Goal: Task Accomplishment & Management: Manage account settings

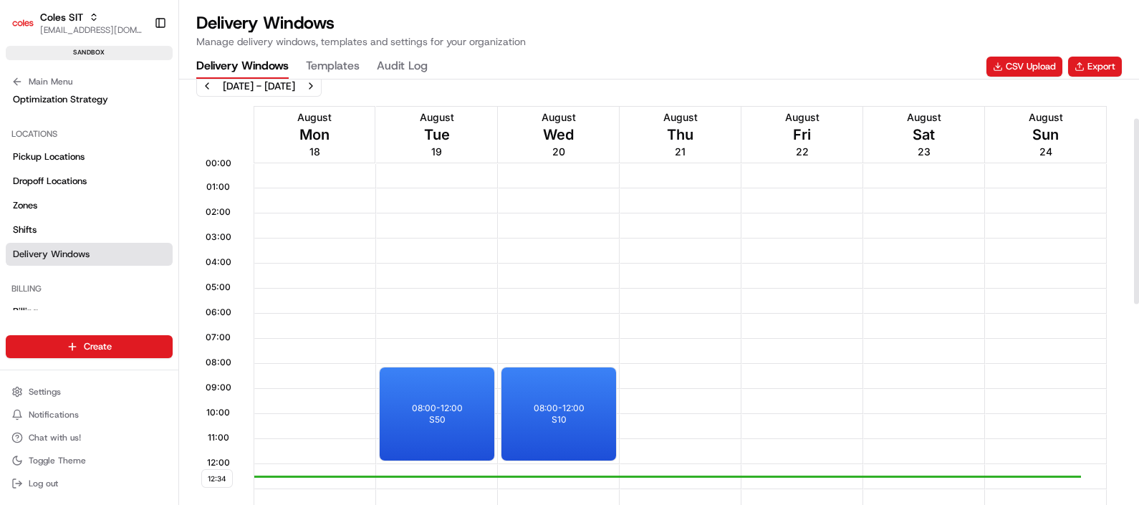
scroll to position [89, 0]
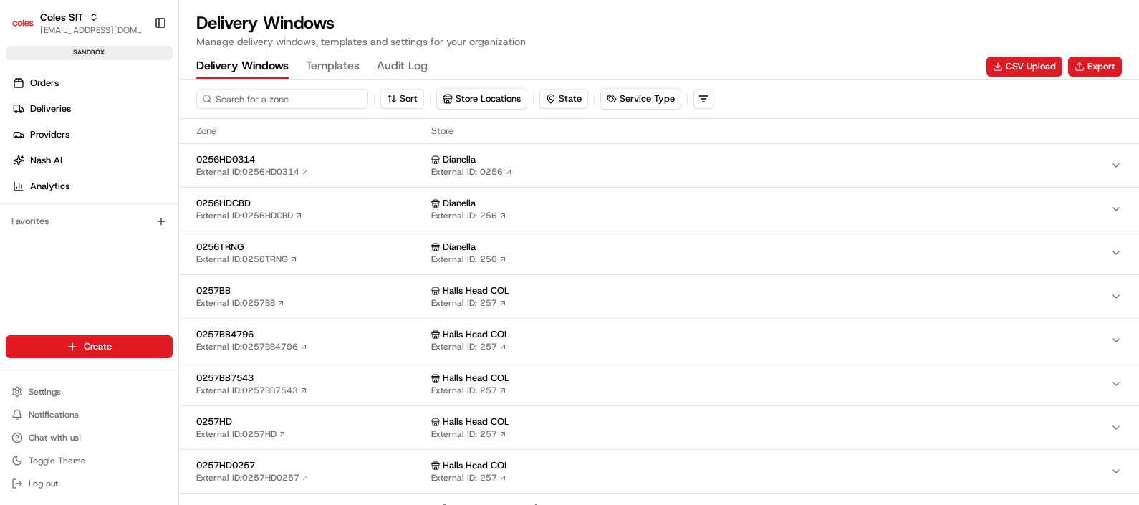
click at [267, 103] on input at bounding box center [282, 99] width 172 height 20
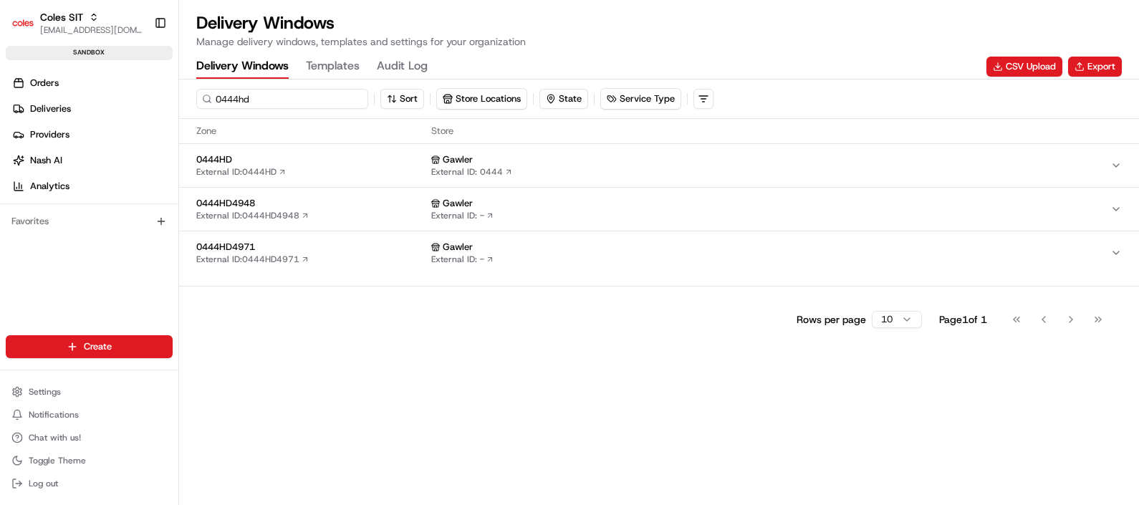
type input "0444hd"
click at [316, 163] on span "0444HD" at bounding box center [310, 159] width 229 height 13
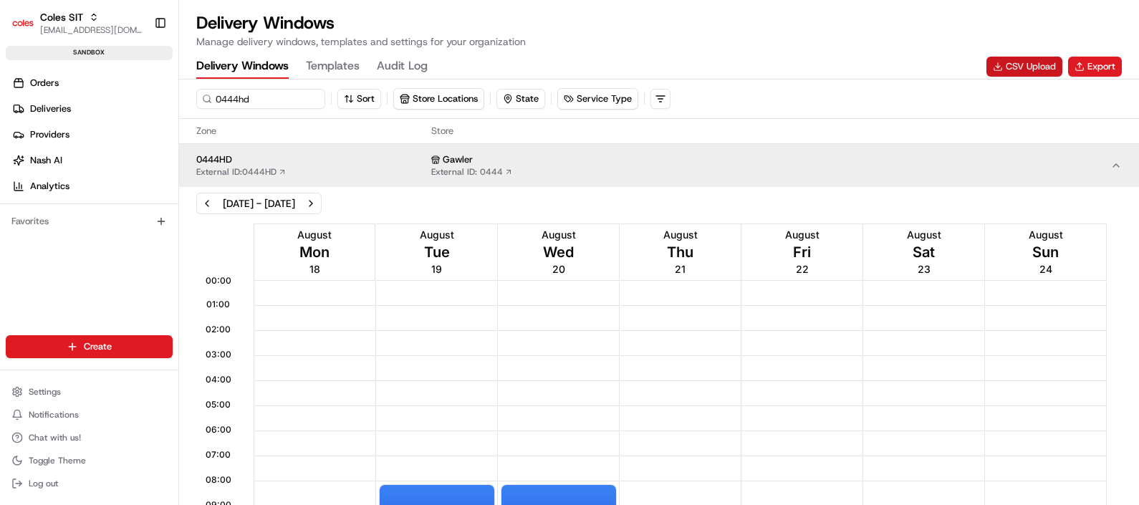
click at [1017, 66] on button "CSV Upload" at bounding box center [1025, 67] width 76 height 20
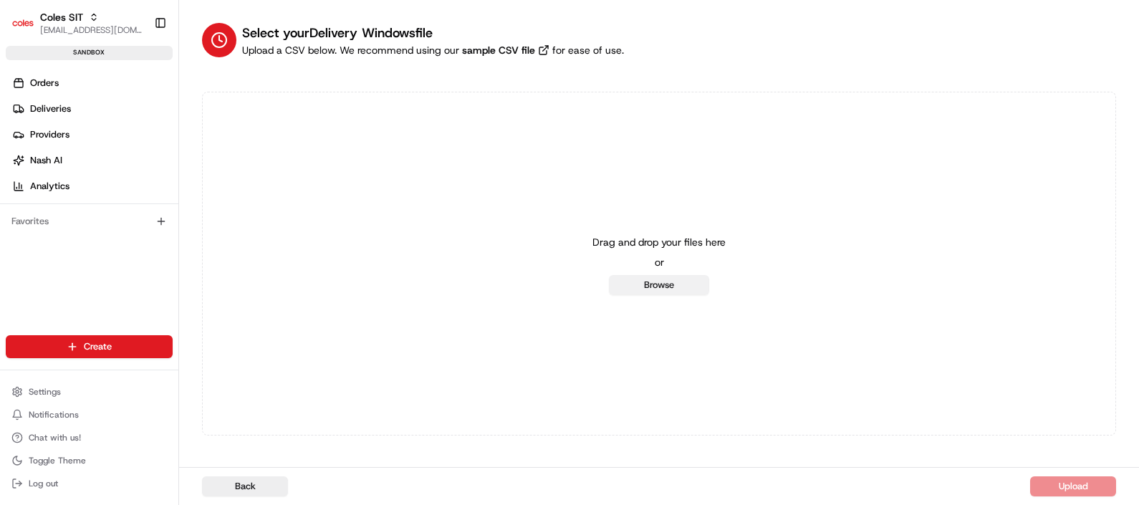
click at [681, 278] on button "Browse" at bounding box center [659, 285] width 100 height 20
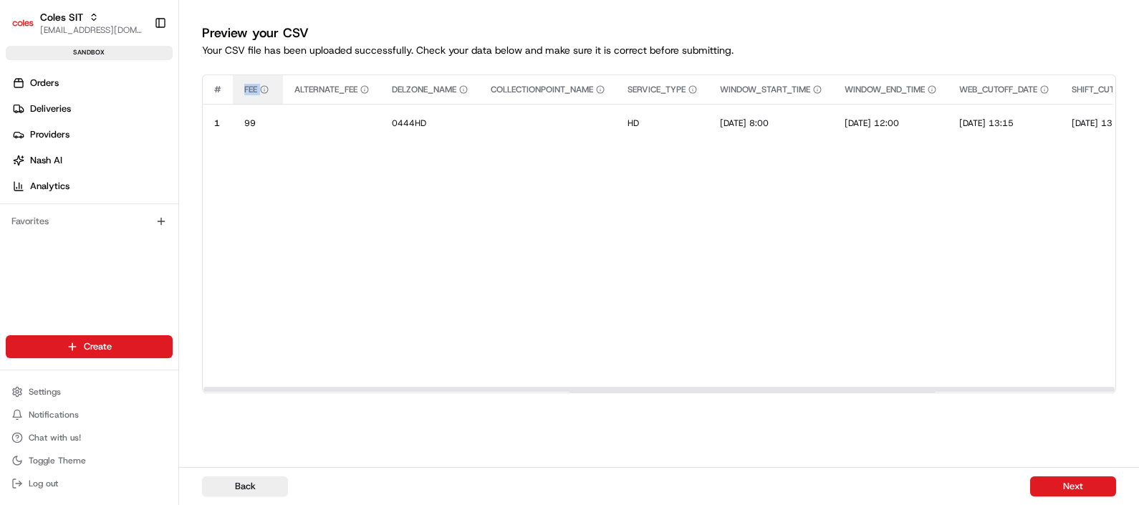
drag, startPoint x: 240, startPoint y: 90, endPoint x: 264, endPoint y: 90, distance: 23.6
click at [264, 90] on th "FEE" at bounding box center [258, 89] width 50 height 29
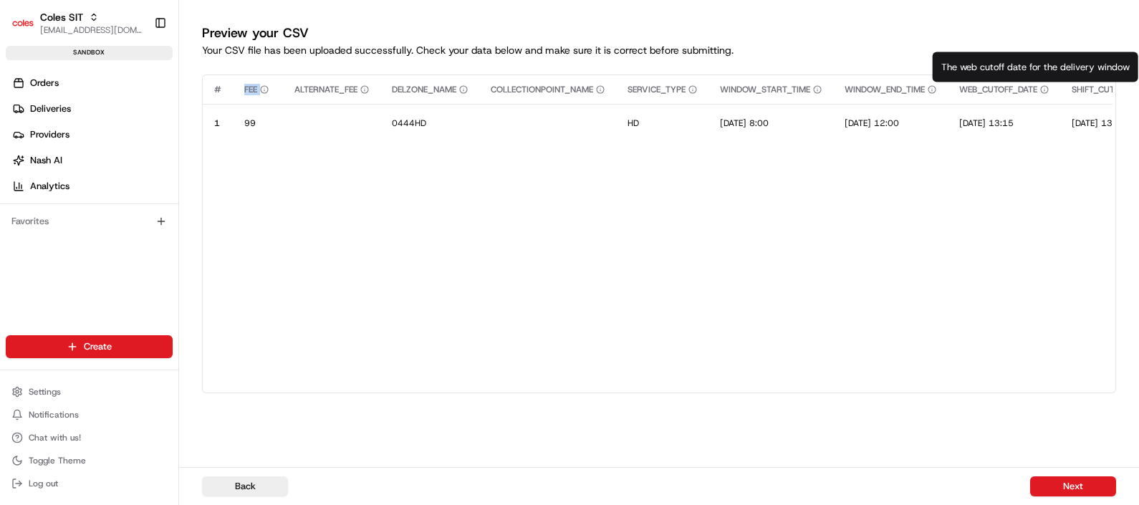
scroll to position [0, 522]
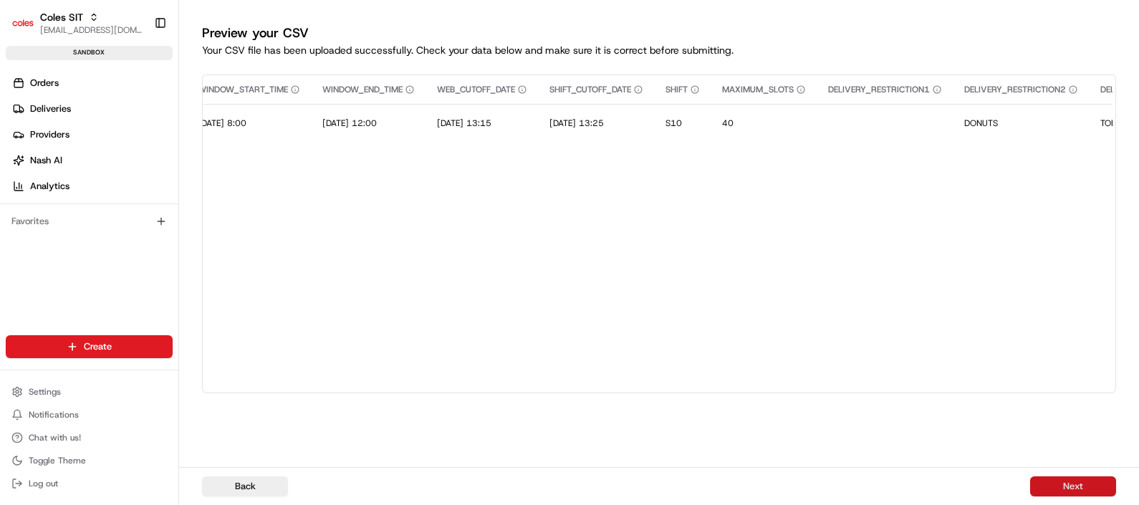
click at [1080, 484] on button "Next" at bounding box center [1073, 486] width 86 height 20
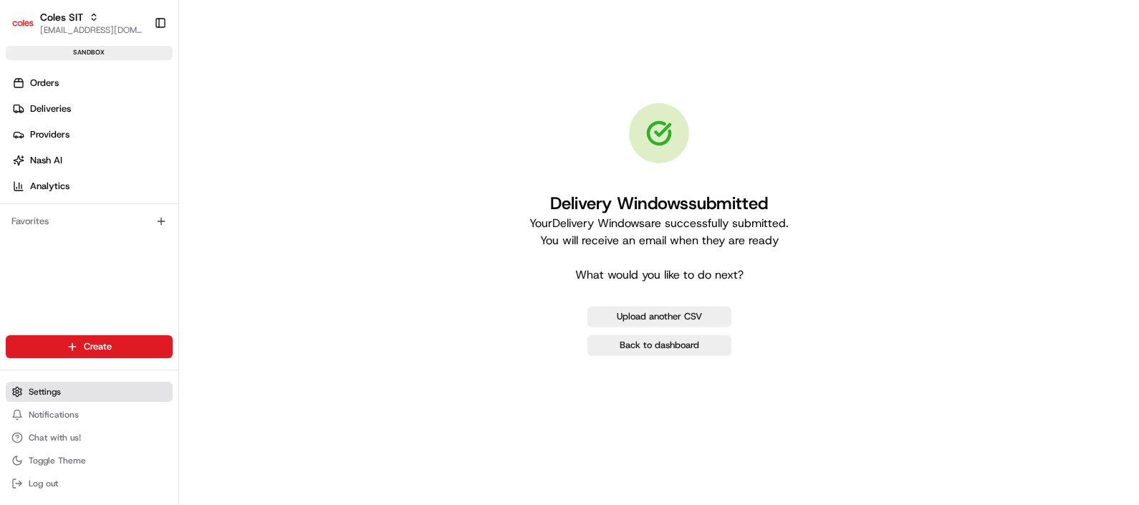
click at [42, 394] on span "Settings" at bounding box center [45, 391] width 32 height 11
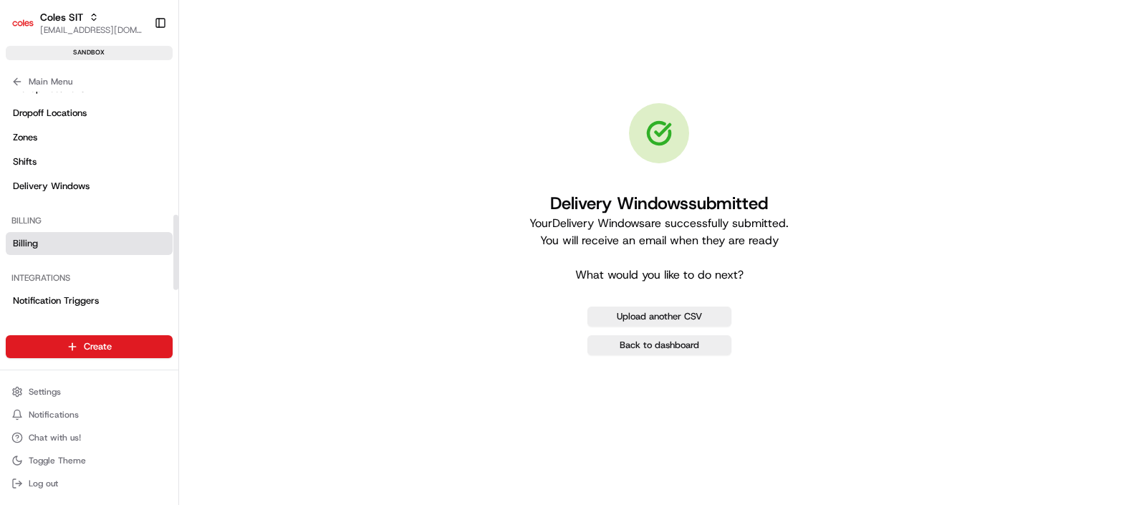
scroll to position [357, 0]
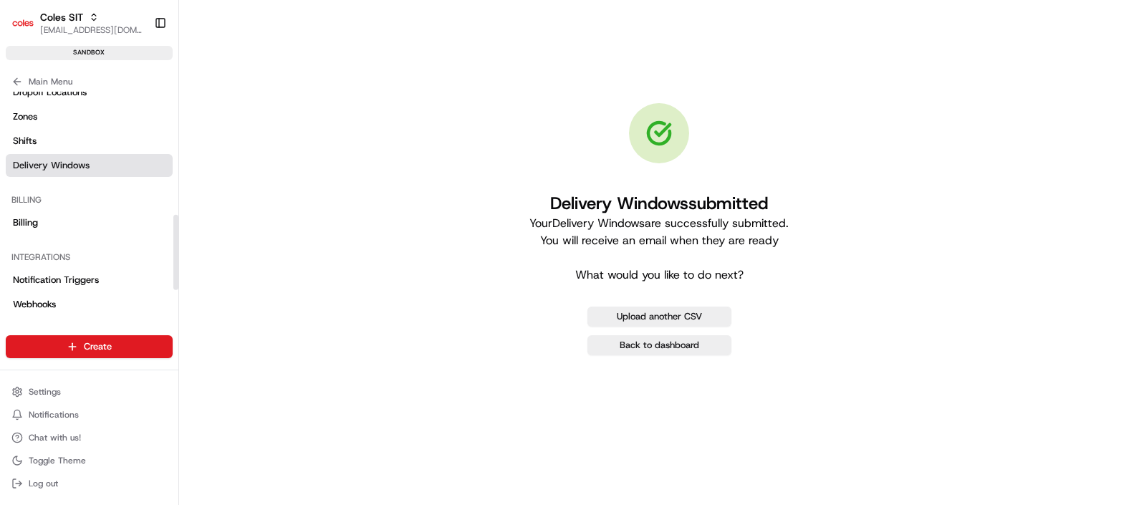
click at [88, 167] on span "Delivery Windows" at bounding box center [51, 165] width 77 height 13
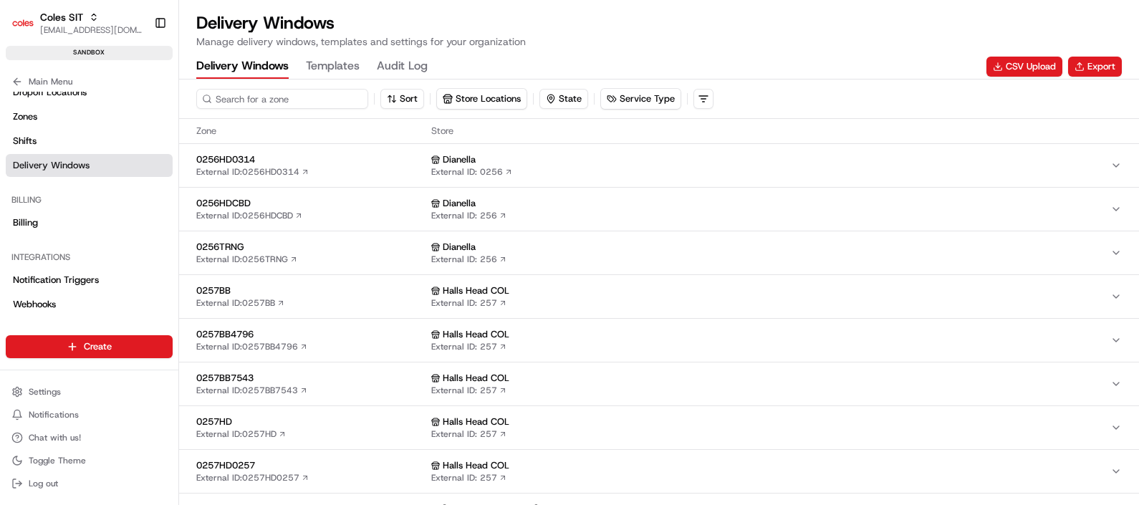
click at [268, 101] on input at bounding box center [282, 99] width 172 height 20
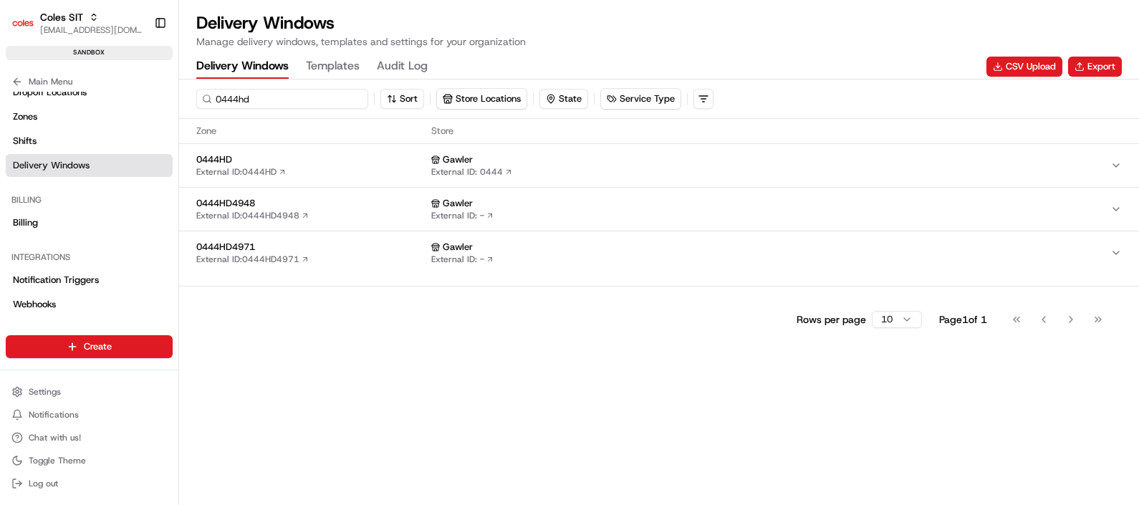
type input "0444hd"
click at [283, 160] on span "0444HD" at bounding box center [310, 159] width 229 height 13
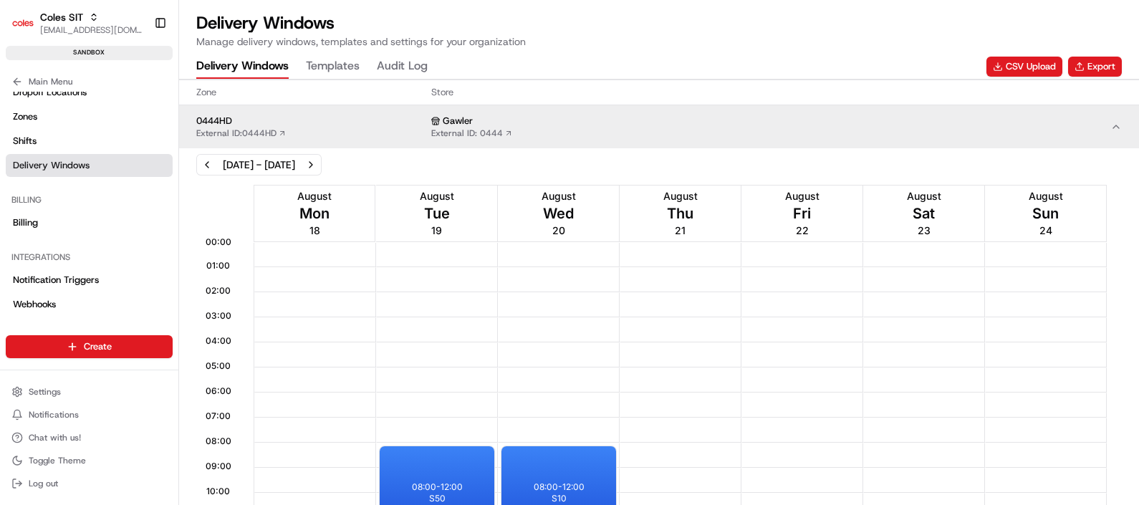
scroll to position [89, 0]
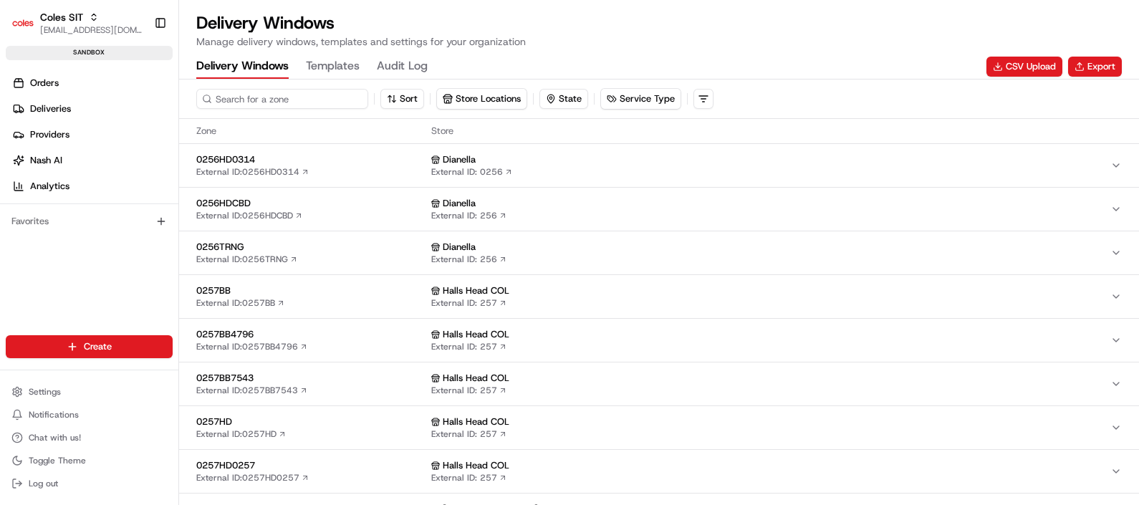
click at [284, 102] on input at bounding box center [282, 99] width 172 height 20
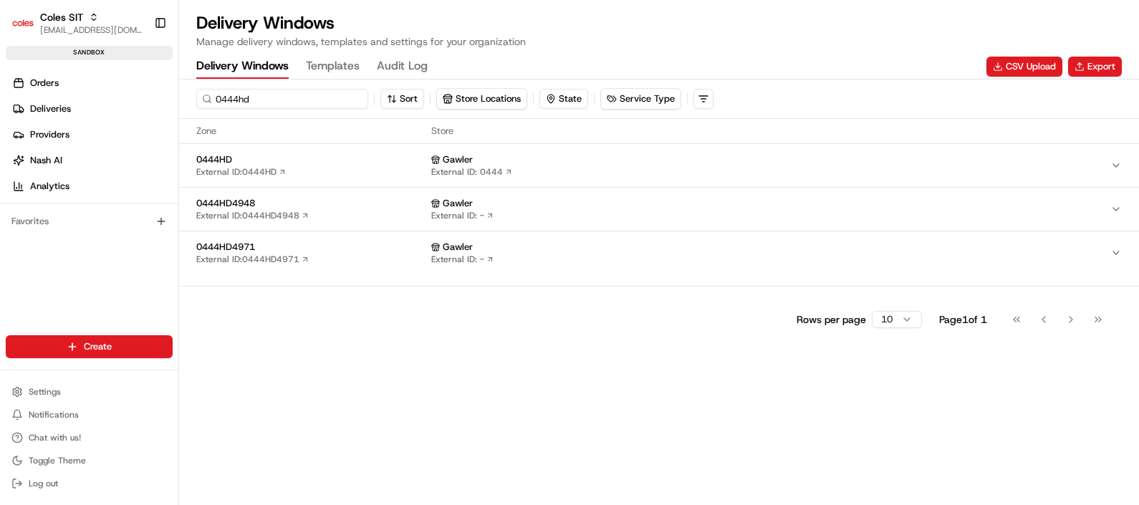
type input "0444hd"
click at [309, 166] on div "0444HD External ID: 0444HD" at bounding box center [310, 165] width 229 height 24
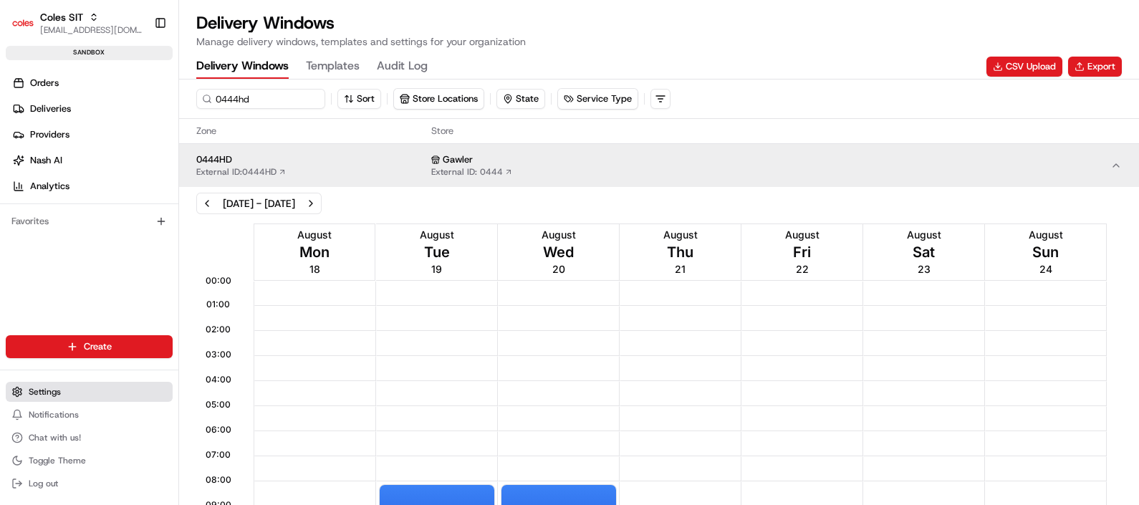
click at [66, 386] on button "Settings" at bounding box center [89, 392] width 167 height 20
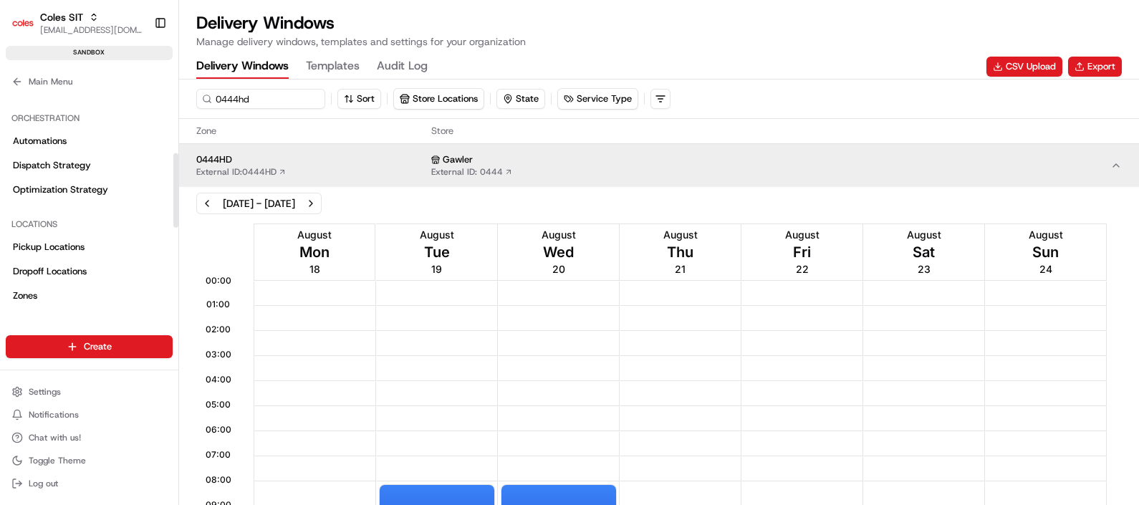
scroll to position [269, 0]
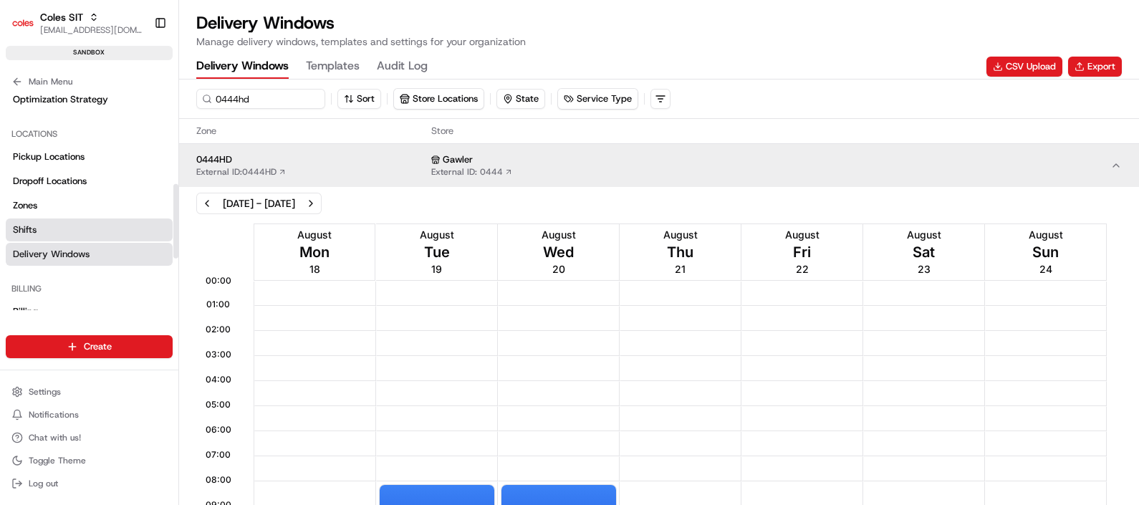
click at [38, 229] on link "Shifts" at bounding box center [89, 230] width 167 height 23
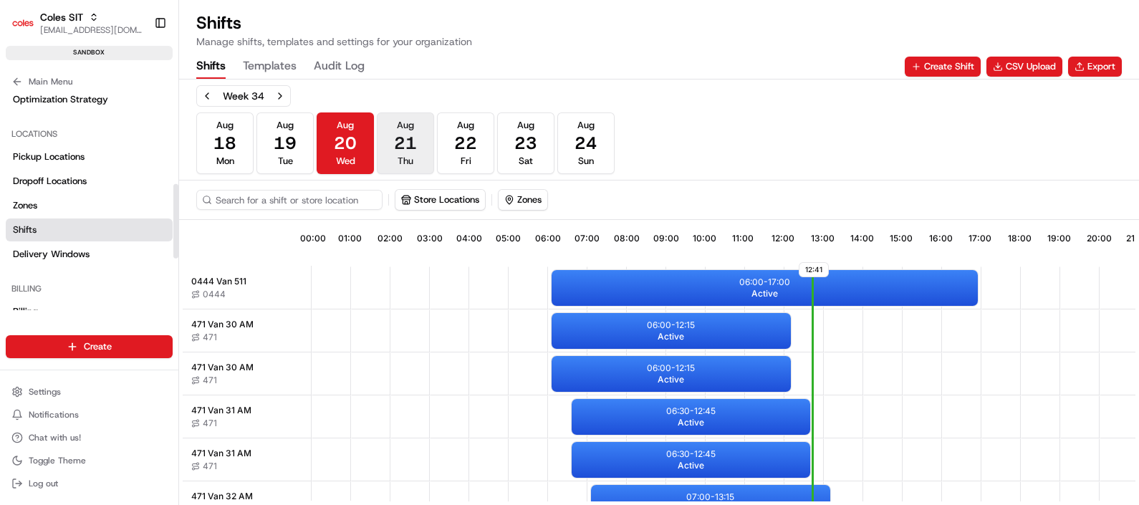
click at [398, 155] on span "Thu" at bounding box center [406, 161] width 16 height 13
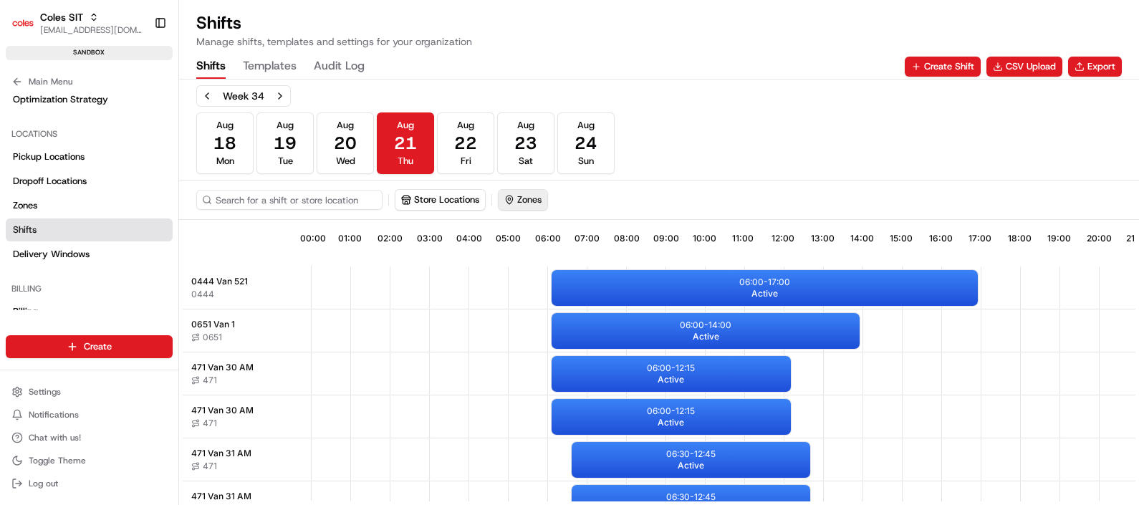
click at [523, 199] on button "Zones" at bounding box center [523, 200] width 49 height 20
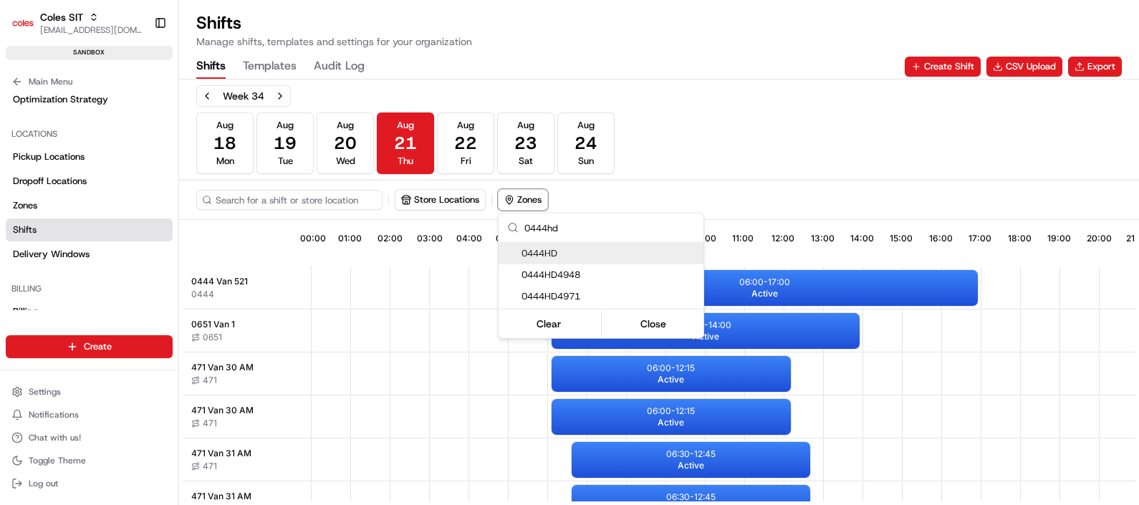
type input "0444hd"
click at [543, 251] on span "0444HD" at bounding box center [610, 253] width 176 height 13
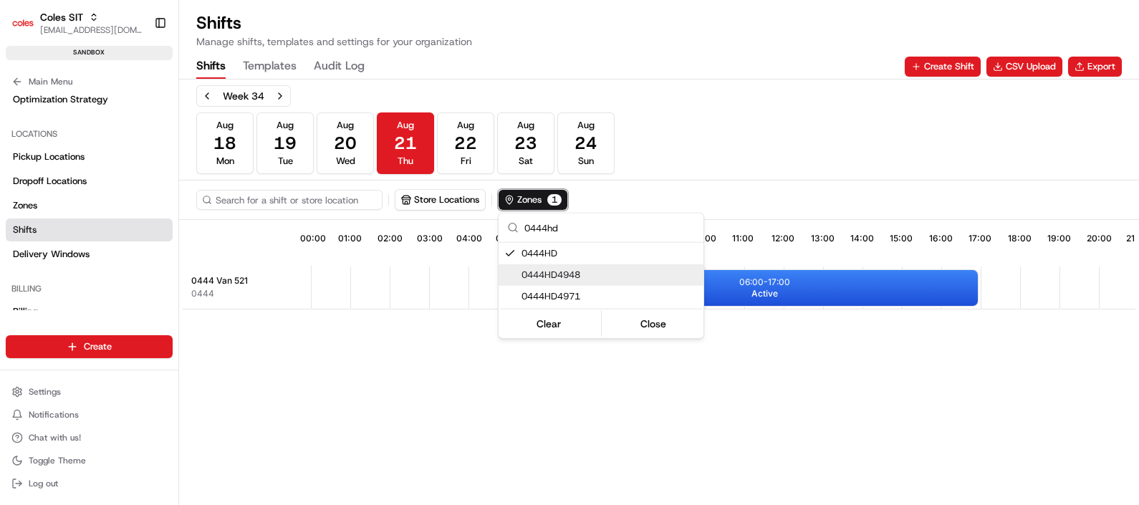
click at [775, 283] on html "Coles SIT poonam.yadav@coles.com.au Toggle Sidebar sandbox Orders Deliveries Pr…" at bounding box center [569, 252] width 1139 height 505
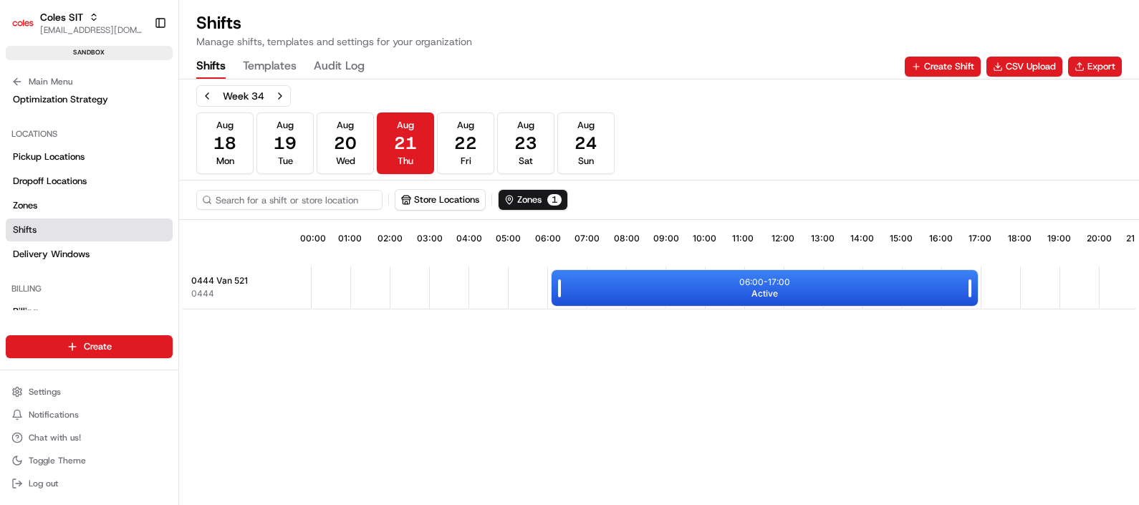
click at [755, 283] on p "06:00 - 17:00" at bounding box center [764, 282] width 51 height 11
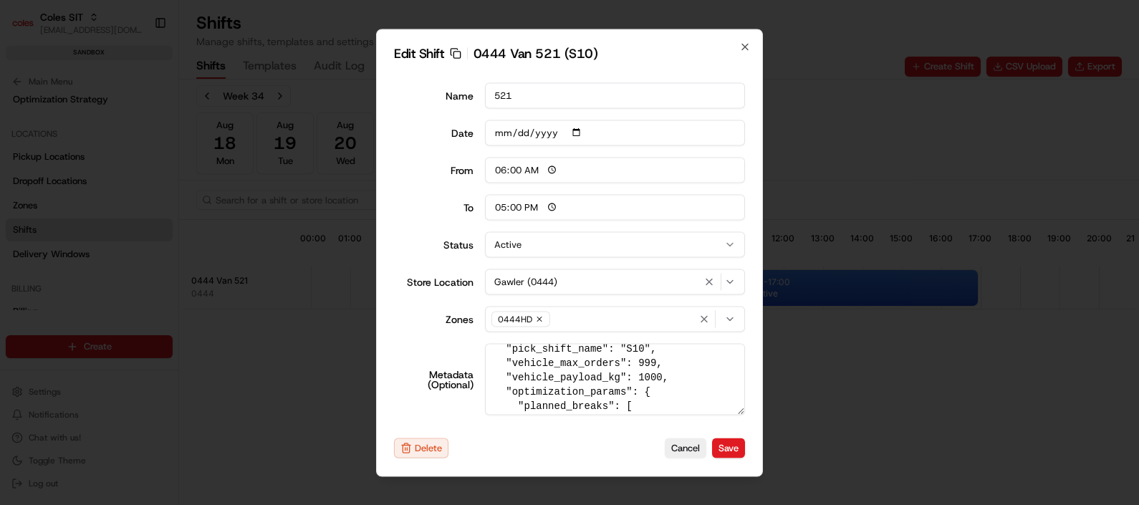
scroll to position [35, 0]
click at [747, 49] on icon "button" at bounding box center [745, 47] width 6 height 6
type input "14:00"
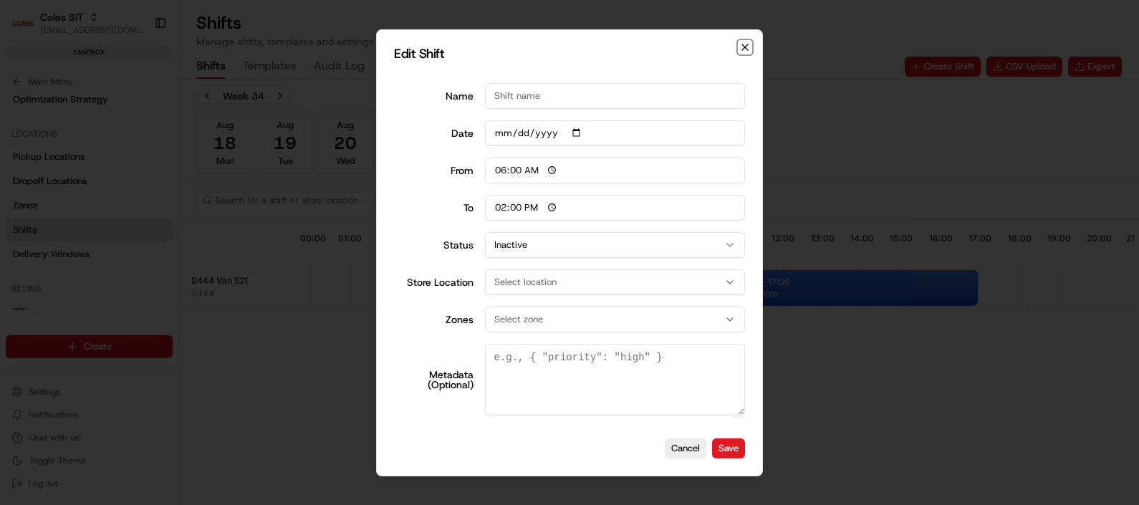
scroll to position [0, 0]
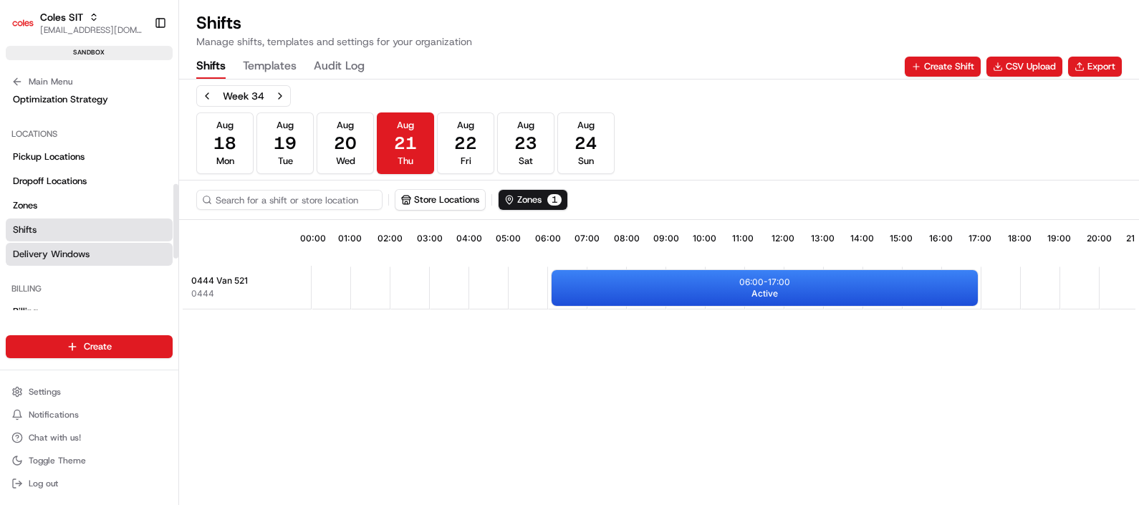
click at [100, 246] on link "Delivery Windows" at bounding box center [89, 254] width 167 height 23
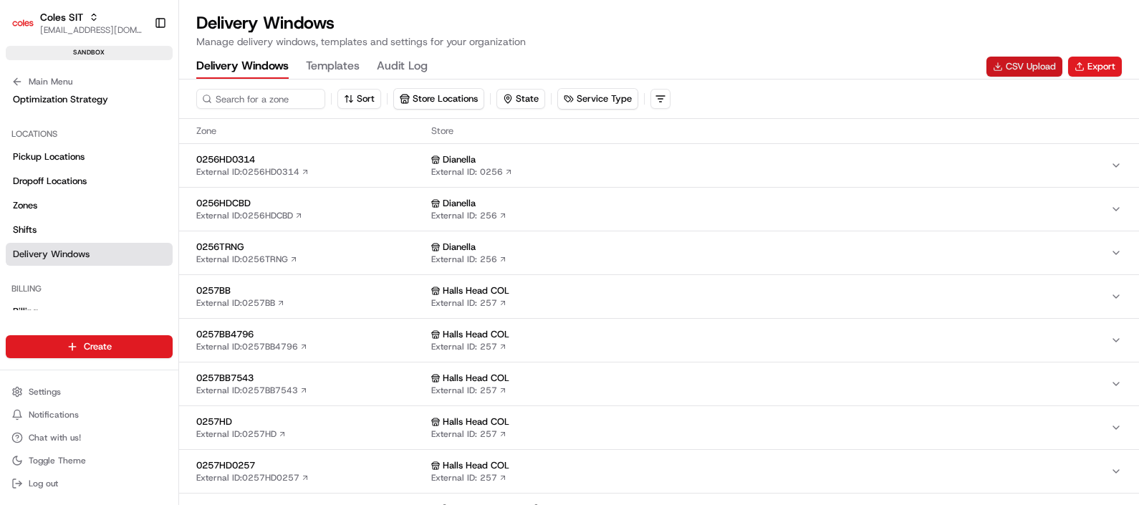
click at [1012, 67] on button "CSV Upload" at bounding box center [1025, 67] width 76 height 20
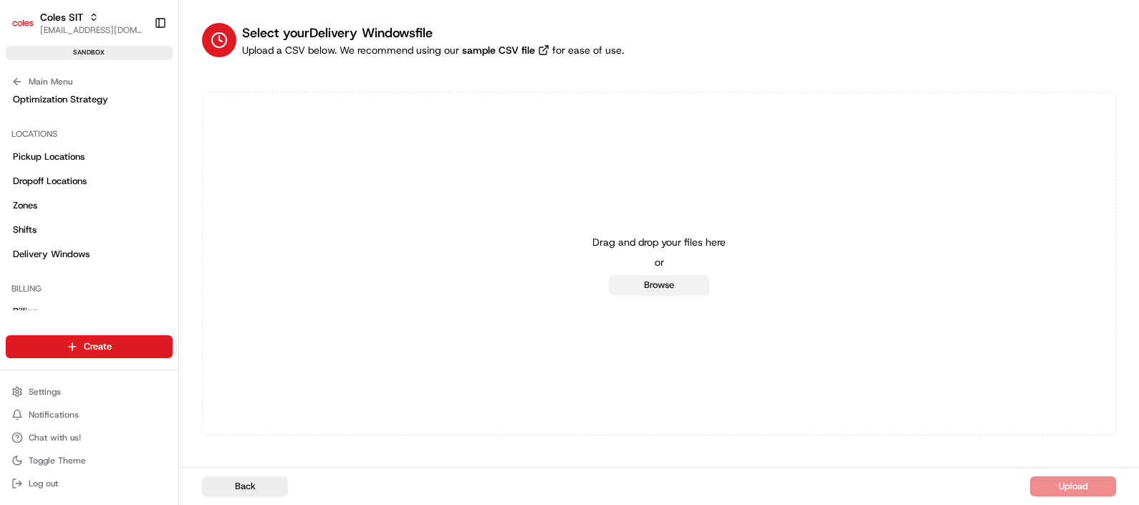
click at [673, 293] on button "Browse" at bounding box center [659, 285] width 100 height 20
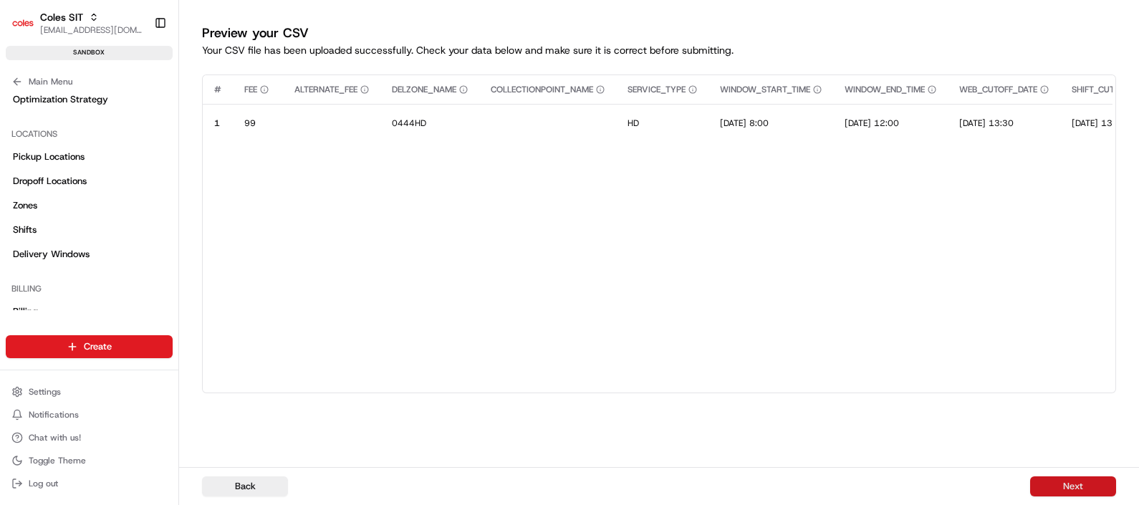
click at [1065, 481] on button "Next" at bounding box center [1073, 486] width 86 height 20
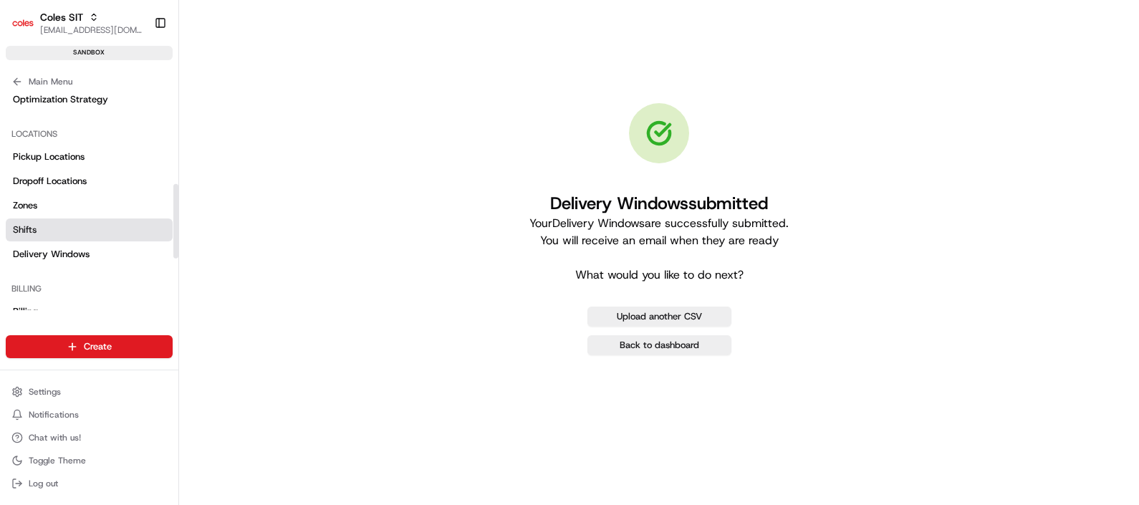
click at [39, 234] on link "Shifts" at bounding box center [89, 230] width 167 height 23
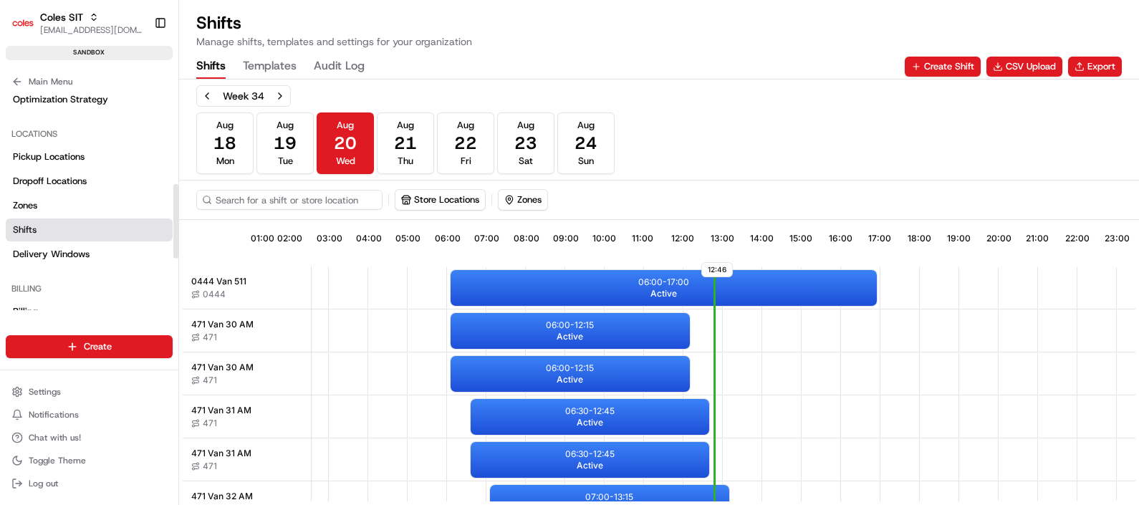
scroll to position [0, 129]
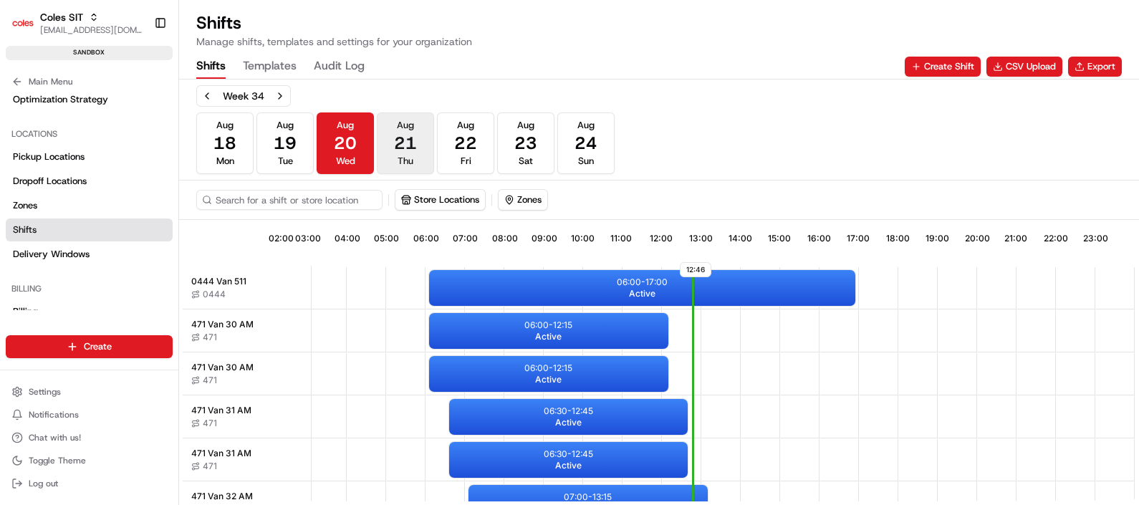
click at [413, 154] on button "Aug 21 Thu" at bounding box center [405, 143] width 57 height 62
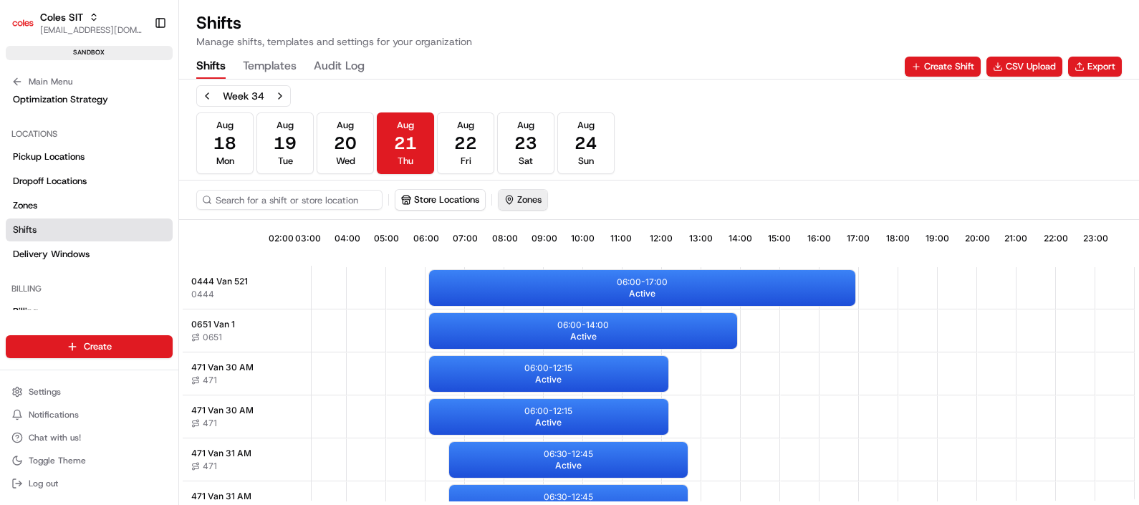
click at [534, 199] on button "Zones" at bounding box center [523, 200] width 49 height 20
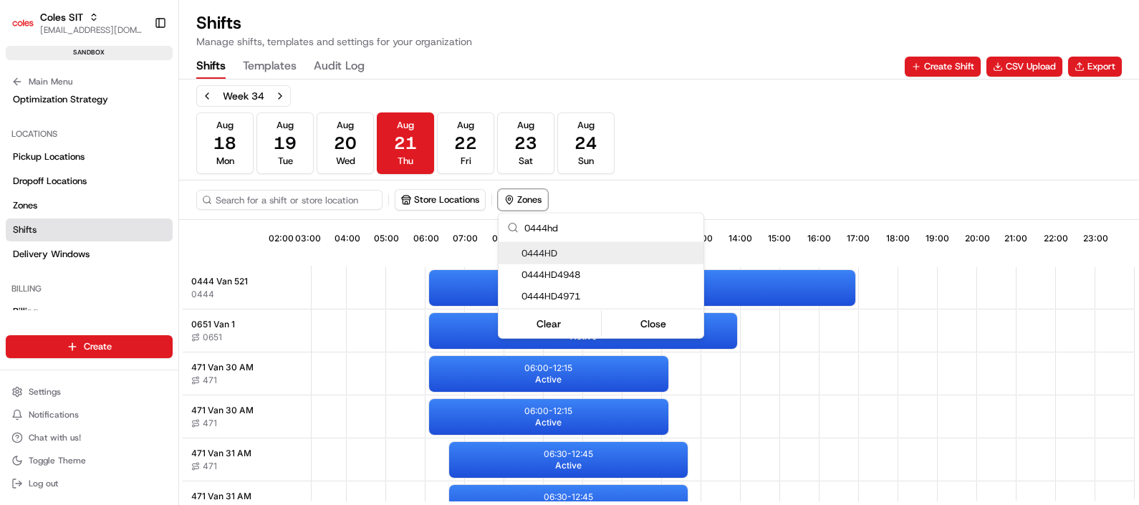
type input "0444hd"
click at [572, 252] on span "0444HD" at bounding box center [610, 253] width 176 height 13
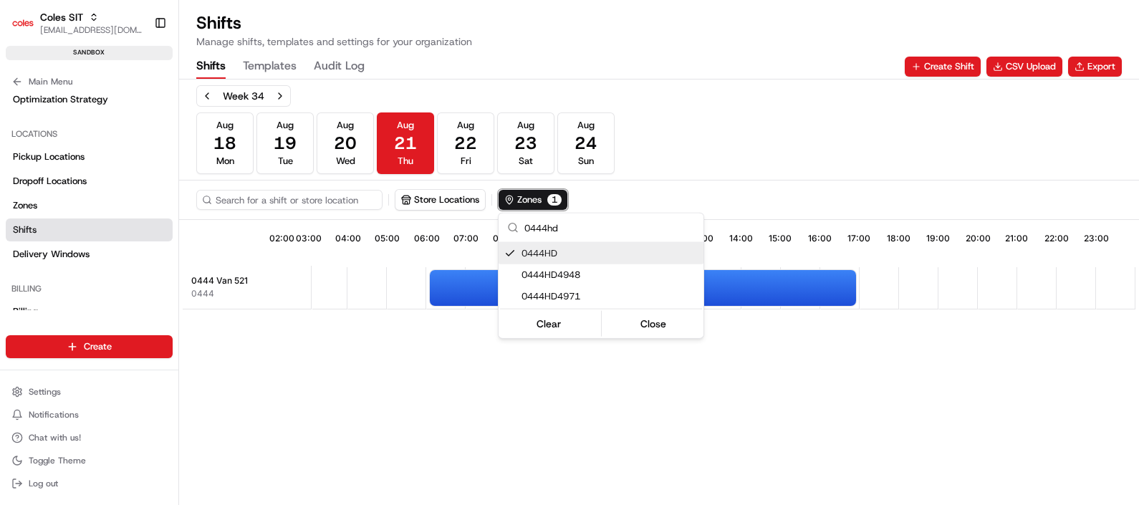
click at [759, 287] on html "Coles SIT poonam.yadav@coles.com.au Toggle Sidebar sandbox Orders Deliveries Pr…" at bounding box center [569, 252] width 1139 height 505
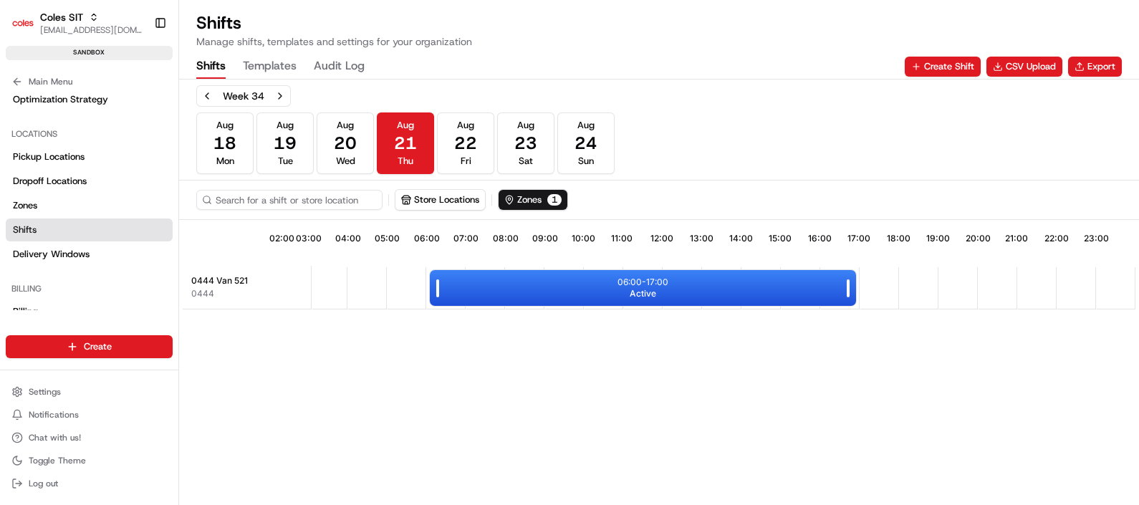
click at [747, 286] on div "06:00 - 17:00 Active" at bounding box center [643, 288] width 426 height 36
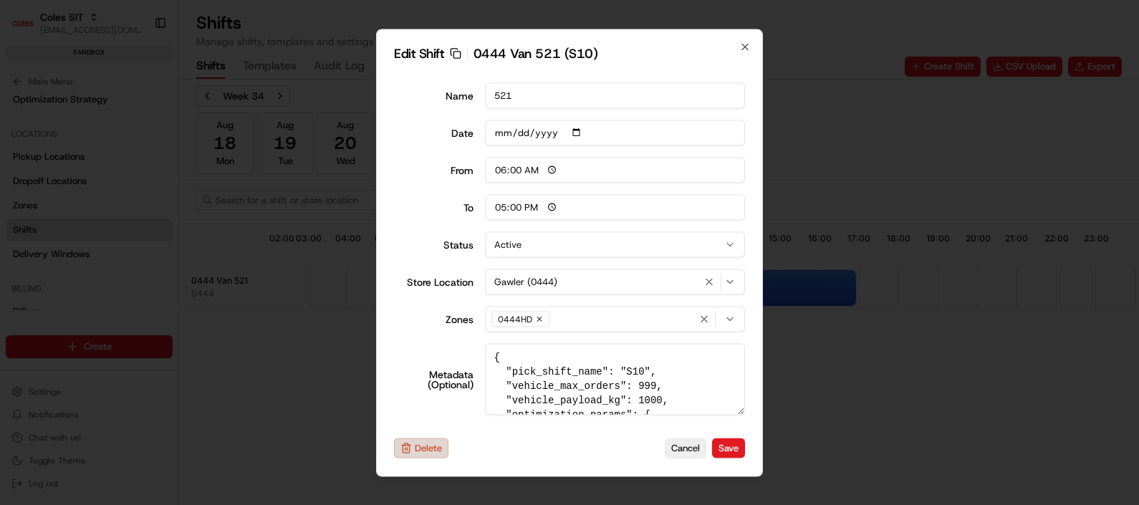
click at [415, 441] on button "Delete" at bounding box center [421, 448] width 54 height 20
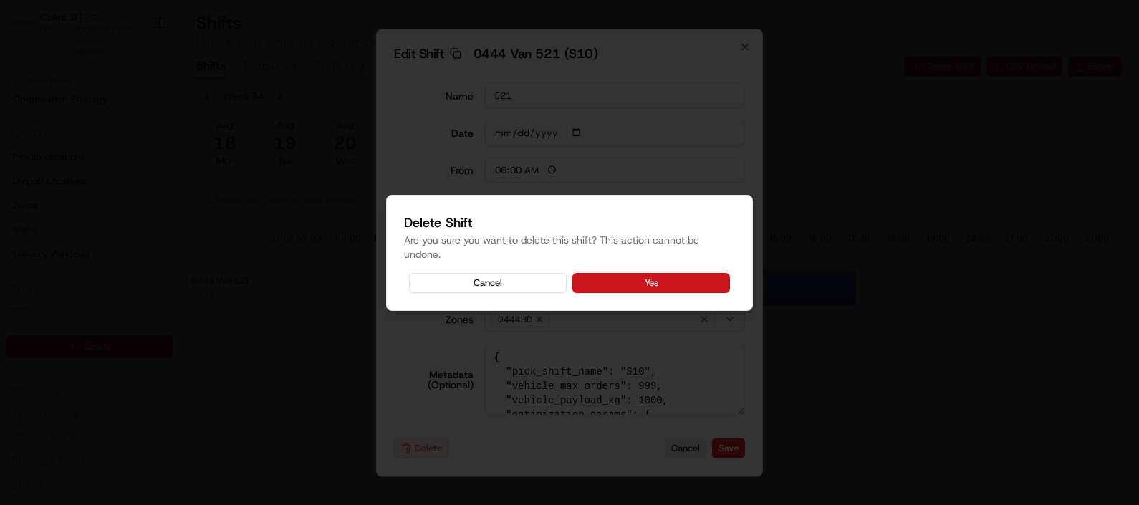
click at [652, 282] on button "Yes" at bounding box center [651, 283] width 158 height 20
type input "14:00"
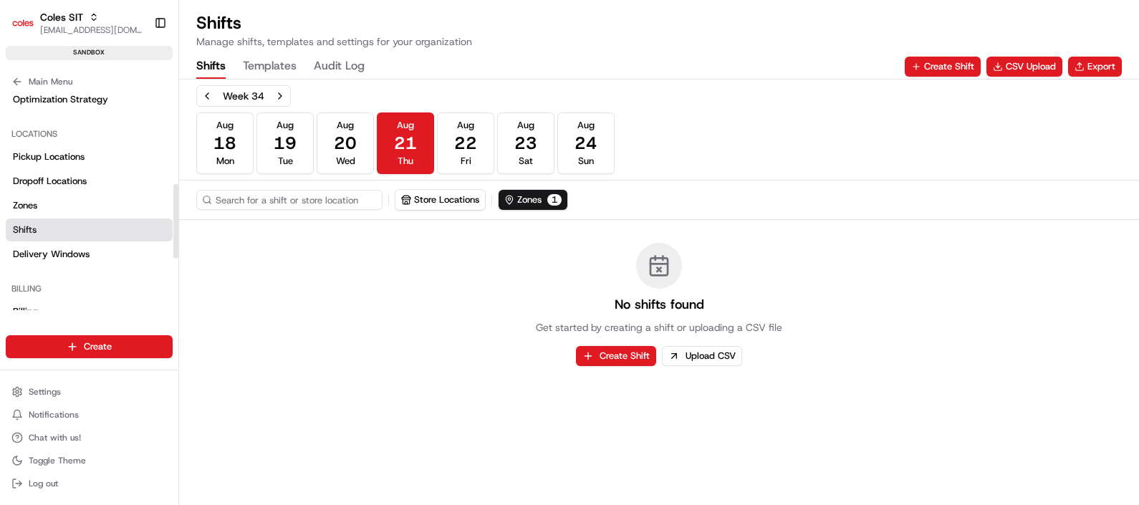
drag, startPoint x: 45, startPoint y: 232, endPoint x: 68, endPoint y: 227, distance: 23.5
click at [45, 232] on link "Shifts" at bounding box center [89, 230] width 167 height 23
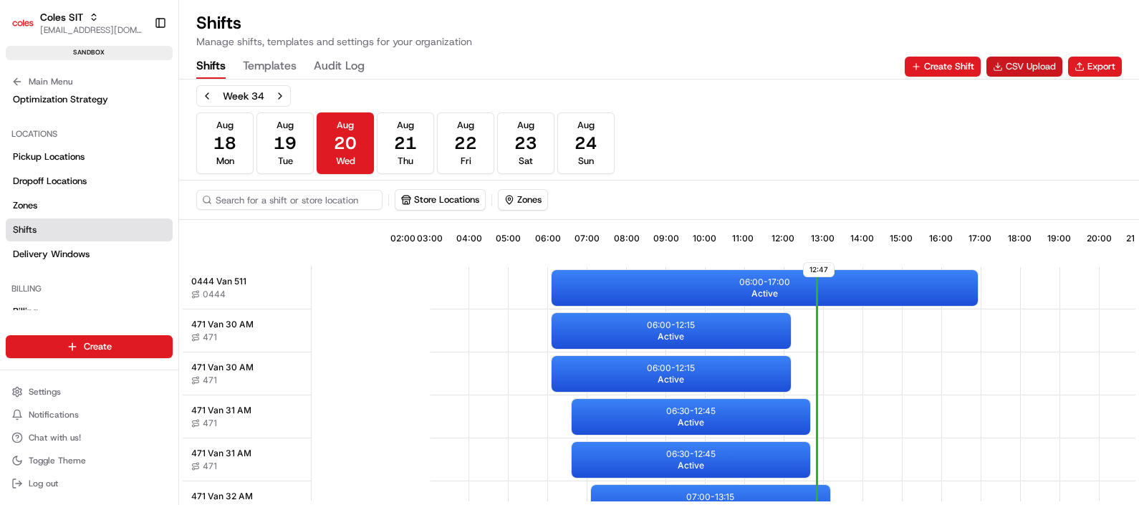
click at [1031, 64] on button "CSV Upload" at bounding box center [1025, 67] width 76 height 20
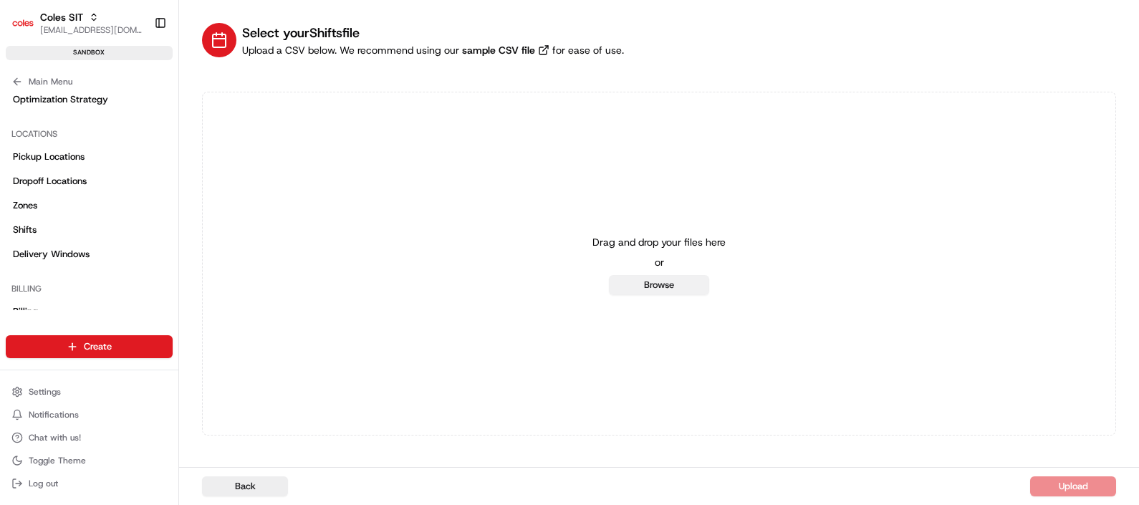
click at [682, 285] on button "Browse" at bounding box center [659, 285] width 100 height 20
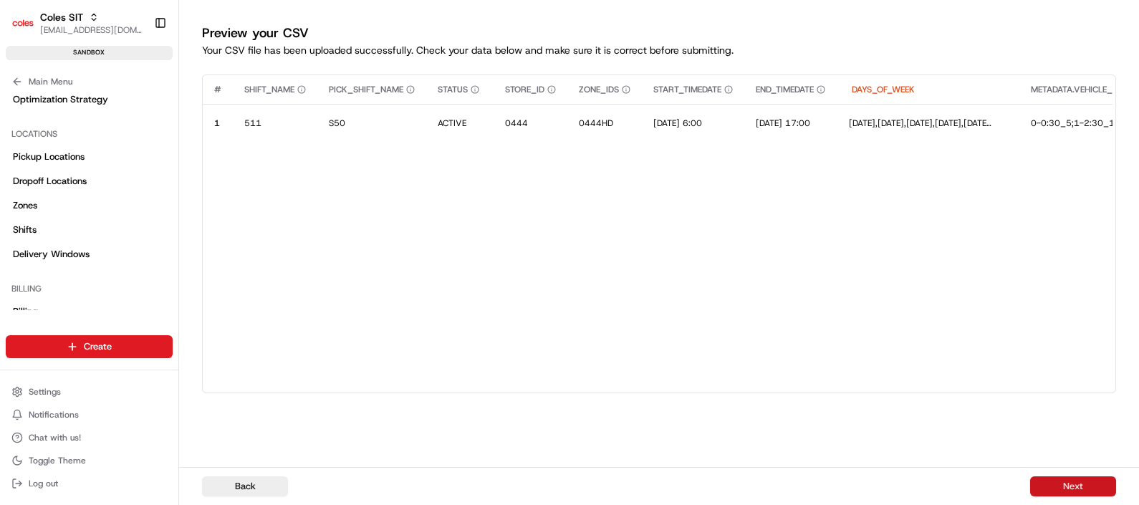
click at [1058, 476] on button "Next" at bounding box center [1073, 486] width 86 height 20
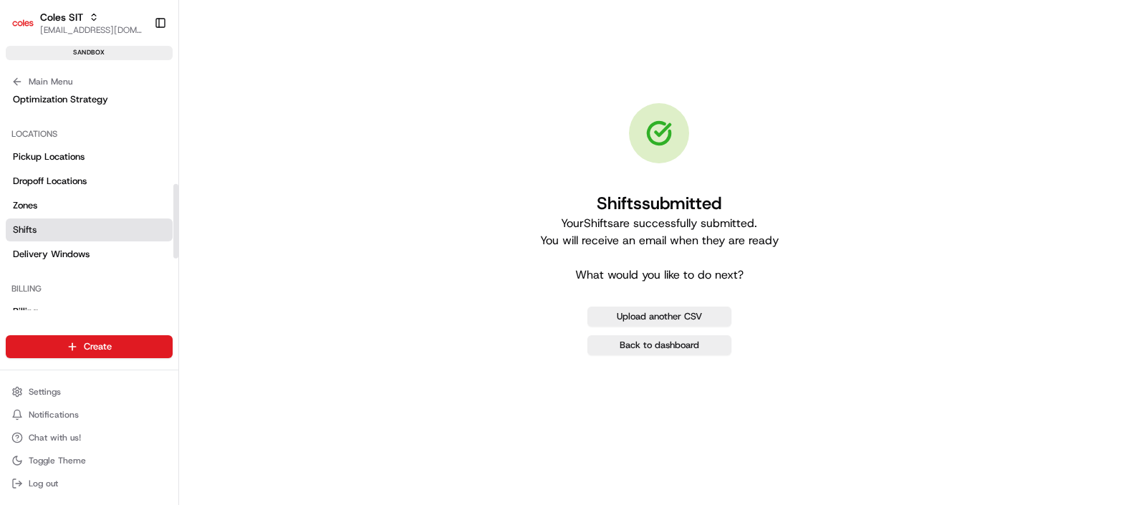
click at [42, 229] on link "Shifts" at bounding box center [89, 230] width 167 height 23
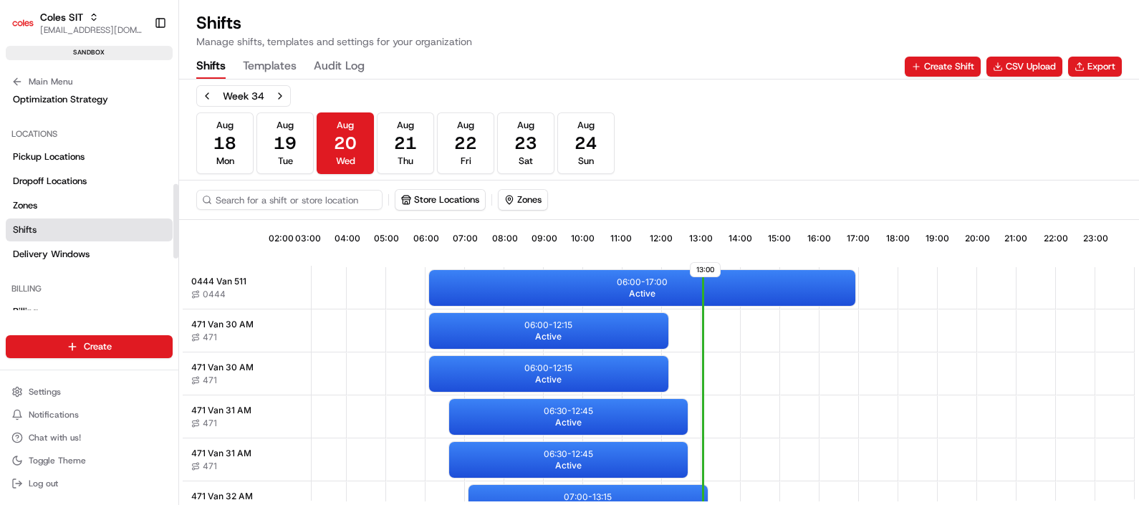
scroll to position [0, 129]
click at [395, 144] on span "21" at bounding box center [405, 143] width 23 height 23
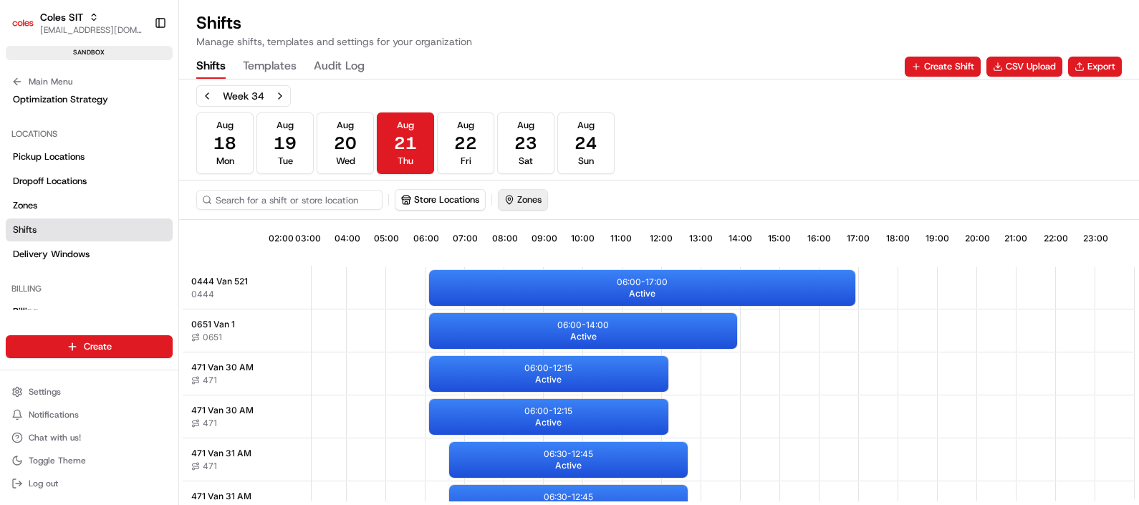
click at [536, 194] on button "Zones" at bounding box center [523, 200] width 49 height 20
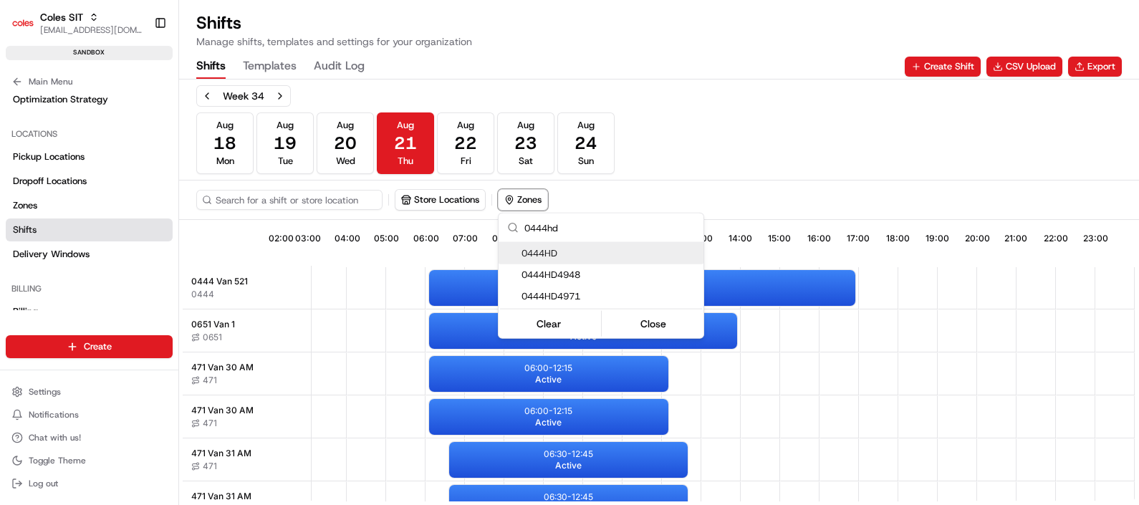
type input "0444hd"
click at [523, 247] on span "0444HD" at bounding box center [610, 253] width 176 height 13
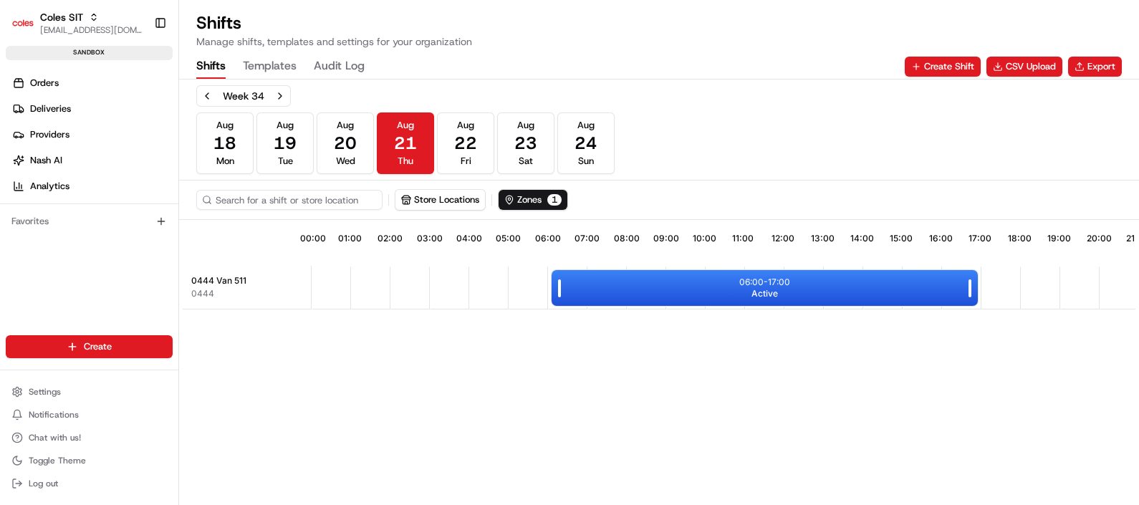
click at [747, 295] on div "06:00 - 17:00 Active" at bounding box center [765, 288] width 426 height 36
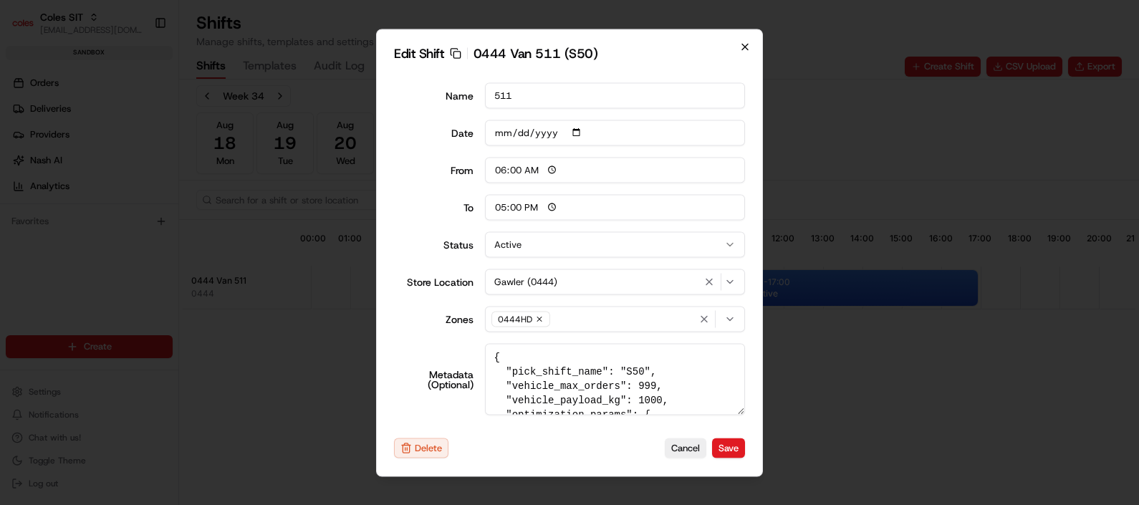
click at [743, 47] on icon "button" at bounding box center [744, 46] width 11 height 11
type input "14:00"
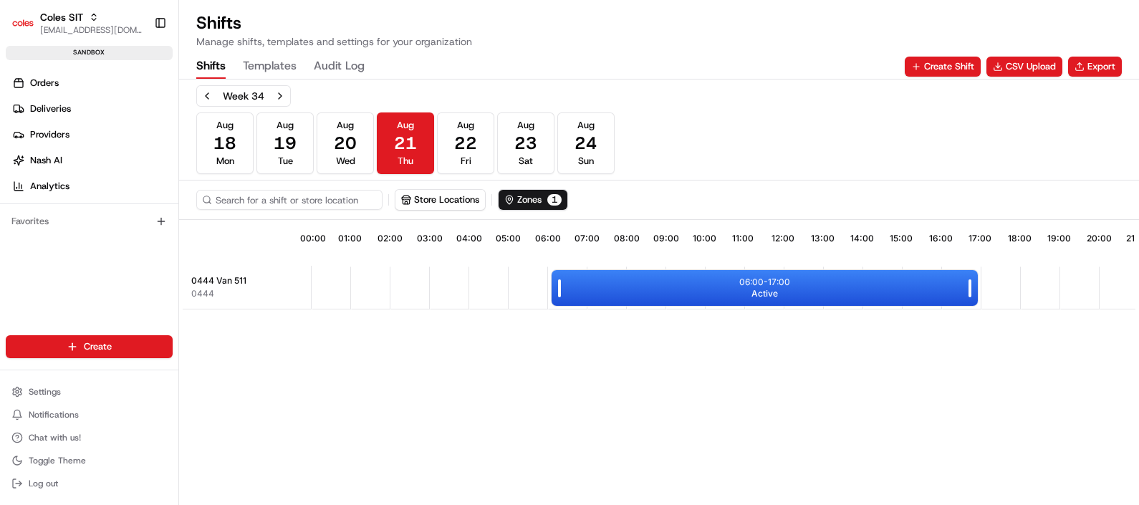
click at [696, 286] on div "06:00 - 17:00 Active" at bounding box center [765, 288] width 426 height 36
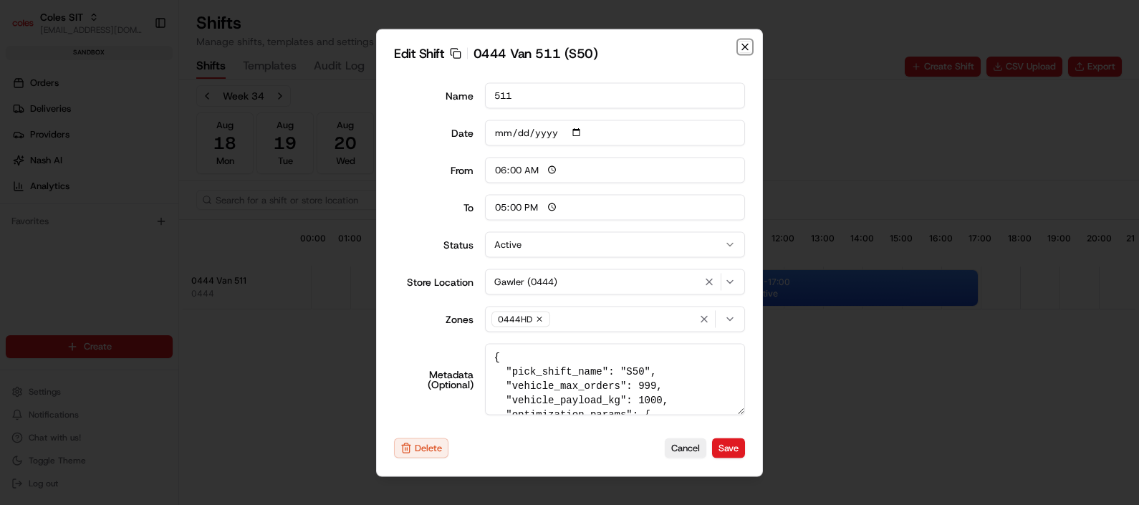
click at [745, 44] on icon "button" at bounding box center [744, 46] width 11 height 11
type input "14:00"
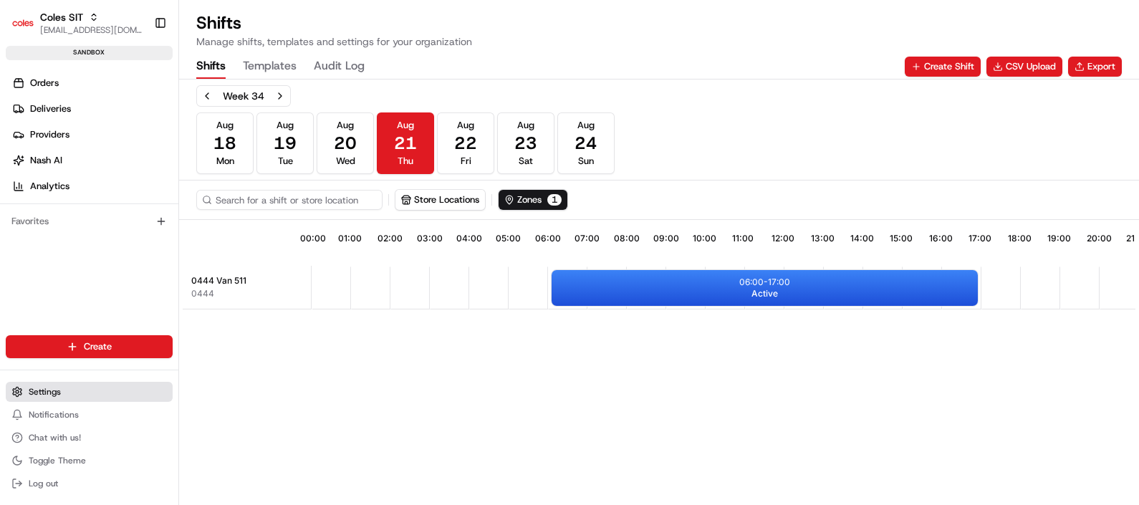
click at [67, 393] on button "Settings" at bounding box center [89, 392] width 167 height 20
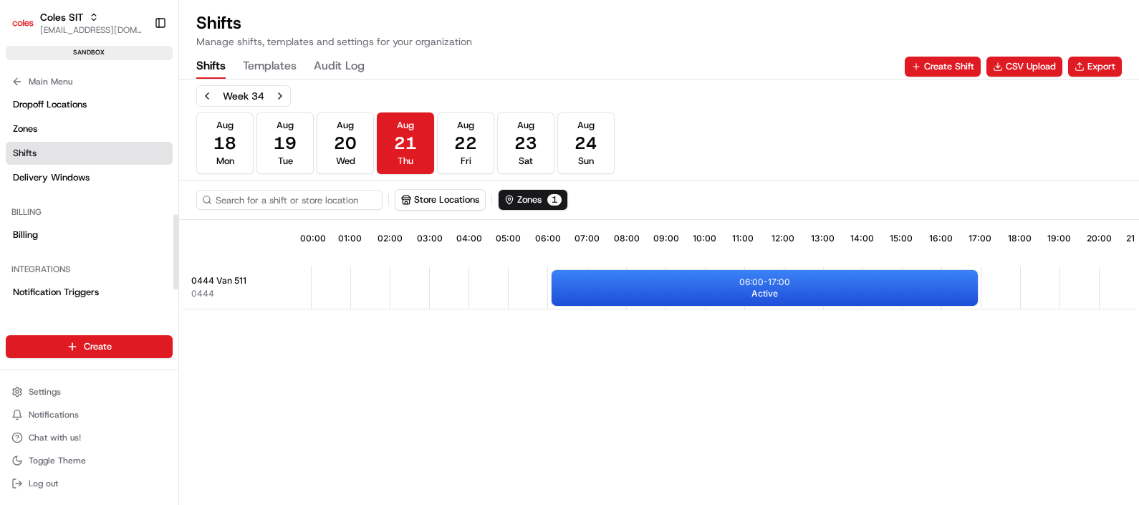
scroll to position [357, 0]
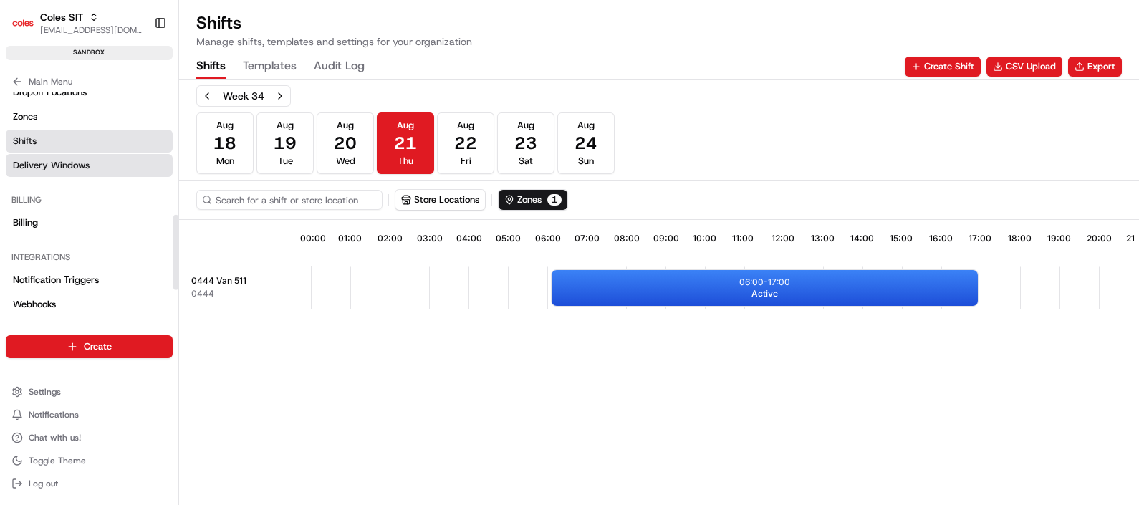
click at [85, 167] on span "Delivery Windows" at bounding box center [51, 165] width 77 height 13
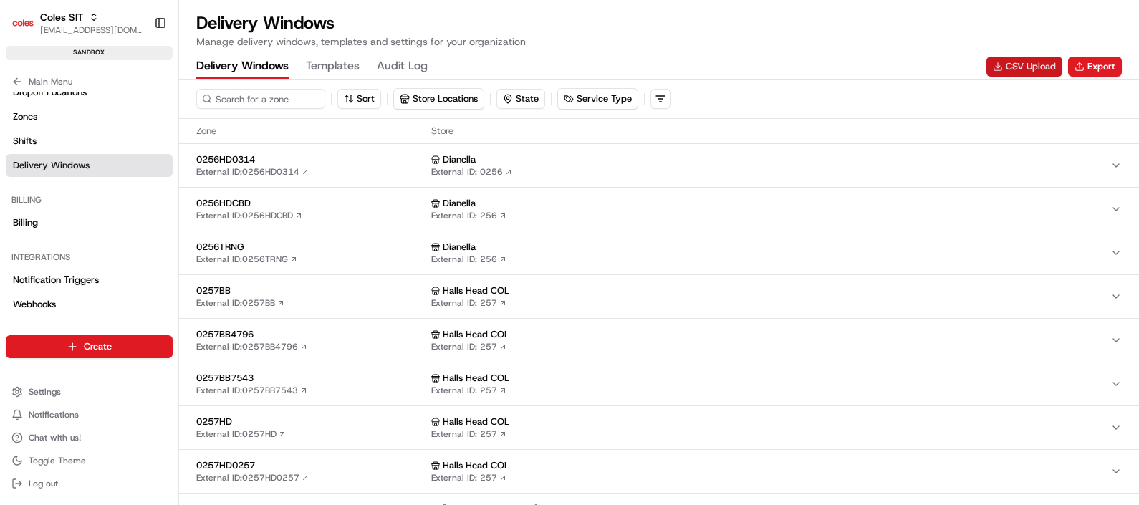
click at [1032, 64] on button "CSV Upload" at bounding box center [1025, 67] width 76 height 20
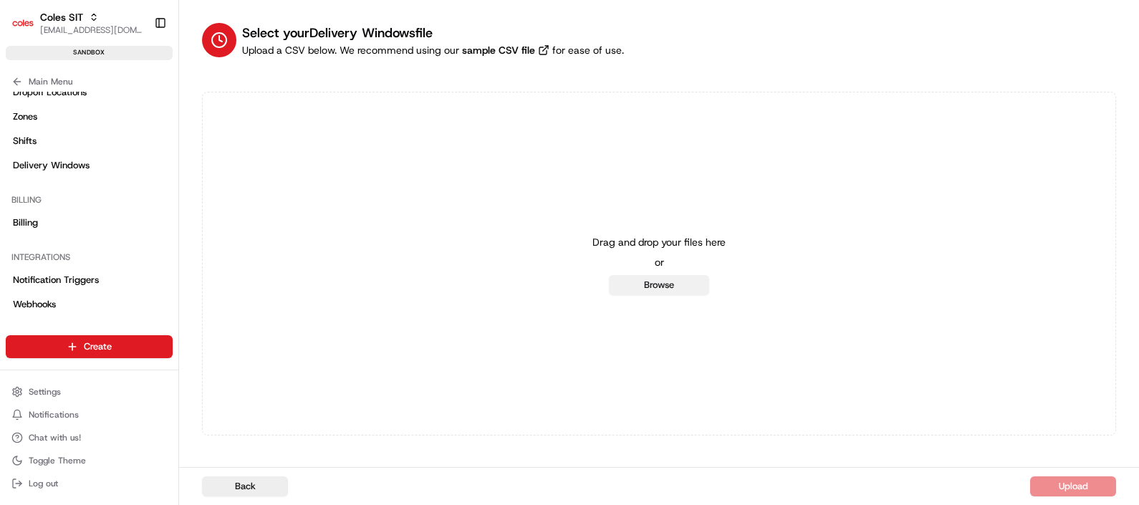
click at [676, 283] on button "Browse" at bounding box center [659, 285] width 100 height 20
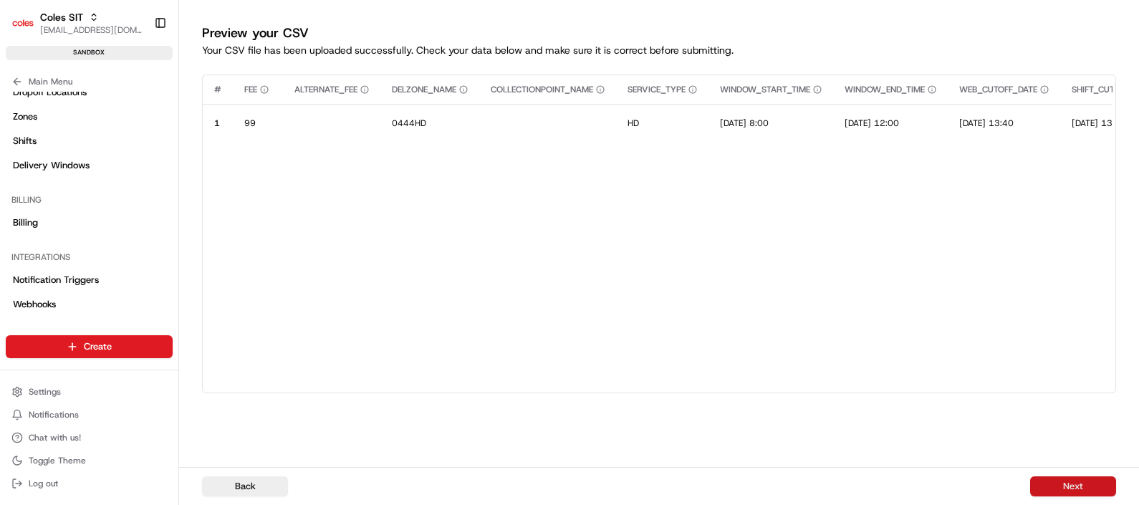
click at [1073, 486] on button "Next" at bounding box center [1073, 486] width 86 height 20
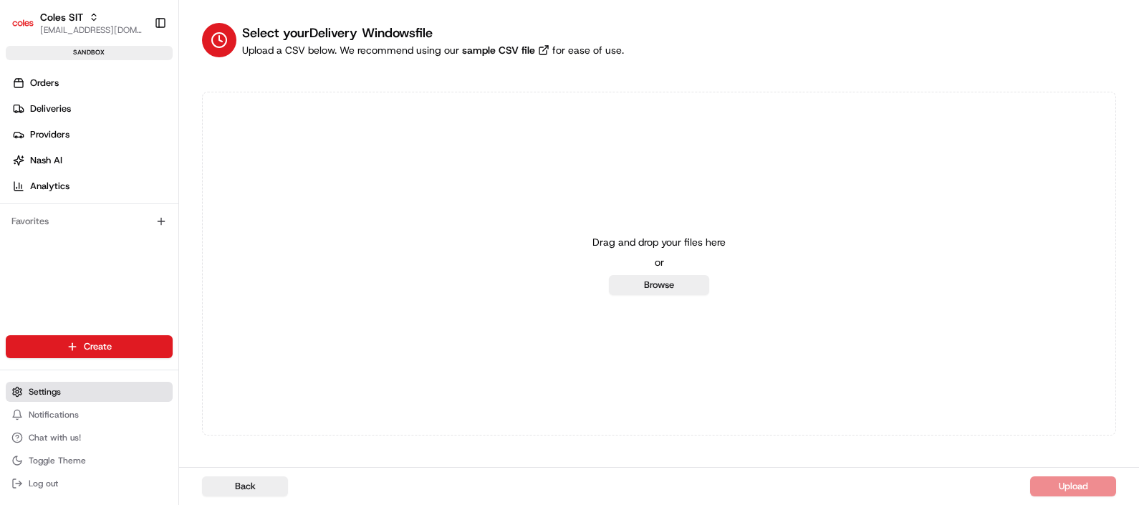
click at [57, 390] on span "Settings" at bounding box center [45, 391] width 32 height 11
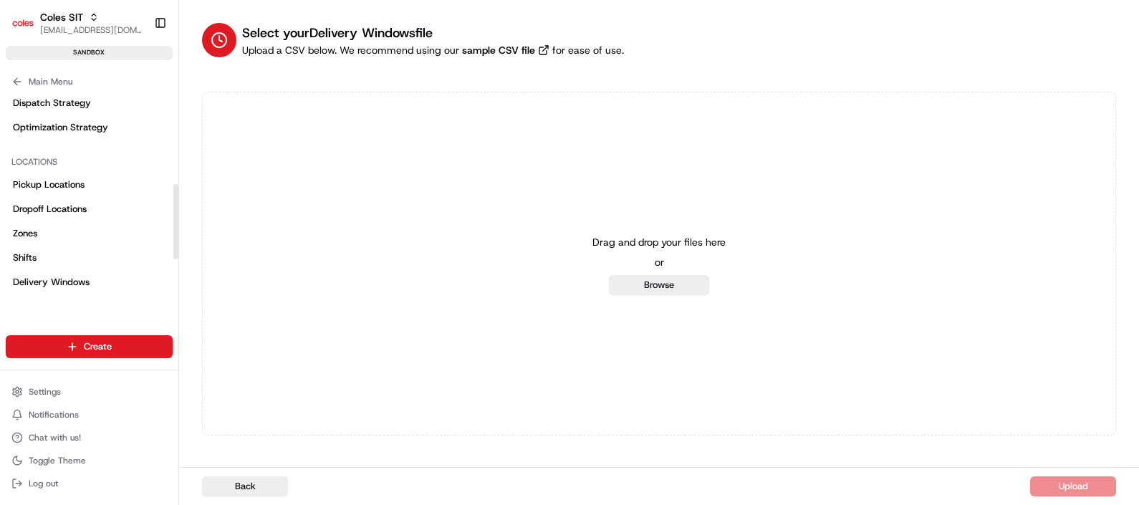
scroll to position [269, 0]
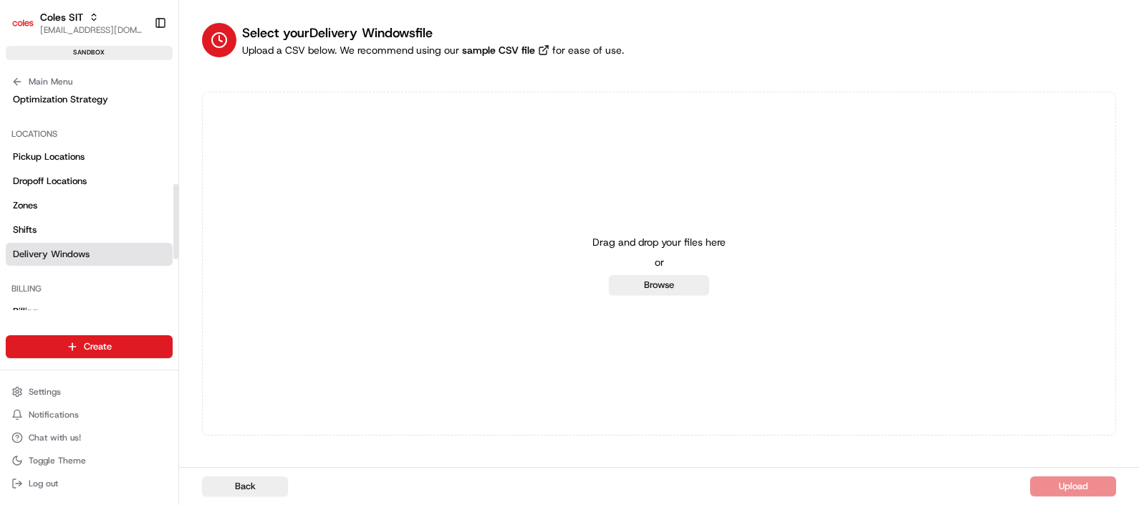
click at [85, 251] on span "Delivery Windows" at bounding box center [51, 254] width 77 height 13
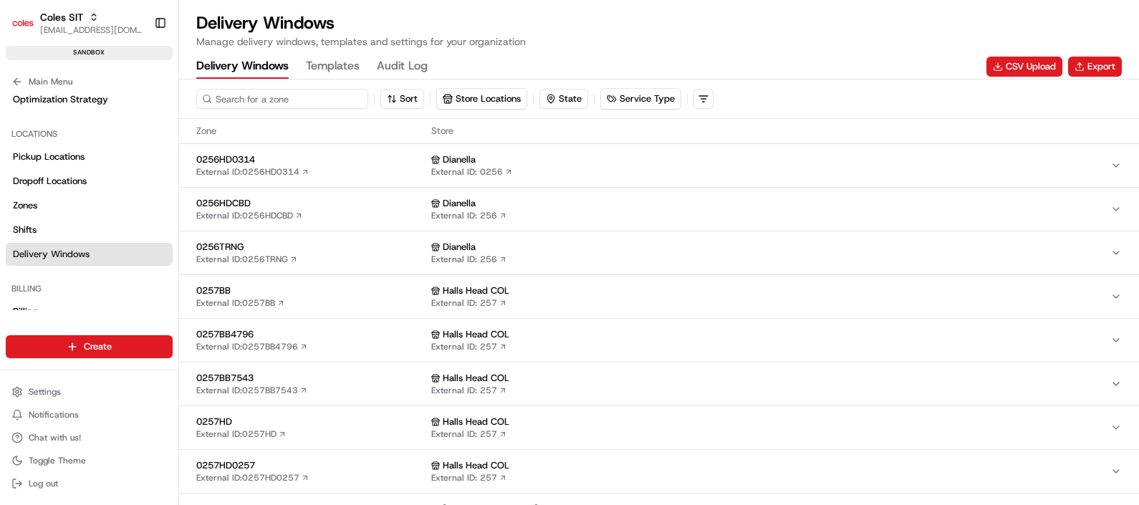
click at [299, 95] on input at bounding box center [282, 99] width 172 height 20
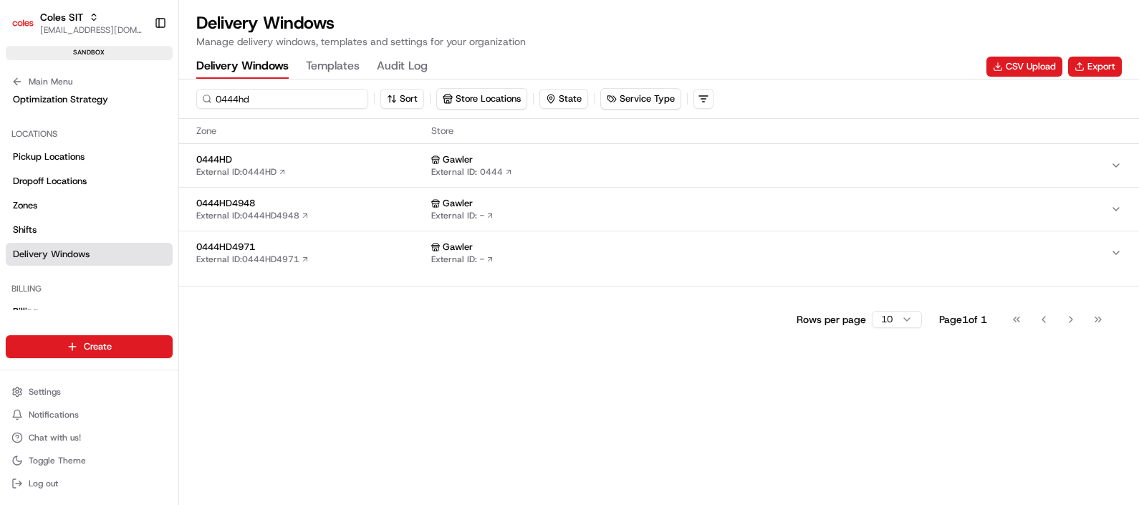
type input "0444hd"
click at [304, 150] on button "0444HD External ID: 0444HD Gawler External ID: 0444" at bounding box center [659, 165] width 960 height 43
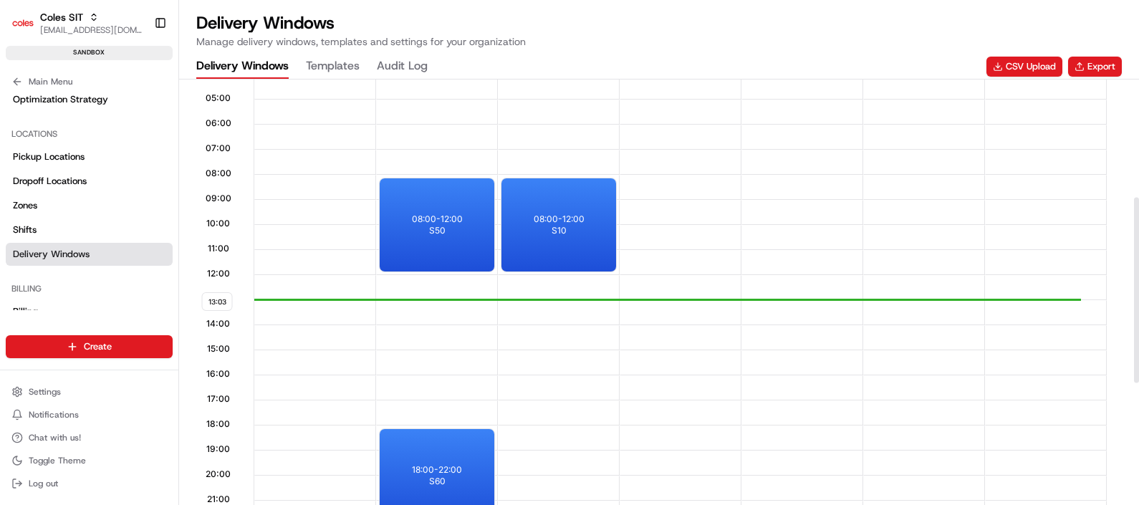
scroll to position [269, 0]
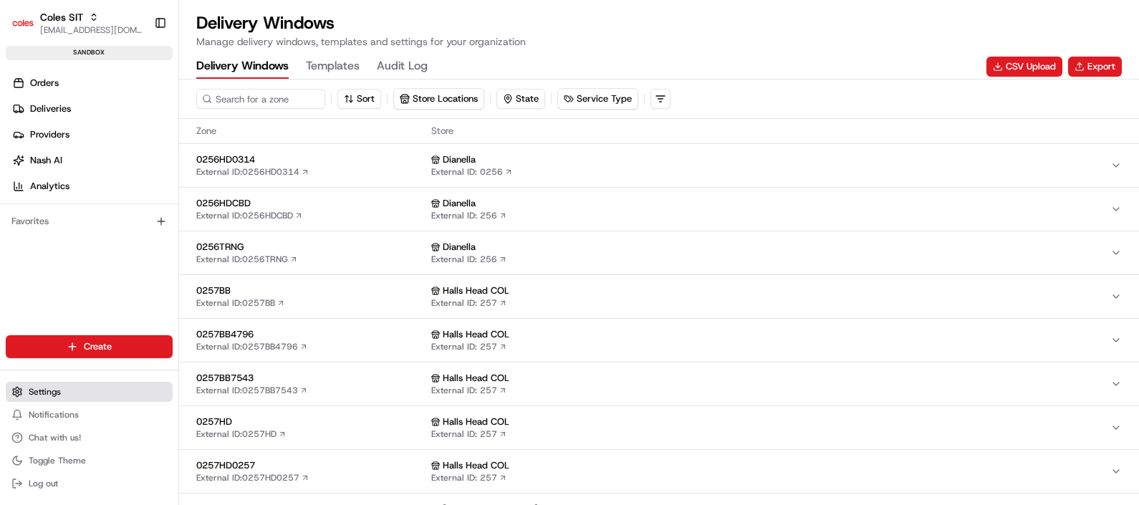
click at [70, 395] on button "Settings" at bounding box center [89, 392] width 167 height 20
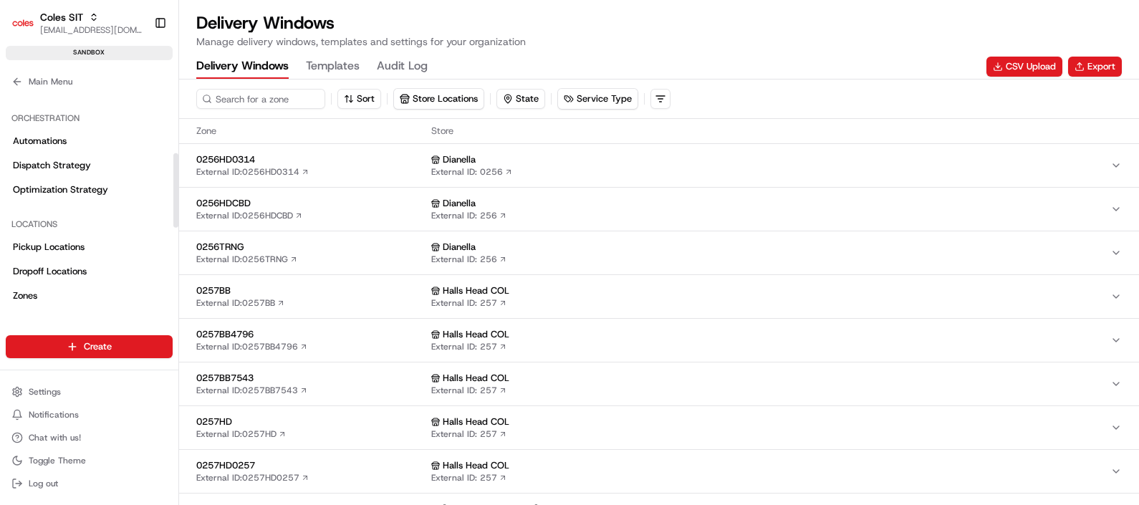
scroll to position [269, 0]
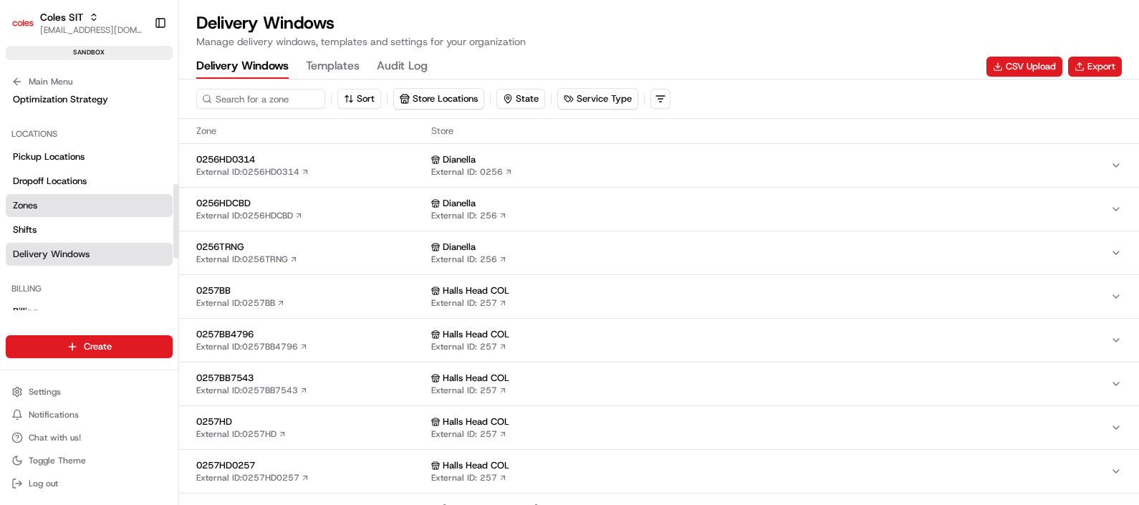
click at [58, 212] on link "Zones" at bounding box center [89, 205] width 167 height 23
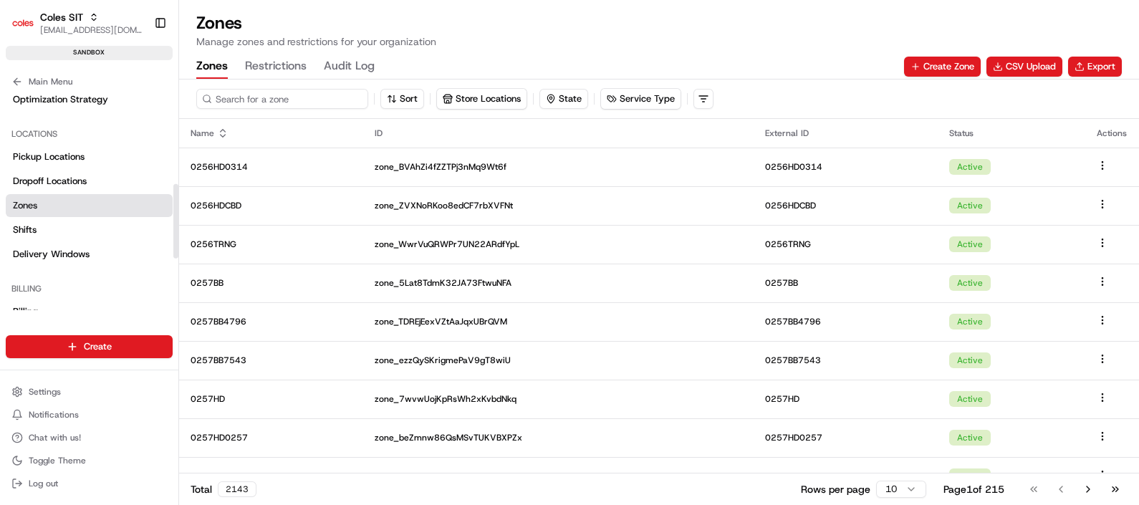
click at [264, 102] on input at bounding box center [282, 99] width 172 height 20
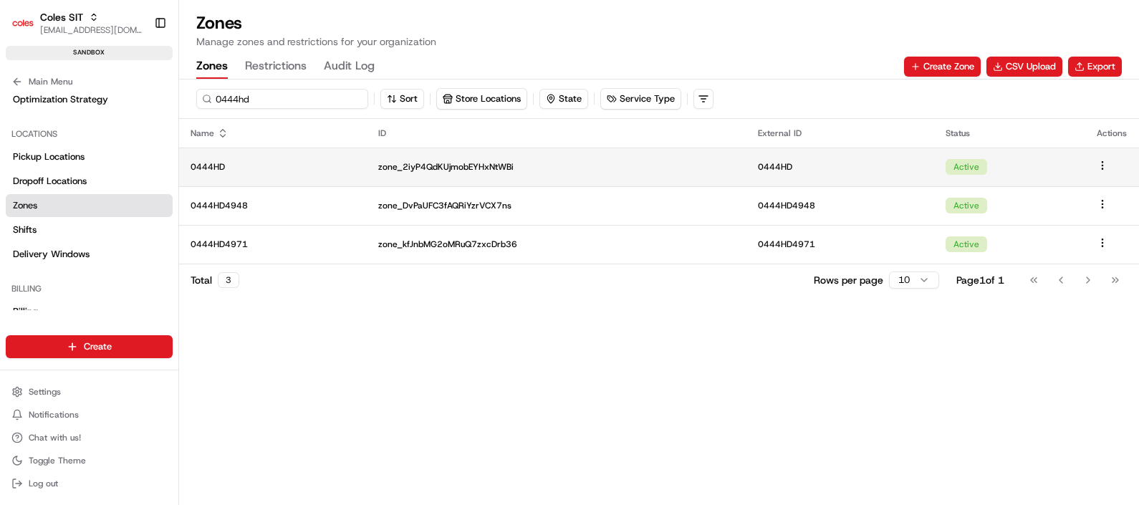
type input "0444hd"
click at [1107, 168] on html "Coles SIT poonam.yadav@coles.com.au Toggle Sidebar sandbox Orders Deliveries Pr…" at bounding box center [569, 252] width 1139 height 505
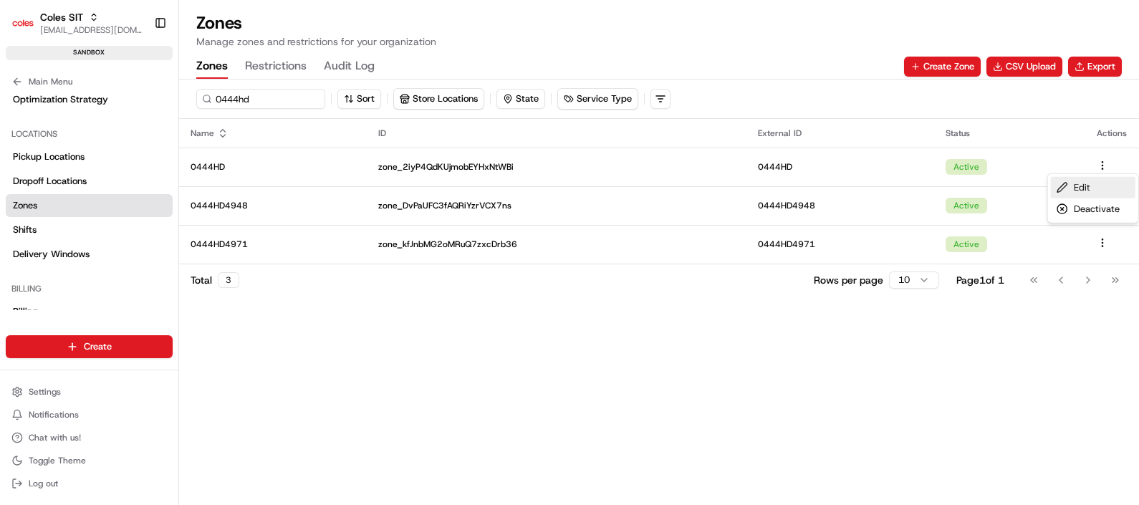
click at [1100, 186] on div "Edit" at bounding box center [1093, 187] width 85 height 21
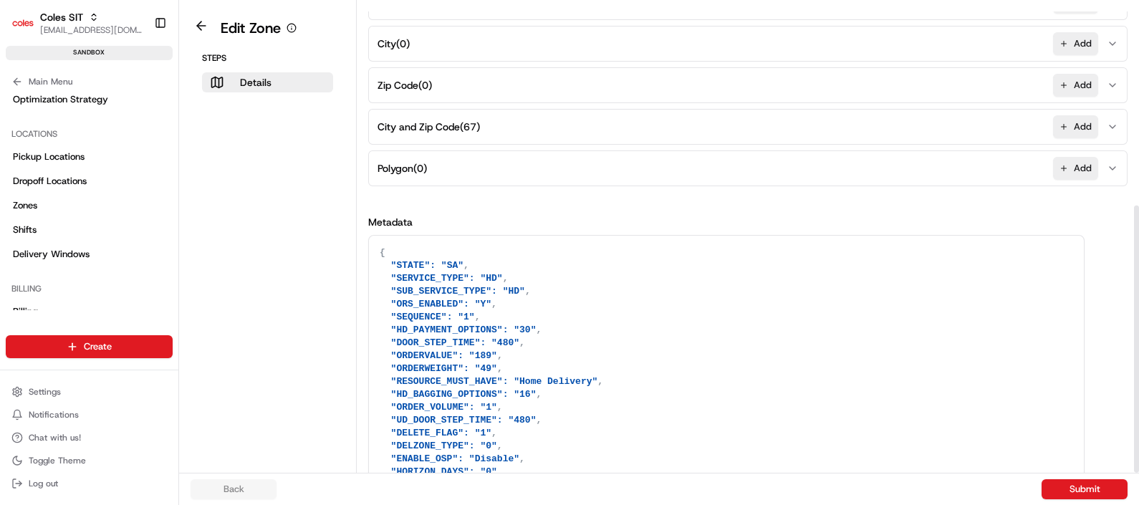
scroll to position [354, 0]
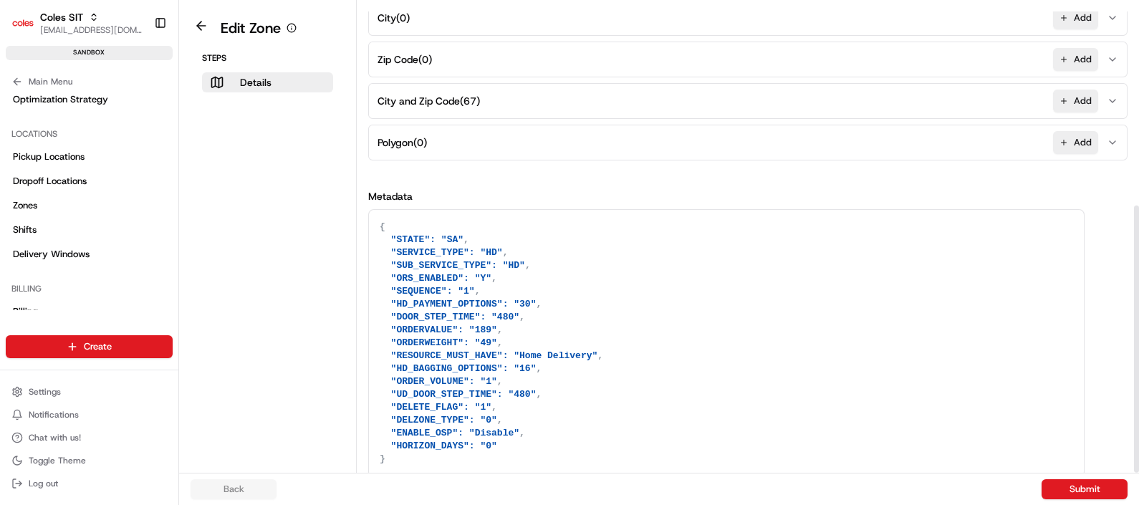
click at [593, 352] on textarea "{ "STATE": "SA", "SERVICE_TYPE": "HD", "SUB_SERVICE_TYPE": "HD", "ORS_ENABLED":…" at bounding box center [726, 343] width 715 height 267
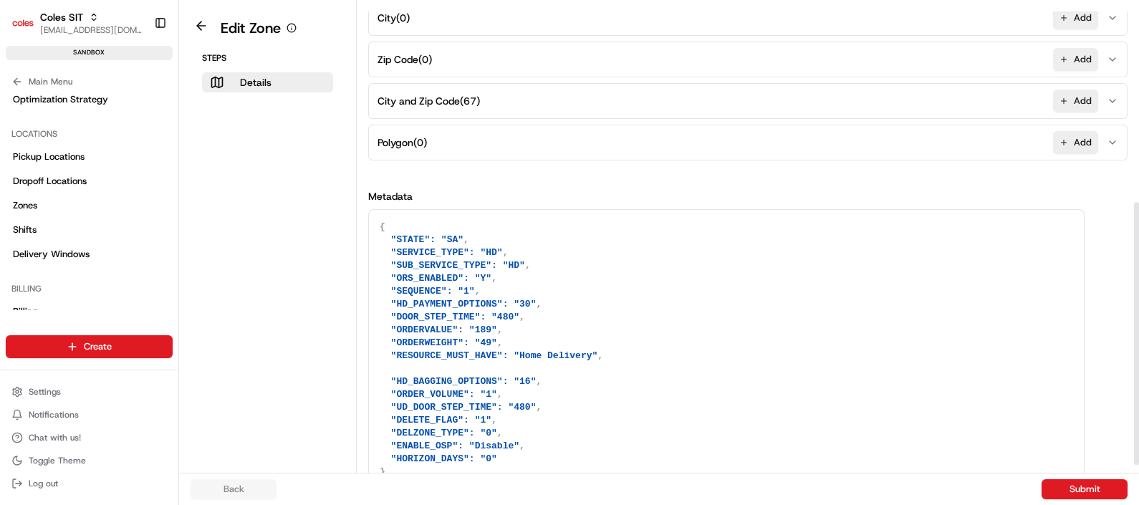
paste textarea ""FULFILMENT_CENTER_ID": "0651""
click at [609, 358] on textarea "{ "STATE": "SA", "SERVICE_TYPE": "HD", "SUB_SERVICE_TYPE": "HD", "ORS_ENABLED":…" at bounding box center [726, 349] width 715 height 279
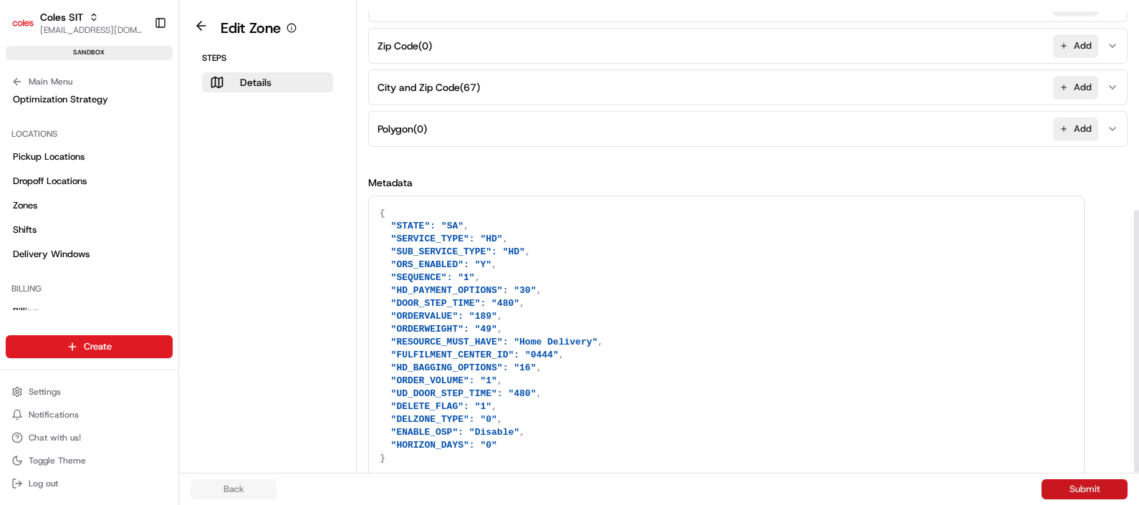
type textarea "{ "STATE": "SA", "SERVICE_TYPE": "HD", "SUB_SERVICE_TYPE": "HD", "ORS_ENABLED":…"
click at [1093, 483] on button "Submit" at bounding box center [1085, 489] width 86 height 20
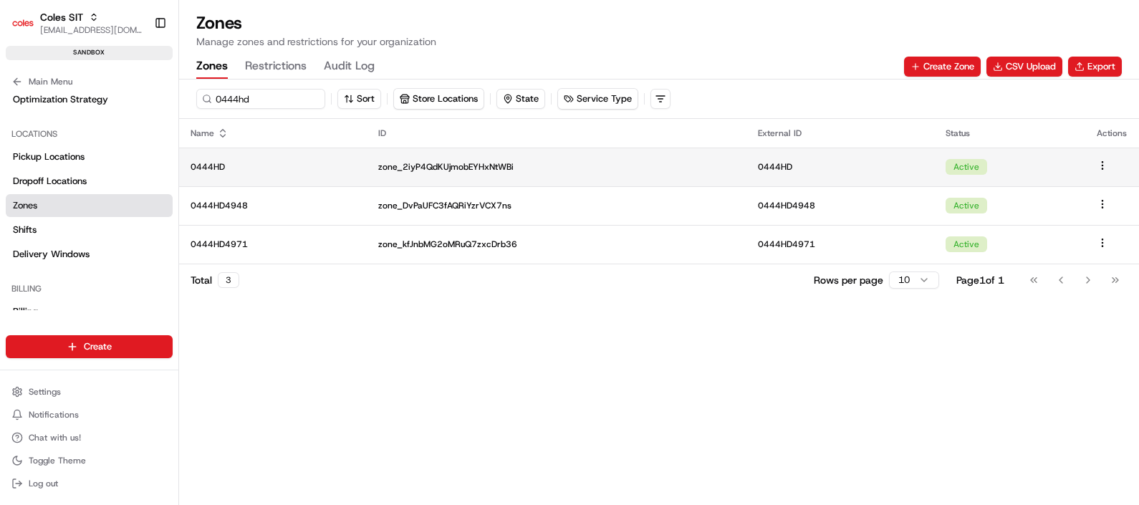
click at [276, 161] on p "0444HD" at bounding box center [273, 166] width 165 height 11
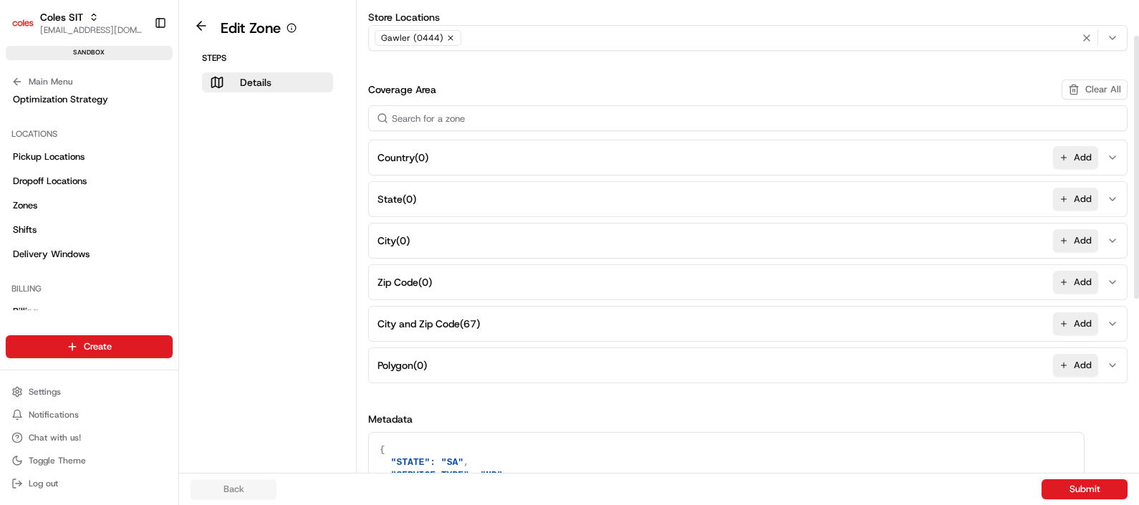
scroll to position [357, 0]
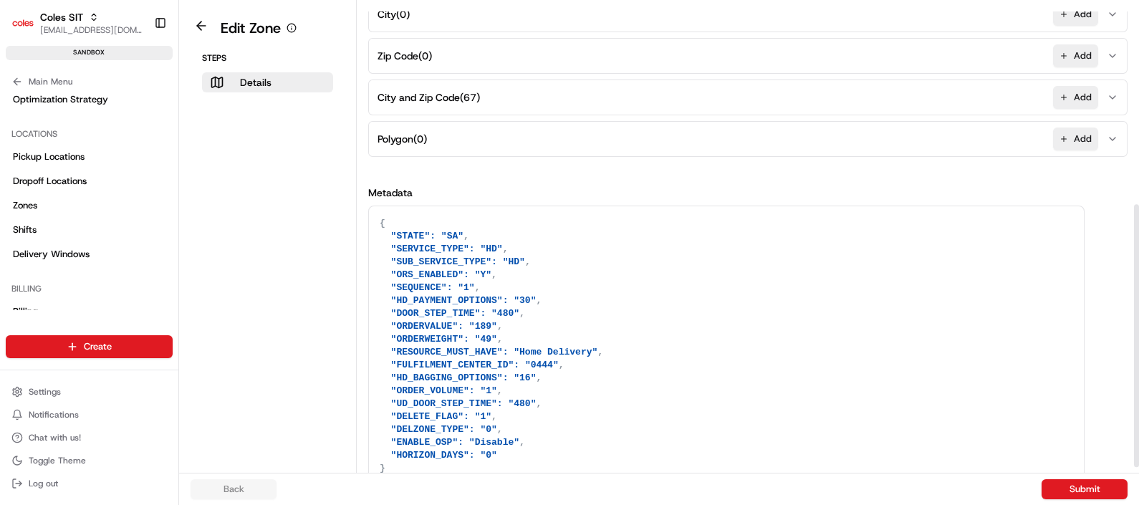
drag, startPoint x: 398, startPoint y: 360, endPoint x: 446, endPoint y: 356, distance: 47.4
click at [446, 356] on textarea "{ "STATE": "SA", "SERVICE_TYPE": "HD", "SUB_SERVICE_TYPE": "HD", "ORS_ENABLED":…" at bounding box center [726, 345] width 715 height 279
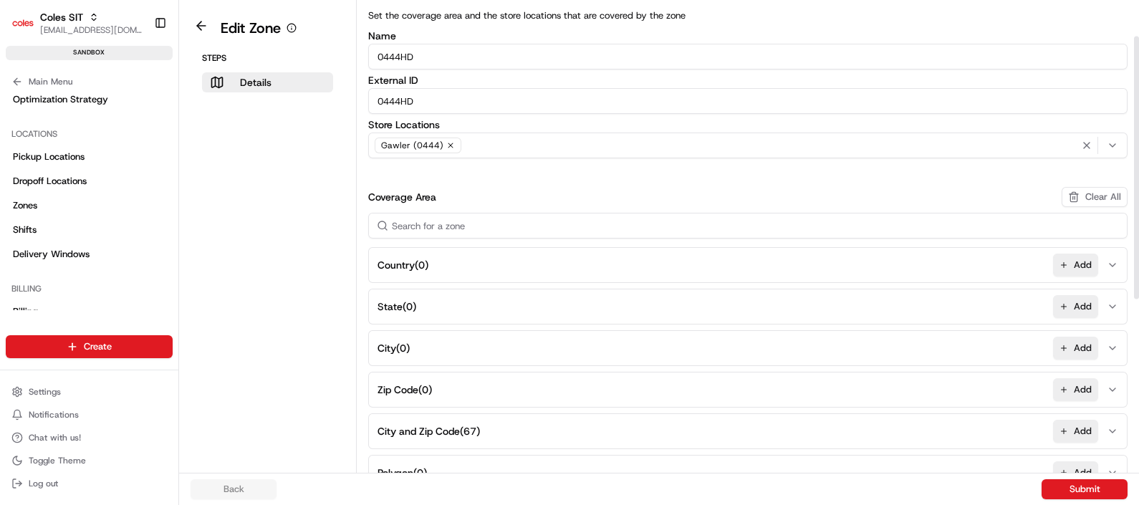
scroll to position [0, 0]
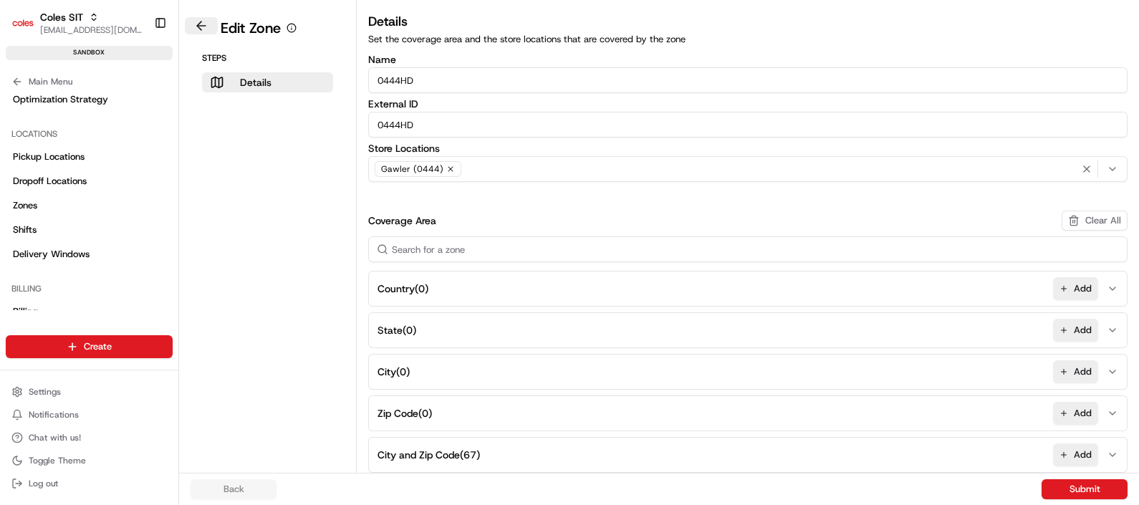
click at [204, 29] on button at bounding box center [201, 25] width 33 height 17
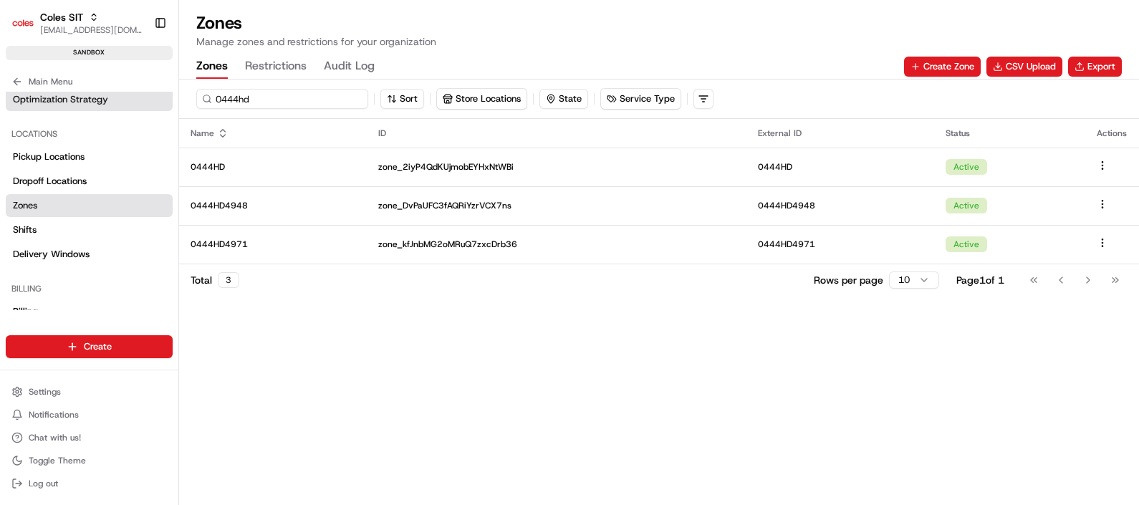
drag, startPoint x: 260, startPoint y: 97, endPoint x: 158, endPoint y: 94, distance: 101.8
click at [158, 94] on div "Coles SIT poonam.yadav@coles.com.au Toggle Sidebar sandbox Orders Deliveries Pr…" at bounding box center [569, 252] width 1139 height 505
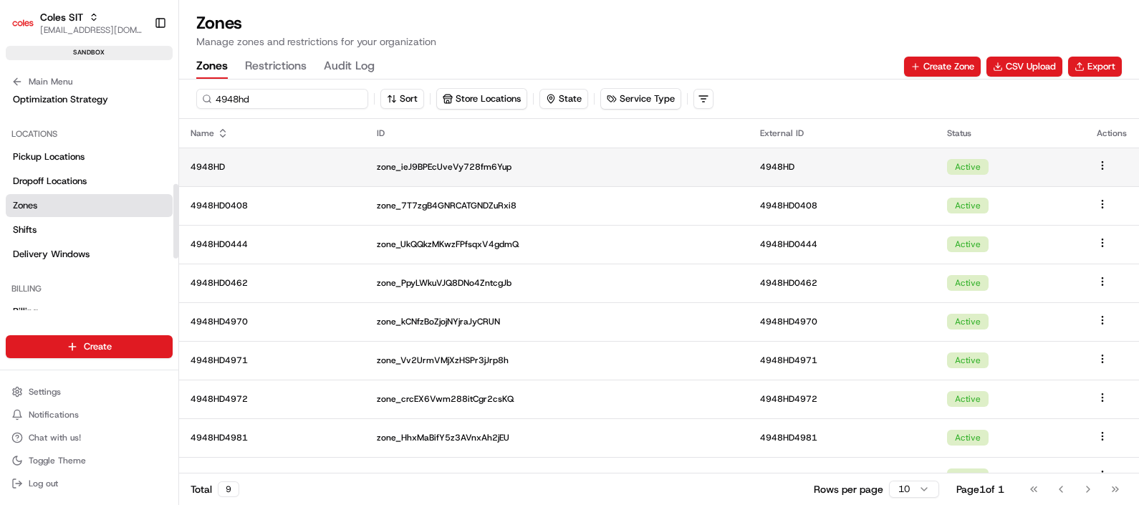
type input "4948hd"
click at [246, 153] on td "4948HD" at bounding box center [272, 167] width 186 height 39
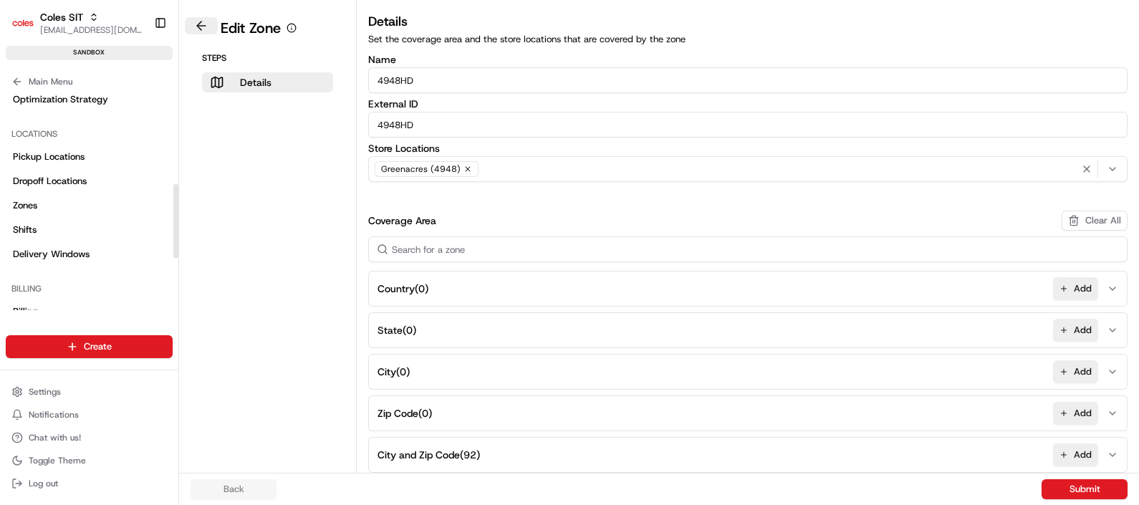
click at [197, 30] on button at bounding box center [201, 25] width 33 height 17
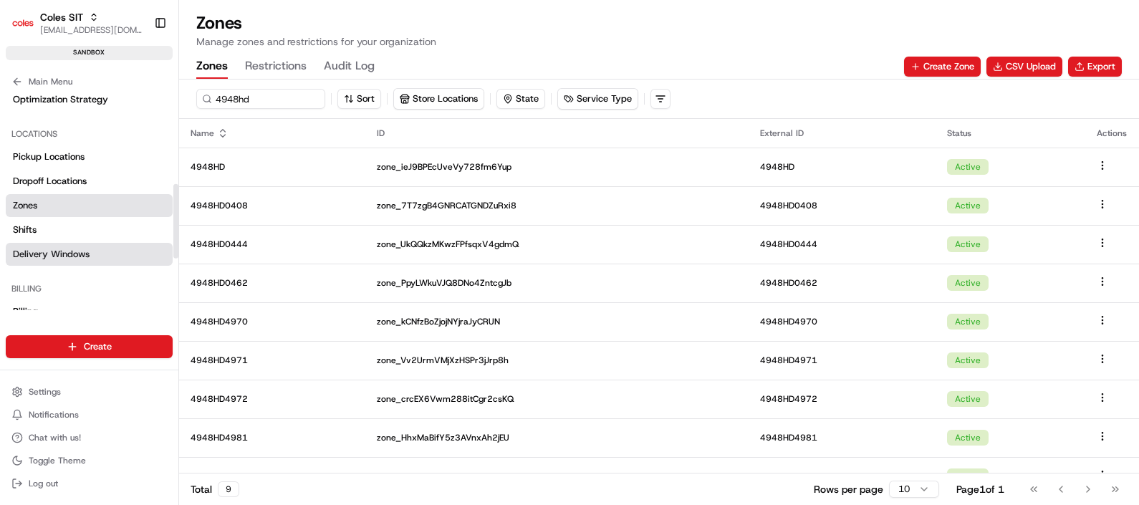
click at [62, 249] on span "Delivery Windows" at bounding box center [51, 254] width 77 height 13
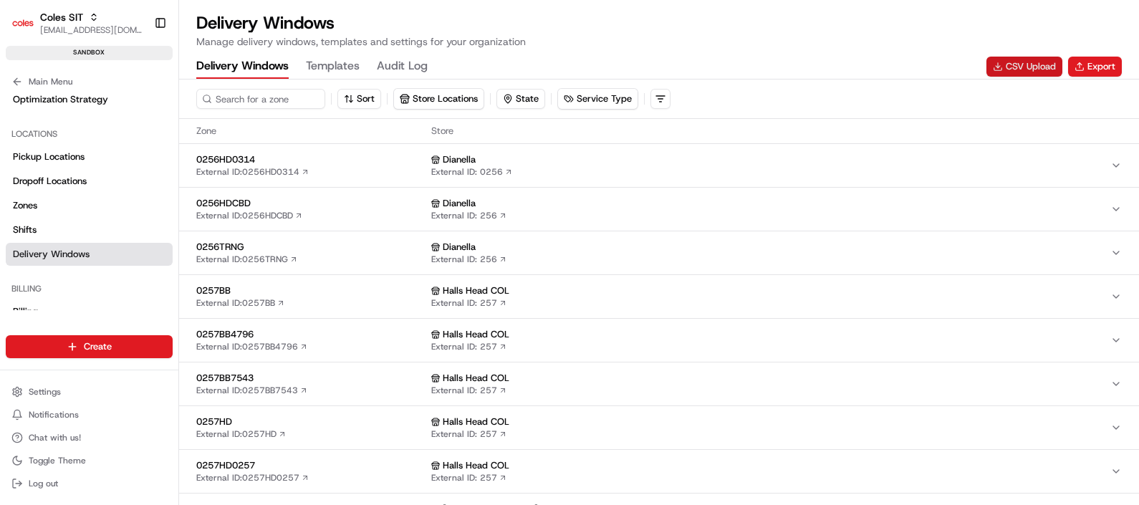
click at [1017, 68] on button "CSV Upload" at bounding box center [1025, 67] width 76 height 20
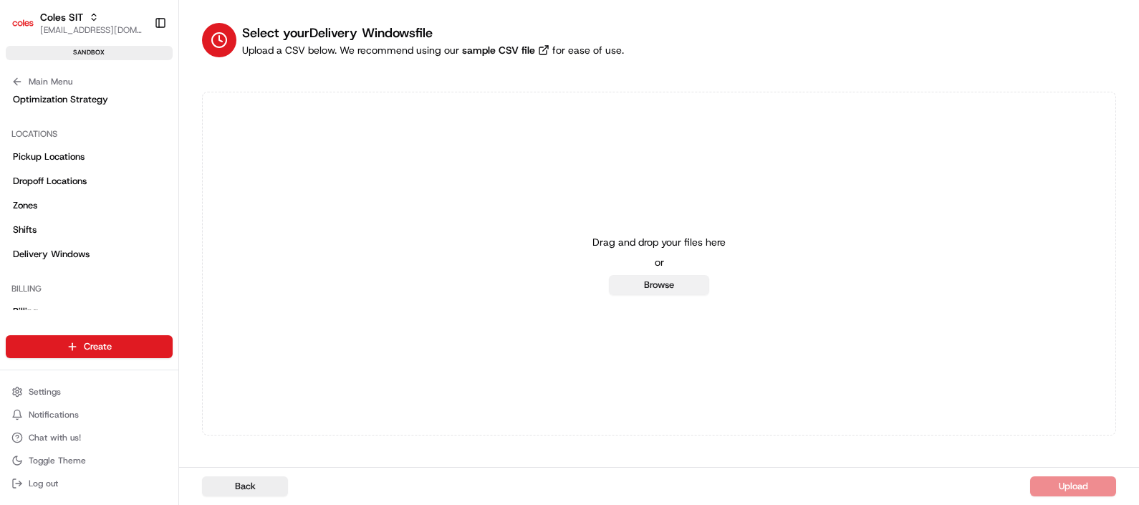
click at [673, 283] on button "Browse" at bounding box center [659, 285] width 100 height 20
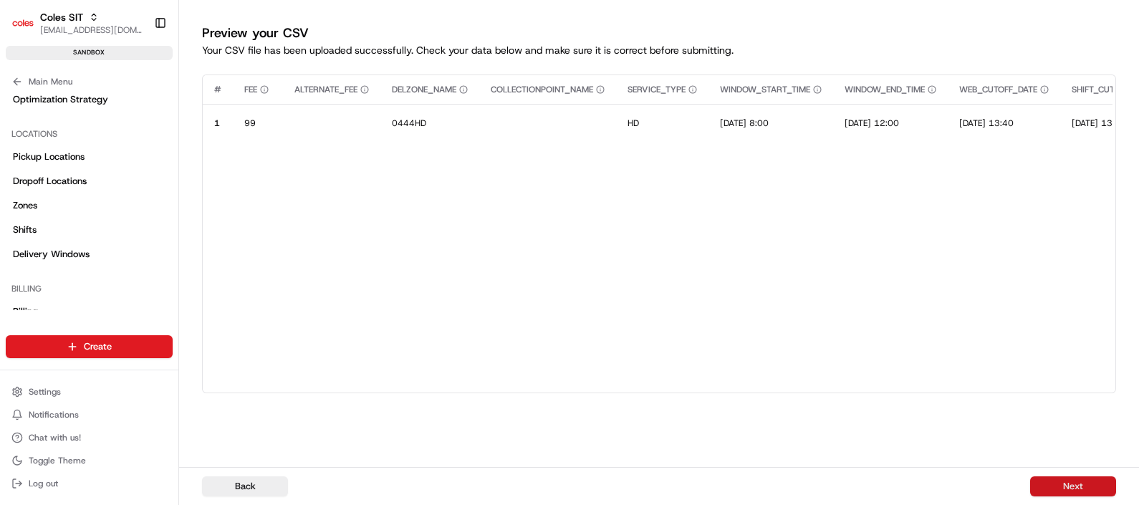
click at [1058, 483] on button "Next" at bounding box center [1073, 486] width 86 height 20
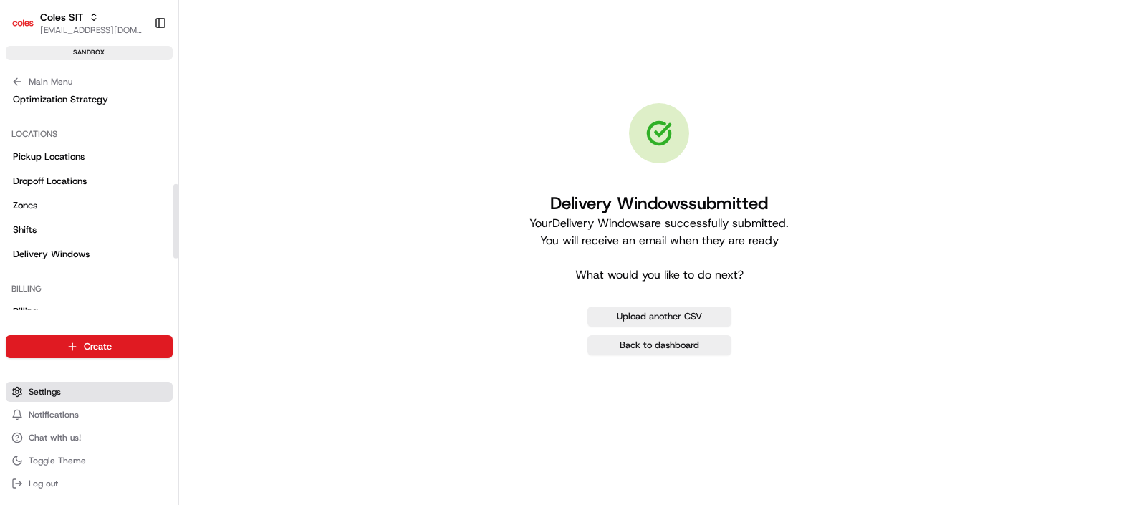
click at [41, 392] on span "Settings" at bounding box center [45, 391] width 32 height 11
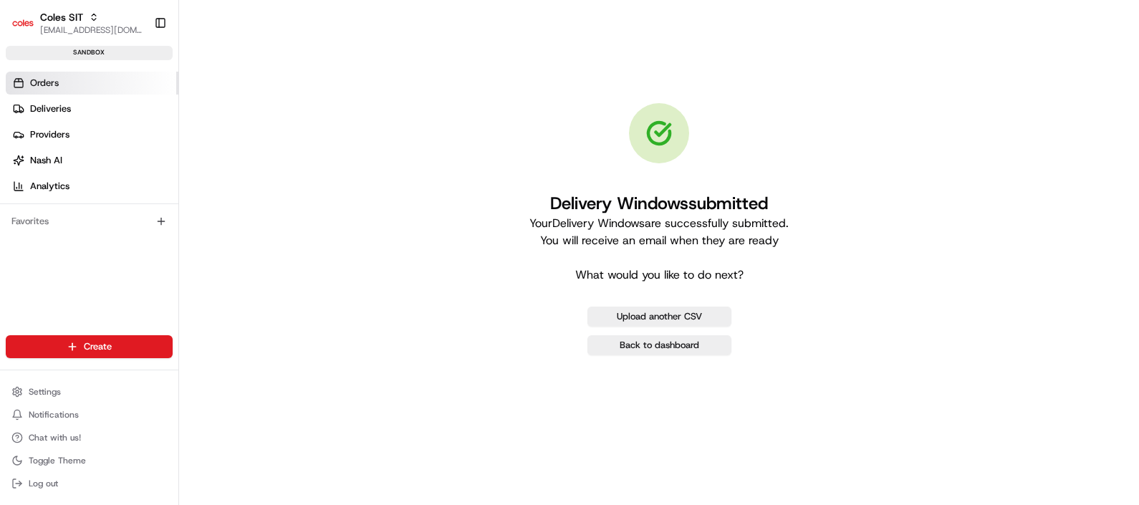
click at [42, 85] on span "Orders" at bounding box center [44, 83] width 29 height 13
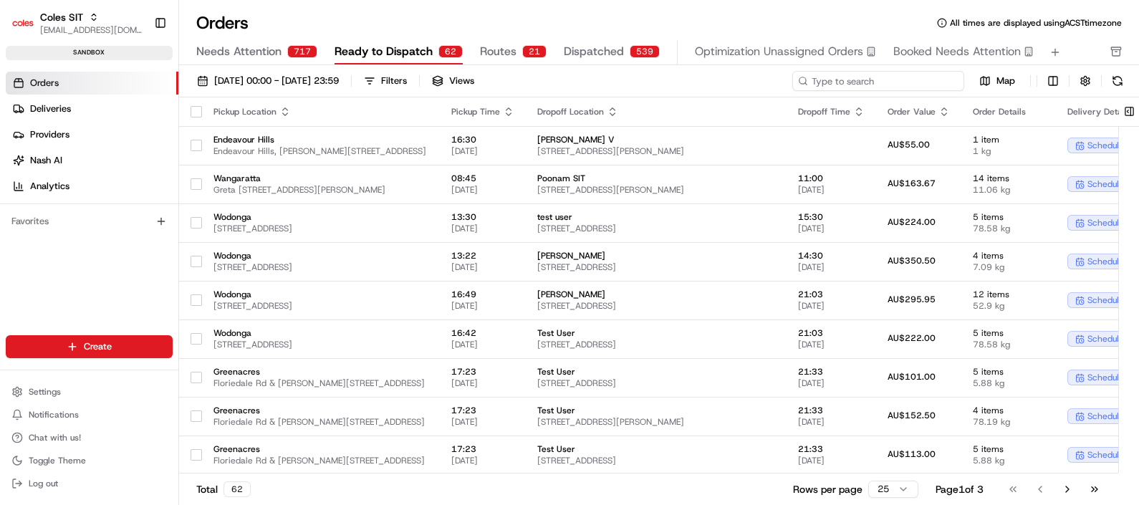
click at [894, 83] on input at bounding box center [878, 81] width 172 height 20
paste input "216640065"
type input "216640065"
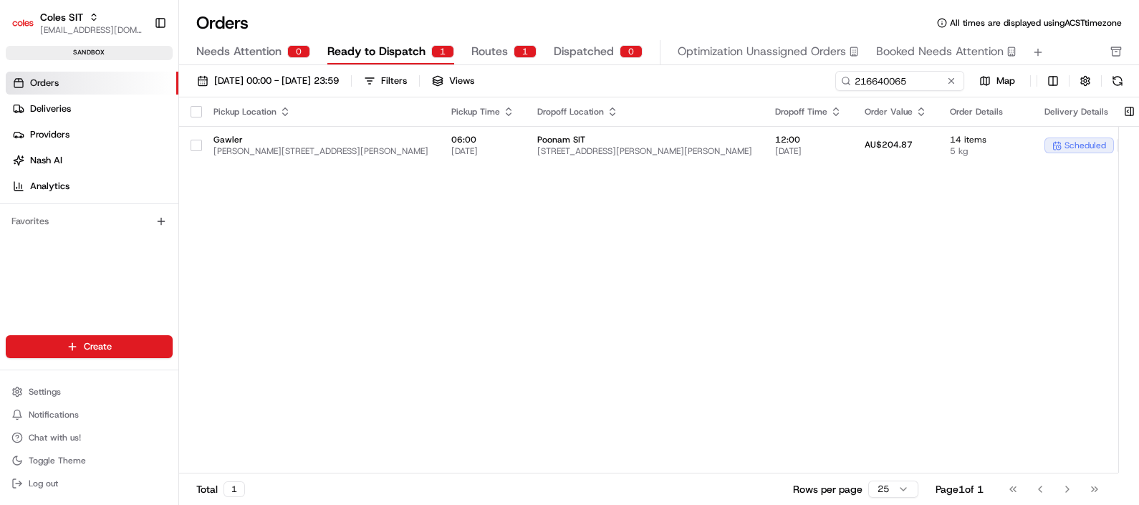
click at [482, 54] on span "Routes" at bounding box center [489, 51] width 37 height 17
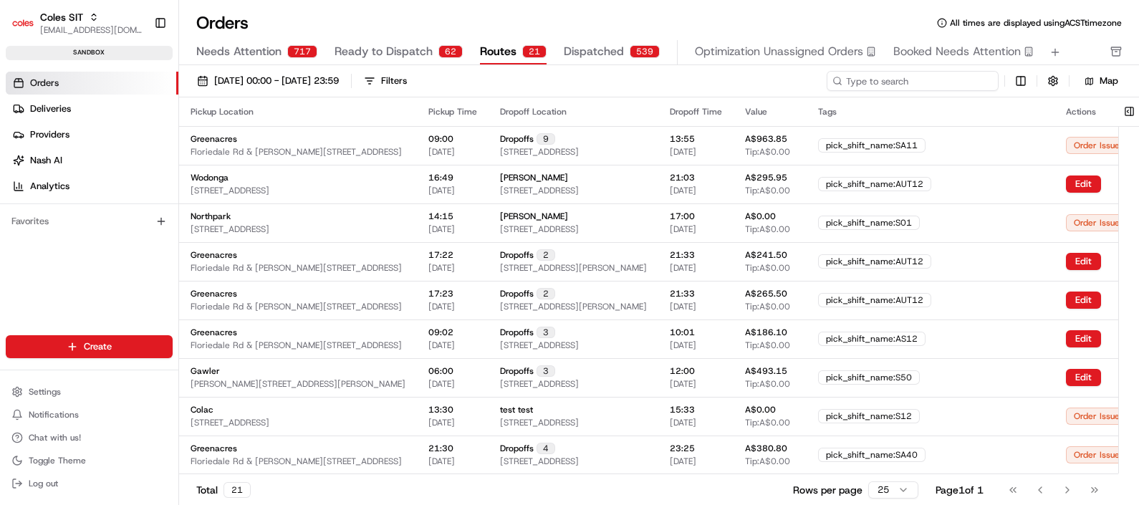
click at [932, 81] on input at bounding box center [913, 81] width 172 height 20
paste input "216640065"
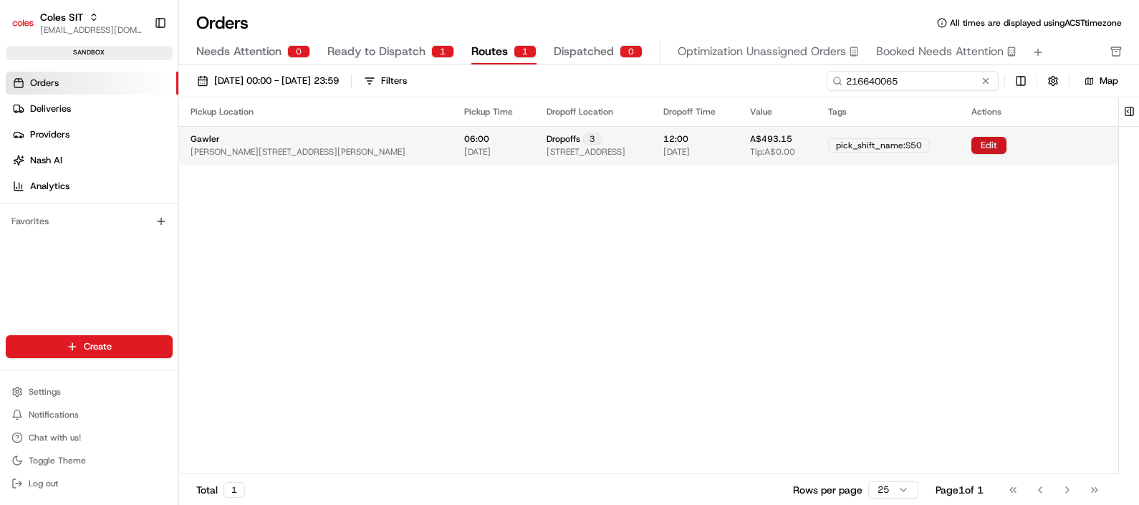
type input "216640065"
click at [999, 145] on button "Edit" at bounding box center [988, 145] width 35 height 17
click at [1003, 146] on button "Edit" at bounding box center [988, 145] width 35 height 17
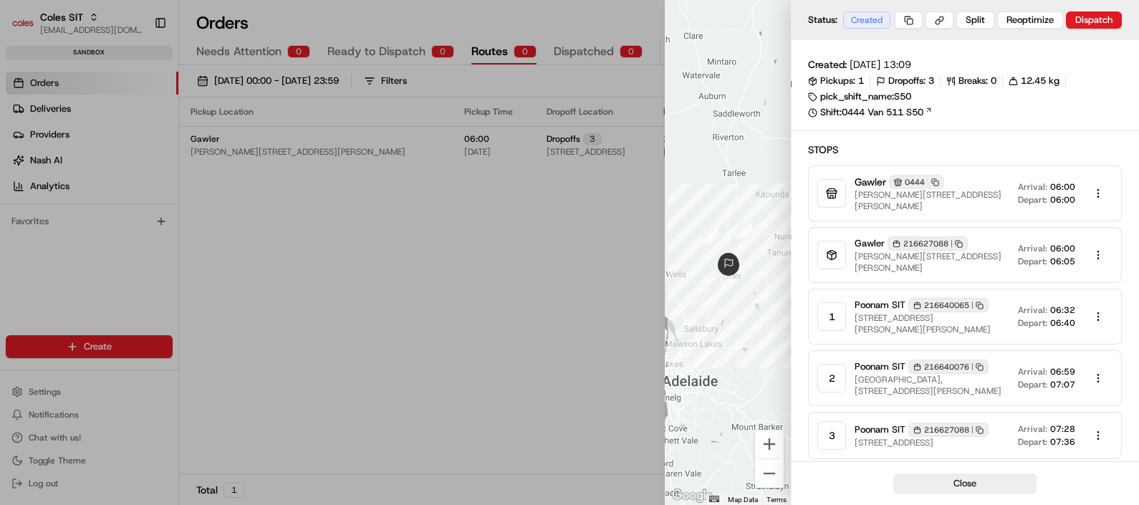
click at [548, 254] on div at bounding box center [569, 252] width 1139 height 505
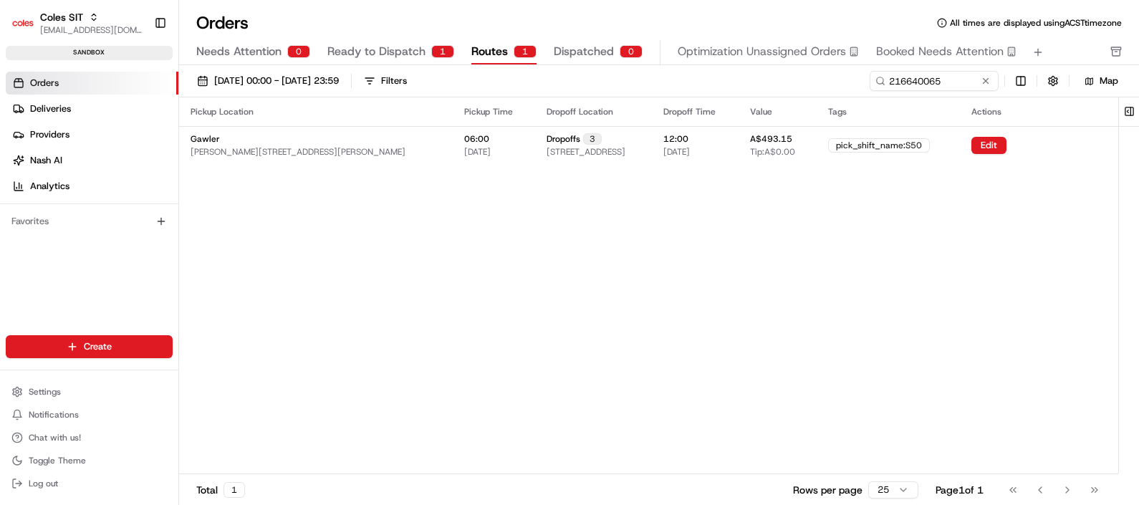
click at [377, 49] on span "Ready to Dispatch" at bounding box center [376, 51] width 98 height 17
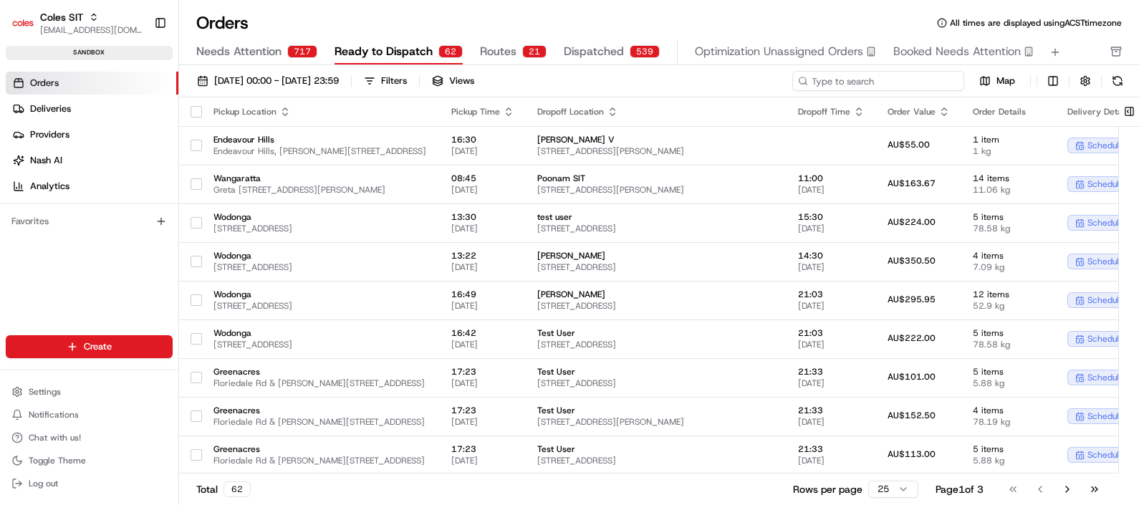
click at [901, 86] on input at bounding box center [878, 81] width 172 height 20
paste input "216640065"
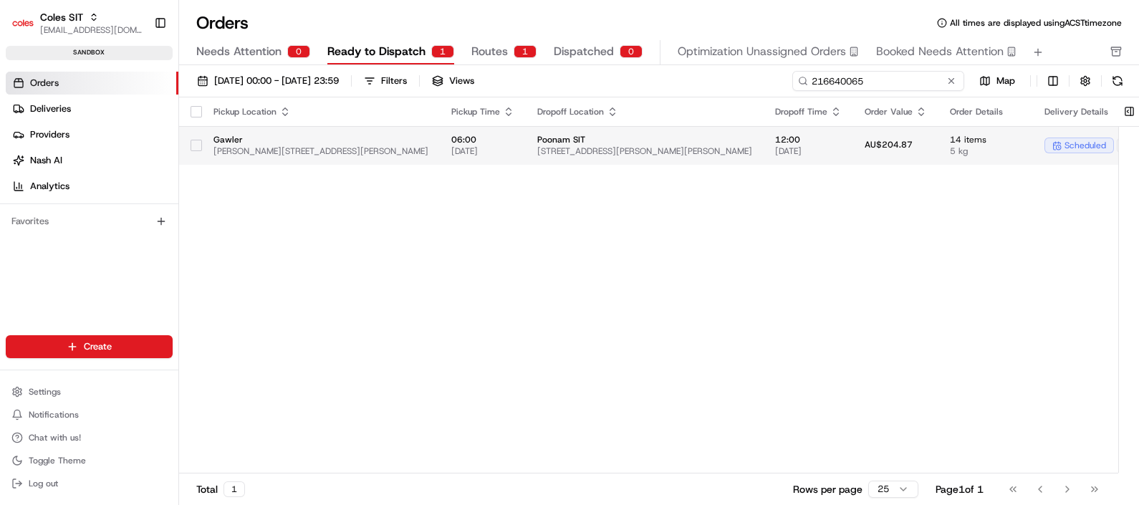
type input "216640065"
click at [1117, 146] on div "+ 1" at bounding box center [1130, 146] width 27 height 16
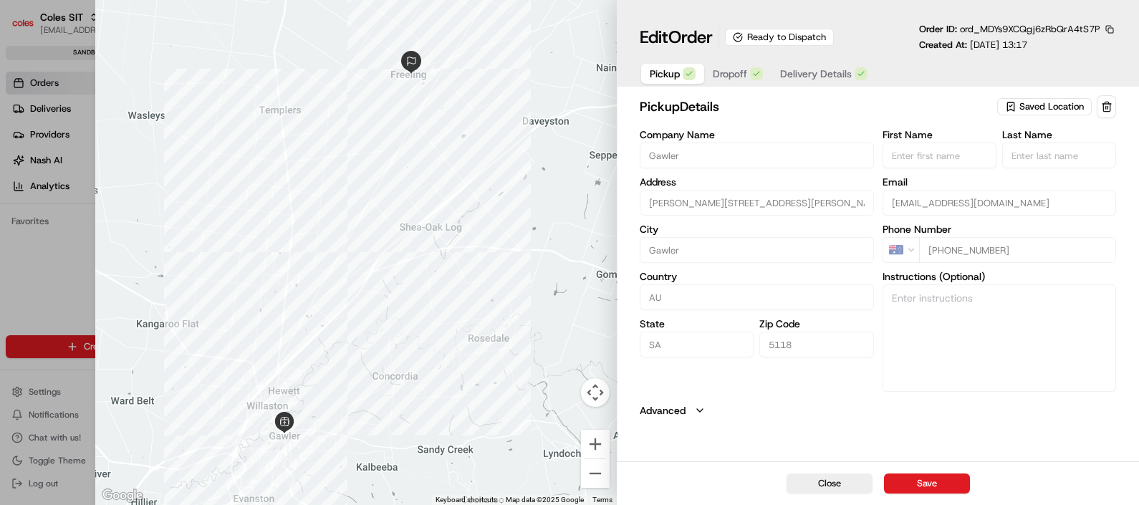
click at [18, 273] on div at bounding box center [569, 252] width 1139 height 505
type input "+1"
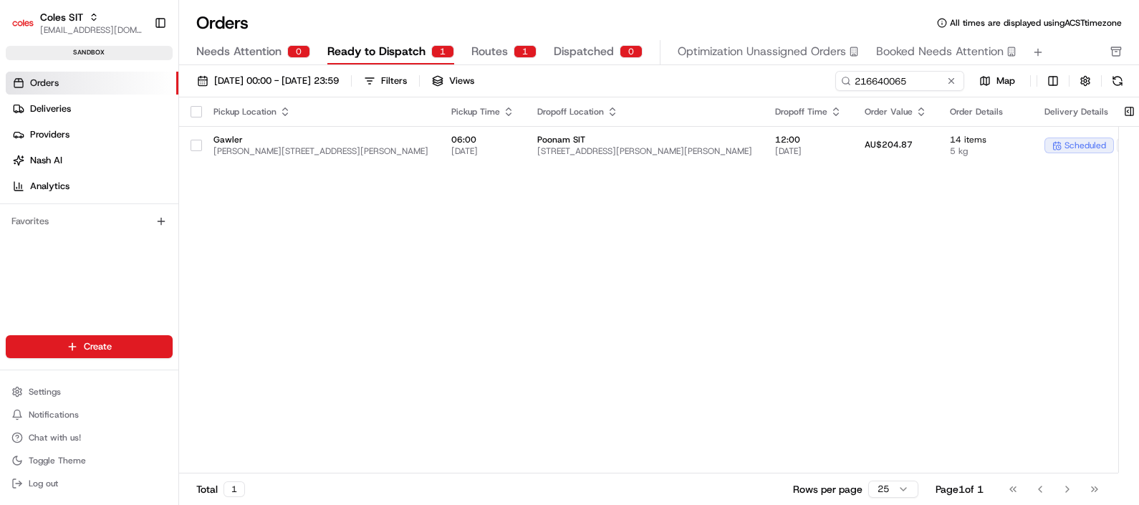
click at [489, 54] on span "Routes" at bounding box center [489, 51] width 37 height 17
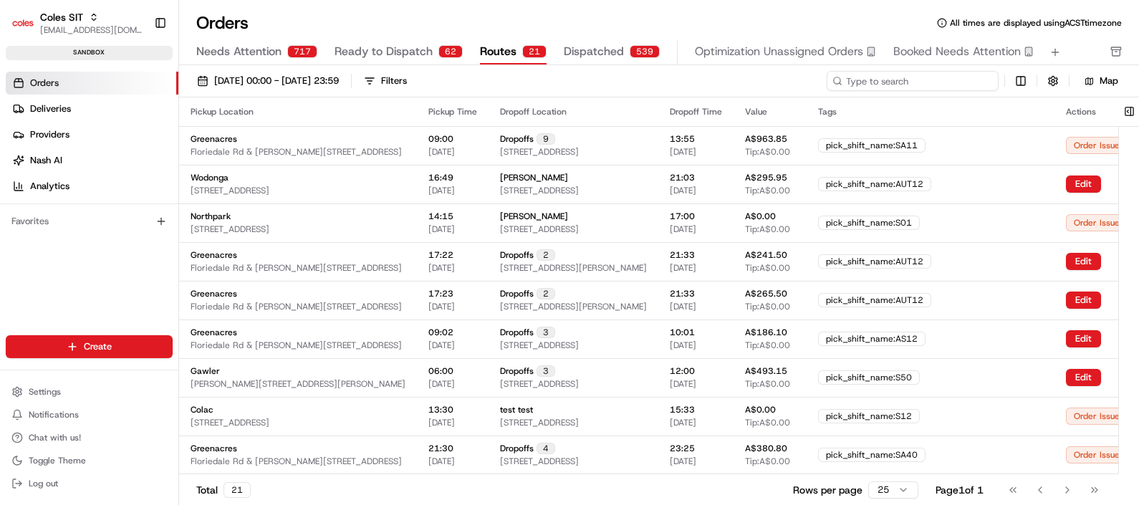
click at [916, 79] on input at bounding box center [913, 81] width 172 height 20
paste input "216640065"
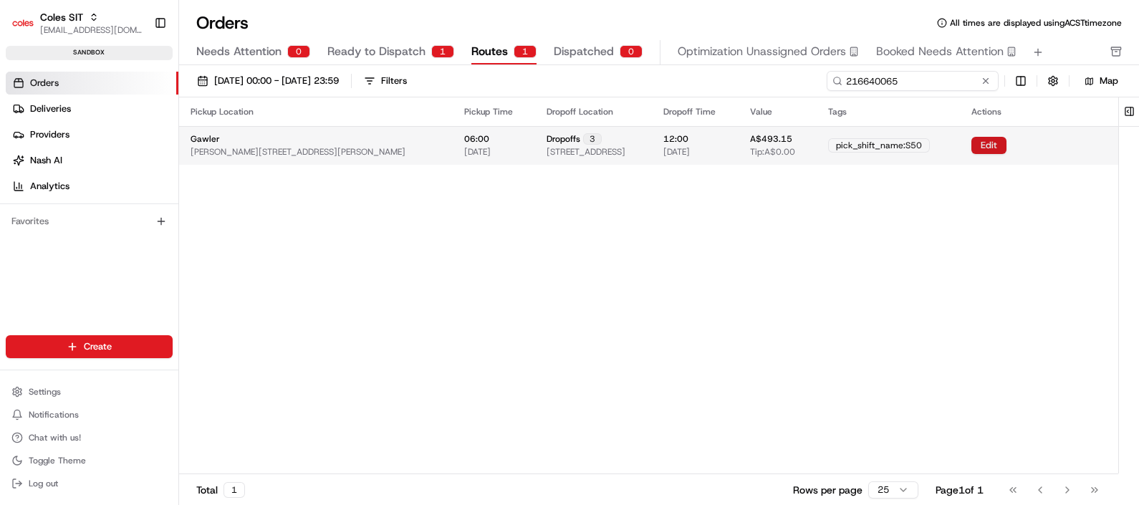
type input "216640065"
click at [1001, 148] on button "Edit" at bounding box center [988, 145] width 35 height 17
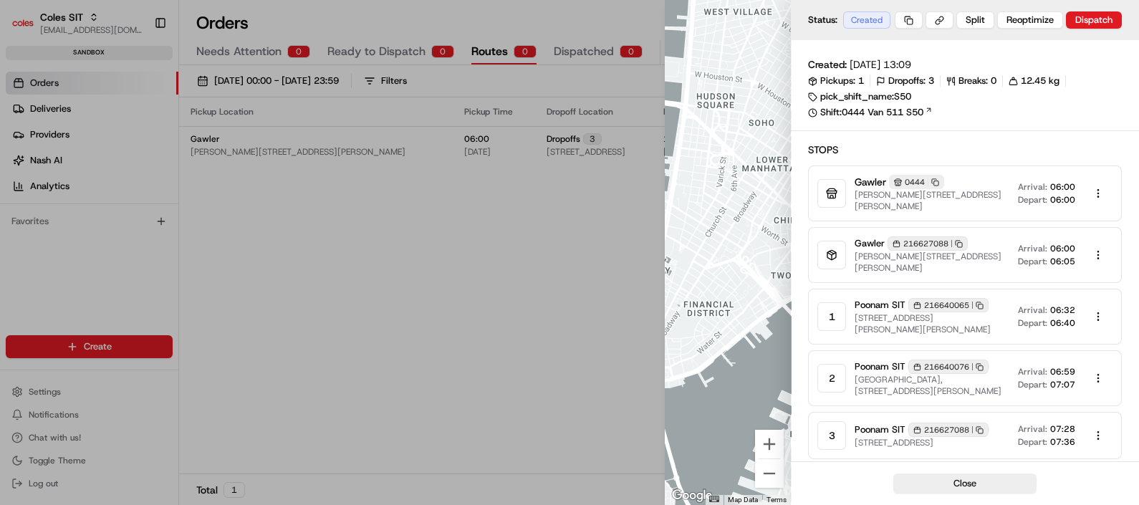
click at [573, 54] on div at bounding box center [569, 252] width 1139 height 505
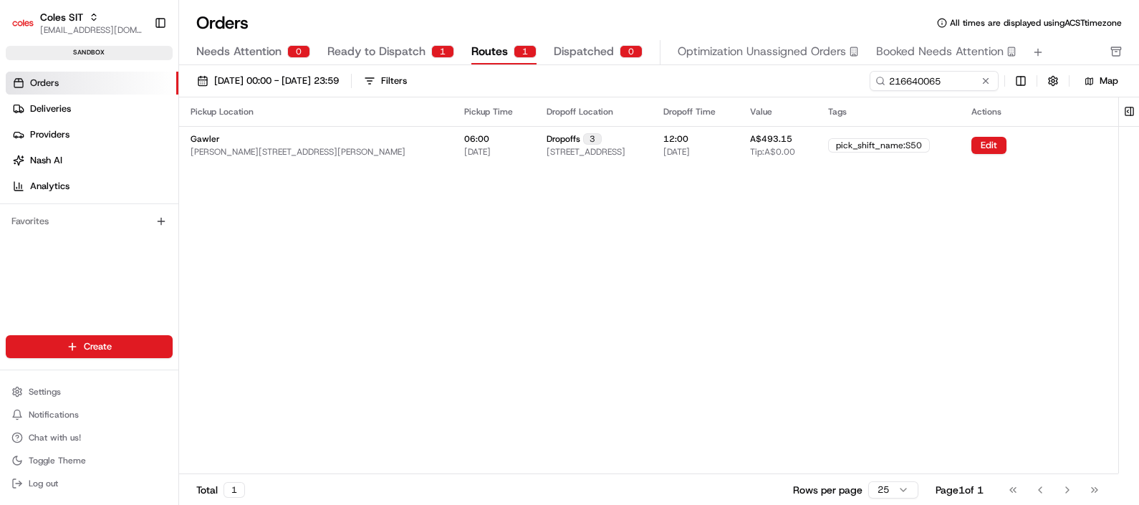
click at [573, 54] on span "Dispatched" at bounding box center [584, 51] width 60 height 17
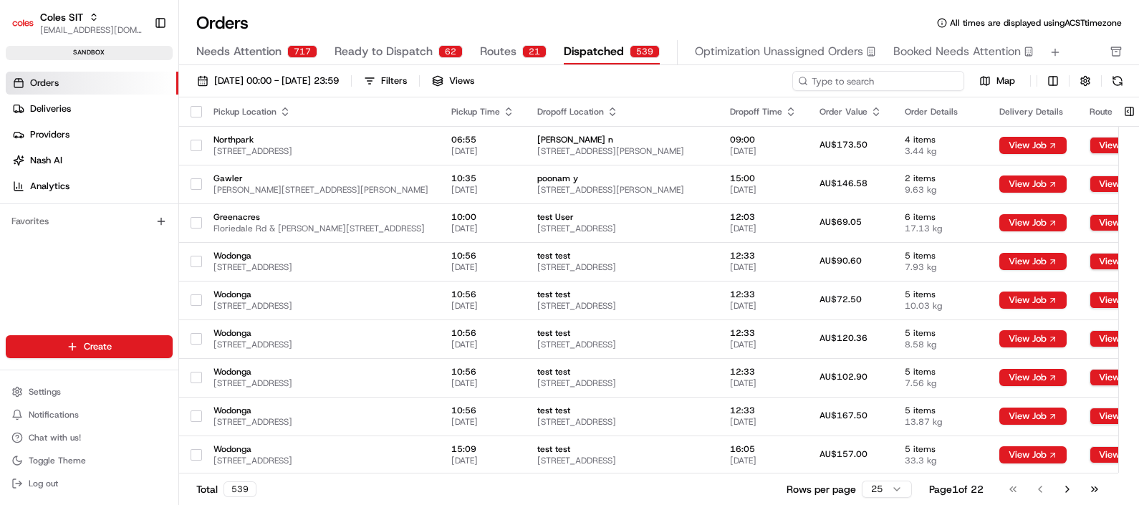
click at [901, 80] on input at bounding box center [878, 81] width 172 height 20
paste input "216640065"
type input "216640065"
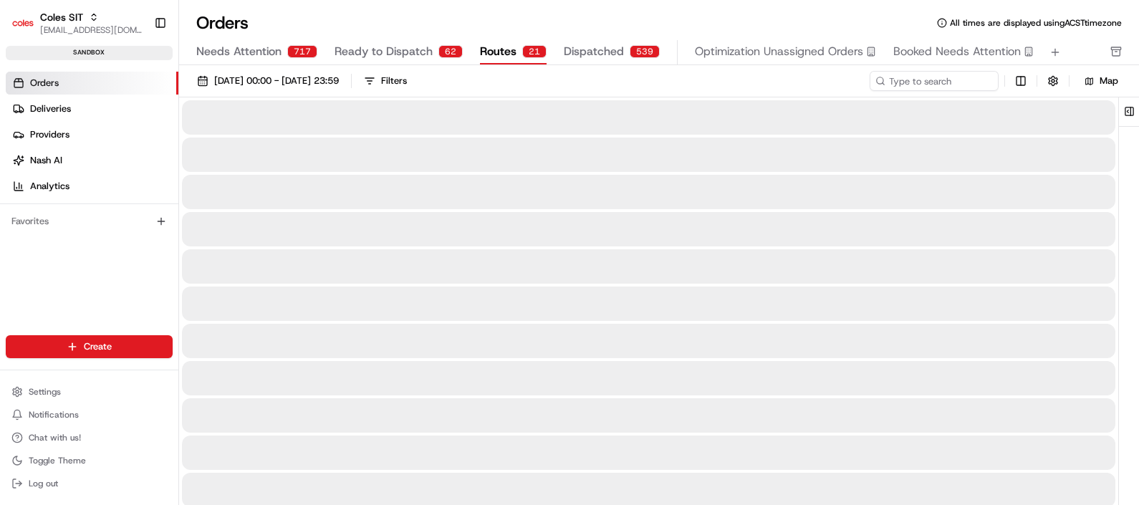
click at [501, 50] on span "Routes" at bounding box center [498, 51] width 37 height 17
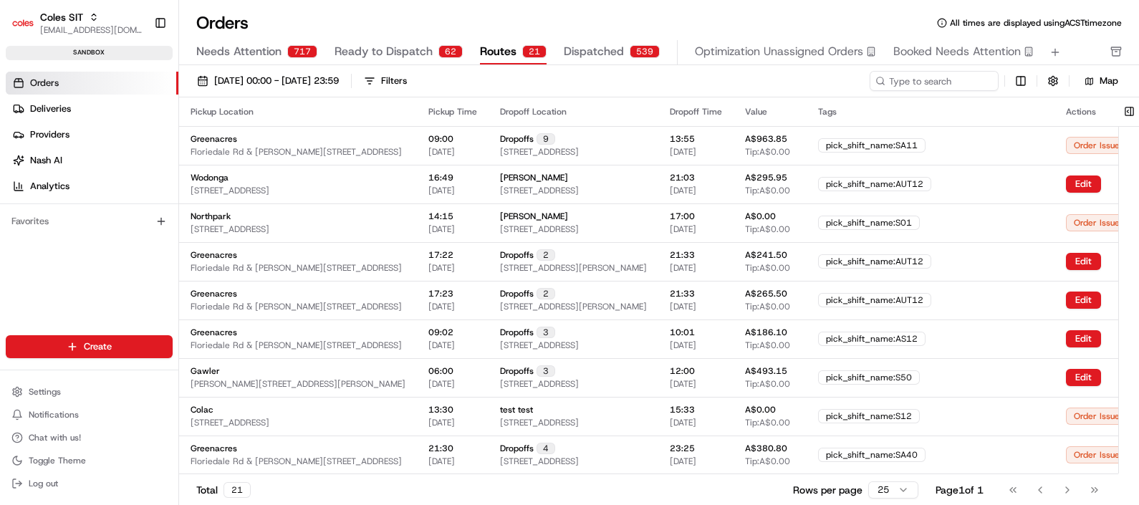
click at [390, 50] on span "Ready to Dispatch" at bounding box center [384, 51] width 98 height 17
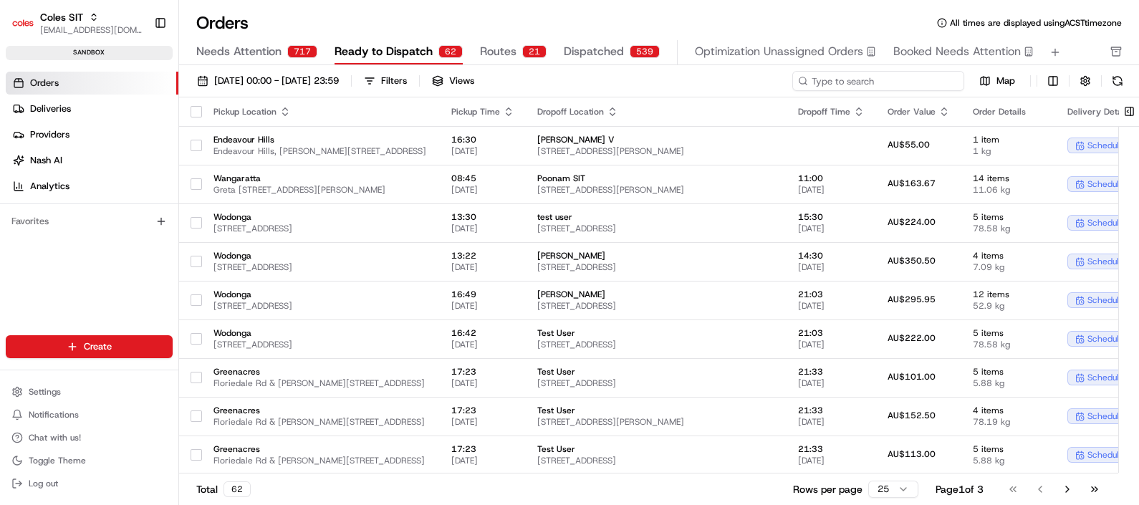
click at [859, 79] on input at bounding box center [878, 81] width 172 height 20
paste input "216640065"
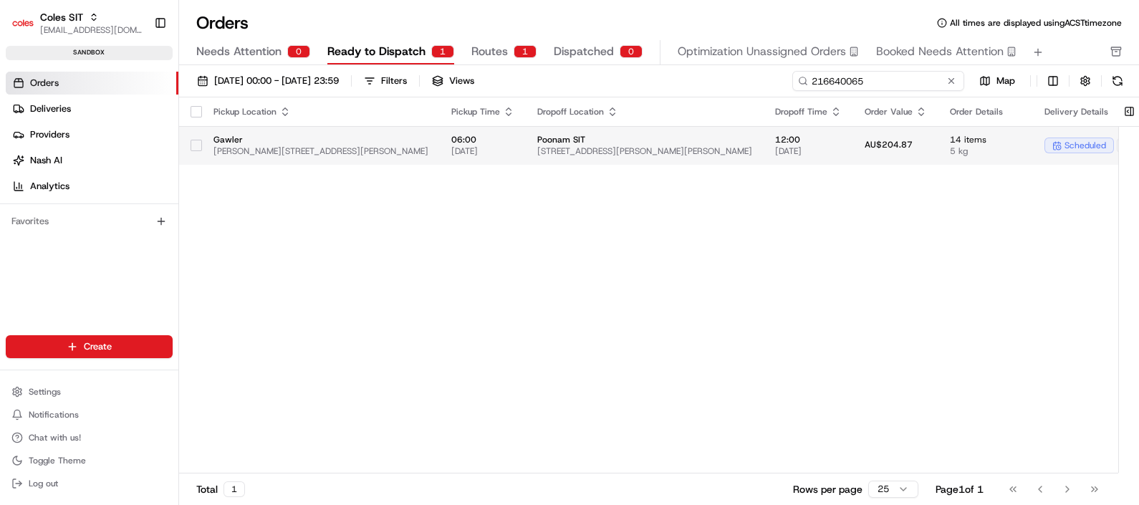
type input "216640065"
click at [775, 145] on span "[DATE]" at bounding box center [808, 150] width 67 height 11
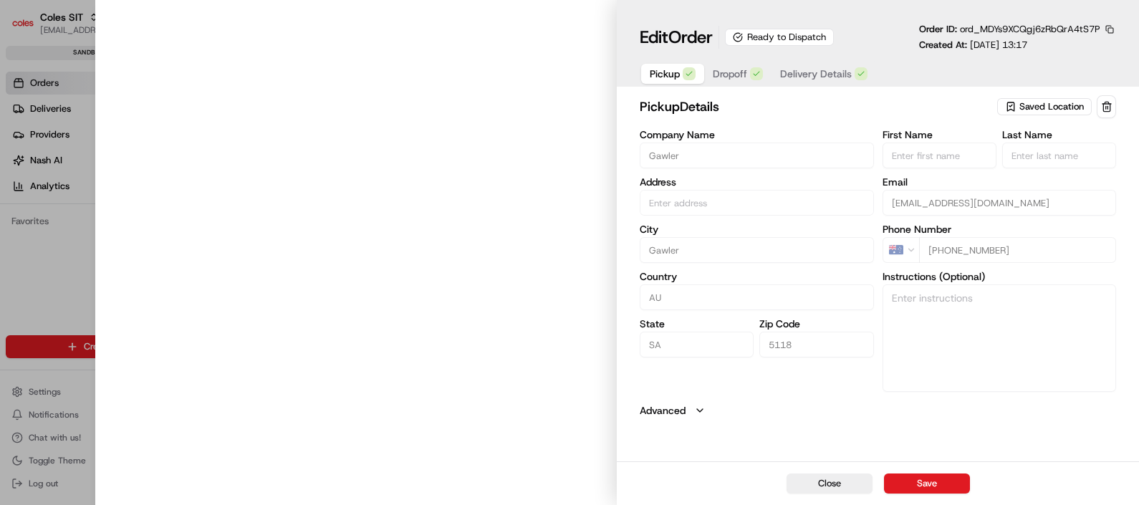
type input "[PERSON_NAME][STREET_ADDRESS][PERSON_NAME]"
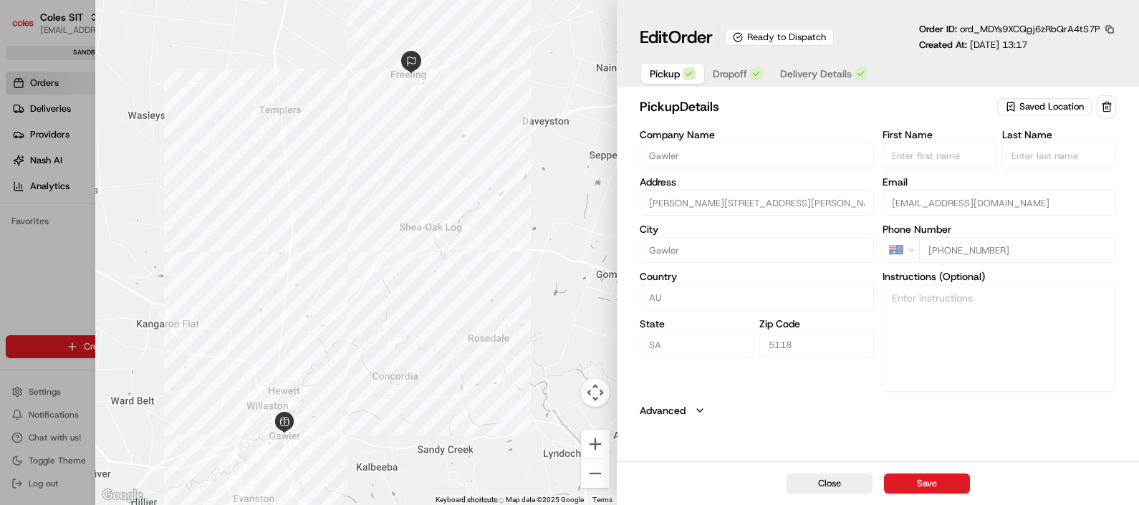
click at [757, 40] on div "Ready to Dispatch" at bounding box center [779, 37] width 109 height 17
click at [737, 77] on span "Dropoff" at bounding box center [730, 74] width 34 height 14
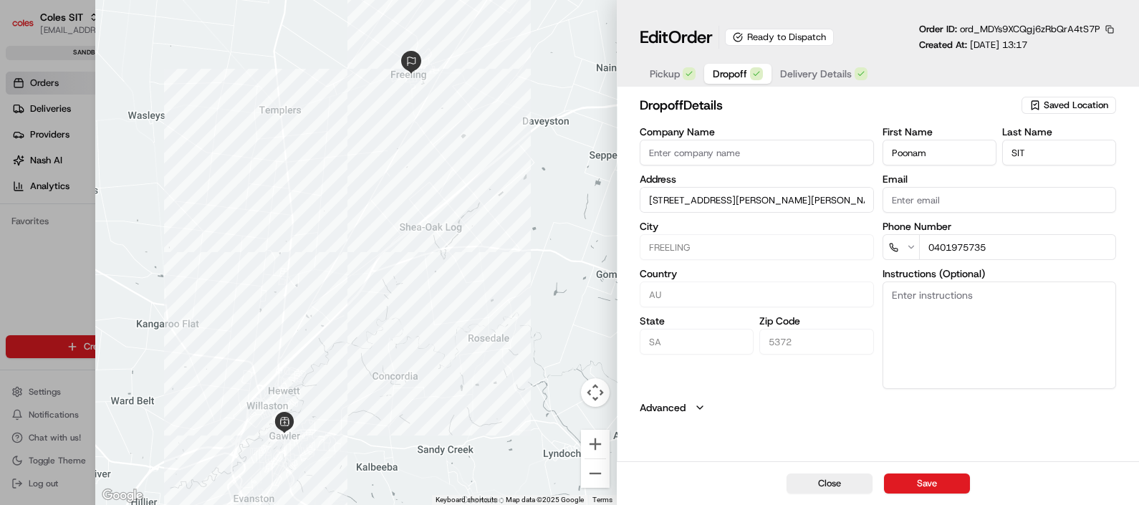
click at [813, 69] on span "Delivery Details" at bounding box center [816, 74] width 72 height 14
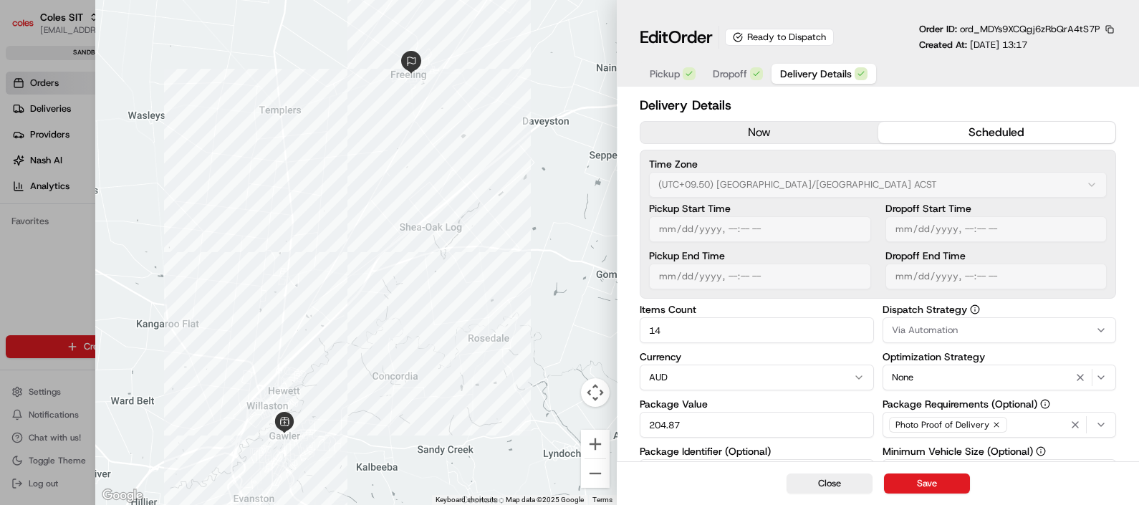
type input "1"
click at [70, 284] on div at bounding box center [569, 252] width 1139 height 505
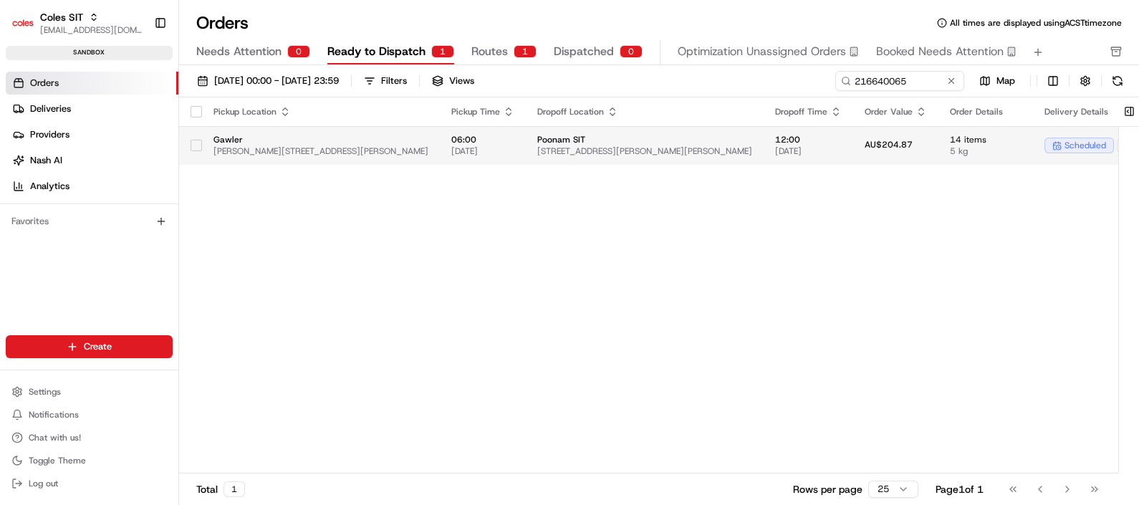
click at [458, 147] on span "[DATE]" at bounding box center [482, 150] width 63 height 11
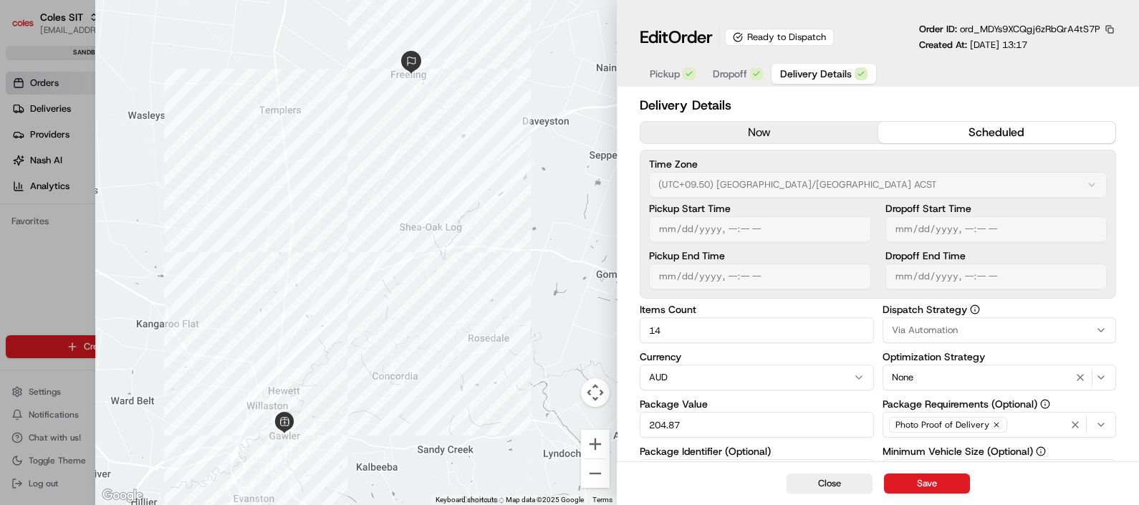
click at [32, 274] on div at bounding box center [569, 252] width 1139 height 505
type input "1"
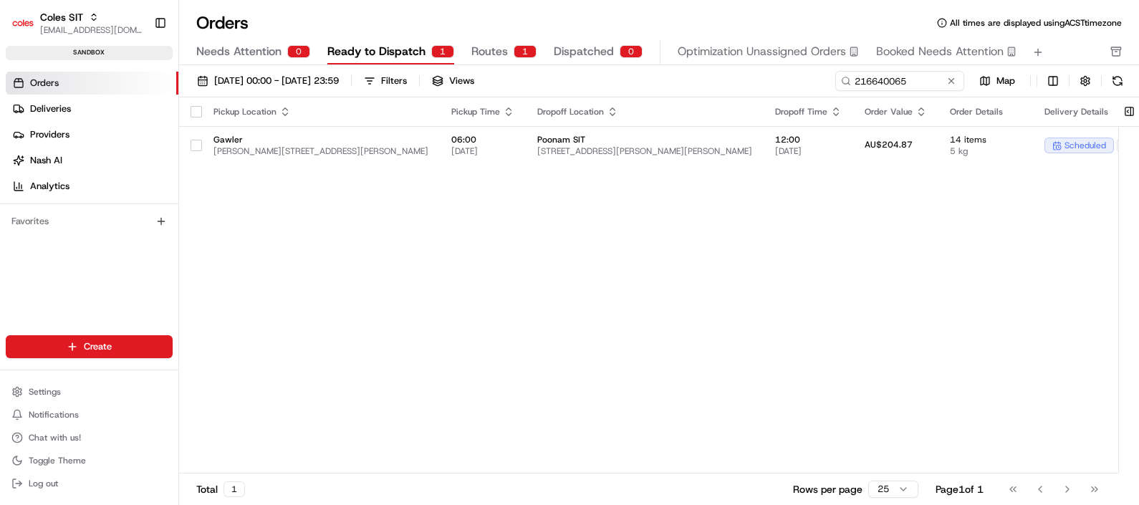
click at [360, 55] on span "Ready to Dispatch" at bounding box center [376, 51] width 98 height 17
click at [358, 52] on span "Ready to Dispatch" at bounding box center [376, 51] width 98 height 17
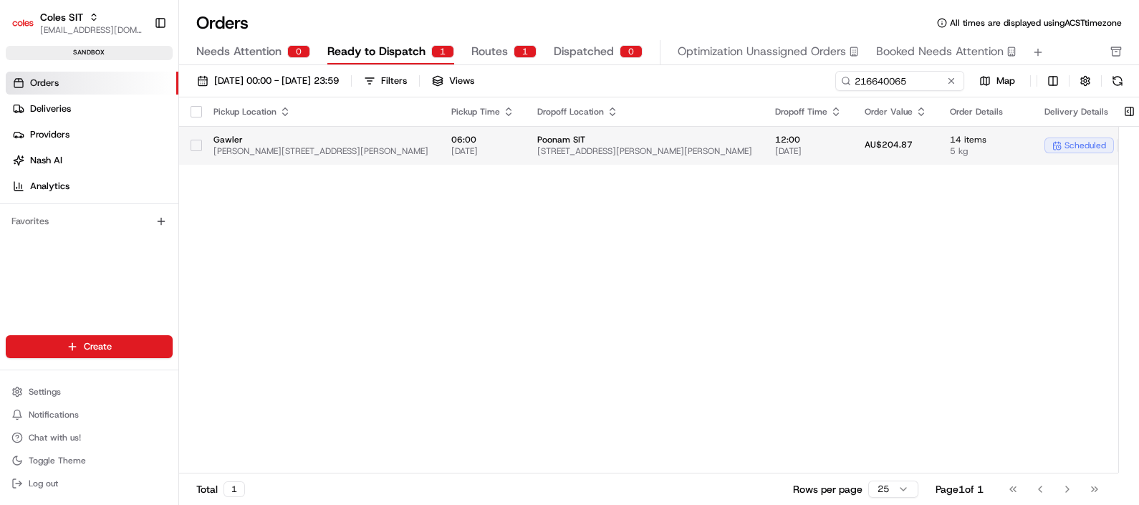
click at [484, 149] on span "[DATE]" at bounding box center [482, 150] width 63 height 11
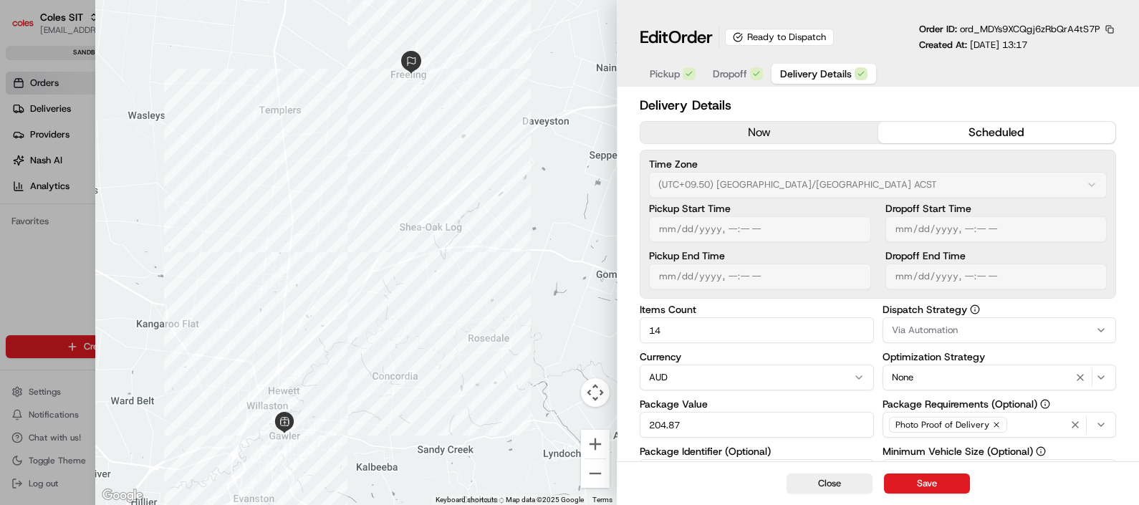
type input "1"
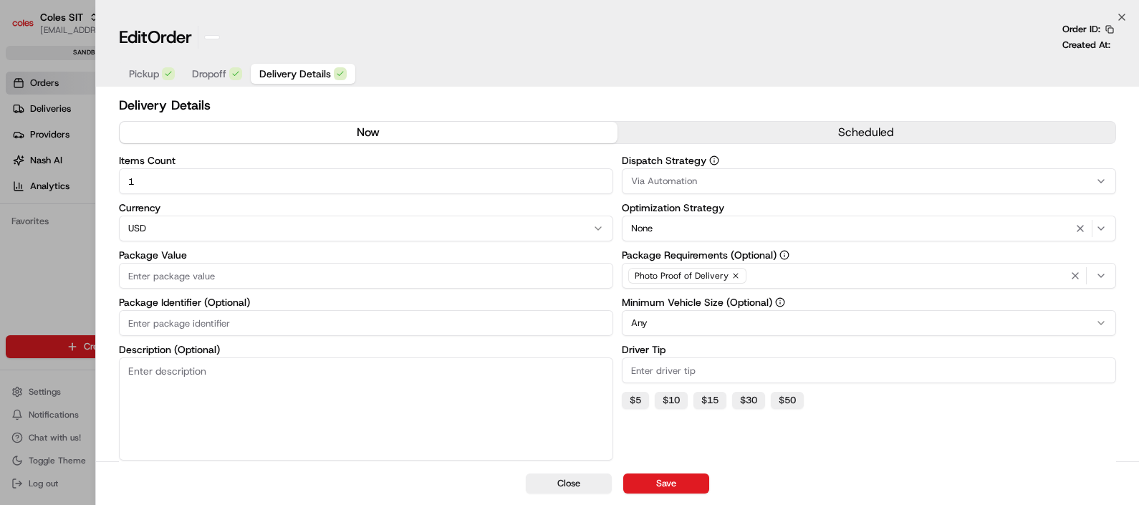
click at [63, 279] on div at bounding box center [569, 252] width 1139 height 505
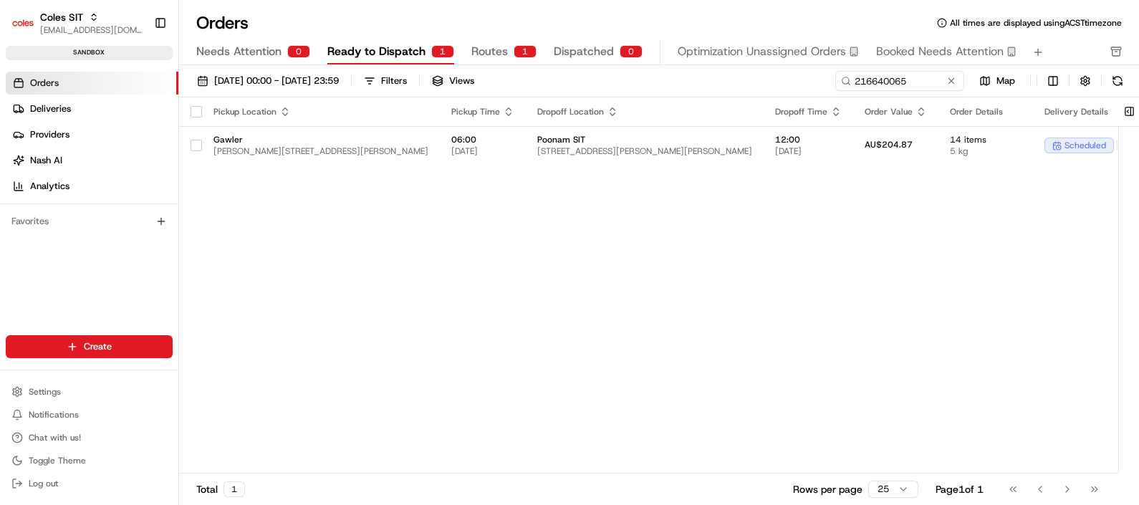
click at [489, 54] on span "Routes" at bounding box center [489, 51] width 37 height 17
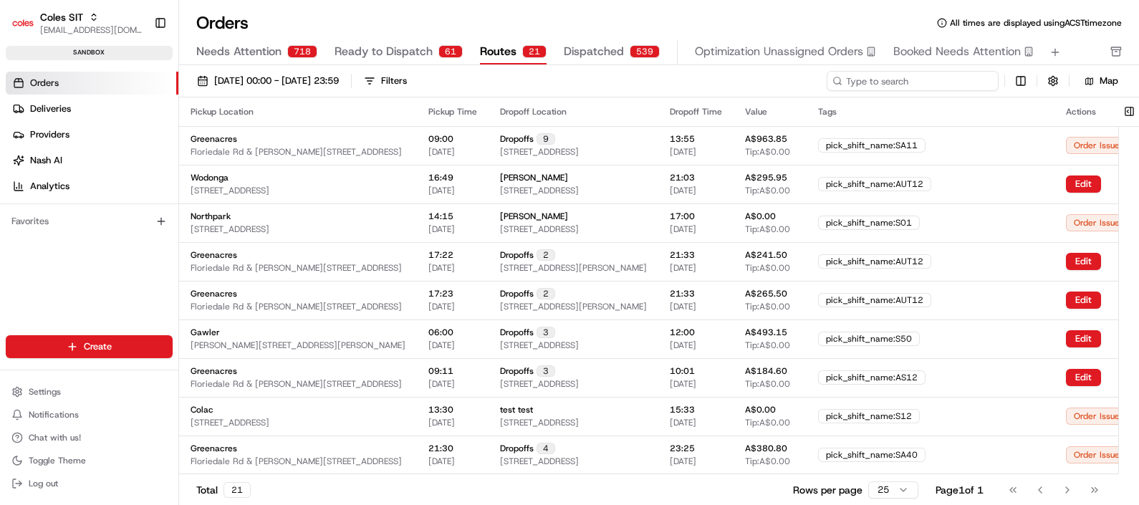
click at [910, 82] on input at bounding box center [913, 81] width 172 height 20
paste input "216640065"
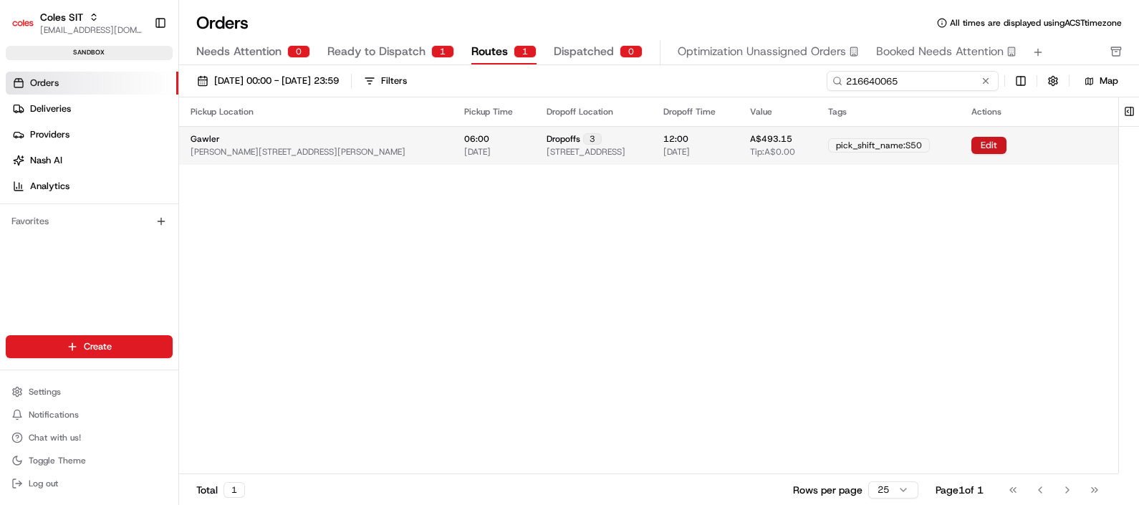
type input "216640065"
click at [1007, 149] on button "Edit" at bounding box center [988, 145] width 35 height 17
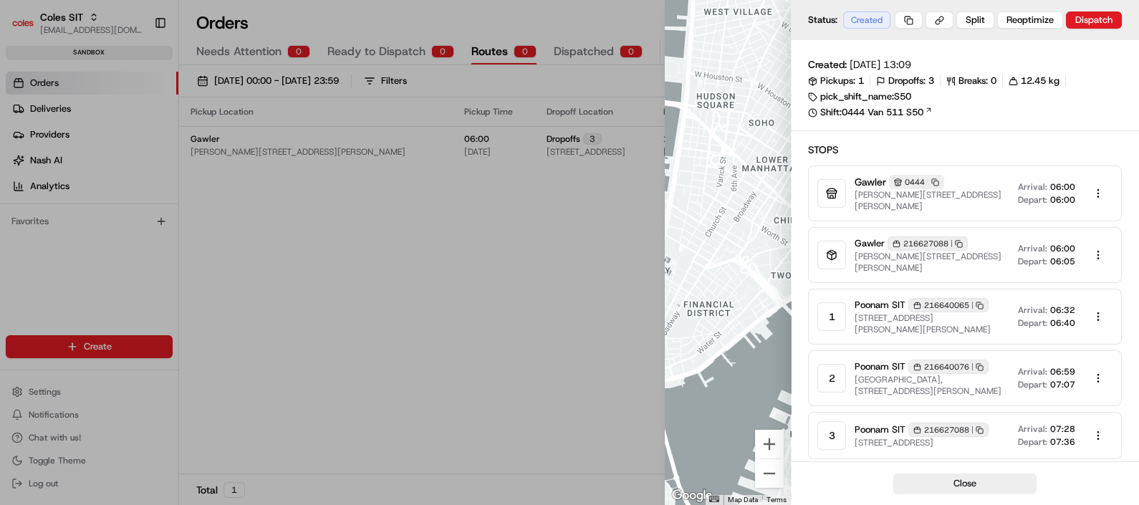
click at [531, 330] on div at bounding box center [569, 252] width 1139 height 505
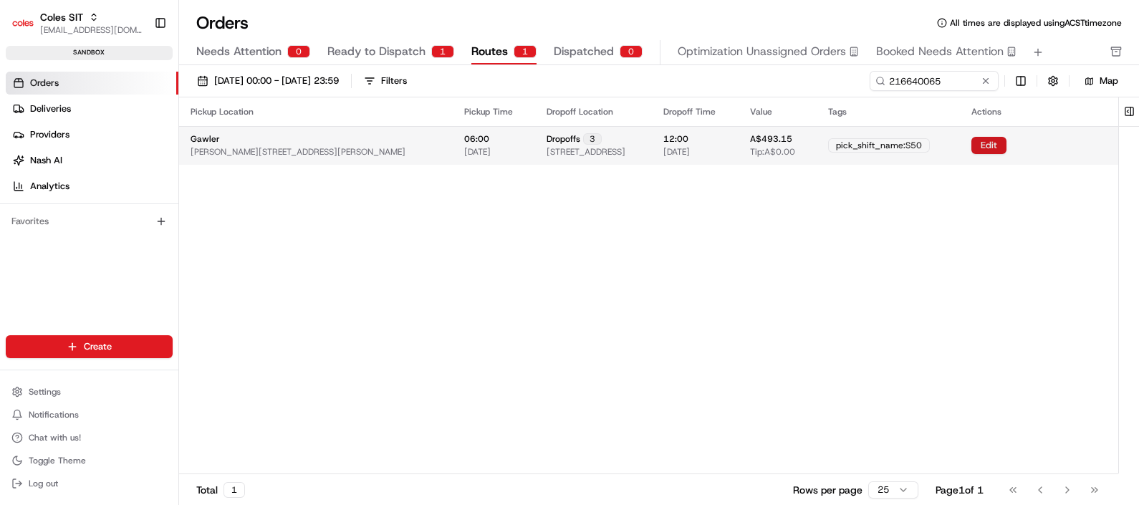
click at [1005, 145] on button "Edit" at bounding box center [988, 145] width 35 height 17
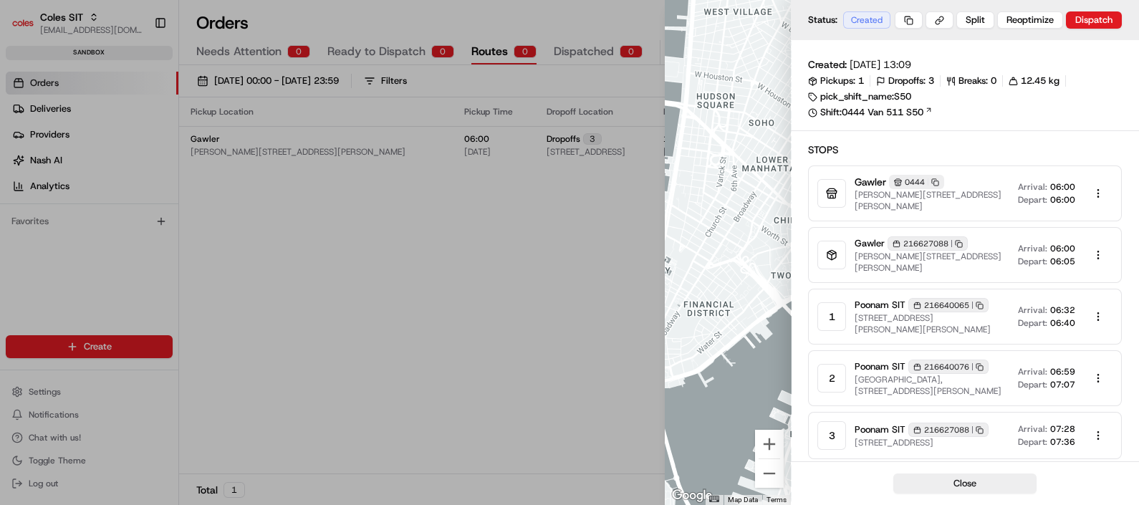
click at [431, 241] on div at bounding box center [569, 252] width 1139 height 505
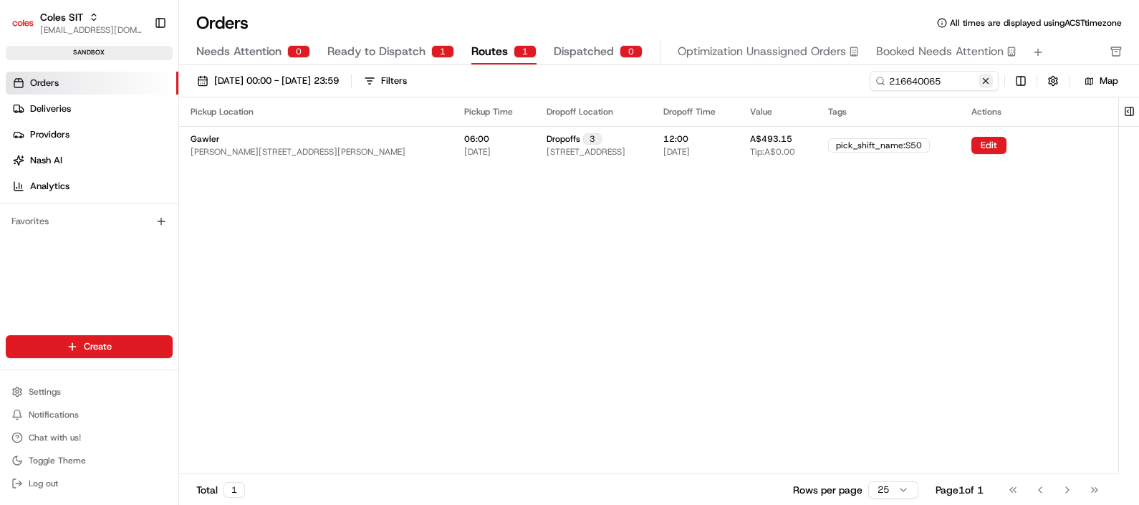
click at [989, 82] on button at bounding box center [986, 81] width 14 height 14
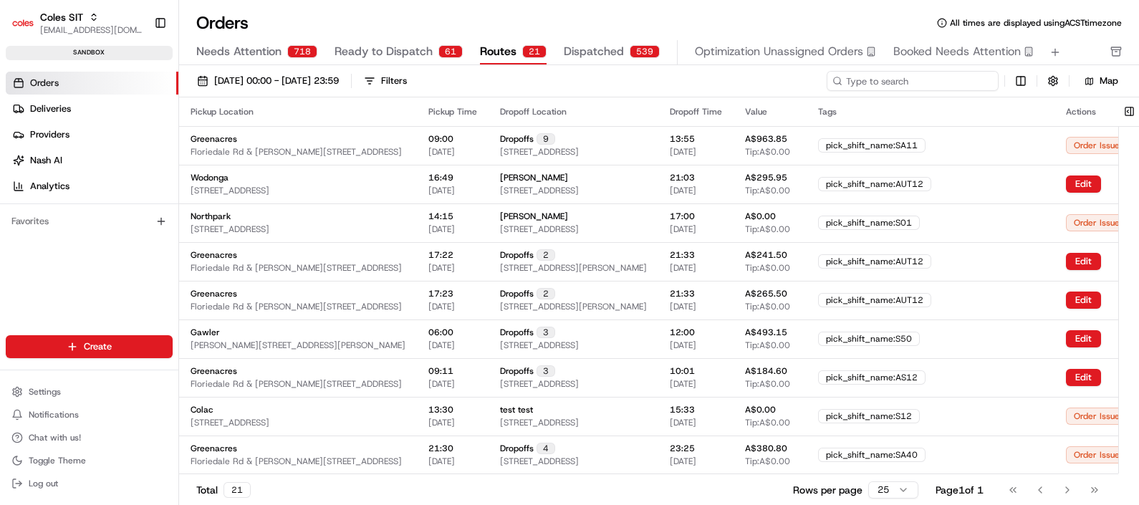
click at [953, 84] on input at bounding box center [913, 81] width 172 height 20
paste input "216627088"
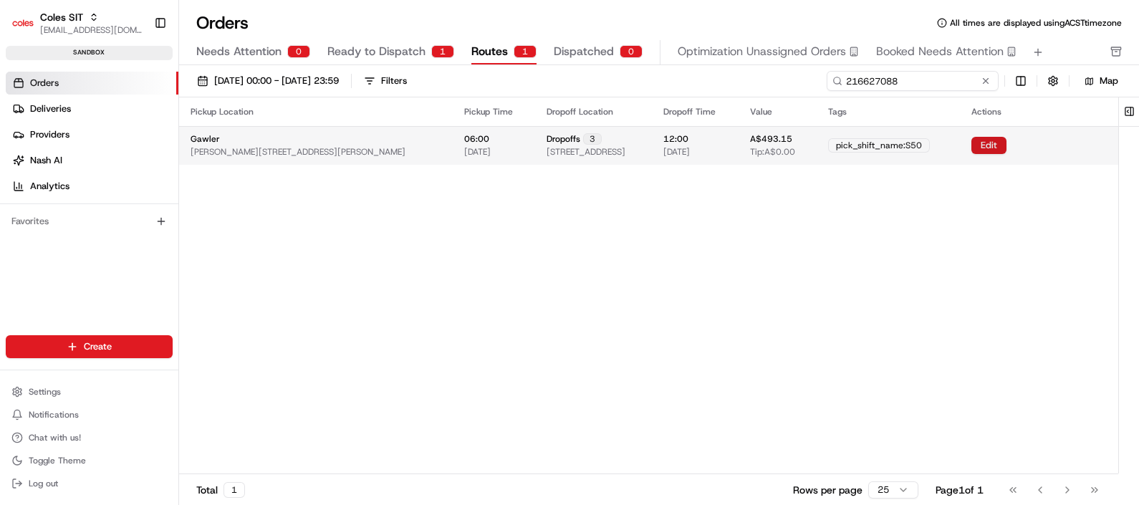
type input "216627088"
click at [1007, 144] on button "Edit" at bounding box center [988, 145] width 35 height 17
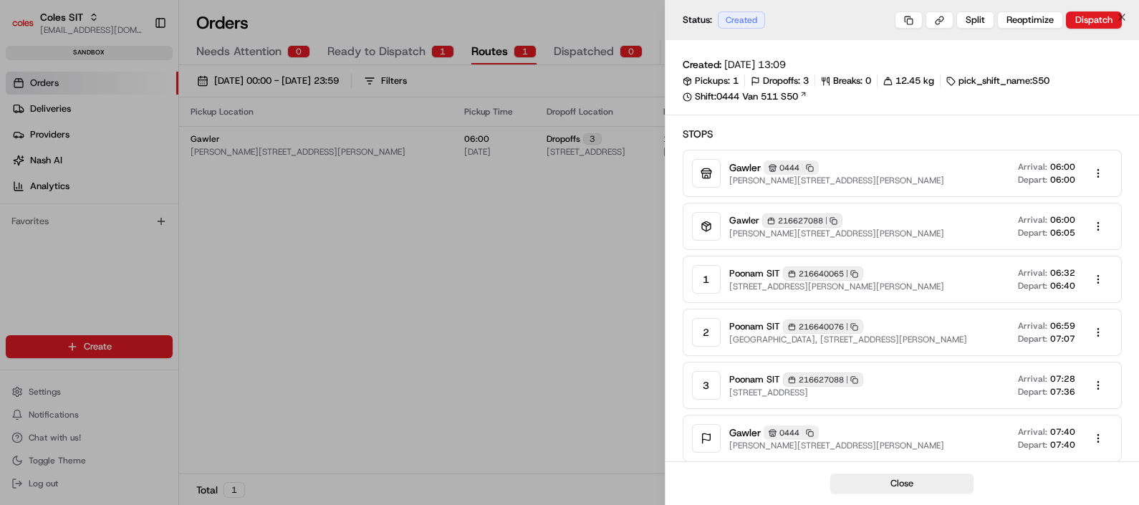
click at [610, 298] on div at bounding box center [569, 252] width 1139 height 505
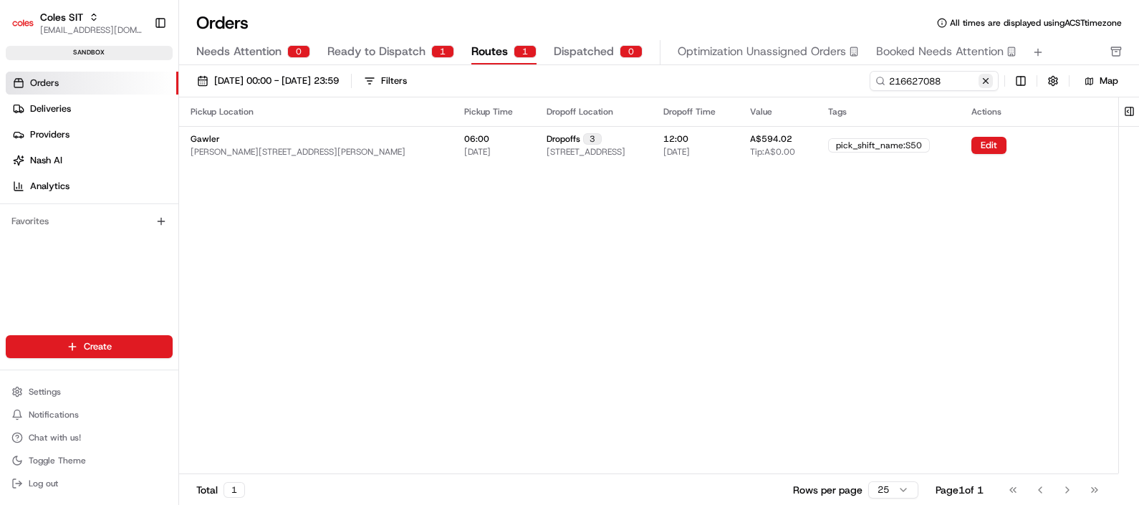
click at [989, 83] on button at bounding box center [986, 81] width 14 height 14
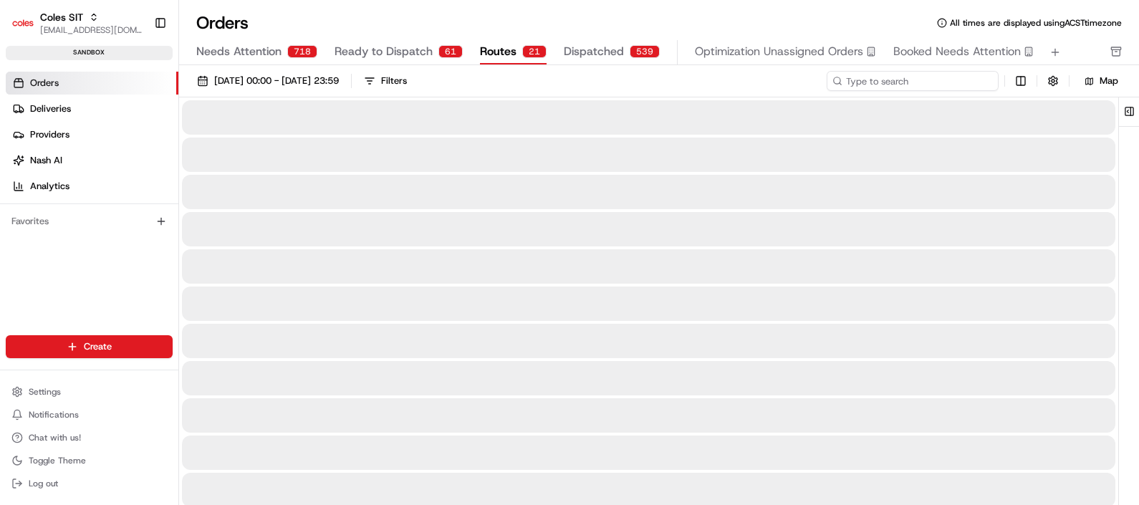
click at [944, 82] on input at bounding box center [913, 81] width 172 height 20
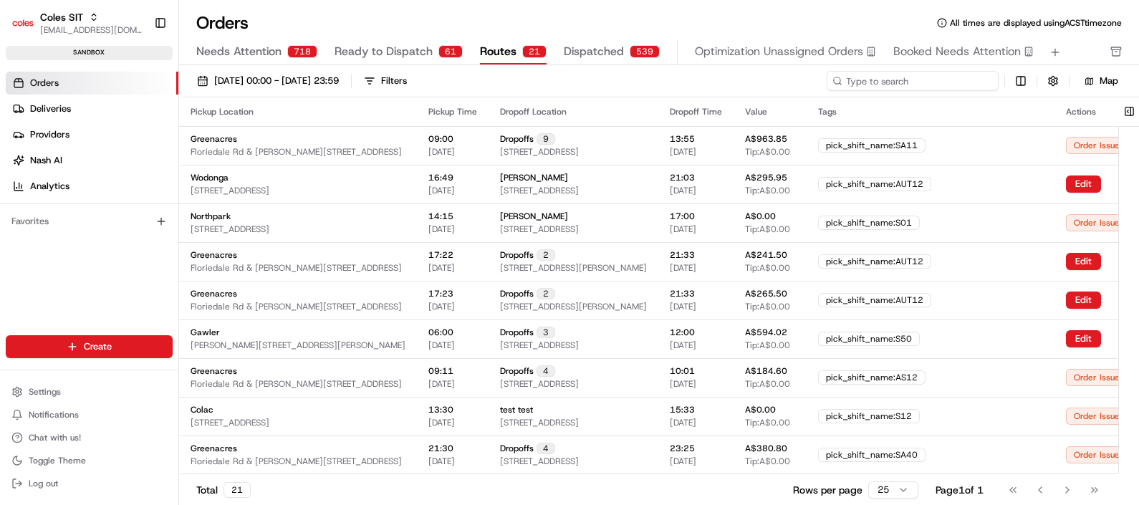
paste input "Wasleys Primary School, WASLEYS, SA, 5400"
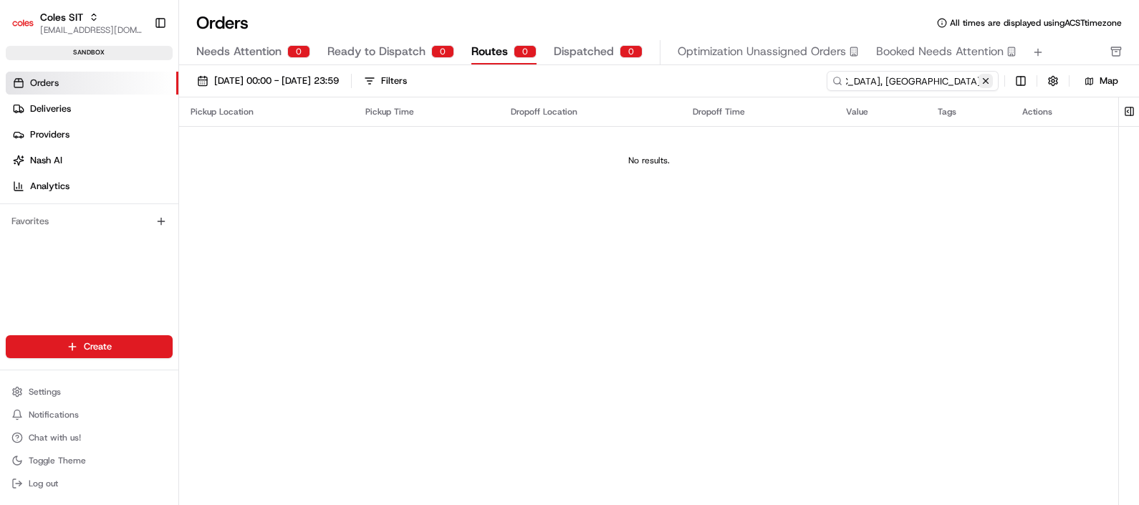
type input "Wasleys Primary School, WASLEYS, SA, 5400"
click at [982, 79] on button at bounding box center [986, 81] width 14 height 14
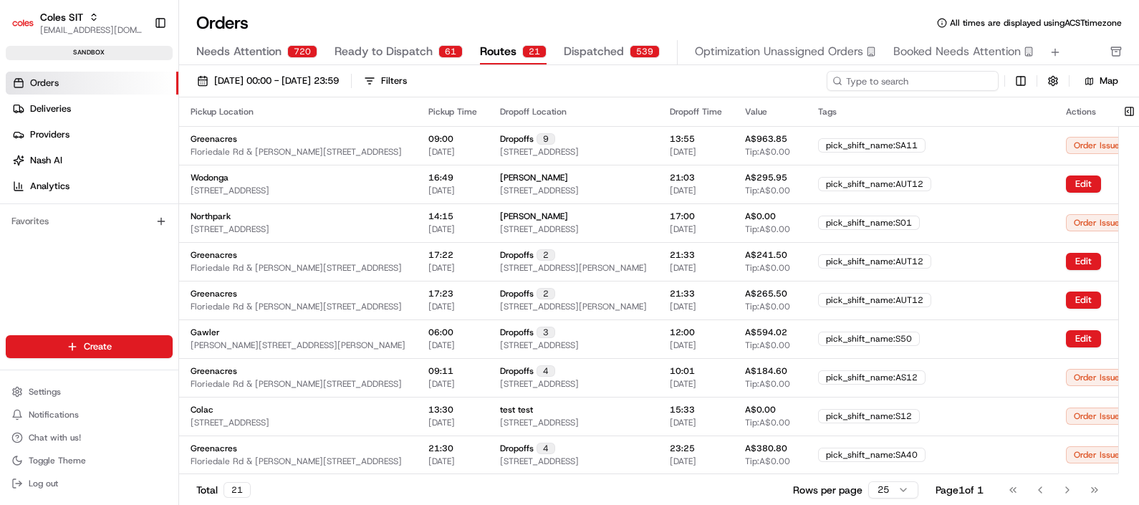
click at [961, 80] on input at bounding box center [913, 81] width 172 height 20
paste input "216640076"
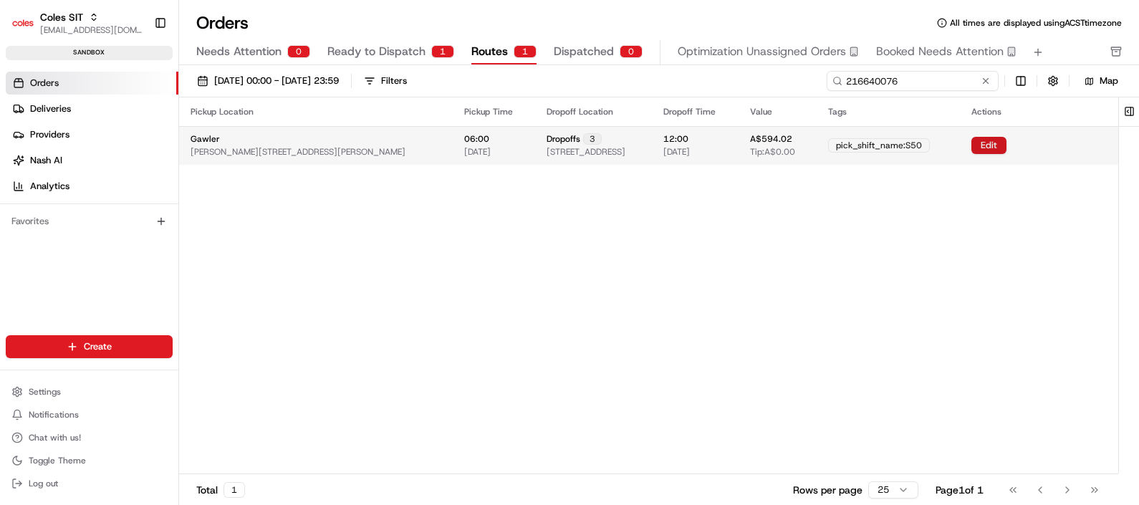
type input "216640076"
click at [1007, 145] on button "Edit" at bounding box center [988, 145] width 35 height 17
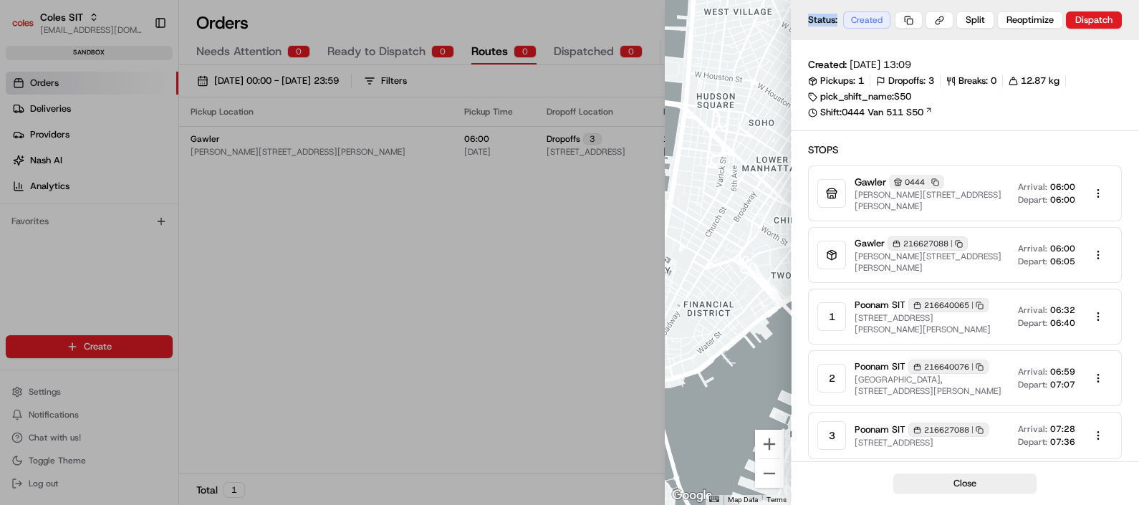
drag, startPoint x: 810, startPoint y: 19, endPoint x: 845, endPoint y: 19, distance: 35.8
click at [845, 19] on div "Status: Created Split Reoptimize Dispatch" at bounding box center [965, 20] width 348 height 40
click at [608, 210] on div at bounding box center [569, 252] width 1139 height 505
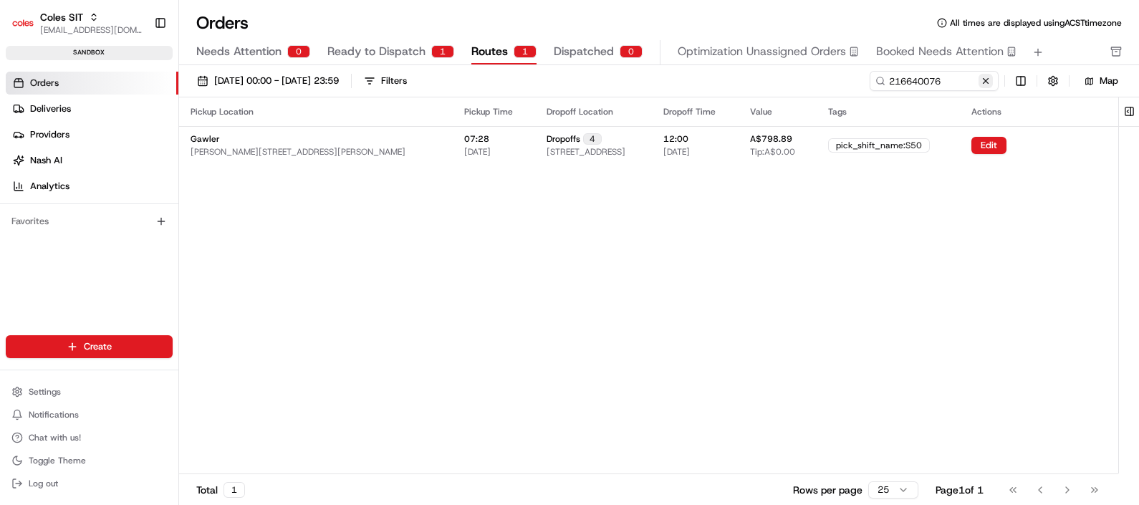
click at [989, 82] on button at bounding box center [986, 81] width 14 height 14
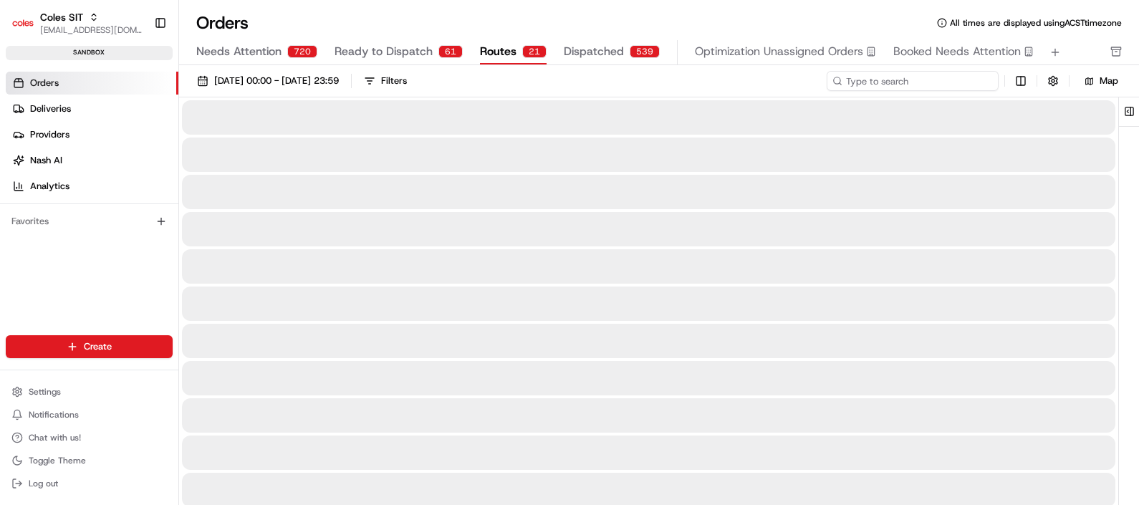
click at [957, 82] on input at bounding box center [913, 81] width 172 height 20
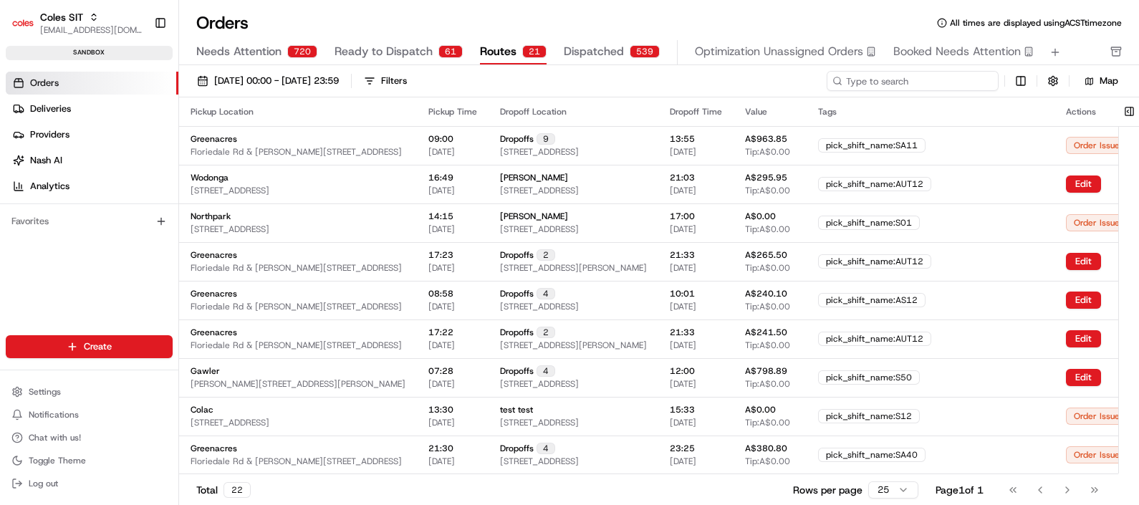
paste input "4 Moculta Rd, ANGASTON, SA, 5353"
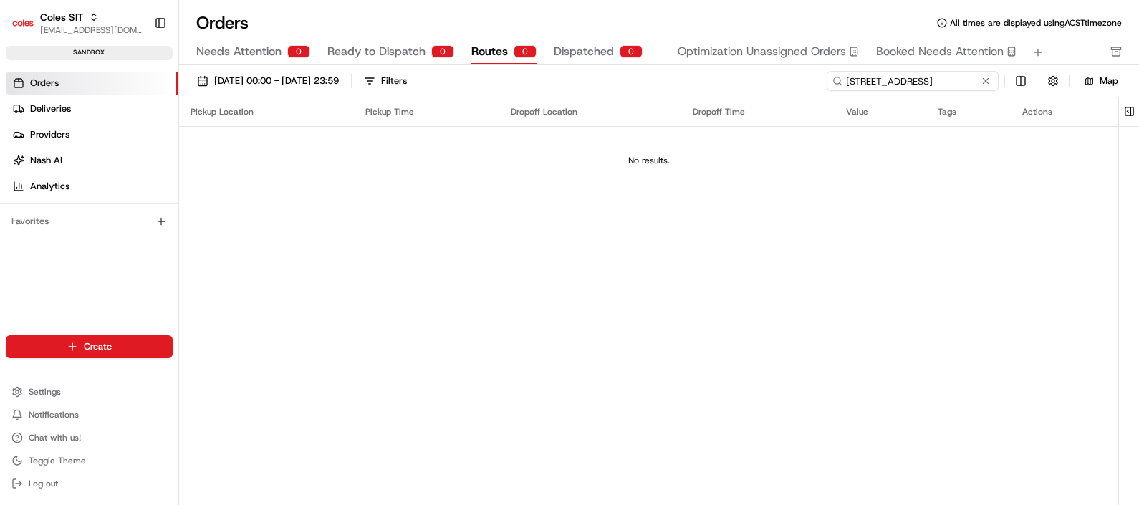
type input "4 Moculta Rd, ANGASTON, SA, 5353"
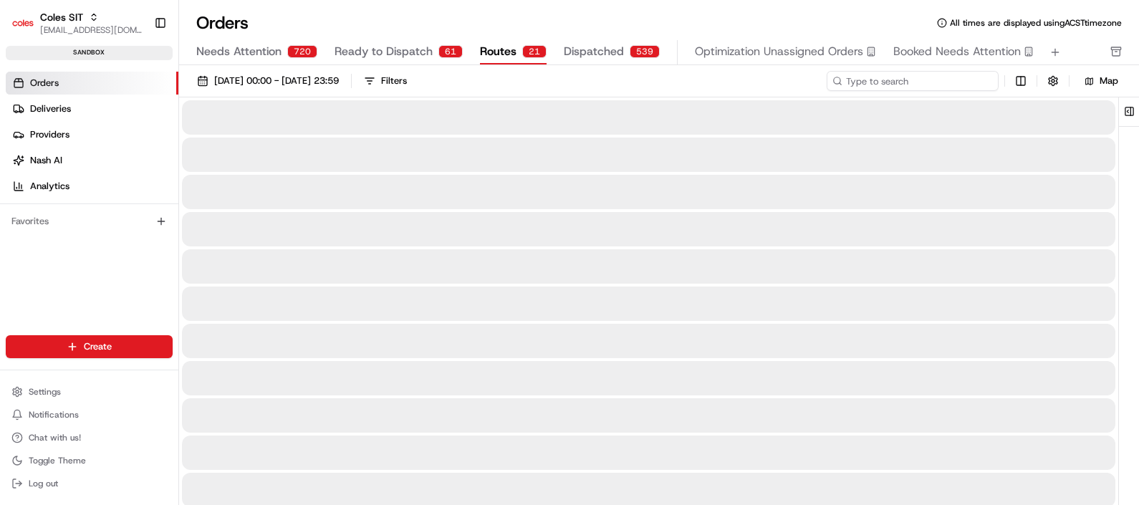
type input "4 Moculta Rd, ANGASTON, SA, 5353"
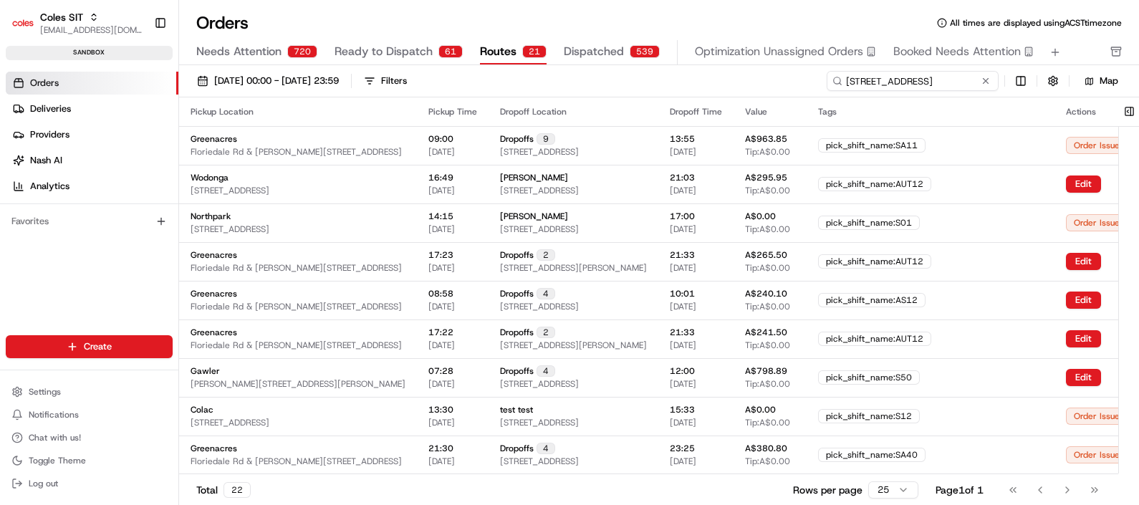
scroll to position [0, 23]
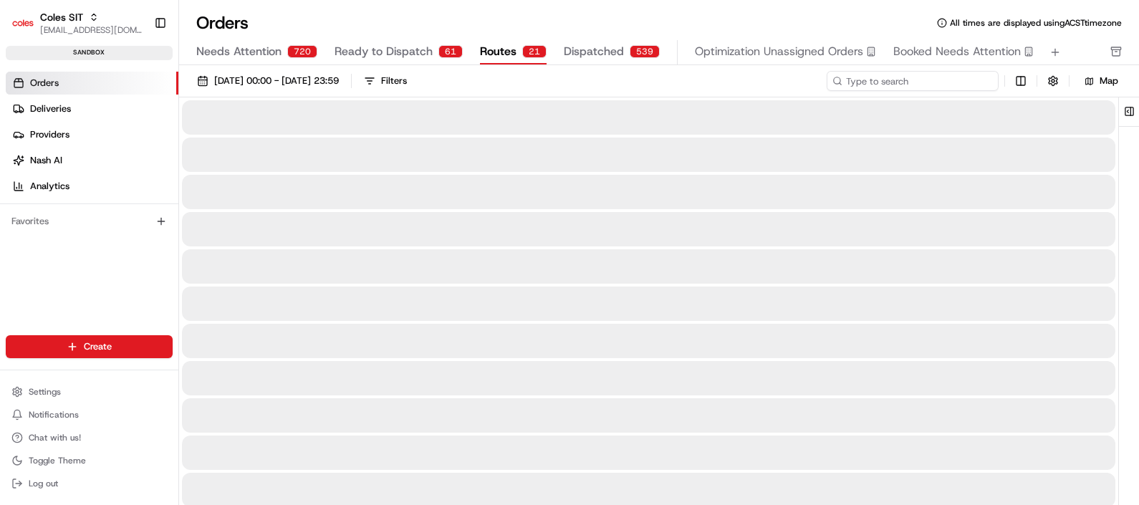
type input "4 Moculta Rd, ANGASTON, SA, 5353"
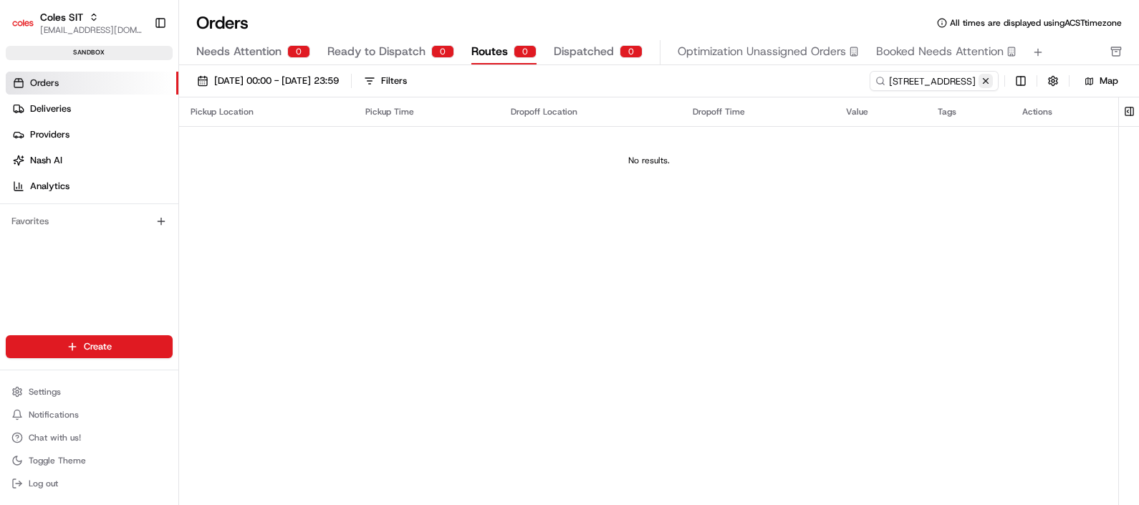
click at [991, 82] on button at bounding box center [986, 81] width 14 height 14
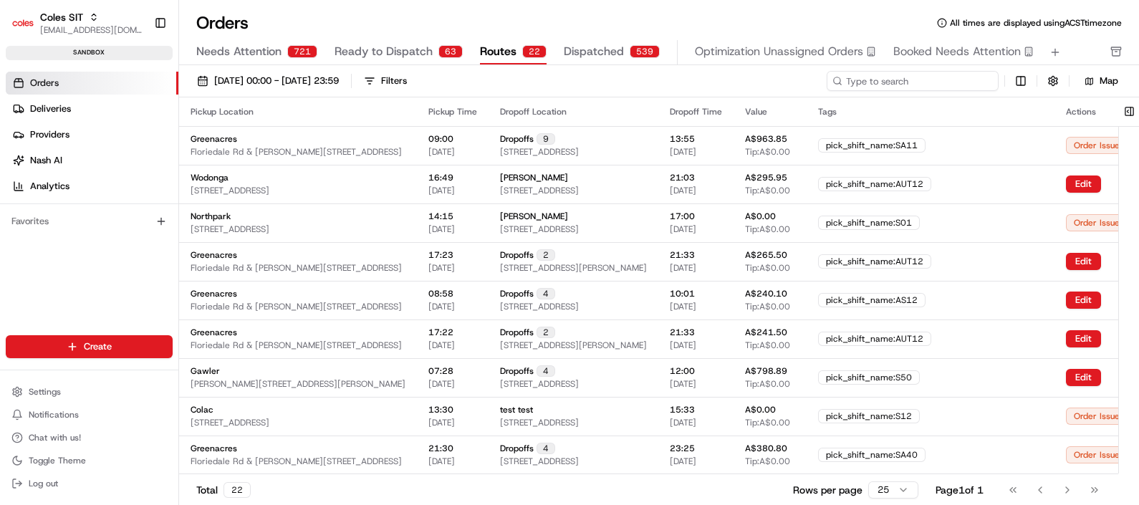
click at [966, 82] on input at bounding box center [913, 81] width 172 height 20
paste input "216640083"
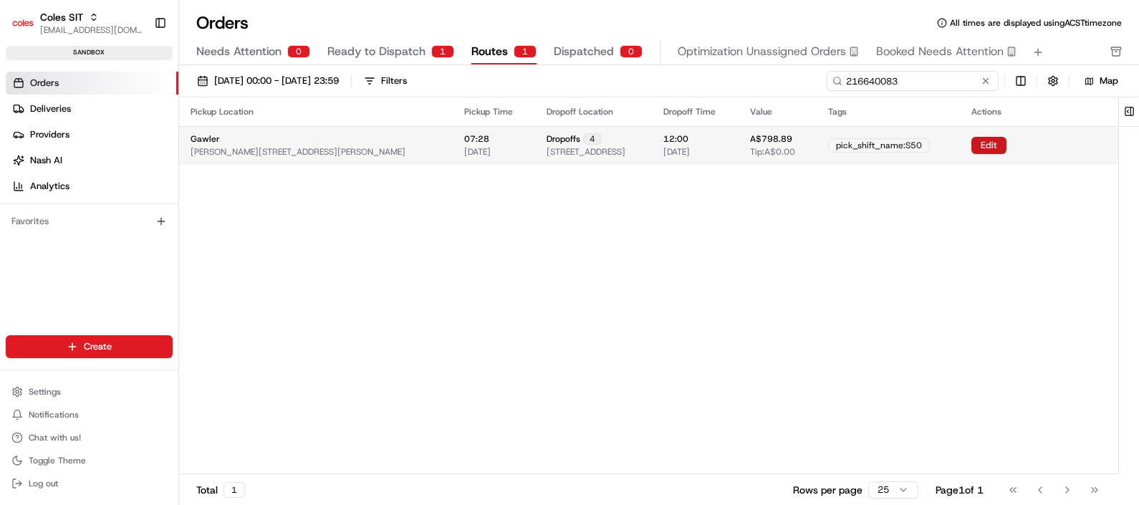
type input "216640083"
click at [1007, 143] on button "Edit" at bounding box center [988, 145] width 35 height 17
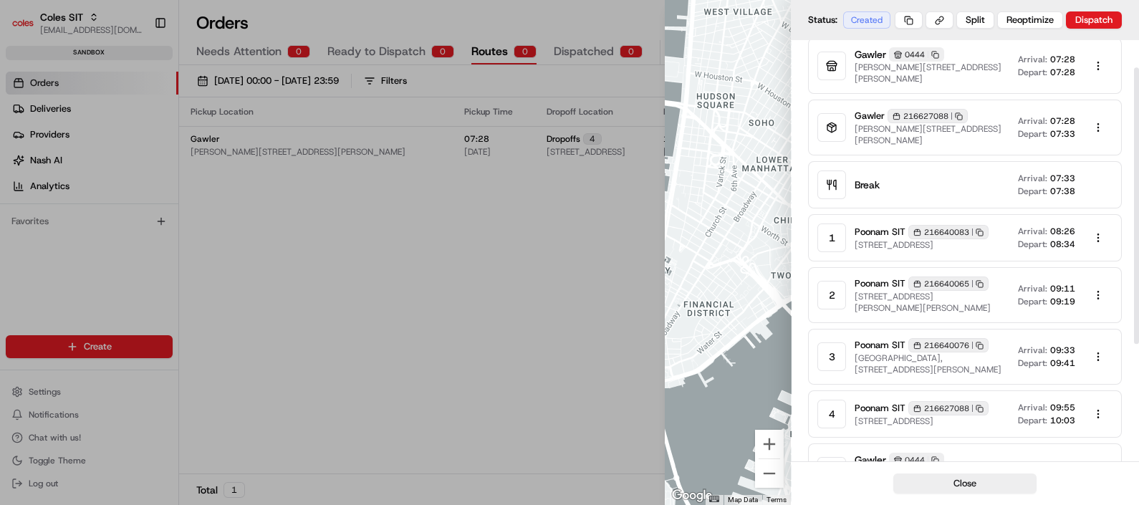
scroll to position [42, 0]
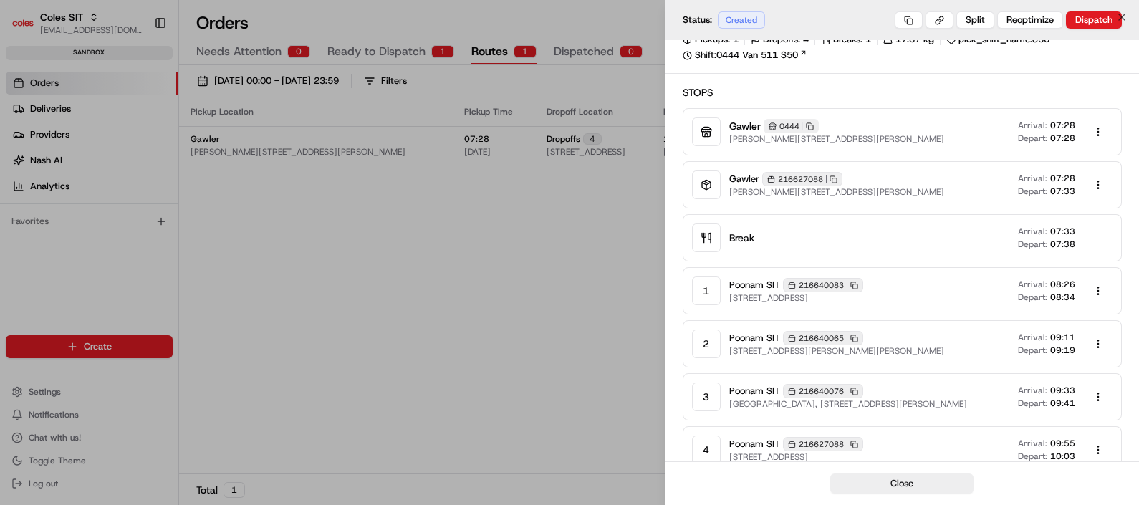
click at [587, 321] on div at bounding box center [569, 252] width 1139 height 505
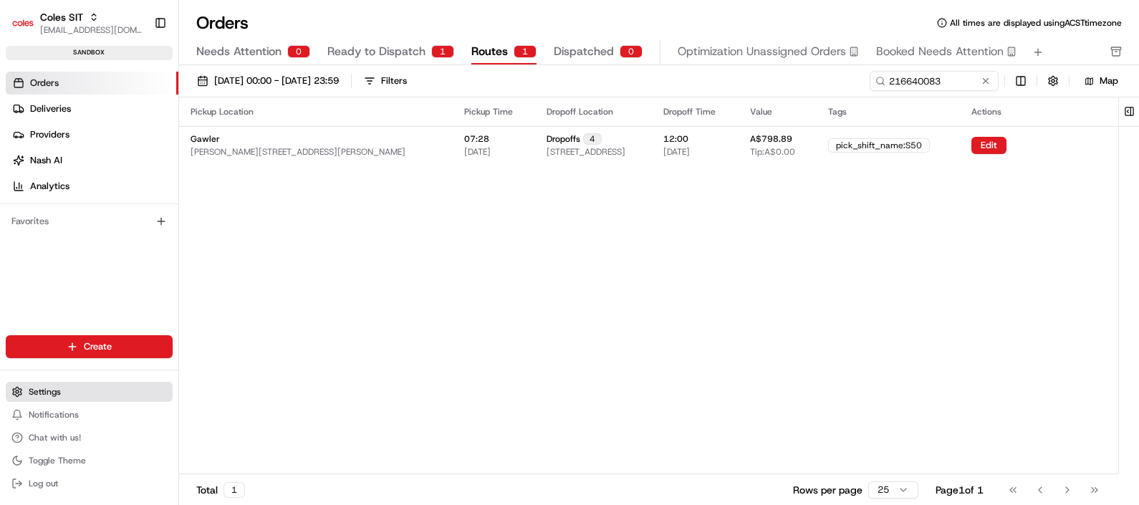
click at [32, 390] on span "Settings" at bounding box center [45, 391] width 32 height 11
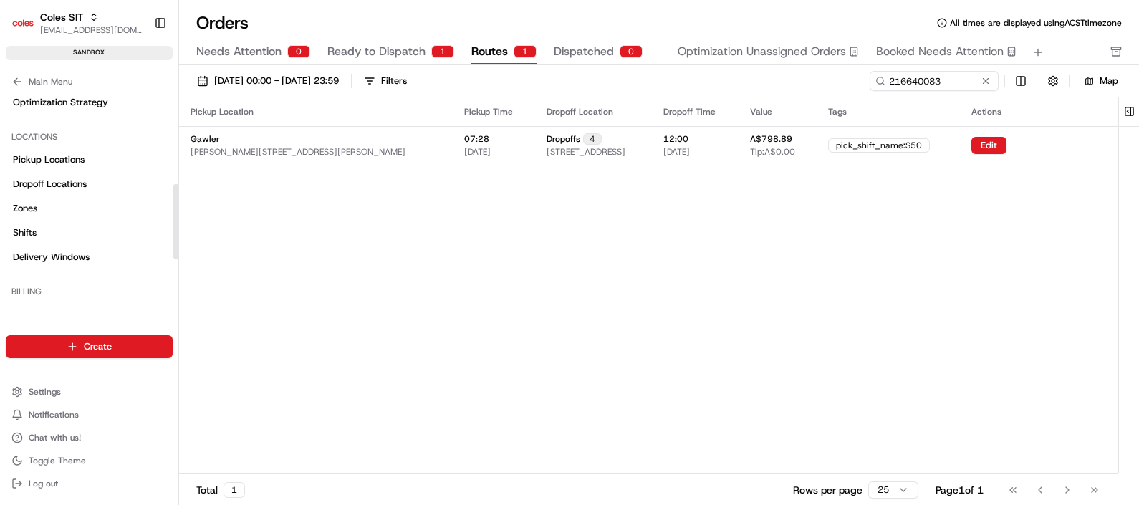
scroll to position [269, 0]
click at [42, 231] on link "Shifts" at bounding box center [89, 230] width 167 height 23
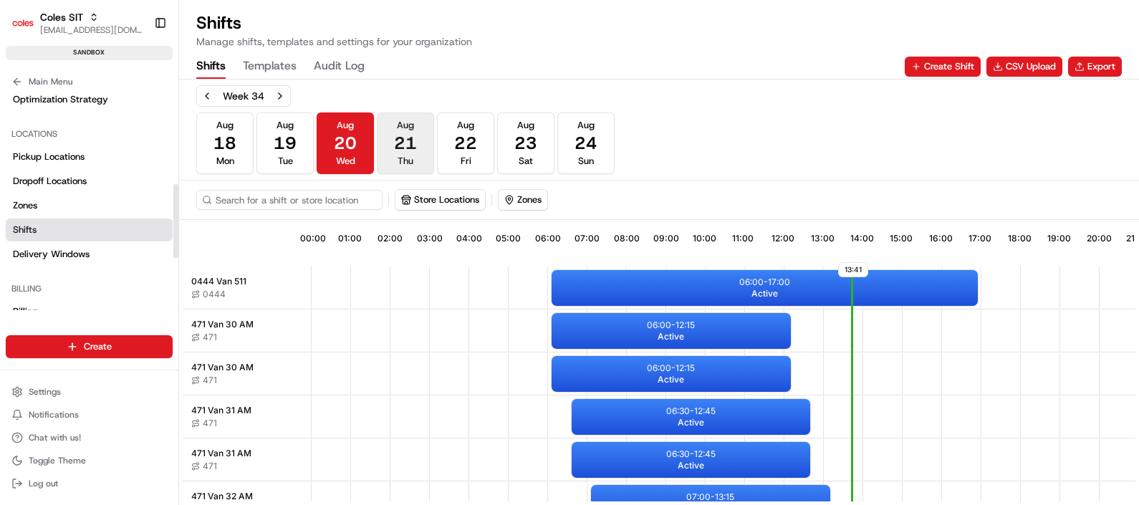
click at [408, 124] on span "Aug" at bounding box center [405, 125] width 17 height 13
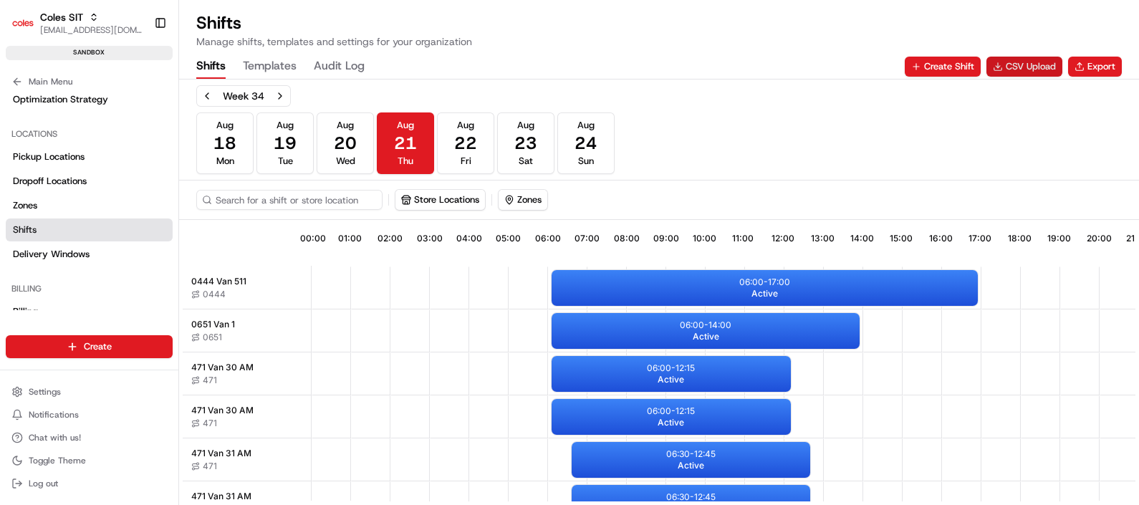
click at [1017, 57] on button "CSV Upload" at bounding box center [1025, 67] width 76 height 20
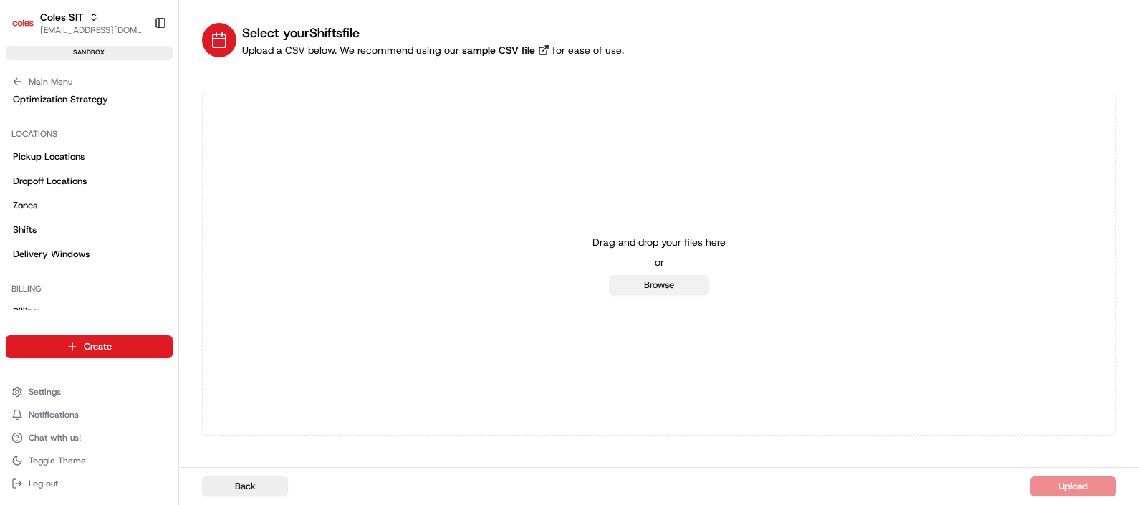
click at [651, 285] on button "Browse" at bounding box center [659, 285] width 100 height 20
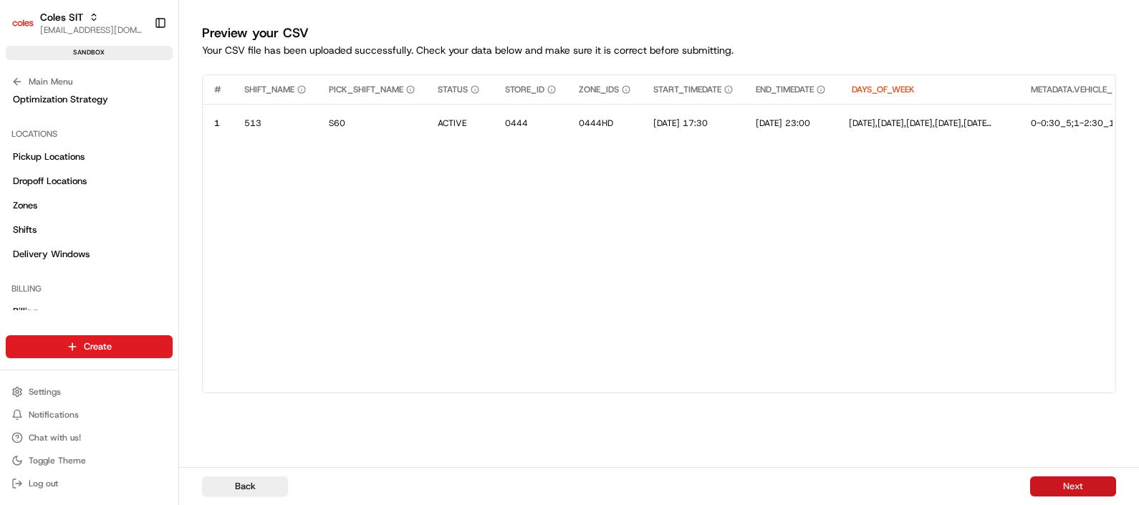
click at [1078, 484] on button "Next" at bounding box center [1073, 486] width 86 height 20
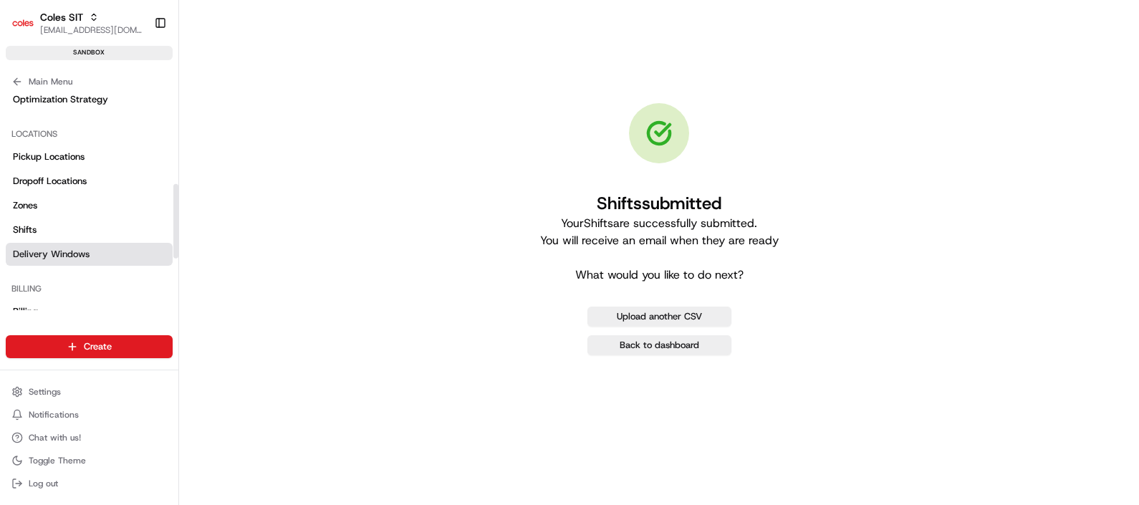
click at [62, 261] on link "Delivery Windows" at bounding box center [89, 254] width 167 height 23
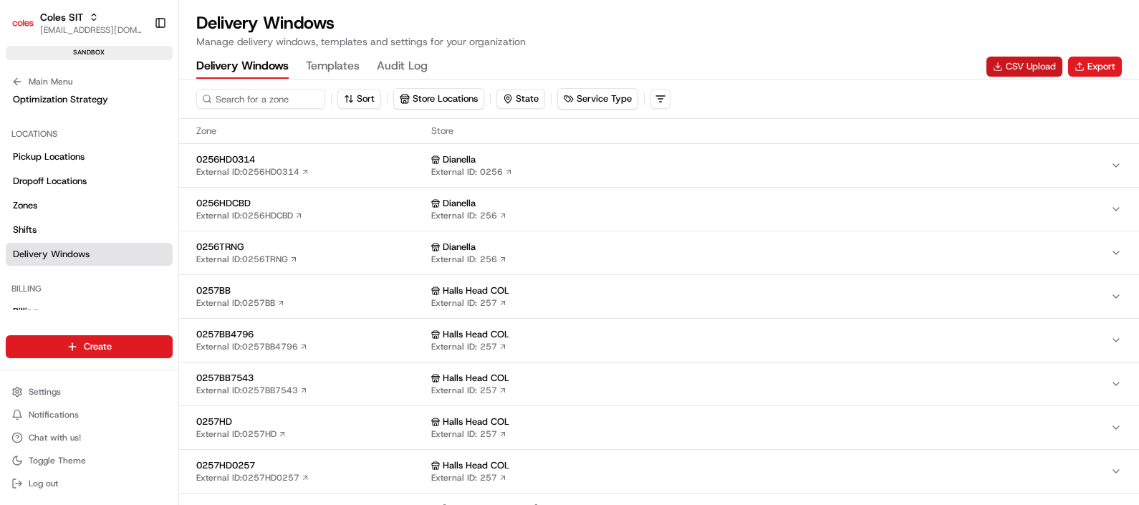
click at [1017, 69] on button "CSV Upload" at bounding box center [1025, 67] width 76 height 20
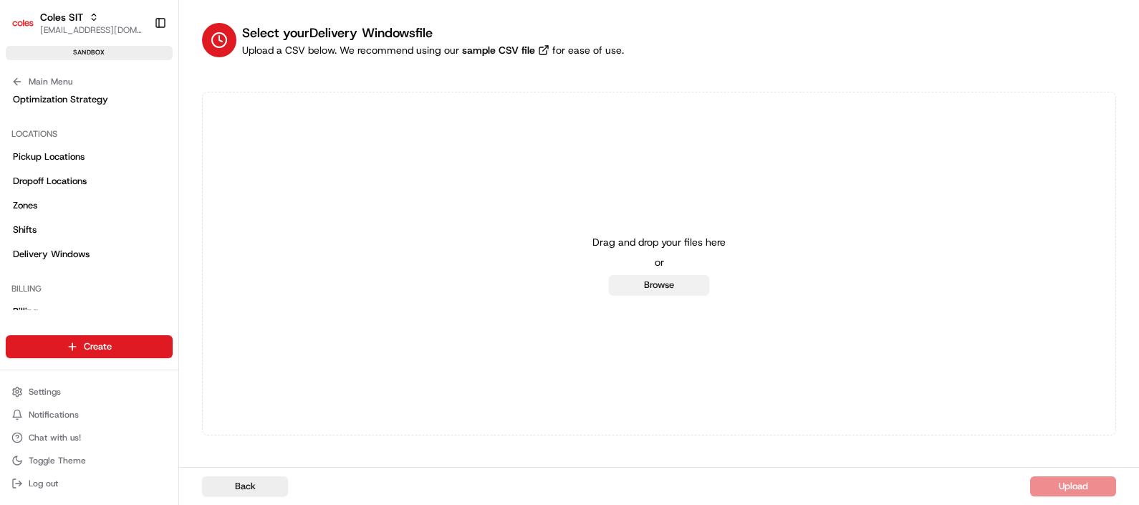
click at [647, 283] on button "Browse" at bounding box center [659, 285] width 100 height 20
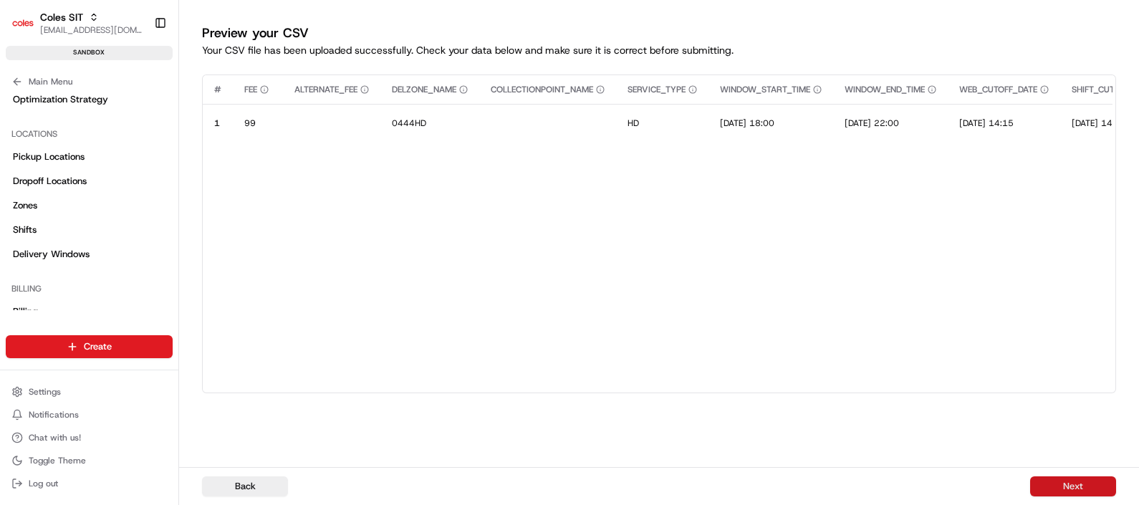
click at [1065, 489] on button "Next" at bounding box center [1073, 486] width 86 height 20
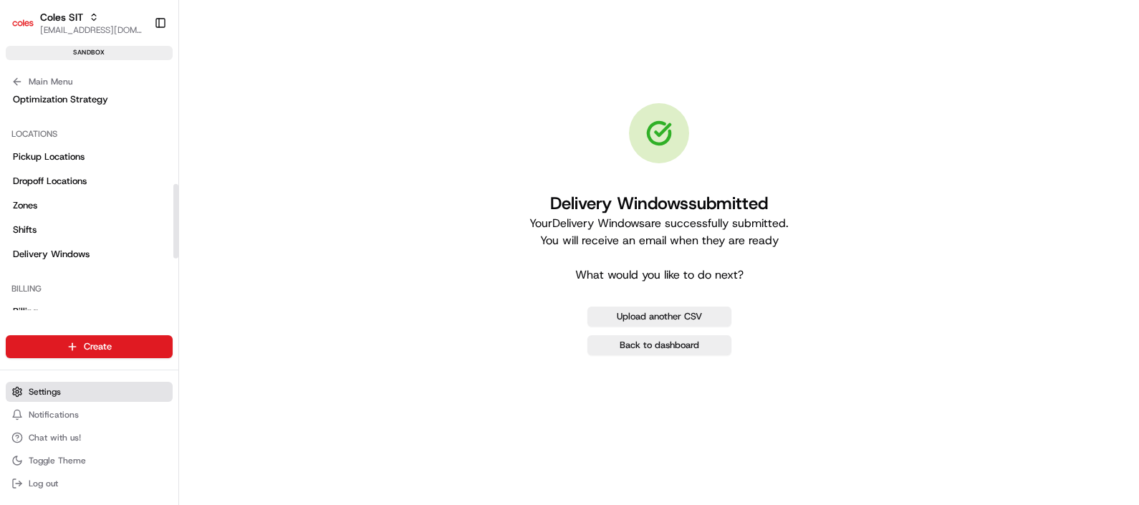
click at [59, 389] on span "Settings" at bounding box center [45, 391] width 32 height 11
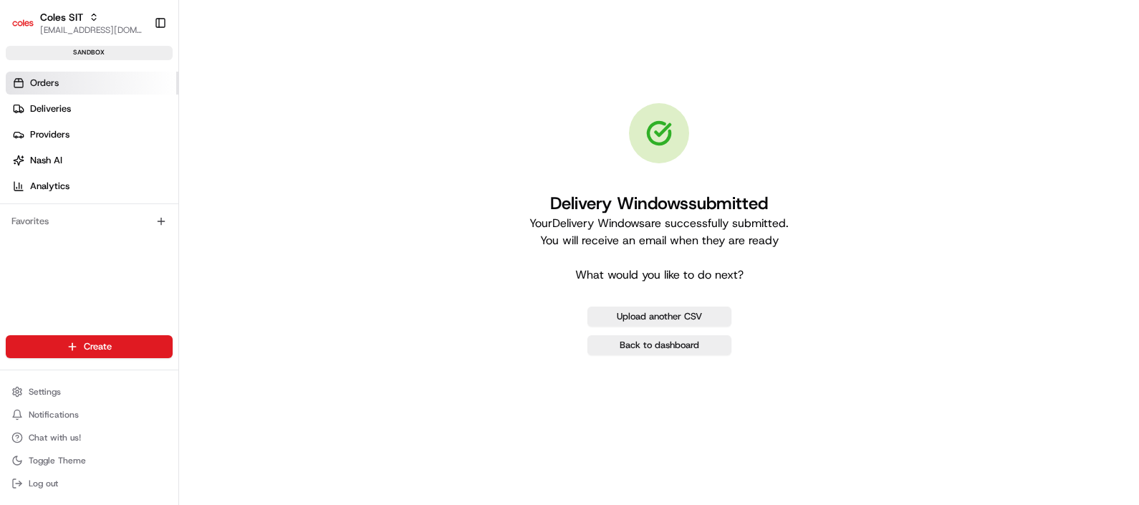
click at [50, 82] on span "Orders" at bounding box center [44, 83] width 29 height 13
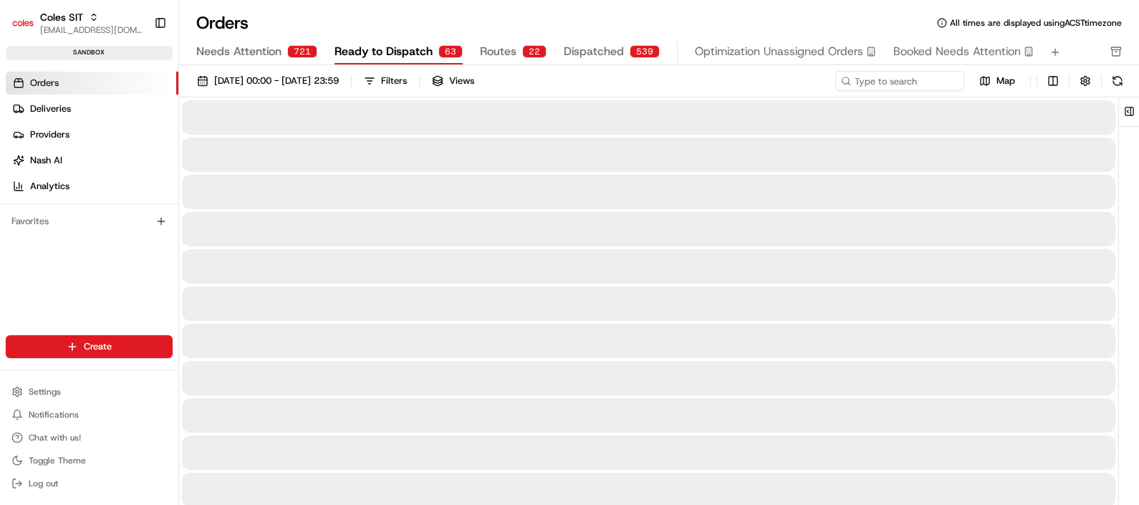
click at [394, 56] on span "Ready to Dispatch" at bounding box center [384, 51] width 98 height 17
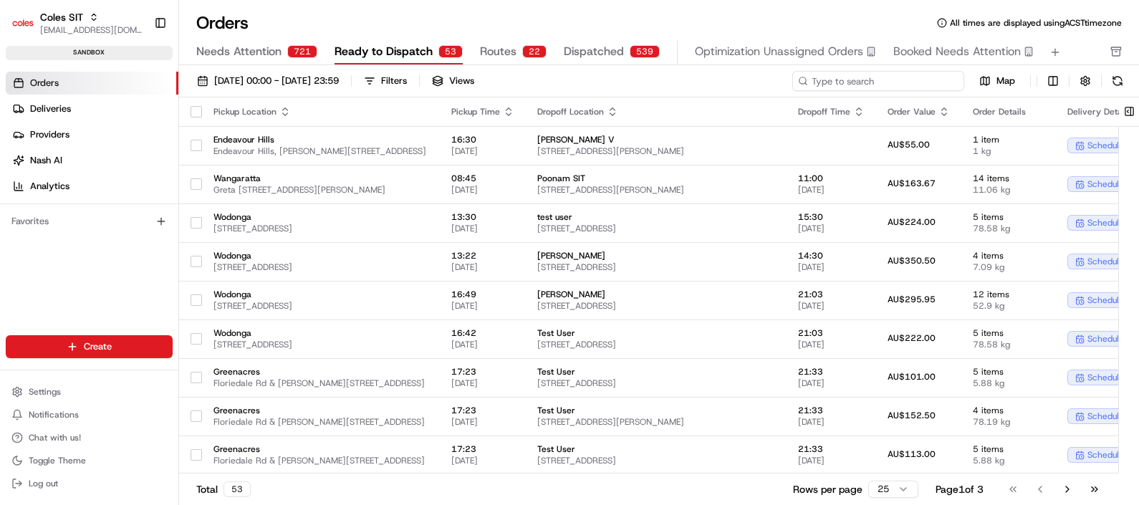
click at [863, 84] on input at bounding box center [878, 81] width 172 height 20
paste input "216640110"
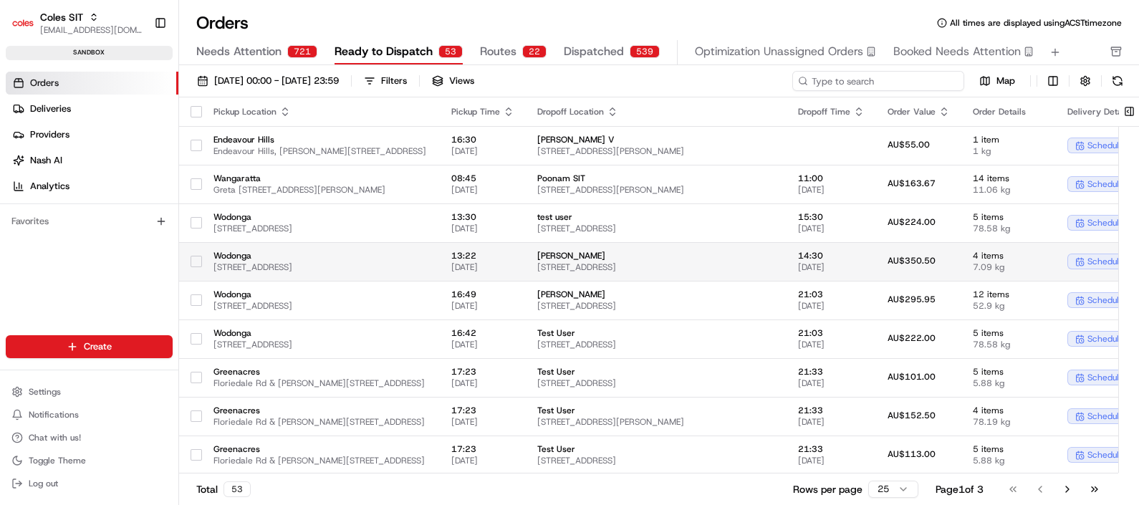
type input "216640110"
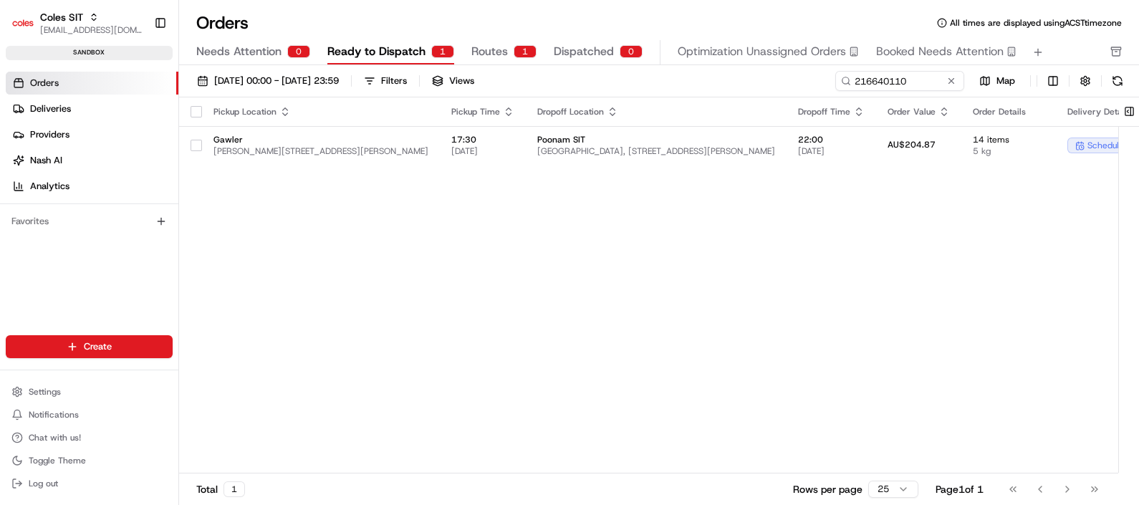
click at [494, 44] on span "Routes" at bounding box center [489, 51] width 37 height 17
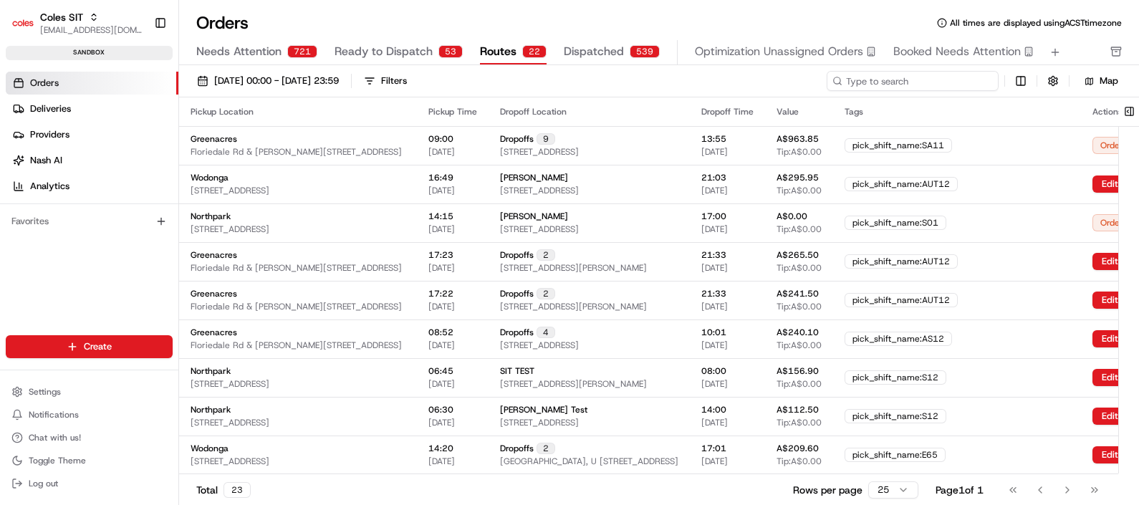
click at [923, 82] on input at bounding box center [913, 81] width 172 height 20
paste input "216640110"
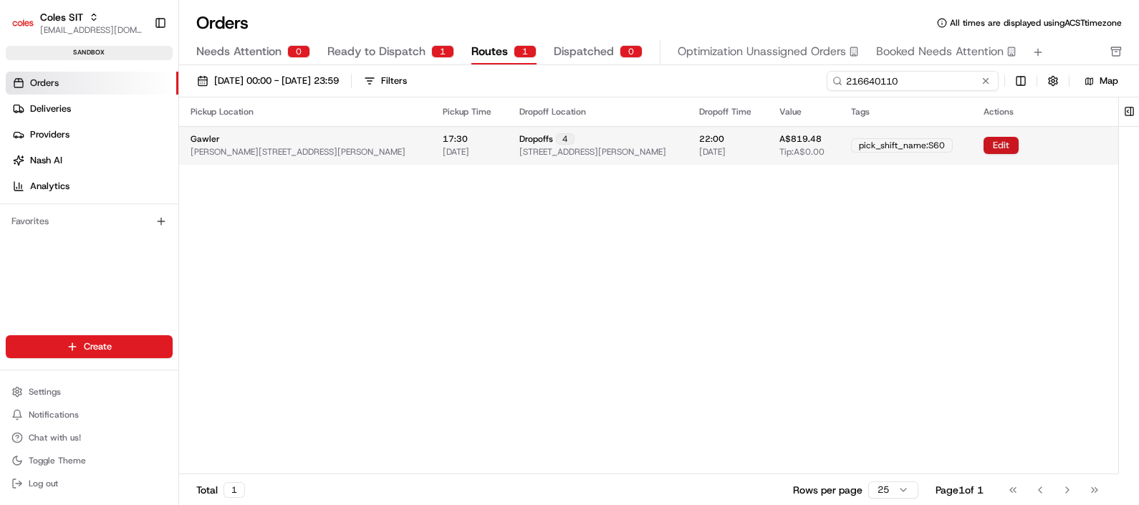
type input "216640110"
click at [994, 144] on button "Edit" at bounding box center [1001, 145] width 35 height 17
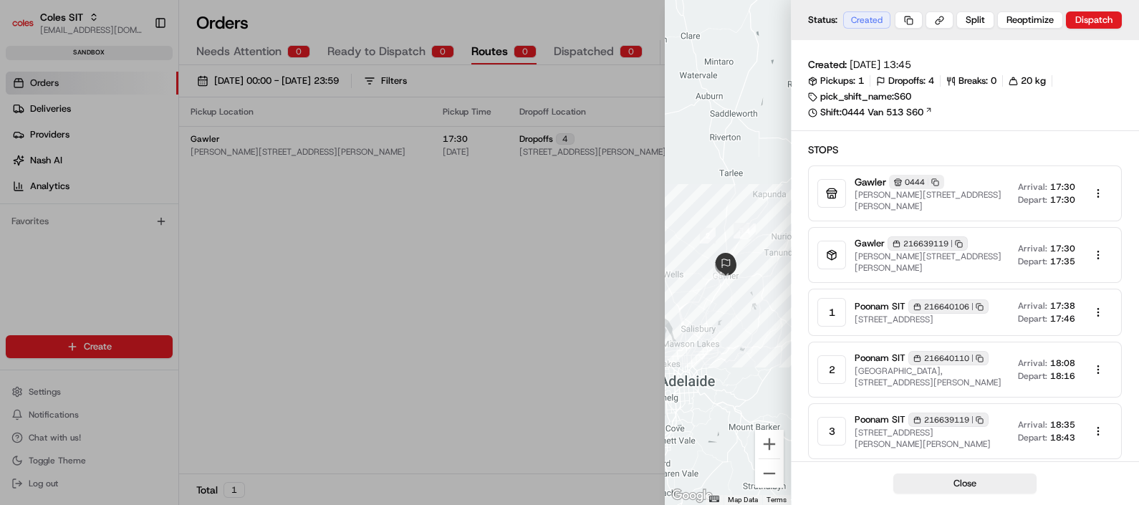
click at [559, 223] on div at bounding box center [569, 252] width 1139 height 505
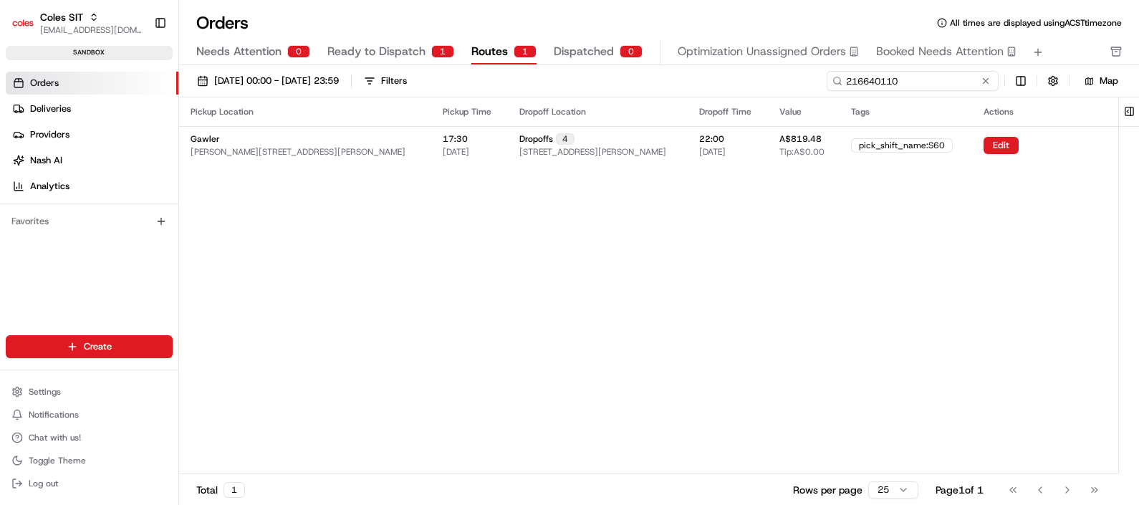
click at [906, 78] on input "216640110" at bounding box center [913, 81] width 172 height 20
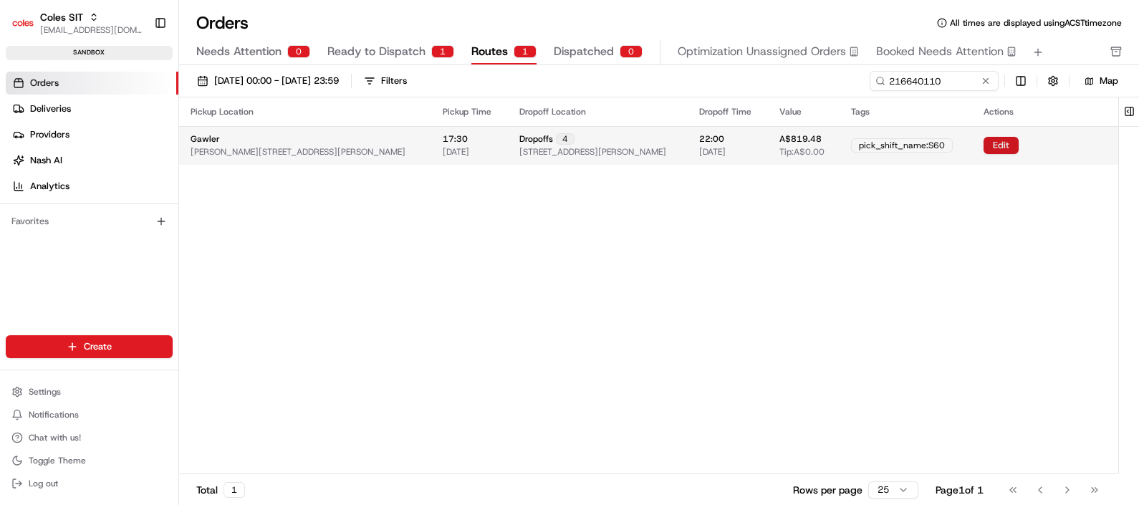
click at [999, 147] on button "Edit" at bounding box center [1001, 145] width 35 height 17
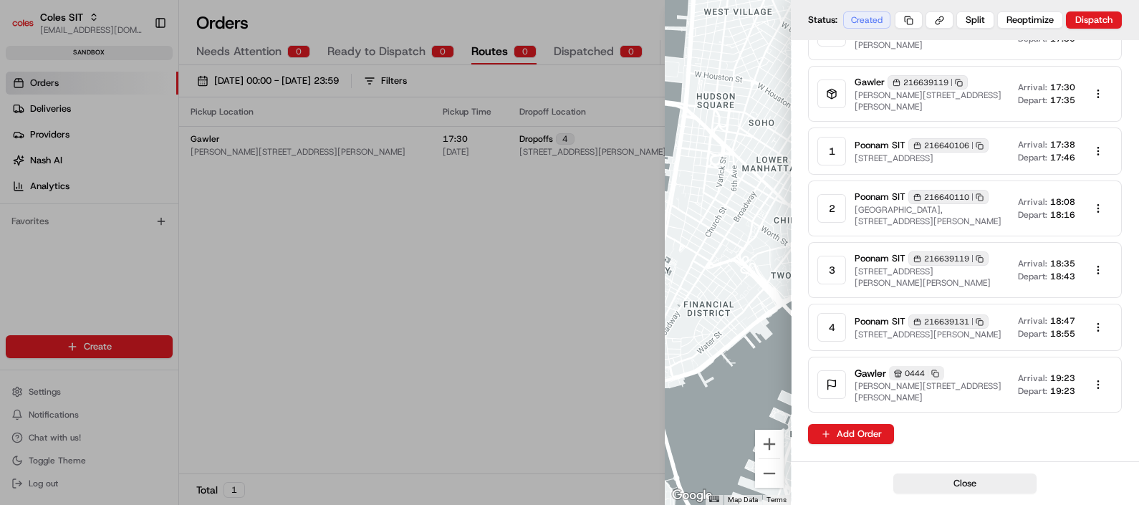
scroll to position [78, 0]
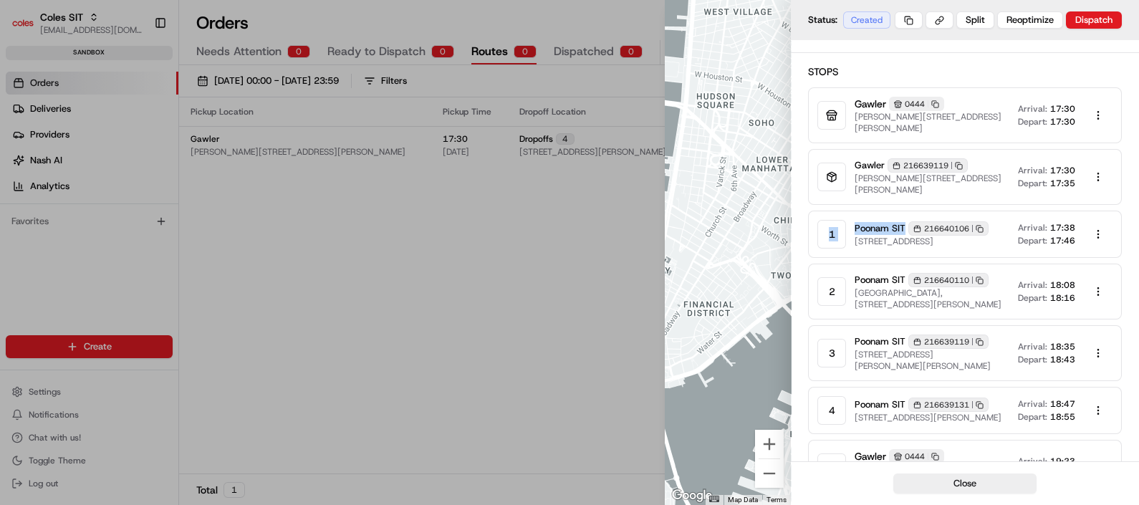
drag, startPoint x: 829, startPoint y: 235, endPoint x: 906, endPoint y: 227, distance: 77.8
click at [906, 227] on div "1 Poonam SIT 216640106 Copy 216640106 28 Kentish Rd, GAWLER BELT, SA 5118, AU A…" at bounding box center [965, 234] width 314 height 47
drag, startPoint x: 906, startPoint y: 227, endPoint x: 912, endPoint y: 287, distance: 60.5
click at [912, 287] on div "2 Poonam SIT 216640110 Copy 216640110 Wasleys Primary School, 22 Annie Tce, WAS…" at bounding box center [965, 292] width 314 height 56
drag, startPoint x: 912, startPoint y: 287, endPoint x: 917, endPoint y: 352, distance: 65.4
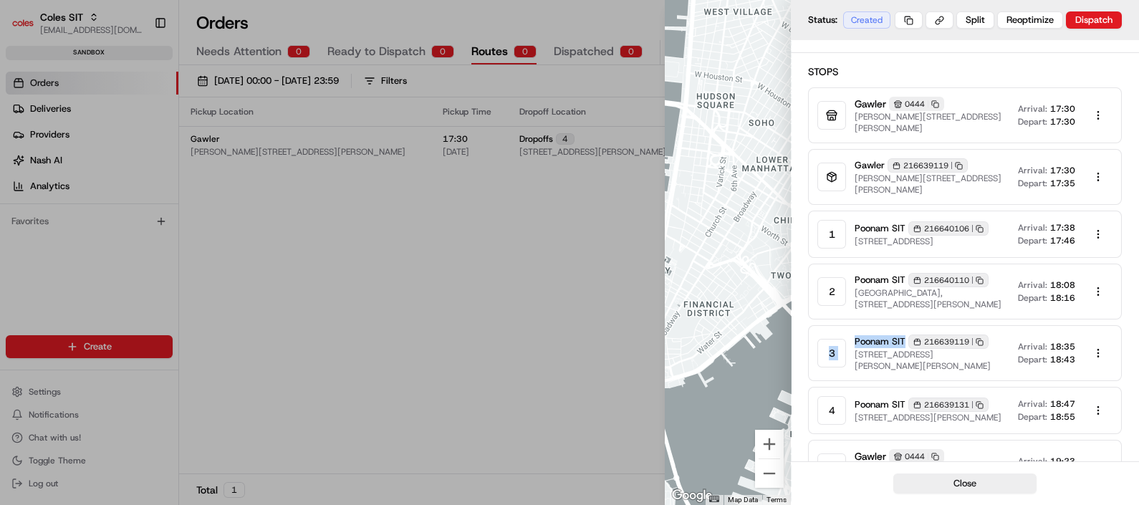
click at [917, 352] on div "3 Poonam SIT 216639119 Copy 216639119 6 Clarke St, FREELING, SA 5372, AU Arriva…" at bounding box center [965, 353] width 314 height 56
drag, startPoint x: 917, startPoint y: 352, endPoint x: 911, endPoint y: 403, distance: 50.5
click at [911, 403] on div "4 Poonam SIT 216639131 Copy 216639131 120 Daveyston Rd, FREELING, SA 5372, AU A…" at bounding box center [965, 410] width 314 height 47
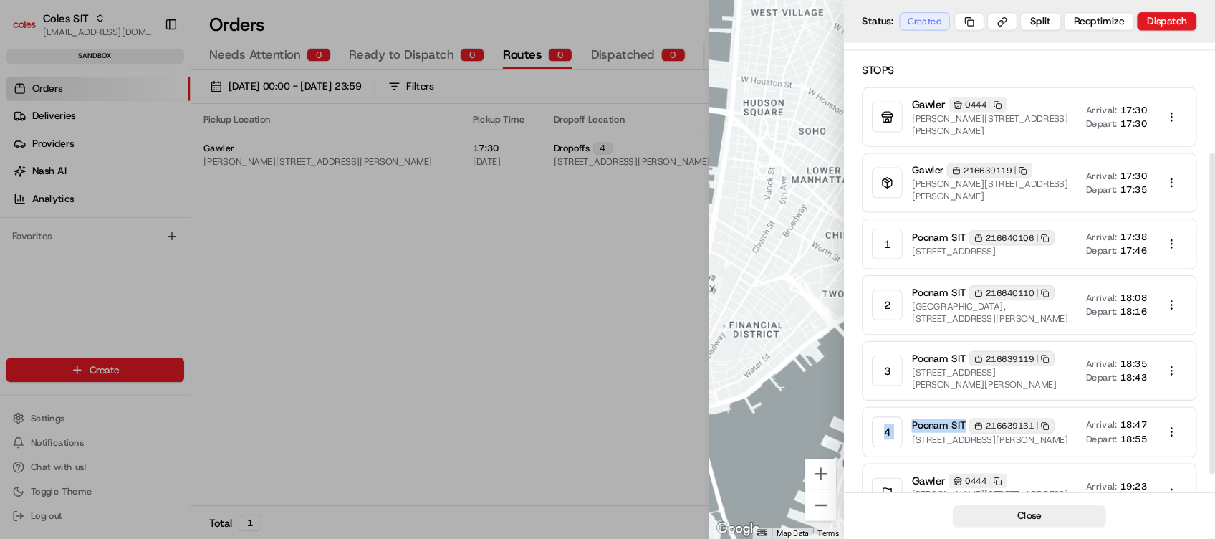
scroll to position [0, 0]
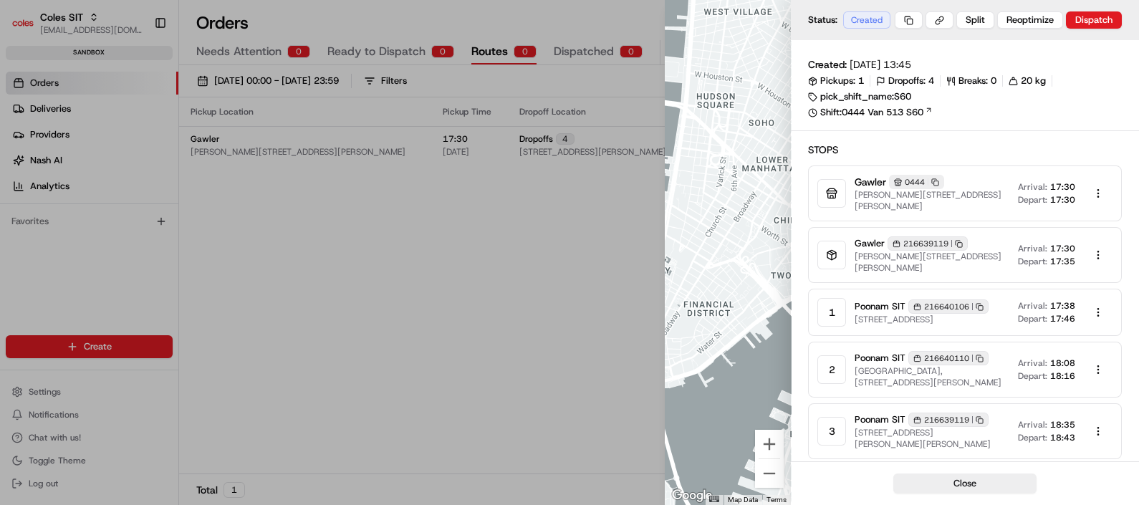
click at [467, 411] on div at bounding box center [569, 252] width 1139 height 505
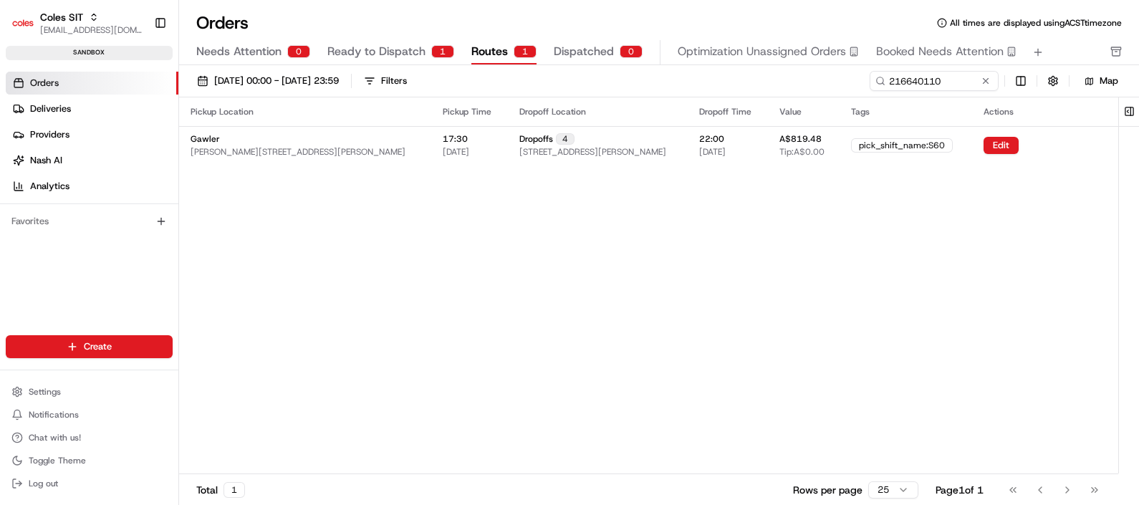
click at [380, 57] on span "Ready to Dispatch" at bounding box center [376, 51] width 98 height 17
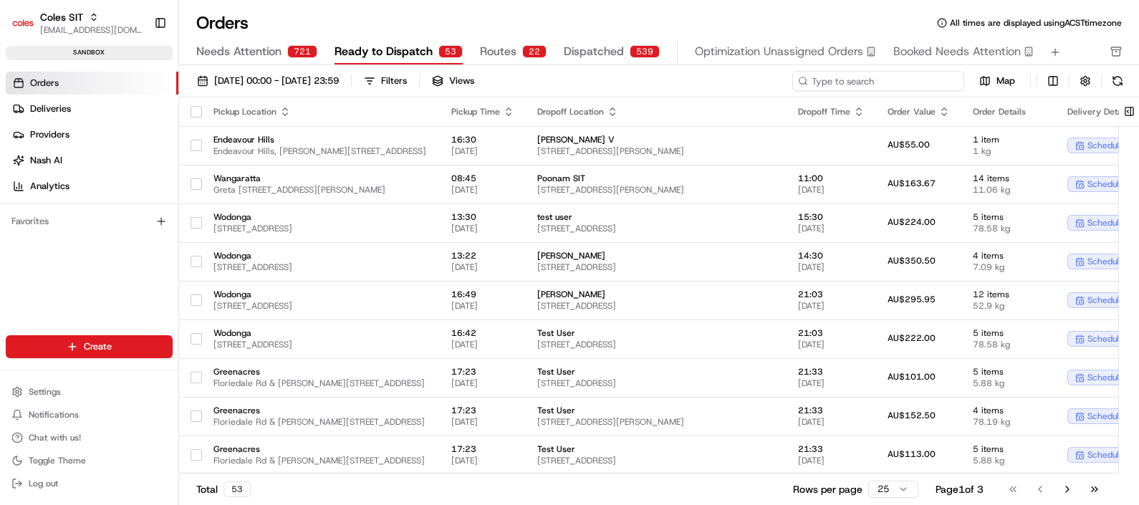
click at [898, 81] on input at bounding box center [878, 81] width 172 height 20
paste input "216640110"
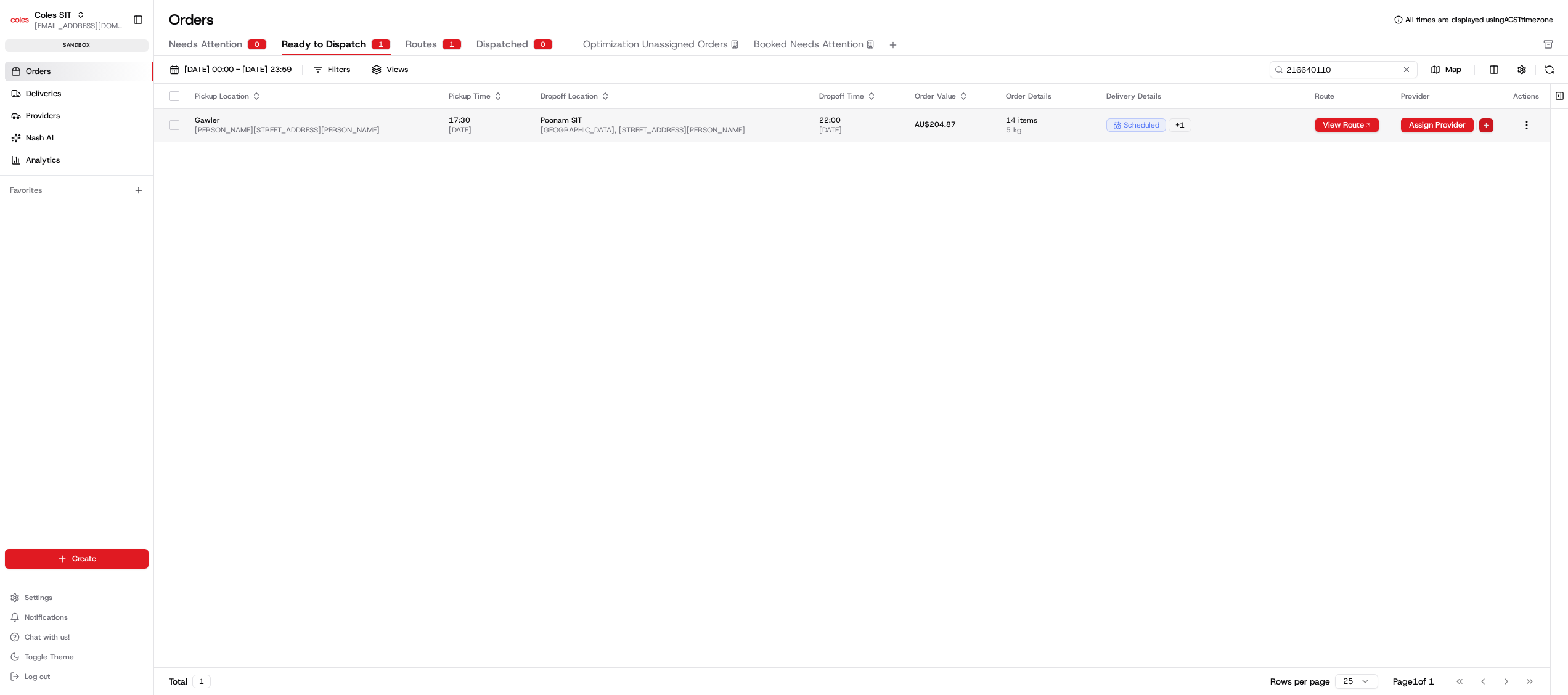
type input "216640110"
click at [979, 126] on html "Coles SIT poonam.yadav@coles.com.au Toggle Sidebar sandbox Orders Deliveries Pr…" at bounding box center [784, 348] width 1568 height 695
click at [979, 122] on html "Coles SIT poonam.yadav@coles.com.au Toggle Sidebar sandbox Orders Deliveries Pr…" at bounding box center [784, 348] width 1568 height 695
click at [979, 122] on button "View Route" at bounding box center [1346, 125] width 65 height 15
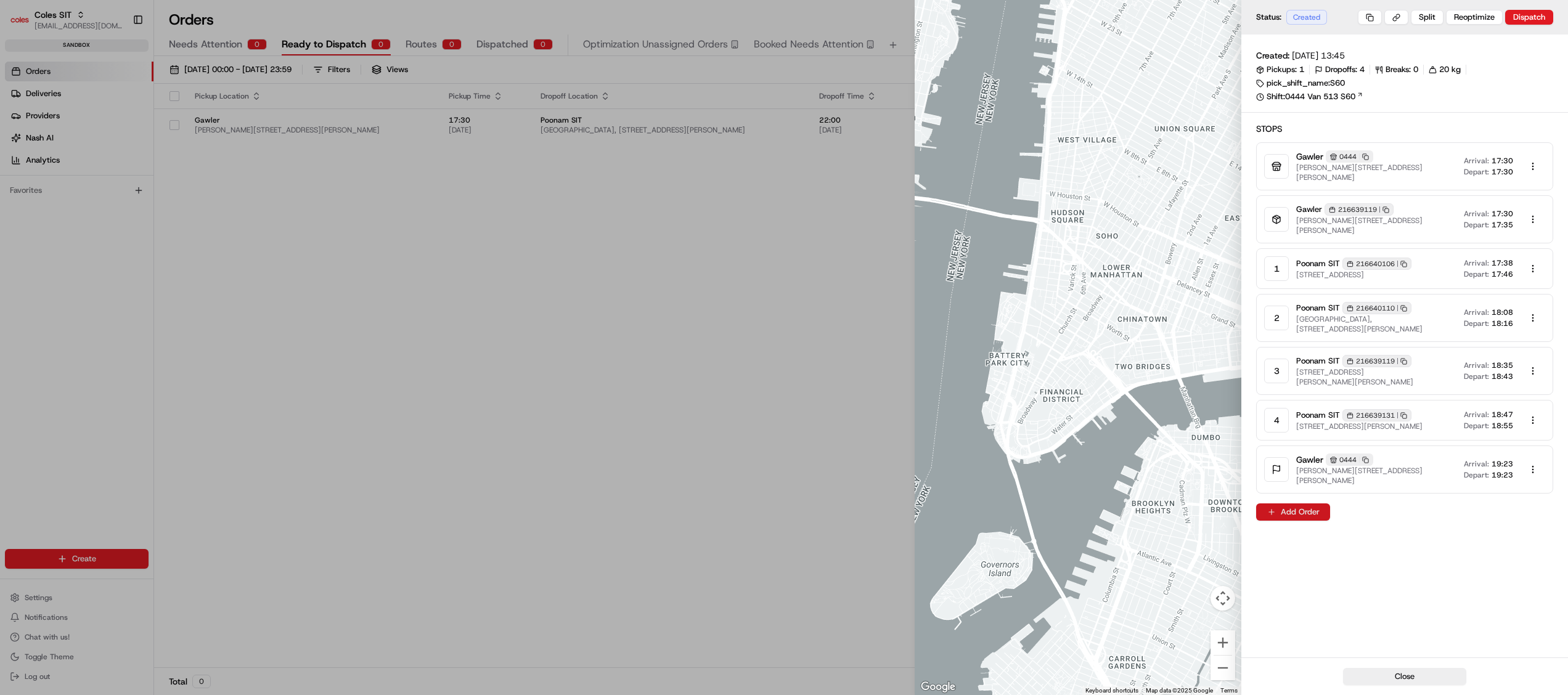
click at [979, 434] on button "Add Order" at bounding box center [1293, 512] width 74 height 17
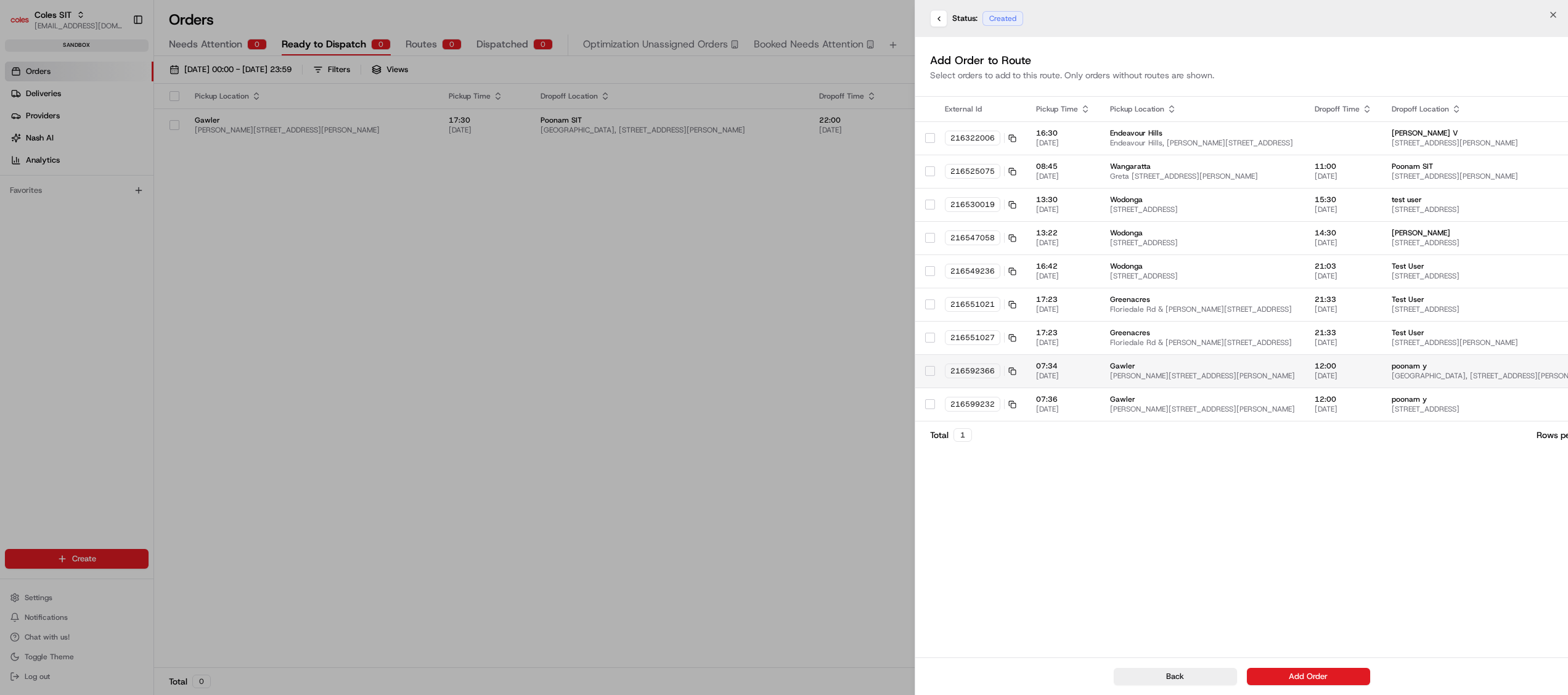
click at [932, 375] on button "button" at bounding box center [929, 371] width 9 height 9
click at [928, 405] on button "button" at bounding box center [929, 403] width 9 height 9
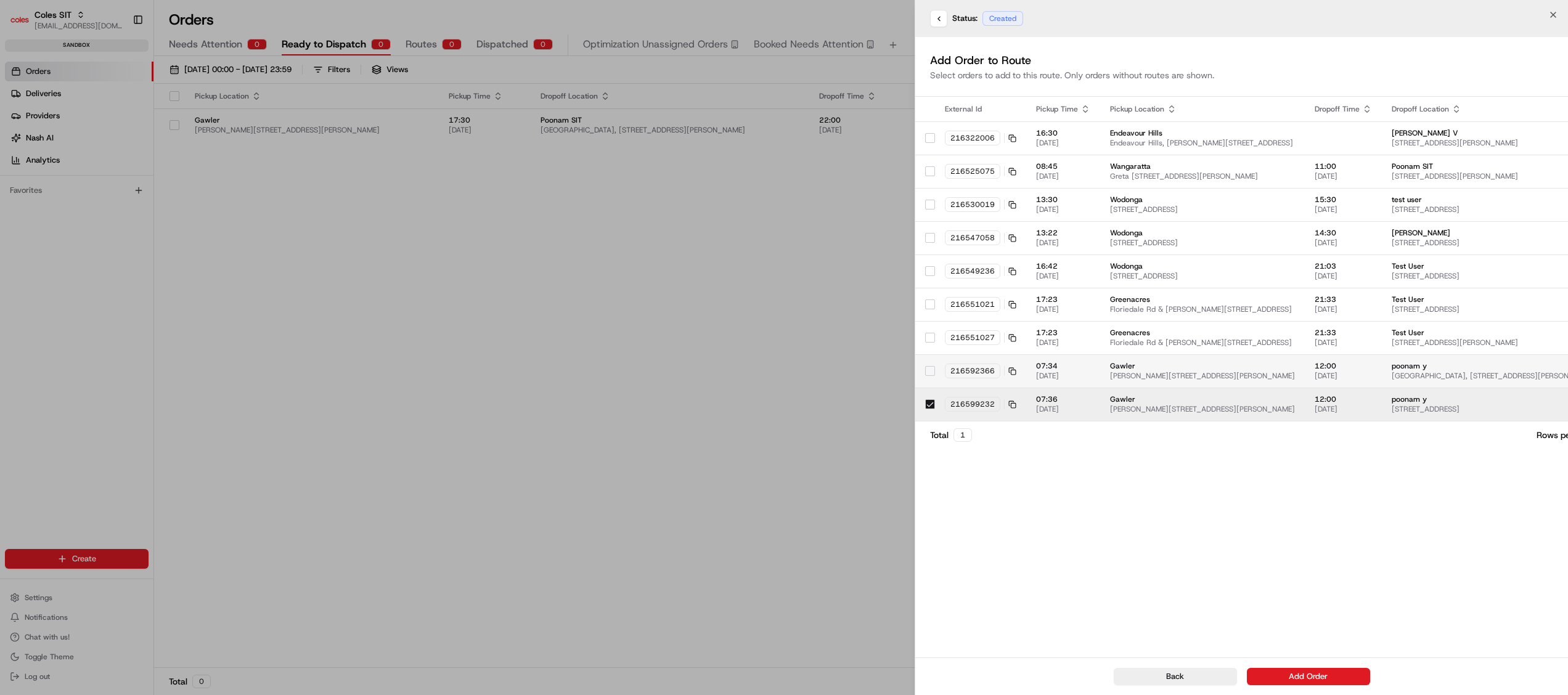
click at [933, 371] on button "button" at bounding box center [929, 371] width 9 height 9
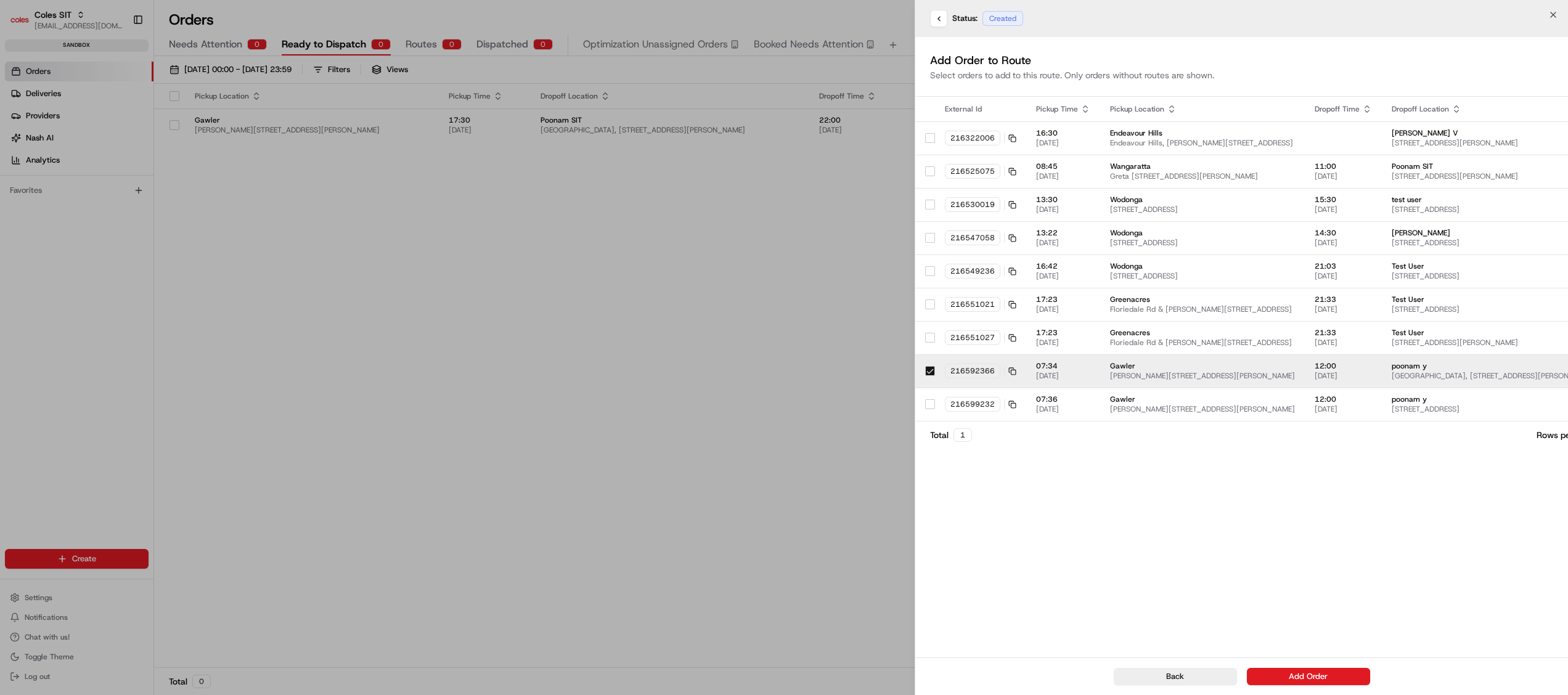
click at [933, 355] on td at bounding box center [925, 371] width 20 height 34
click at [933, 344] on div at bounding box center [929, 337] width 9 height 20
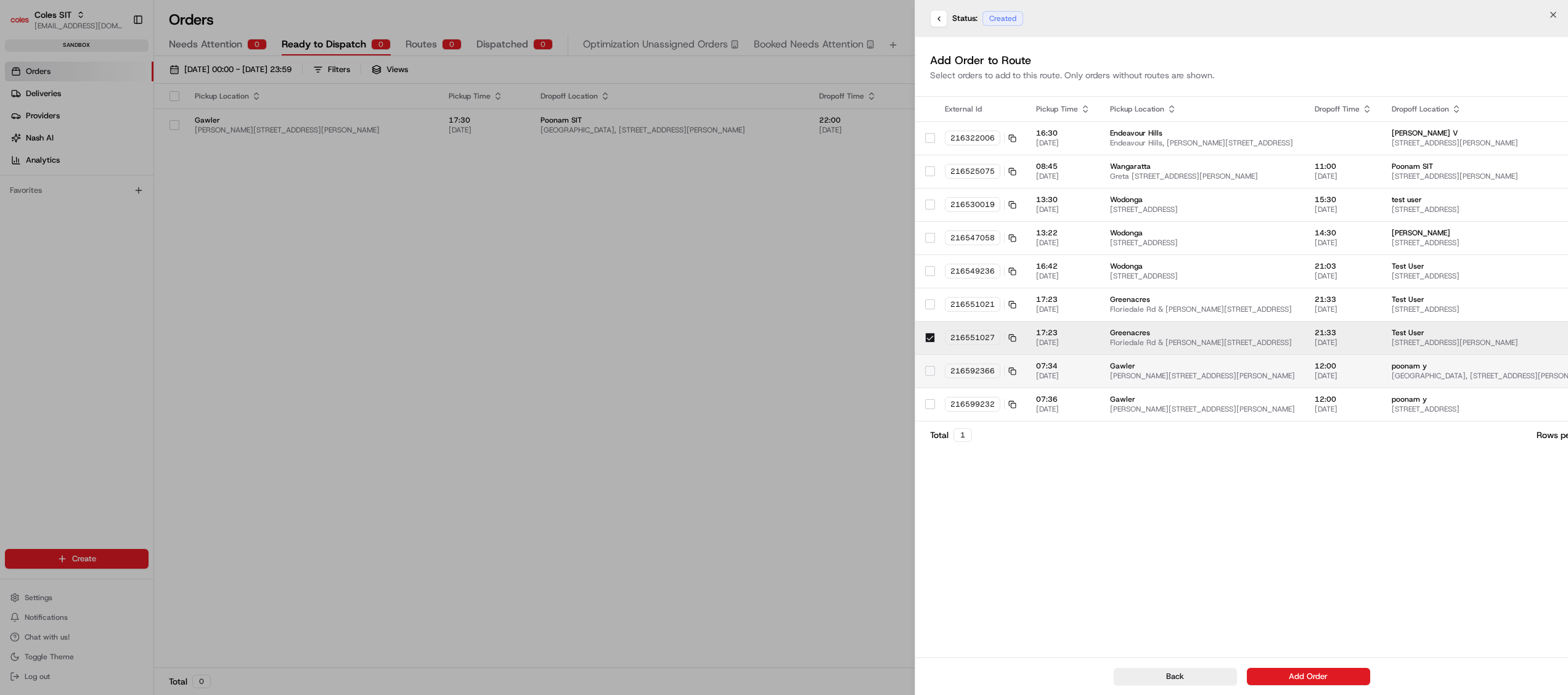
click at [933, 376] on div at bounding box center [929, 371] width 9 height 20
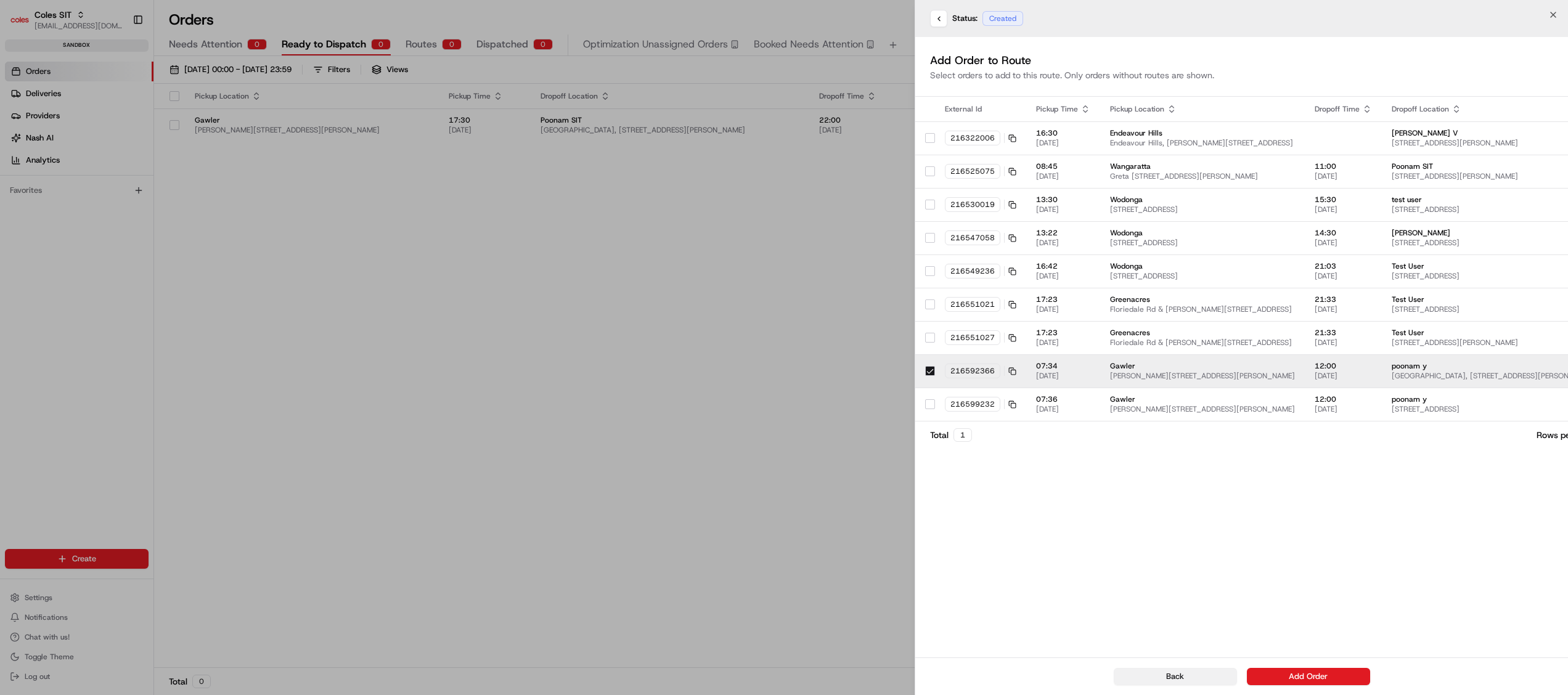
click at [979, 434] on button "Back" at bounding box center [1175, 677] width 123 height 17
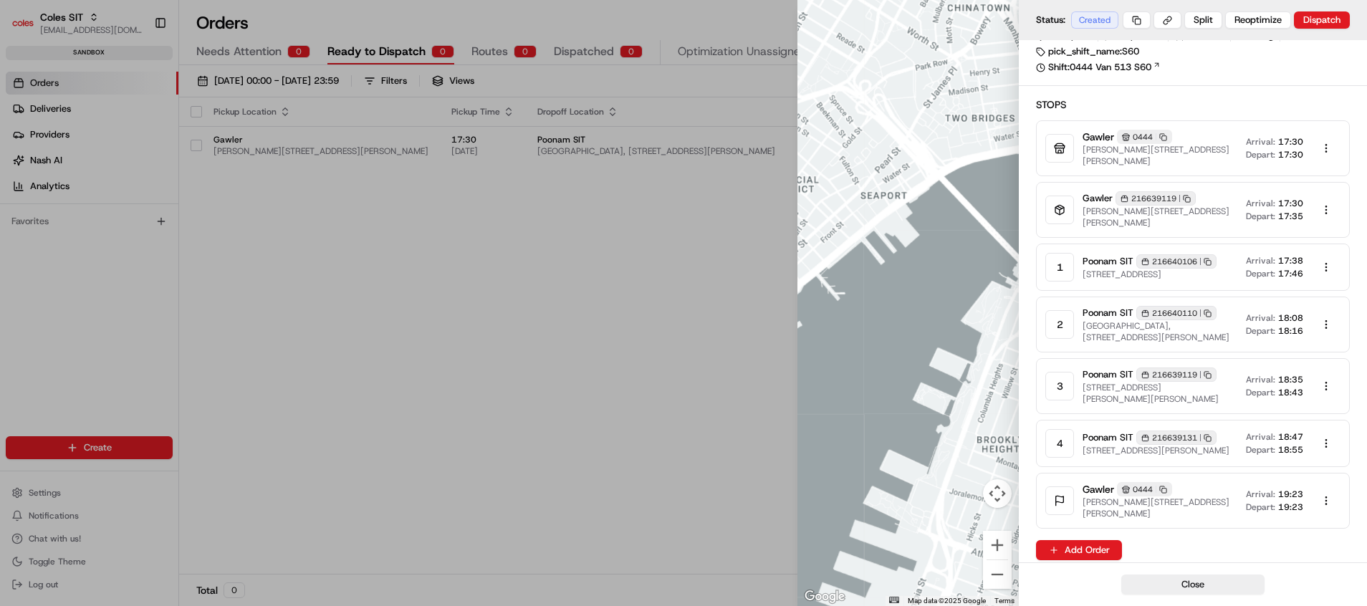
scroll to position [69, 0]
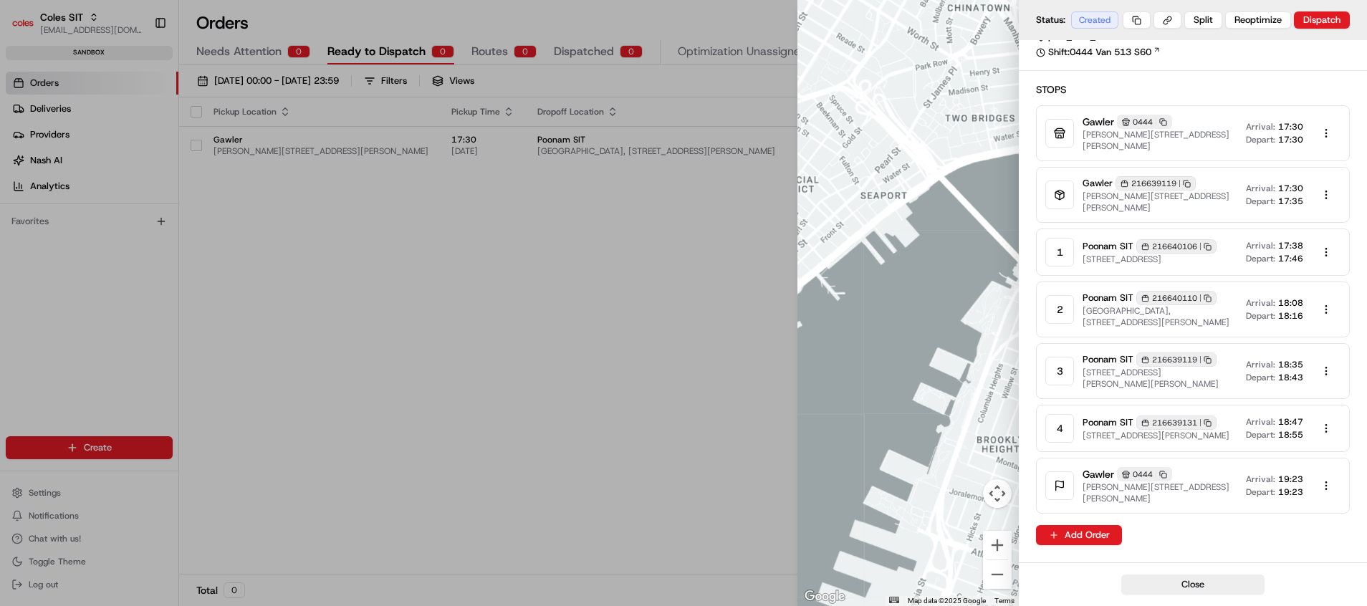
click at [629, 285] on div at bounding box center [683, 303] width 1367 height 606
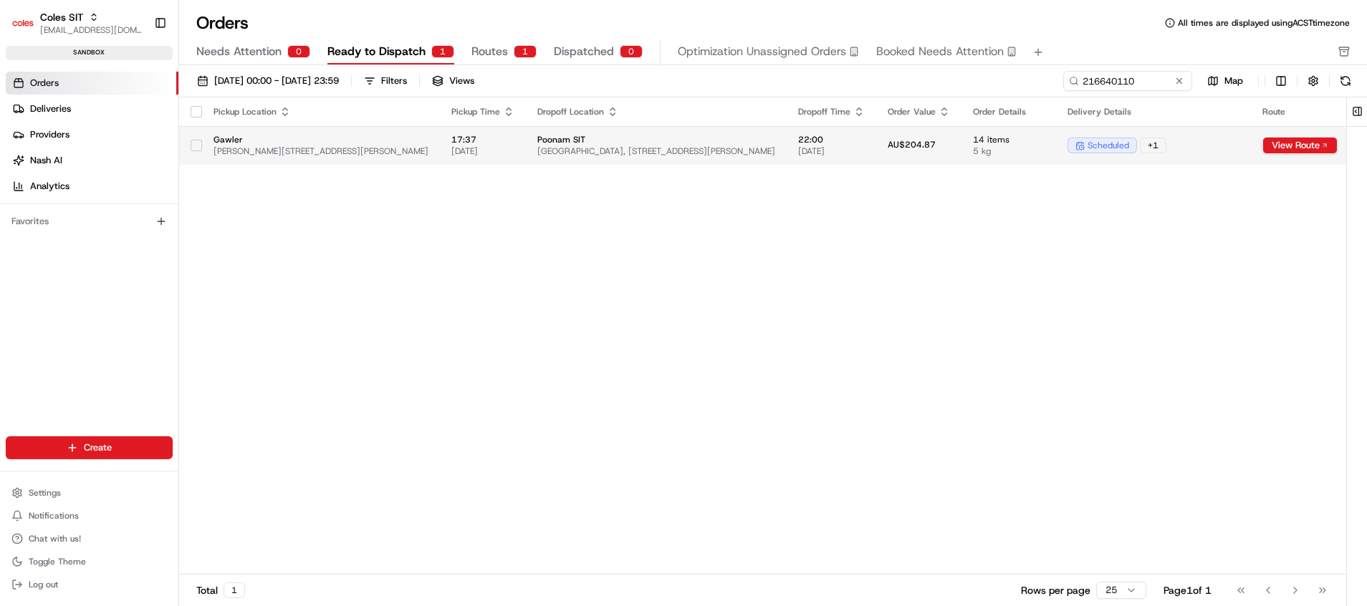
click at [451, 143] on span "17:37" at bounding box center [482, 139] width 63 height 11
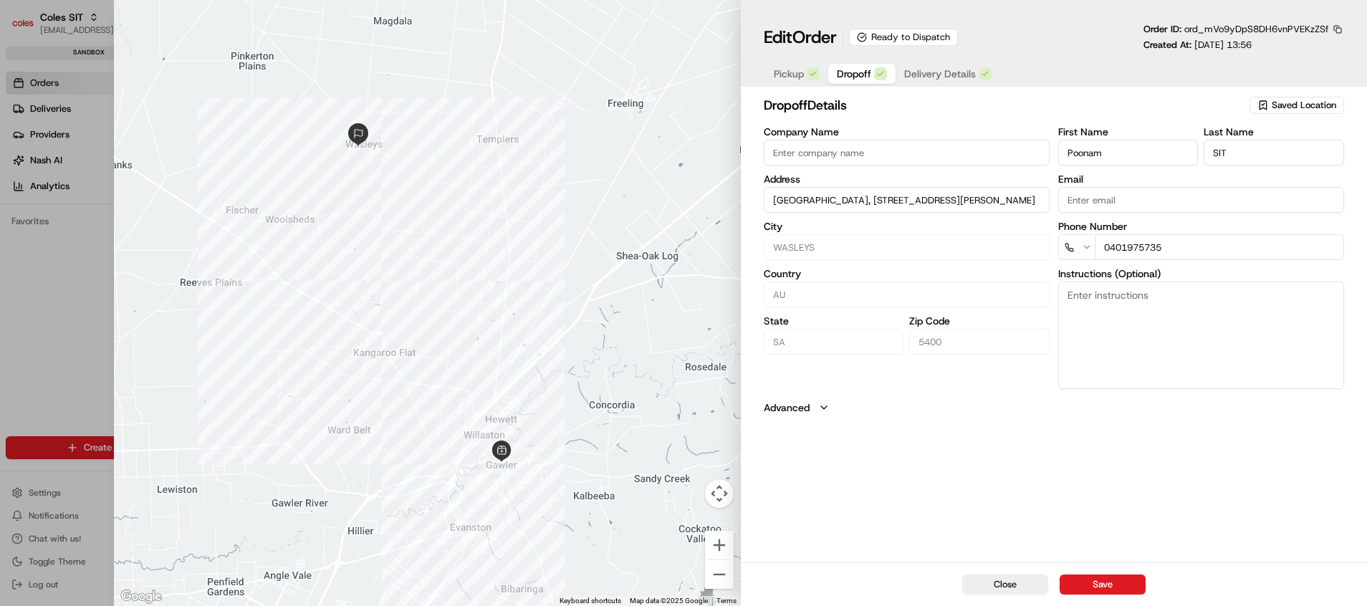
click at [858, 75] on span "Dropoff" at bounding box center [854, 74] width 34 height 14
click at [934, 80] on span "Delivery Details" at bounding box center [940, 74] width 72 height 14
click at [851, 74] on span "Dropoff" at bounding box center [854, 74] width 34 height 14
click at [954, 72] on span "Delivery Details" at bounding box center [940, 74] width 72 height 14
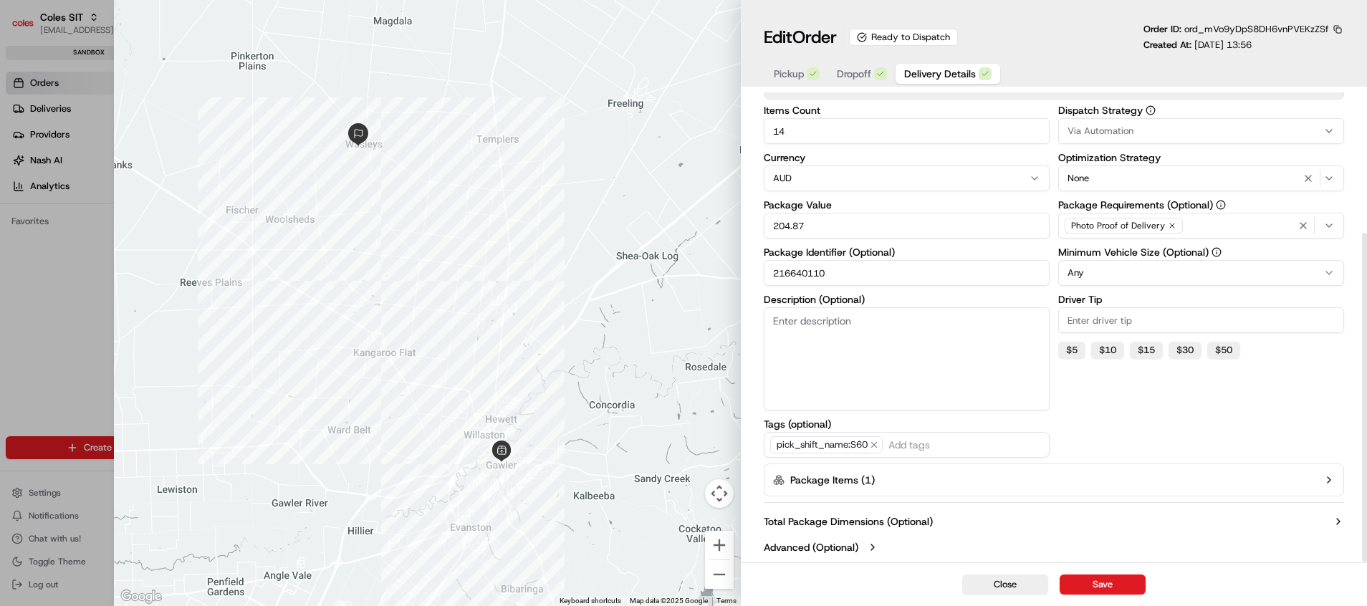
scroll to position [200, 0]
click at [1096, 482] on button "Package Items ( 1 )" at bounding box center [1054, 479] width 581 height 33
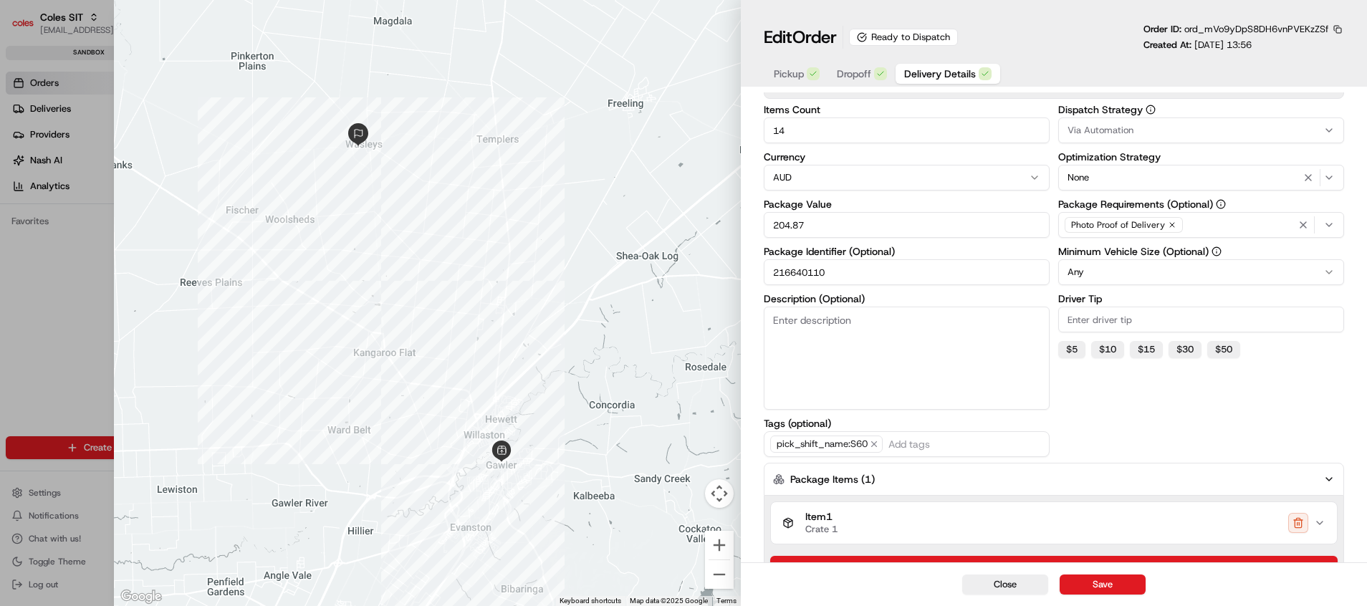
scroll to position [292, 0]
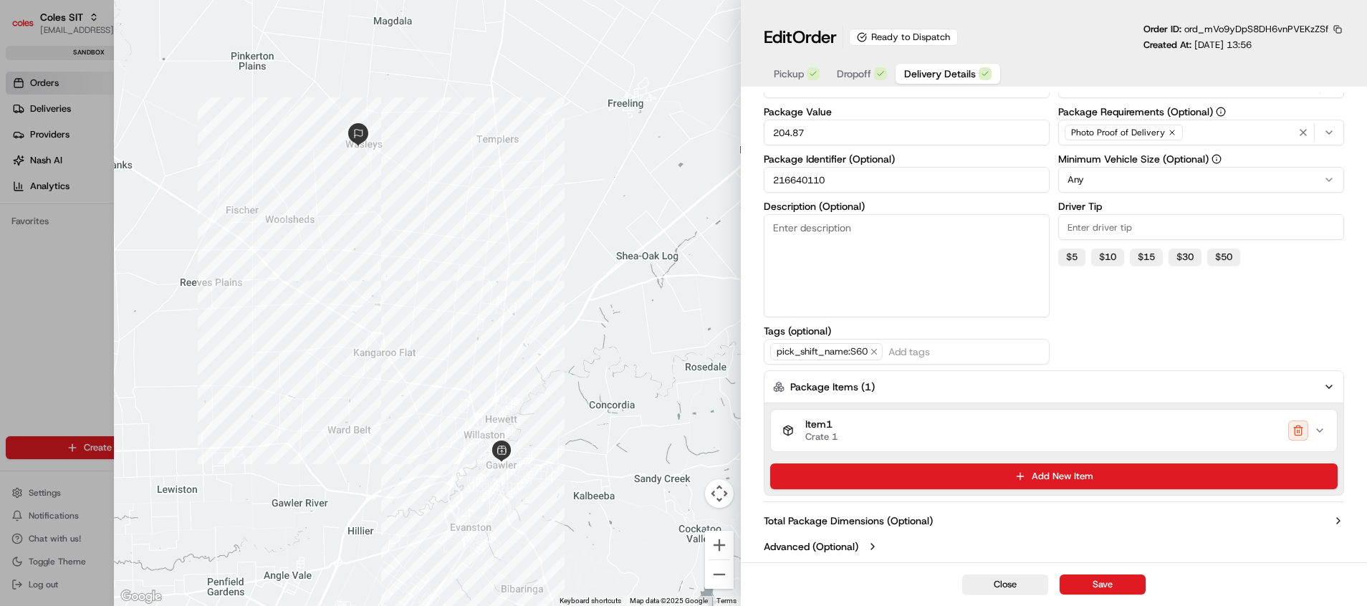
click at [852, 430] on div "Item 1 Crate 1" at bounding box center [1048, 430] width 532 height 24
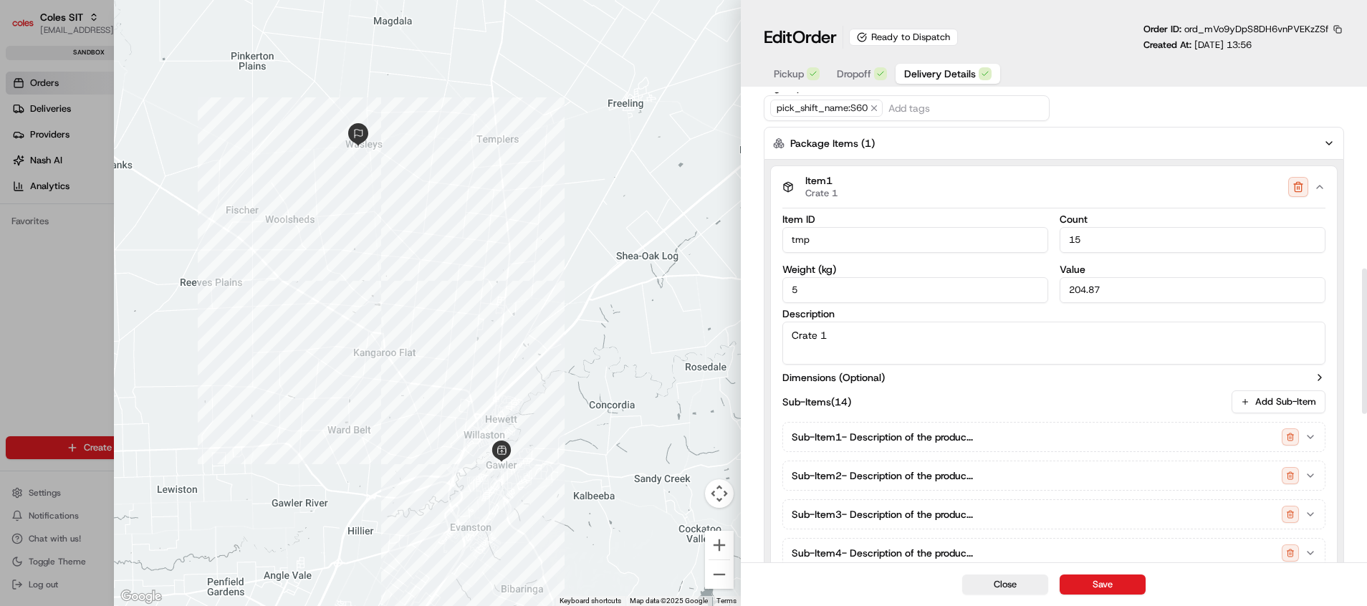
scroll to position [507, 0]
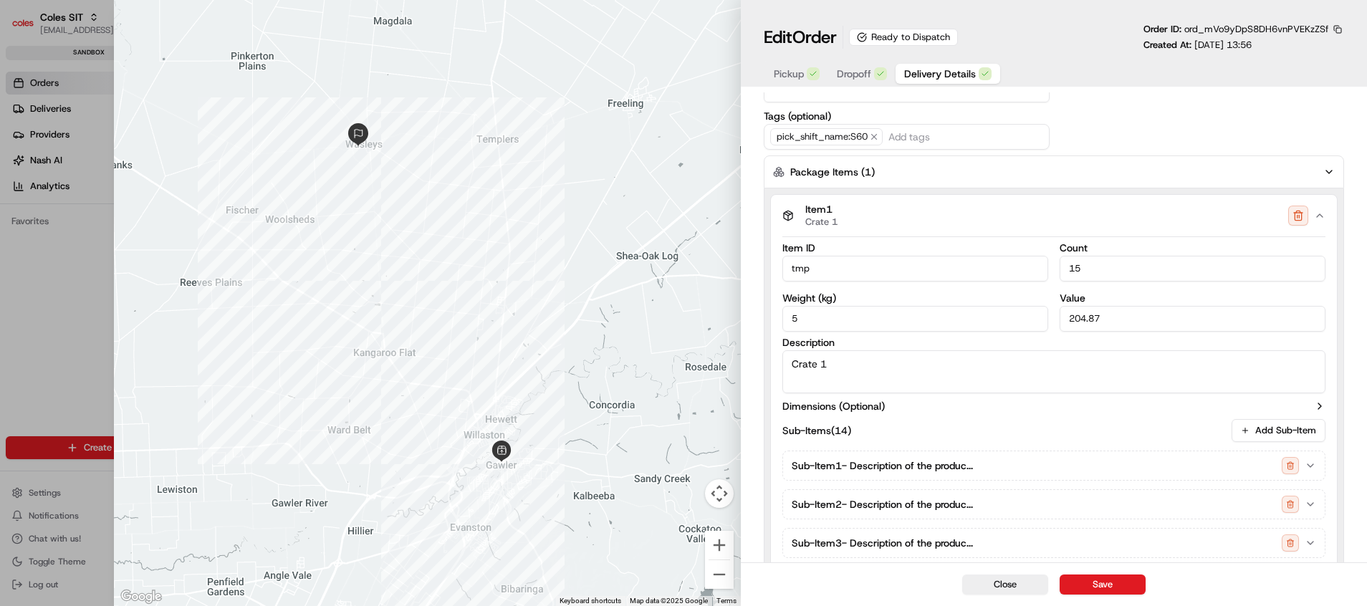
click at [1138, 219] on div "Item 1 Crate 1" at bounding box center [1048, 215] width 532 height 24
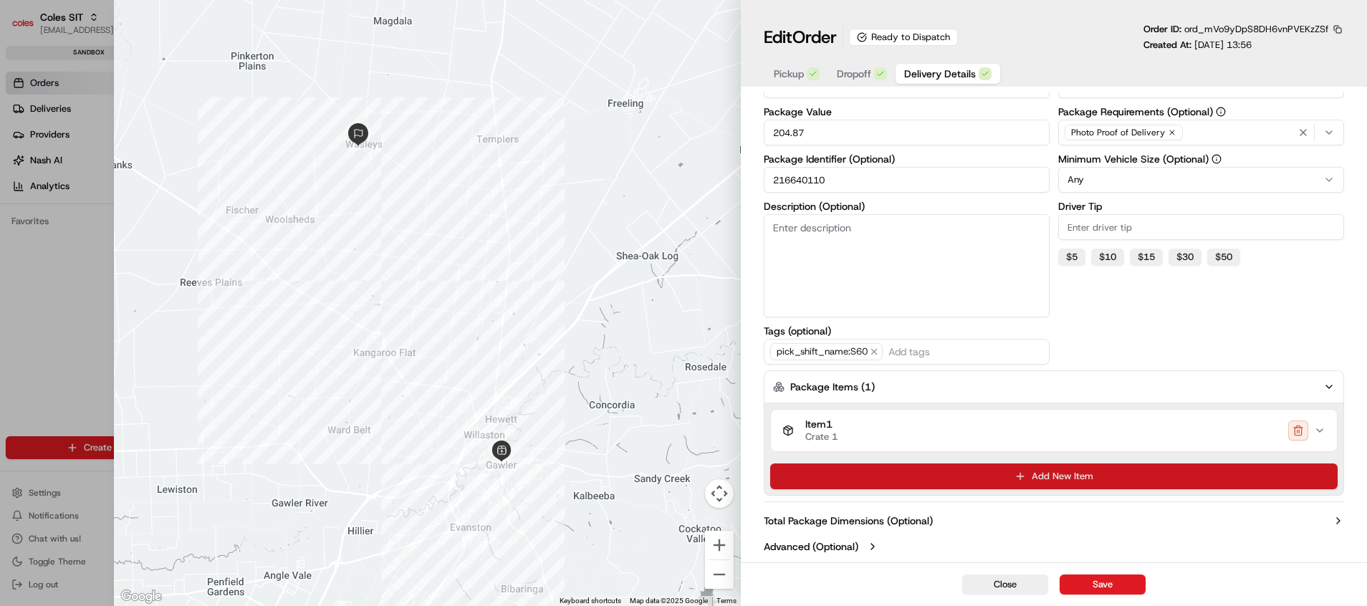
click at [1064, 472] on button "Add New Item" at bounding box center [1054, 477] width 568 height 26
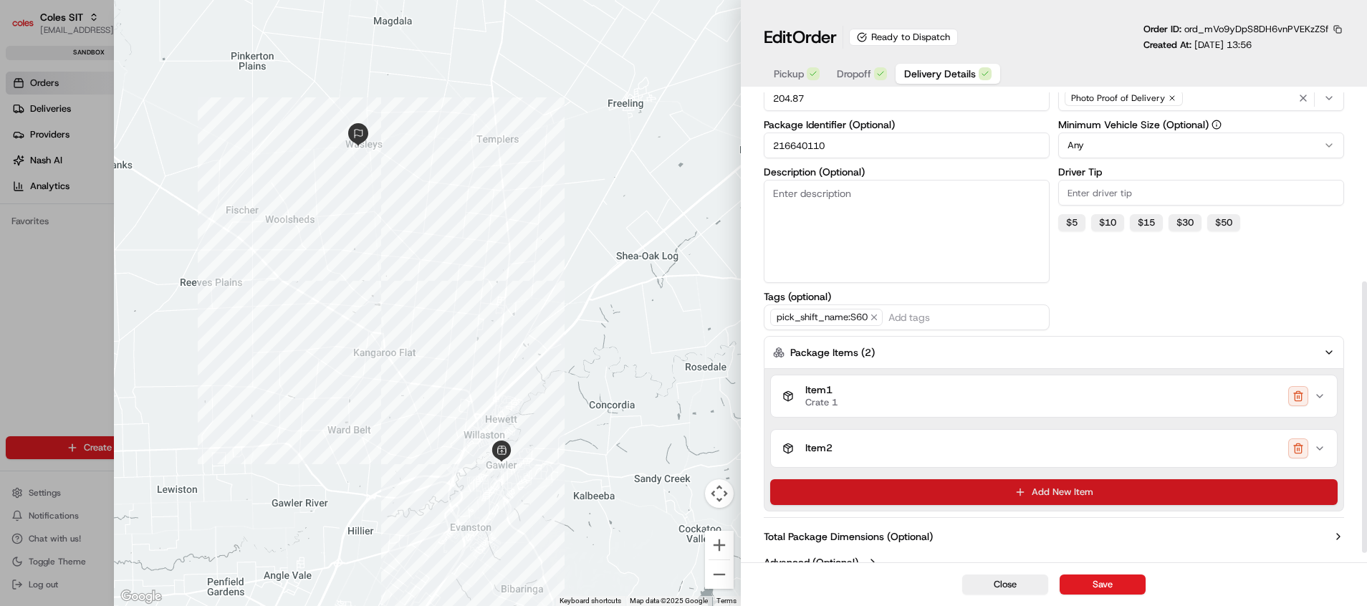
scroll to position [342, 0]
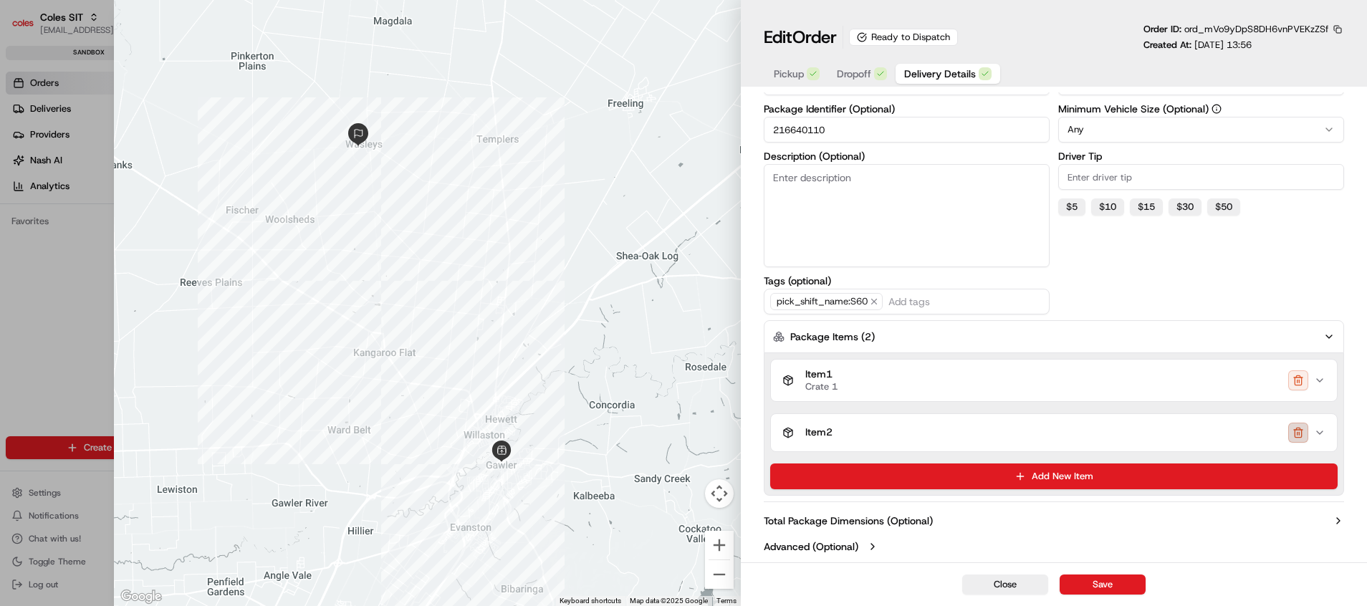
click at [1138, 433] on button "button" at bounding box center [1298, 433] width 20 height 20
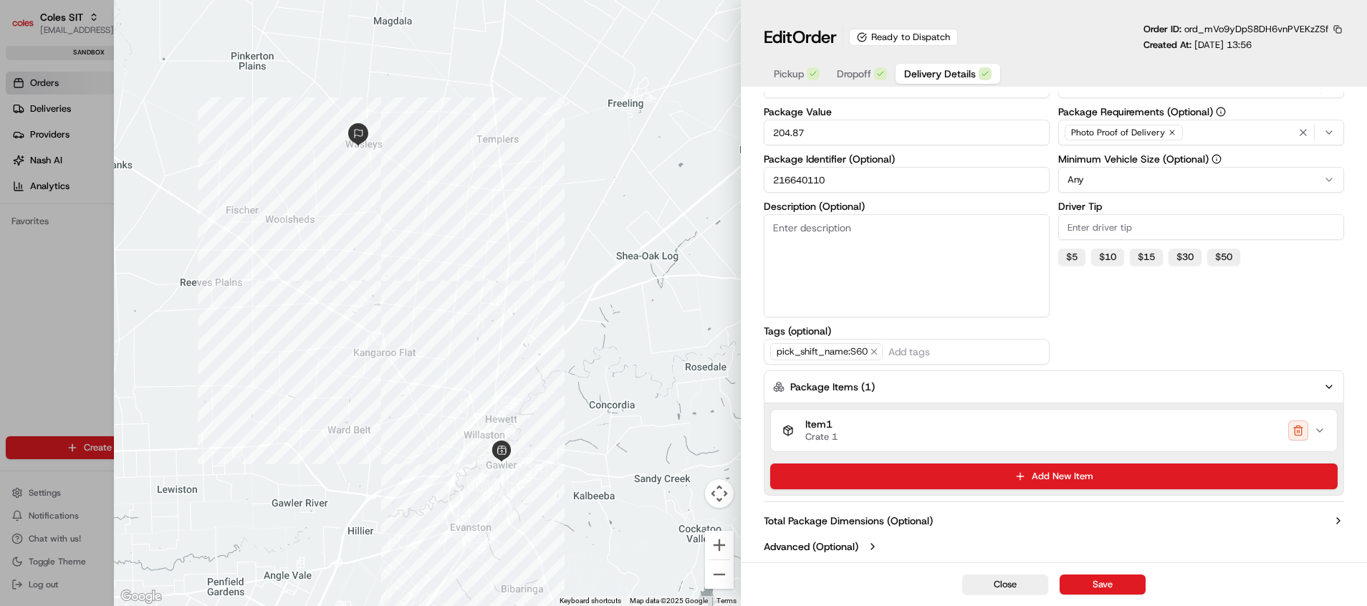
scroll to position [292, 0]
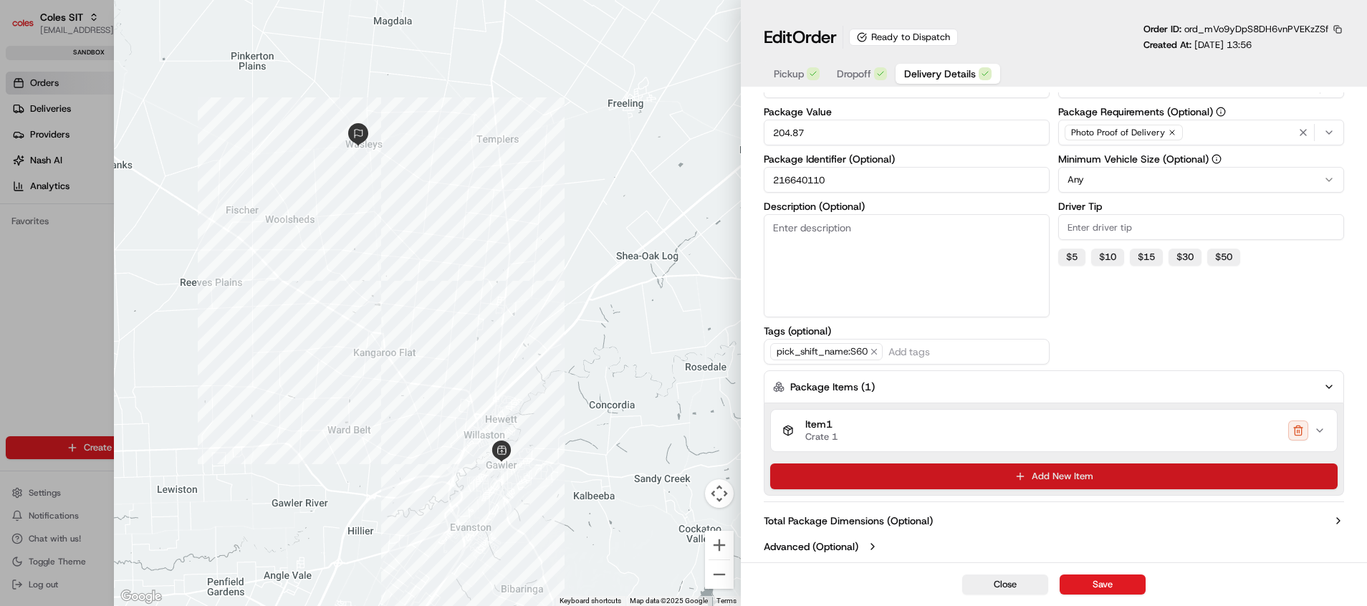
click at [1138, 469] on button "Add New Item" at bounding box center [1054, 477] width 568 height 26
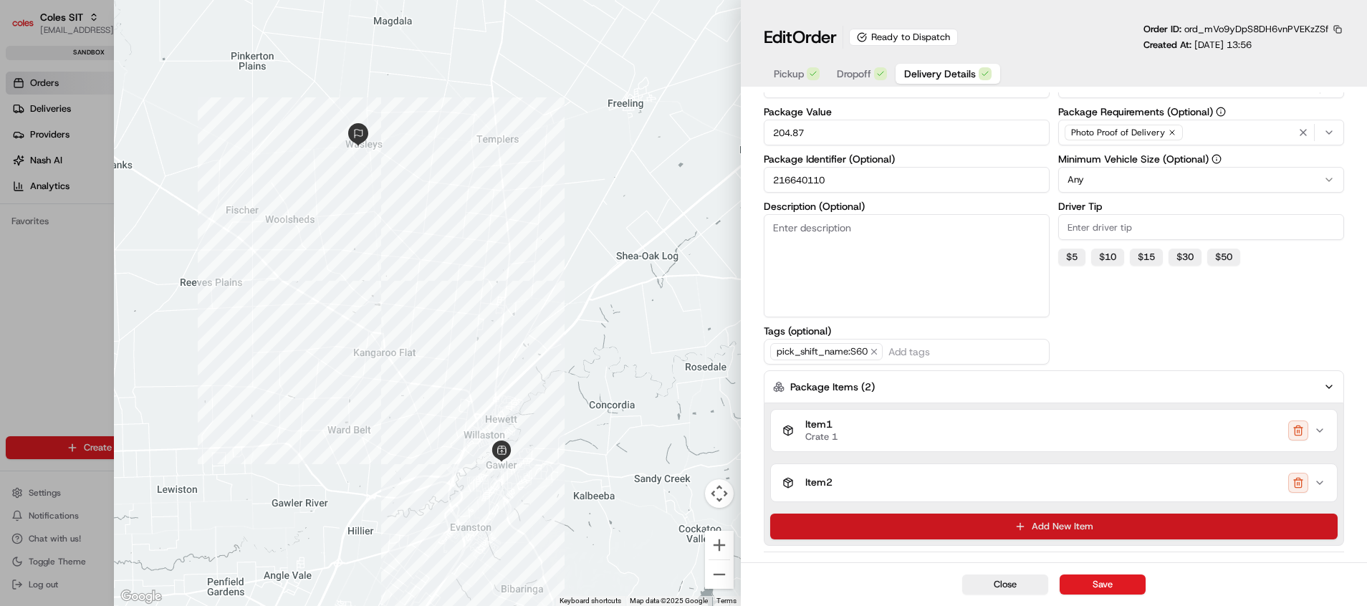
click at [1138, 504] on button "Add New Item" at bounding box center [1054, 527] width 568 height 26
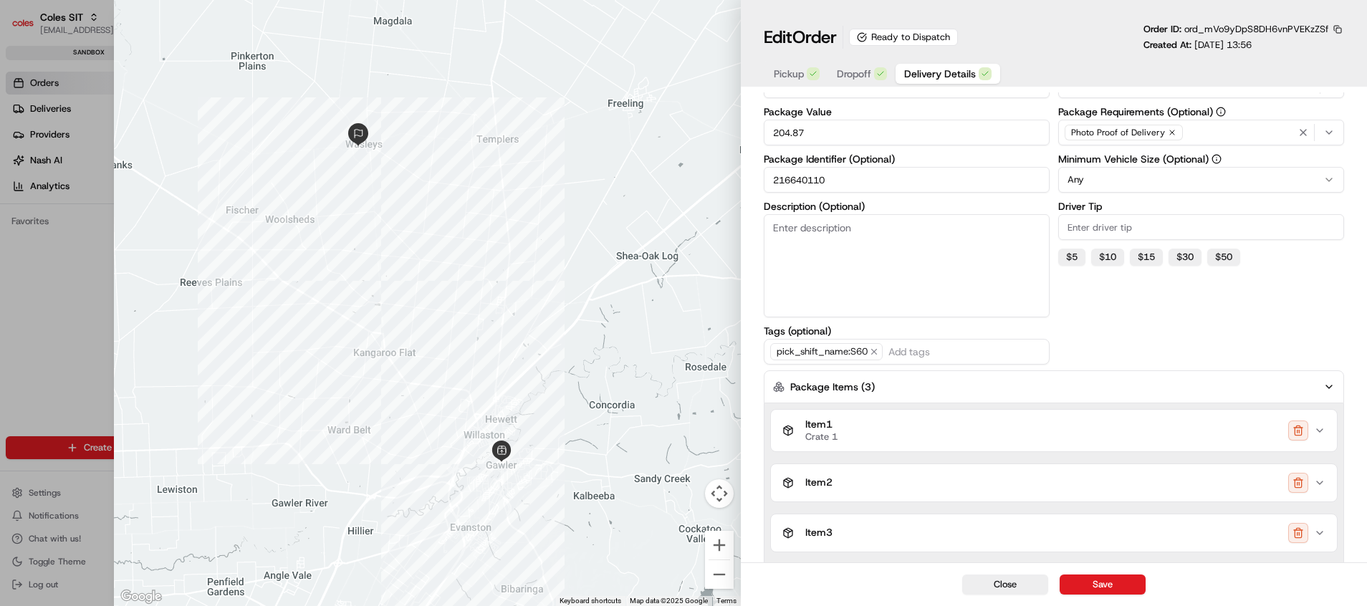
scroll to position [393, 0]
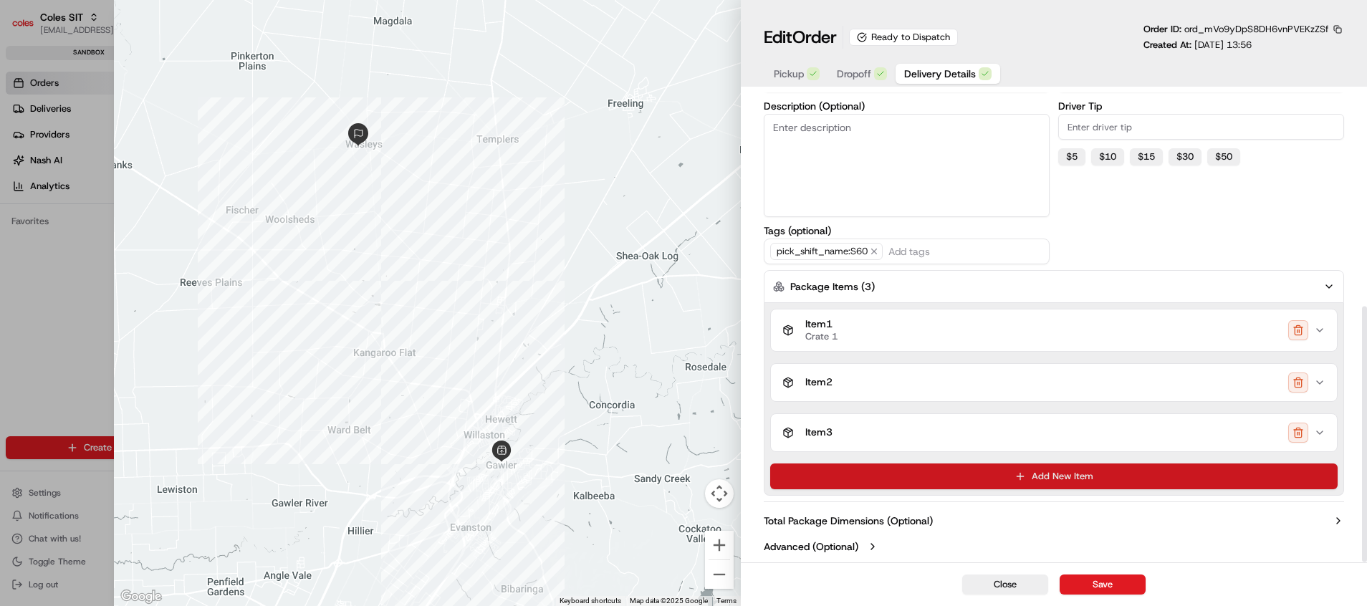
click at [1138, 476] on button "Add New Item" at bounding box center [1054, 477] width 568 height 26
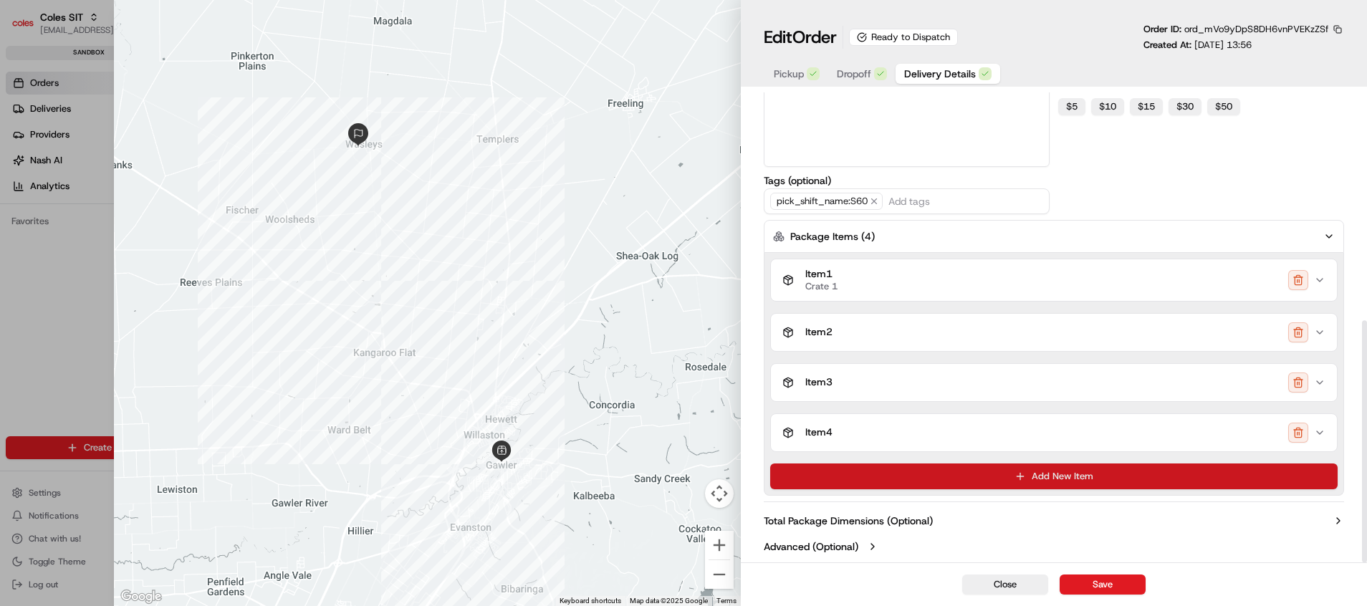
click at [1138, 472] on button "Add New Item" at bounding box center [1054, 477] width 568 height 26
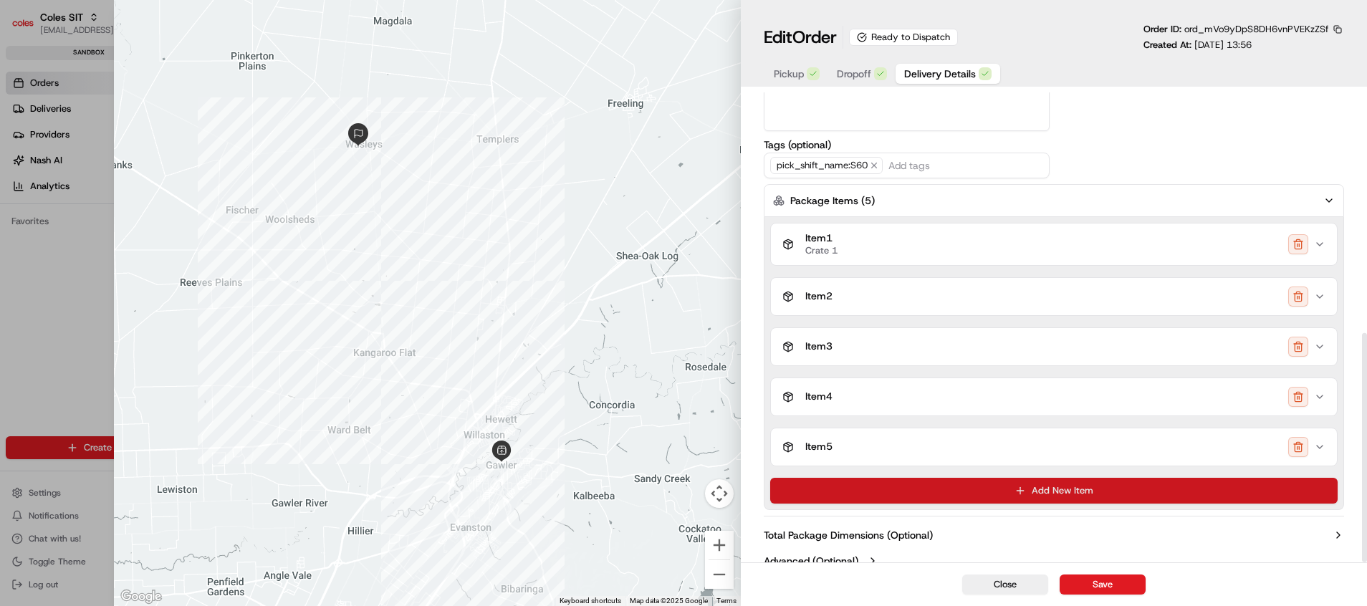
scroll to position [493, 0]
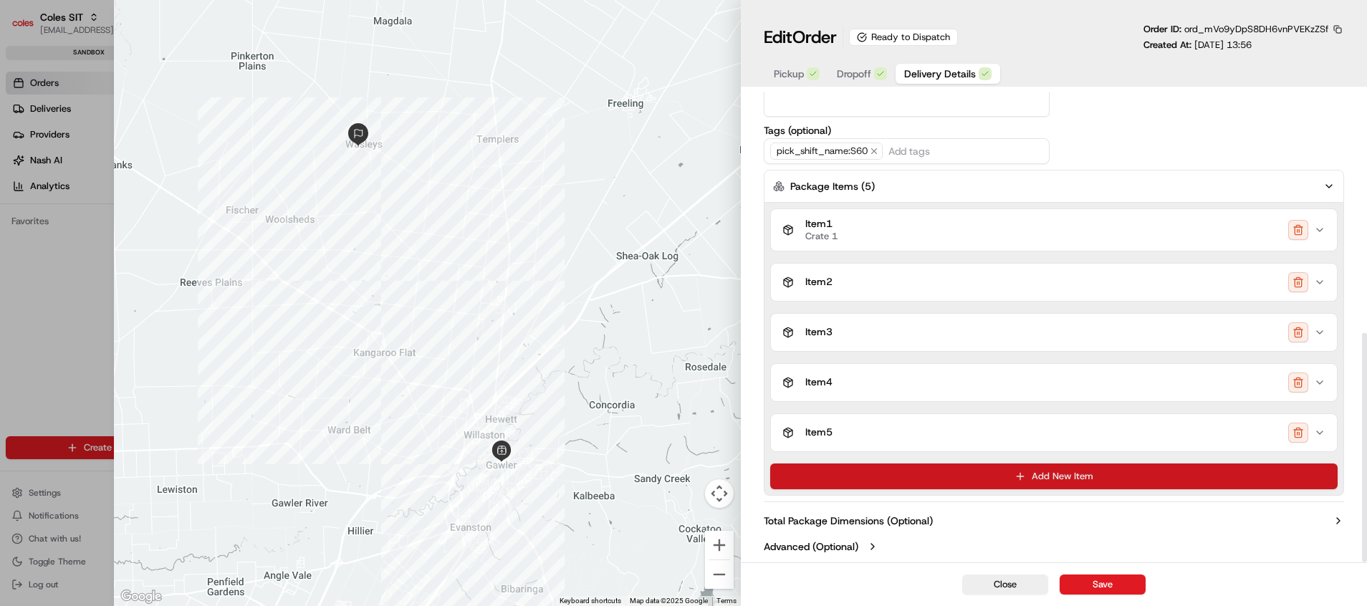
click at [1138, 473] on button "Add New Item" at bounding box center [1054, 477] width 568 height 26
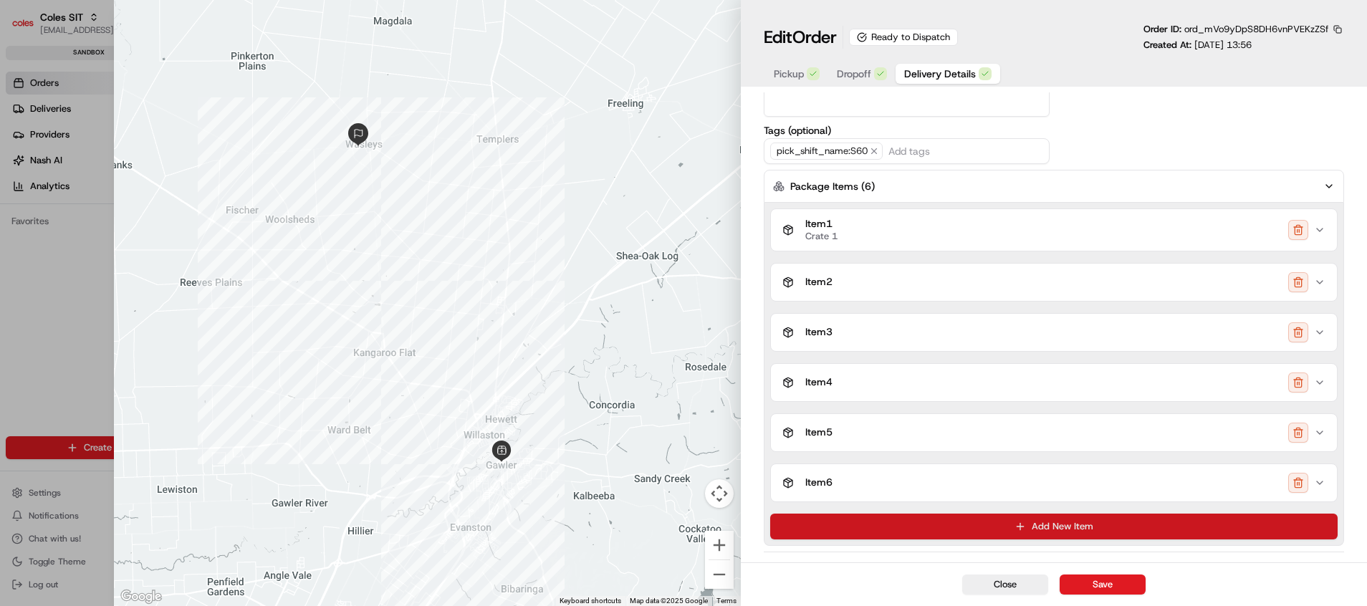
click at [1138, 504] on button "Add New Item" at bounding box center [1054, 527] width 568 height 26
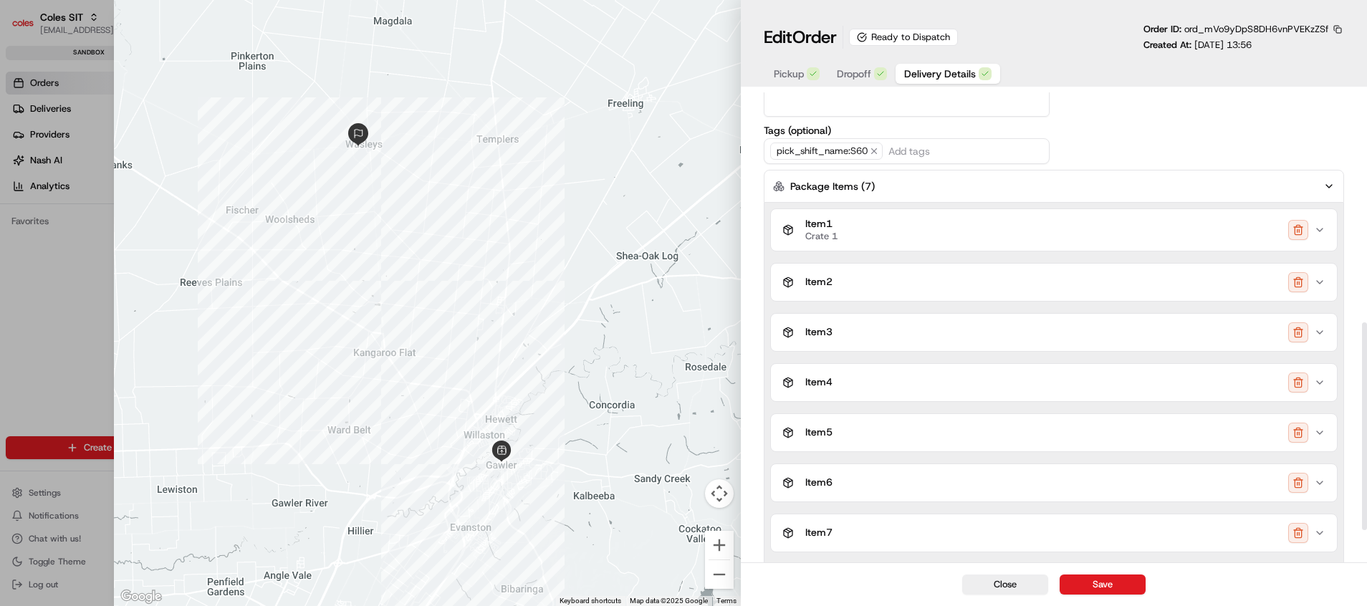
scroll to position [593, 0]
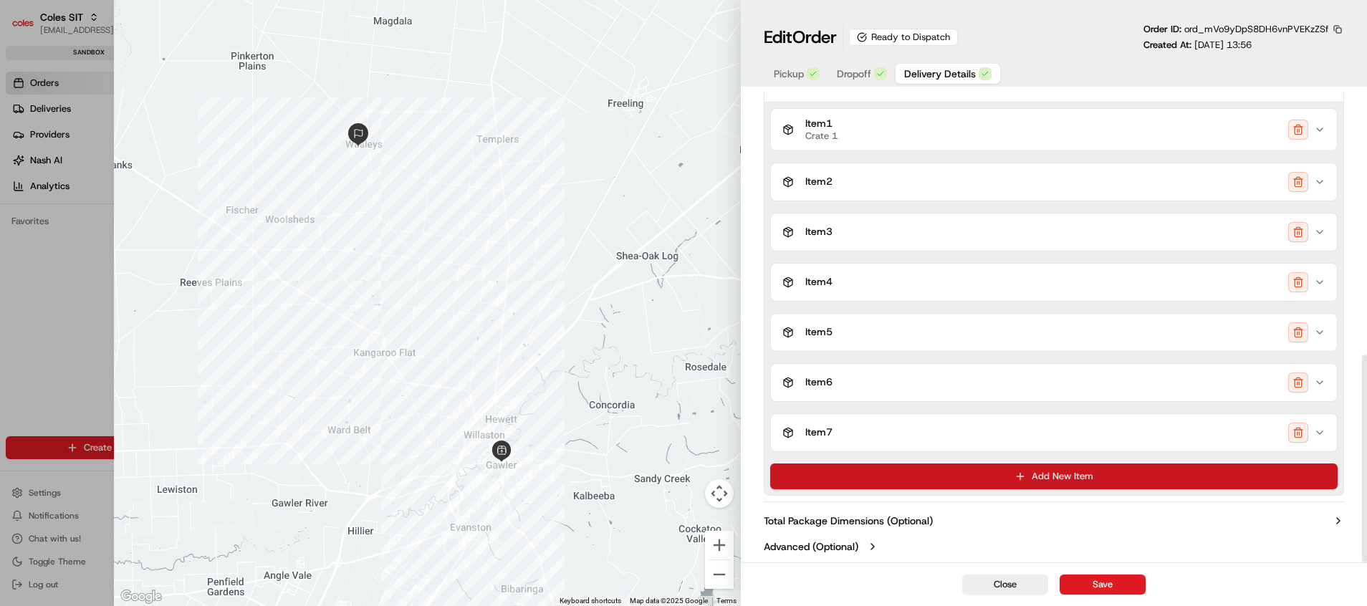
click at [1136, 479] on button "Add New Item" at bounding box center [1054, 477] width 568 height 26
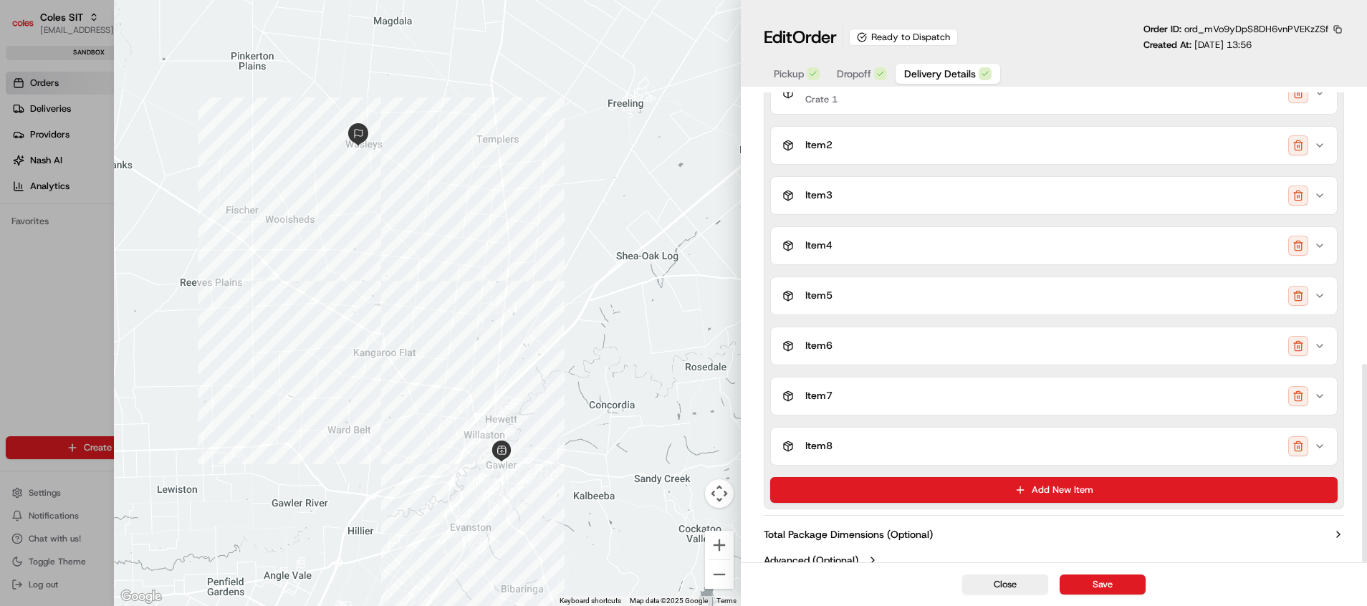
scroll to position [643, 0]
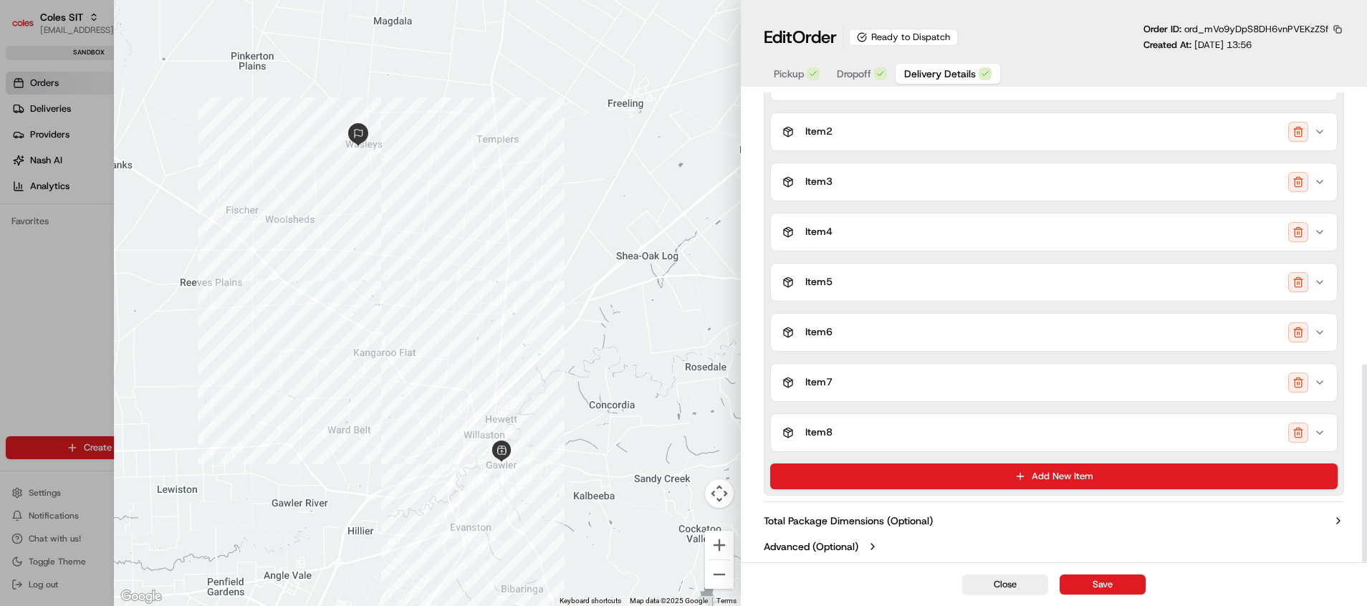
click at [1138, 477] on button "Add New Item" at bounding box center [1054, 477] width 568 height 26
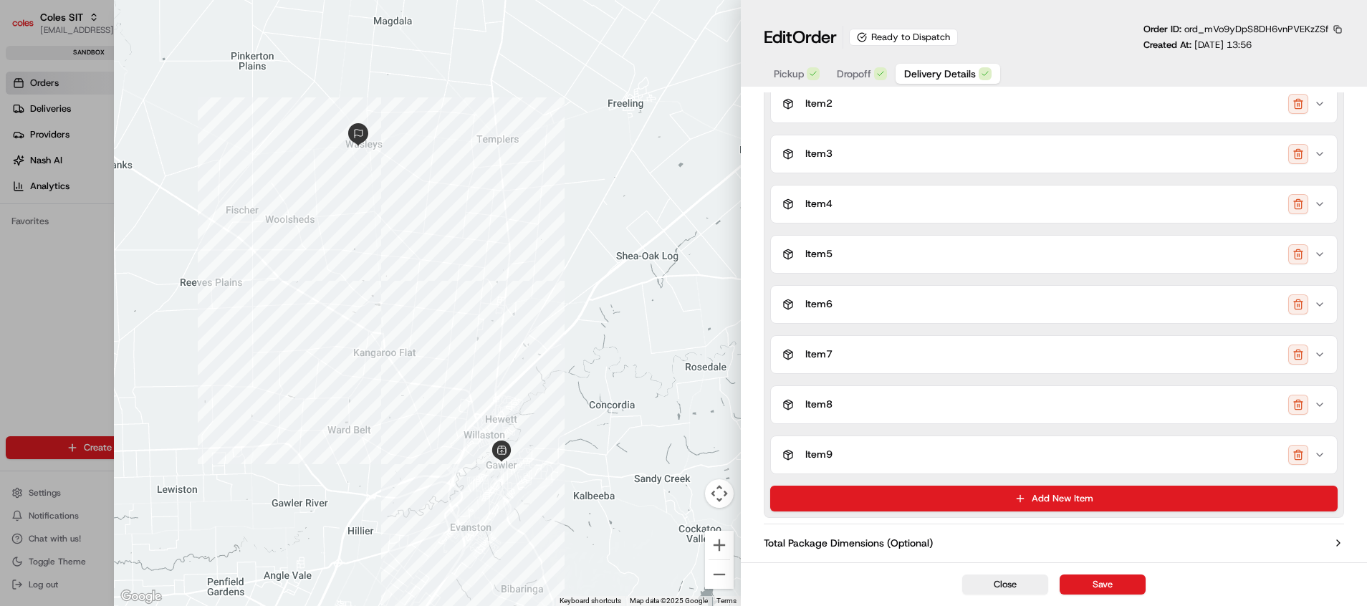
scroll to position [694, 0]
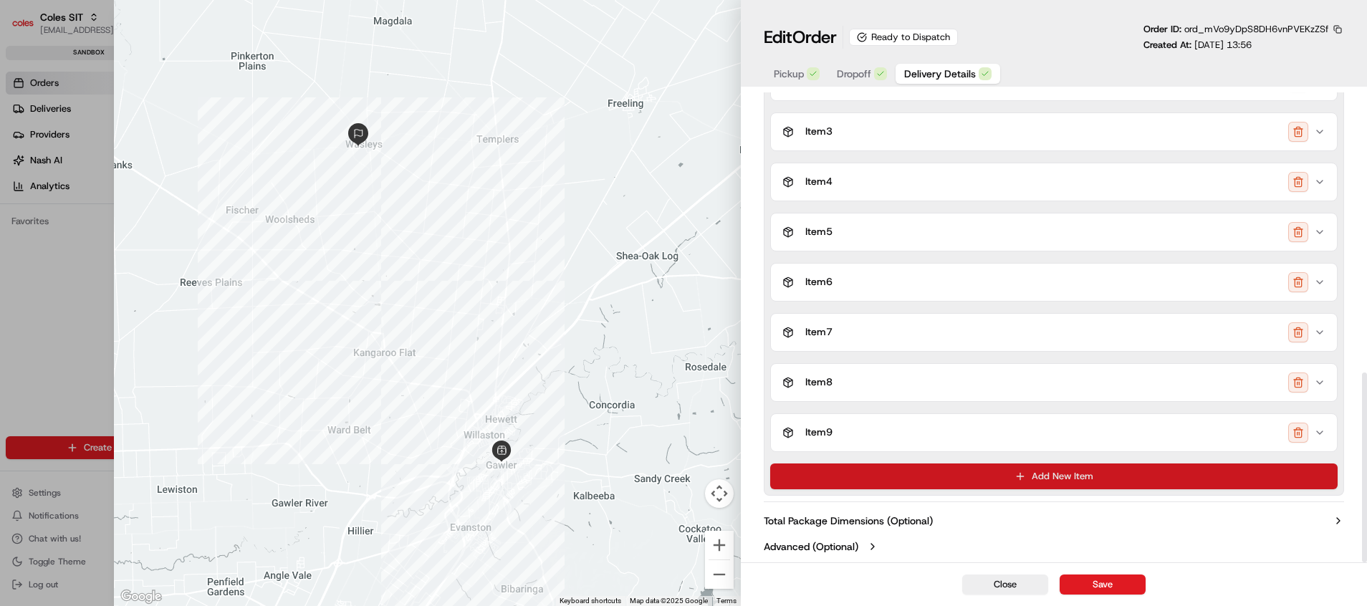
click at [1134, 479] on button "Add New Item" at bounding box center [1054, 477] width 568 height 26
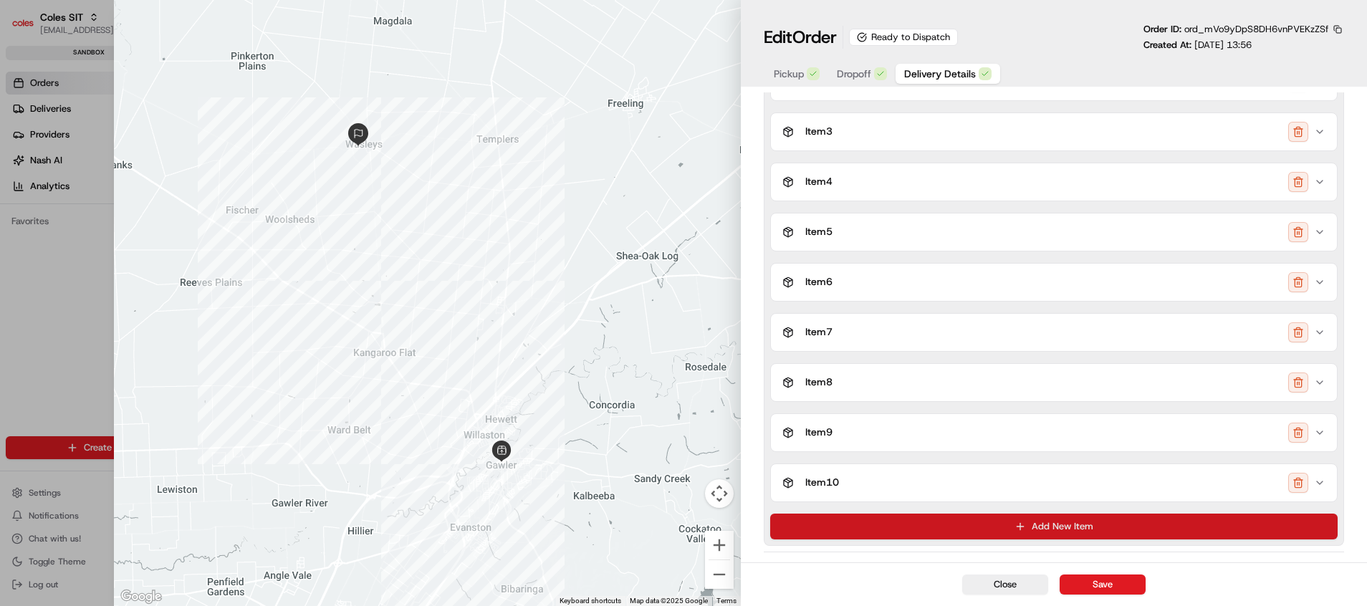
click at [1133, 504] on button "Add New Item" at bounding box center [1054, 527] width 568 height 26
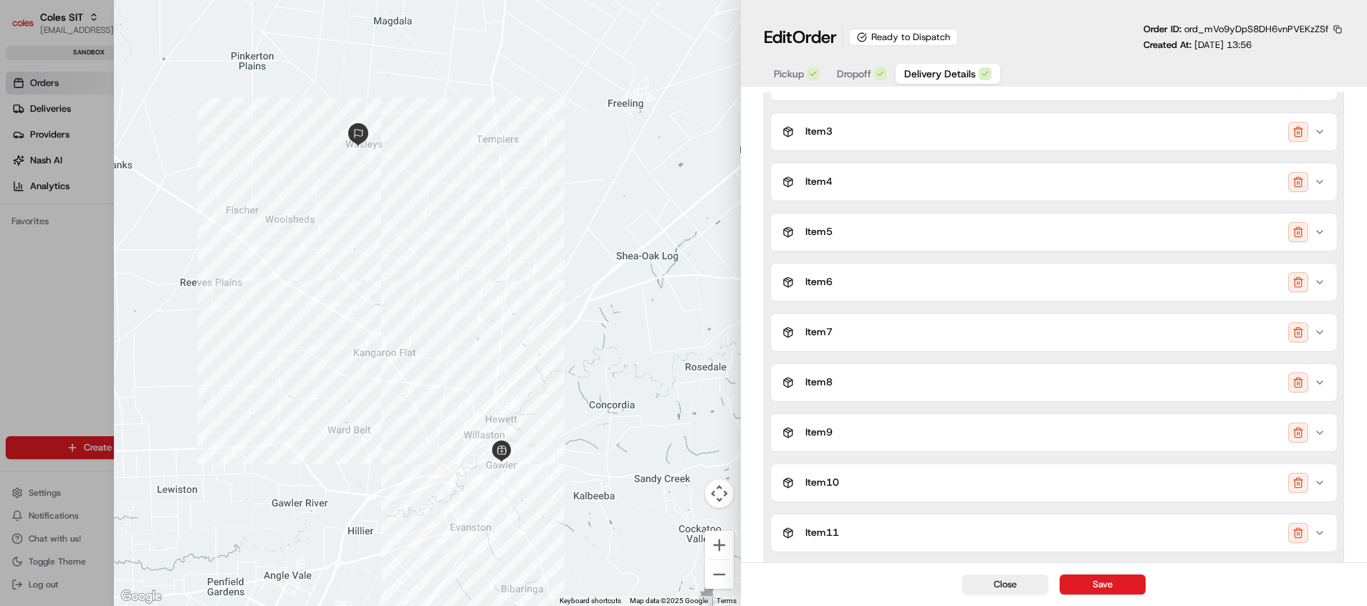
scroll to position [794, 0]
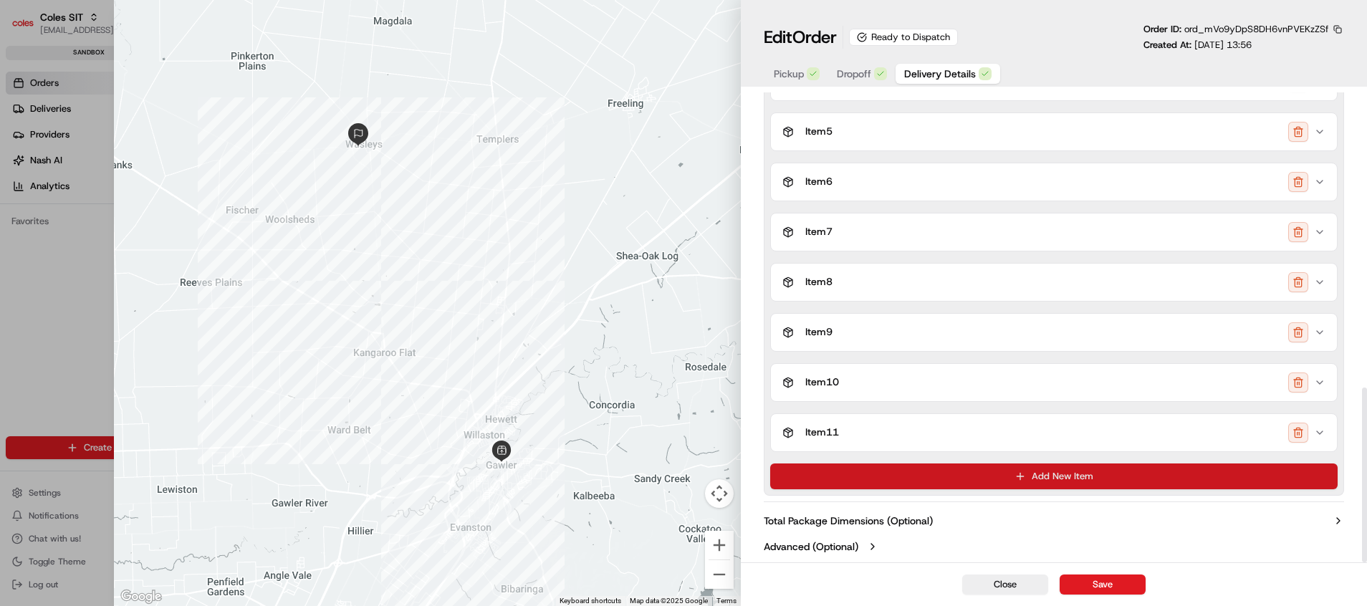
click at [1138, 471] on button "Add New Item" at bounding box center [1054, 477] width 568 height 26
click at [1138, 473] on button "Add New Item" at bounding box center [1054, 477] width 568 height 26
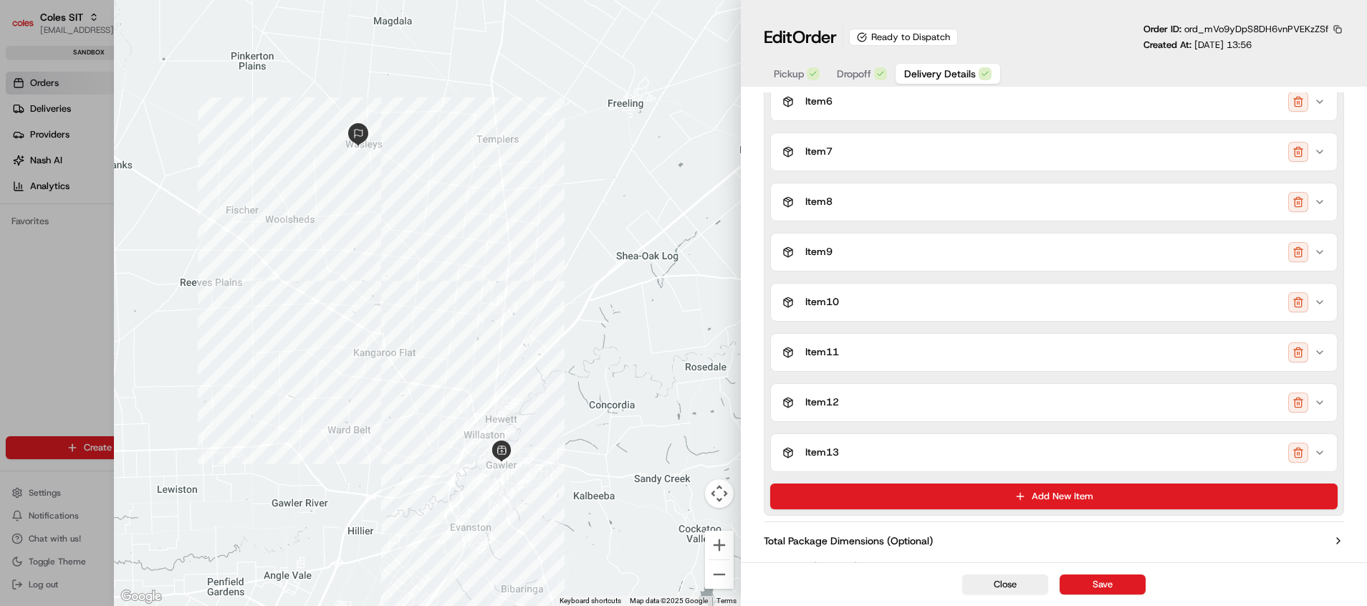
scroll to position [894, 0]
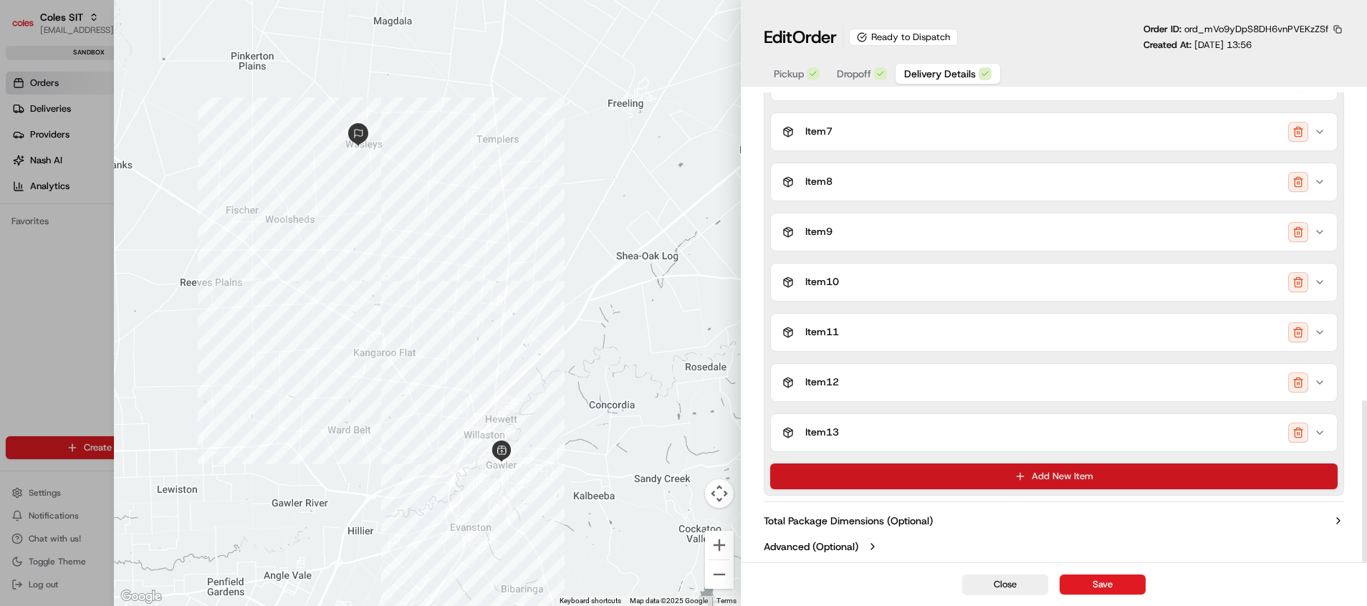
click at [1138, 469] on button "Add New Item" at bounding box center [1054, 477] width 568 height 26
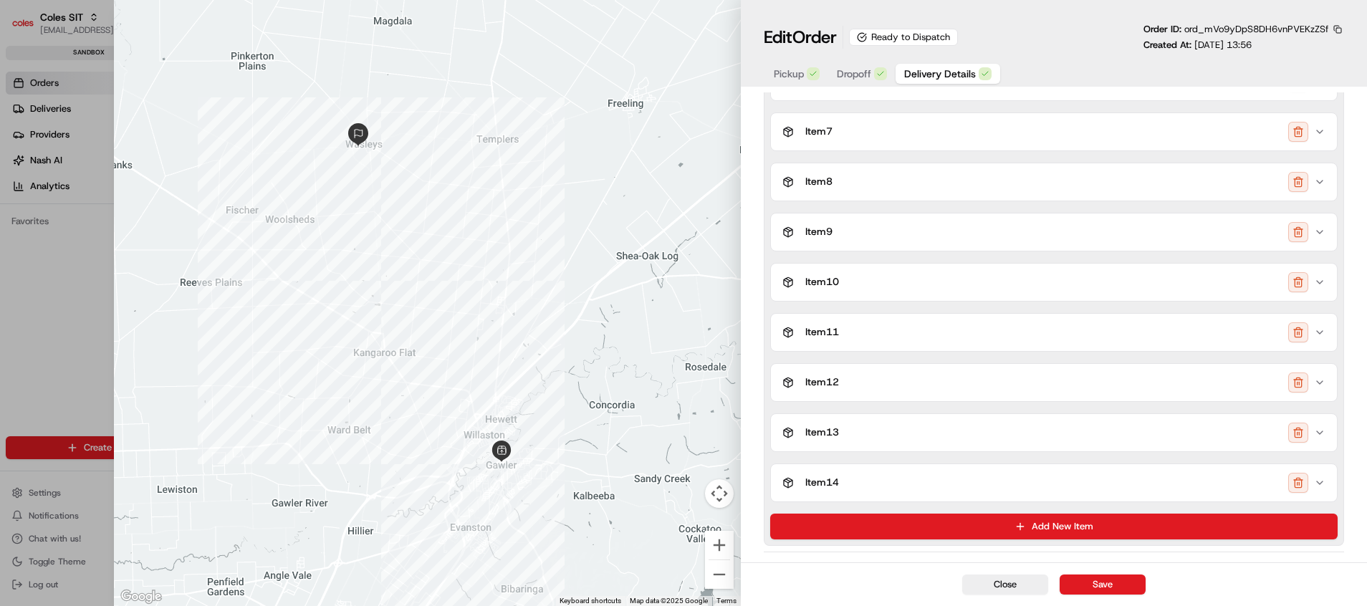
click at [1138, 504] on div "Item 1 Crate 1 Item 2 Item 3 Item 4 Item 5 Item 6 Item 7 Item 8 Item 9 Item 10 …" at bounding box center [1054, 174] width 581 height 744
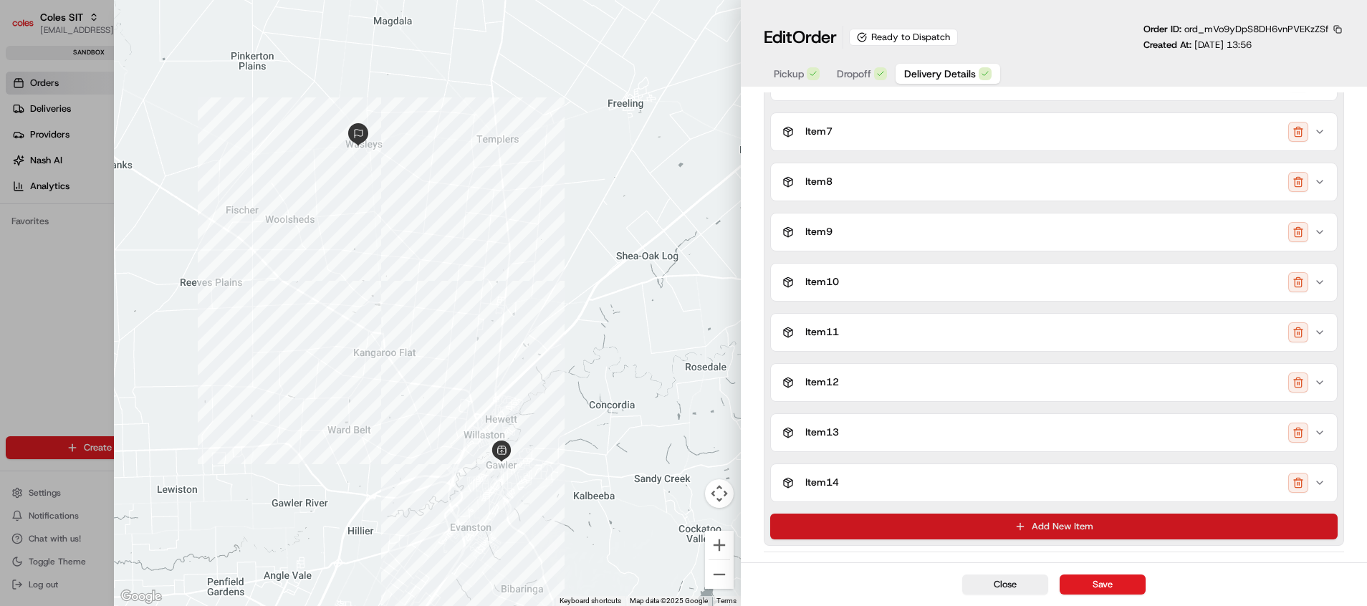
click at [1138, 504] on button "Add New Item" at bounding box center [1054, 527] width 568 height 26
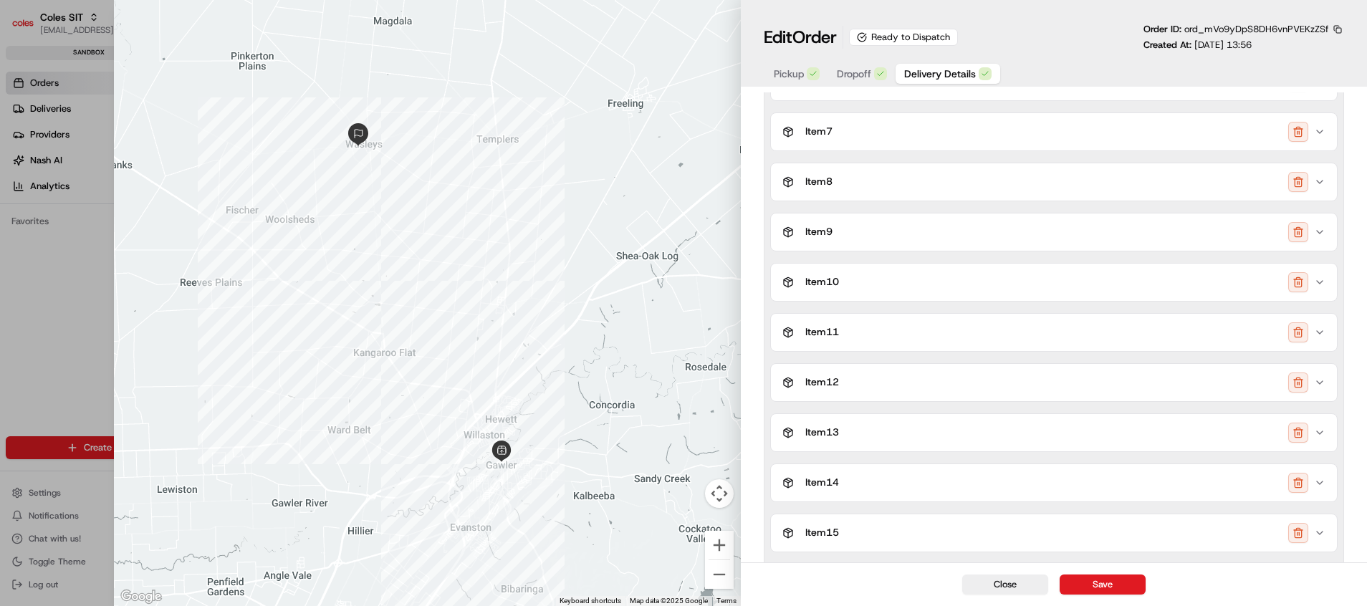
scroll to position [994, 0]
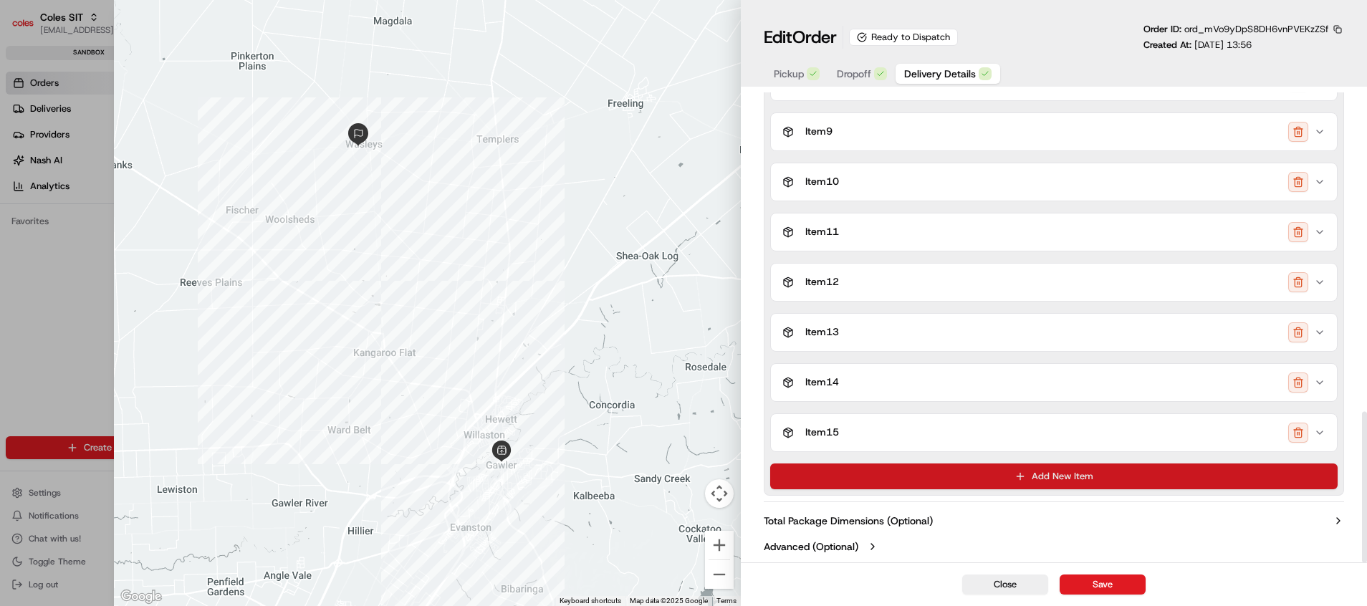
click at [1109, 477] on button "Add New Item" at bounding box center [1054, 477] width 568 height 26
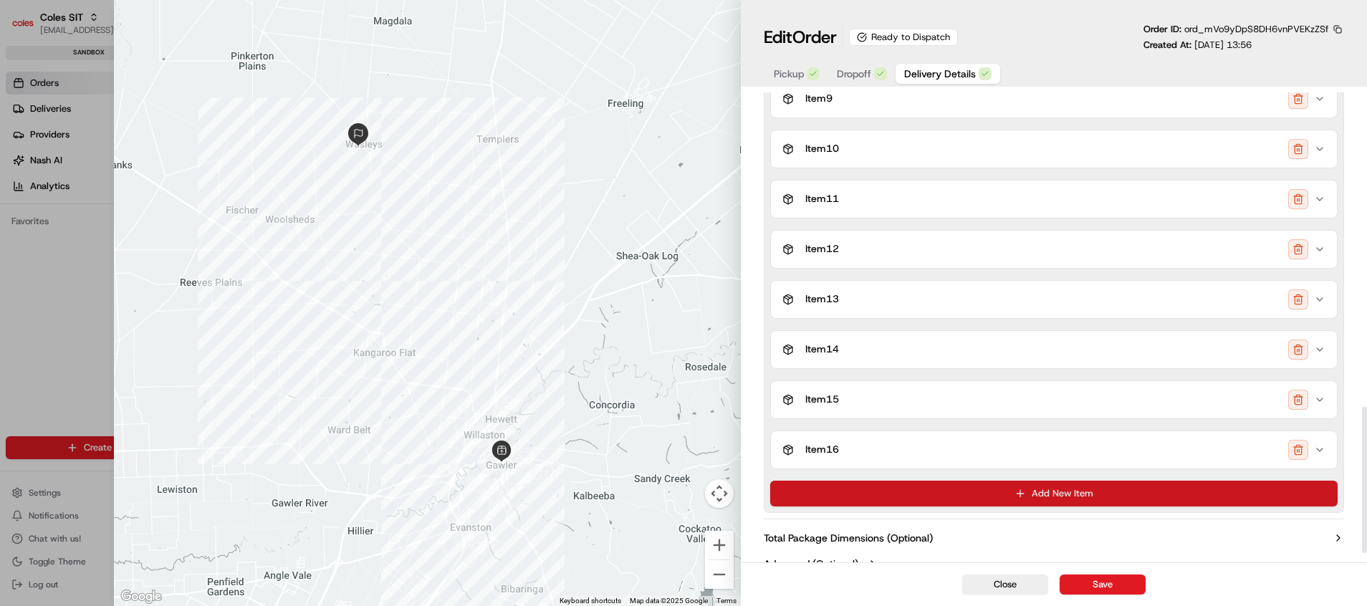
scroll to position [1045, 0]
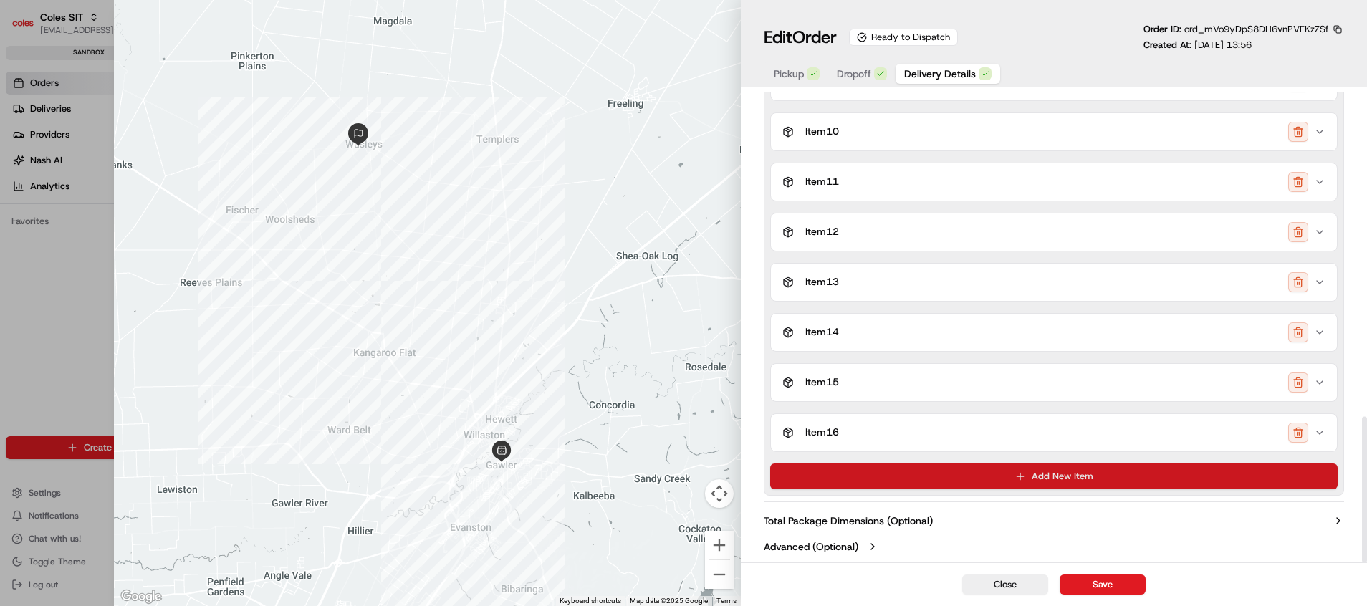
click at [1095, 473] on button "Add New Item" at bounding box center [1054, 477] width 568 height 26
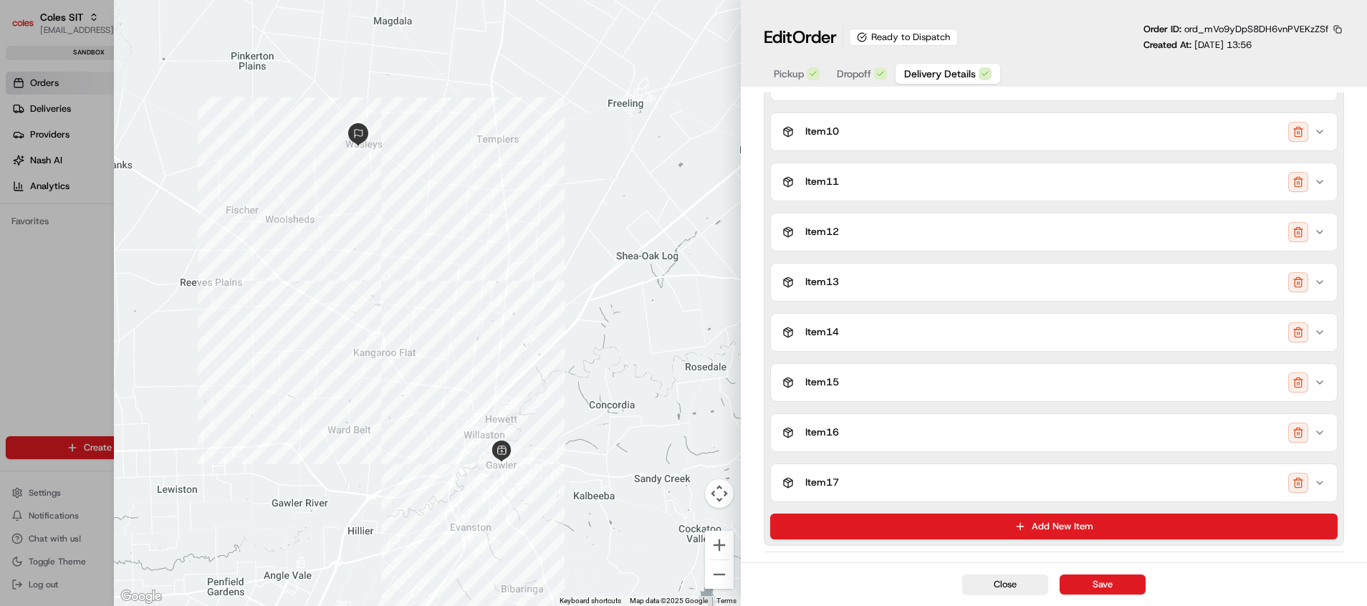
scroll to position [1095, 0]
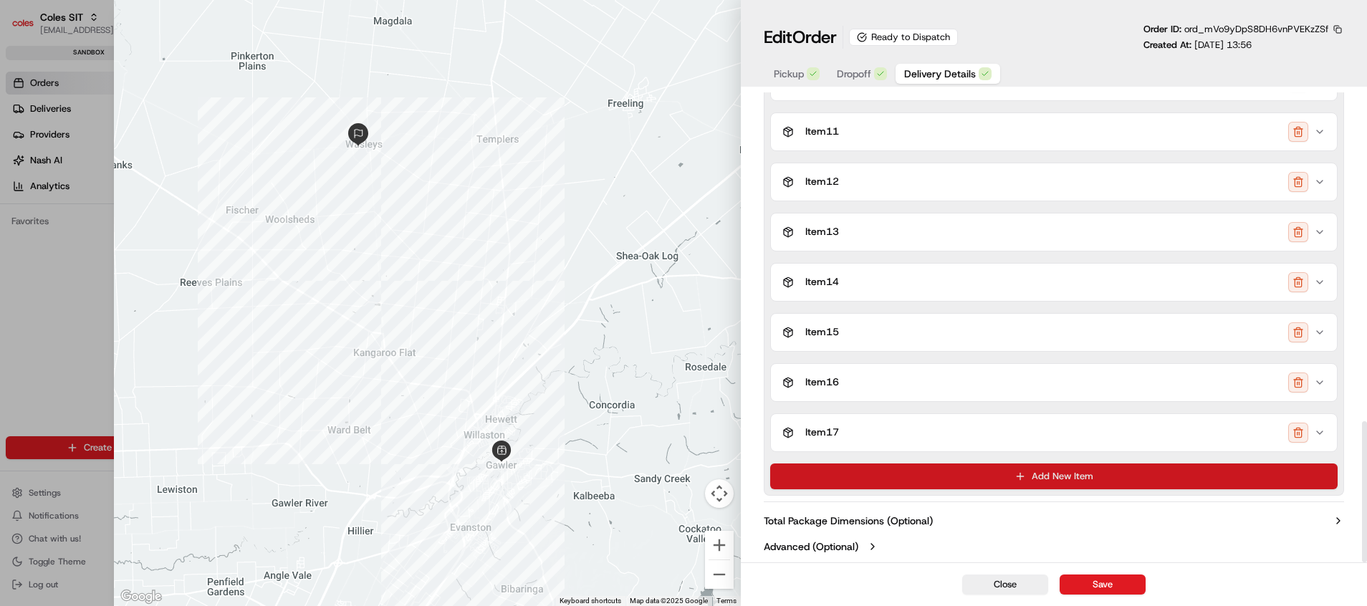
click at [1080, 476] on button "Add New Item" at bounding box center [1054, 477] width 568 height 26
click at [1088, 469] on button "Add New Item" at bounding box center [1054, 477] width 568 height 26
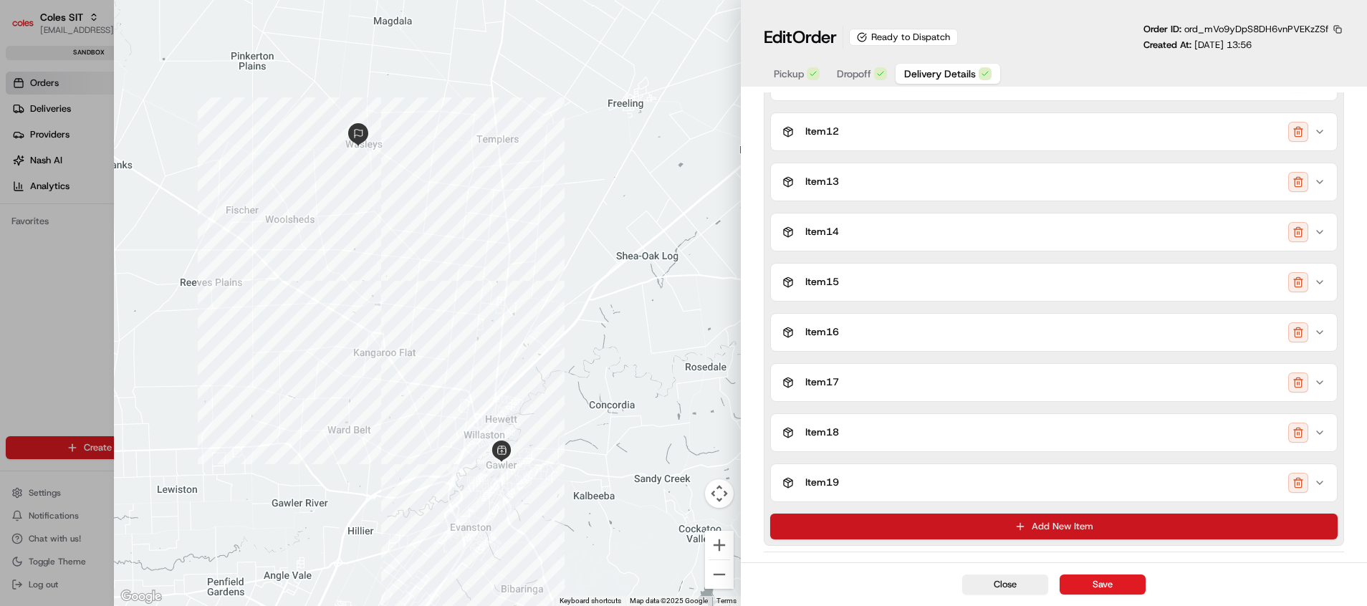
scroll to position [1195, 0]
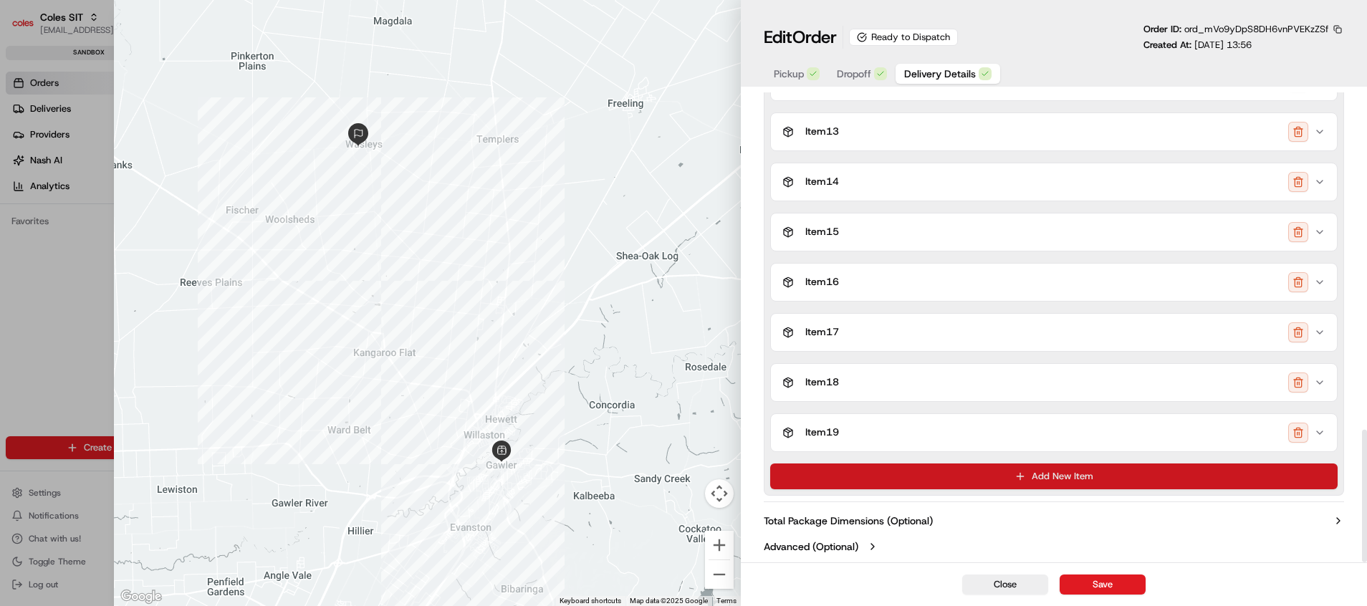
click at [1083, 475] on button "Add New Item" at bounding box center [1054, 477] width 568 height 26
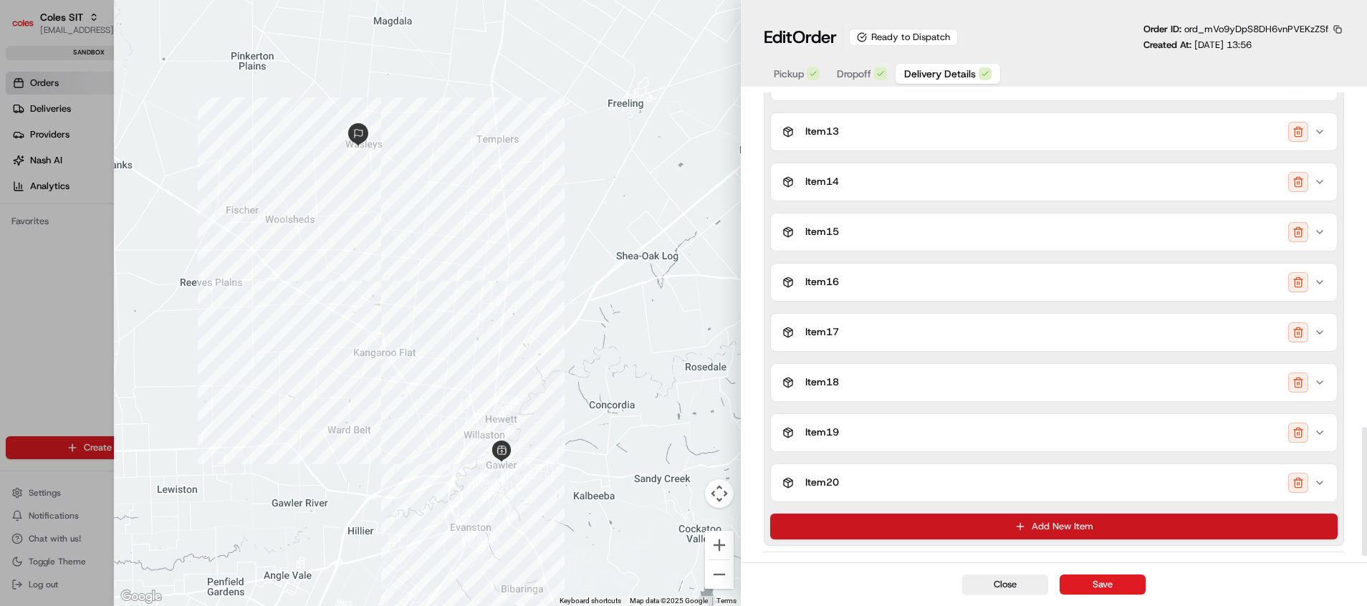
scroll to position [1245, 0]
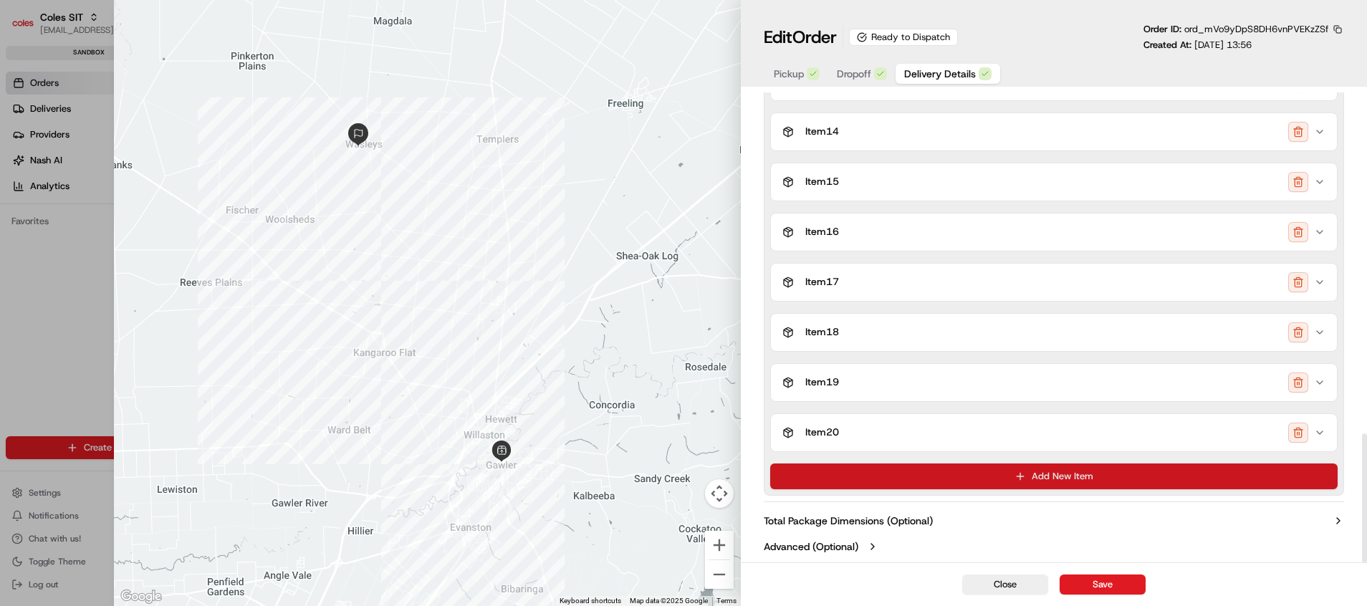
click at [1085, 469] on button "Add New Item" at bounding box center [1054, 477] width 568 height 26
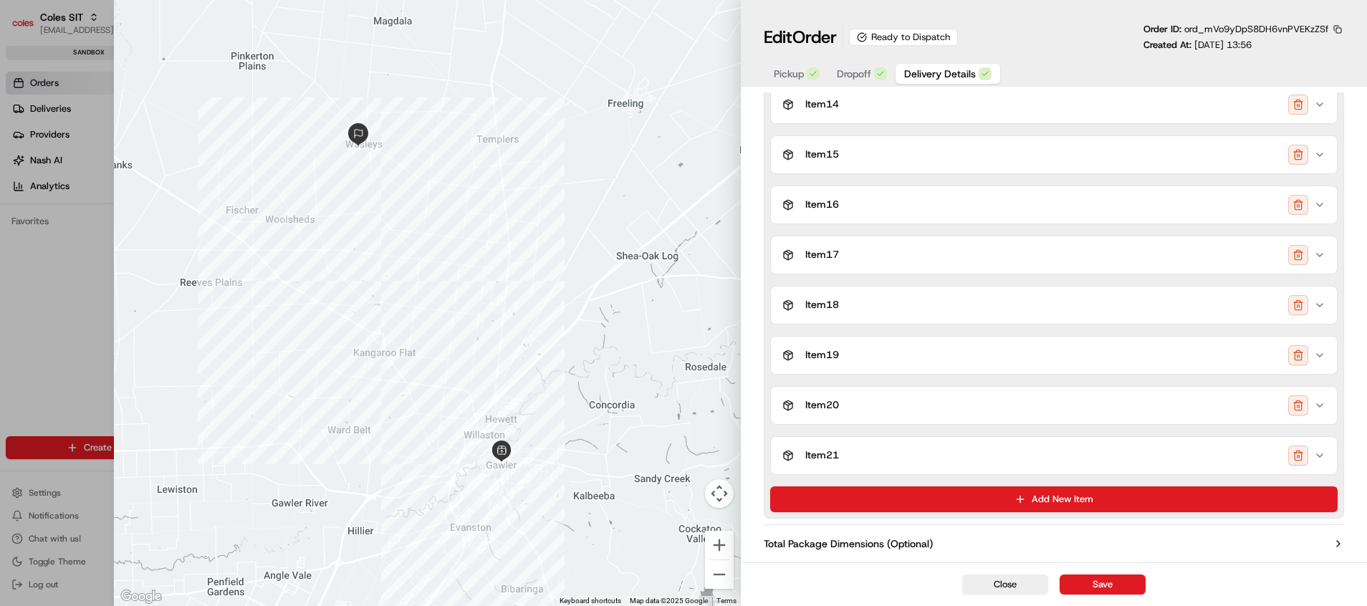
scroll to position [1295, 0]
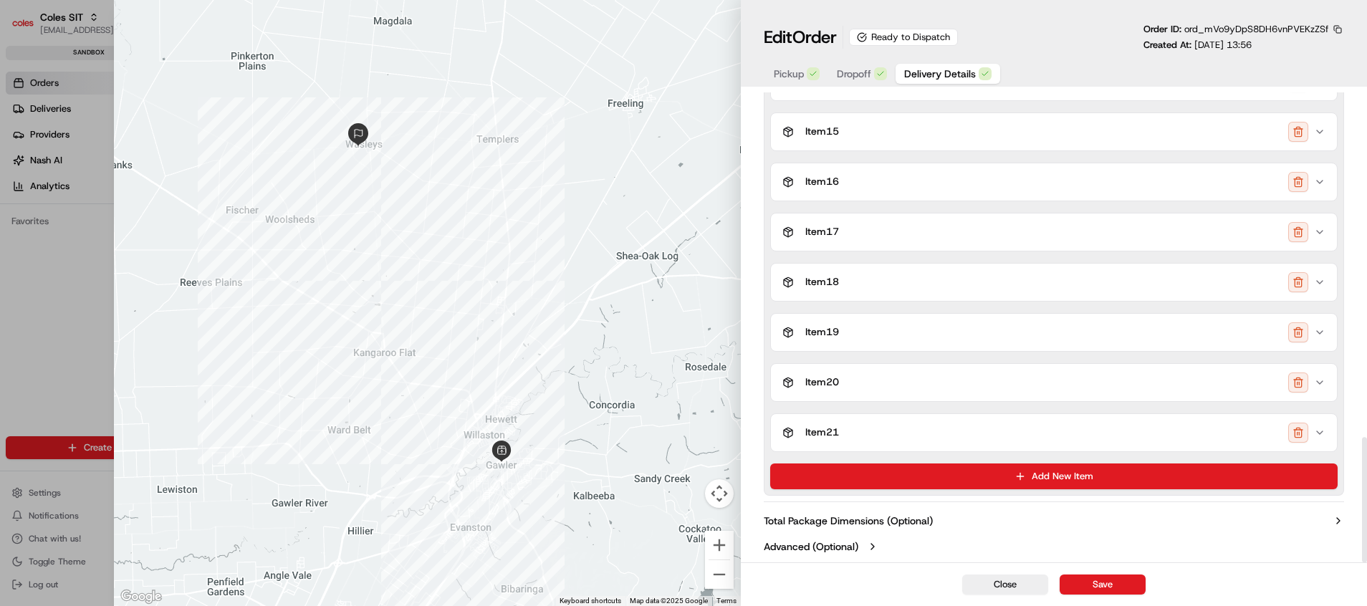
click at [1085, 470] on button "Add New Item" at bounding box center [1054, 477] width 568 height 26
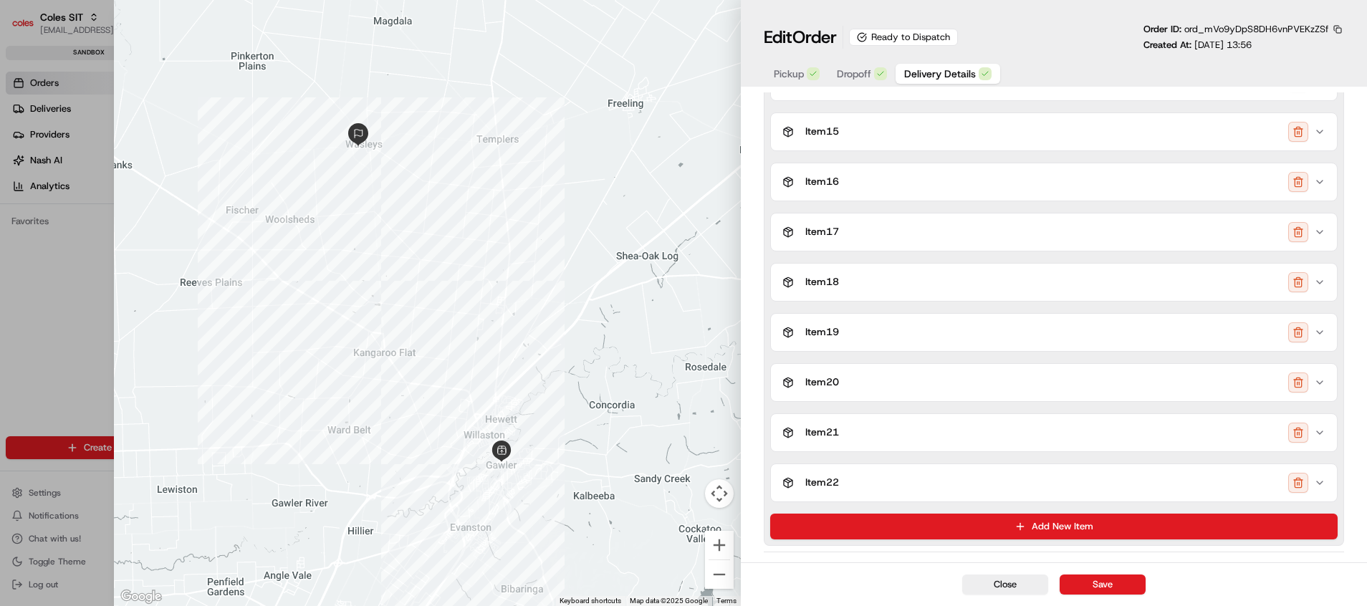
click at [1138, 476] on button "button" at bounding box center [1298, 483] width 20 height 20
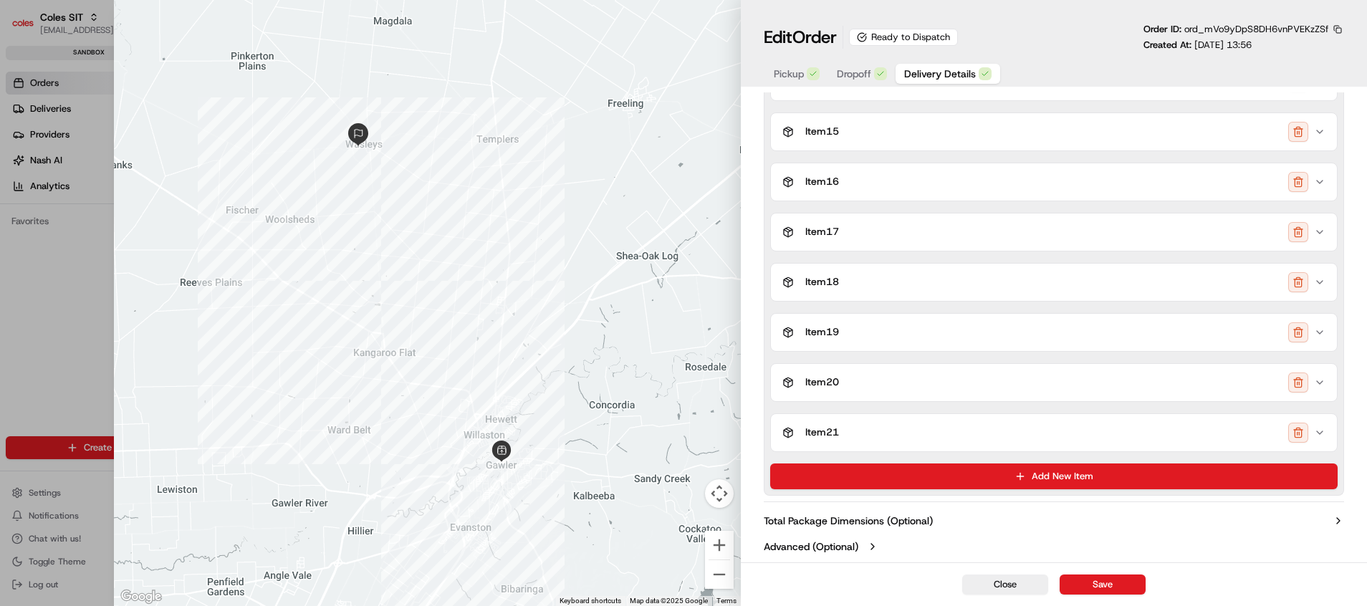
click at [1138, 433] on icon "button" at bounding box center [1319, 432] width 11 height 11
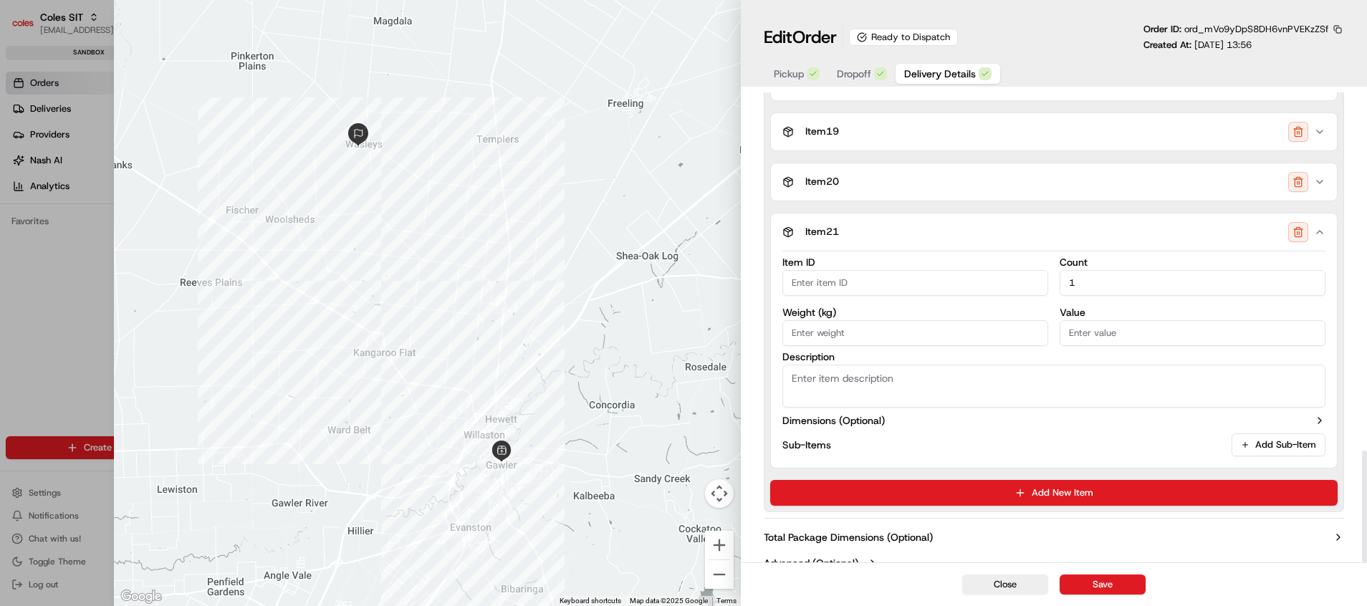
scroll to position [1512, 0]
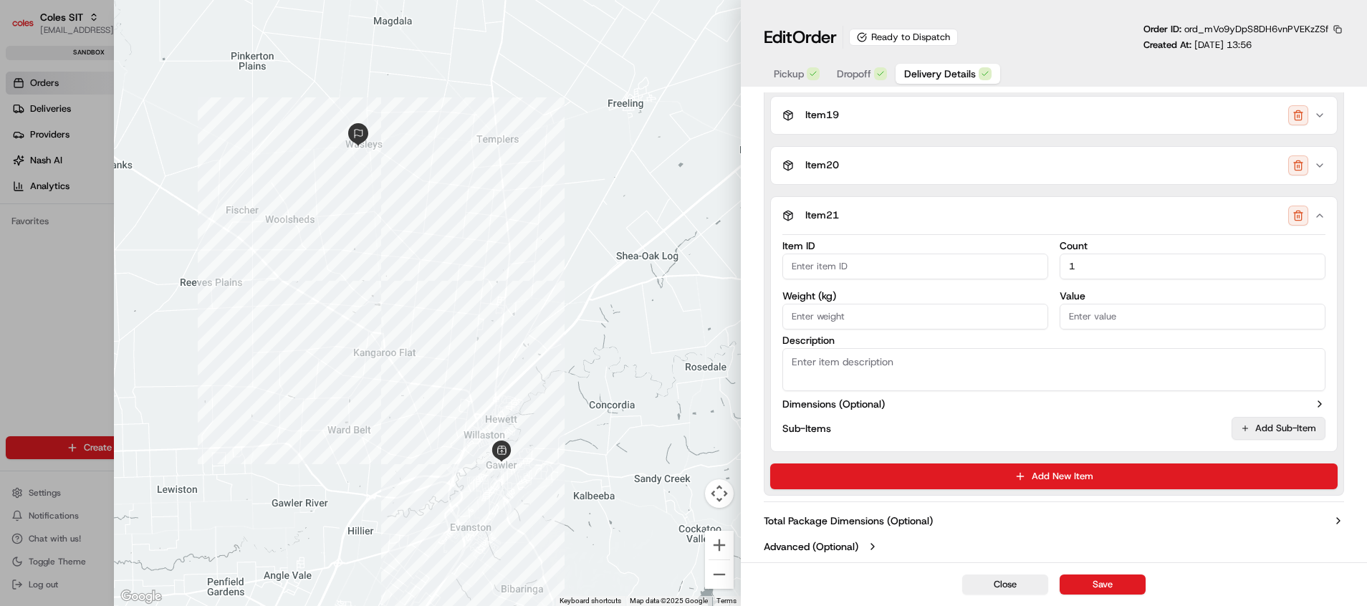
click at [1138, 426] on button "Add Sub-Item" at bounding box center [1279, 428] width 94 height 23
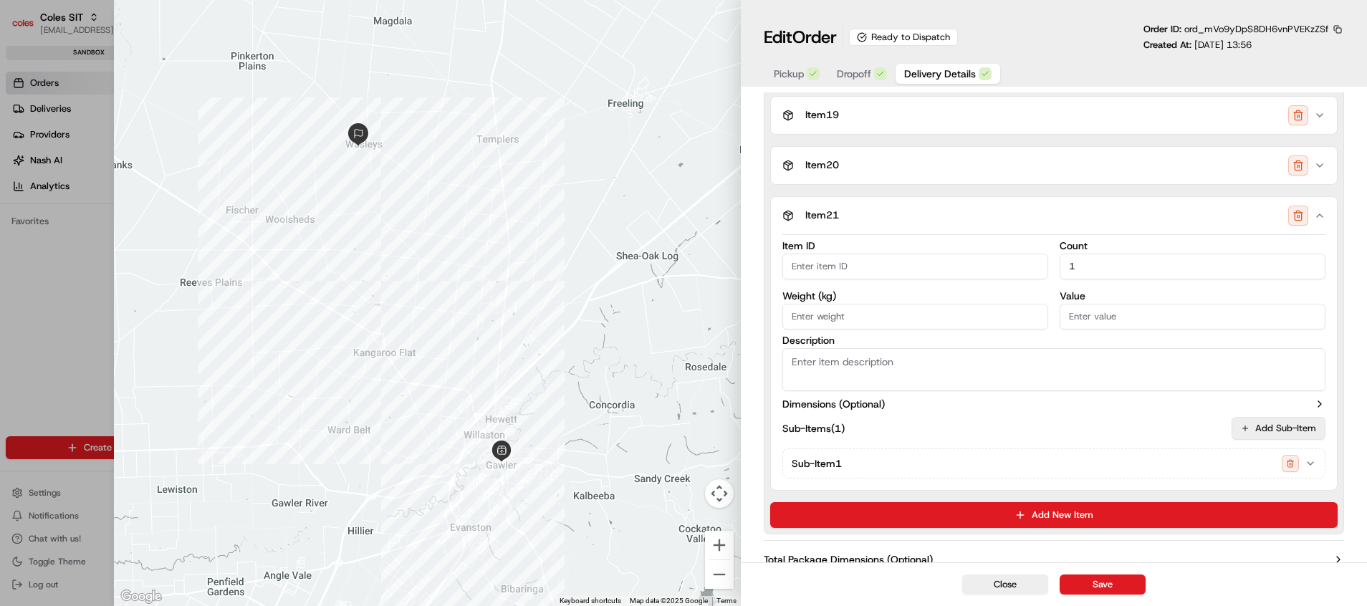
click at [1138, 426] on button "Add Sub-Item" at bounding box center [1279, 428] width 94 height 23
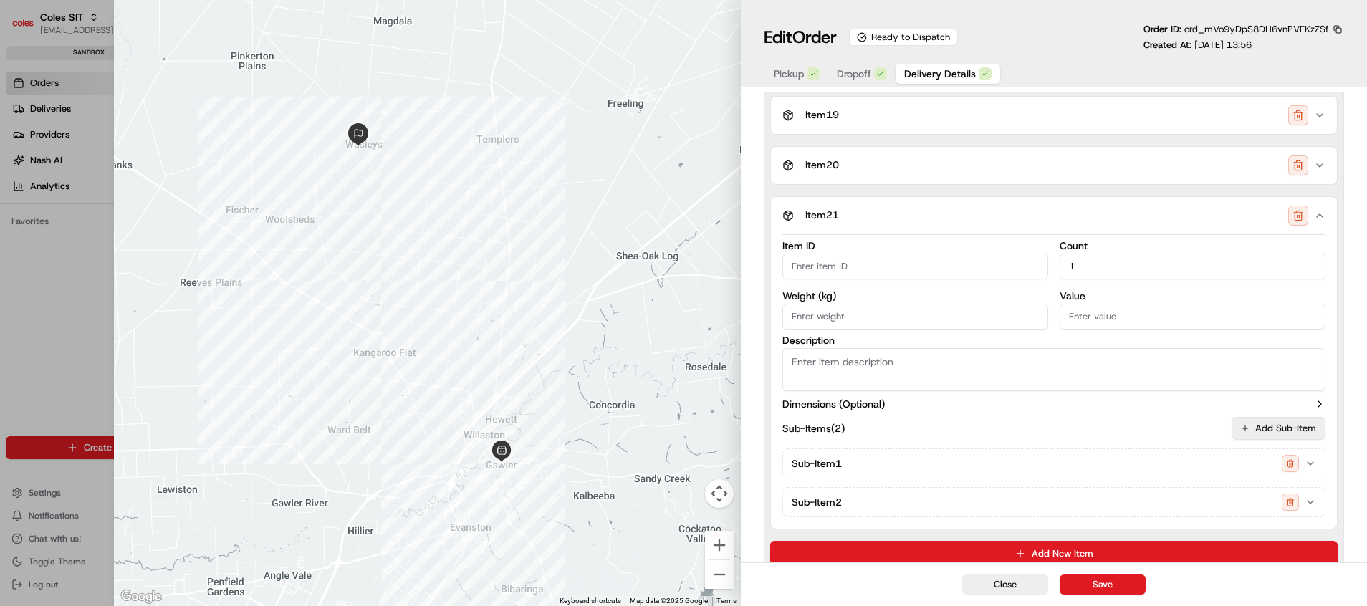
click at [1138, 426] on button "Add Sub-Item" at bounding box center [1279, 428] width 94 height 23
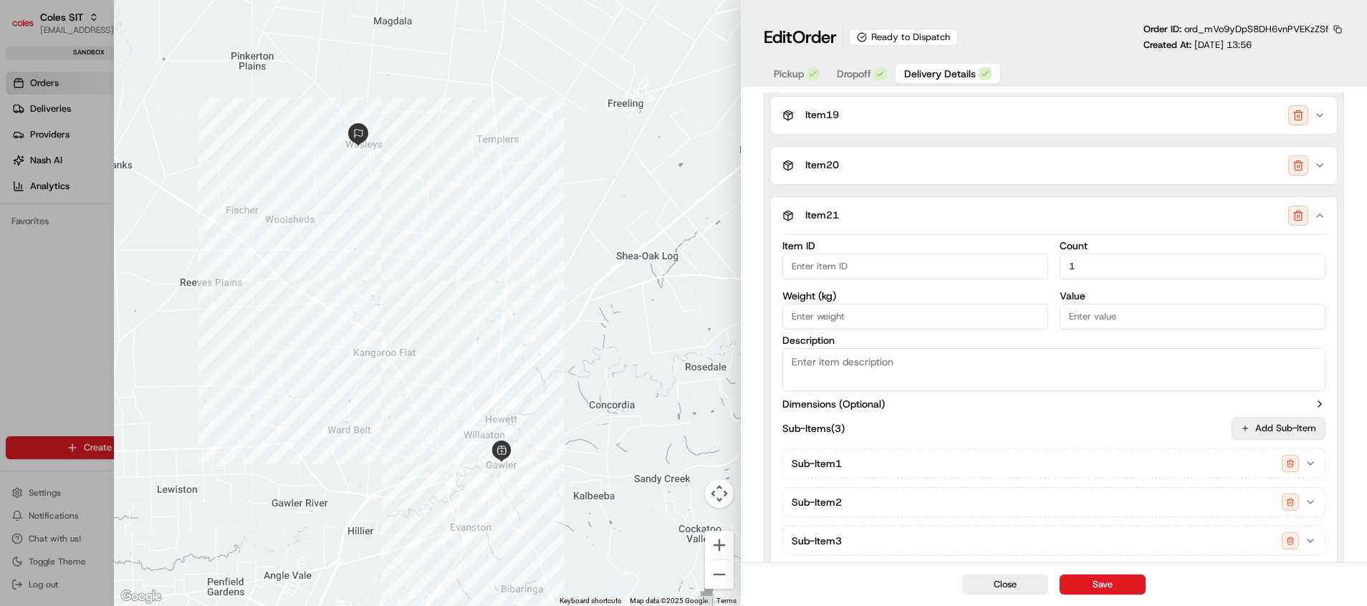
click at [1138, 426] on button "Add Sub-Item" at bounding box center [1279, 428] width 94 height 23
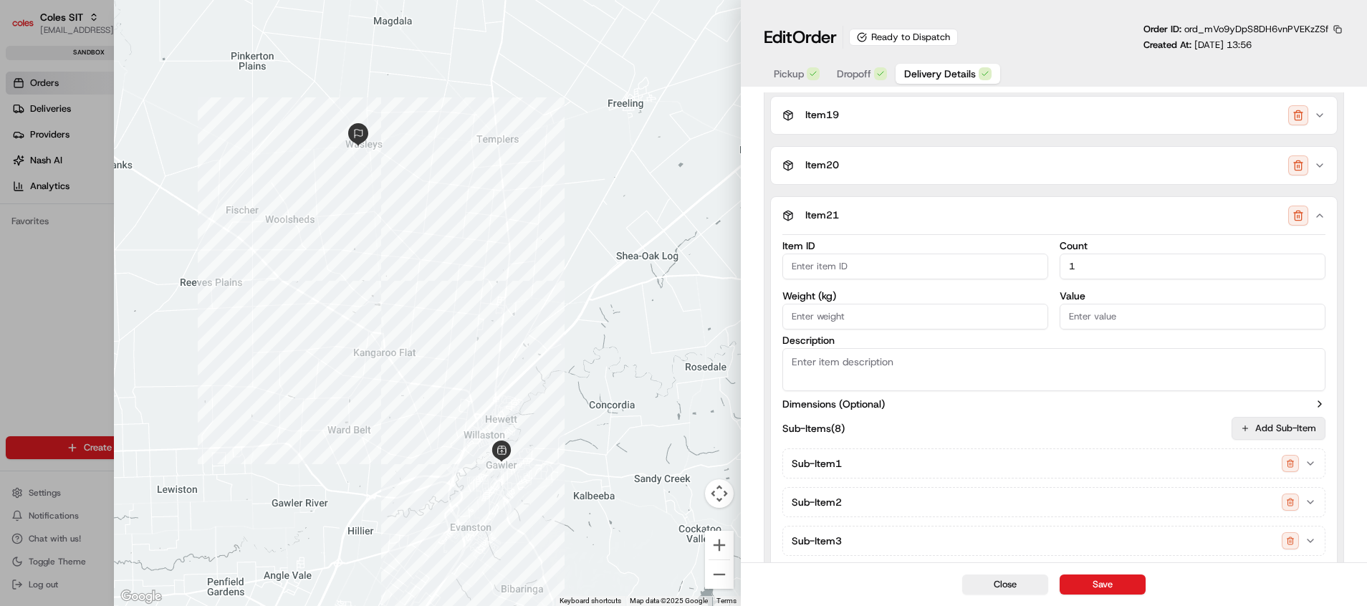
click at [1138, 426] on button "Add Sub-Item" at bounding box center [1279, 428] width 94 height 23
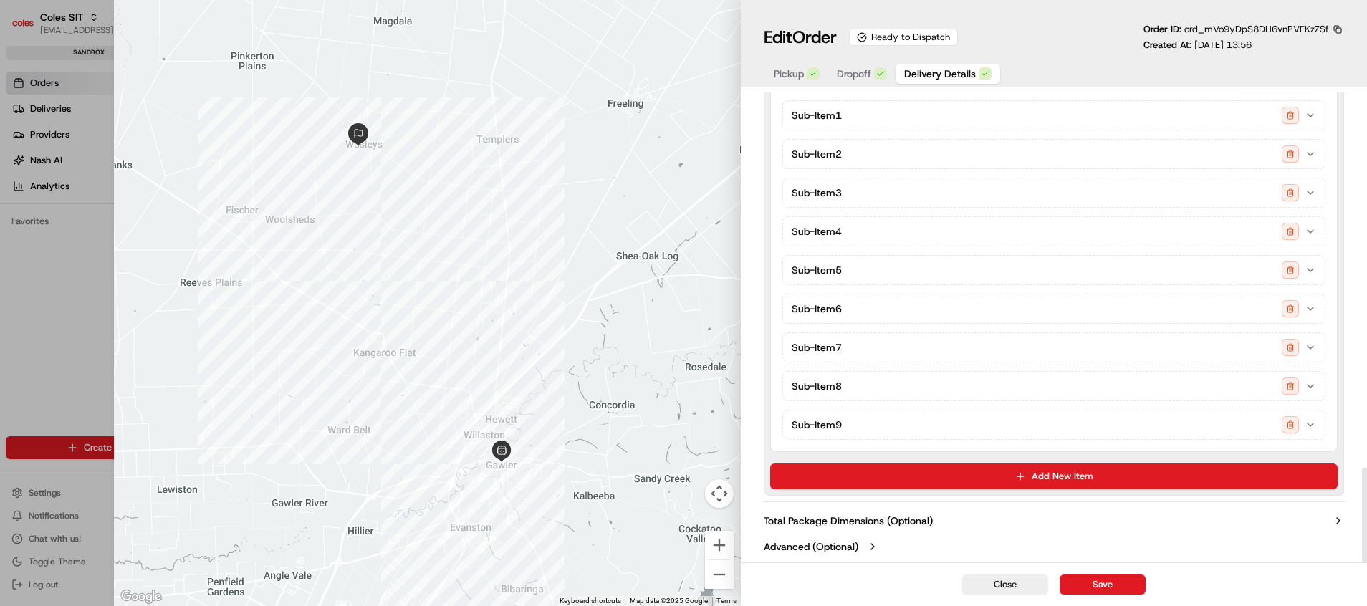
scroll to position [1538, 0]
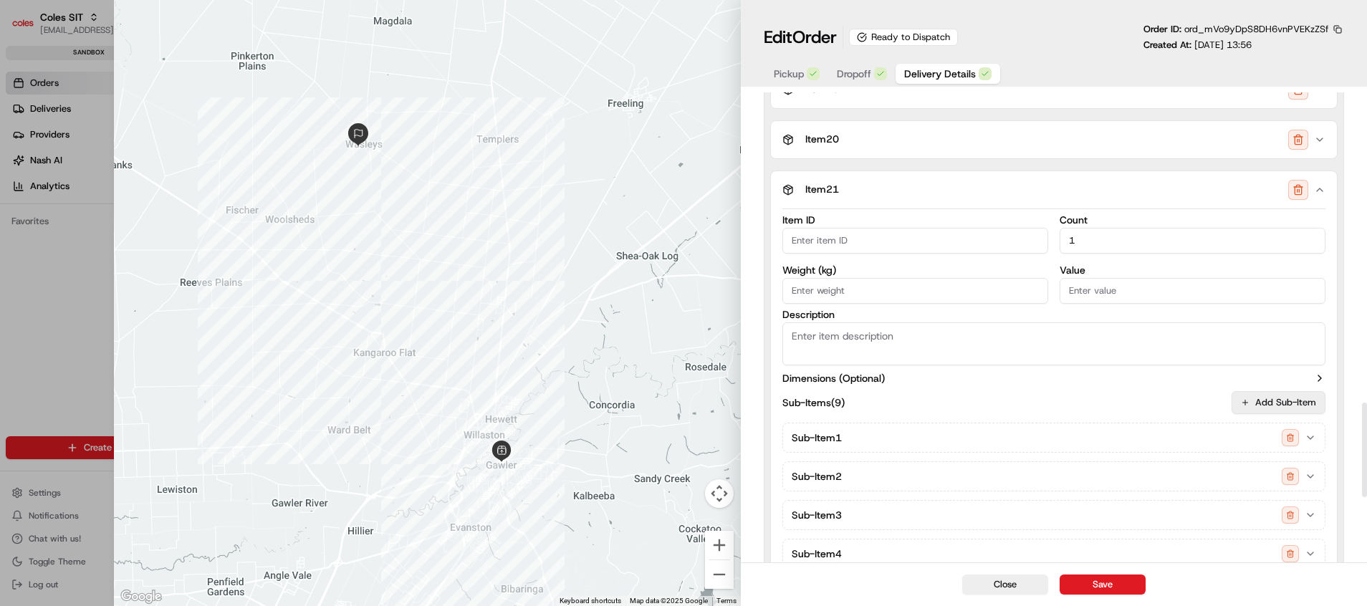
click at [1138, 404] on button "Add Sub-Item" at bounding box center [1279, 402] width 94 height 23
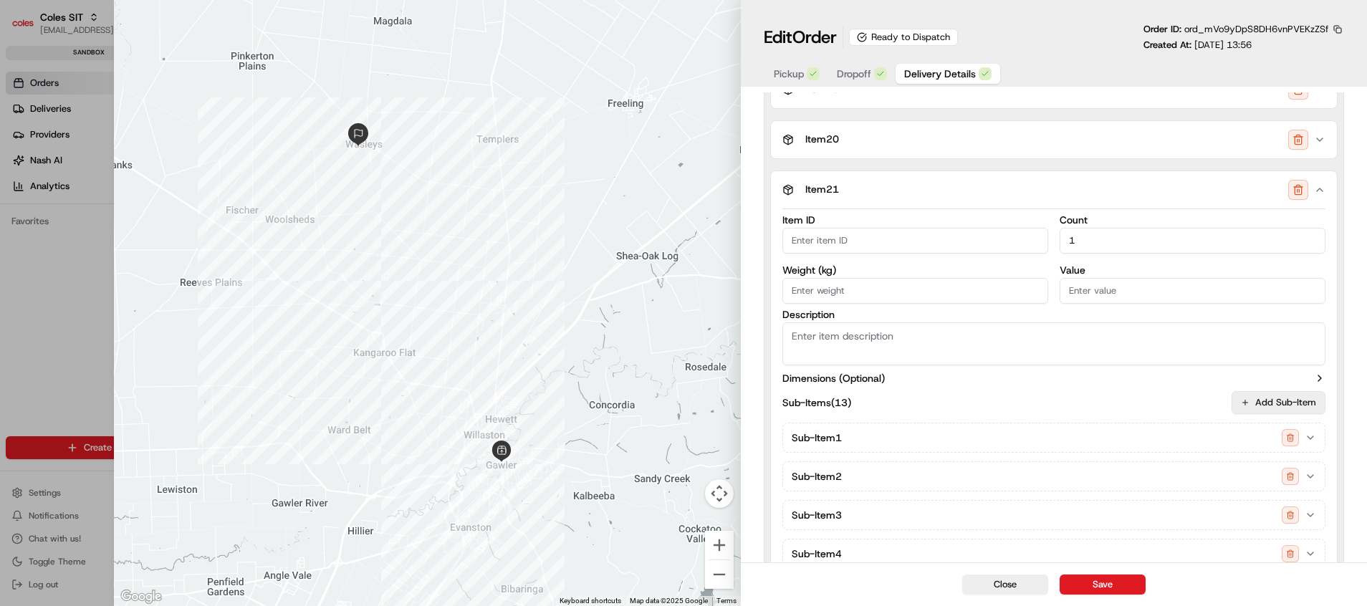
click at [1138, 404] on button "Add Sub-Item" at bounding box center [1279, 402] width 94 height 23
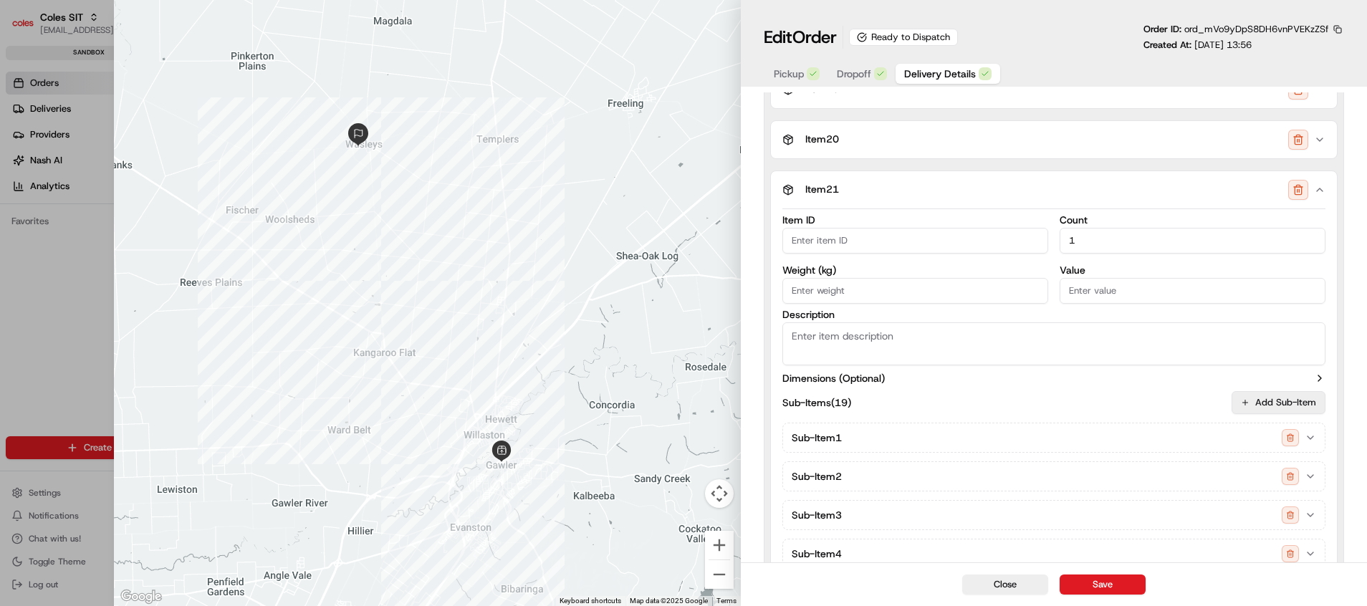
click at [1138, 404] on button "Add Sub-Item" at bounding box center [1279, 402] width 94 height 23
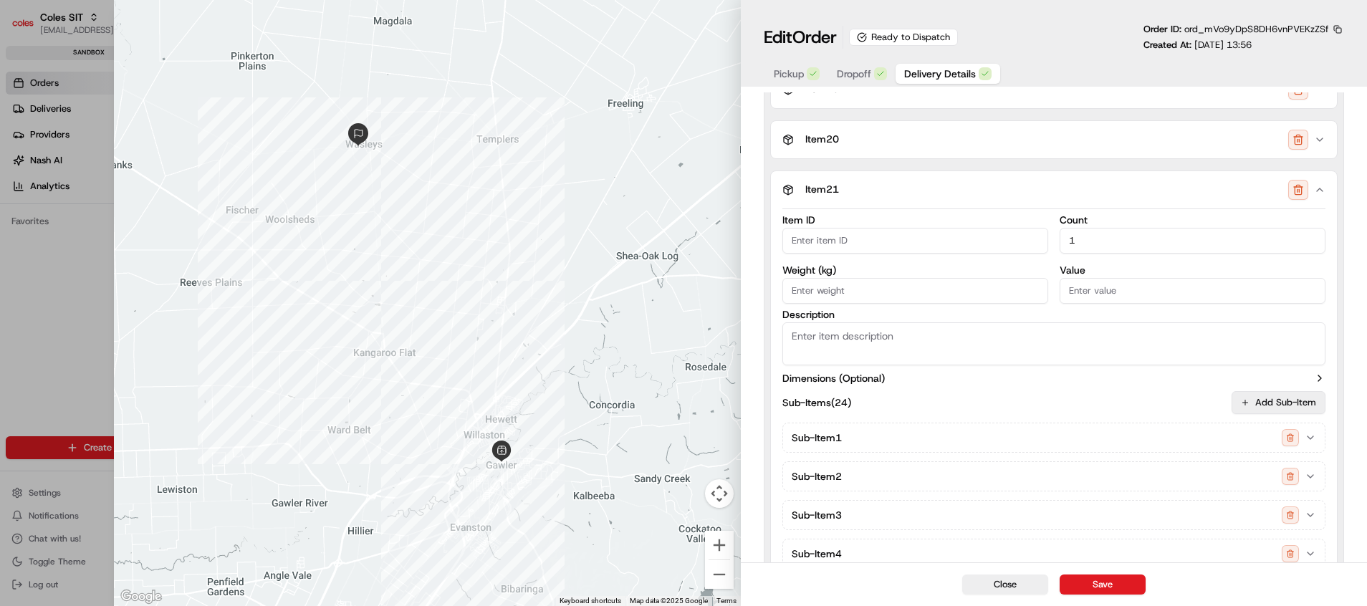
click at [1138, 404] on button "Add Sub-Item" at bounding box center [1279, 402] width 94 height 23
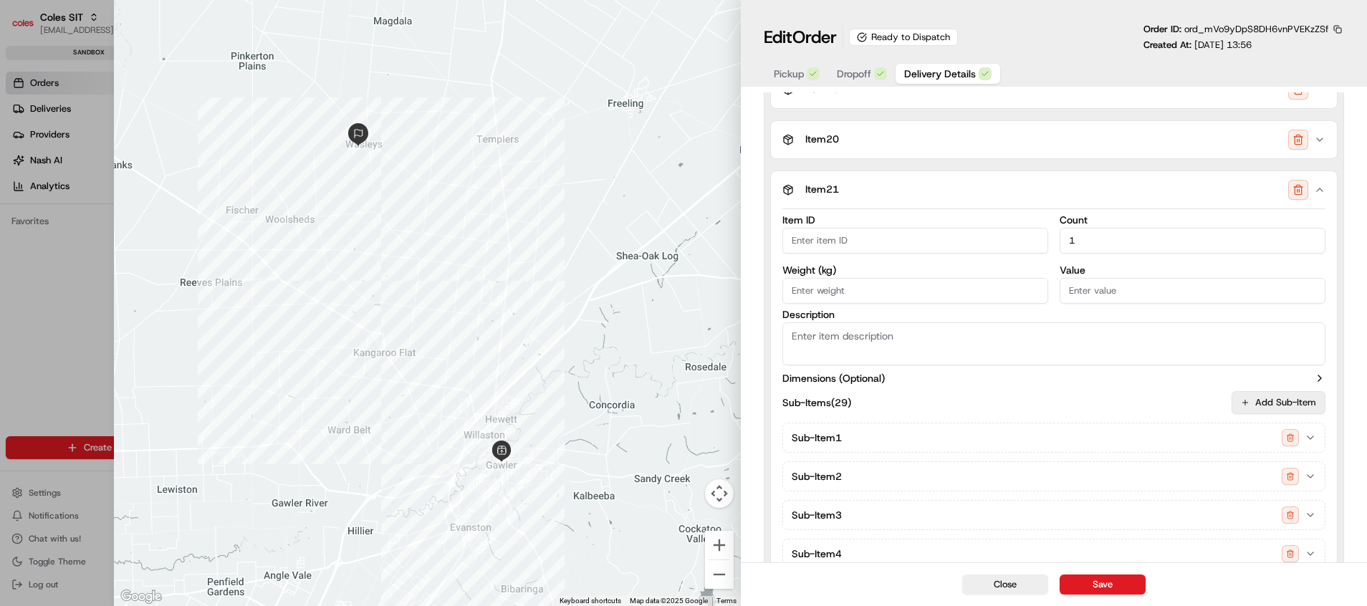
click at [1138, 404] on button "Add Sub-Item" at bounding box center [1279, 402] width 94 height 23
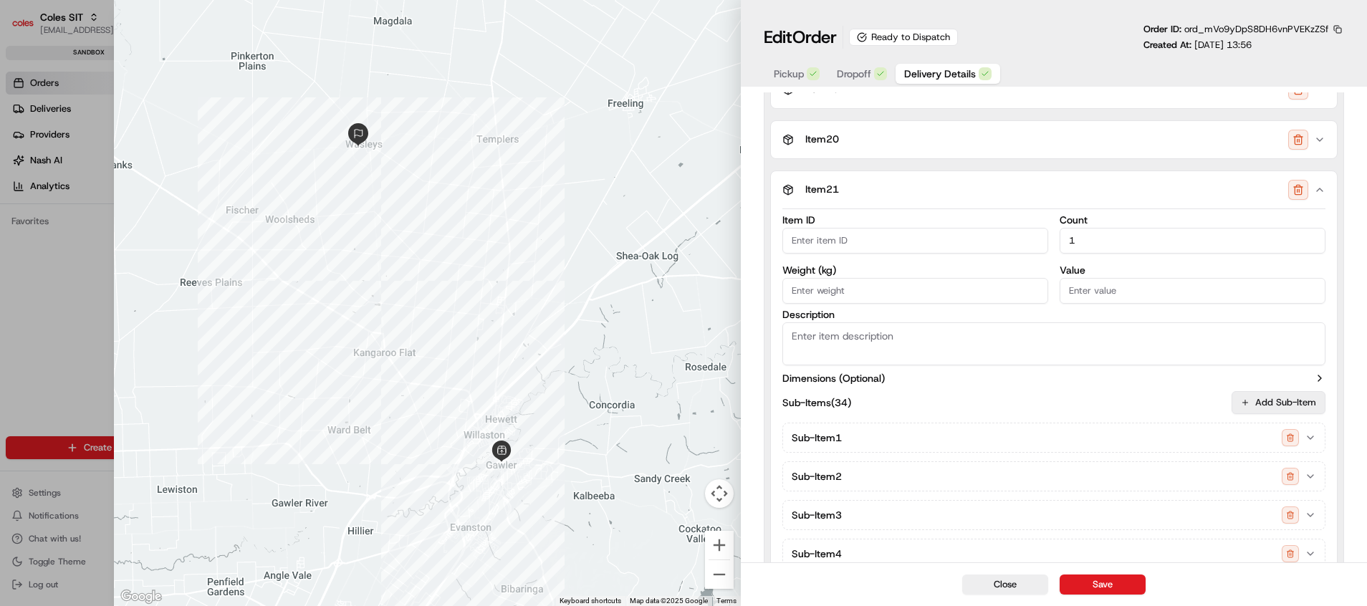
click at [1138, 404] on button "Add Sub-Item" at bounding box center [1279, 402] width 94 height 23
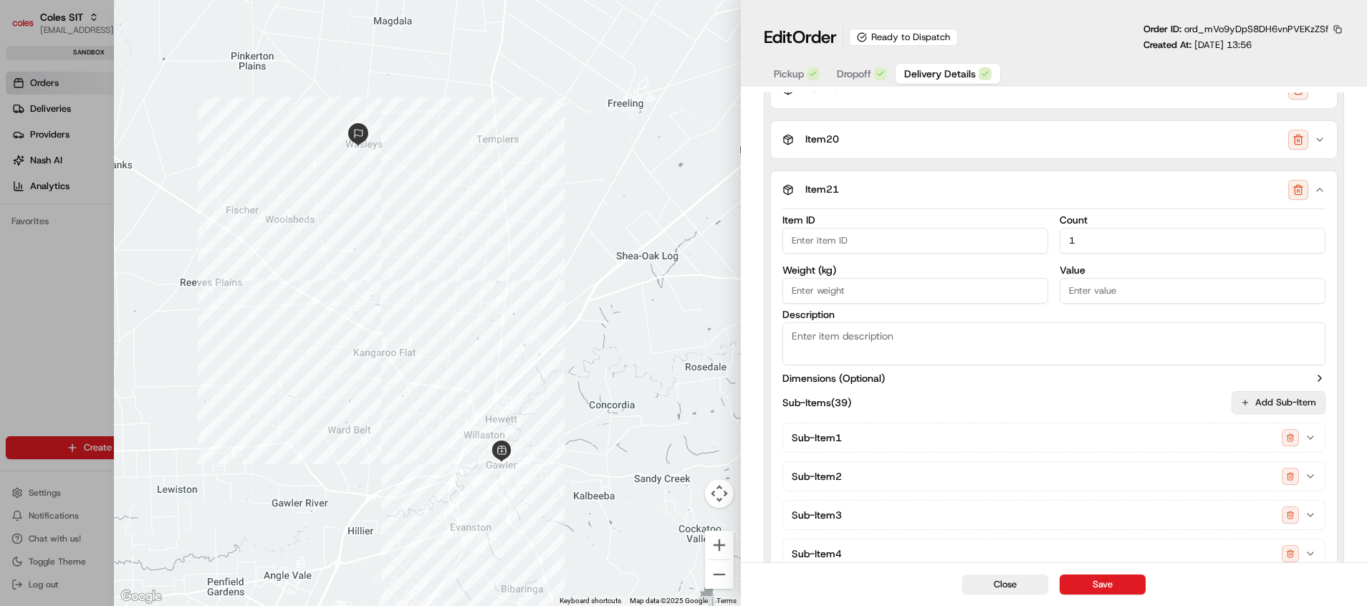
click at [1138, 404] on button "Add Sub-Item" at bounding box center [1279, 402] width 94 height 23
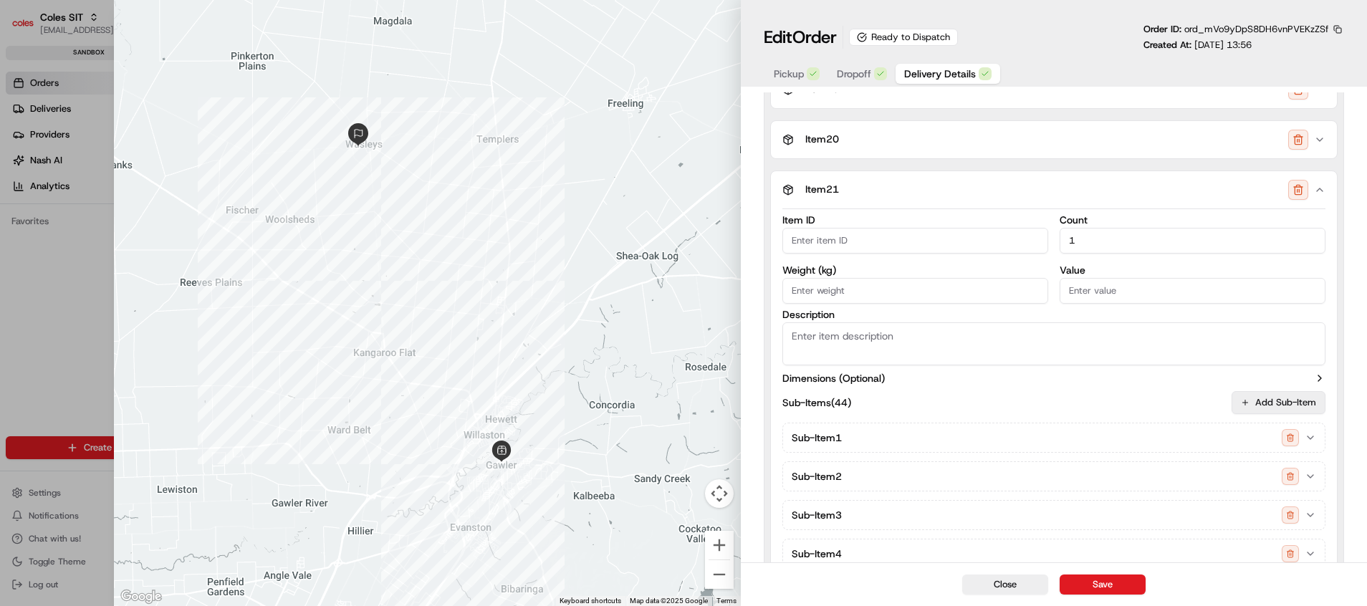
click at [1138, 404] on button "Add Sub-Item" at bounding box center [1279, 402] width 94 height 23
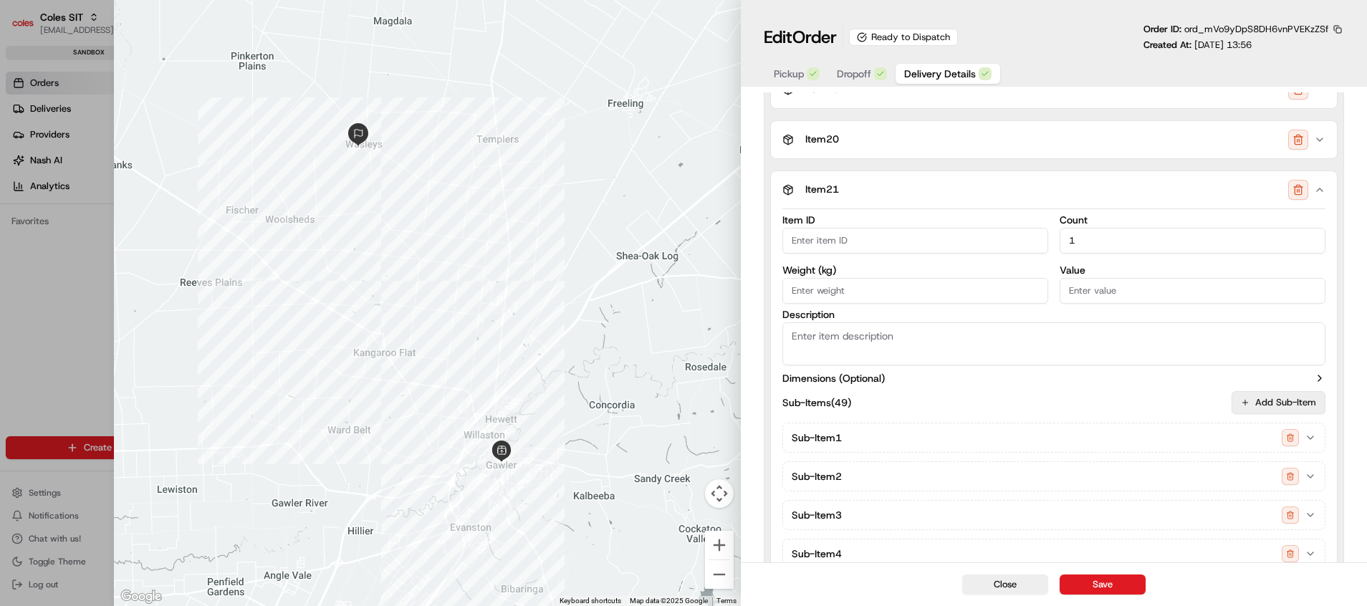
click at [1138, 404] on button "Add Sub-Item" at bounding box center [1279, 402] width 94 height 23
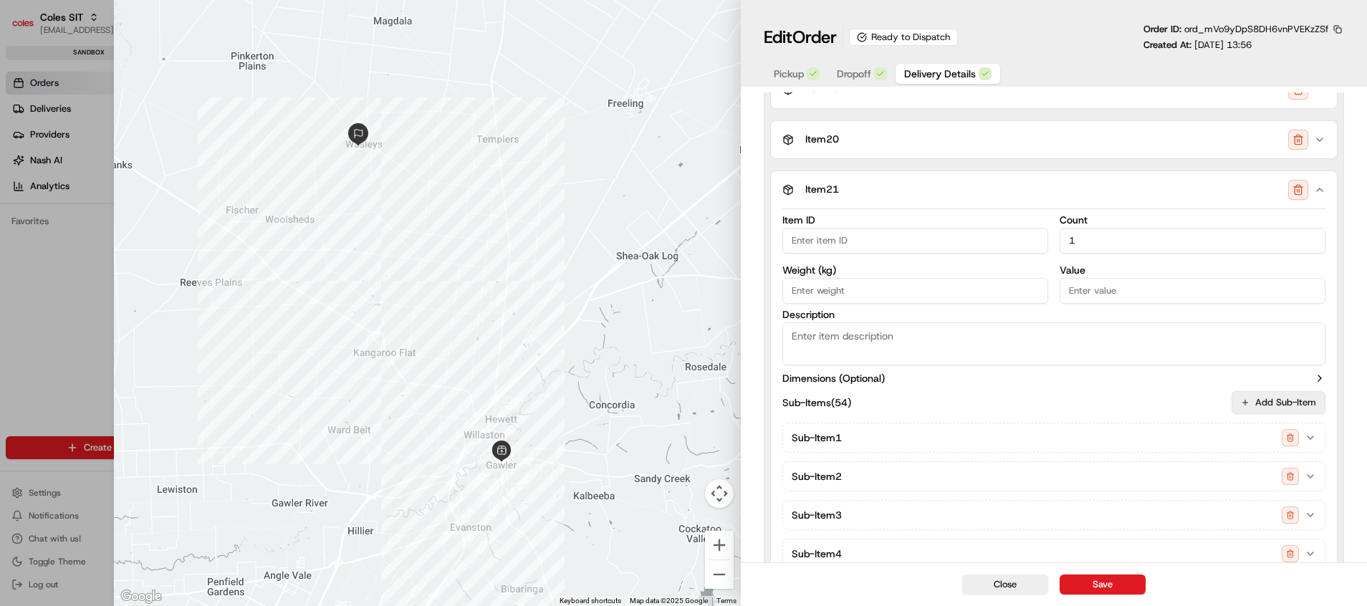
click at [1138, 404] on button "Add Sub-Item" at bounding box center [1279, 402] width 94 height 23
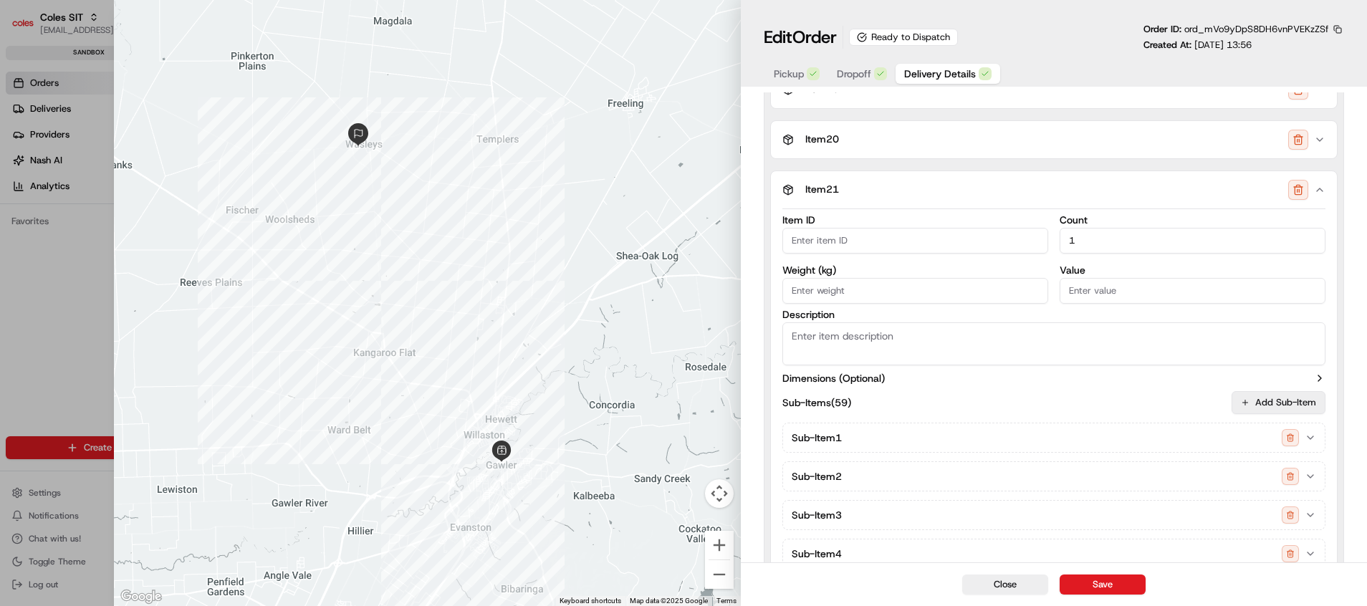
click at [1138, 404] on button "Add Sub-Item" at bounding box center [1279, 402] width 94 height 23
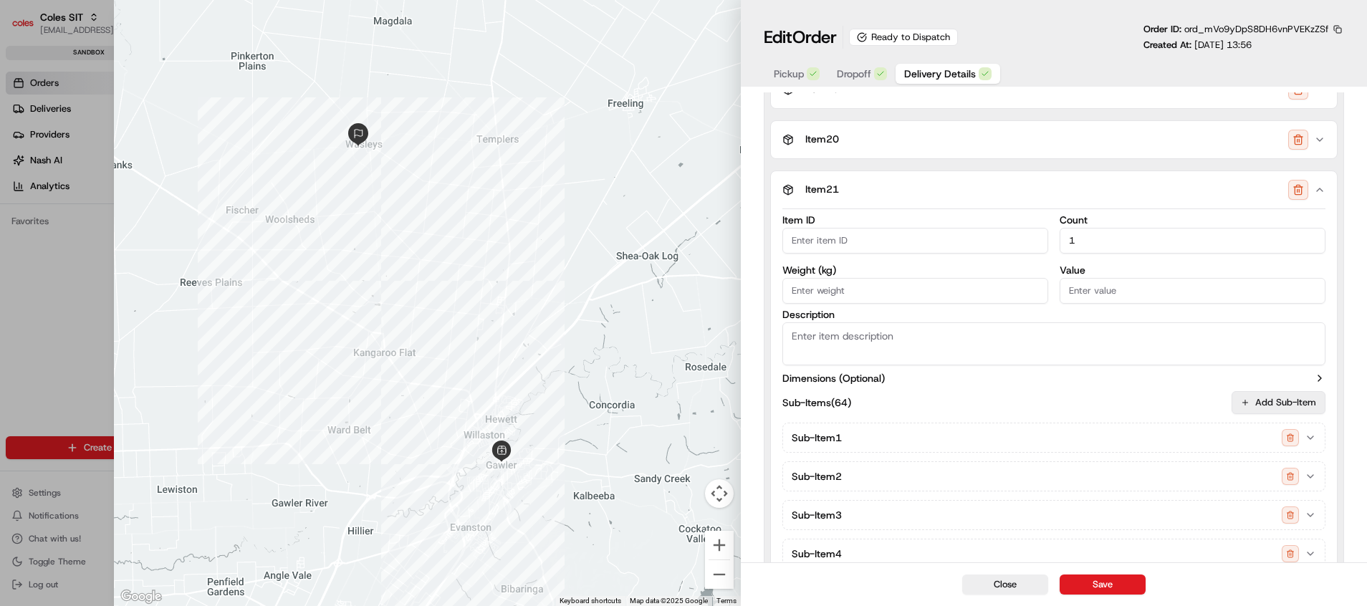
click at [1138, 404] on button "Add Sub-Item" at bounding box center [1279, 402] width 94 height 23
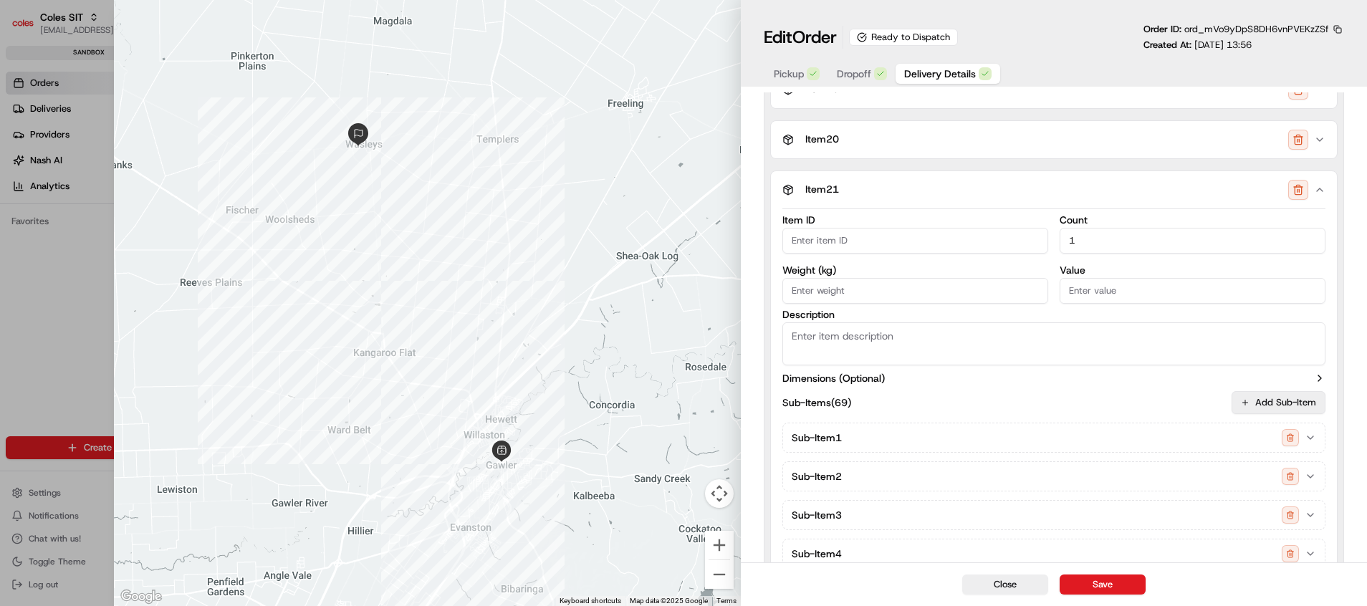
click at [1138, 404] on button "Add Sub-Item" at bounding box center [1279, 402] width 94 height 23
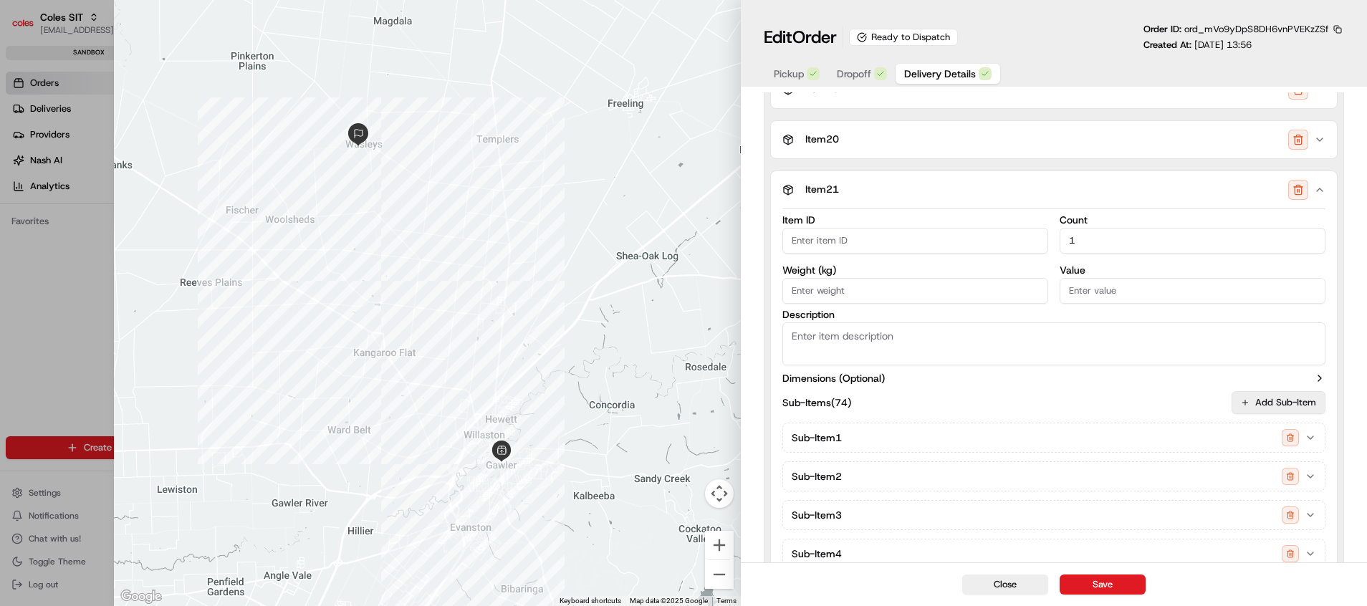
click at [1138, 404] on button "Add Sub-Item" at bounding box center [1279, 402] width 94 height 23
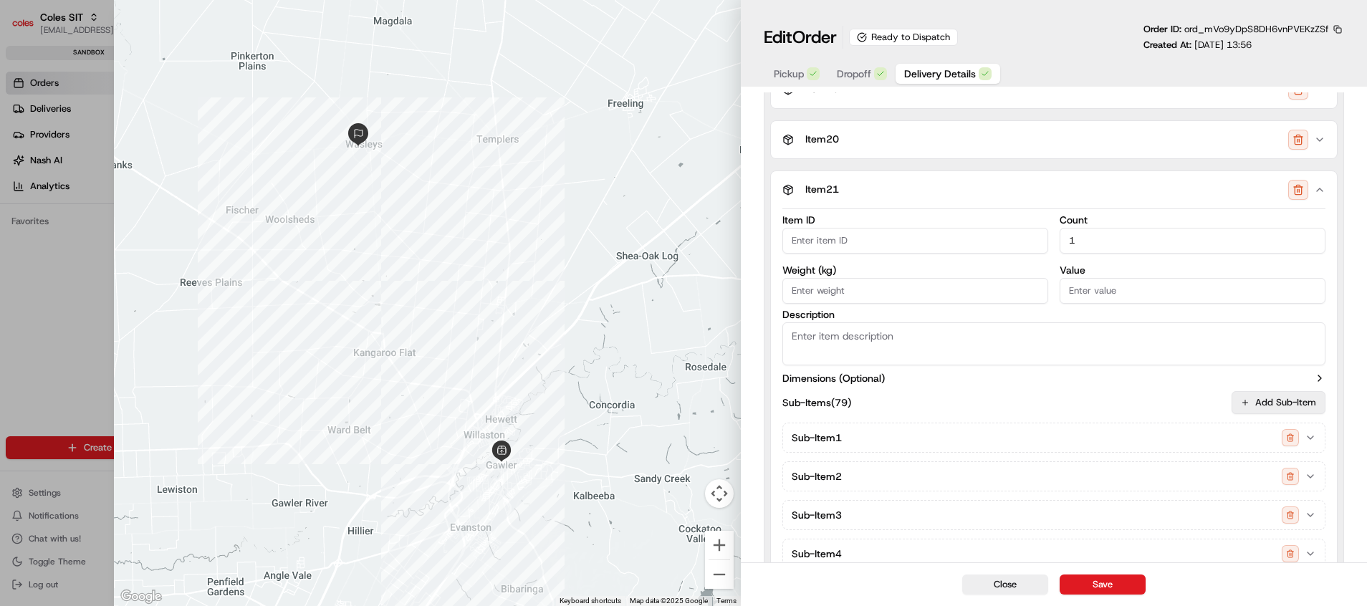
click at [1138, 404] on button "Add Sub-Item" at bounding box center [1279, 402] width 94 height 23
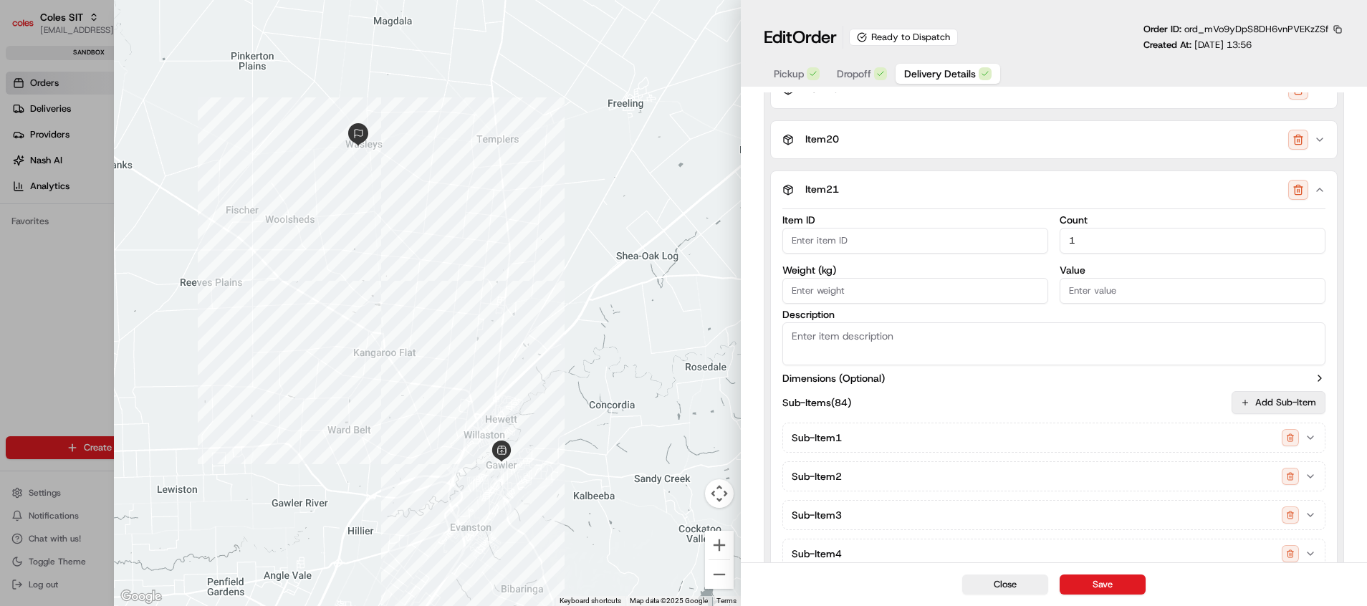
click at [1138, 404] on button "Add Sub-Item" at bounding box center [1279, 402] width 94 height 23
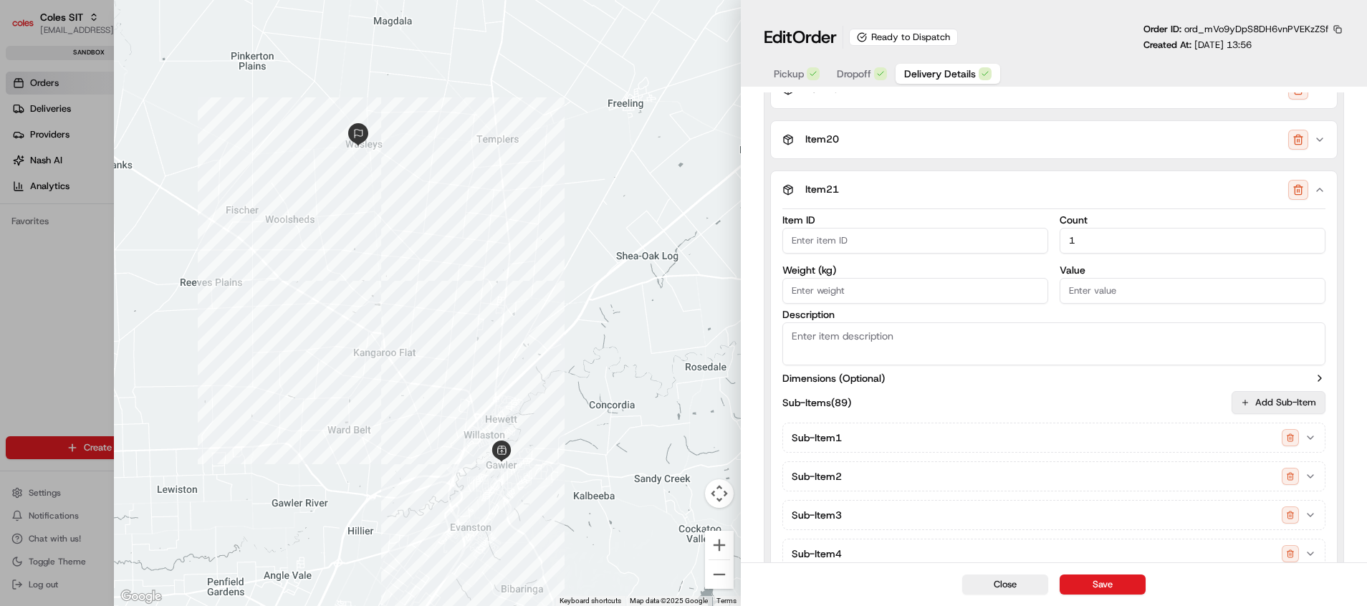
click at [1138, 404] on button "Add Sub-Item" at bounding box center [1279, 402] width 94 height 23
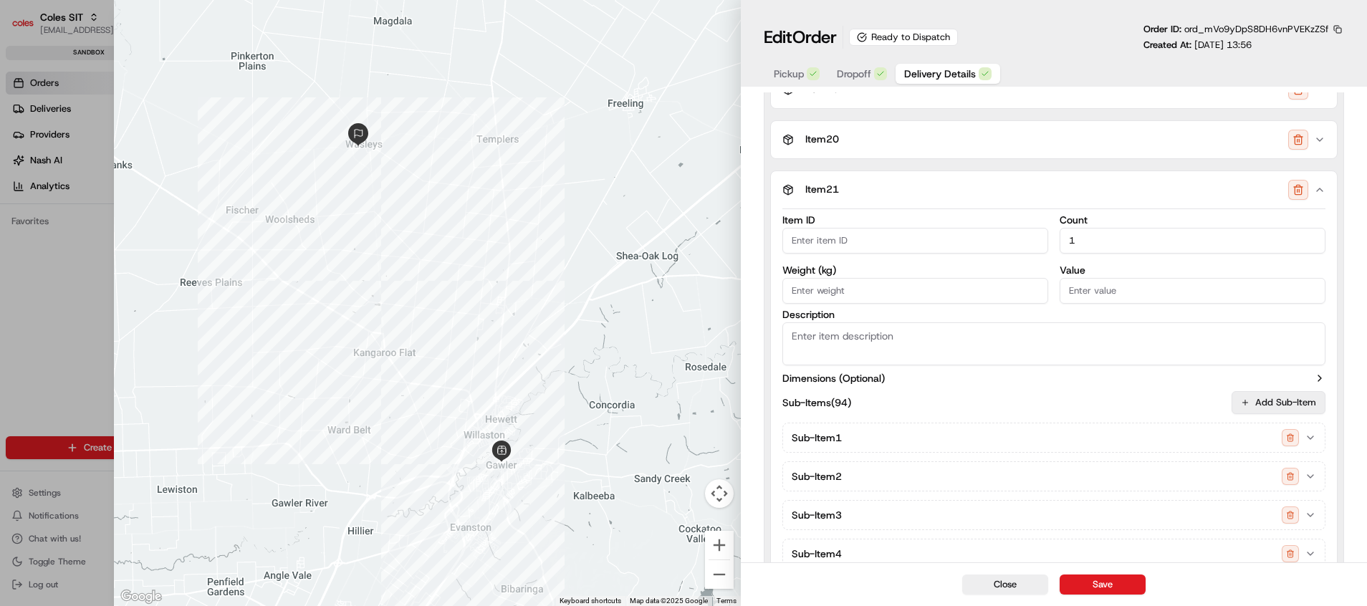
click at [1138, 404] on button "Add Sub-Item" at bounding box center [1279, 402] width 94 height 23
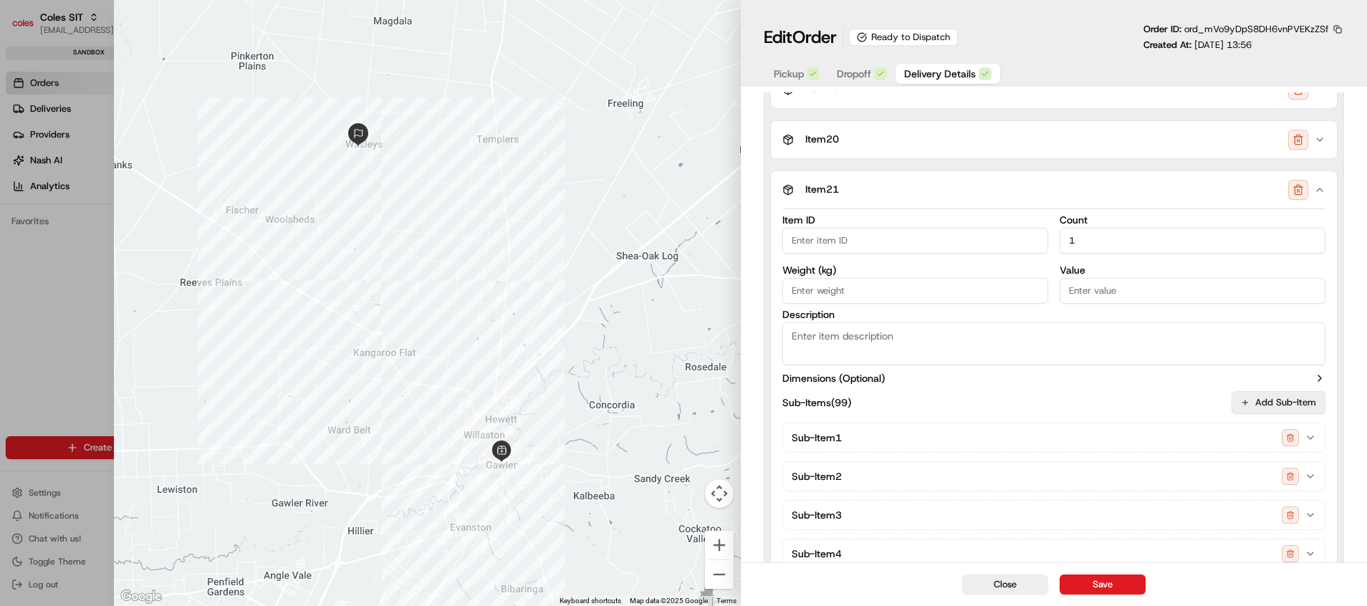
click at [1138, 404] on button "Add Sub-Item" at bounding box center [1279, 402] width 94 height 23
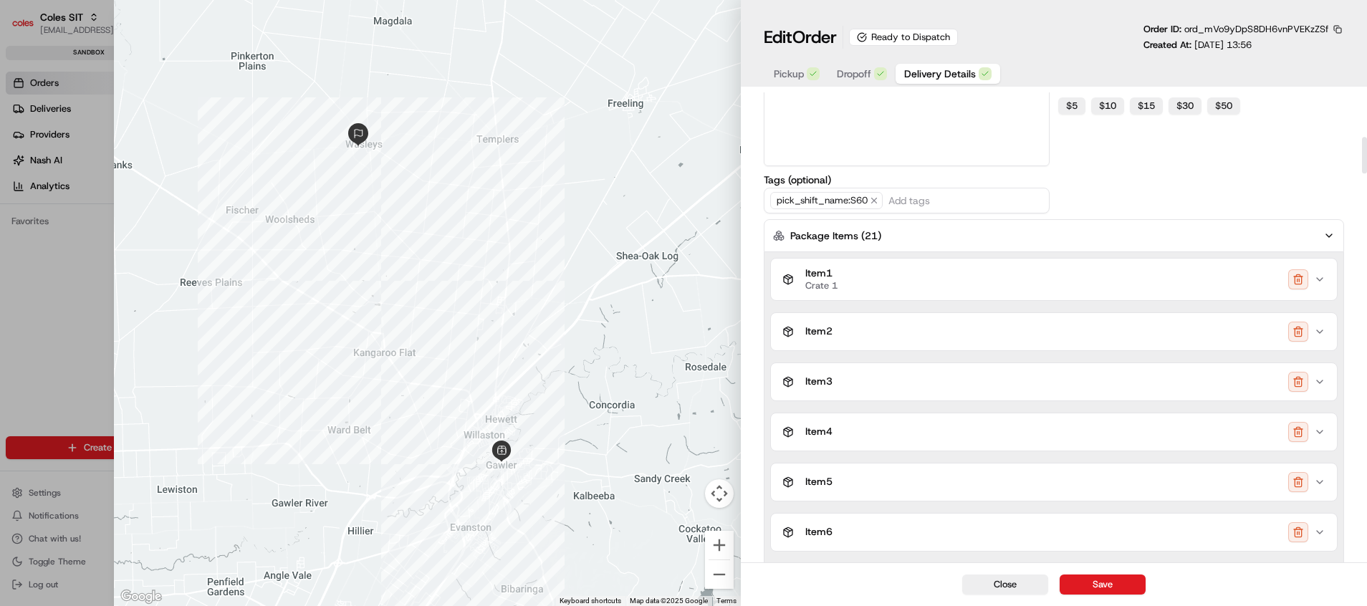
scroll to position [249, 0]
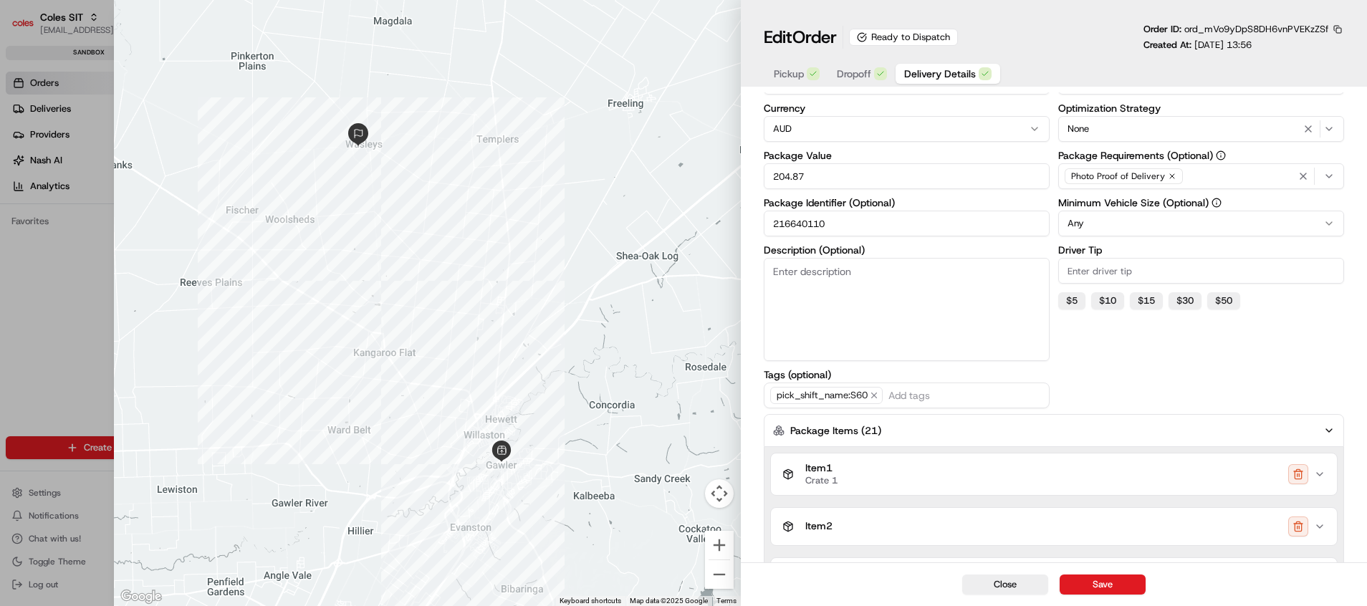
click at [1138, 428] on icon "button" at bounding box center [1328, 430] width 11 height 11
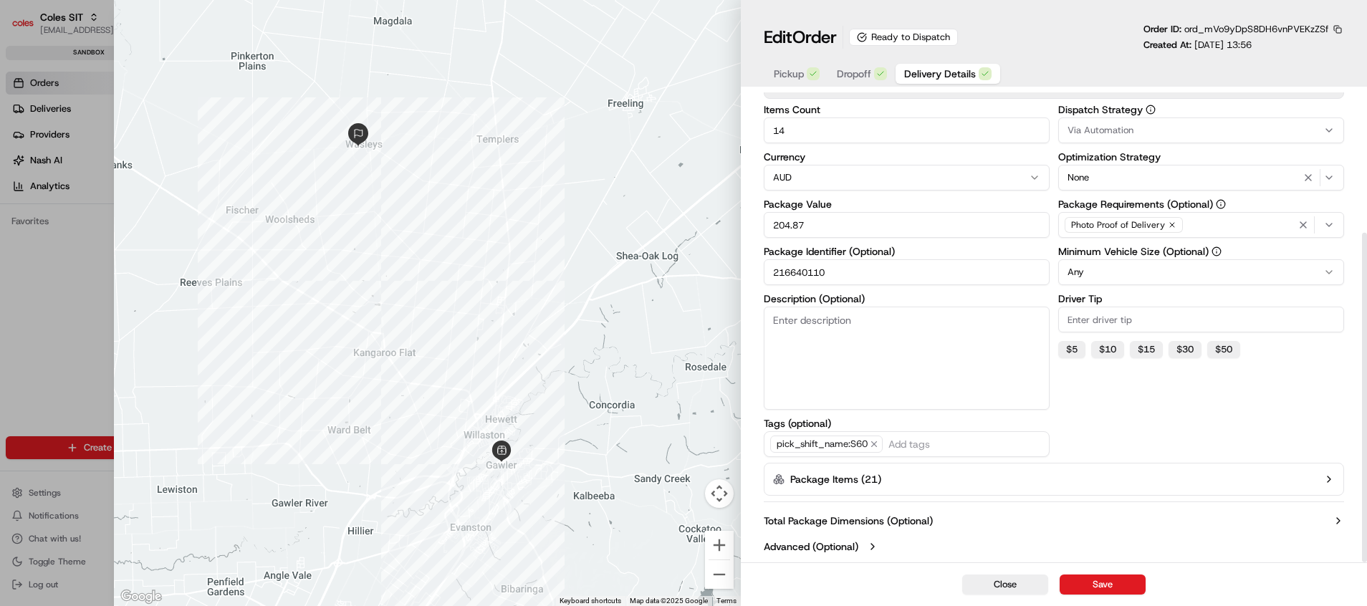
scroll to position [200, 0]
click at [1138, 483] on icon "button" at bounding box center [1328, 479] width 11 height 11
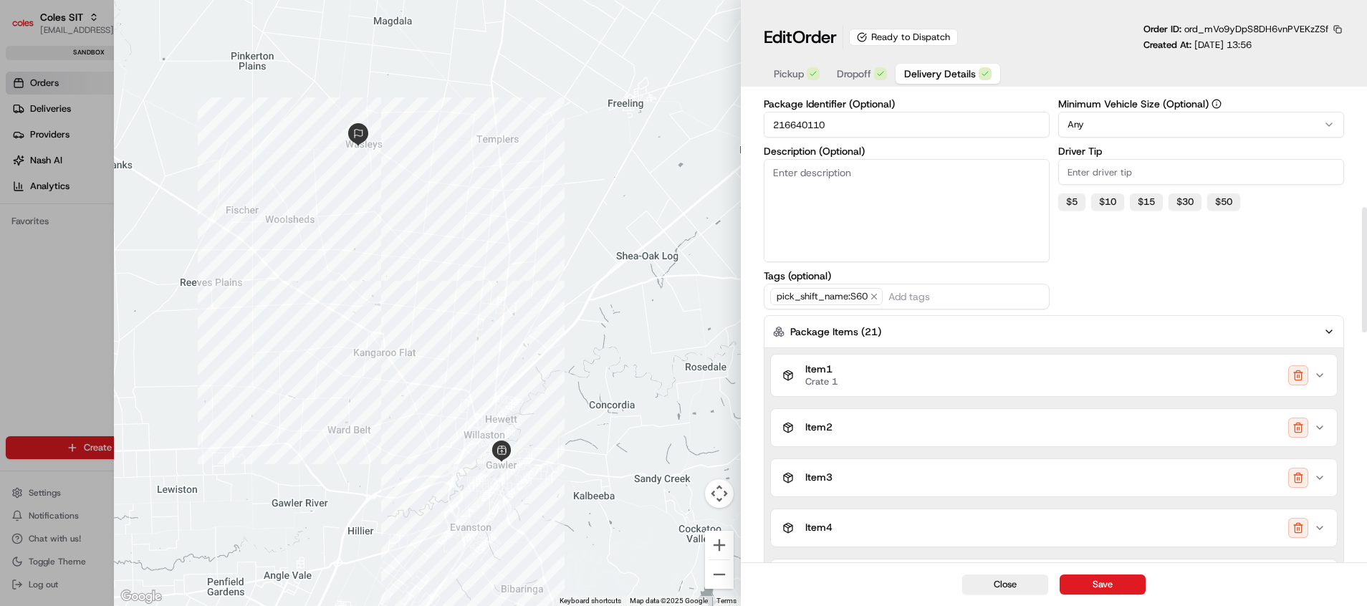
scroll to position [464, 0]
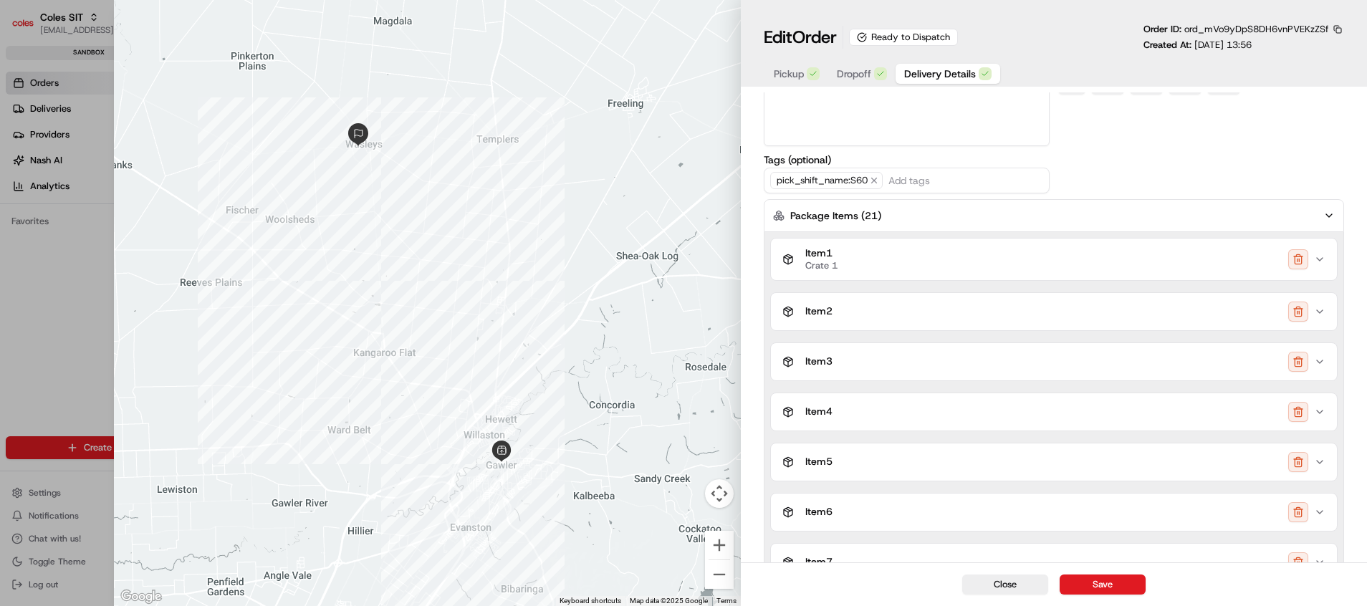
click at [1138, 322] on button "Item 2" at bounding box center [1054, 311] width 567 height 37
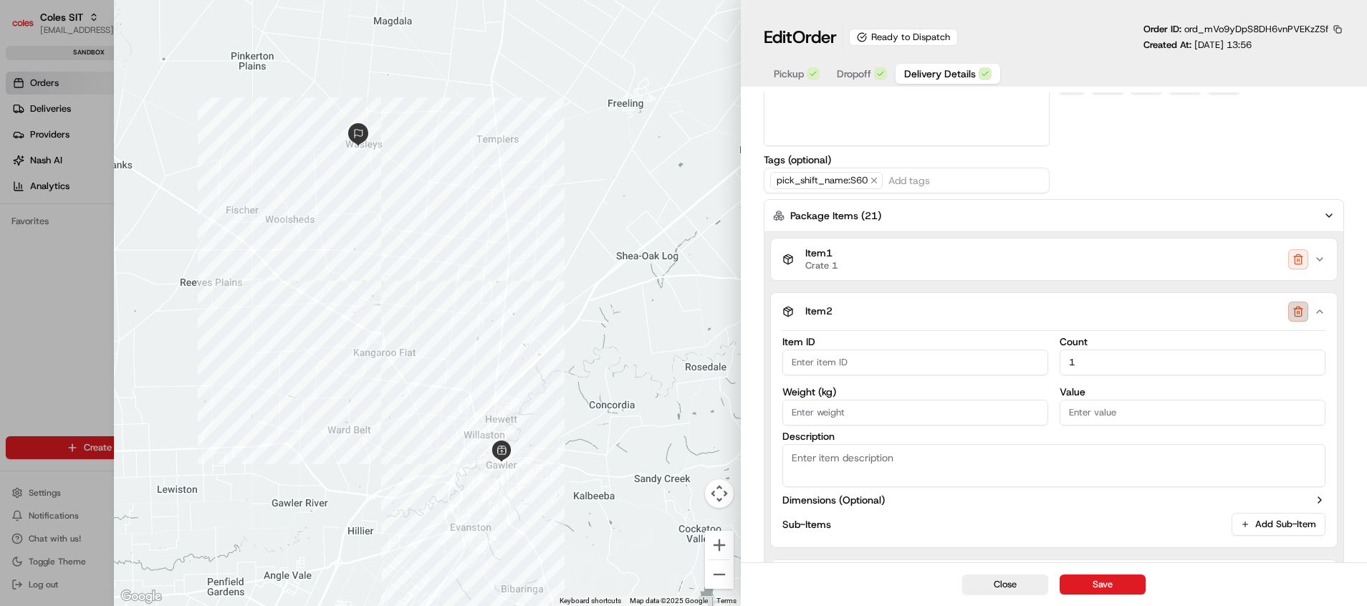
click at [1138, 320] on button "button" at bounding box center [1298, 312] width 20 height 20
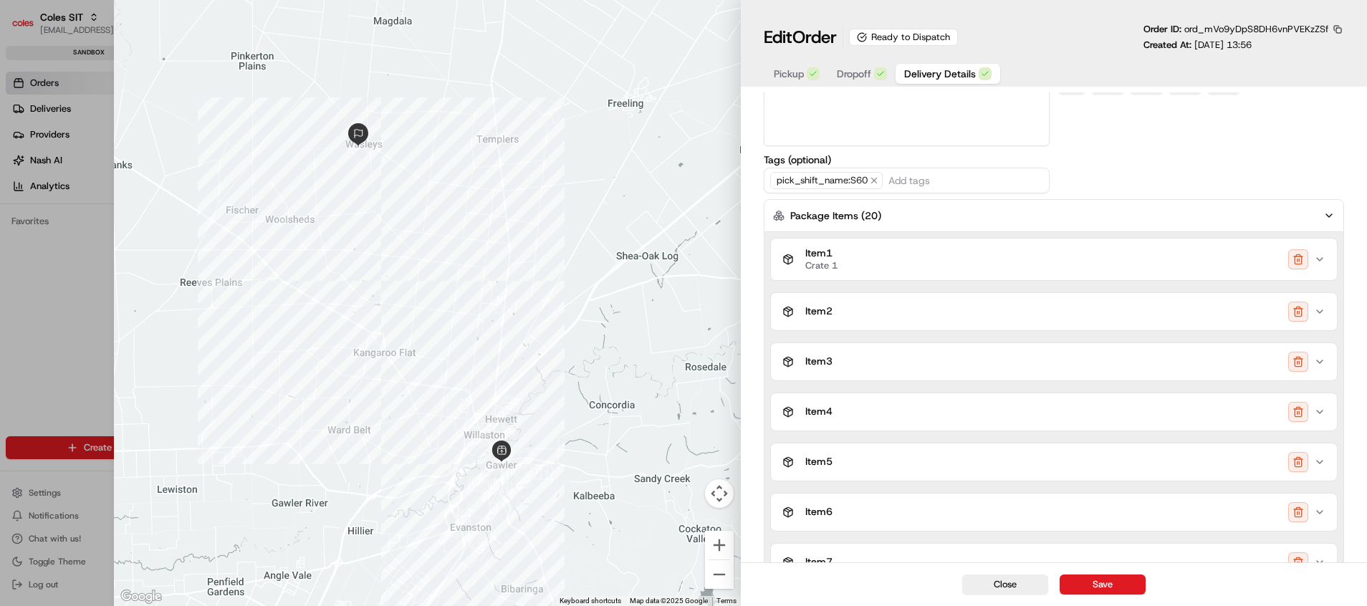
click at [1138, 320] on button "button" at bounding box center [1298, 312] width 20 height 20
click at [1138, 317] on button "button" at bounding box center [1298, 312] width 20 height 20
click at [1138, 315] on button "button" at bounding box center [1298, 312] width 20 height 20
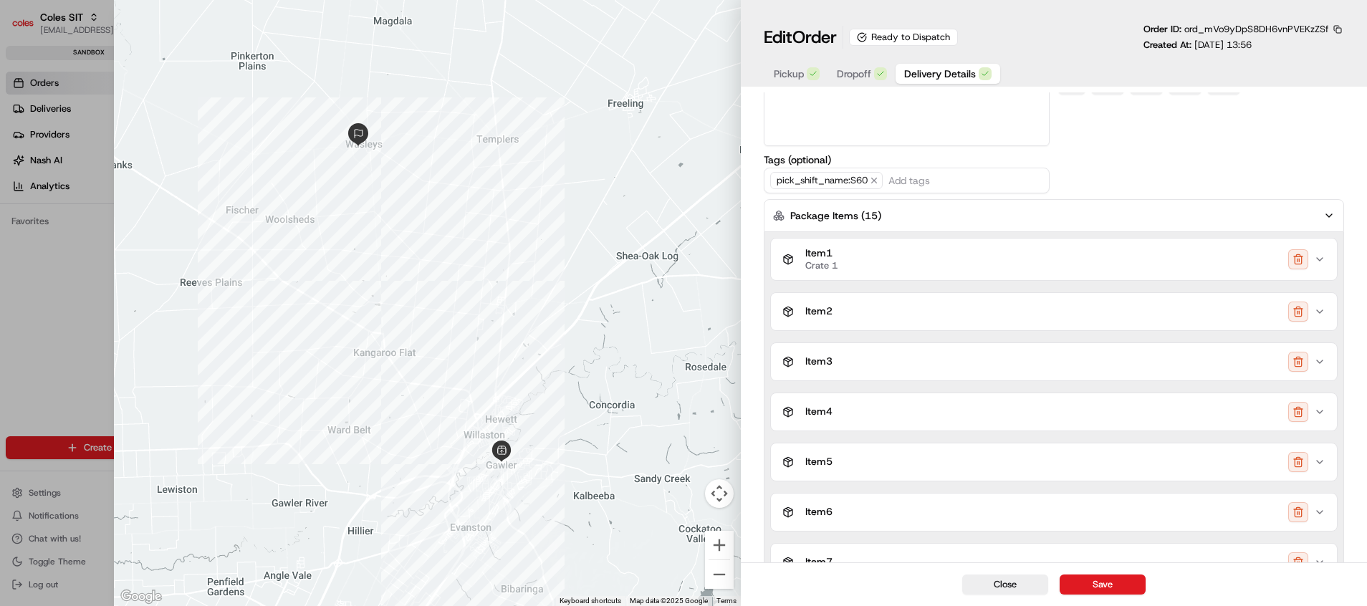
click at [1138, 315] on button "button" at bounding box center [1298, 312] width 20 height 20
click at [1138, 315] on icon "button" at bounding box center [1319, 311] width 11 height 11
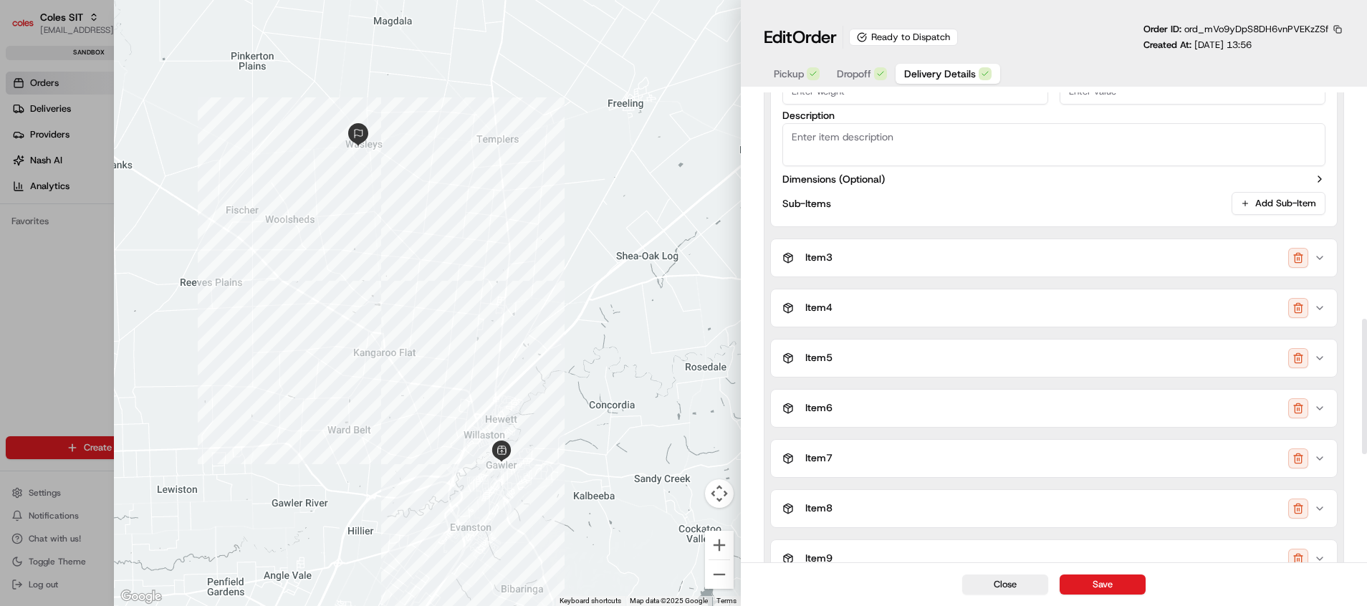
scroll to position [786, 0]
click at [1138, 260] on button "button" at bounding box center [1298, 256] width 20 height 20
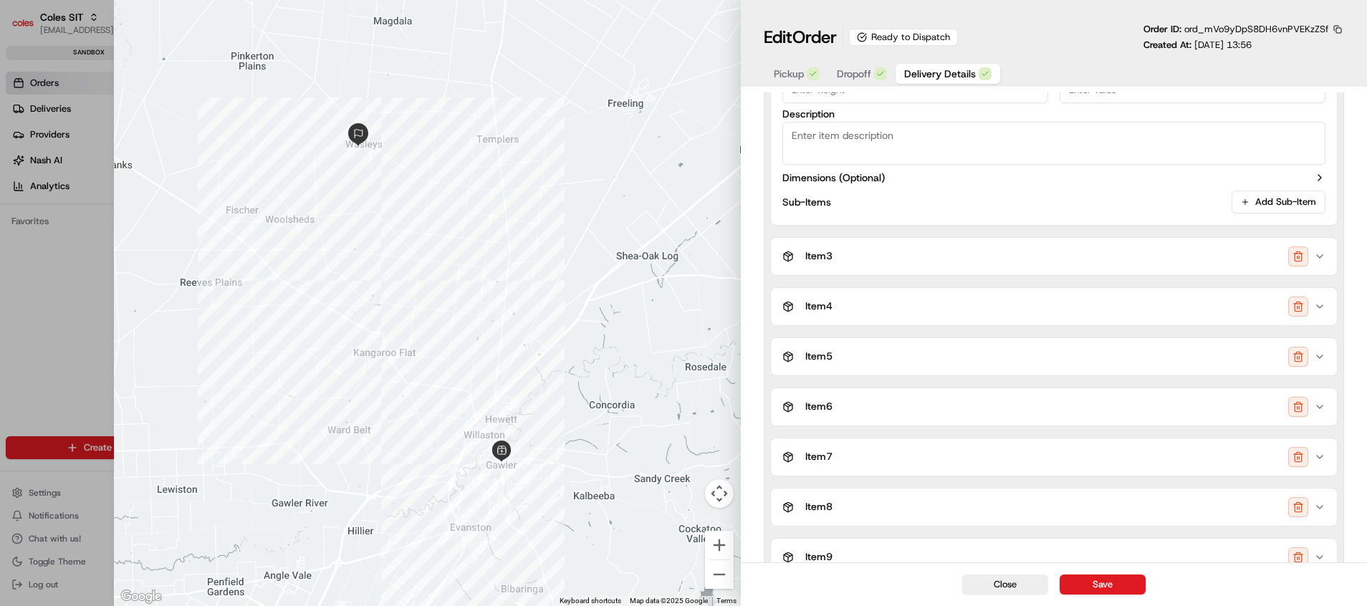
click at [1138, 260] on button "button" at bounding box center [1298, 256] width 20 height 20
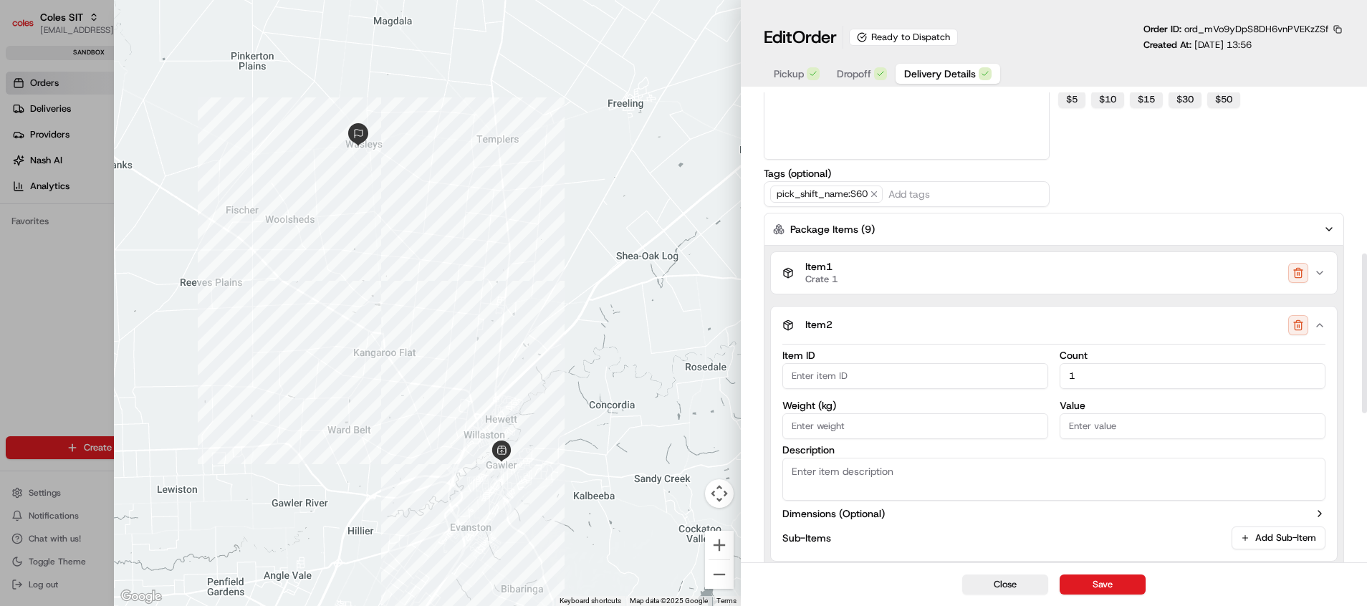
scroll to position [481, 0]
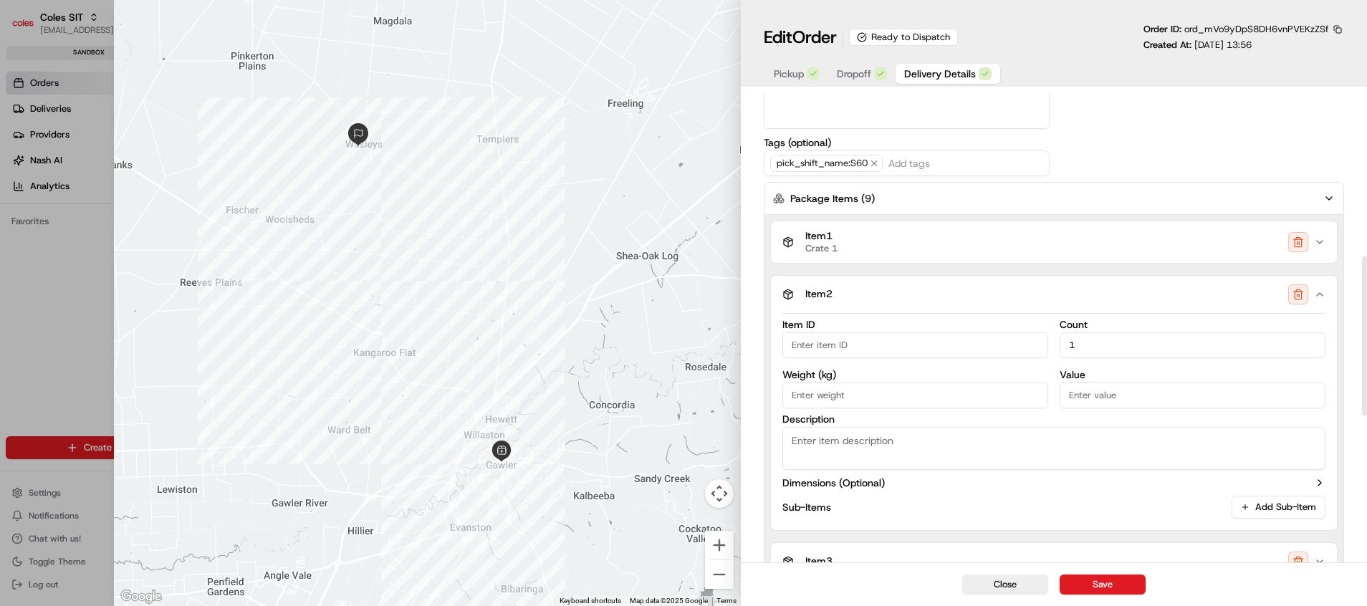
click at [1138, 287] on button "Item 2" at bounding box center [1054, 294] width 567 height 37
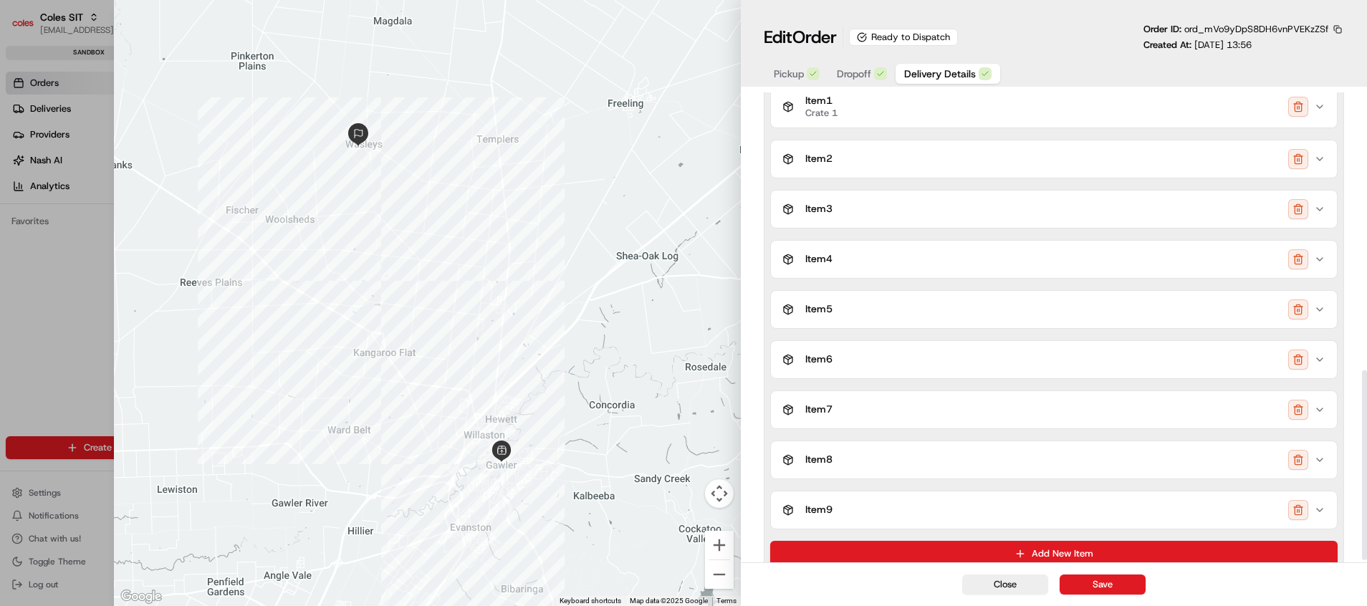
scroll to position [694, 0]
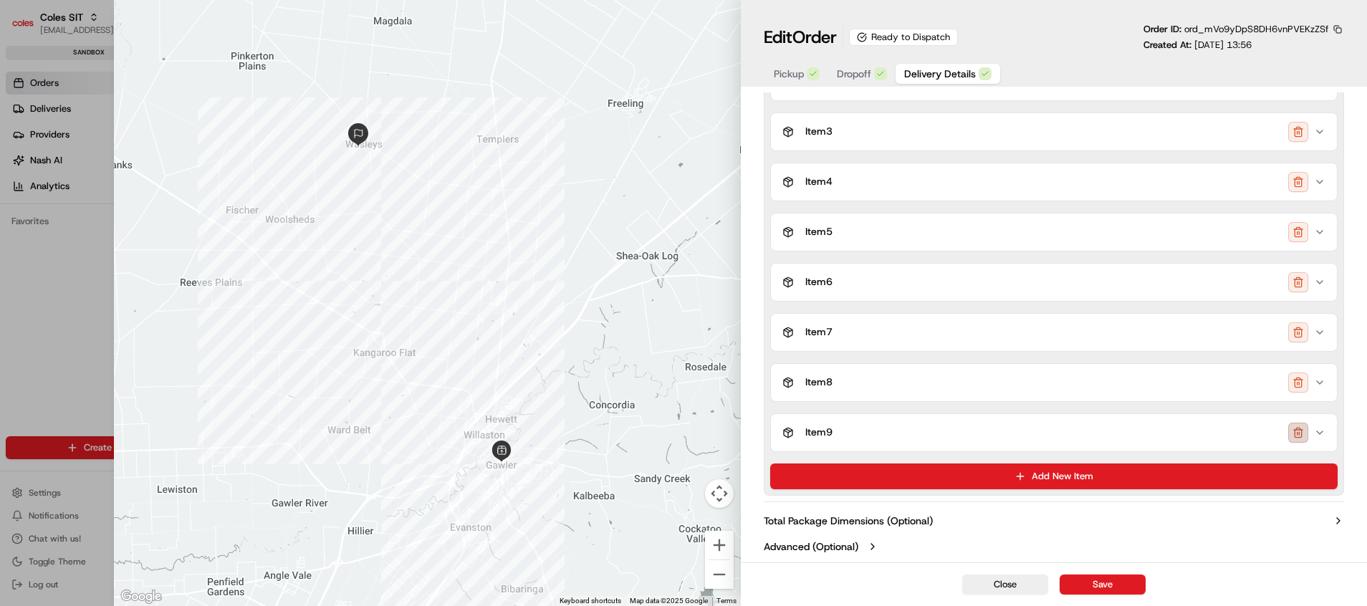
click at [1138, 432] on button "button" at bounding box center [1298, 433] width 20 height 20
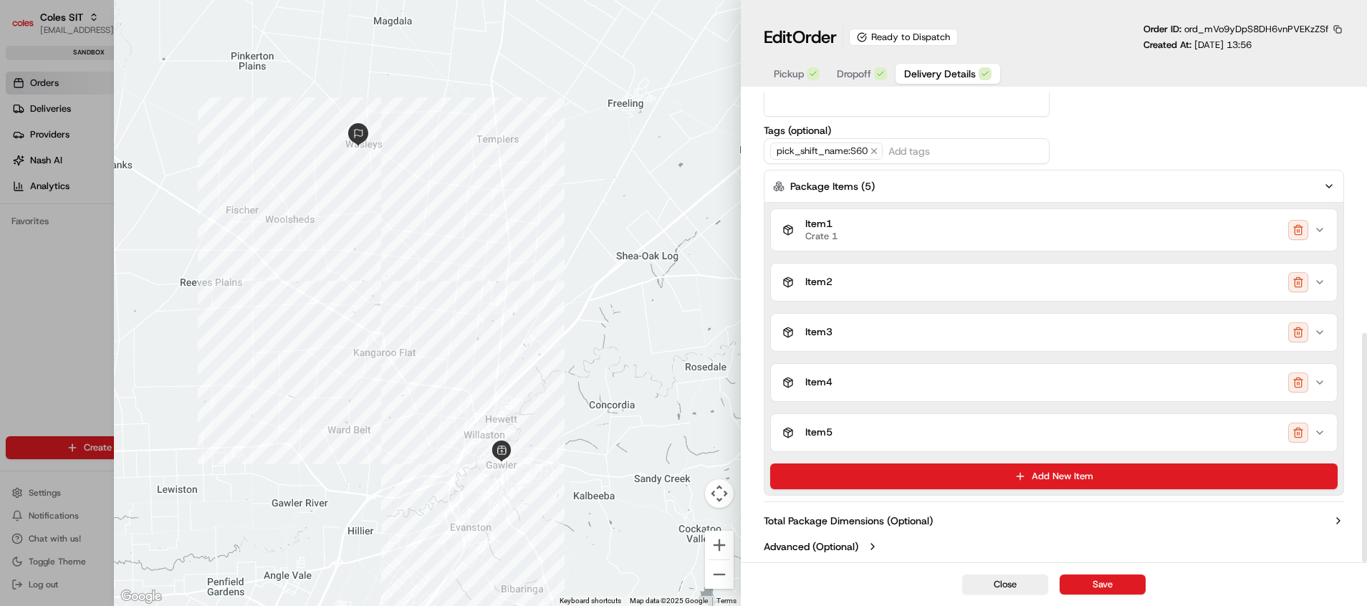
click at [1138, 432] on button "button" at bounding box center [1298, 433] width 20 height 20
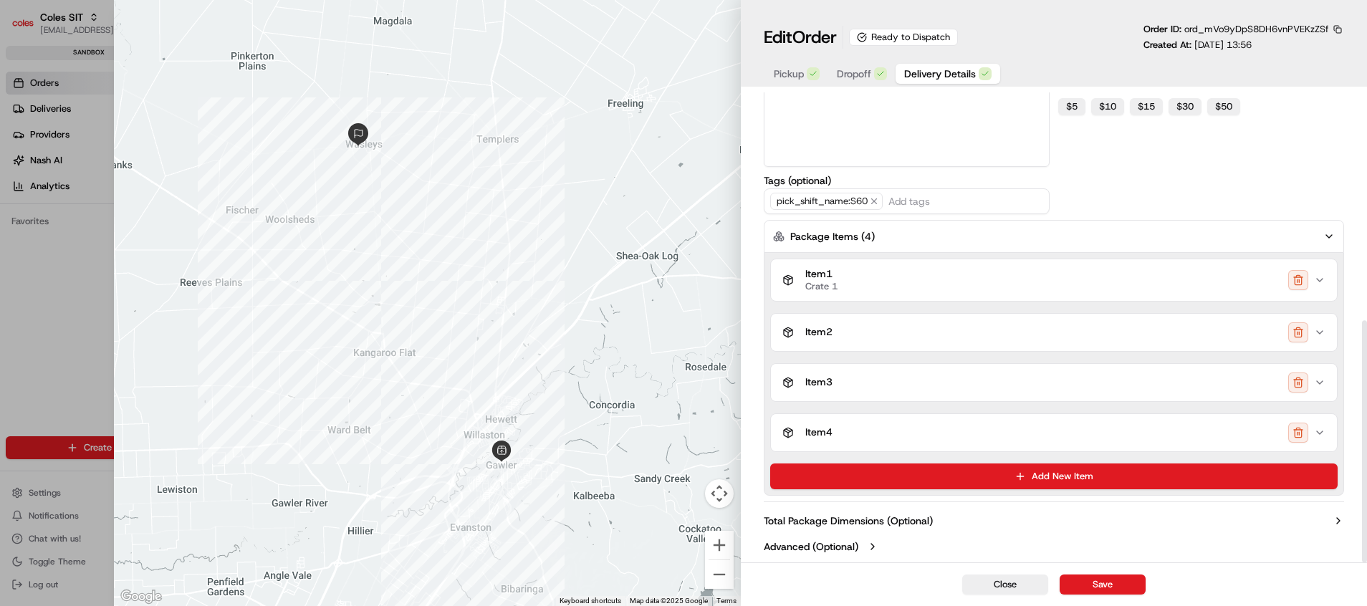
click at [1138, 432] on button "button" at bounding box center [1298, 433] width 20 height 20
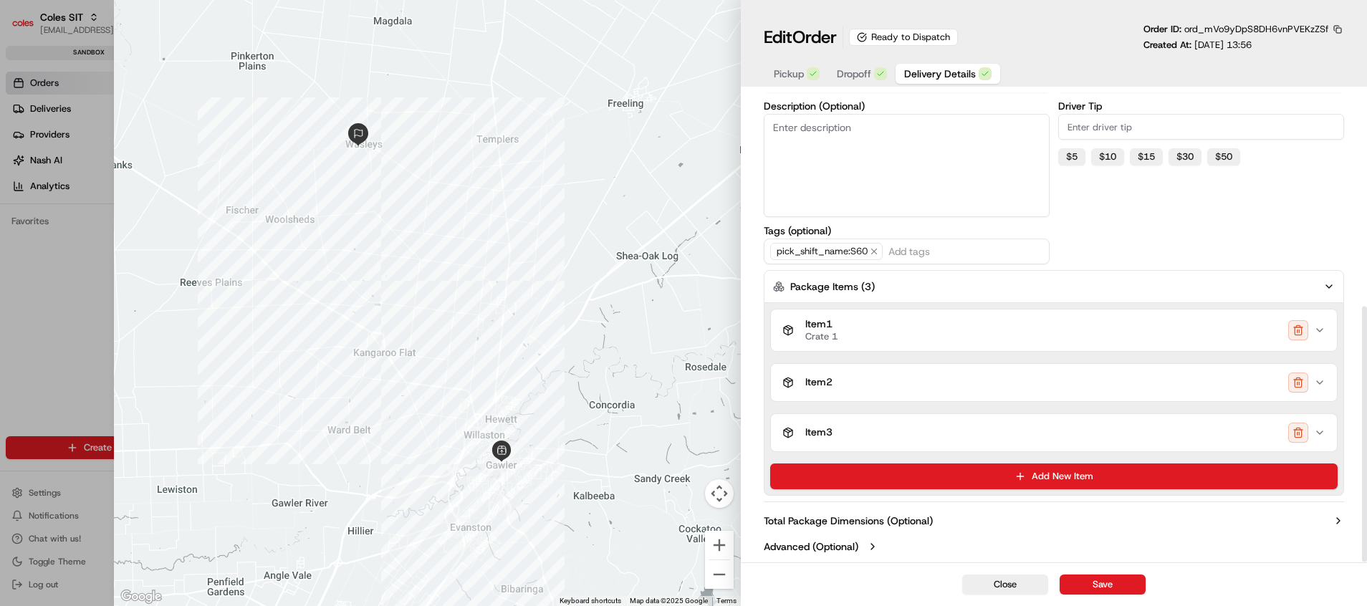
click at [1138, 432] on button "button" at bounding box center [1298, 433] width 20 height 20
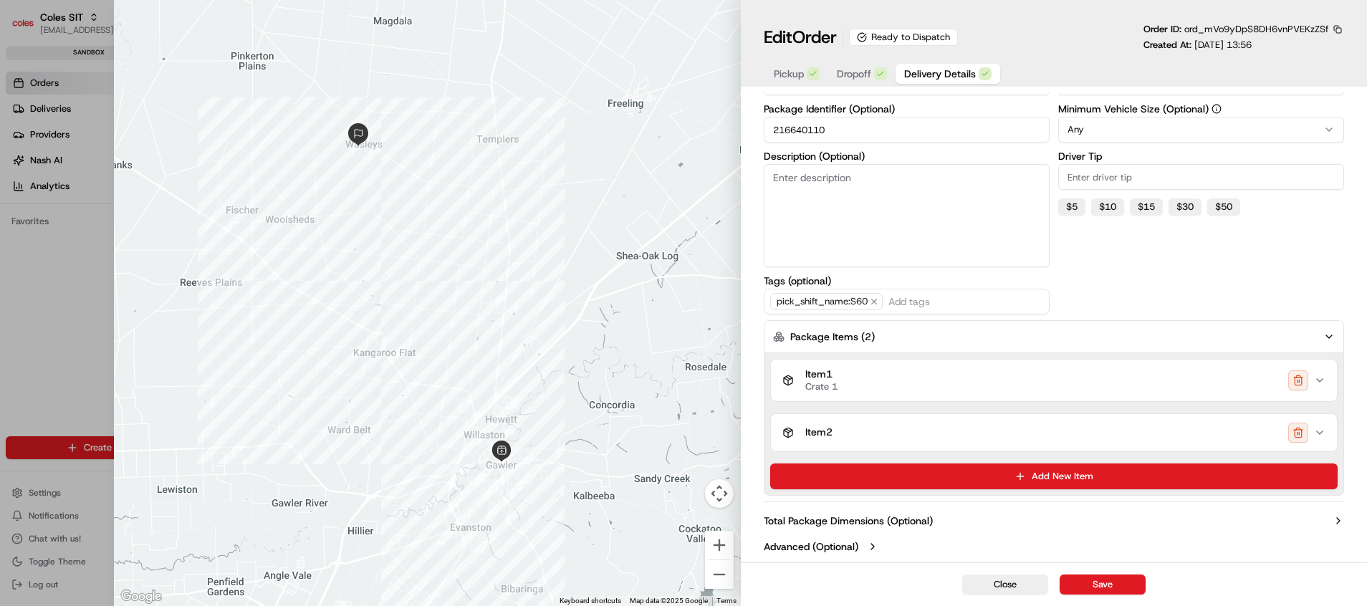
click at [1138, 432] on button "button" at bounding box center [1298, 433] width 20 height 20
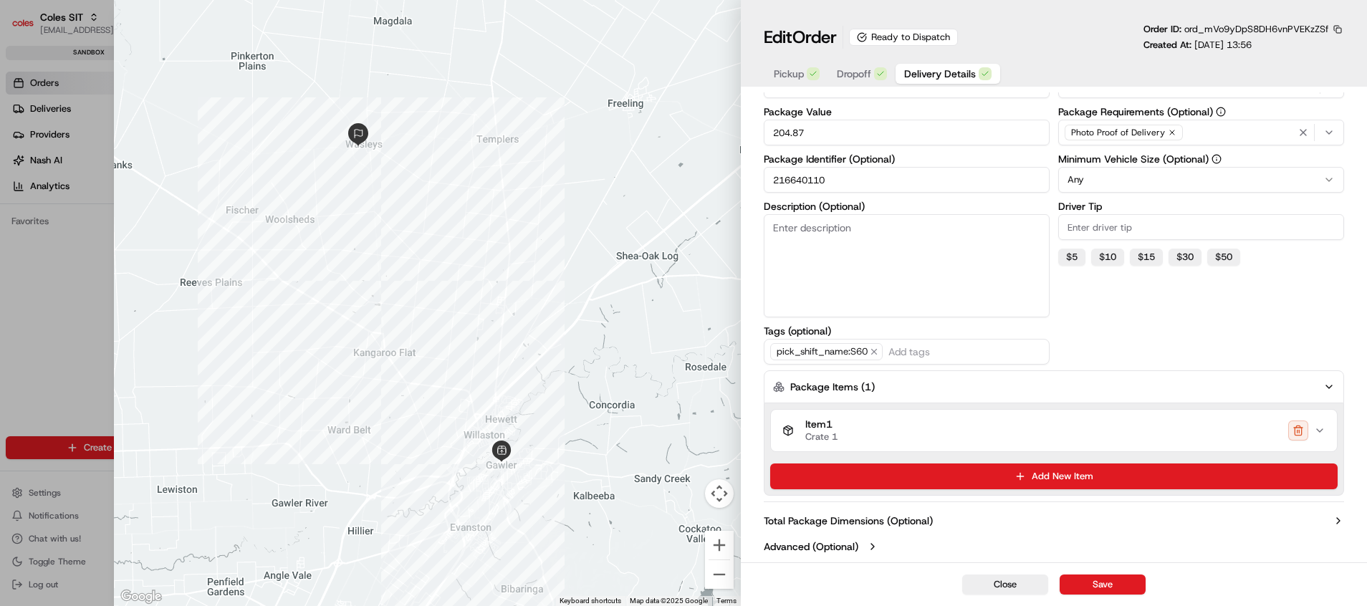
scroll to position [292, 0]
click at [954, 436] on div "Item 1 Crate 1" at bounding box center [1048, 430] width 532 height 24
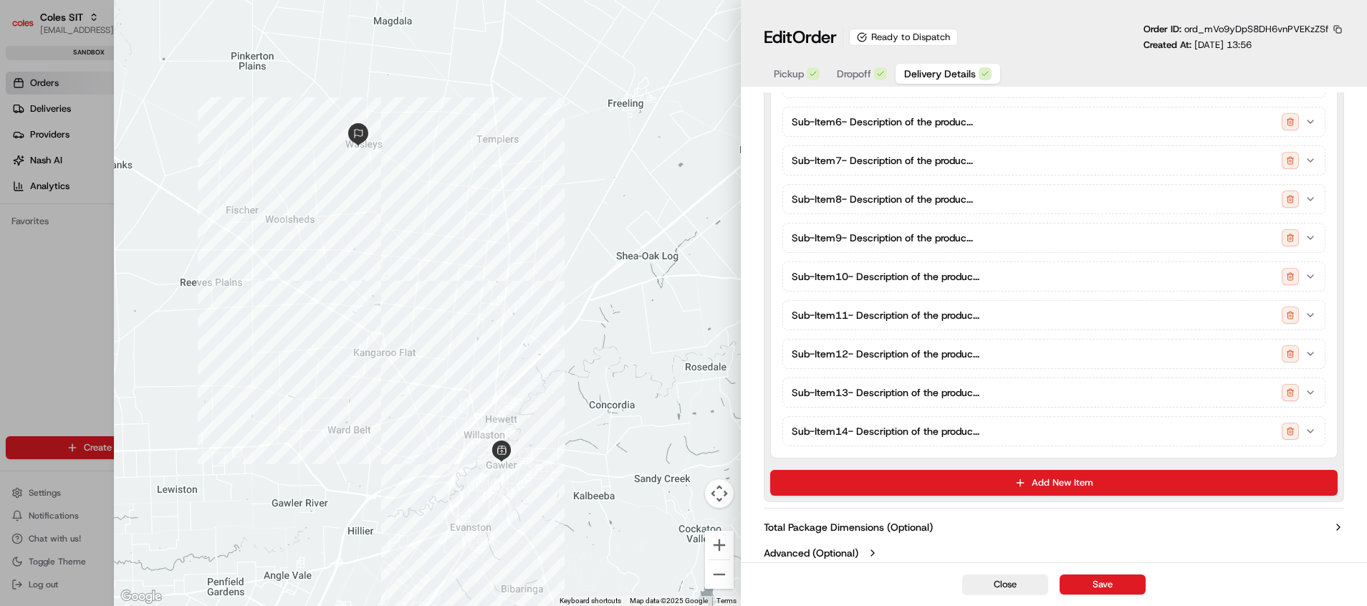
scroll to position [1051, 0]
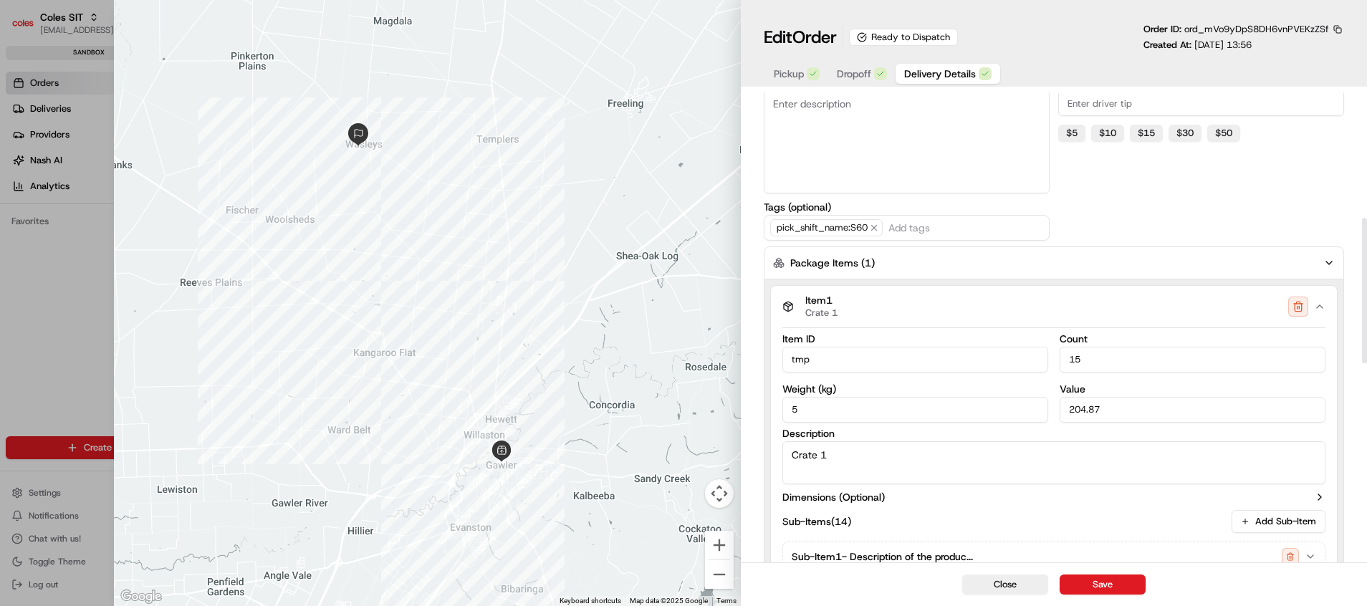
scroll to position [406, 0]
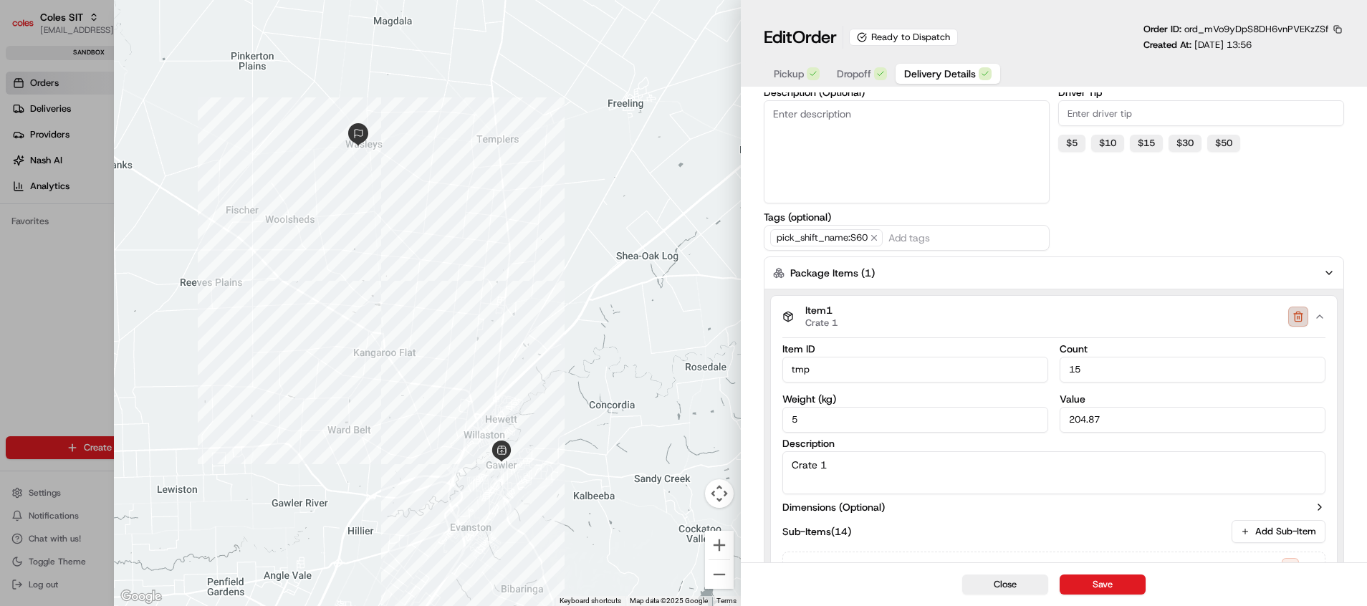
click at [1138, 315] on button "button" at bounding box center [1298, 317] width 20 height 20
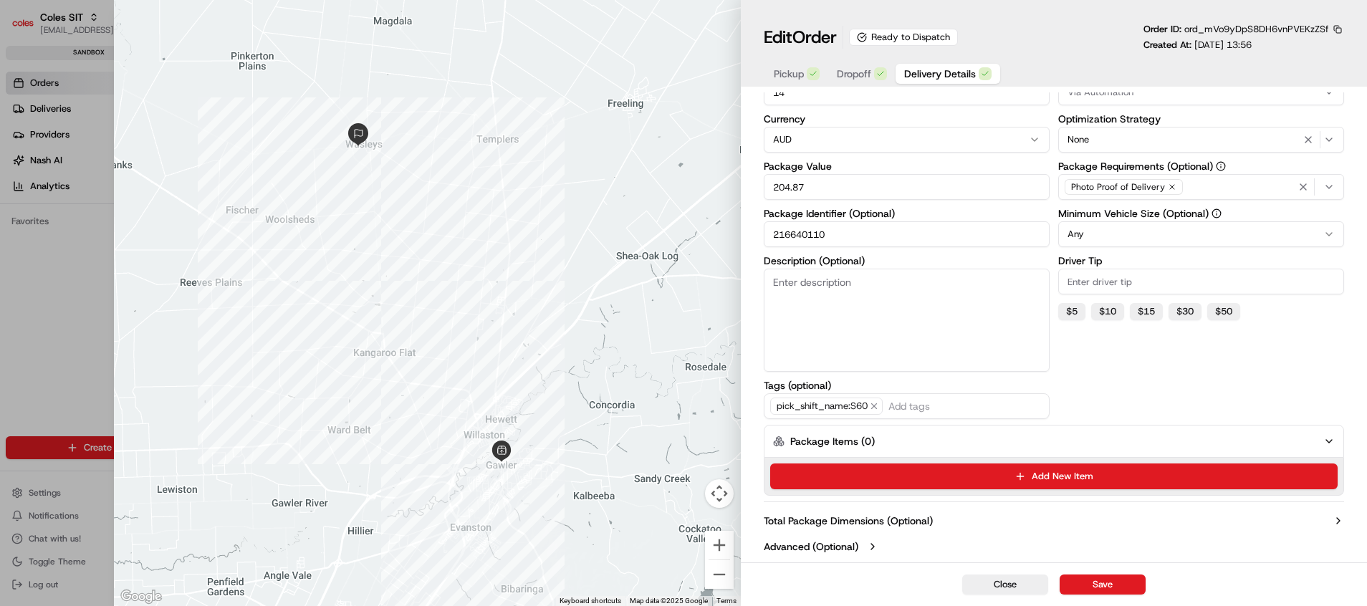
click at [1138, 446] on button "Package Items ( 0 )" at bounding box center [1054, 441] width 581 height 33
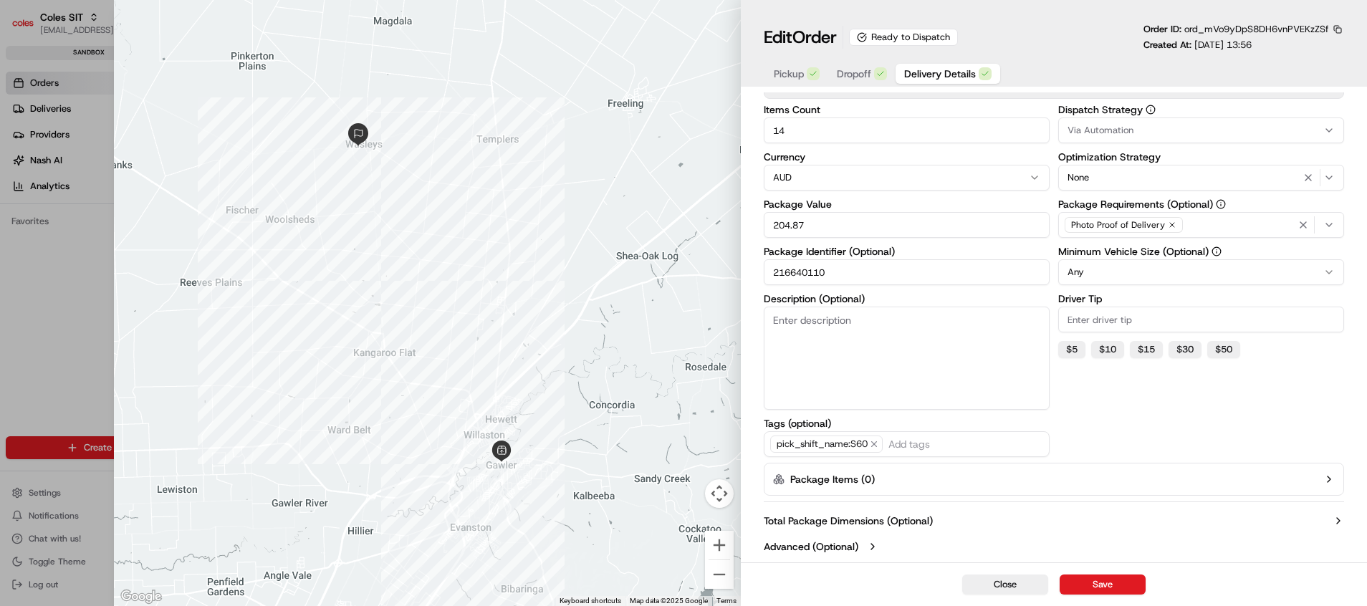
click at [1127, 479] on button "Package Items ( 0 )" at bounding box center [1054, 479] width 581 height 33
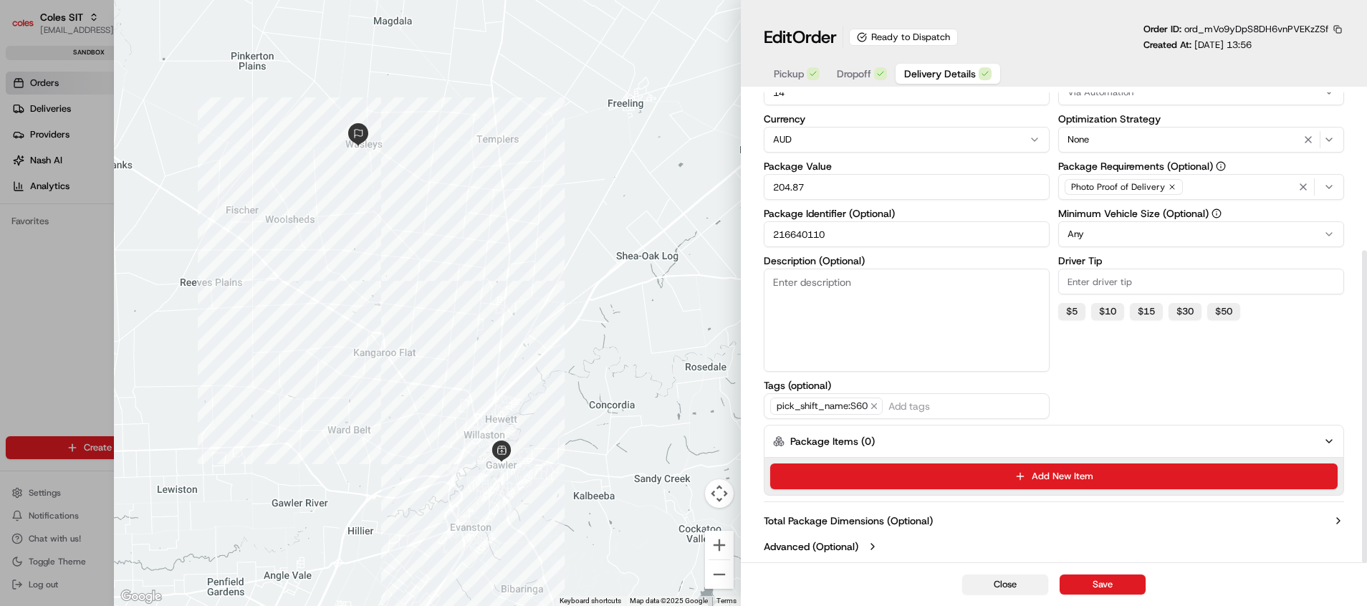
click at [1007, 504] on button "Close" at bounding box center [1005, 585] width 86 height 20
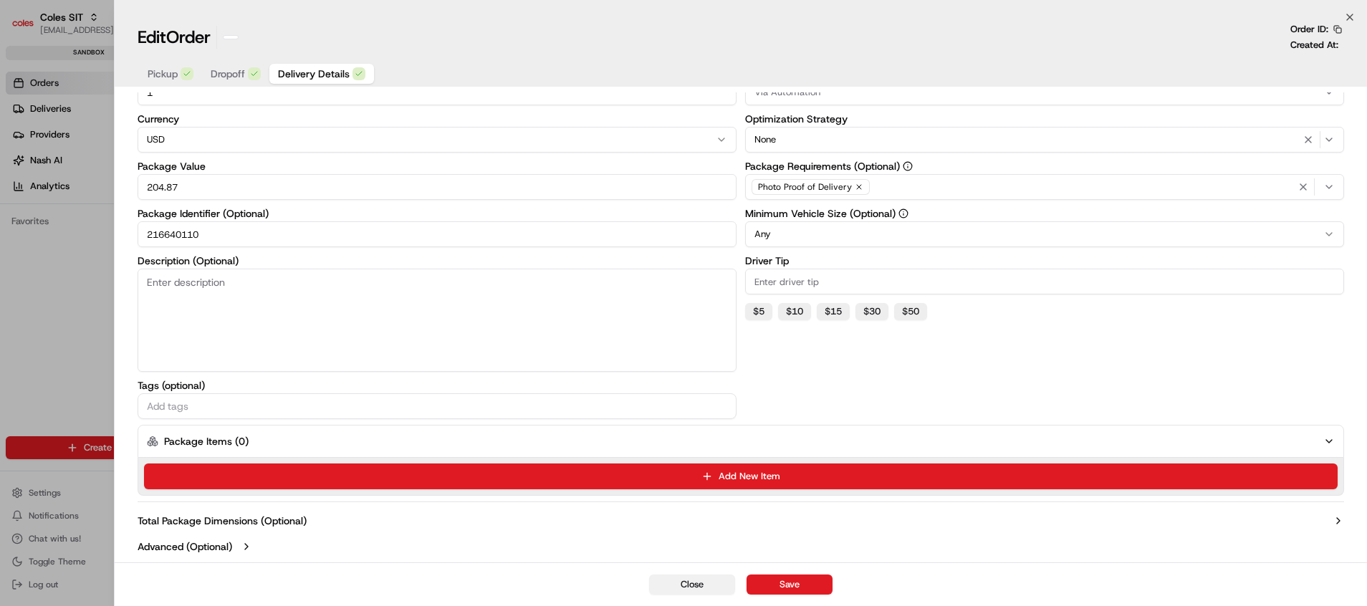
type input "1"
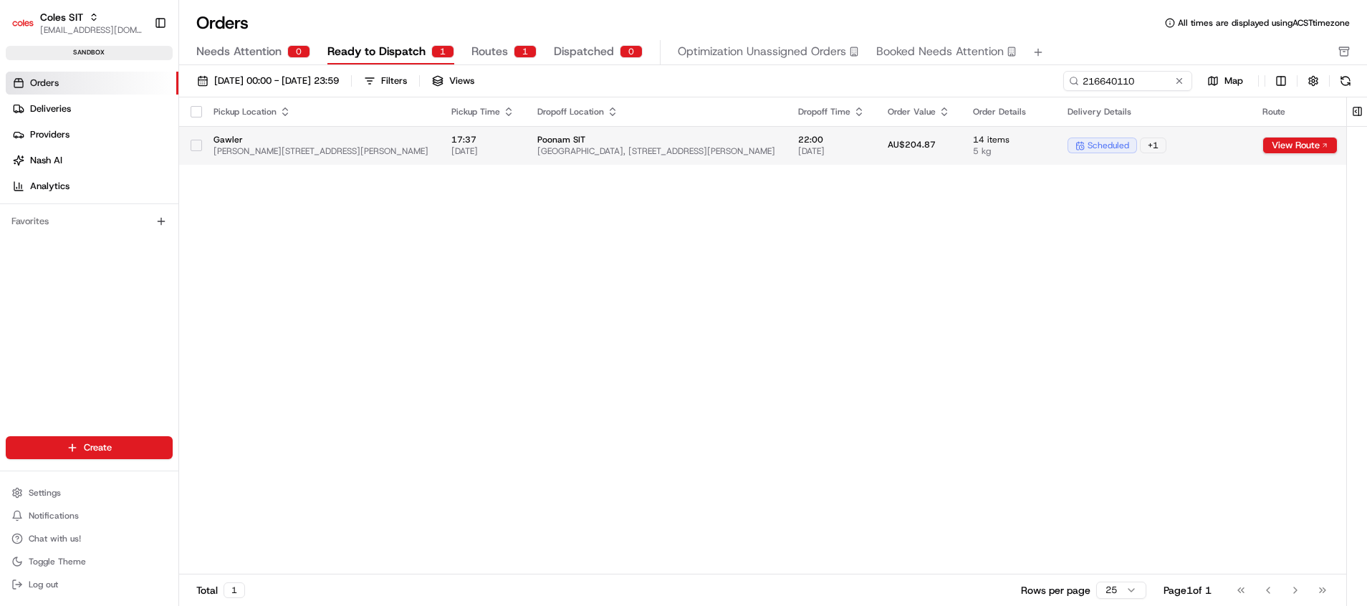
click at [961, 144] on td "14 items 5 kg" at bounding box center [1008, 145] width 95 height 39
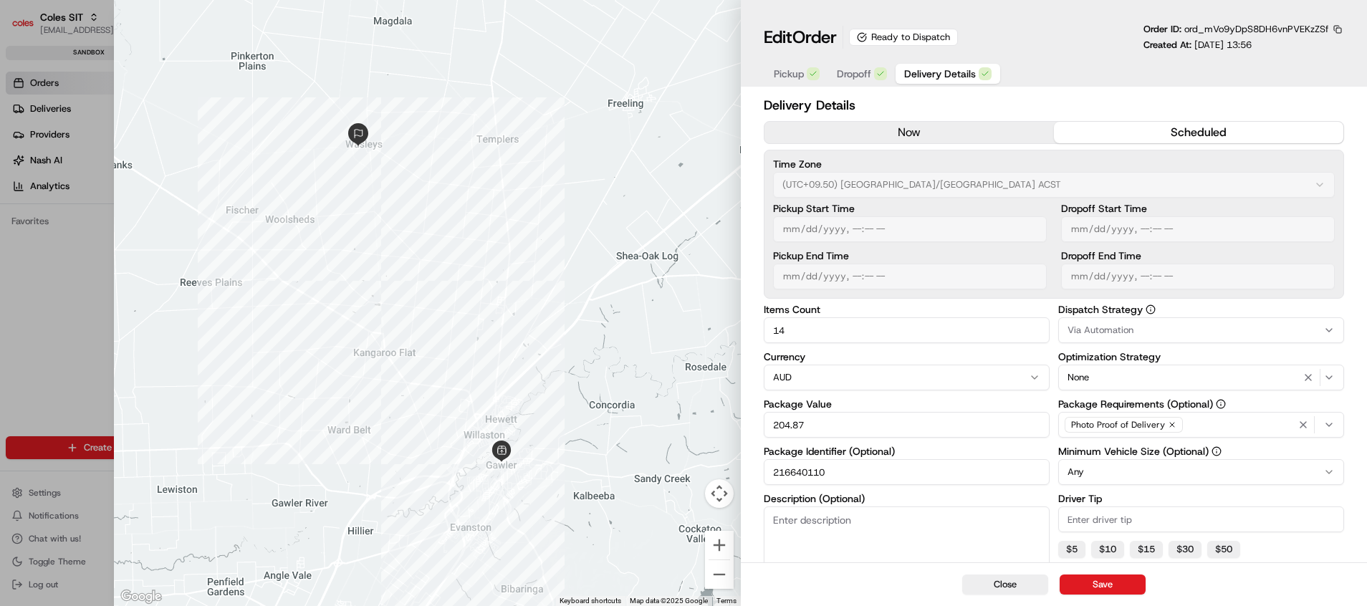
click at [965, 71] on span "Delivery Details" at bounding box center [940, 74] width 72 height 14
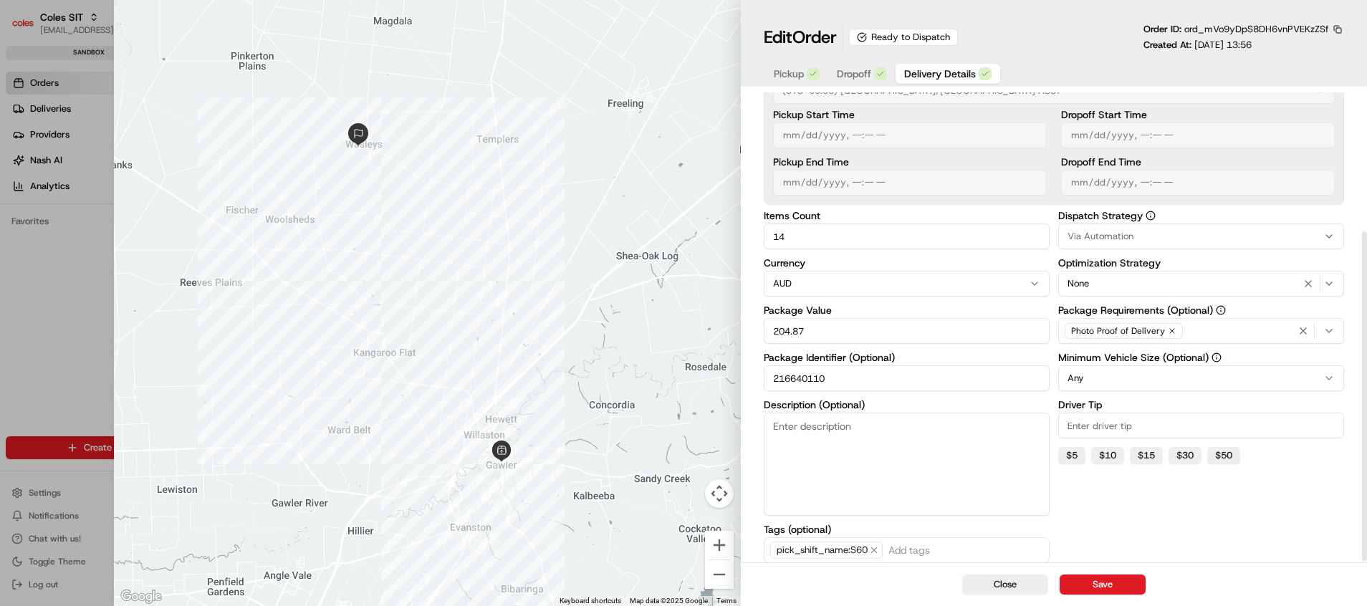
scroll to position [200, 0]
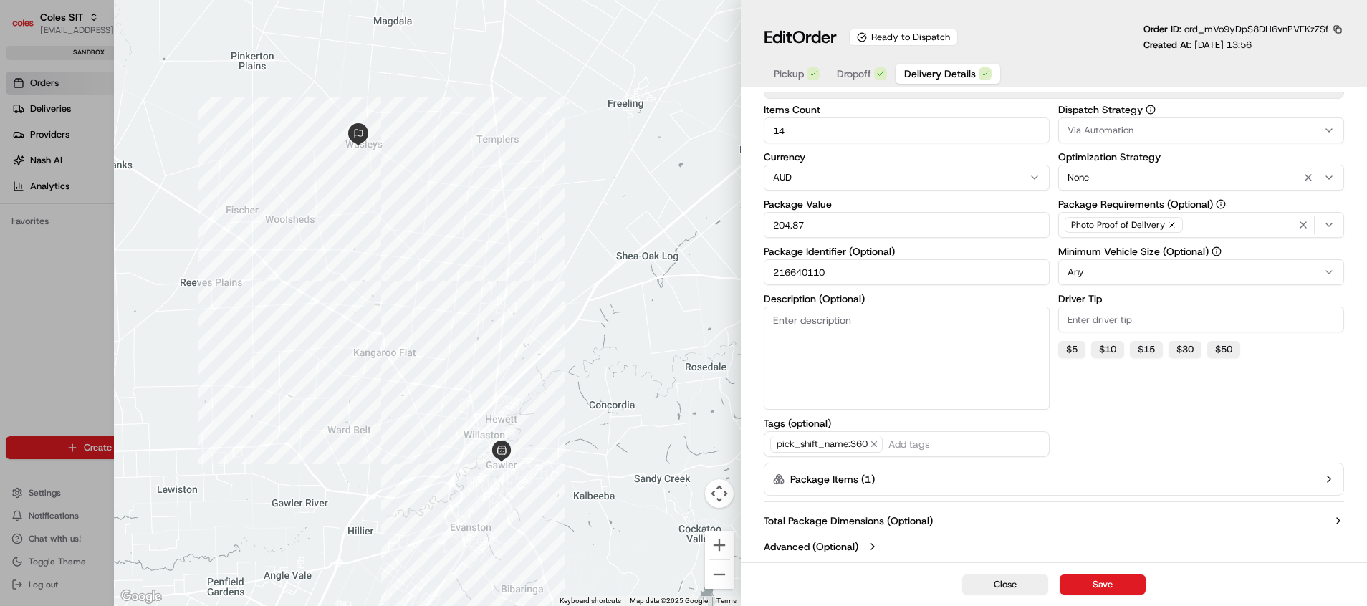
click at [1070, 474] on button "Package Items ( 1 )" at bounding box center [1054, 479] width 581 height 33
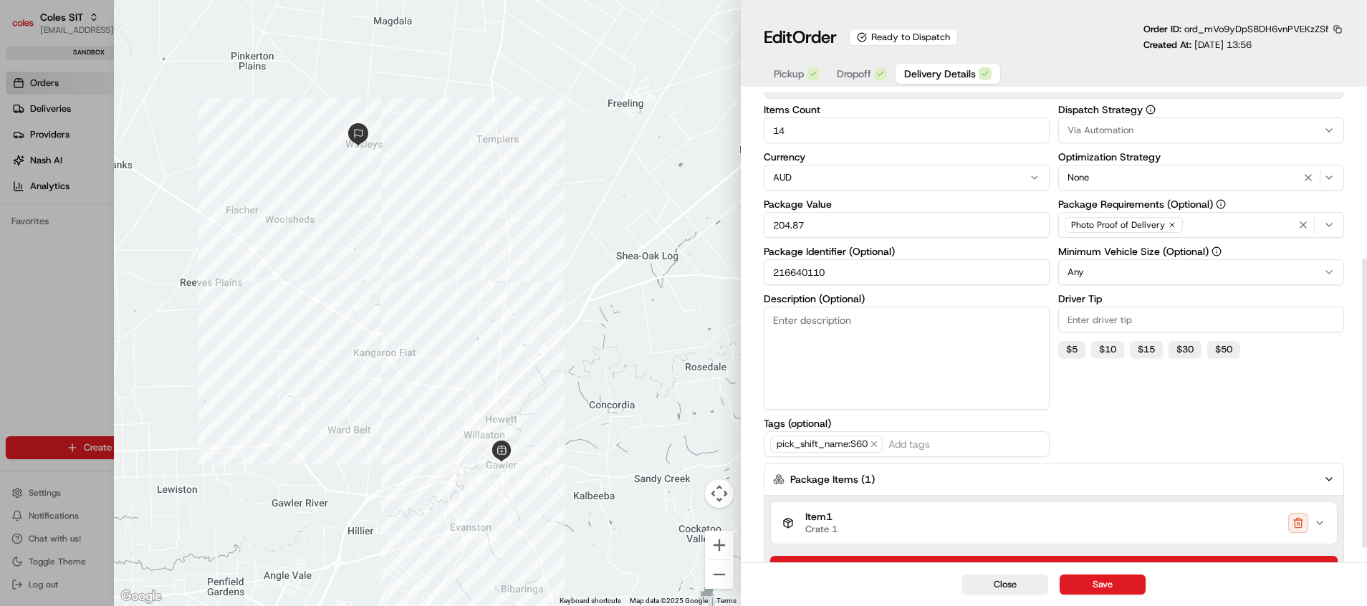
scroll to position [292, 0]
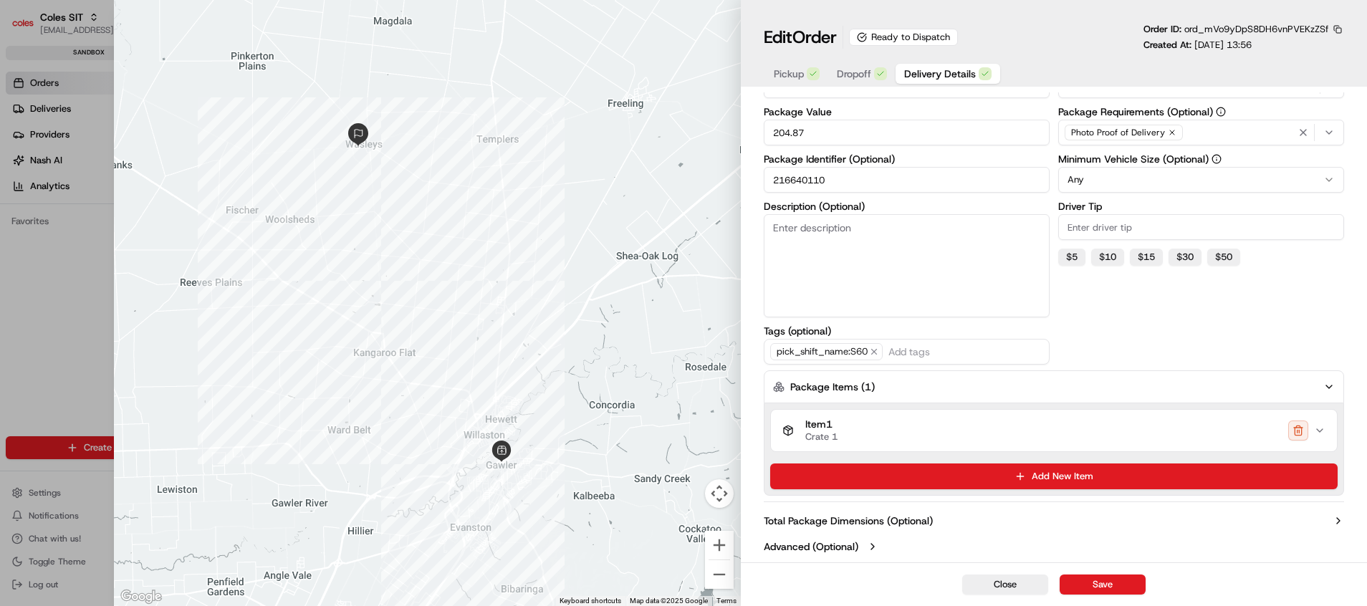
click at [974, 435] on div "Item 1 Crate 1" at bounding box center [1048, 430] width 532 height 24
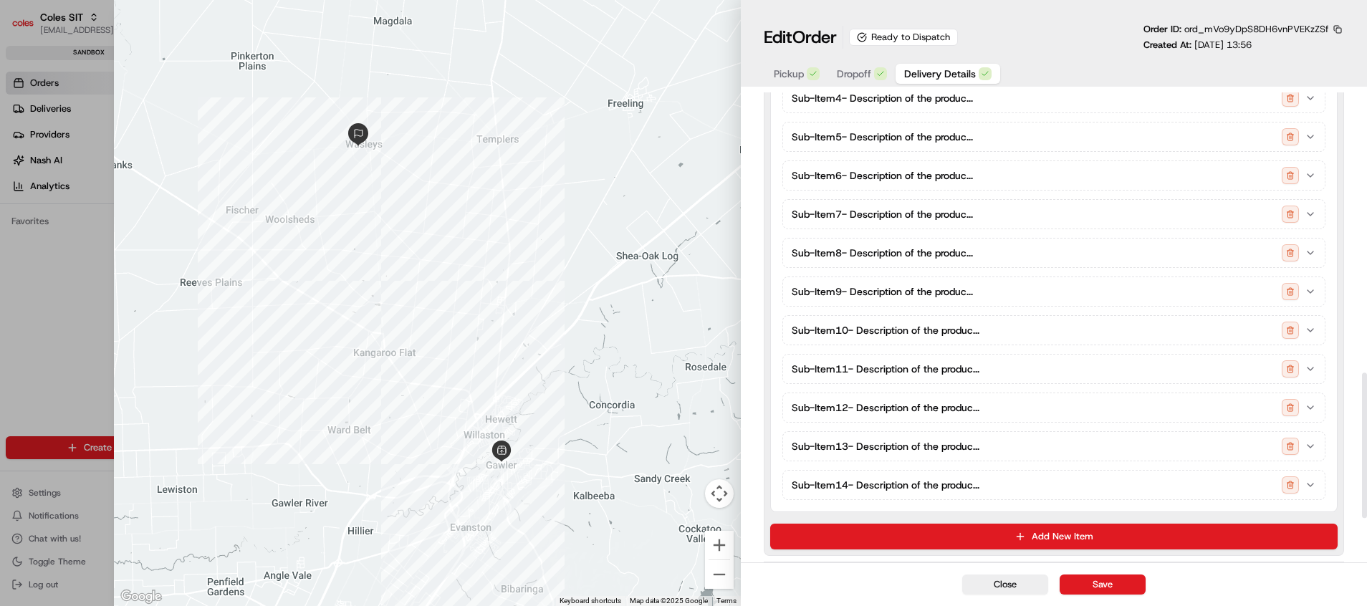
scroll to position [1051, 0]
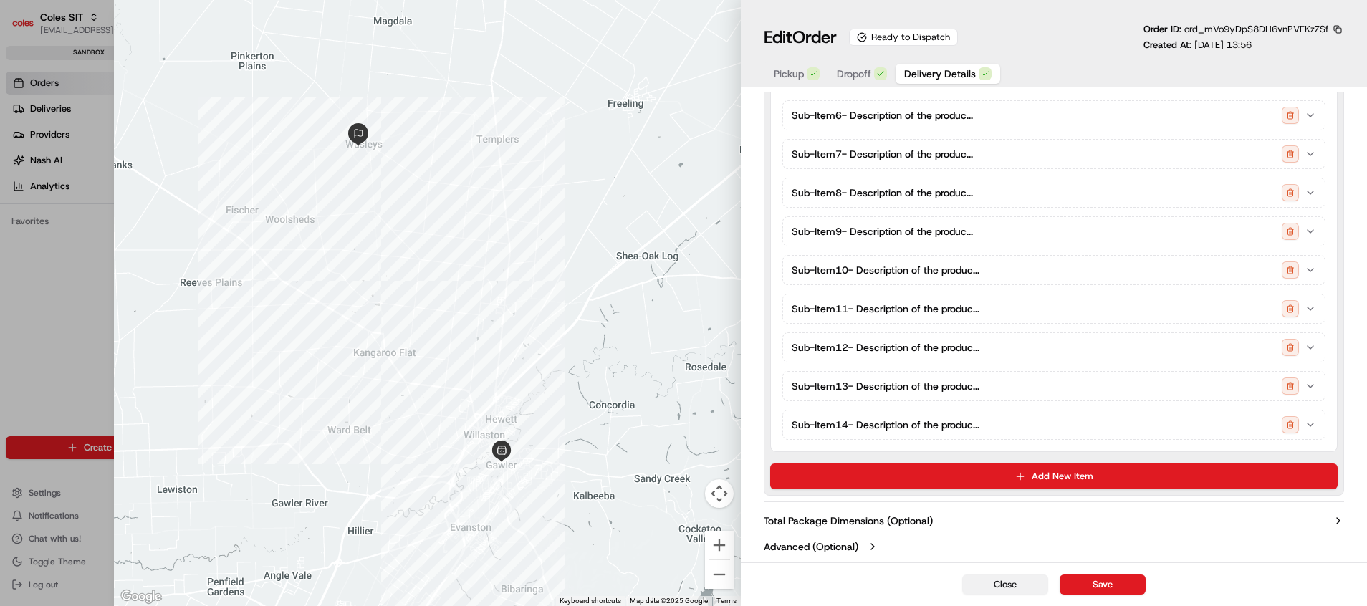
click at [1017, 504] on button "Close" at bounding box center [1005, 585] width 86 height 20
type input "1"
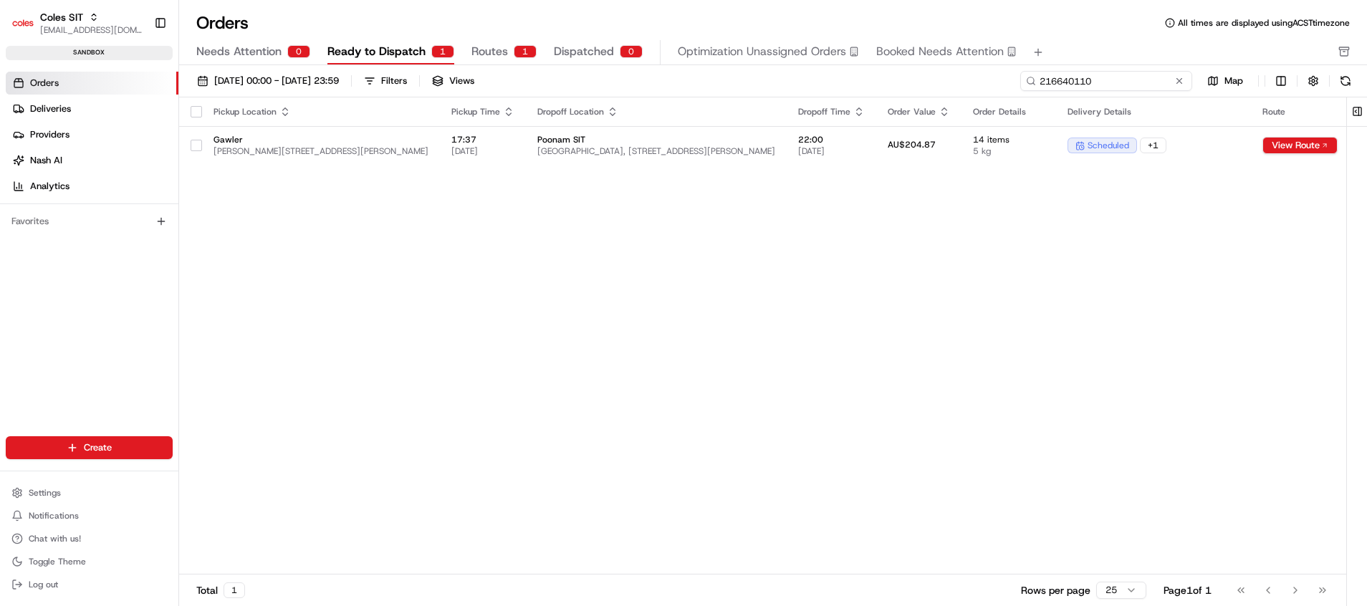
click at [1100, 80] on input "216640110" at bounding box center [1106, 81] width 172 height 20
click at [1094, 80] on input "216640110" at bounding box center [1106, 81] width 172 height 20
click at [482, 59] on span "Routes" at bounding box center [489, 51] width 37 height 17
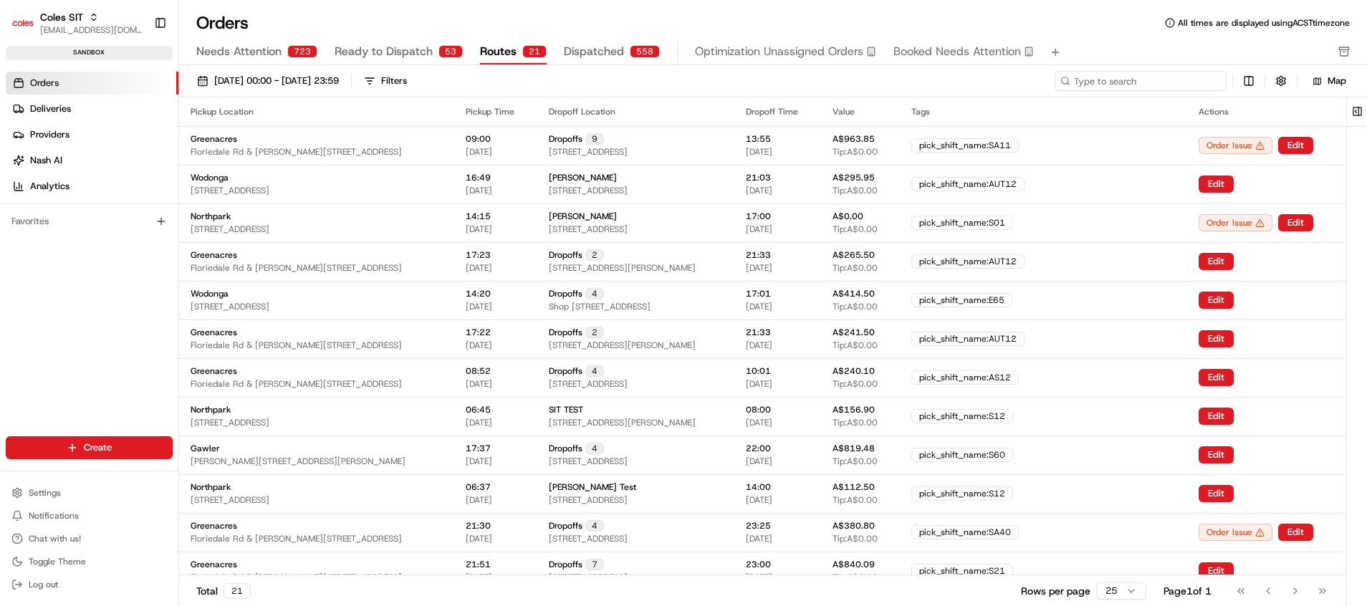
paste input "216640110"
type input "216640110"
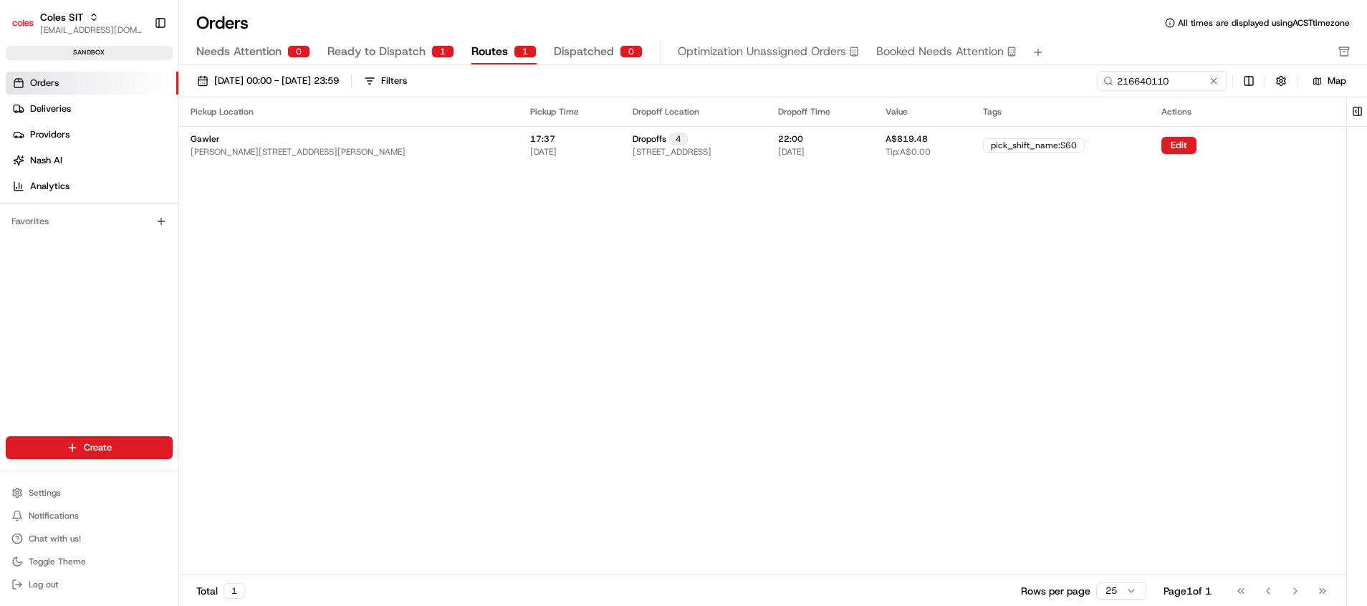
click at [404, 52] on span "Ready to Dispatch" at bounding box center [376, 51] width 98 height 17
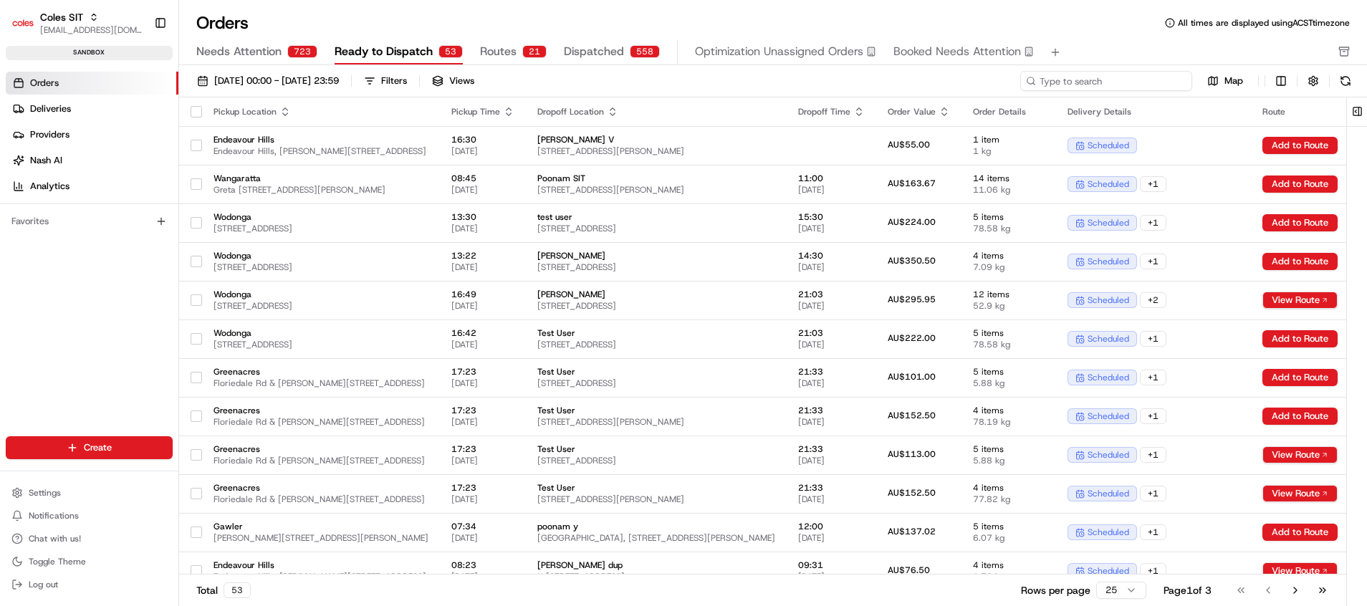
click at [1075, 74] on input at bounding box center [1106, 81] width 172 height 20
paste input "216640110"
type input "216640110"
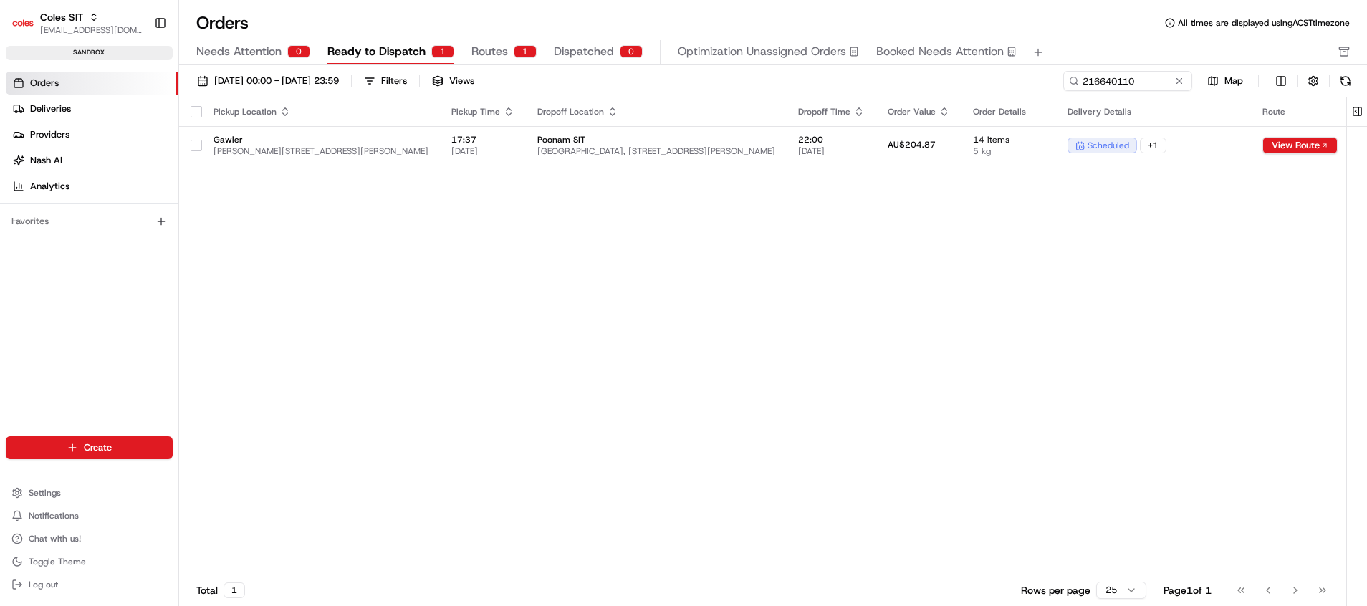
click at [488, 50] on span "Routes" at bounding box center [489, 51] width 37 height 17
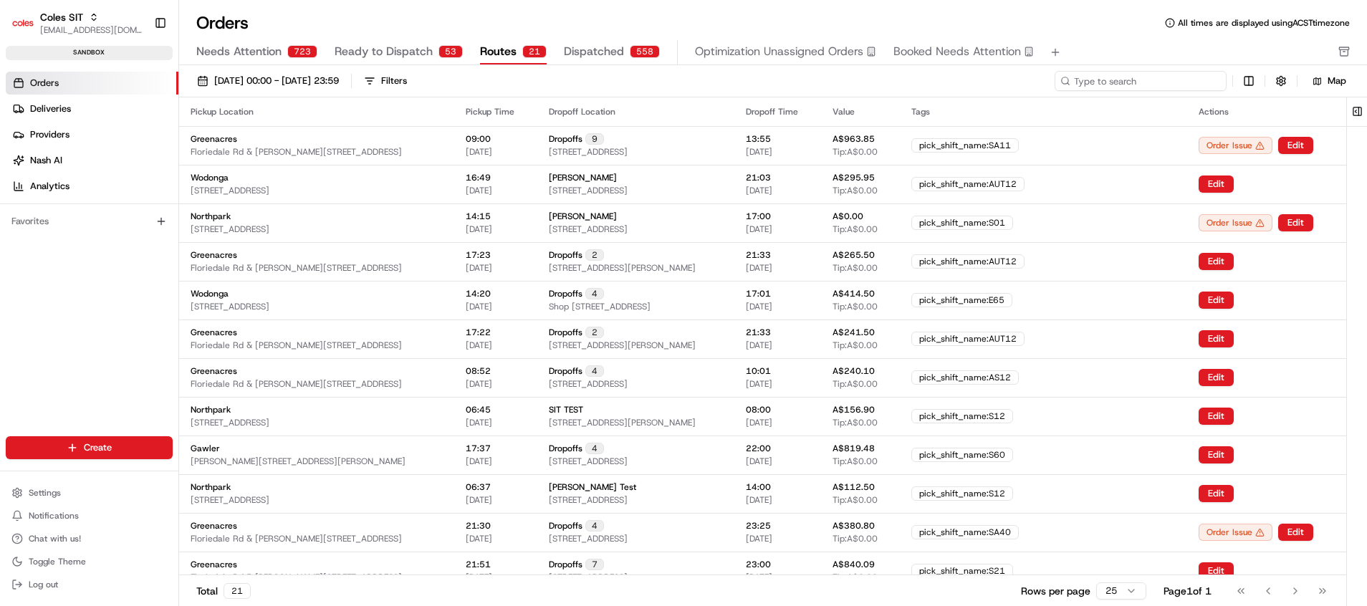
click at [1138, 75] on input at bounding box center [1141, 81] width 172 height 20
paste input "216640110"
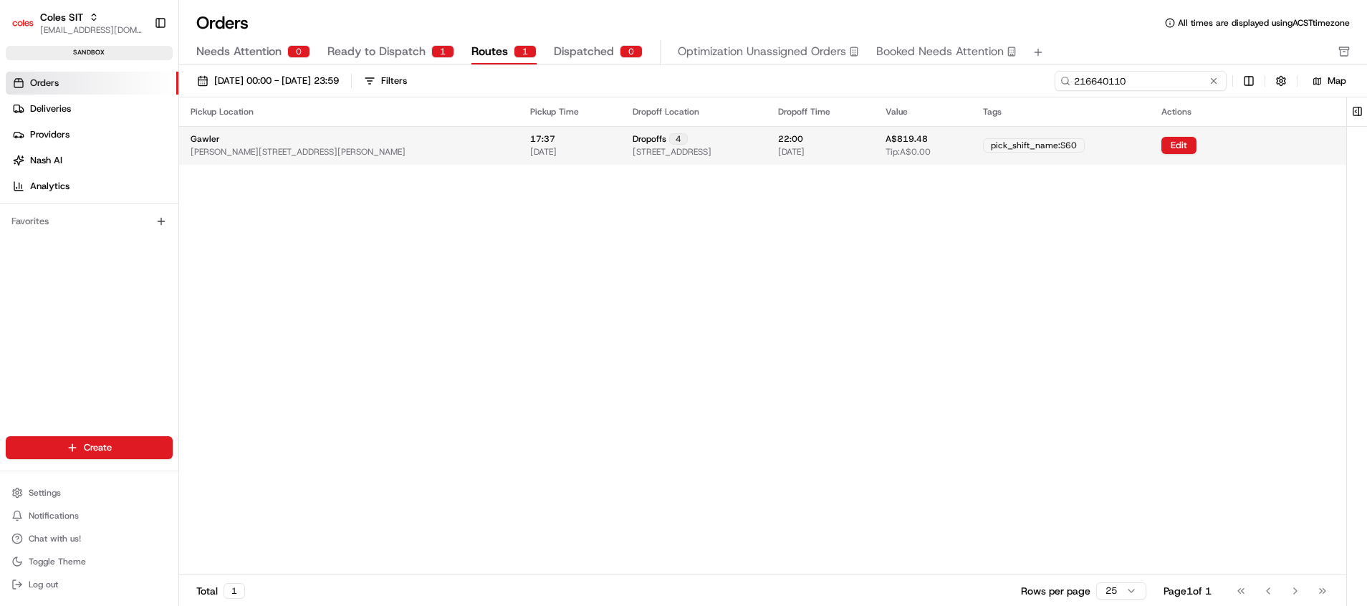
type input "216640110"
click at [643, 151] on span "[STREET_ADDRESS]" at bounding box center [672, 151] width 79 height 11
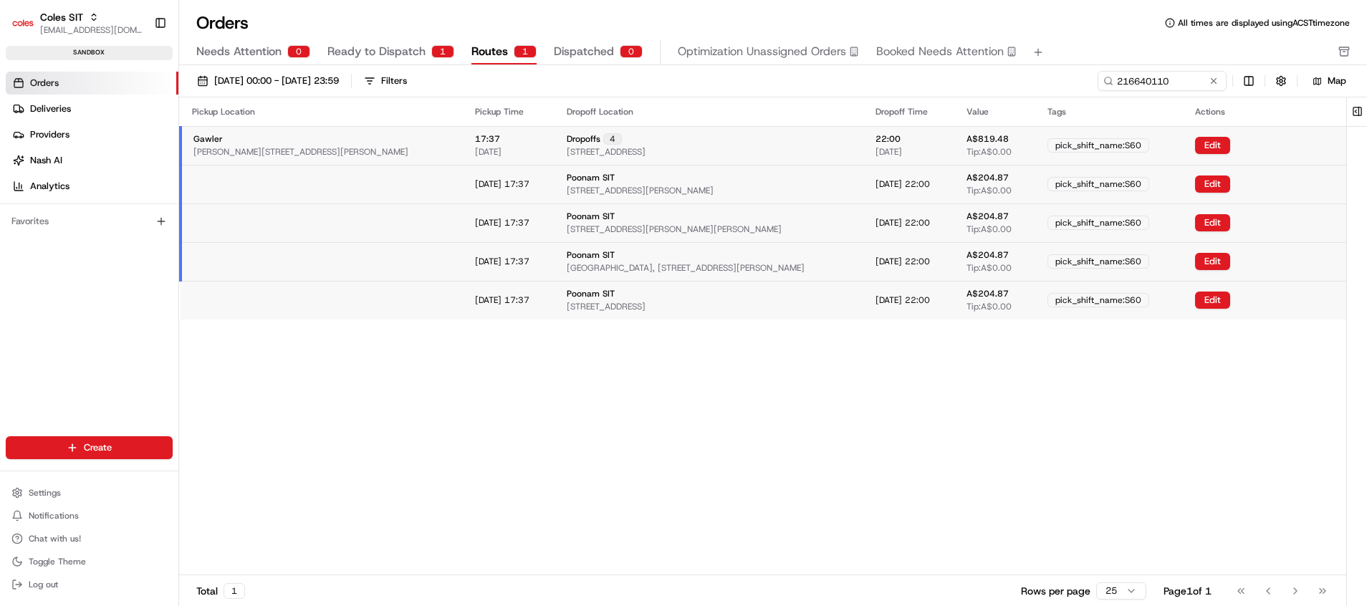
click at [1138, 196] on td "Edit" at bounding box center [1265, 184] width 163 height 39
click at [1138, 186] on button "Edit" at bounding box center [1212, 184] width 35 height 17
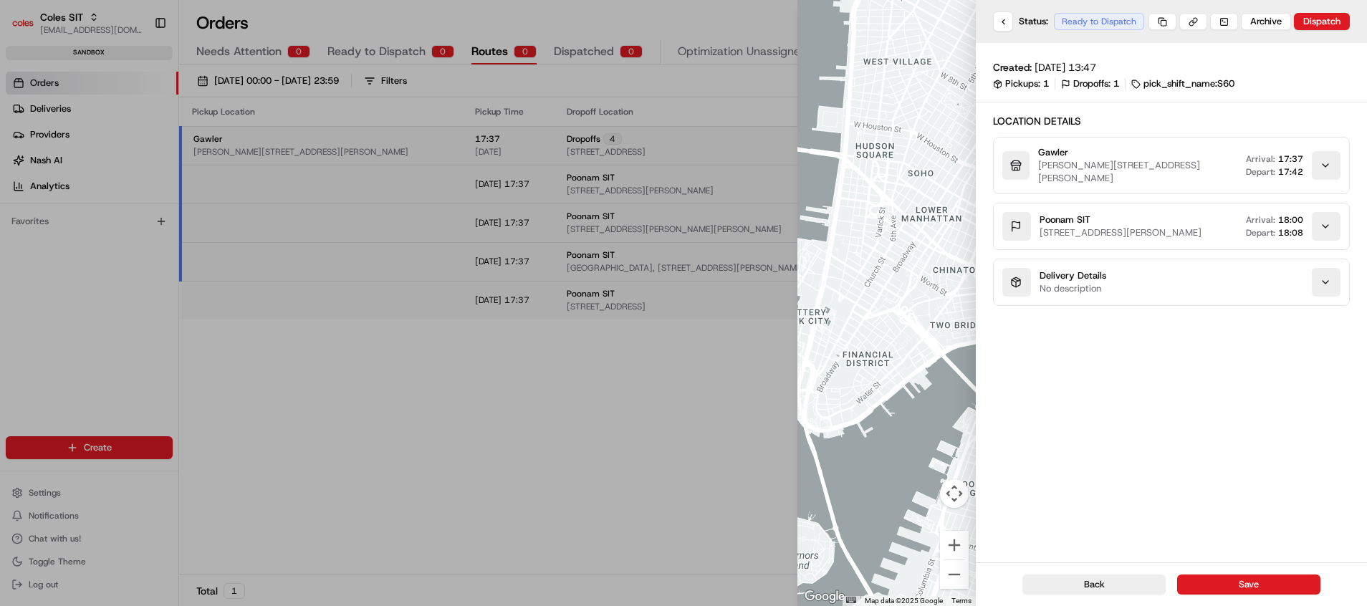
click at [610, 466] on div at bounding box center [683, 303] width 1367 height 606
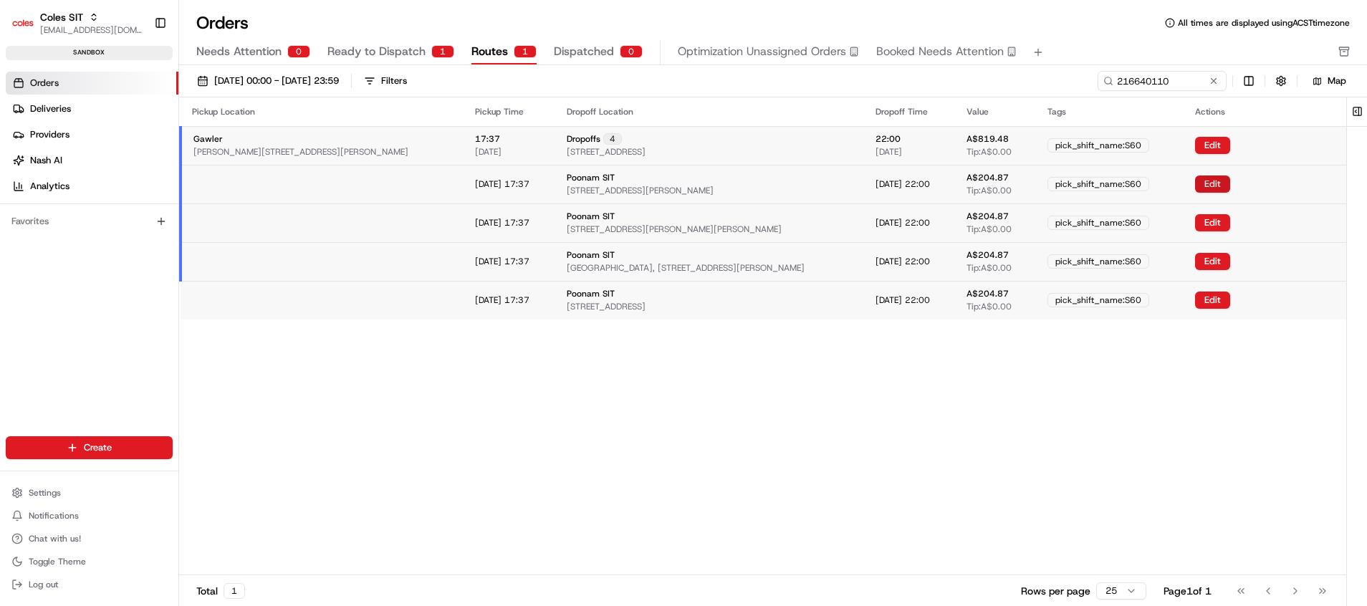
click at [1138, 187] on button "Edit" at bounding box center [1212, 184] width 35 height 17
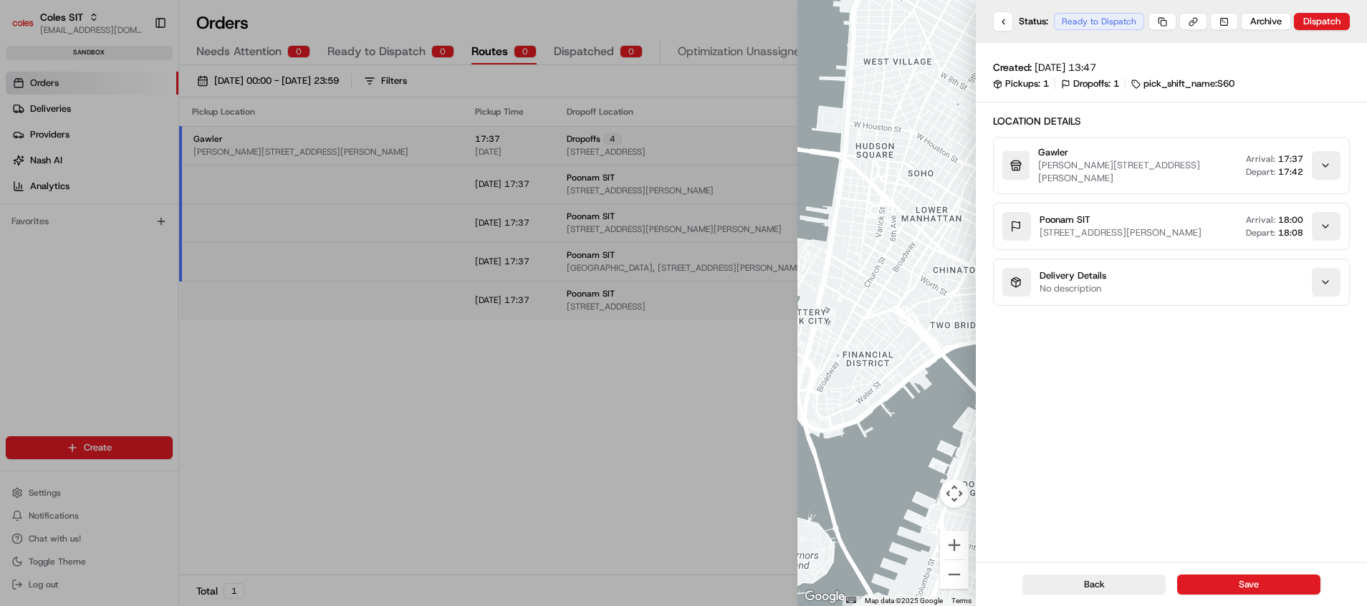
click at [1138, 288] on icon "button" at bounding box center [1325, 282] width 11 height 11
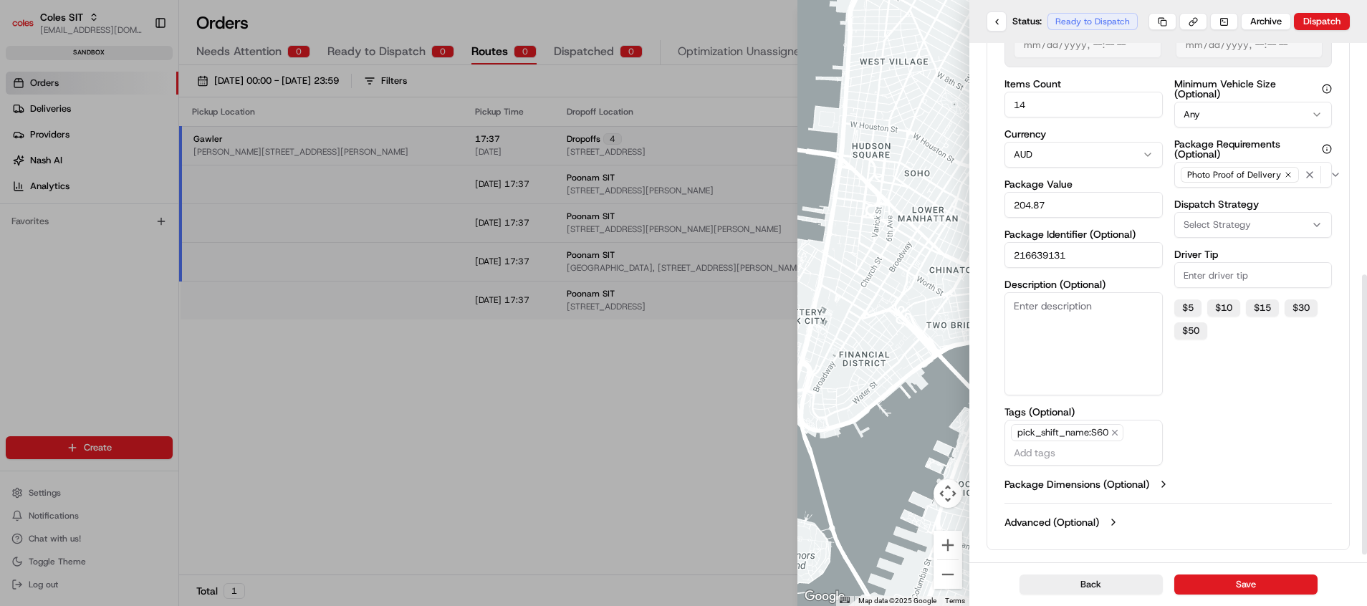
scroll to position [445, 0]
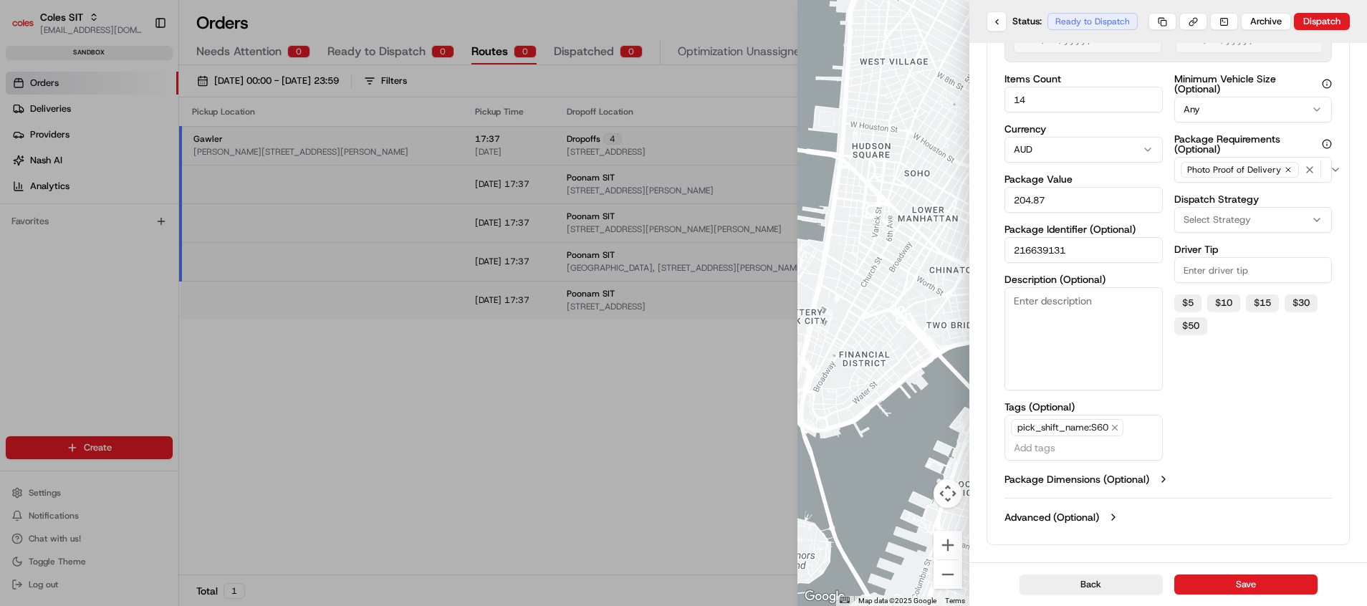
click at [1138, 480] on label "Package Dimensions (Optional)" at bounding box center [1076, 479] width 145 height 14
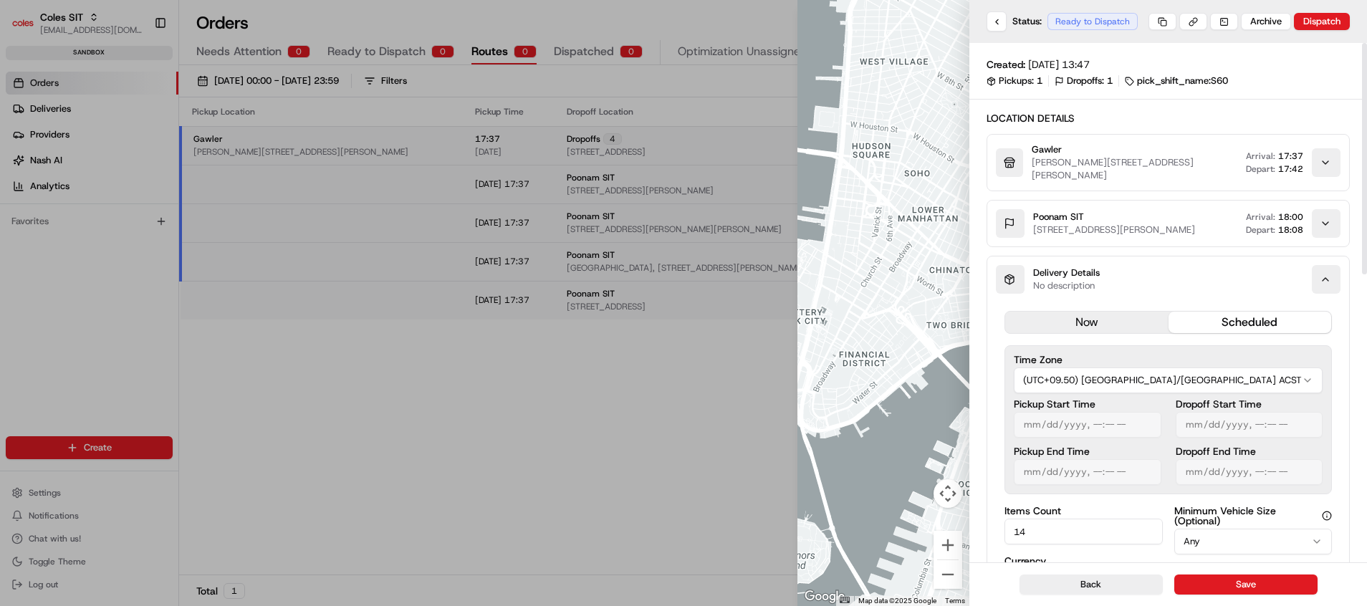
scroll to position [0, 0]
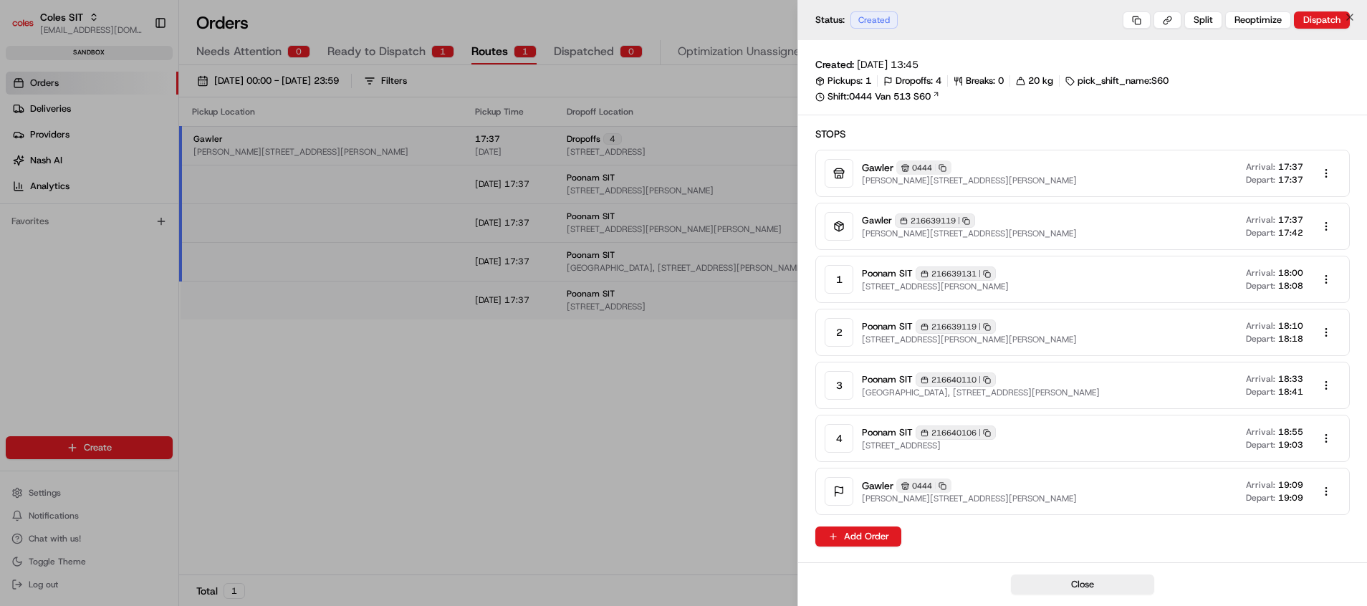
click at [672, 423] on div at bounding box center [683, 303] width 1367 height 606
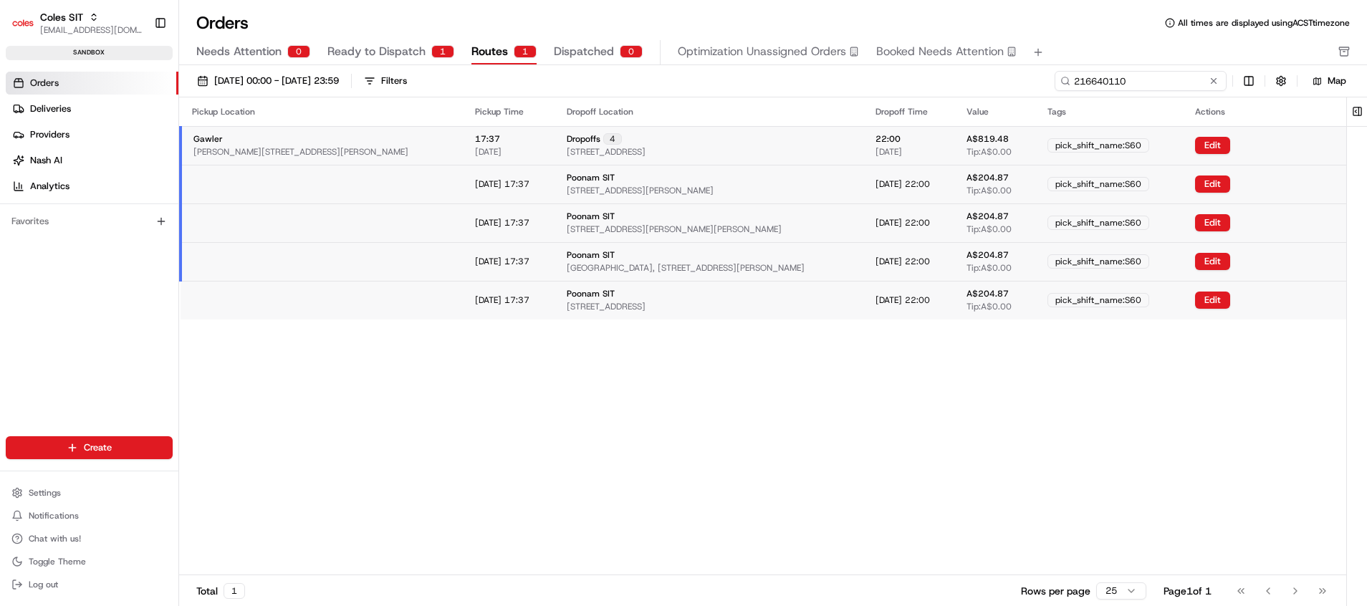
click at [1138, 82] on input "216640110" at bounding box center [1141, 81] width 172 height 20
drag, startPoint x: 1113, startPoint y: 91, endPoint x: 1217, endPoint y: 368, distance: 295.7
click at [1138, 378] on div "Pickup Location Pickup Time Dropoff Location Dropoff Time Value Tags Actions Ga…" at bounding box center [762, 335] width 1167 height 477
click at [1134, 79] on input "216640110" at bounding box center [1141, 81] width 172 height 20
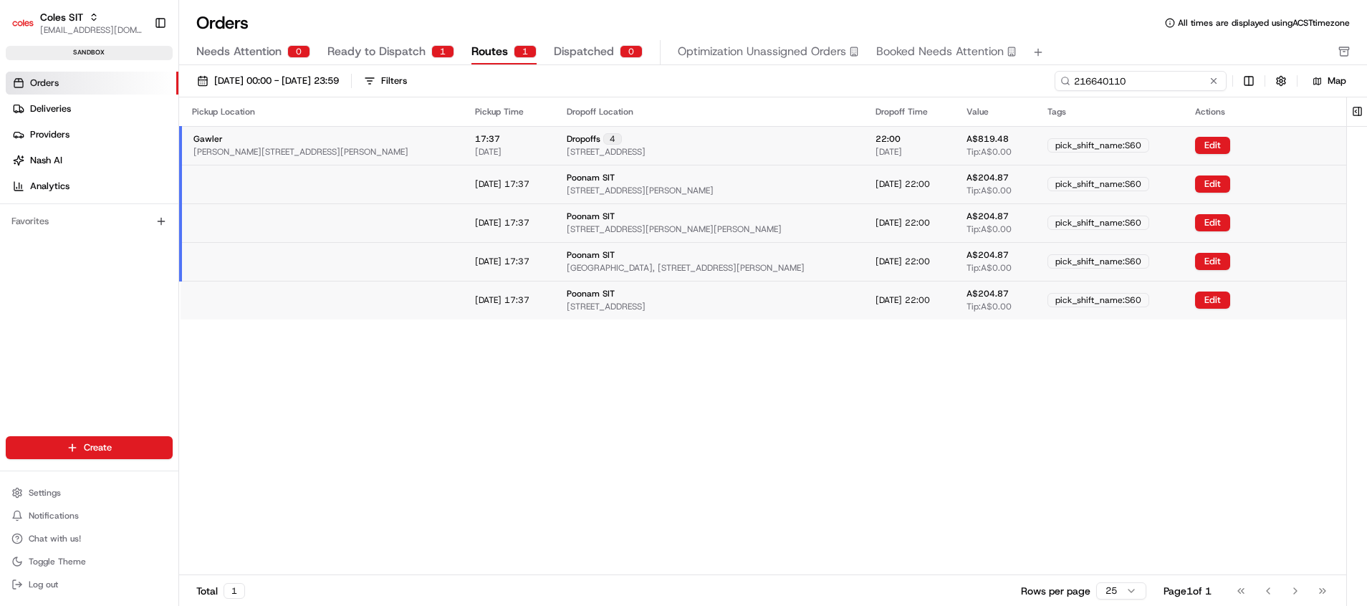
click at [1135, 79] on input "216640110" at bounding box center [1141, 81] width 172 height 20
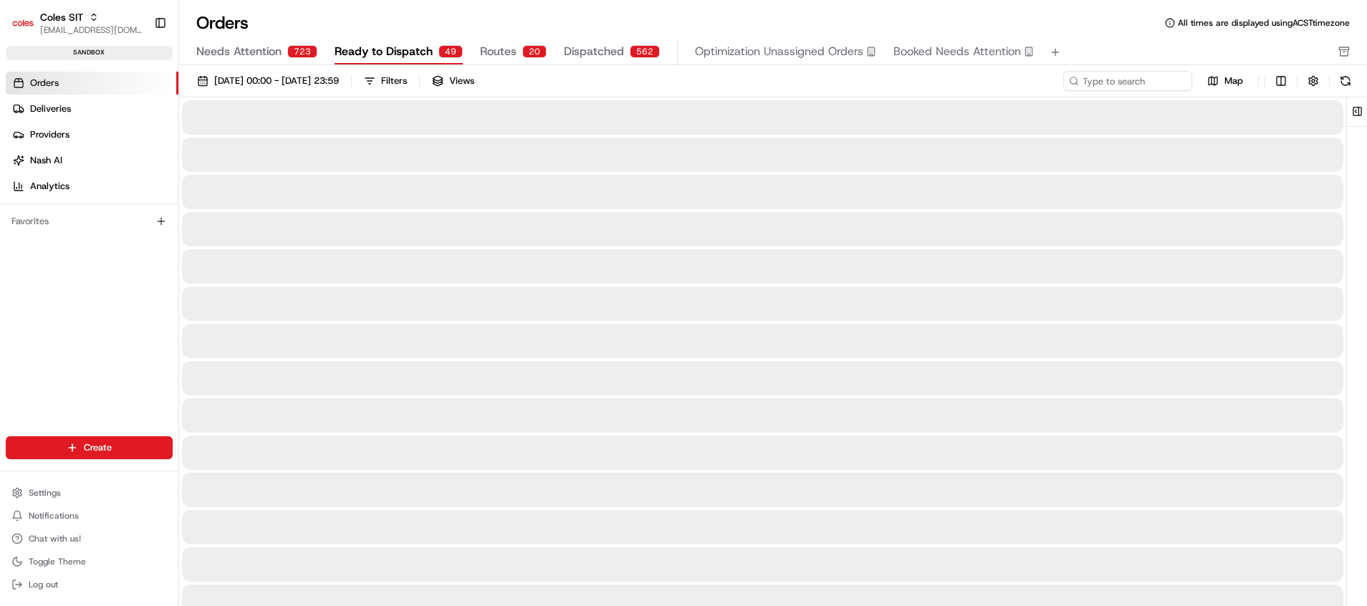
click at [375, 56] on span "Ready to Dispatch" at bounding box center [384, 51] width 98 height 17
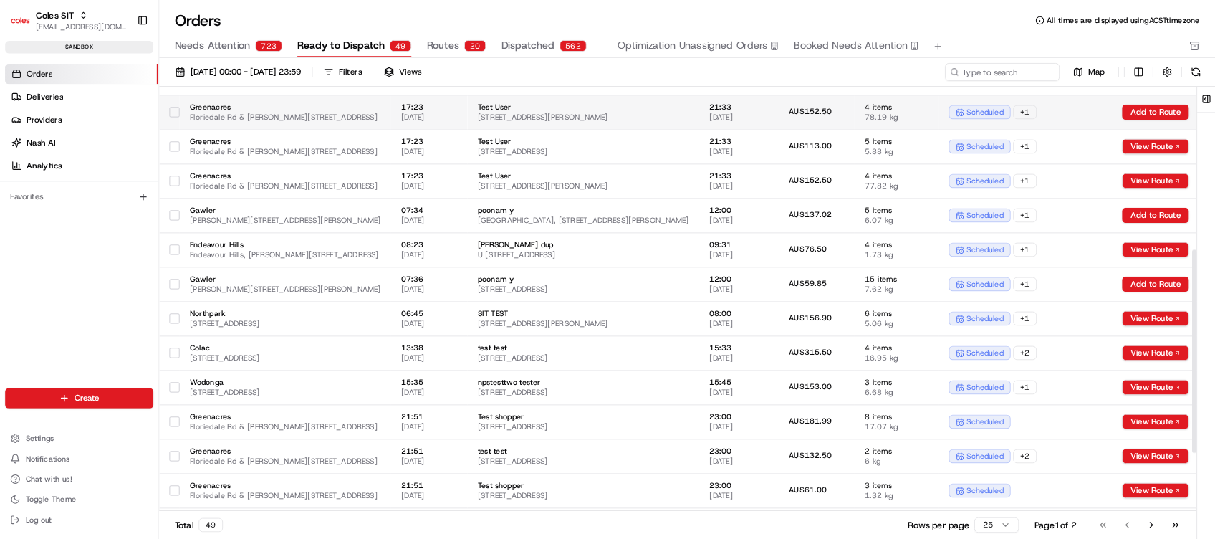
scroll to position [196, 0]
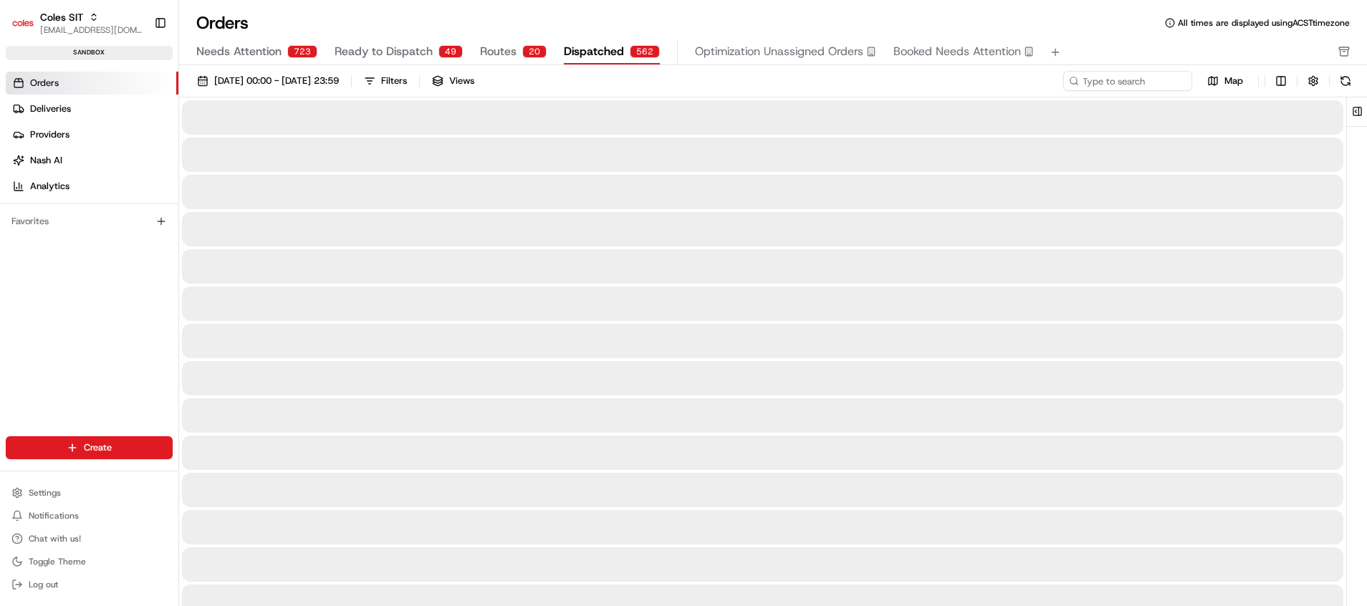
click at [577, 54] on span "Dispatched" at bounding box center [594, 51] width 60 height 17
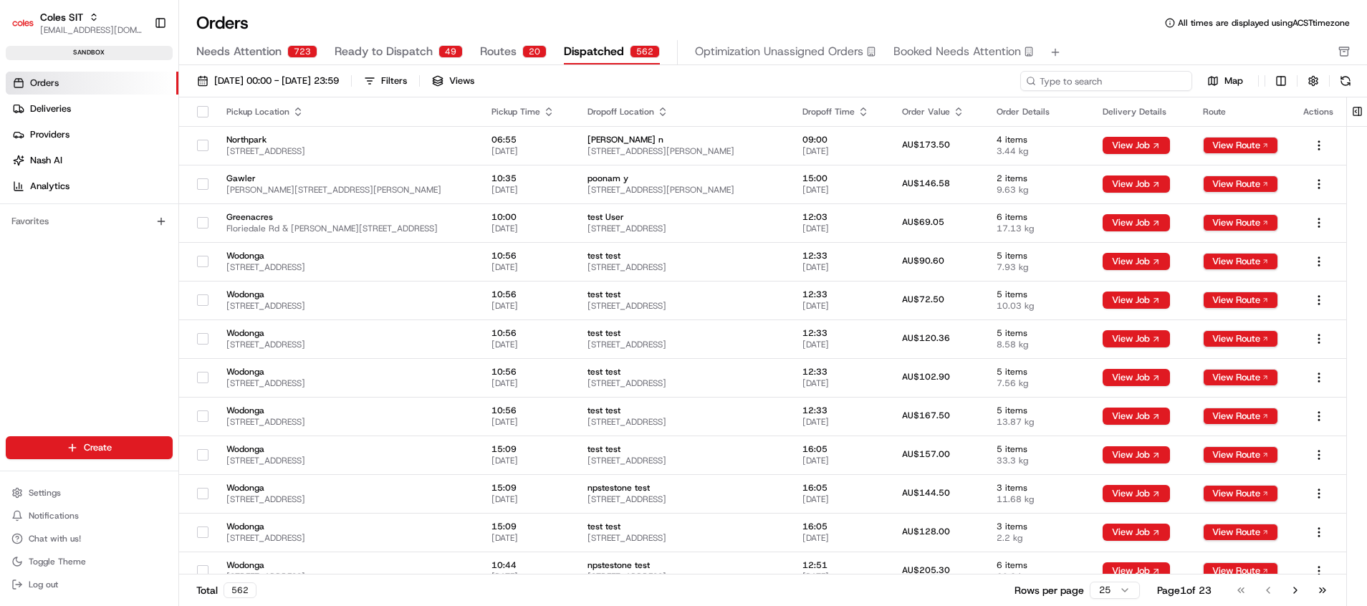
click at [1108, 71] on input at bounding box center [1106, 81] width 172 height 20
paste input "216640110"
type input "216640110"
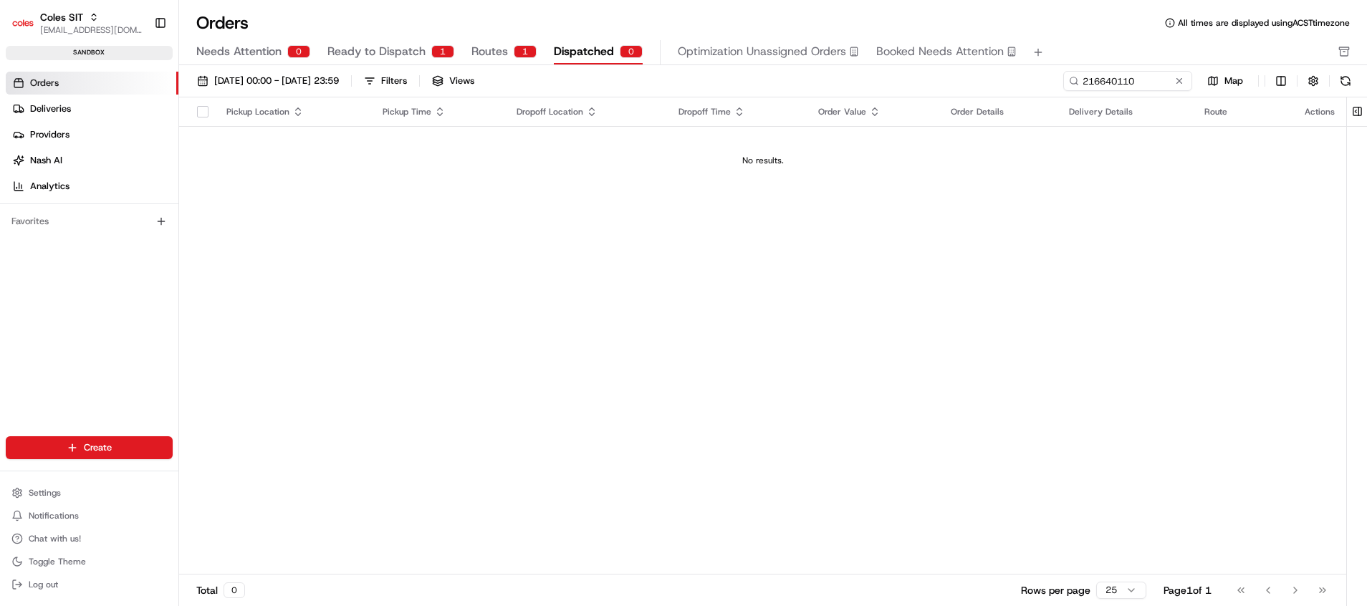
click at [501, 54] on span "Routes" at bounding box center [489, 51] width 37 height 17
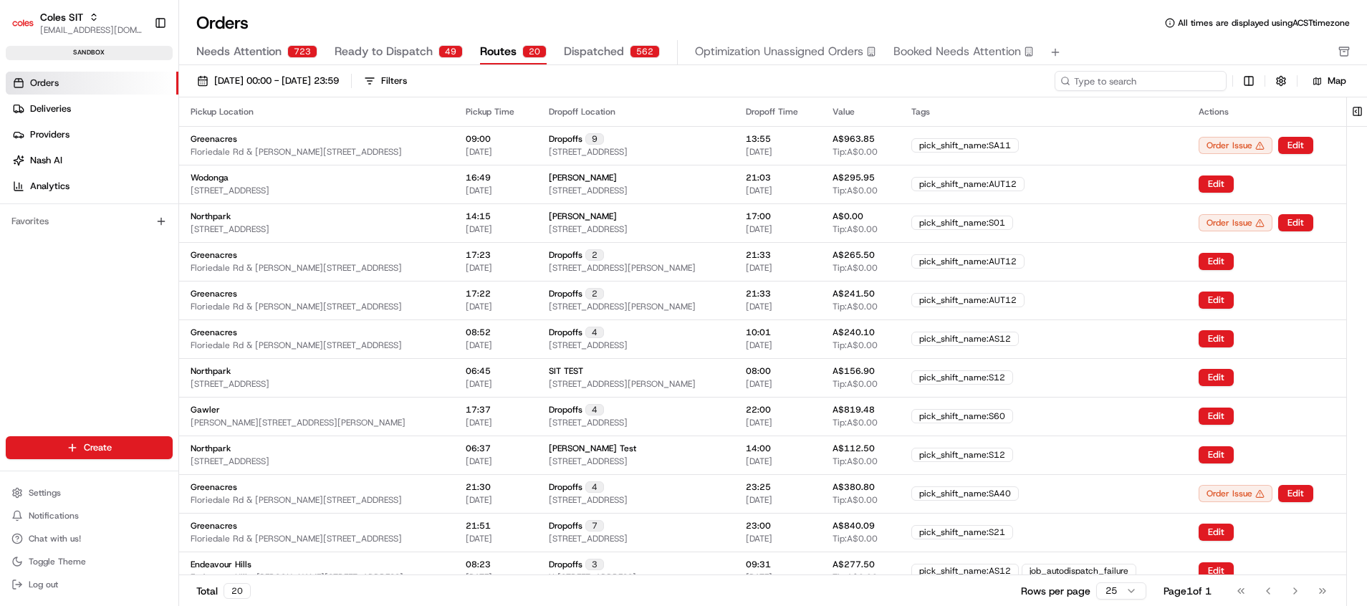
click at [1138, 75] on input at bounding box center [1141, 81] width 172 height 20
paste input "216640110"
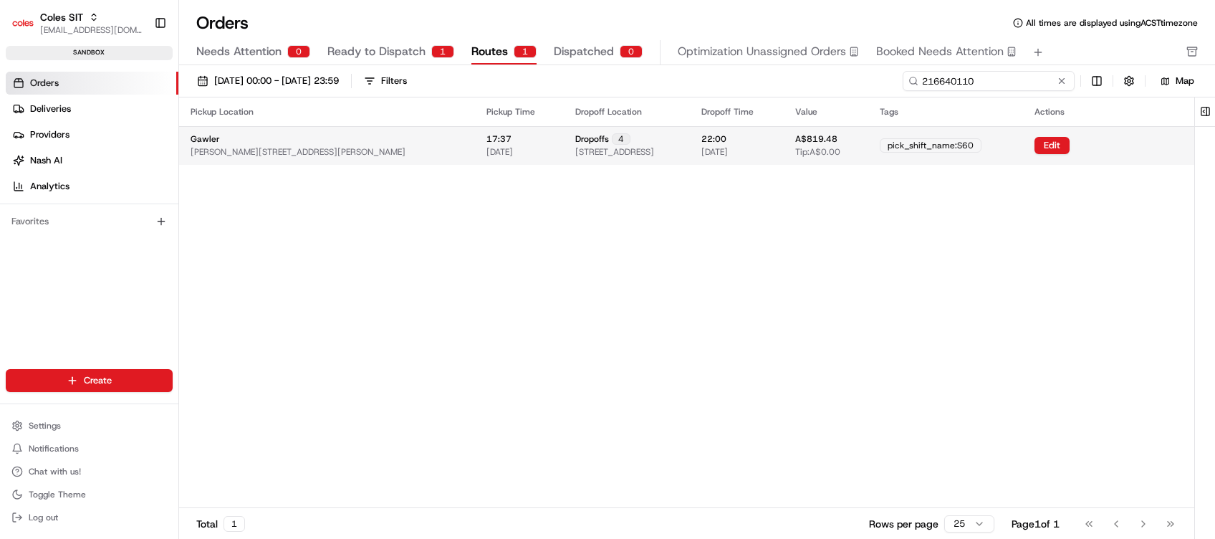
type input "216640110"
click at [623, 153] on span "[STREET_ADDRESS]" at bounding box center [614, 151] width 79 height 11
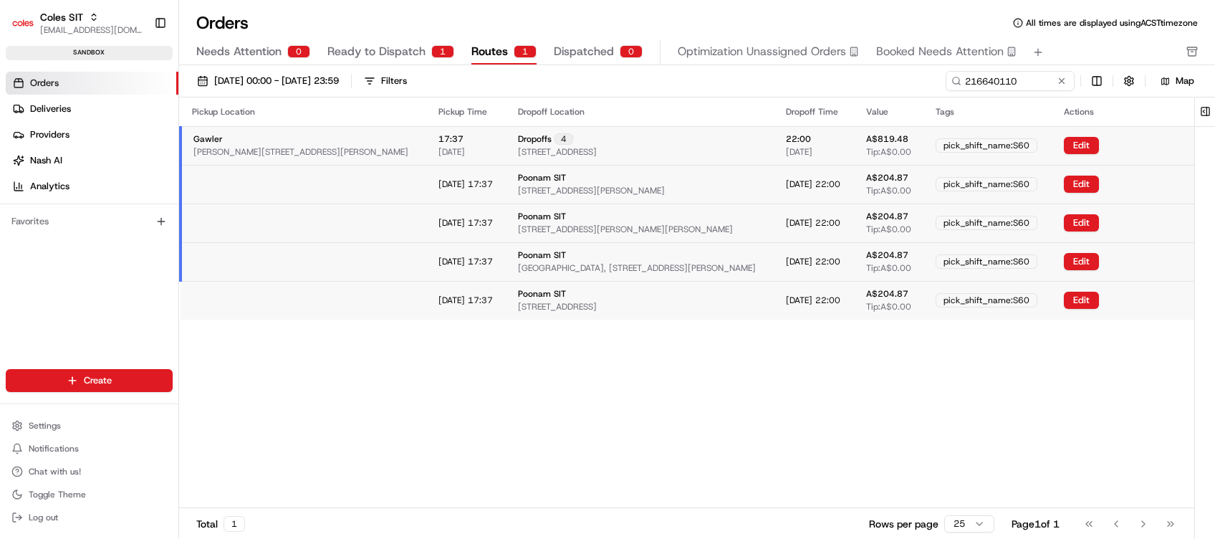
click at [597, 152] on span "[STREET_ADDRESS]" at bounding box center [557, 151] width 79 height 11
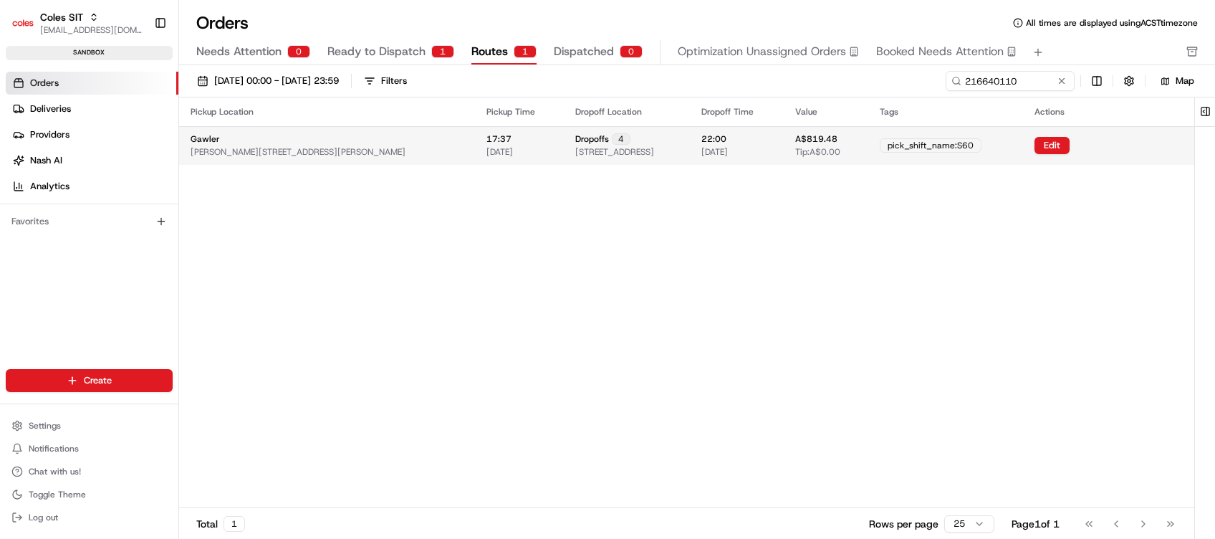
click at [623, 150] on span "[STREET_ADDRESS]" at bounding box center [614, 151] width 79 height 11
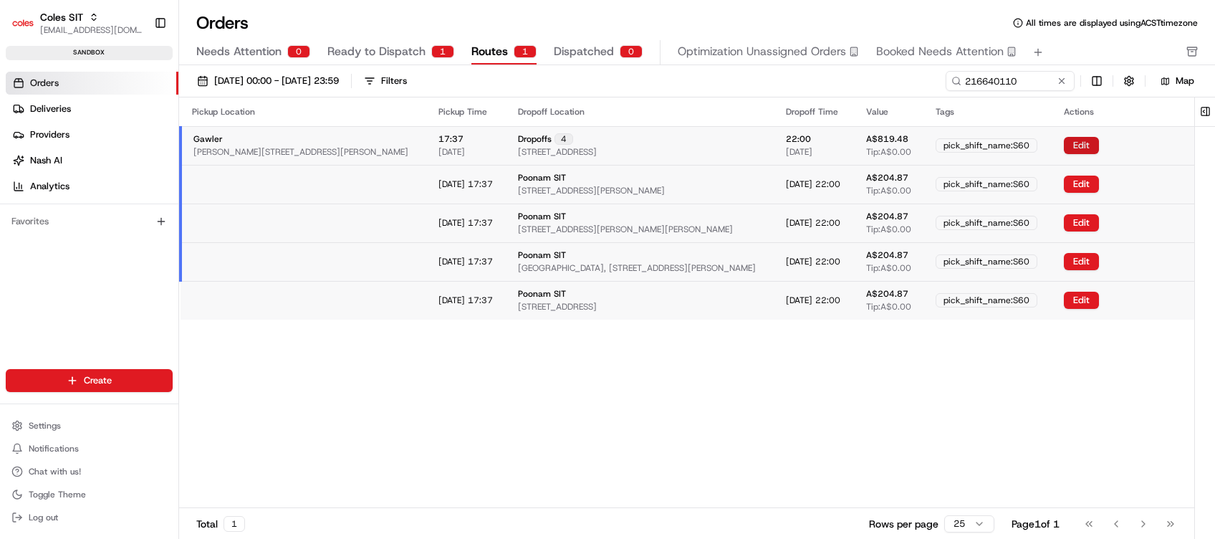
click at [1098, 143] on button "Edit" at bounding box center [1081, 145] width 35 height 17
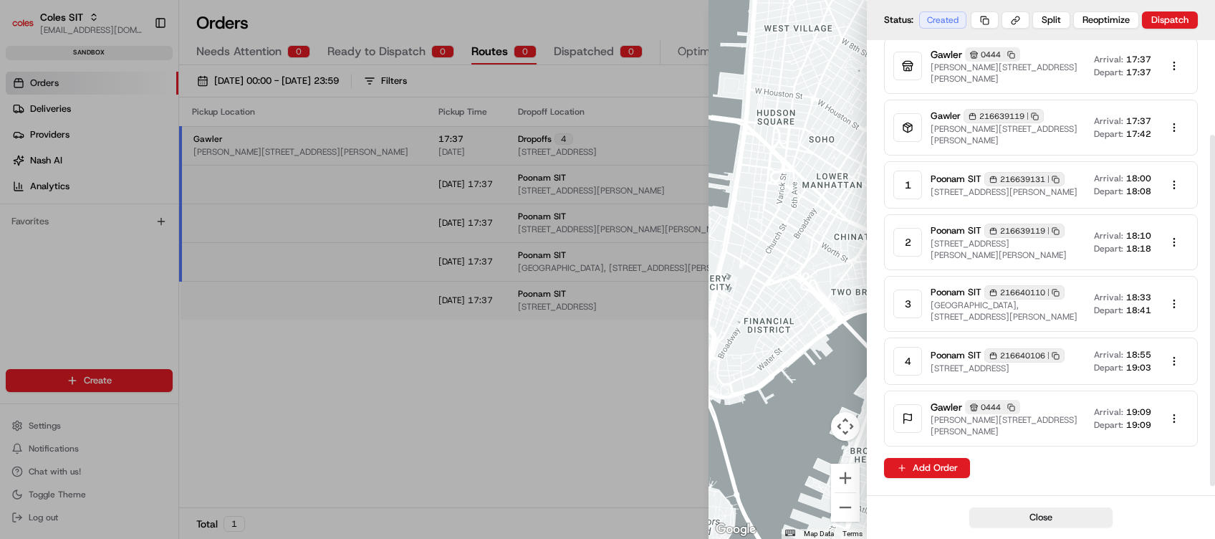
scroll to position [134, 0]
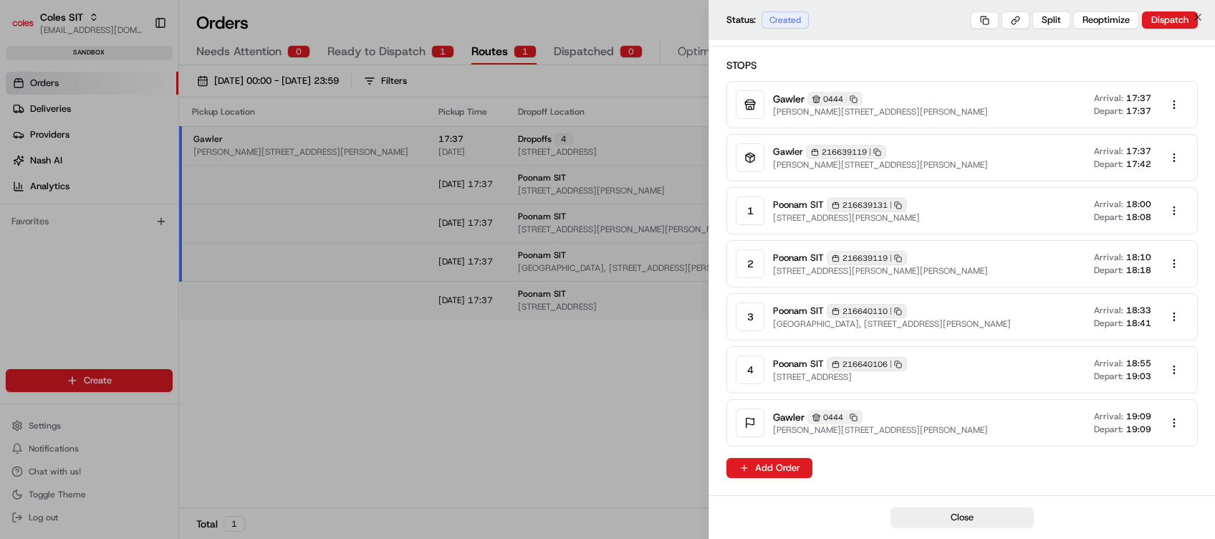
drag, startPoint x: 610, startPoint y: 379, endPoint x: 623, endPoint y: 368, distance: 17.3
click at [610, 378] on div at bounding box center [607, 269] width 1215 height 539
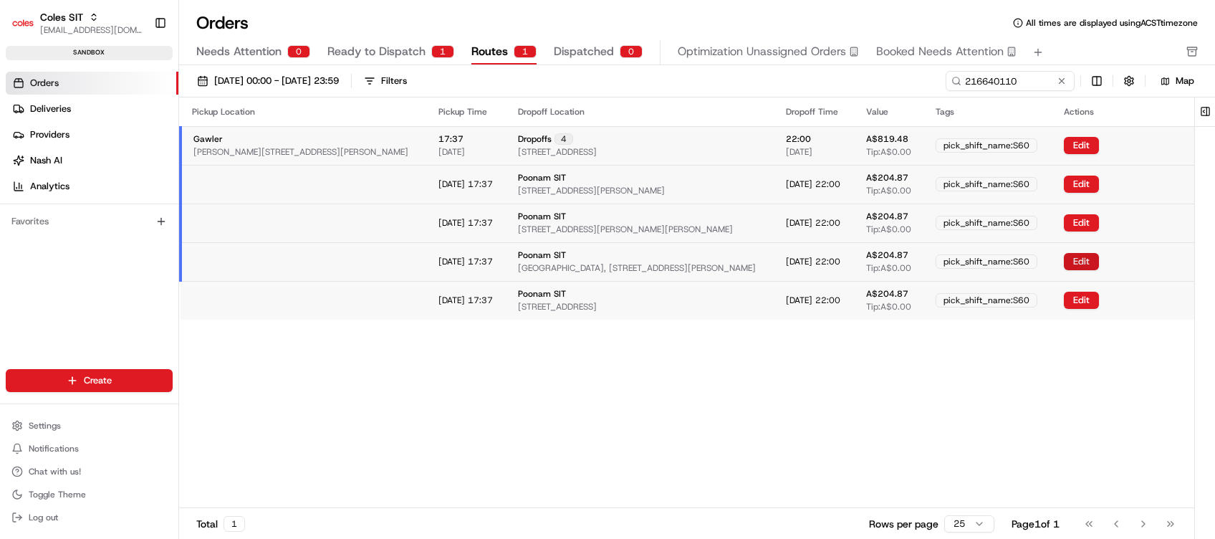
click at [1095, 261] on button "Edit" at bounding box center [1081, 261] width 35 height 17
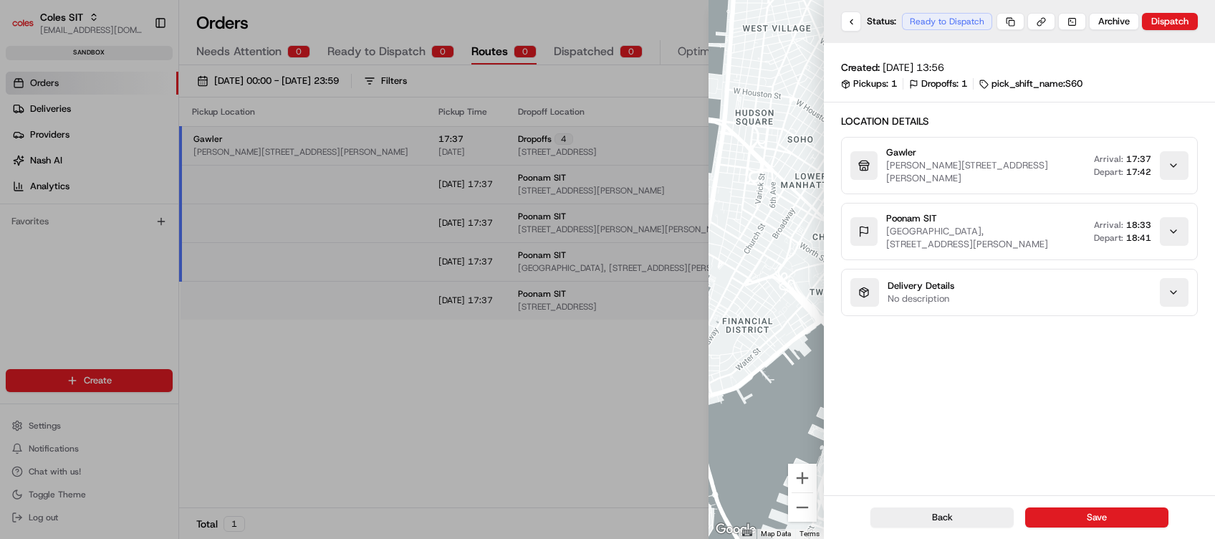
click at [609, 337] on div at bounding box center [607, 269] width 1215 height 539
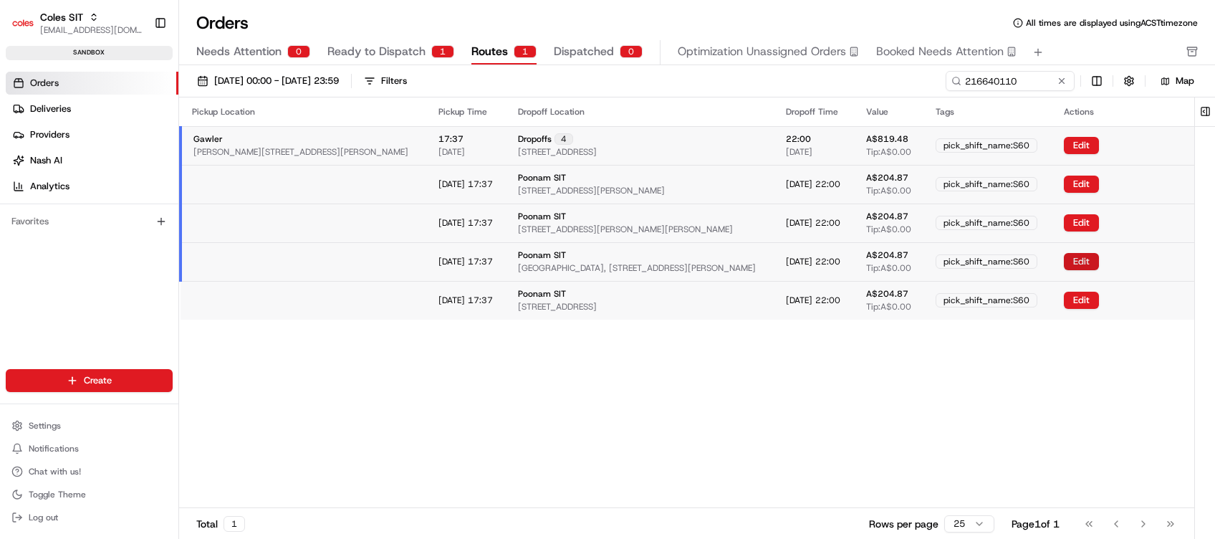
click at [1074, 258] on button "Edit" at bounding box center [1081, 261] width 35 height 17
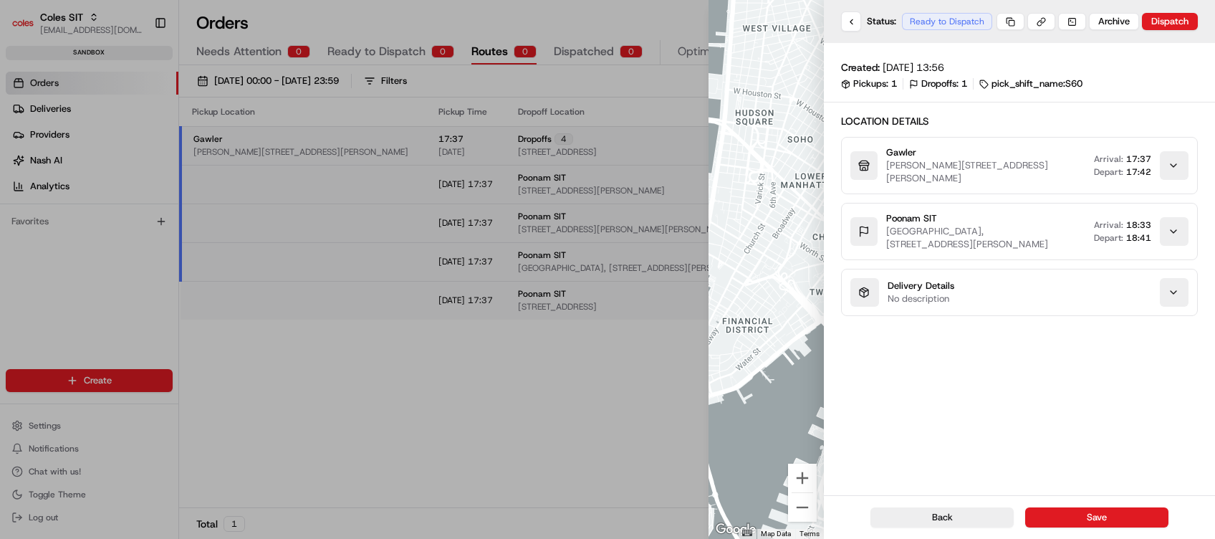
click at [1138, 229] on icon "button" at bounding box center [1173, 231] width 11 height 11
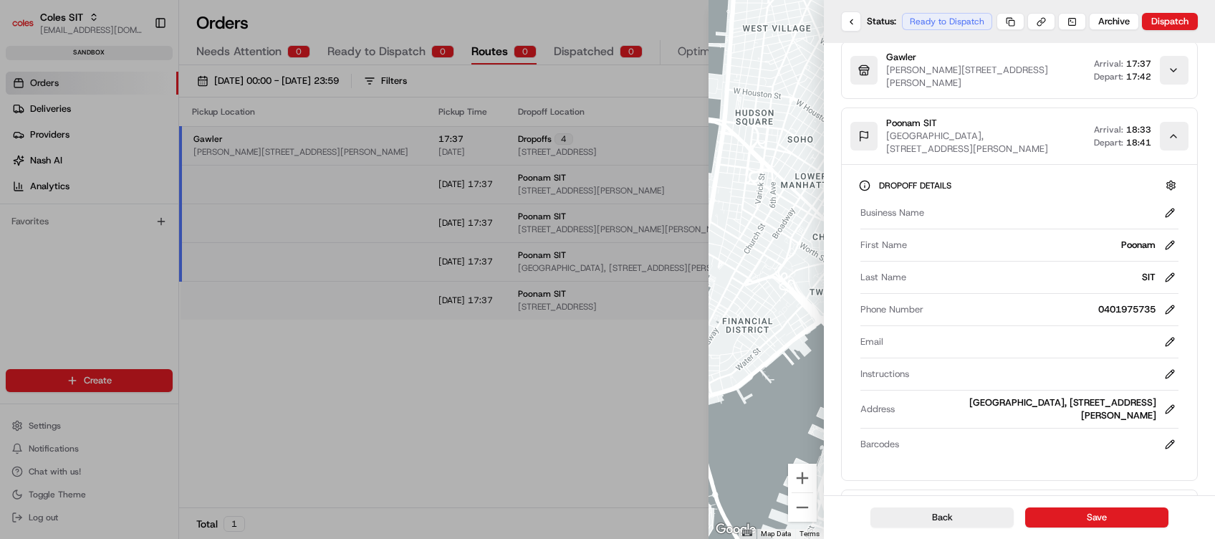
scroll to position [153, 0]
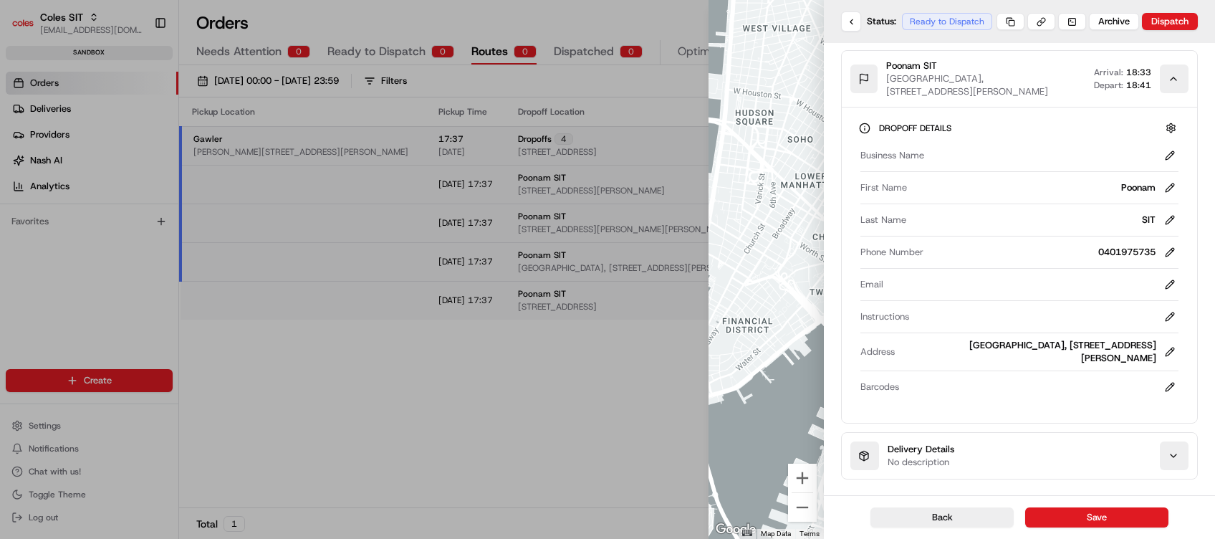
click at [1096, 464] on button "Delivery Details No description" at bounding box center [1019, 456] width 355 height 46
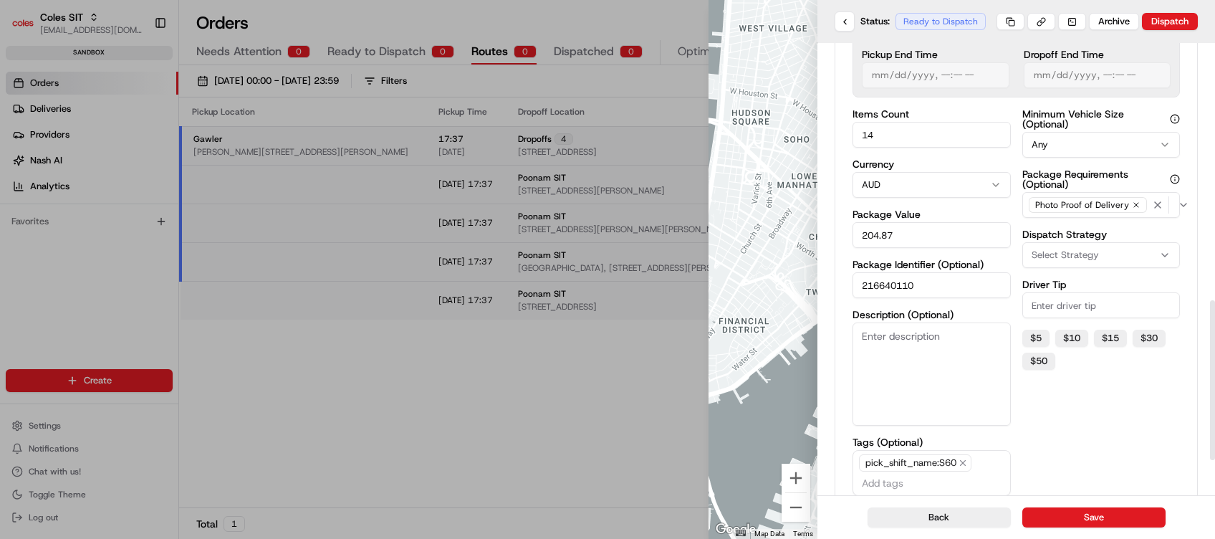
scroll to position [826, 0]
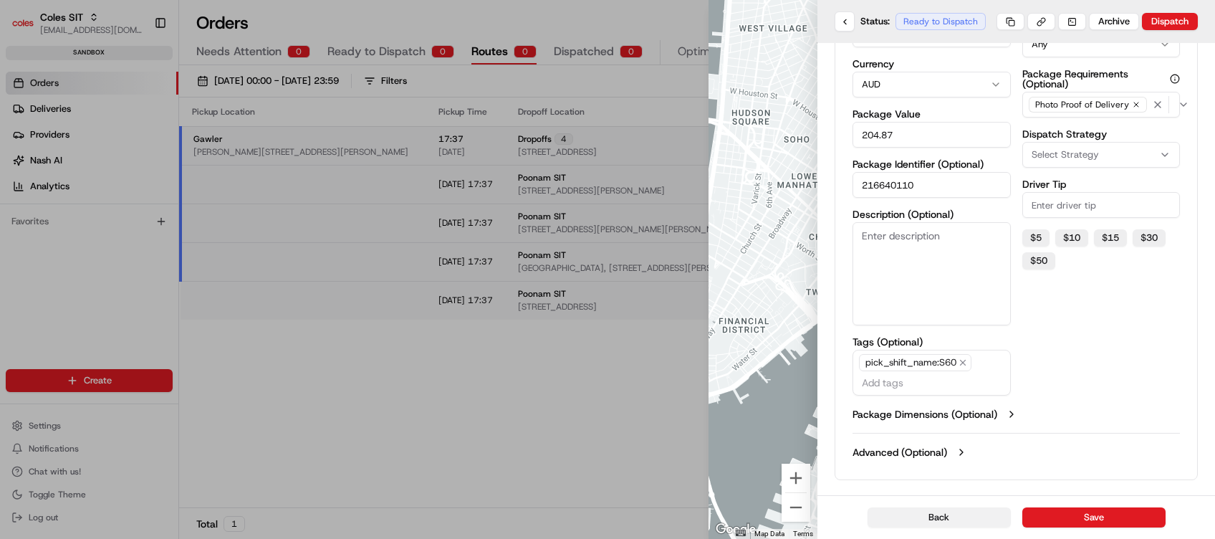
click at [990, 504] on button "Back" at bounding box center [939, 517] width 143 height 20
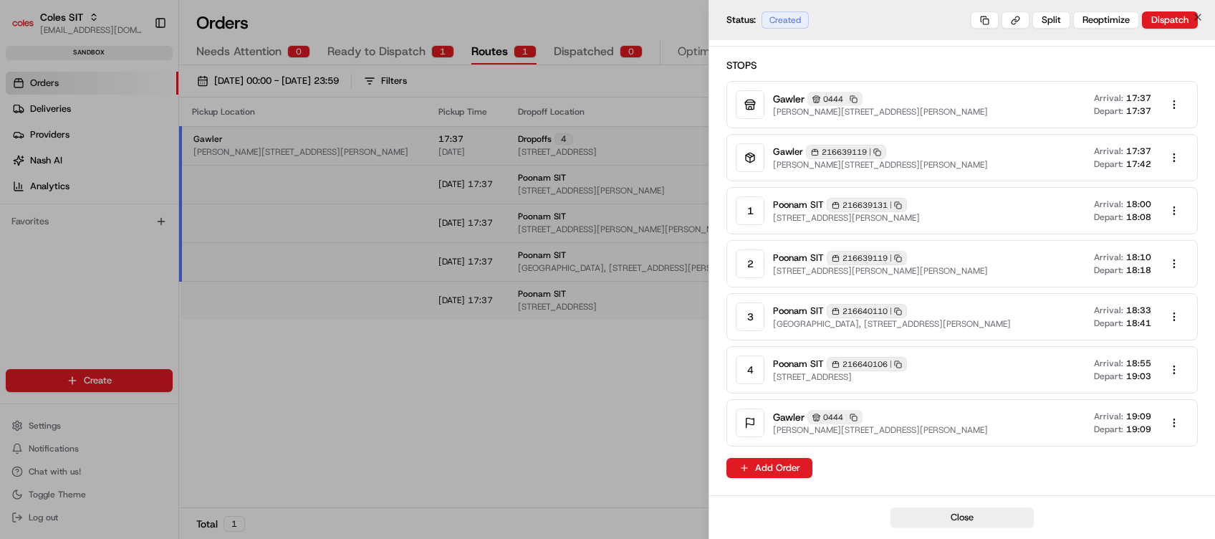
click at [640, 423] on div at bounding box center [607, 269] width 1215 height 539
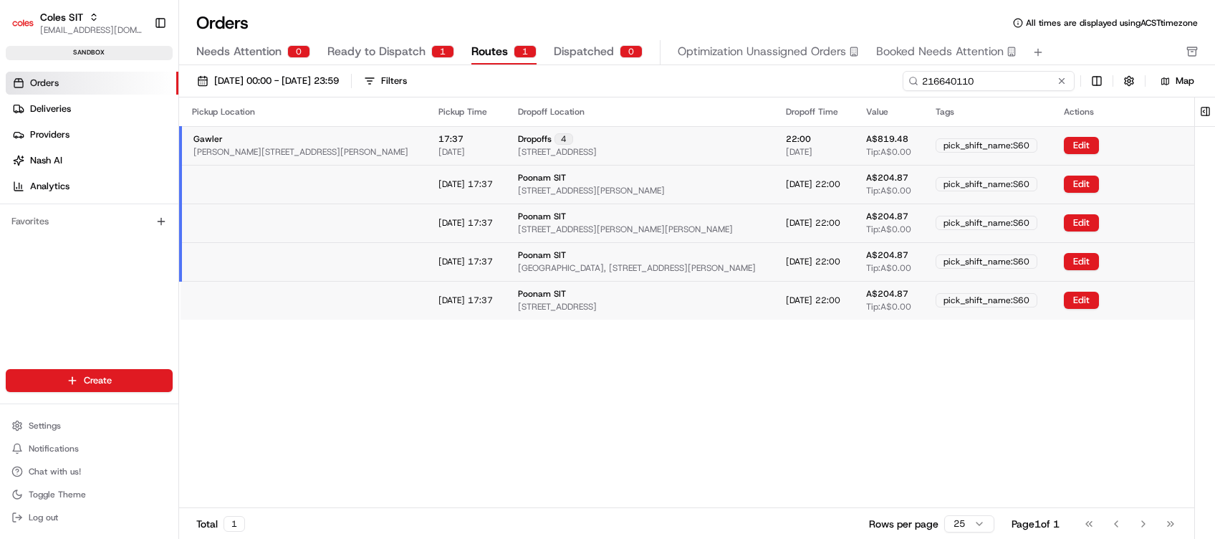
click at [998, 80] on input "216640110" at bounding box center [989, 81] width 172 height 20
click at [368, 52] on span "Ready to Dispatch" at bounding box center [376, 51] width 98 height 17
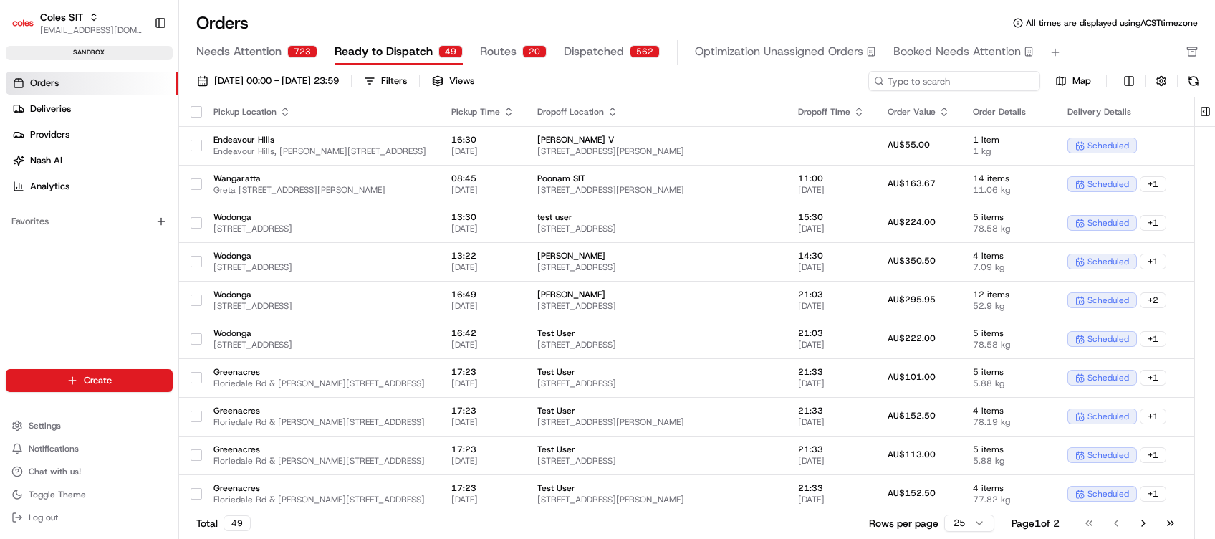
paste input "216640110"
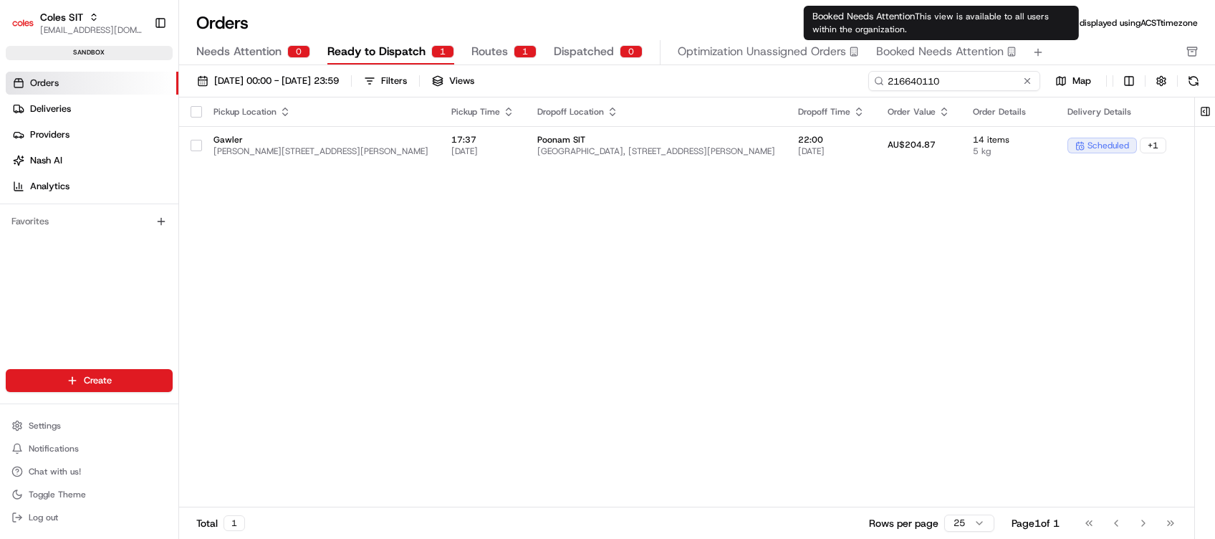
type input "216640110"
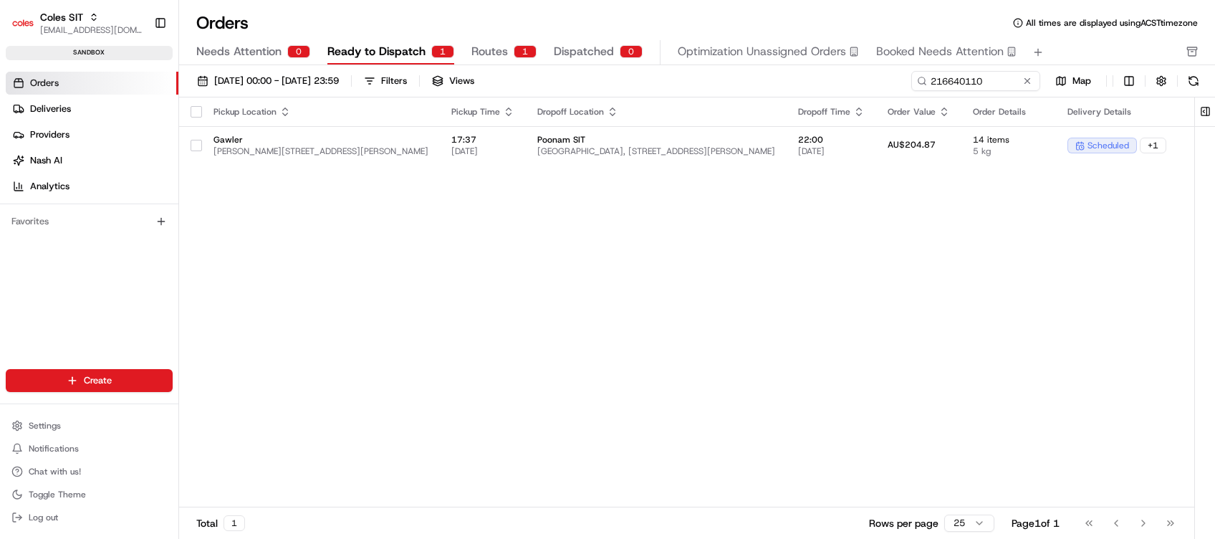
click at [779, 315] on div "Pickup Location Pickup Time Dropoff Location Dropoff Time Order Value Order Det…" at bounding box center [856, 302] width 1355 height 410
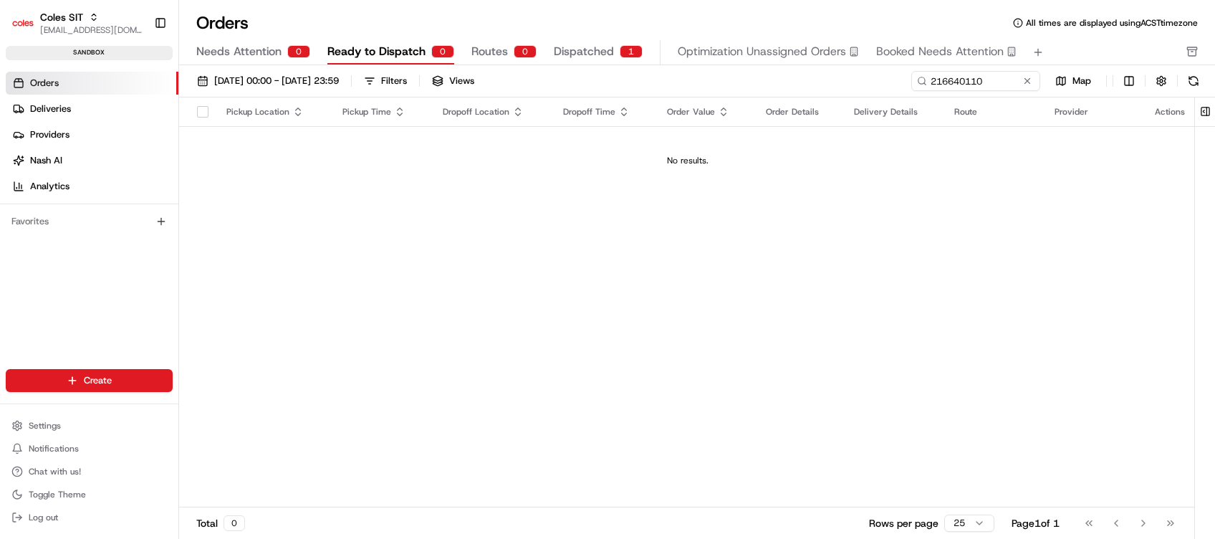
click at [485, 48] on span "Routes" at bounding box center [489, 51] width 37 height 17
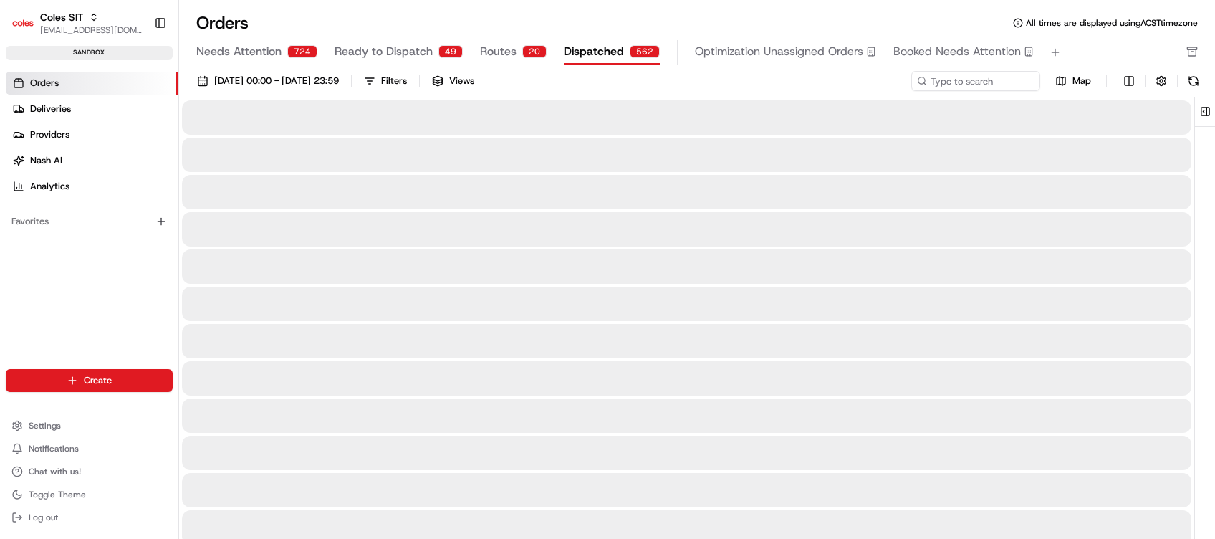
click at [603, 57] on span "Dispatched" at bounding box center [594, 51] width 60 height 17
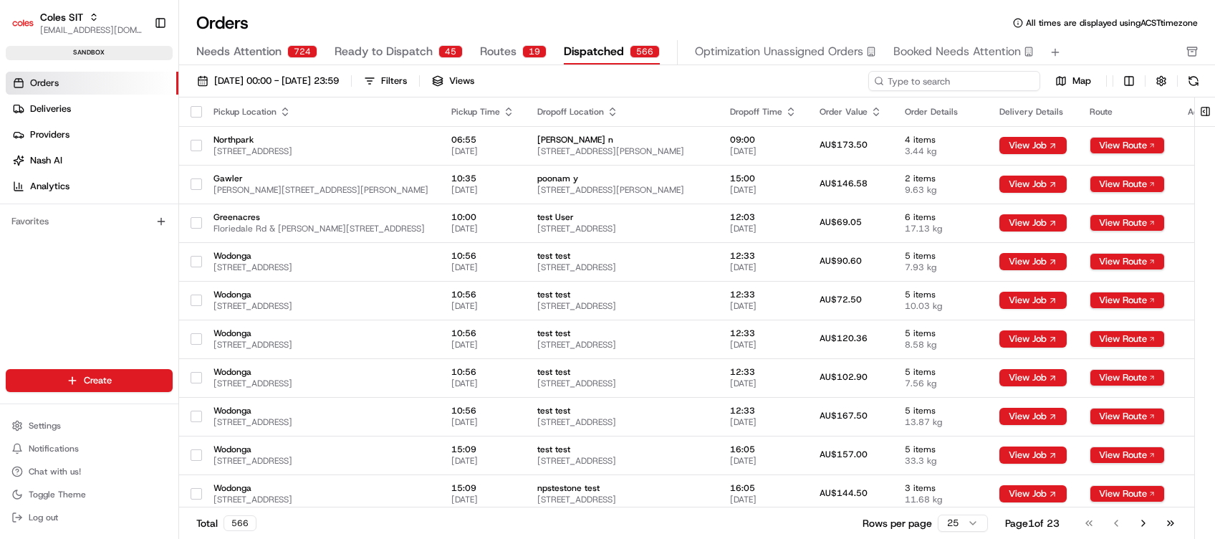
click at [1009, 79] on input at bounding box center [954, 81] width 172 height 20
paste input "216640110"
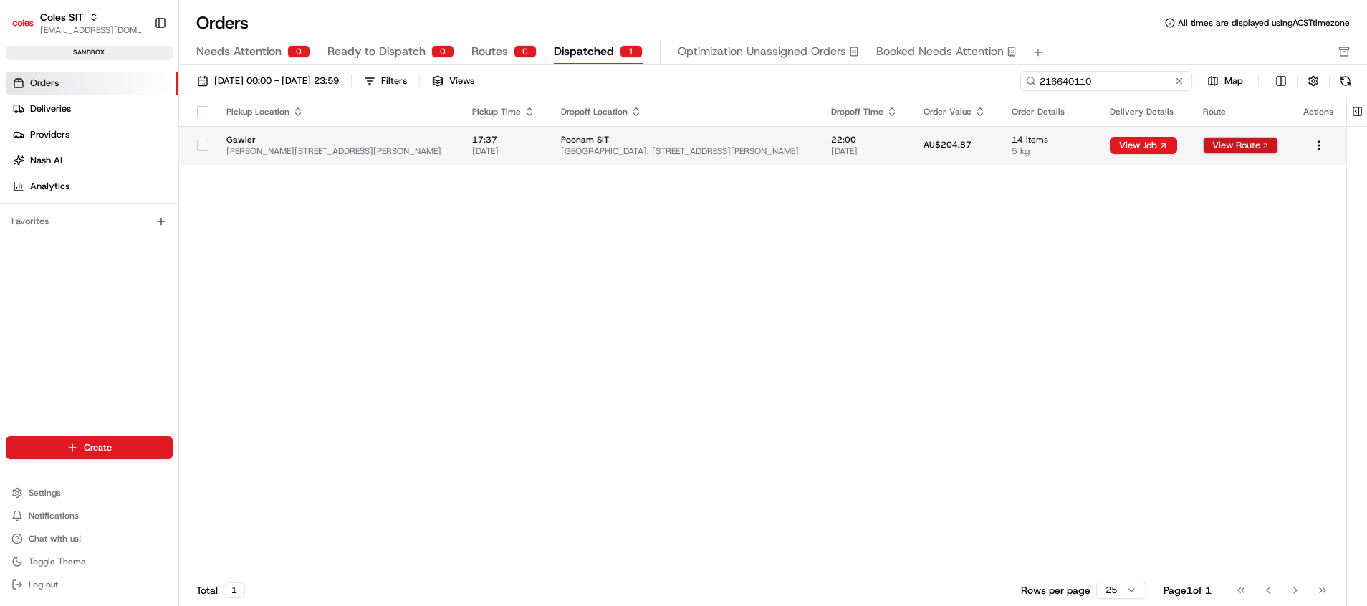
type input "216640110"
click at [1138, 140] on button "View Route" at bounding box center [1240, 145] width 75 height 17
click at [1229, 144] on button "View Route" at bounding box center [1240, 145] width 75 height 17
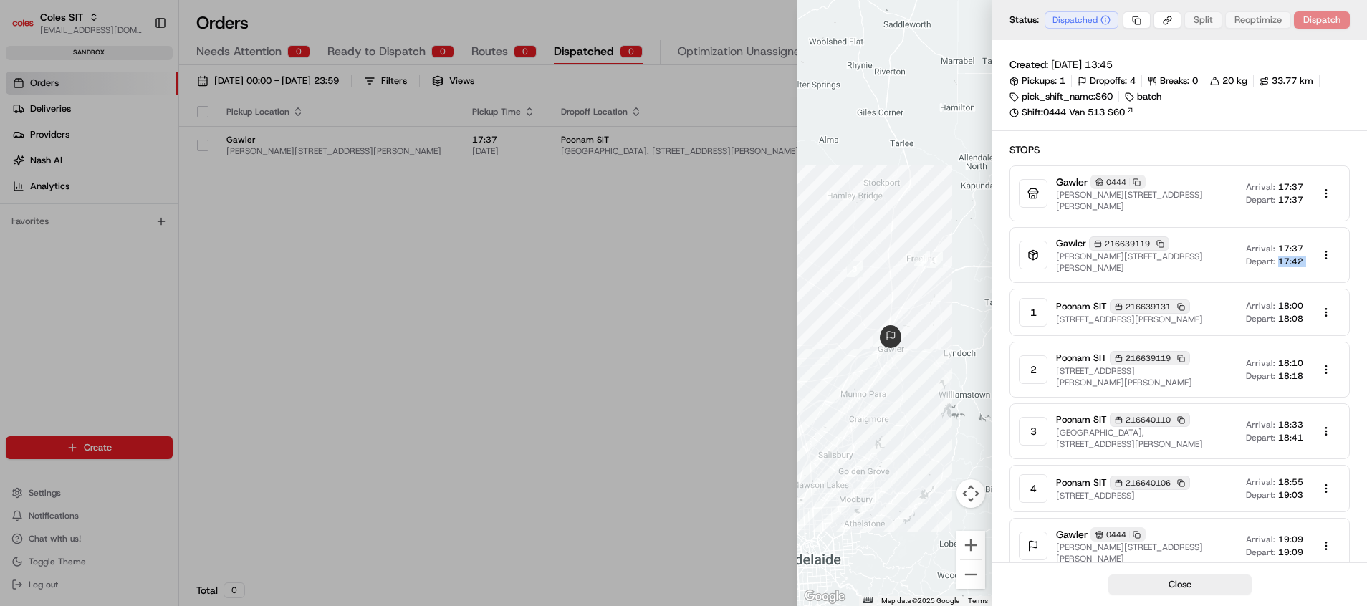
drag, startPoint x: 1278, startPoint y: 249, endPoint x: 1310, endPoint y: 253, distance: 31.7
click at [1310, 253] on div "Arrival: 17:37 Depart: 17:42" at bounding box center [1293, 255] width 95 height 29
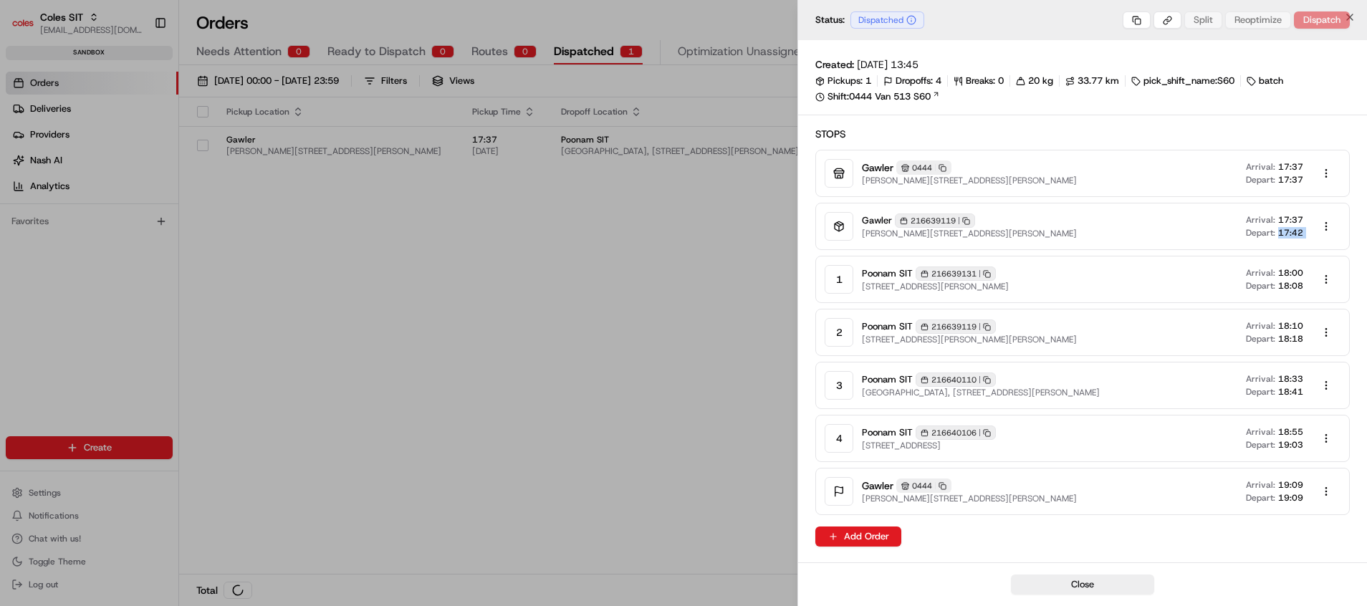
click at [723, 340] on div at bounding box center [683, 303] width 1367 height 606
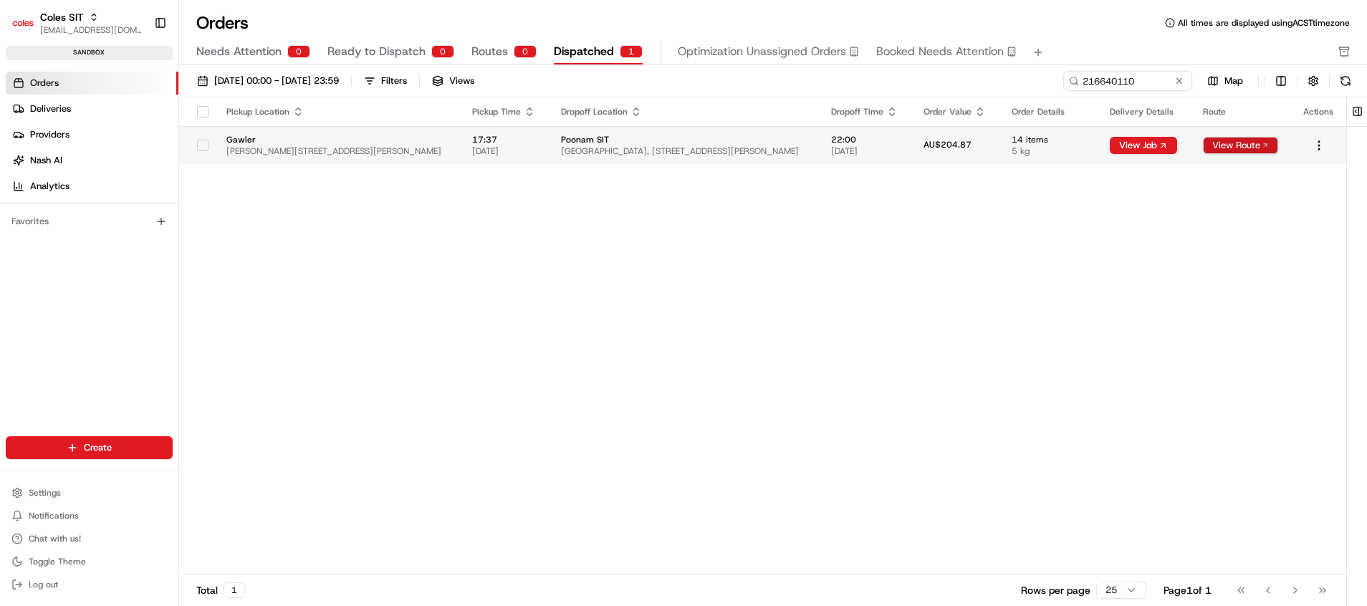
click at [1243, 149] on button "View Route" at bounding box center [1240, 145] width 75 height 17
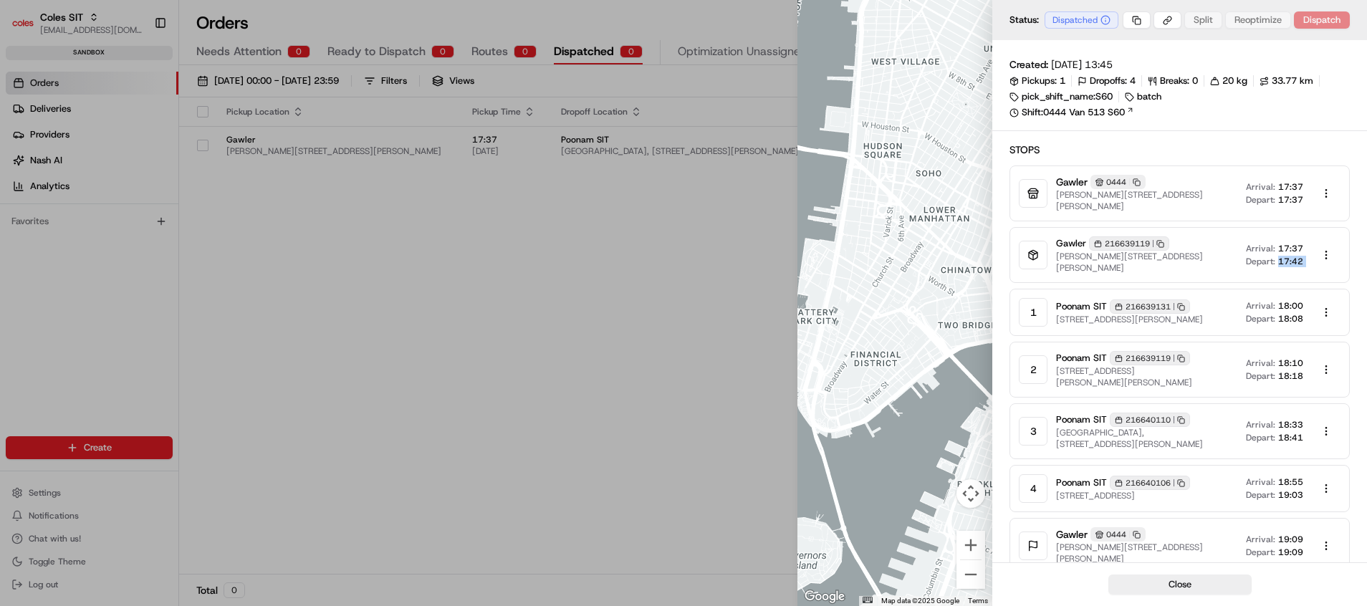
drag, startPoint x: 1277, startPoint y: 253, endPoint x: 1309, endPoint y: 256, distance: 31.7
click at [1309, 256] on div "Arrival: 17:37 Depart: 17:42" at bounding box center [1293, 255] width 95 height 29
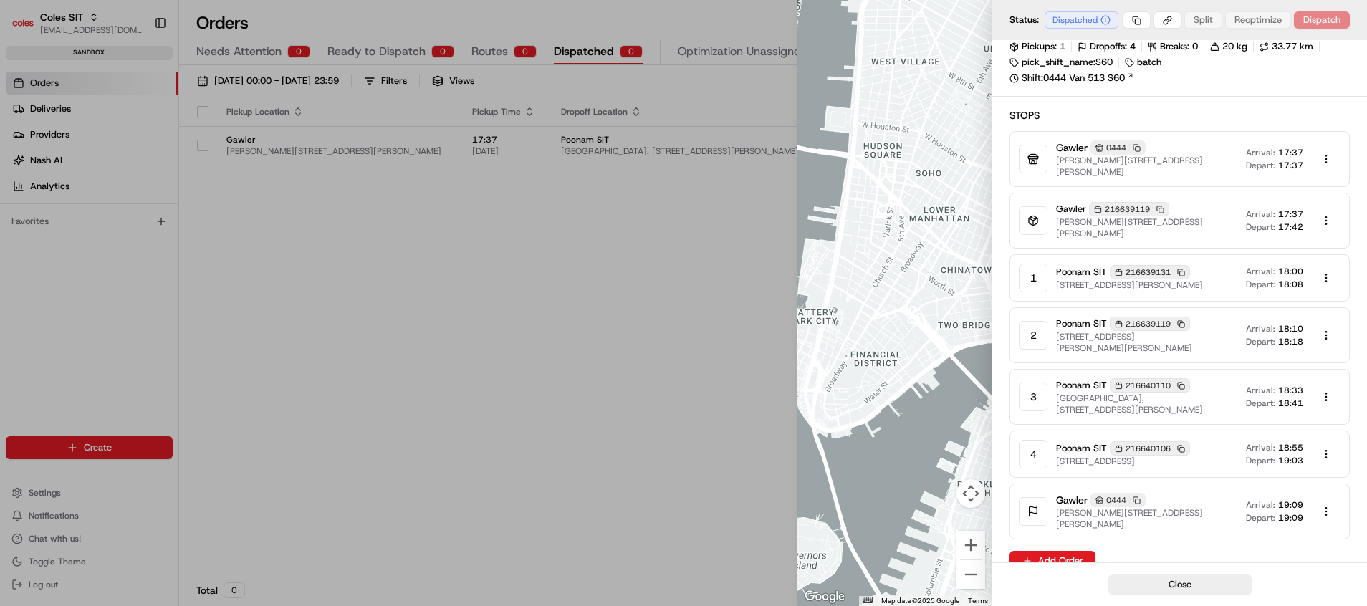
click at [1341, 123] on div "Stops Gawler 0444 Copy [STREET_ADDRESS][PERSON_NAME][PERSON_NAME] Arrival: 17:3…" at bounding box center [1179, 323] width 340 height 431
click at [1169, 24] on body "Coles SIT [EMAIL_ADDRESS][DOMAIN_NAME] Toggle Sidebar sandbox Orders Deliveries…" at bounding box center [683, 303] width 1367 height 606
click at [1171, 45] on div "Copy Route Link" at bounding box center [1169, 45] width 98 height 21
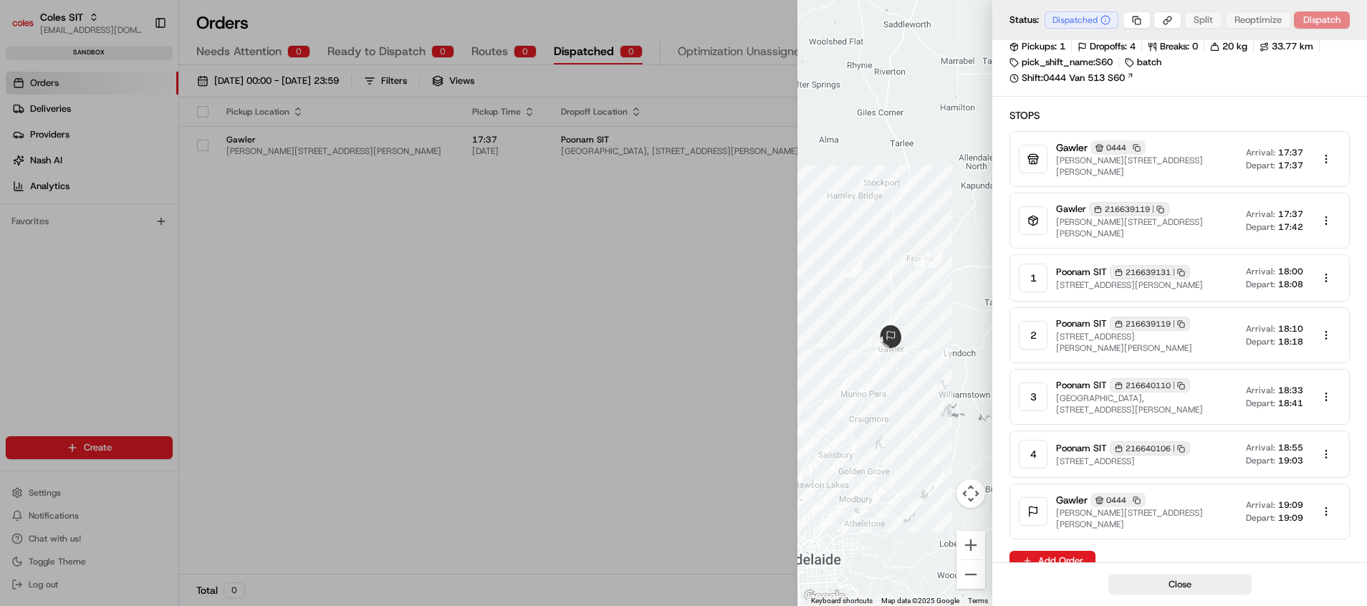
scroll to position [0, 0]
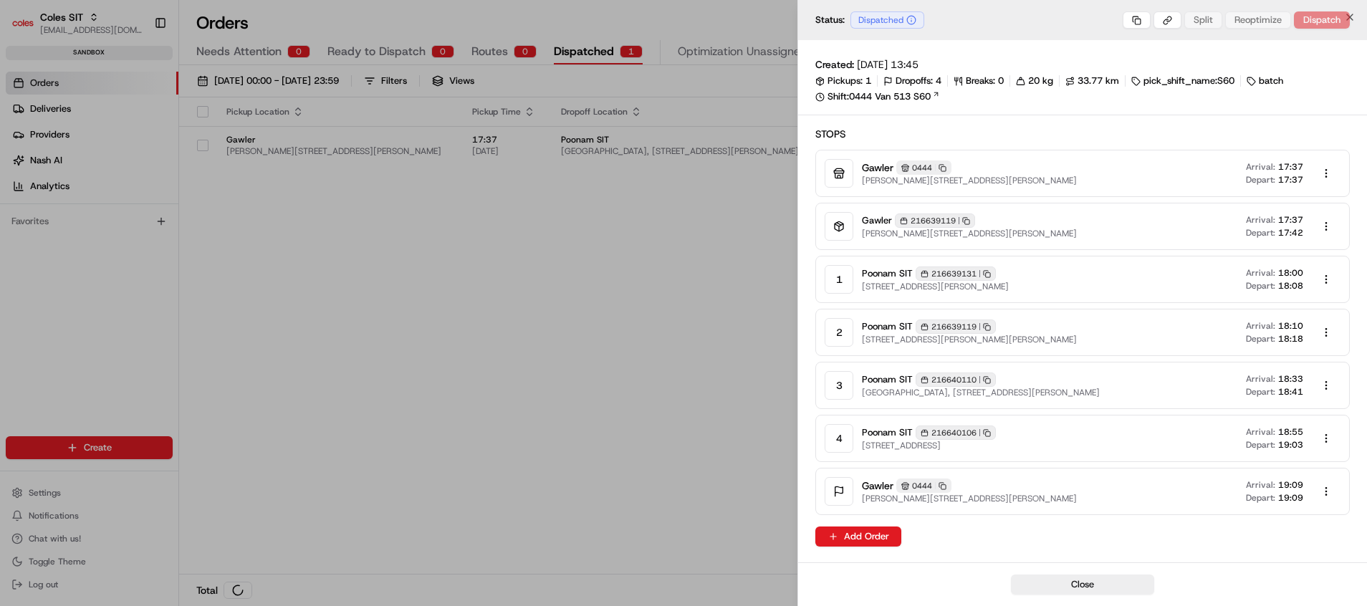
click at [637, 332] on div at bounding box center [683, 303] width 1367 height 606
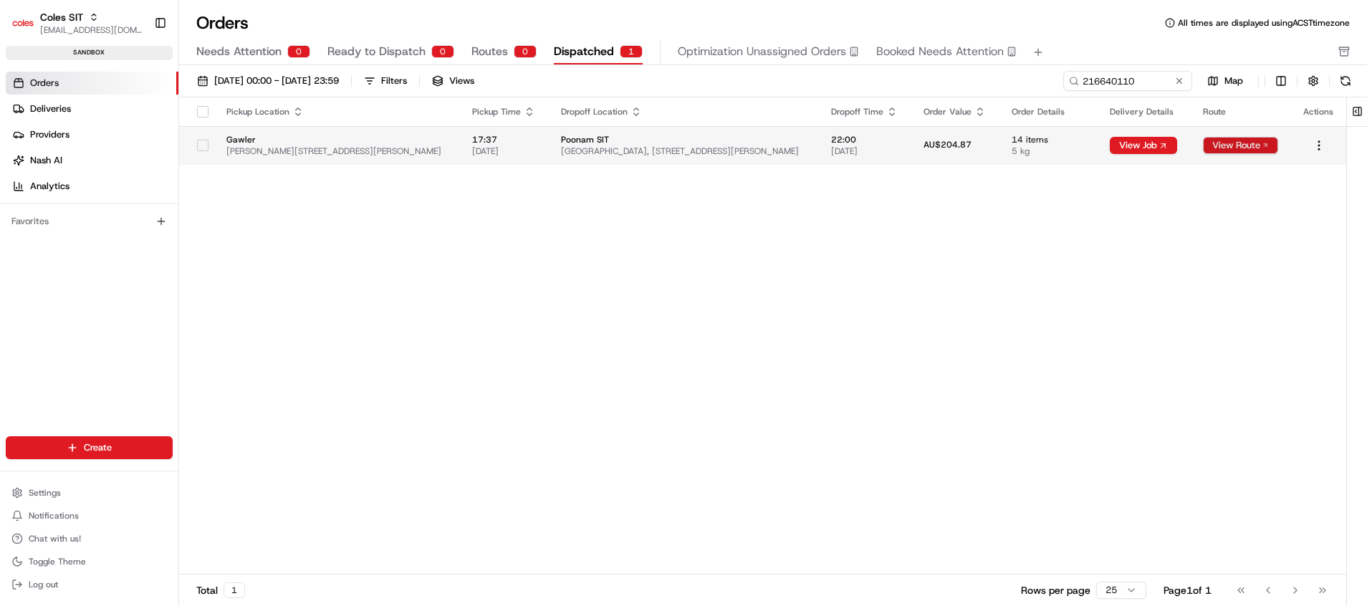
click at [1251, 150] on button "View Route" at bounding box center [1240, 145] width 75 height 17
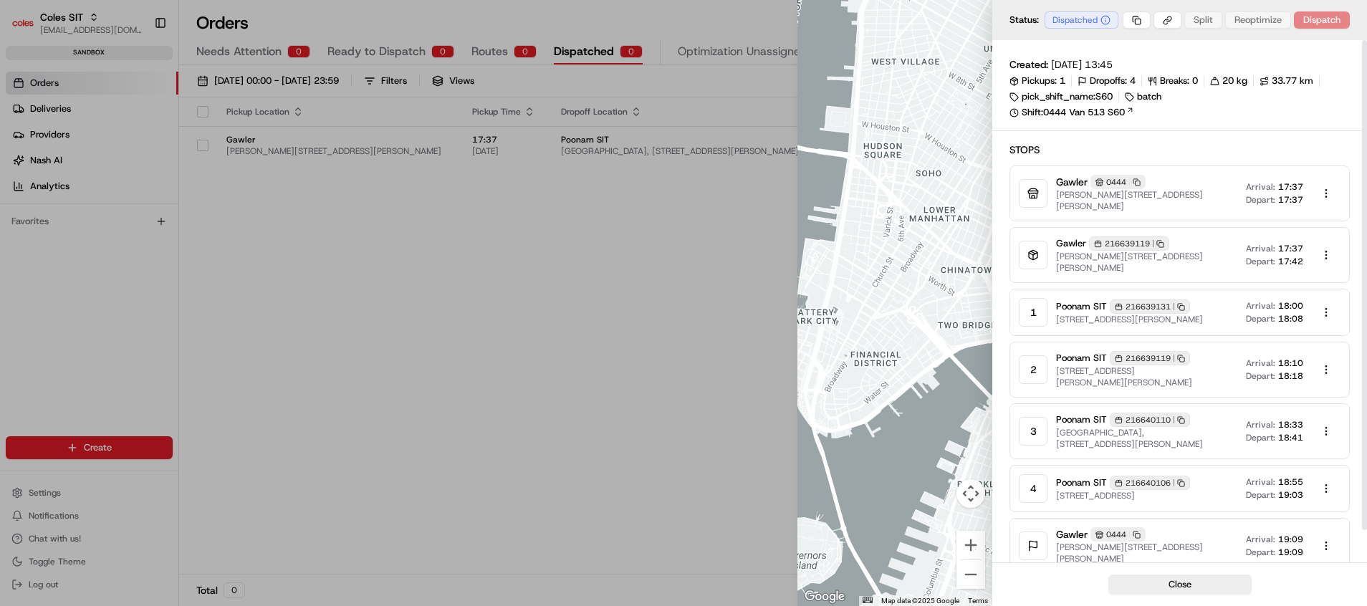
click at [679, 368] on div at bounding box center [683, 303] width 1367 height 606
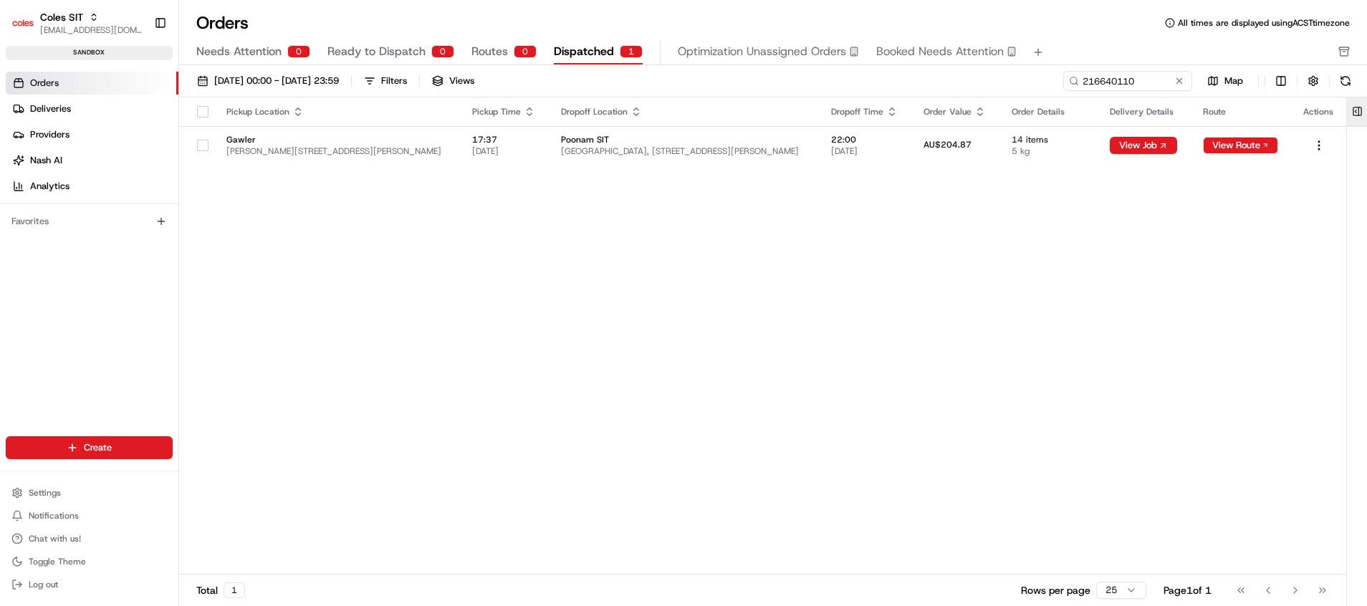
click at [1354, 112] on button at bounding box center [1357, 111] width 24 height 29
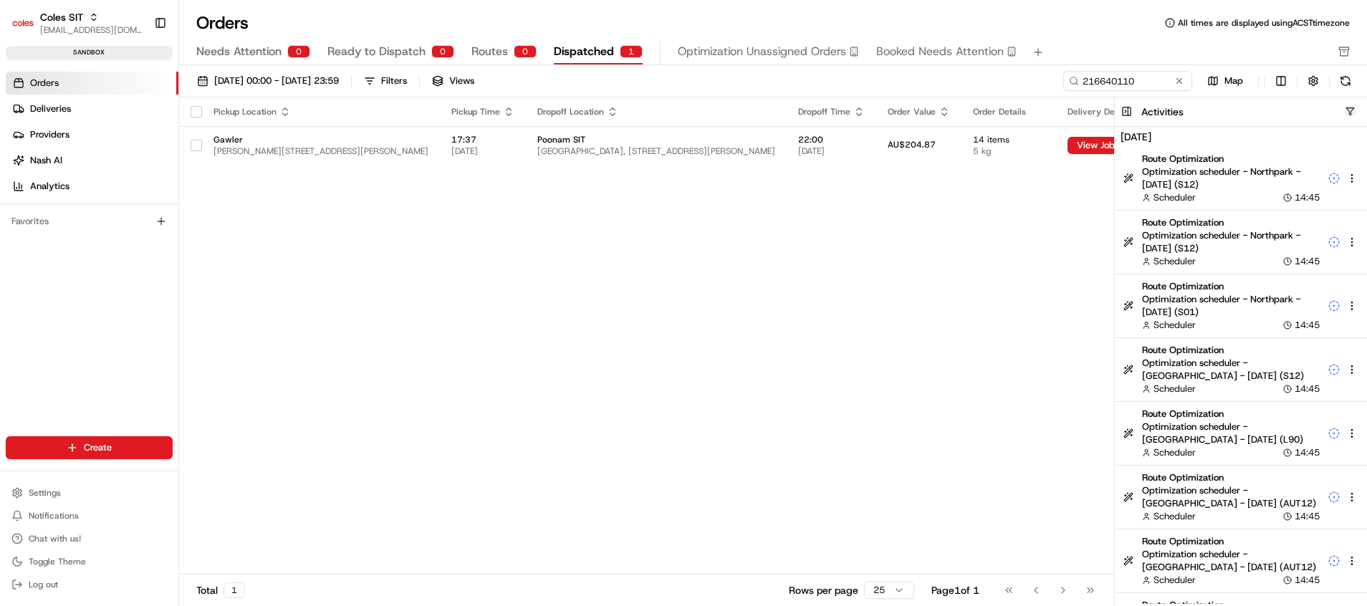
click at [1348, 107] on button "button" at bounding box center [1350, 111] width 11 height 11
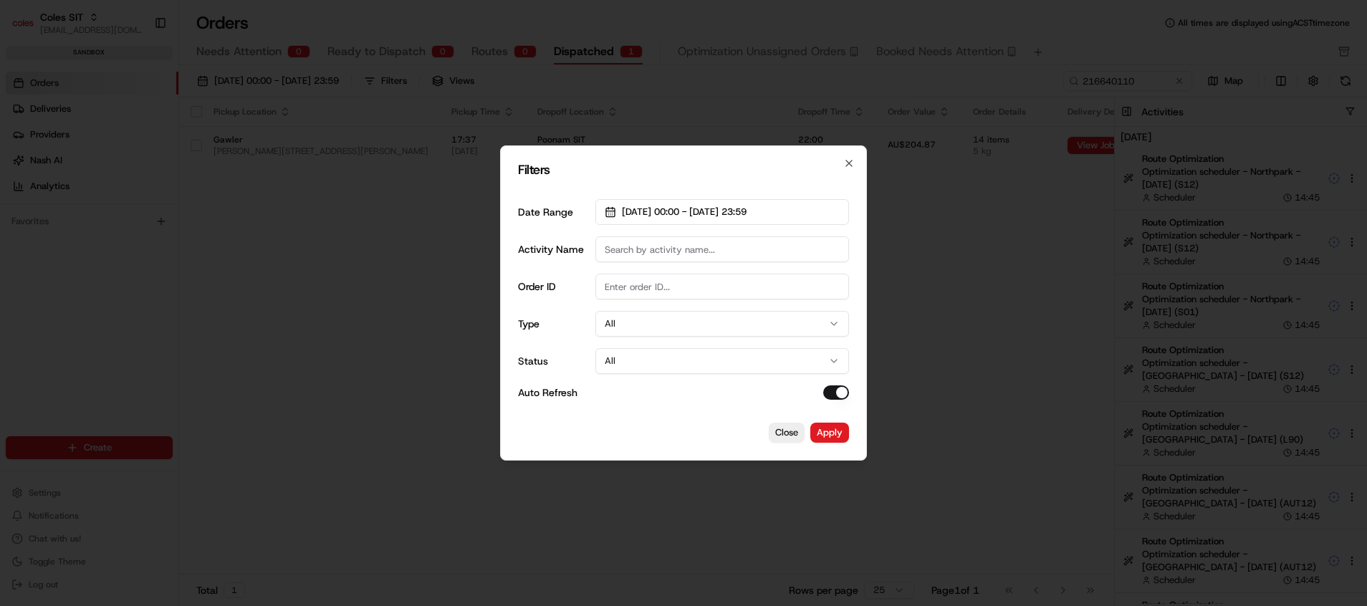
click at [667, 289] on input "Order ID" at bounding box center [722, 287] width 254 height 26
paste input "216640110"
type input "216640110"
click at [839, 435] on button "Apply" at bounding box center [829, 433] width 39 height 20
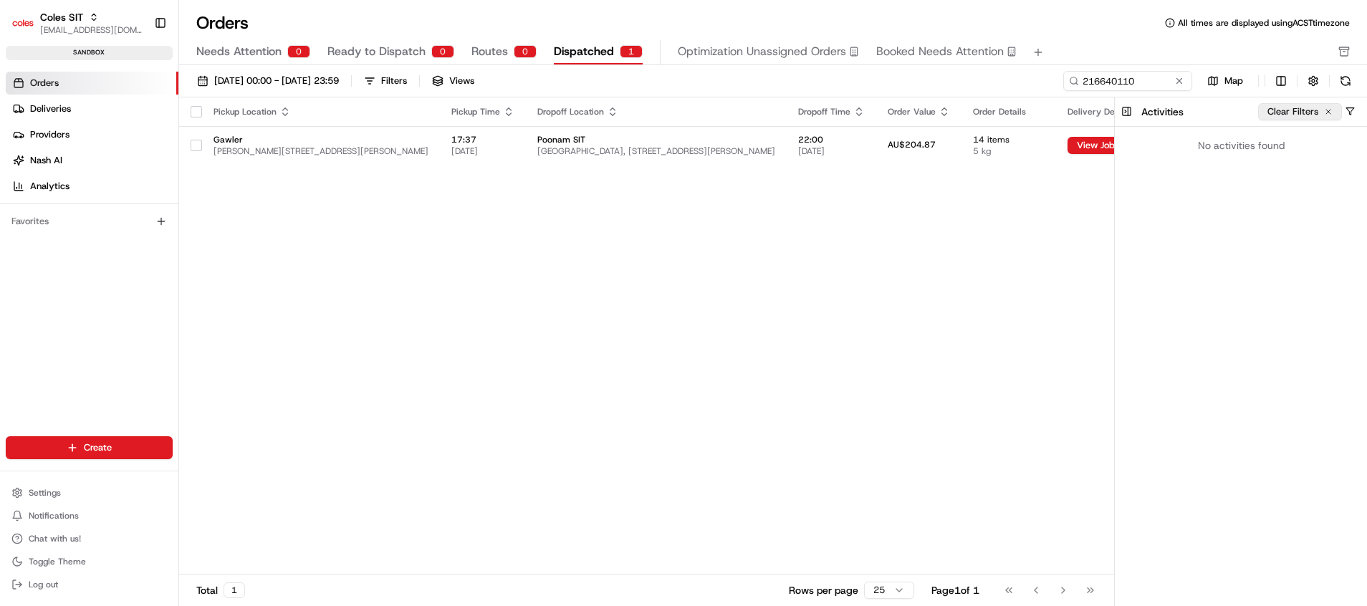
click at [1328, 110] on button "Clear Filters" at bounding box center [1300, 111] width 84 height 17
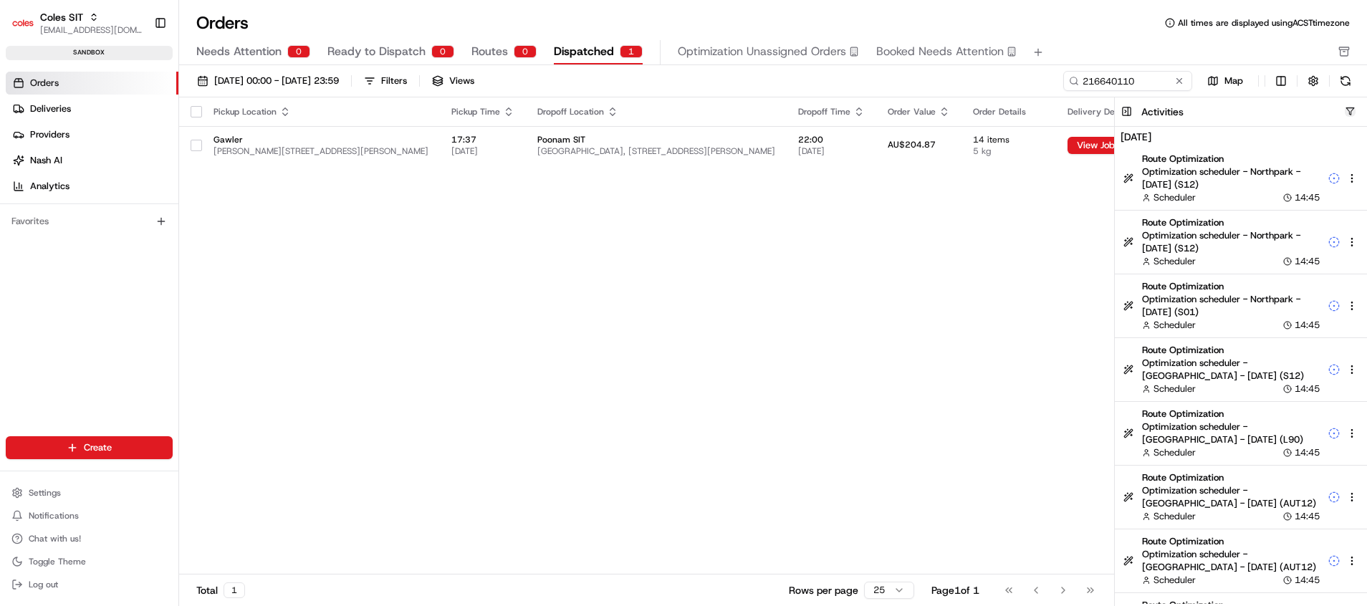
click at [1349, 107] on button "button" at bounding box center [1350, 111] width 11 height 11
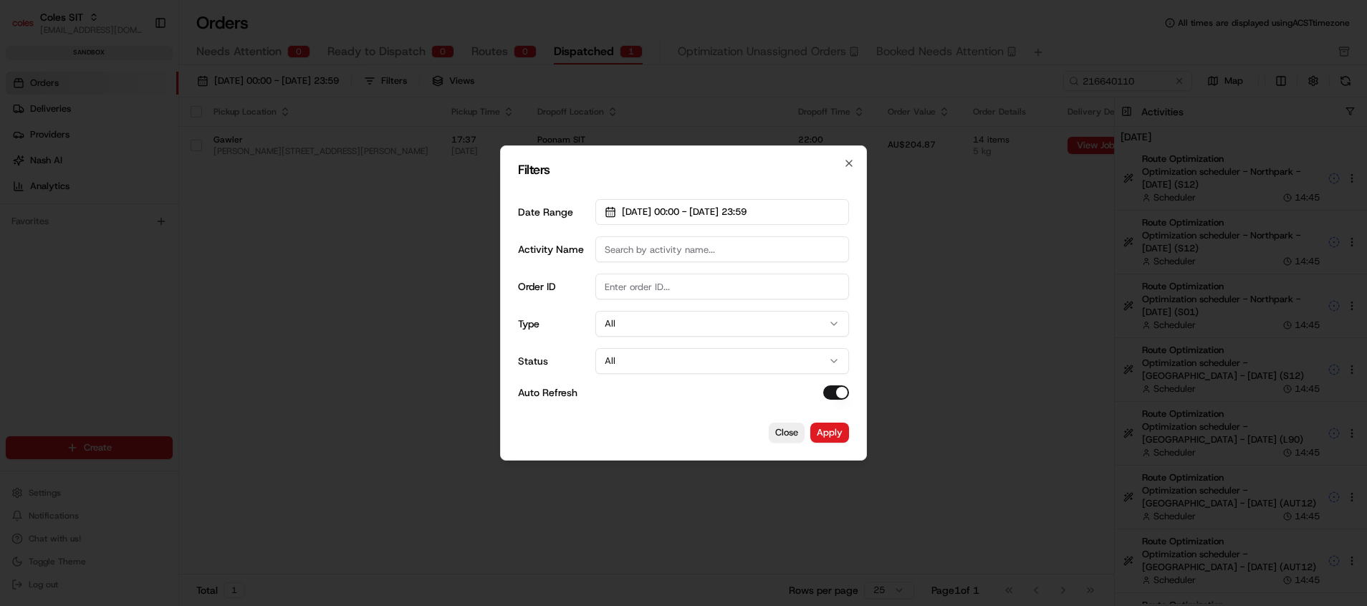
click at [651, 363] on button "All" at bounding box center [722, 361] width 254 height 26
click at [828, 431] on button "Apply" at bounding box center [829, 433] width 39 height 20
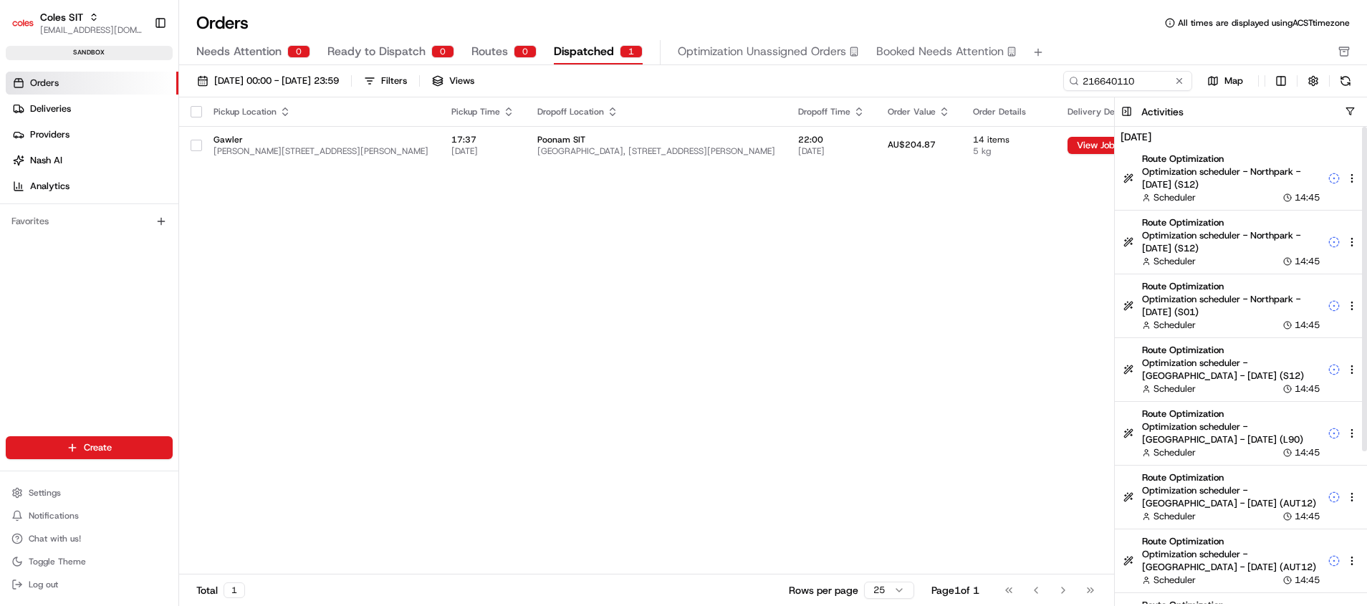
click at [1004, 245] on div "Pickup Location Pickup Time Dropoff Location Dropoff Time Order Value Order Det…" at bounding box center [739, 335] width 1120 height 477
click at [1127, 112] on button at bounding box center [1127, 111] width 24 height 29
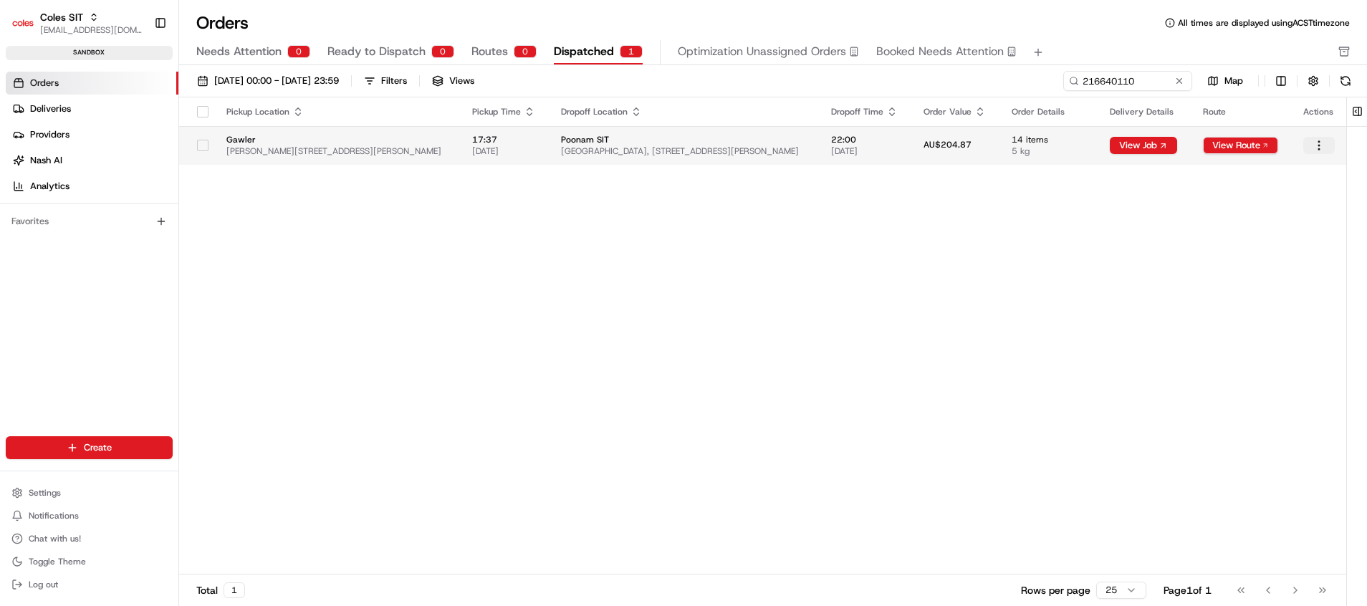
click at [1316, 140] on html "Coles SIT poonam.yadav@coles.com.au Toggle Sidebar sandbox Orders Deliveries Pr…" at bounding box center [683, 303] width 1367 height 606
click at [1300, 194] on div "View Dispatched Job" at bounding box center [1286, 192] width 153 height 21
click at [1247, 146] on button "View Route" at bounding box center [1240, 145] width 75 height 17
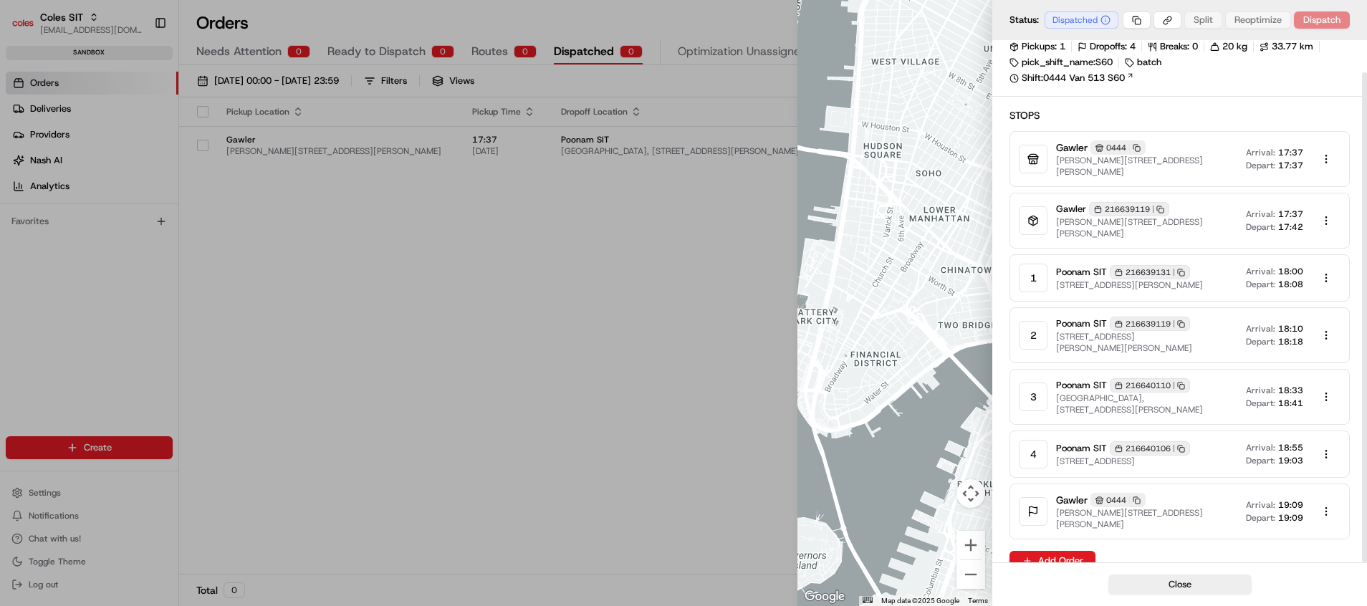
click at [732, 352] on div at bounding box center [683, 303] width 1367 height 606
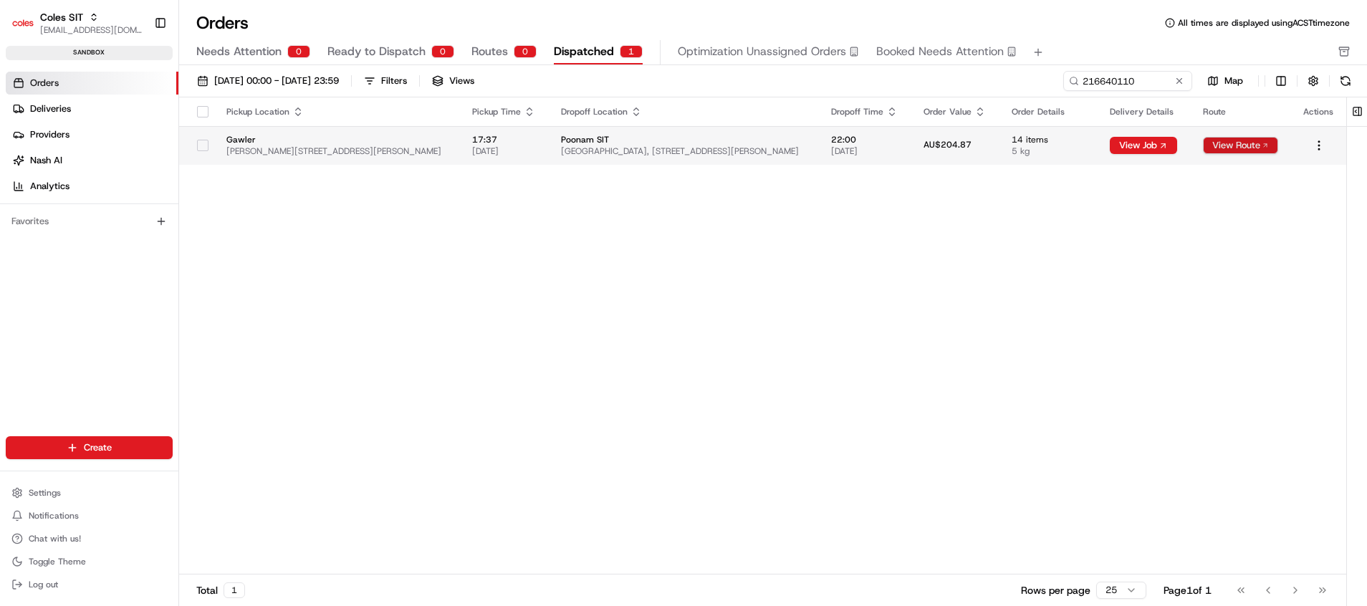
click at [1236, 147] on button "View Route" at bounding box center [1240, 145] width 75 height 17
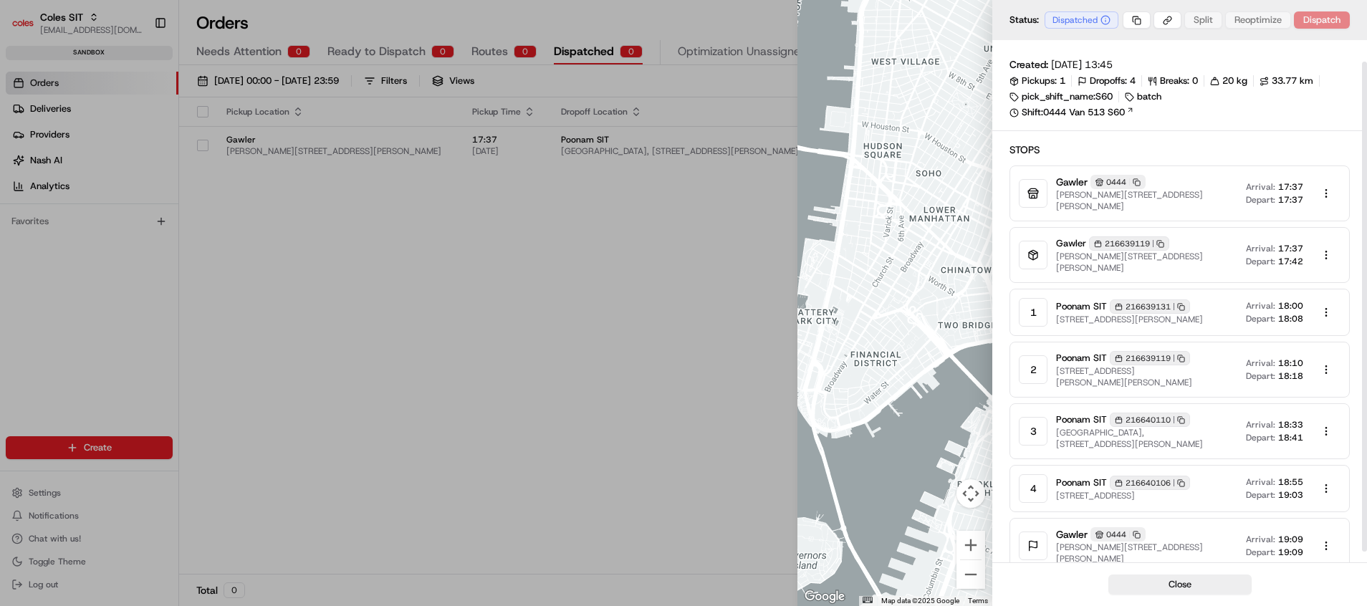
scroll to position [34, 0]
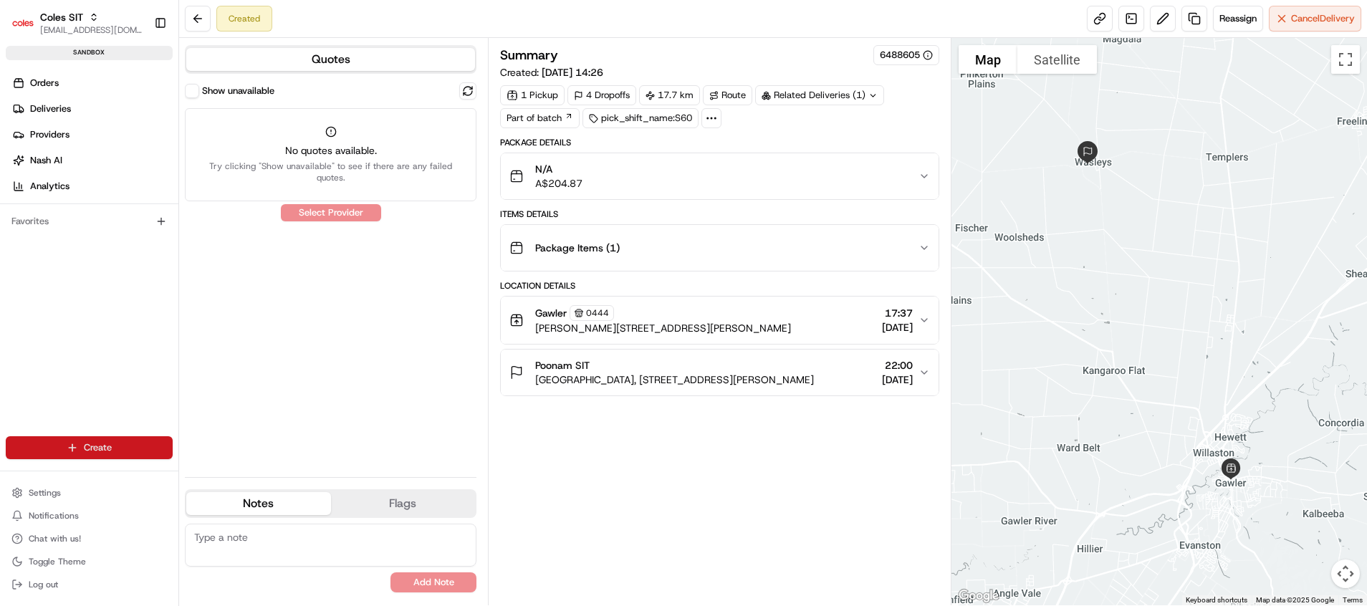
click at [127, 444] on html "Coles SIT [EMAIL_ADDRESS][DOMAIN_NAME] Toggle Sidebar sandbox Orders Deliveries…" at bounding box center [683, 303] width 1367 height 606
click at [271, 510] on link "Order" at bounding box center [259, 500] width 160 height 26
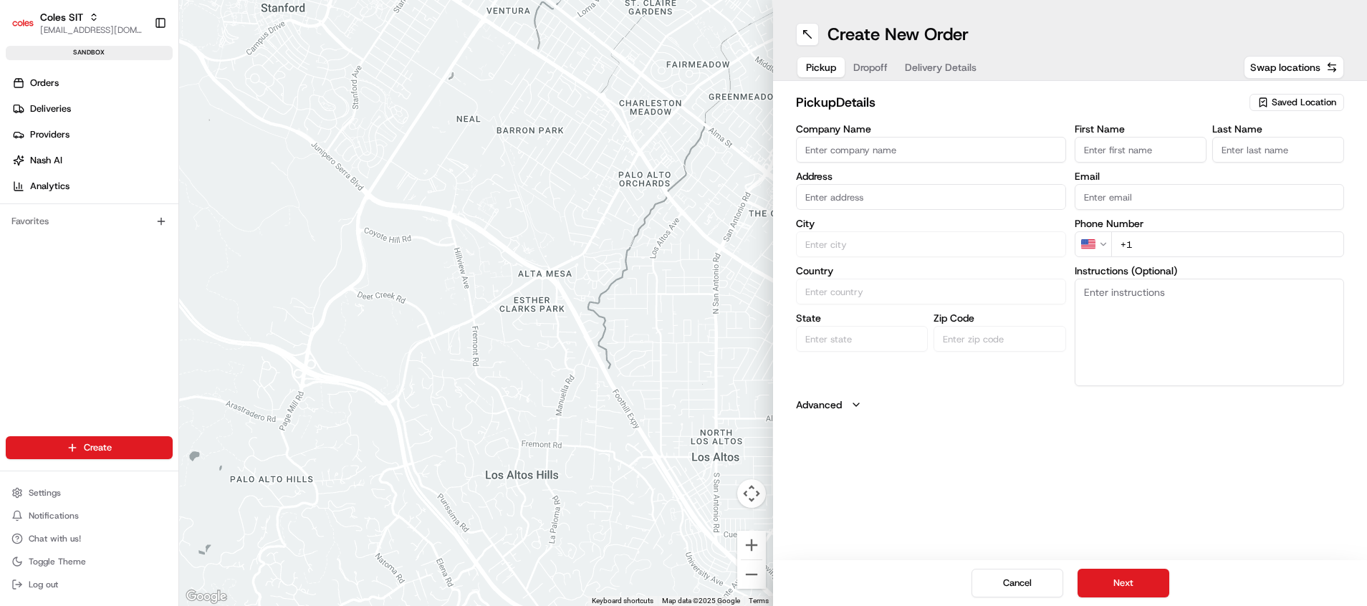
click at [135, 232] on div "Favorites" at bounding box center [89, 221] width 167 height 23
click at [152, 188] on link "Analytics" at bounding box center [92, 186] width 173 height 23
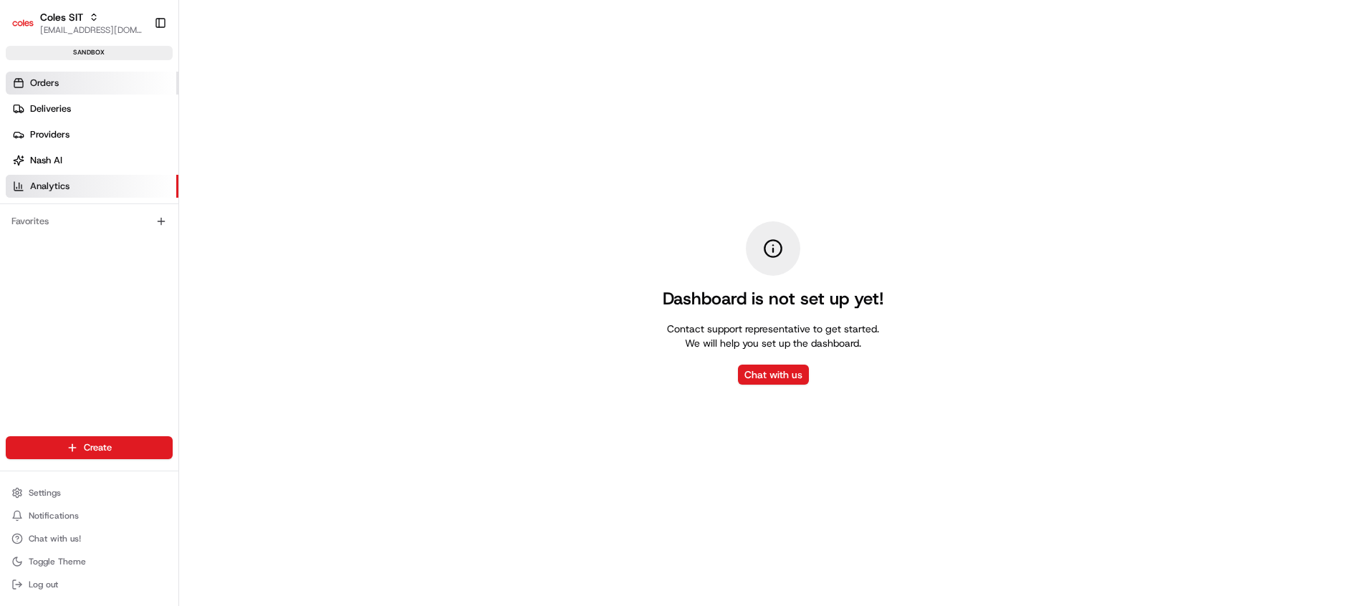
click at [42, 90] on link "Orders" at bounding box center [92, 83] width 173 height 23
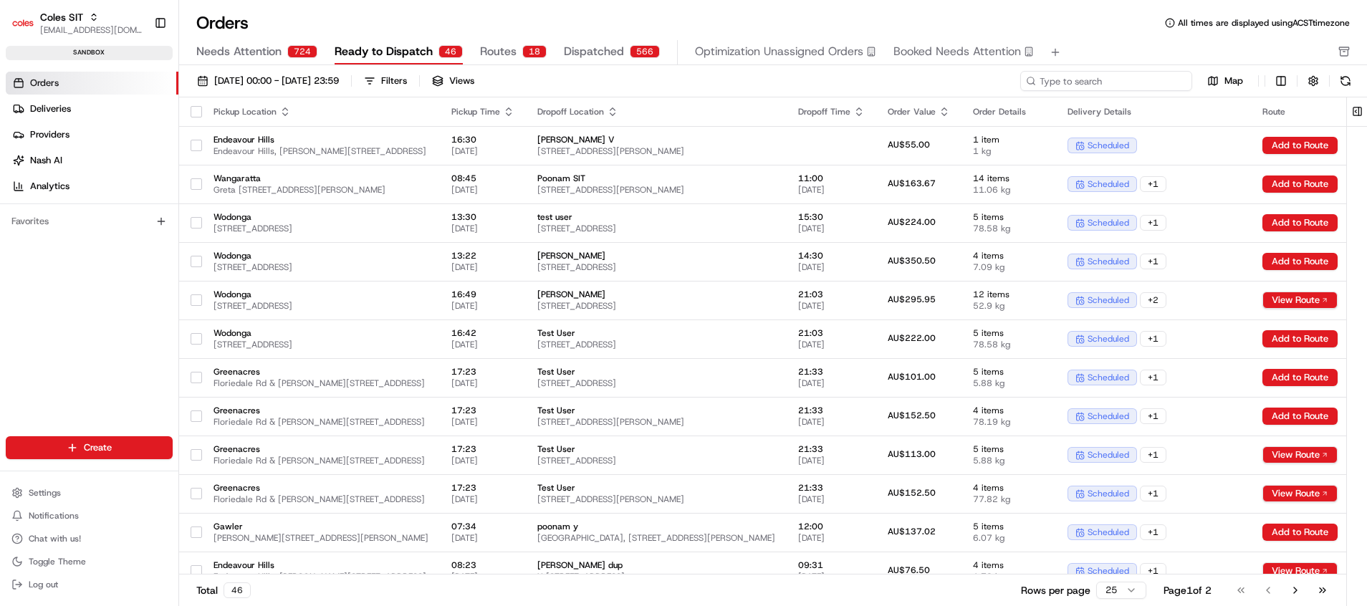
click at [1089, 77] on input at bounding box center [1106, 81] width 172 height 20
paste input "216640106"
type input "216640106"
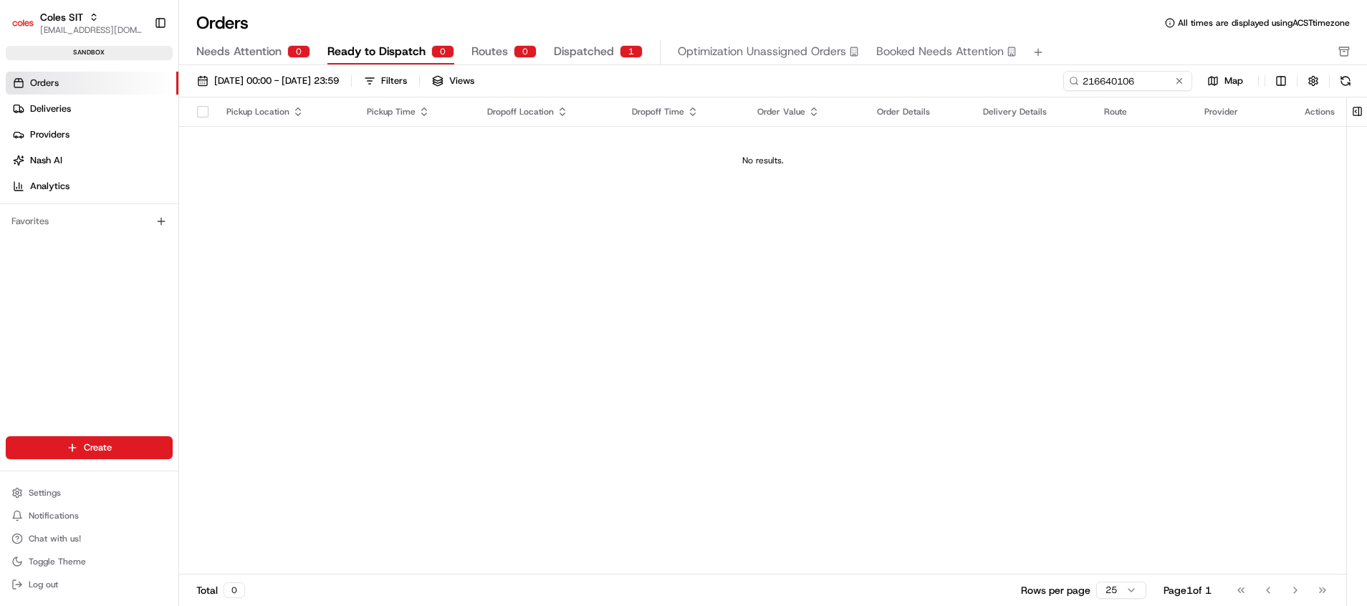
click at [471, 58] on div "Needs Attention 0 Ready to Dispatch 0 Routes 0 Dispatched 1 Optimization Unassi…" at bounding box center [762, 52] width 1133 height 24
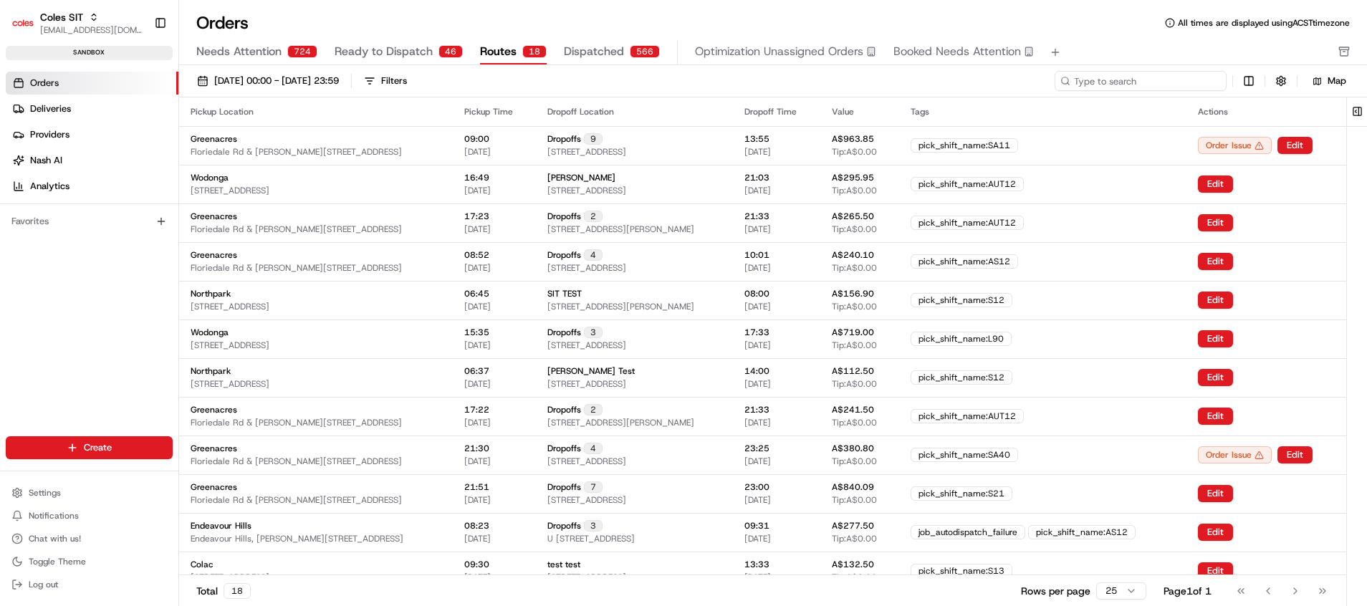
click at [1141, 89] on input at bounding box center [1141, 81] width 172 height 20
paste input "216640106"
type input "216640106"
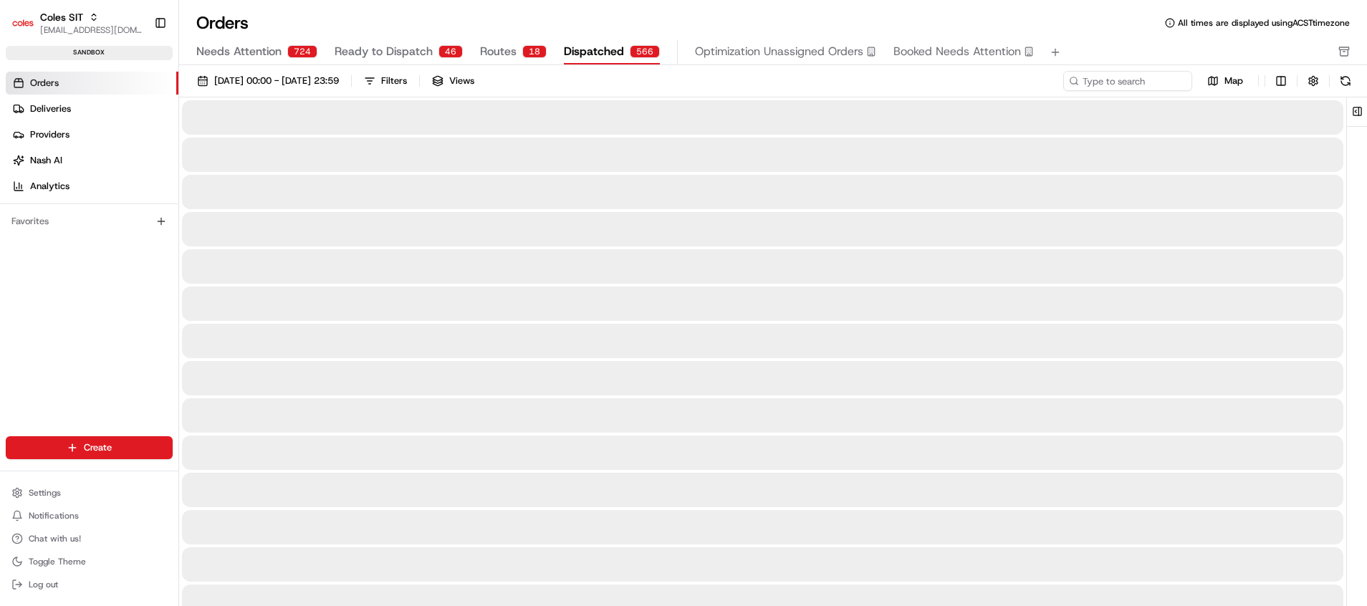
click at [581, 48] on span "Dispatched" at bounding box center [594, 51] width 60 height 17
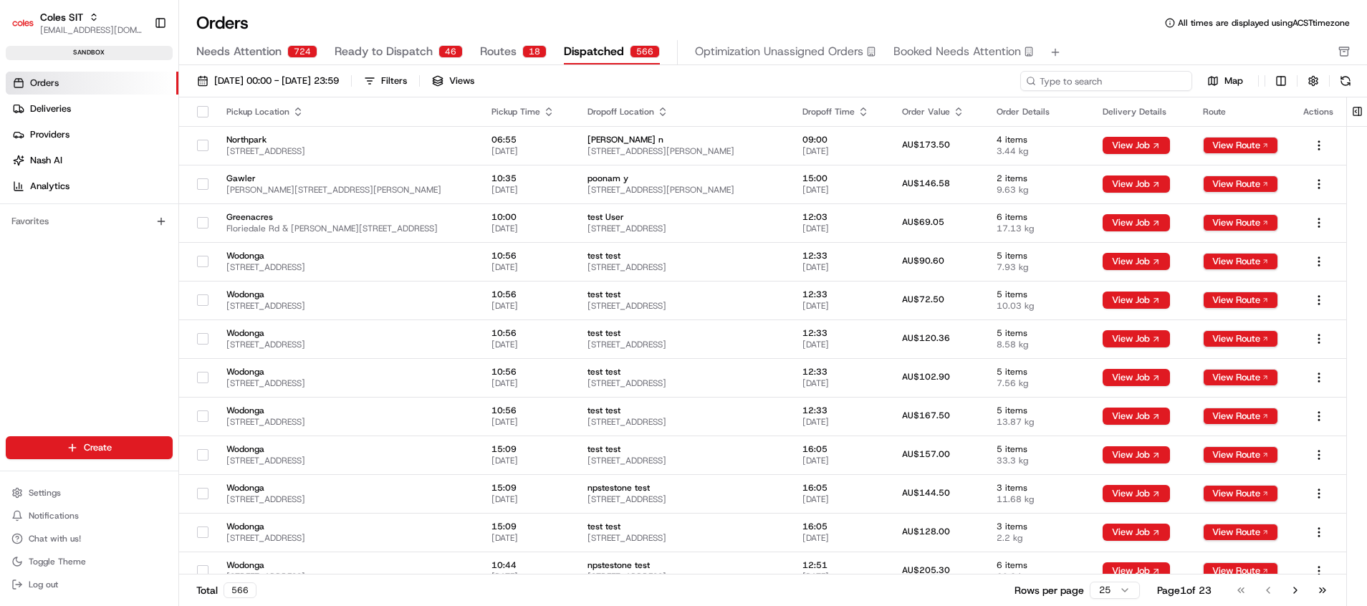
click at [1117, 76] on input at bounding box center [1106, 81] width 172 height 20
paste input "216640106"
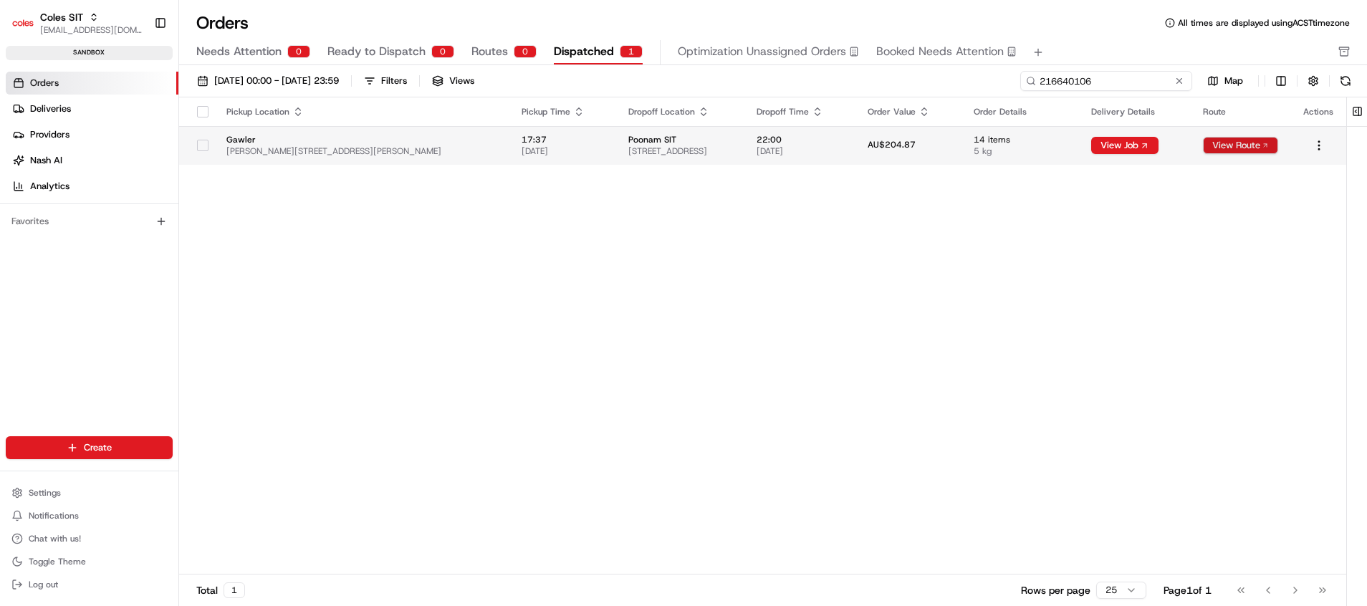
type input "216640106"
click at [1220, 144] on button "View Route" at bounding box center [1240, 145] width 75 height 17
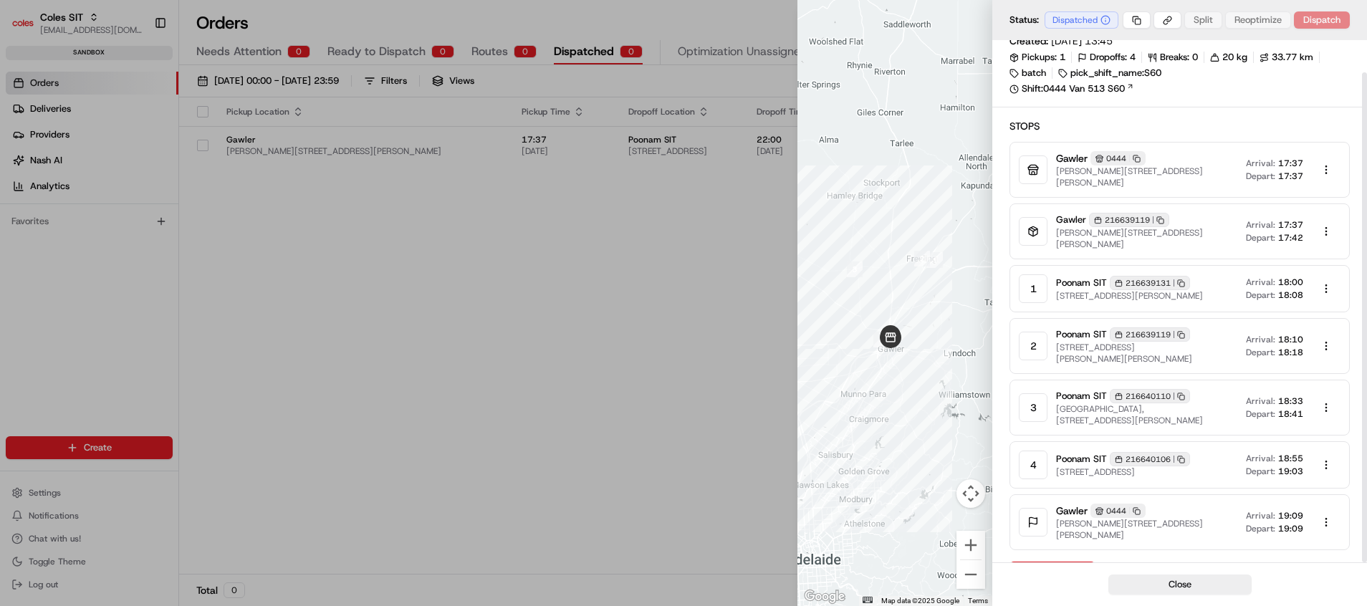
scroll to position [34, 0]
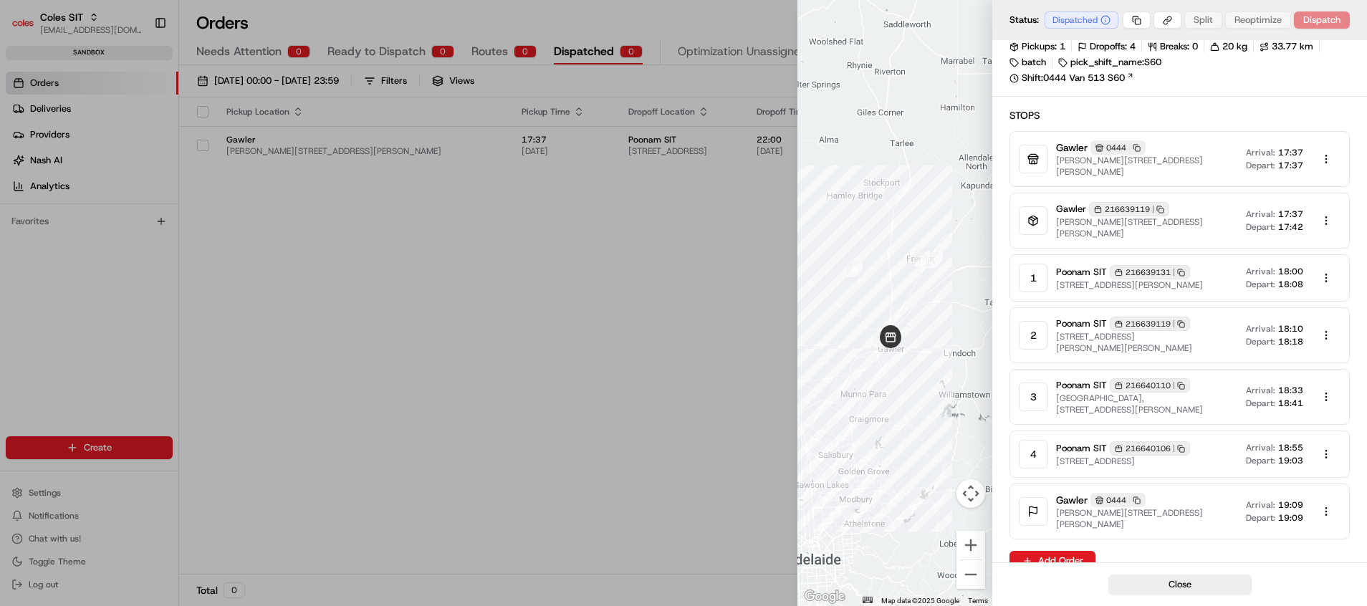
click at [648, 258] on div at bounding box center [683, 303] width 1367 height 606
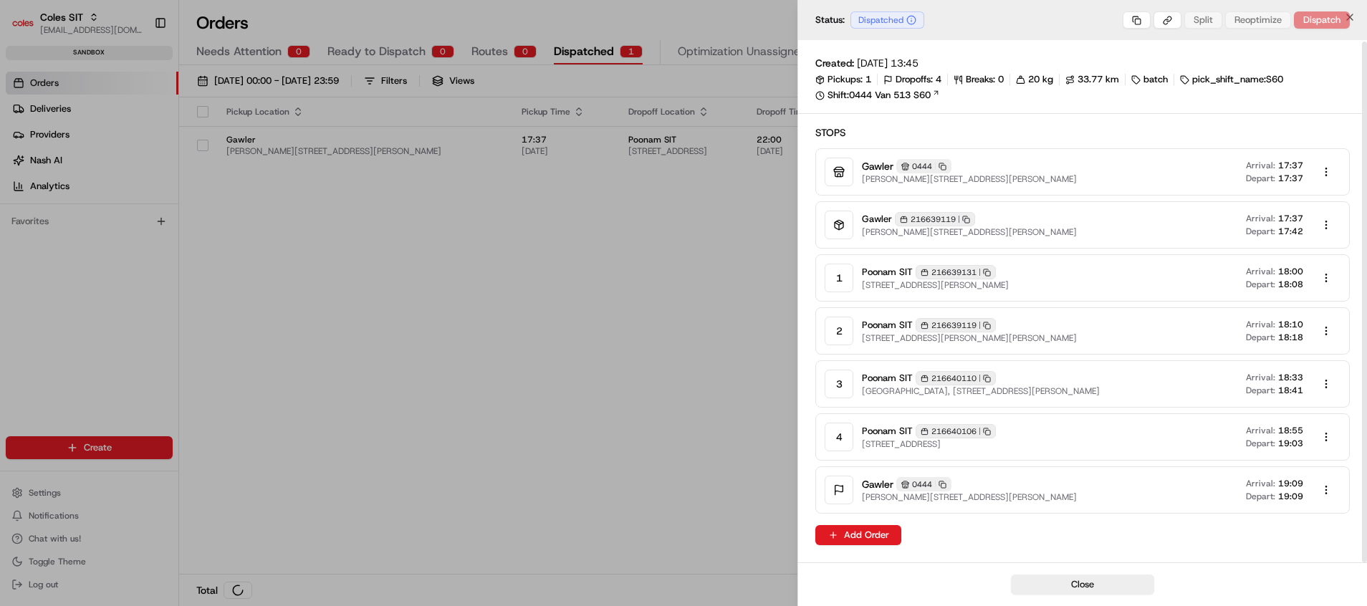
scroll to position [1, 0]
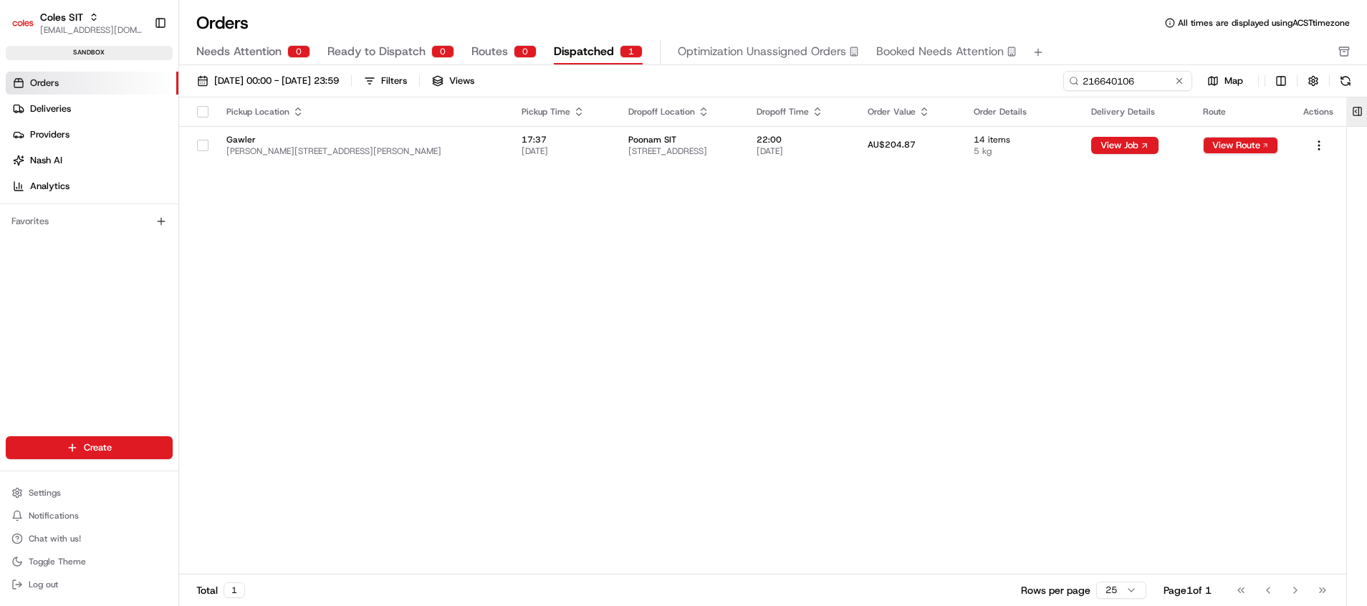
click at [1355, 111] on button at bounding box center [1357, 111] width 24 height 29
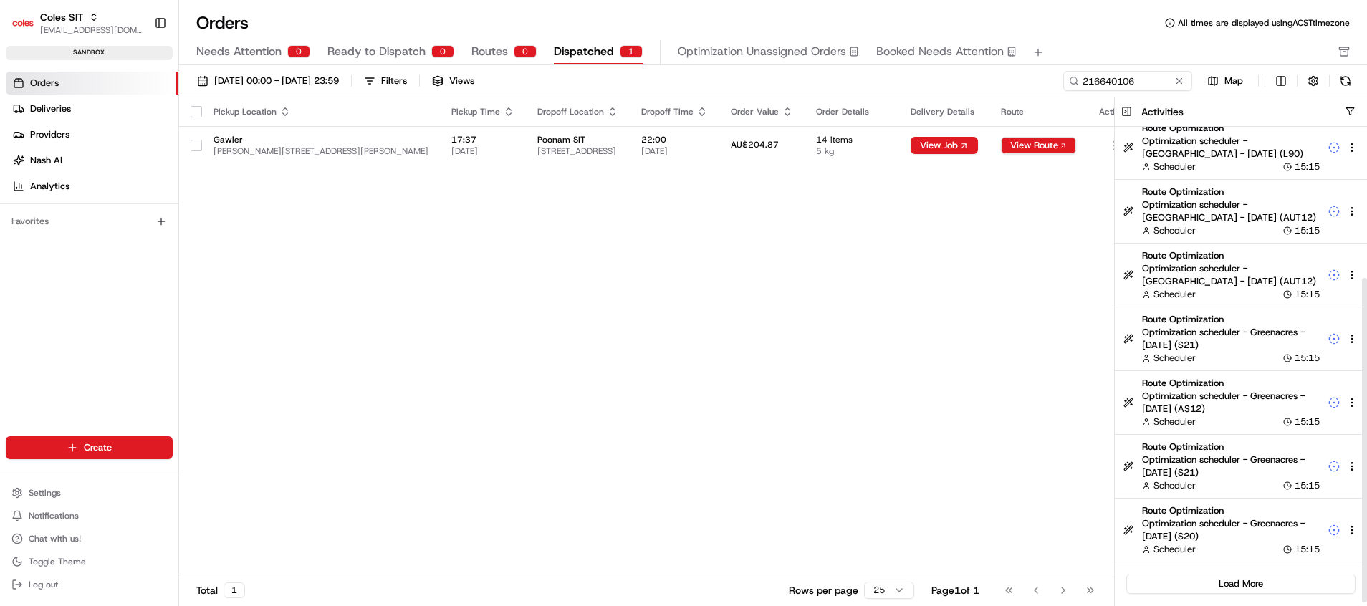
scroll to position [224, 0]
click at [1250, 582] on button "Load More" at bounding box center [1240, 582] width 229 height 20
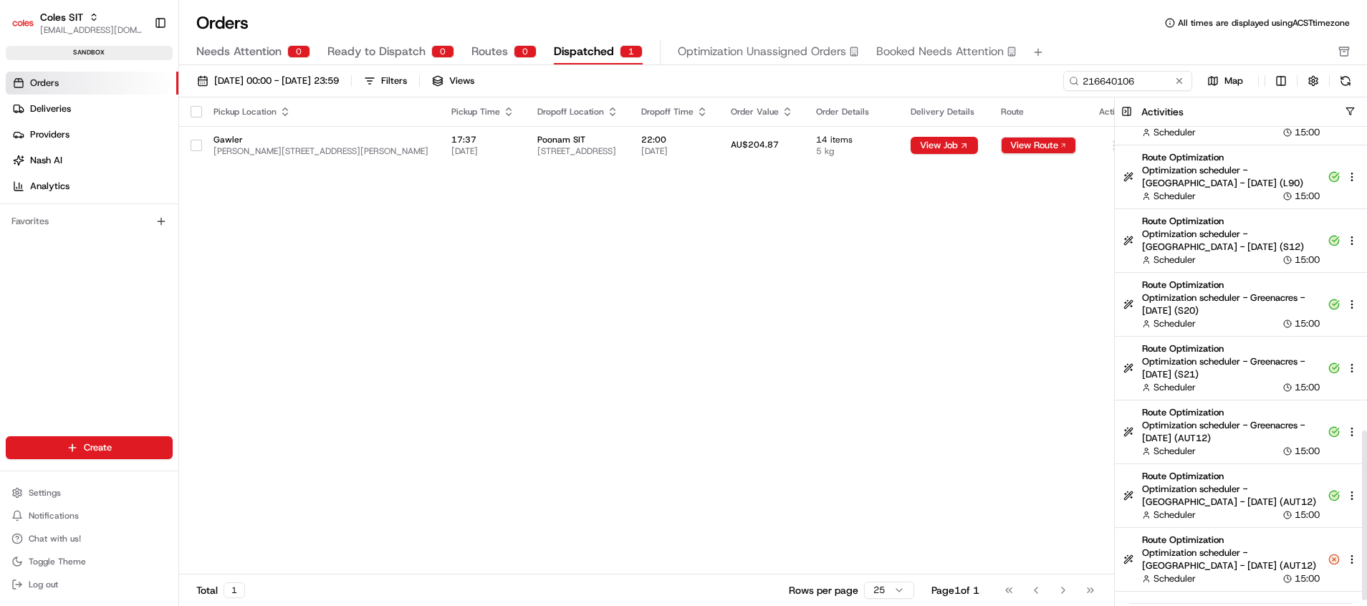
scroll to position [861, 0]
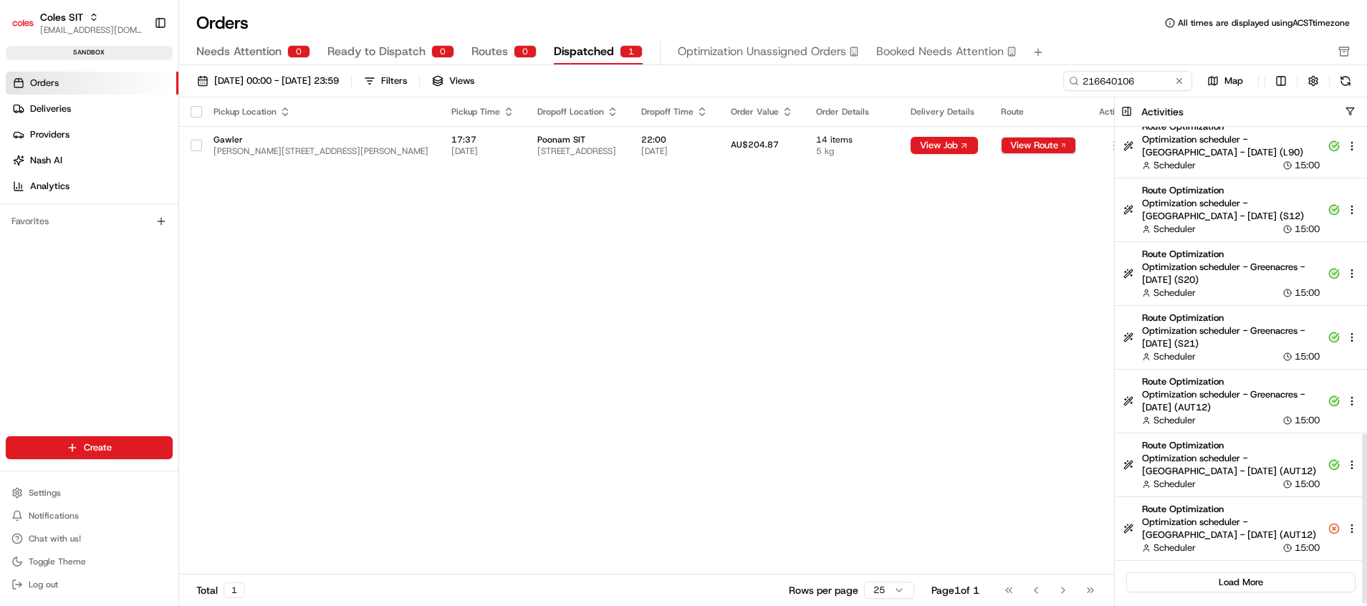
click at [1251, 582] on button "Load More" at bounding box center [1240, 582] width 229 height 20
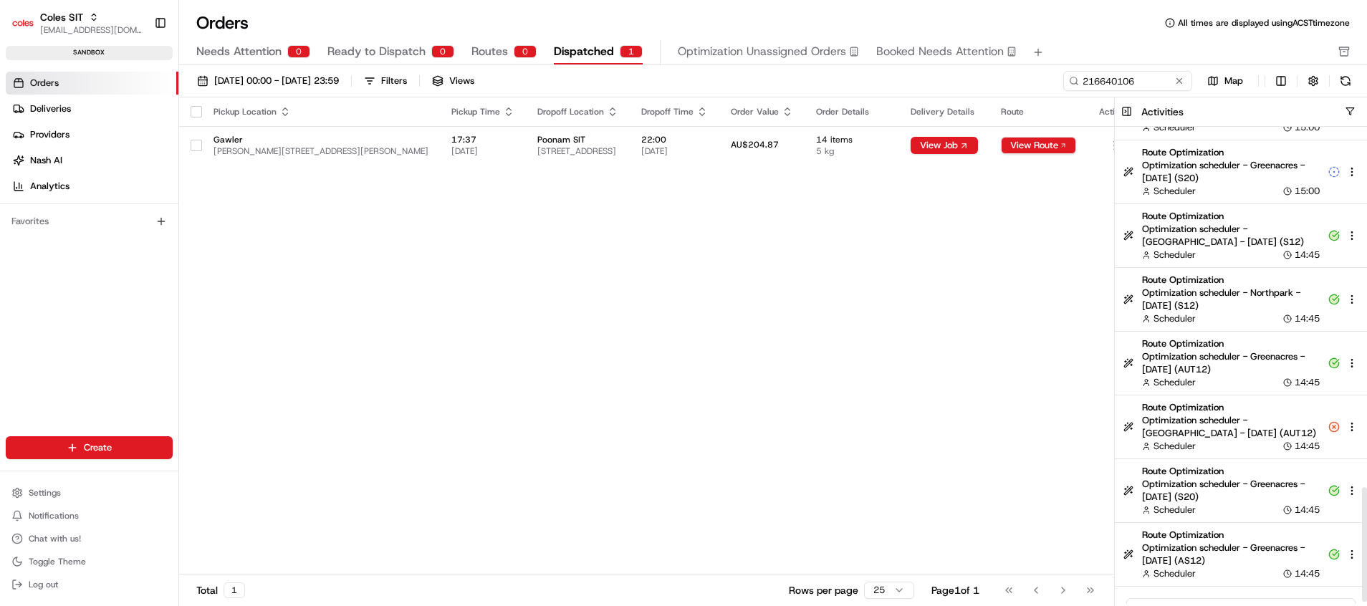
scroll to position [1499, 0]
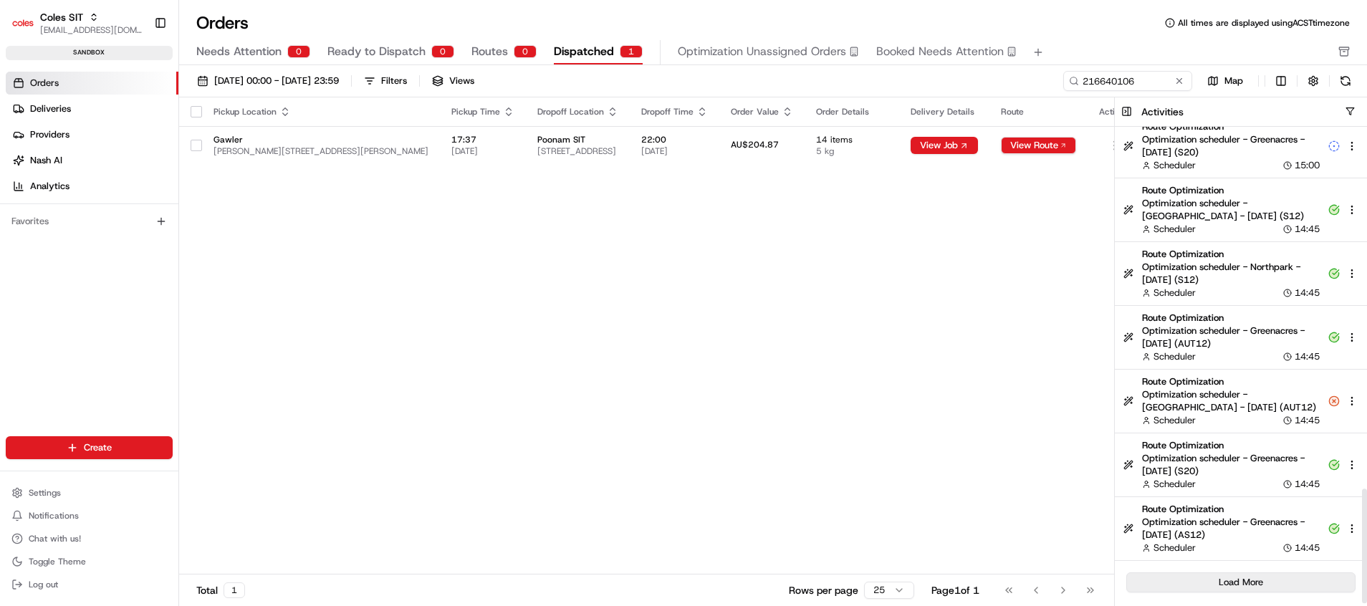
click at [1251, 577] on button "Load More" at bounding box center [1240, 582] width 229 height 20
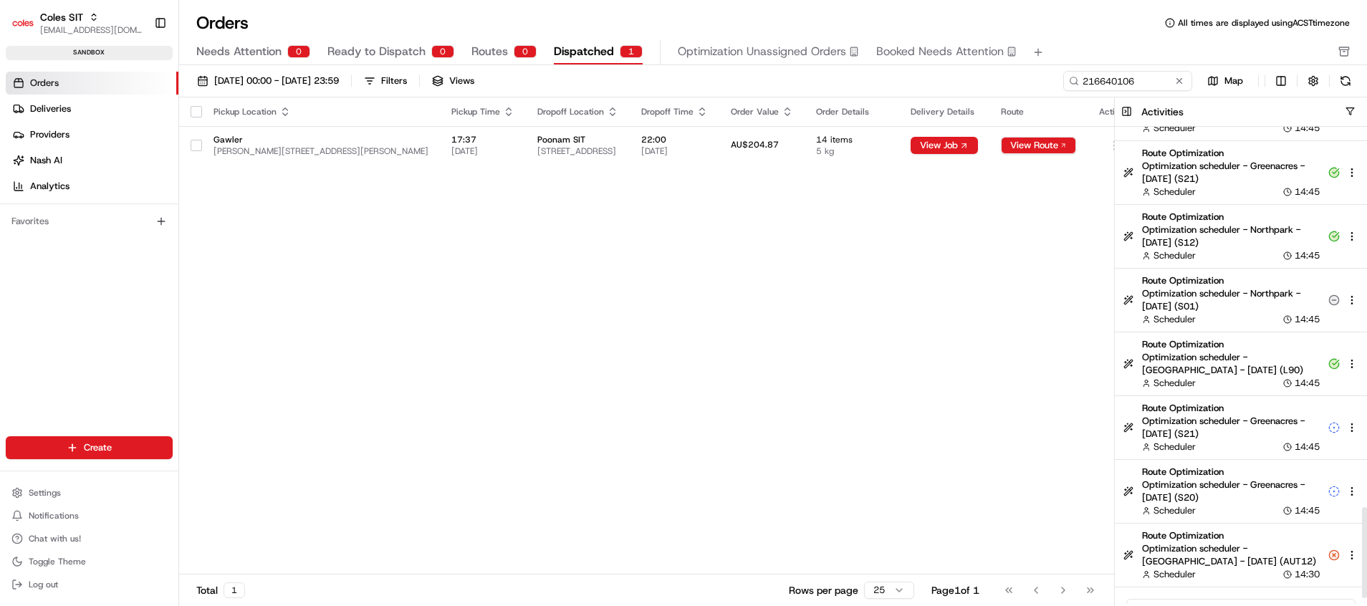
scroll to position [2009, 0]
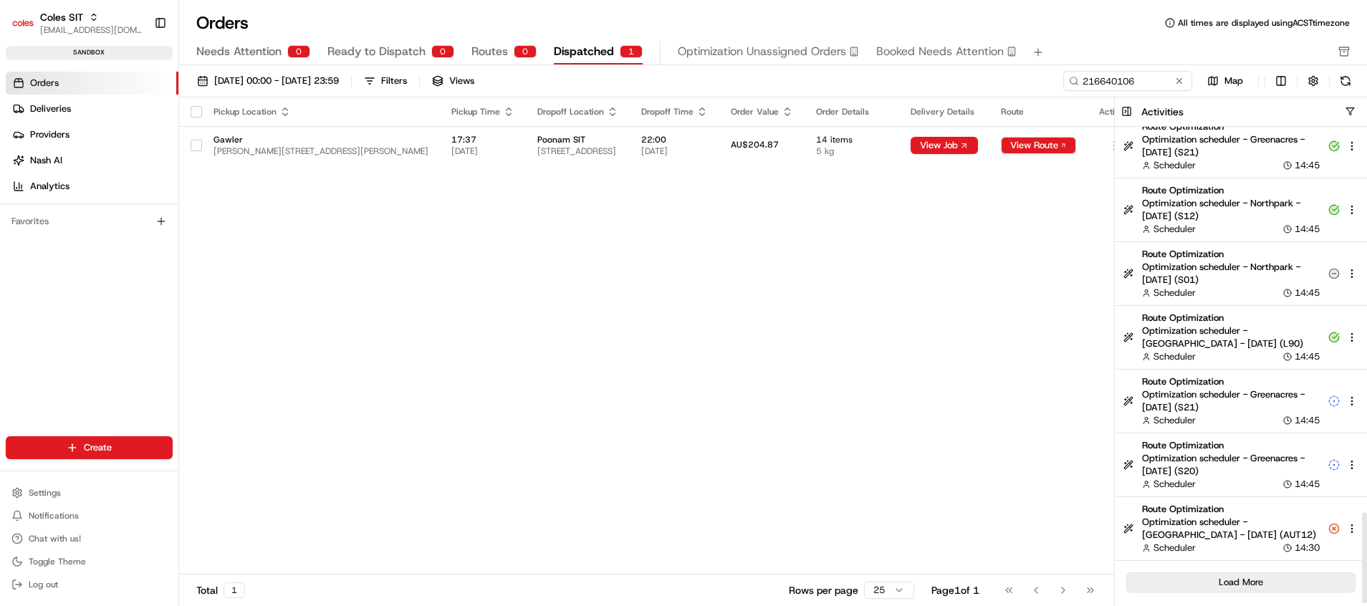
click at [1272, 582] on button "Load More" at bounding box center [1240, 582] width 229 height 20
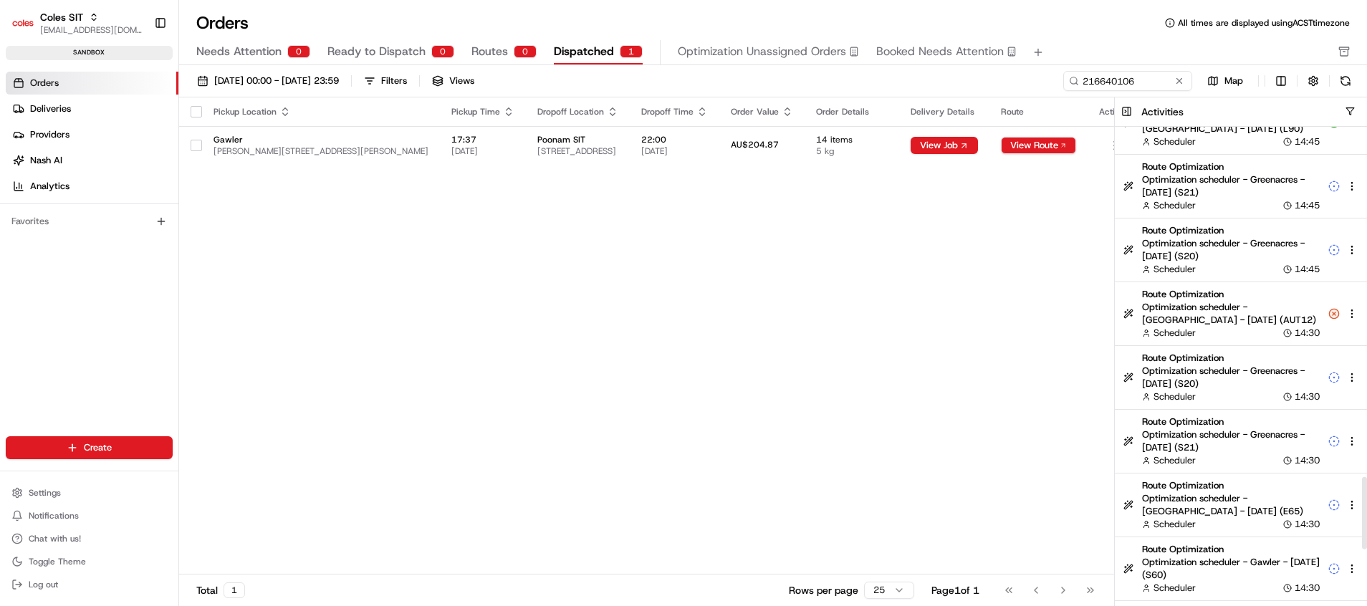
scroll to position [2331, 0]
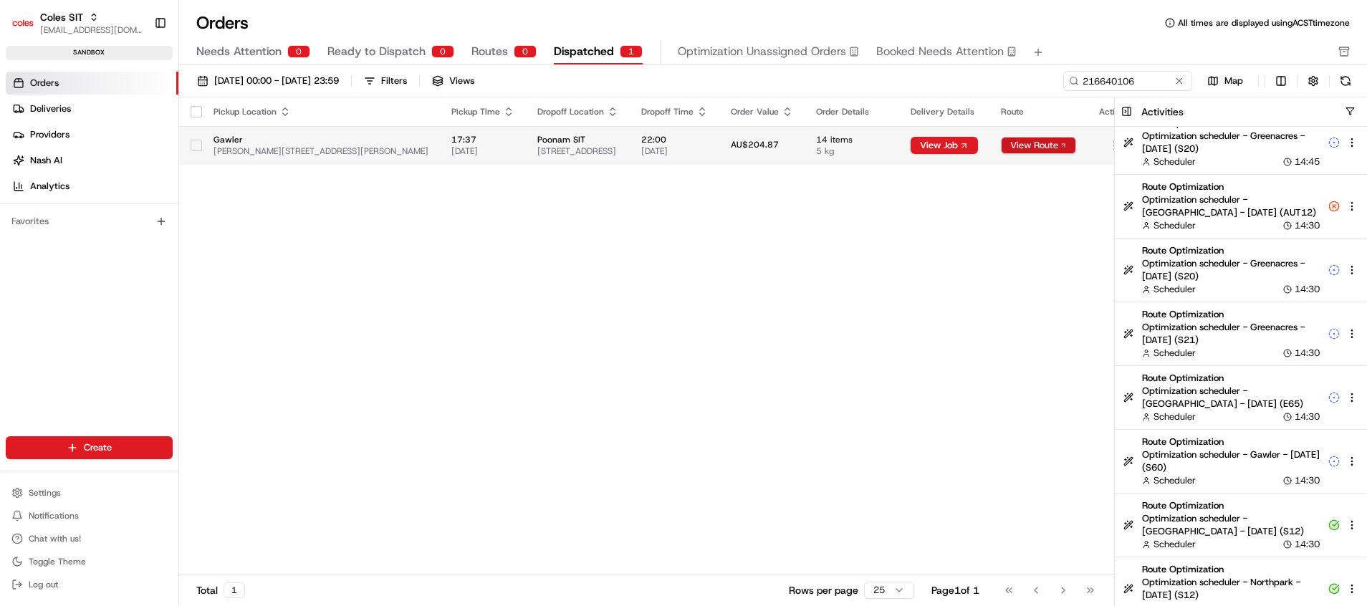
click at [1076, 145] on button "View Route" at bounding box center [1038, 145] width 75 height 17
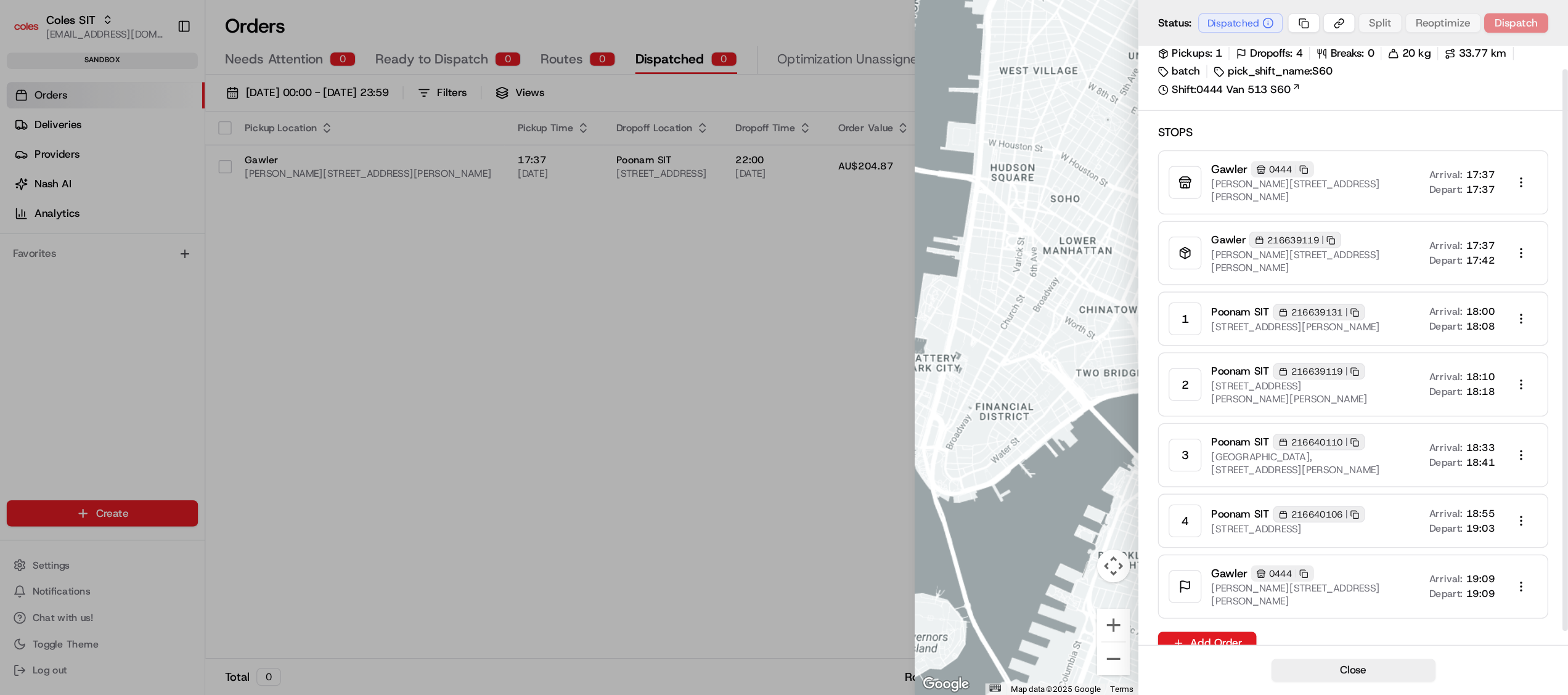
scroll to position [0, 0]
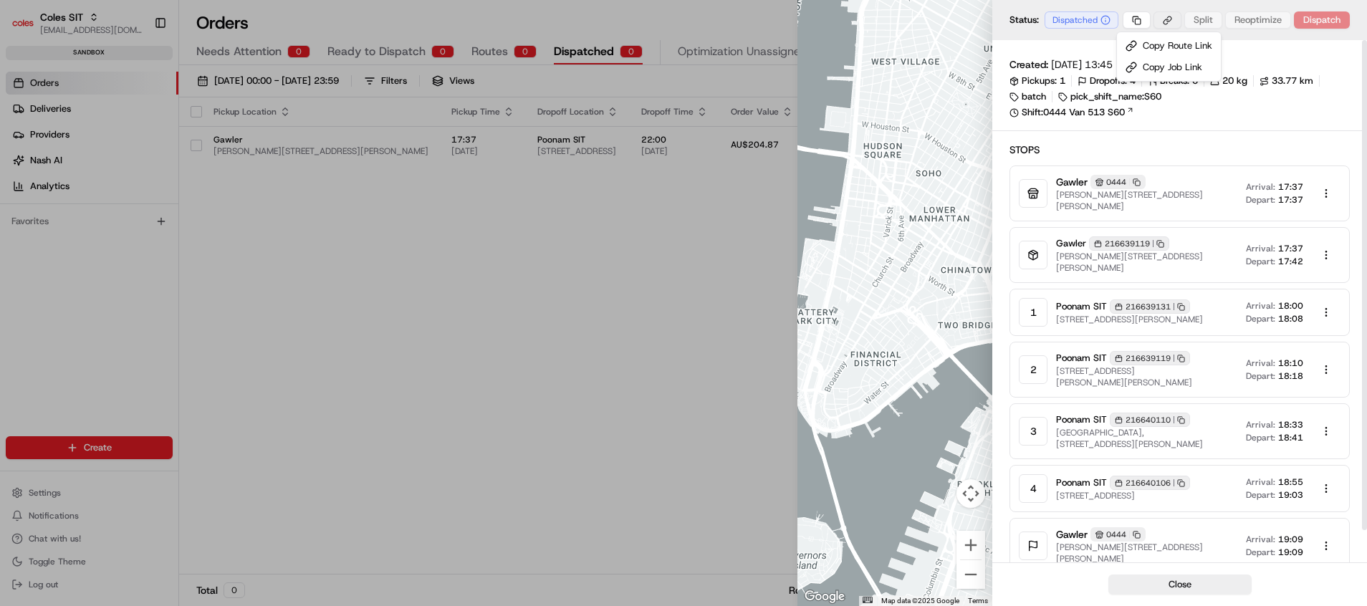
click at [1168, 22] on body "Coles SIT poonam.yadav@coles.com.au Toggle Sidebar sandbox Orders Deliveries Pr…" at bounding box center [683, 303] width 1367 height 606
click at [1170, 41] on div "Copy Route Link" at bounding box center [1169, 45] width 98 height 21
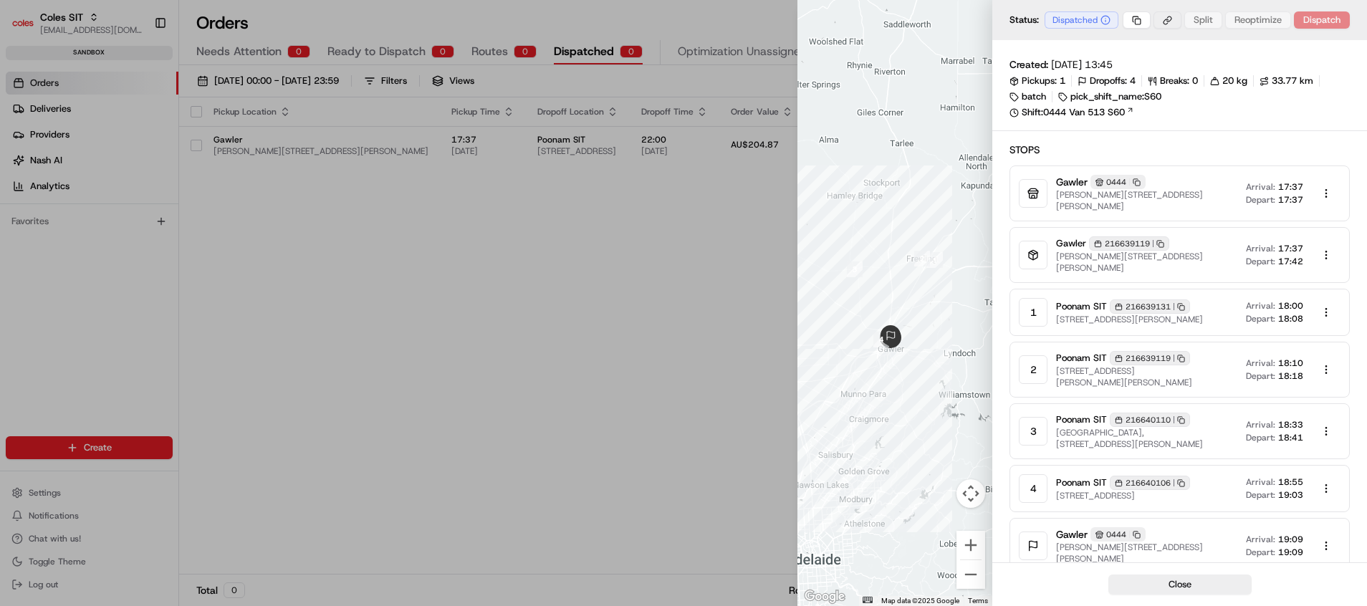
click at [1170, 25] on body "Coles SIT poonam.yadav@coles.com.au Toggle Sidebar sandbox Orders Deliveries Pr…" at bounding box center [683, 303] width 1367 height 606
click at [1170, 44] on div "Copy Route Link" at bounding box center [1169, 45] width 98 height 21
click at [1164, 16] on body "Coles SIT poonam.yadav@coles.com.au Toggle Sidebar sandbox Orders Deliveries Pr…" at bounding box center [683, 303] width 1367 height 606
click at [1168, 62] on div "Copy Job Link" at bounding box center [1169, 67] width 98 height 21
click at [1034, 49] on div "Created: 20/08/2025 13:45 Pickups: 1 Dropoffs: 4 Breaks: 0 20 kg 33.77 km batch…" at bounding box center [1179, 331] width 375 height 582
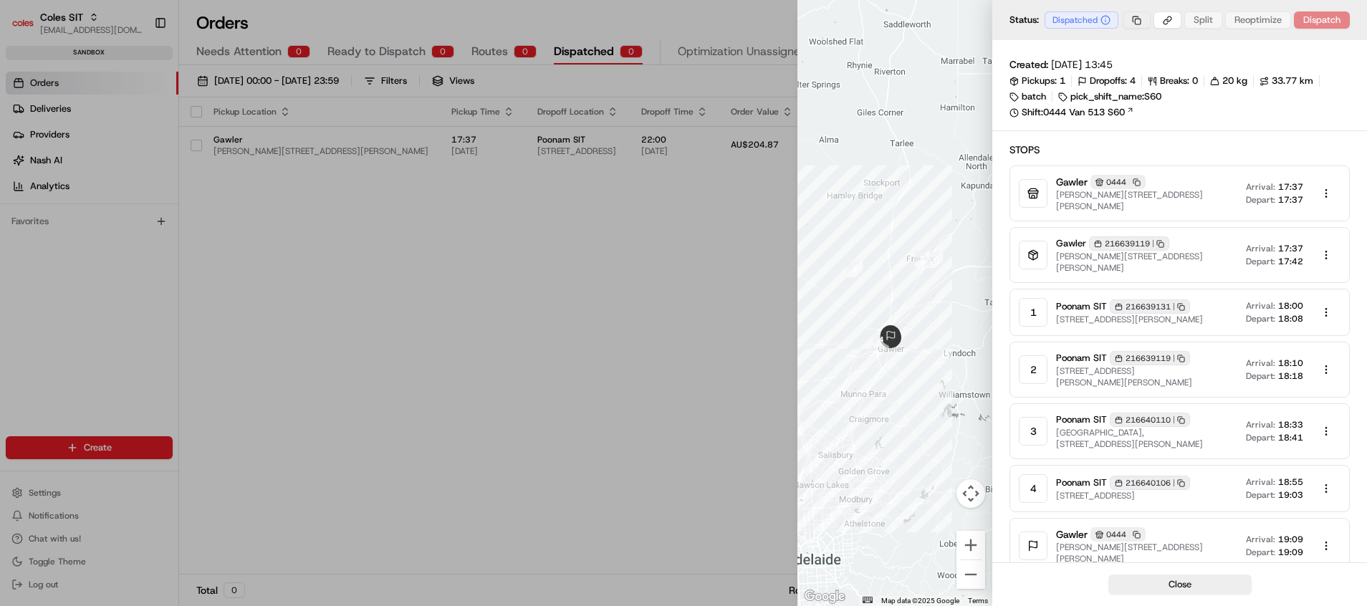
click at [1138, 19] on body "Coles SIT poonam.yadav@coles.com.au Toggle Sidebar sandbox Orders Deliveries Pr…" at bounding box center [683, 303] width 1367 height 606
click at [1141, 42] on div "Copy Route ID" at bounding box center [1138, 45] width 90 height 21
click at [1035, 25] on div "Status: Dispatched" at bounding box center [1065, 19] width 113 height 17
click at [1134, 17] on body "Coles SIT poonam.yadav@coles.com.au Toggle Sidebar sandbox Orders Deliveries Pr…" at bounding box center [683, 303] width 1367 height 606
click at [1136, 63] on div "Copy Job ID" at bounding box center [1138, 67] width 90 height 21
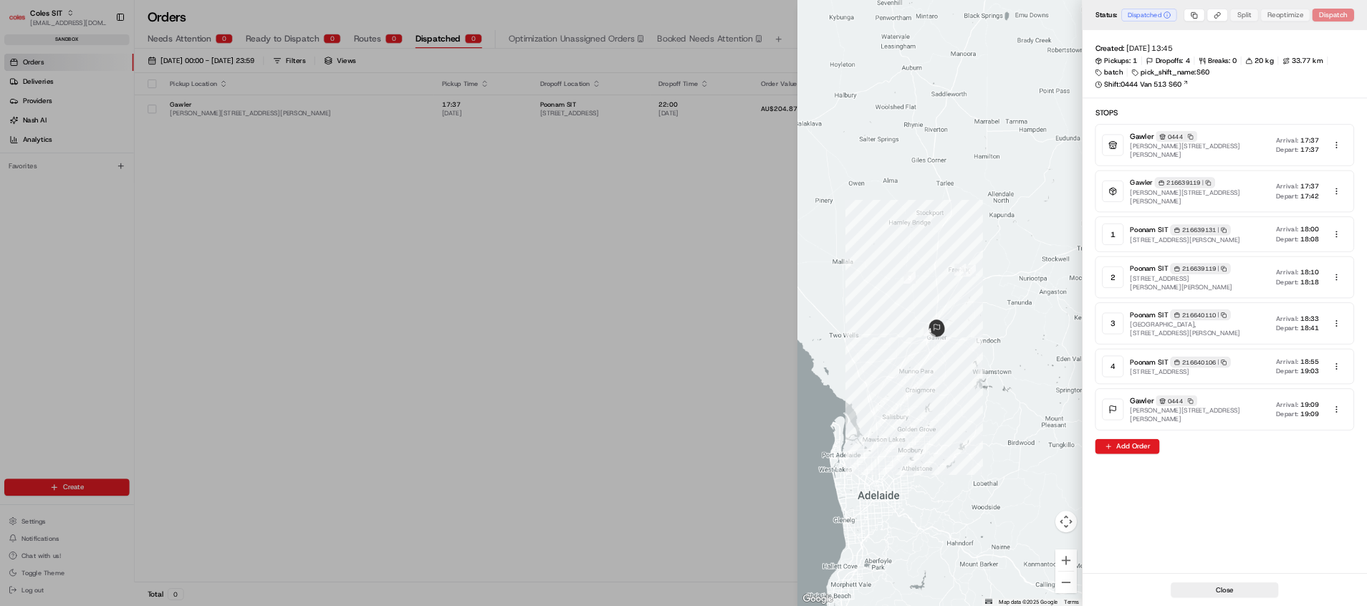
scroll to position [2332, 0]
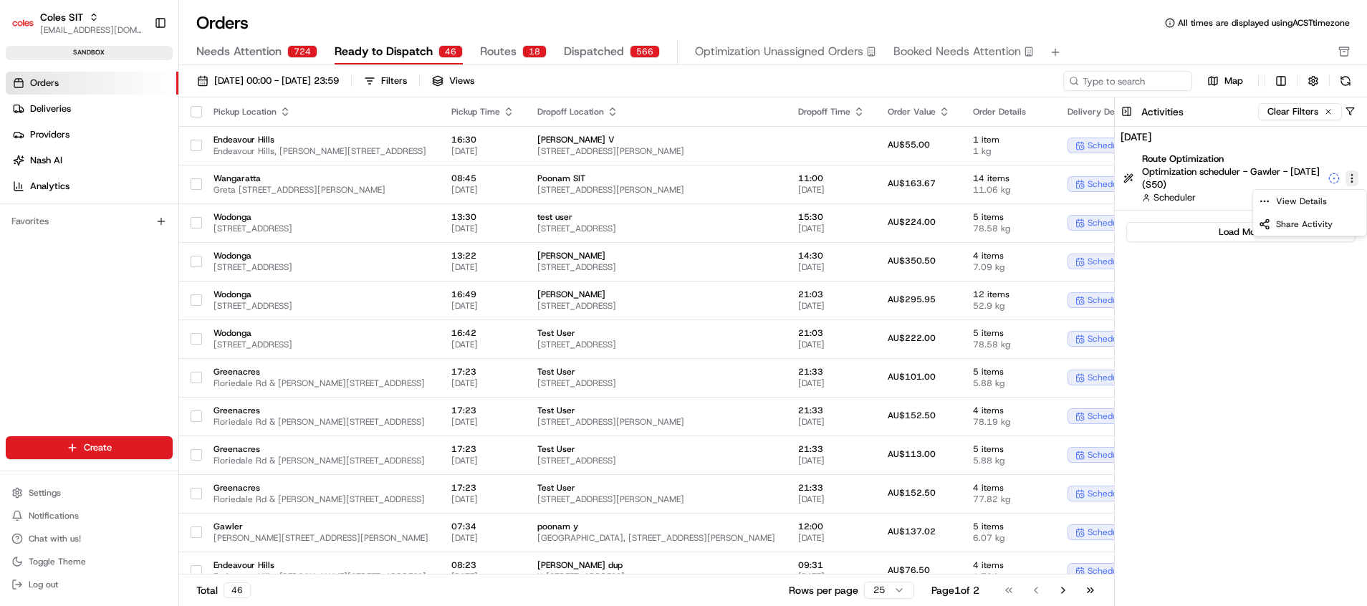
click at [1354, 180] on html "Coles SIT [EMAIL_ADDRESS][DOMAIN_NAME] Toggle Sidebar sandbox Orders Deliveries…" at bounding box center [683, 303] width 1367 height 606
click at [1101, 29] on html "Coles SIT [EMAIL_ADDRESS][DOMAIN_NAME] Toggle Sidebar sandbox Orders Deliveries…" at bounding box center [683, 303] width 1367 height 606
click at [1312, 112] on button "Clear Filters" at bounding box center [1300, 111] width 84 height 17
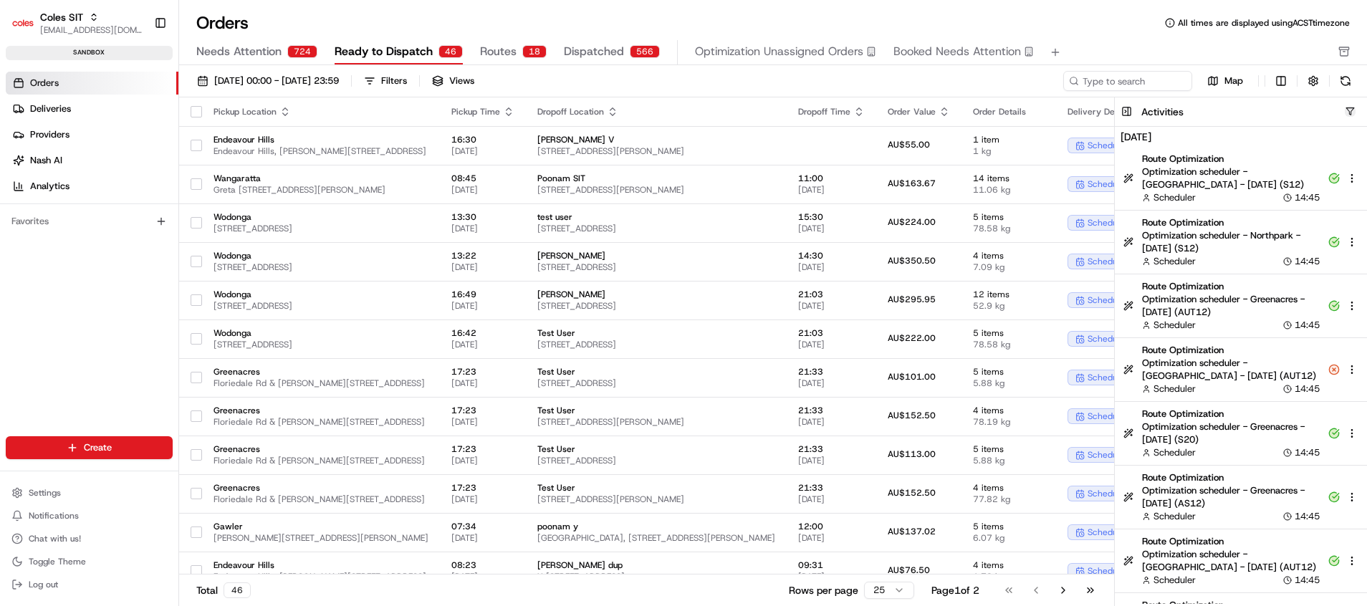
click at [1354, 112] on button "button" at bounding box center [1350, 111] width 11 height 11
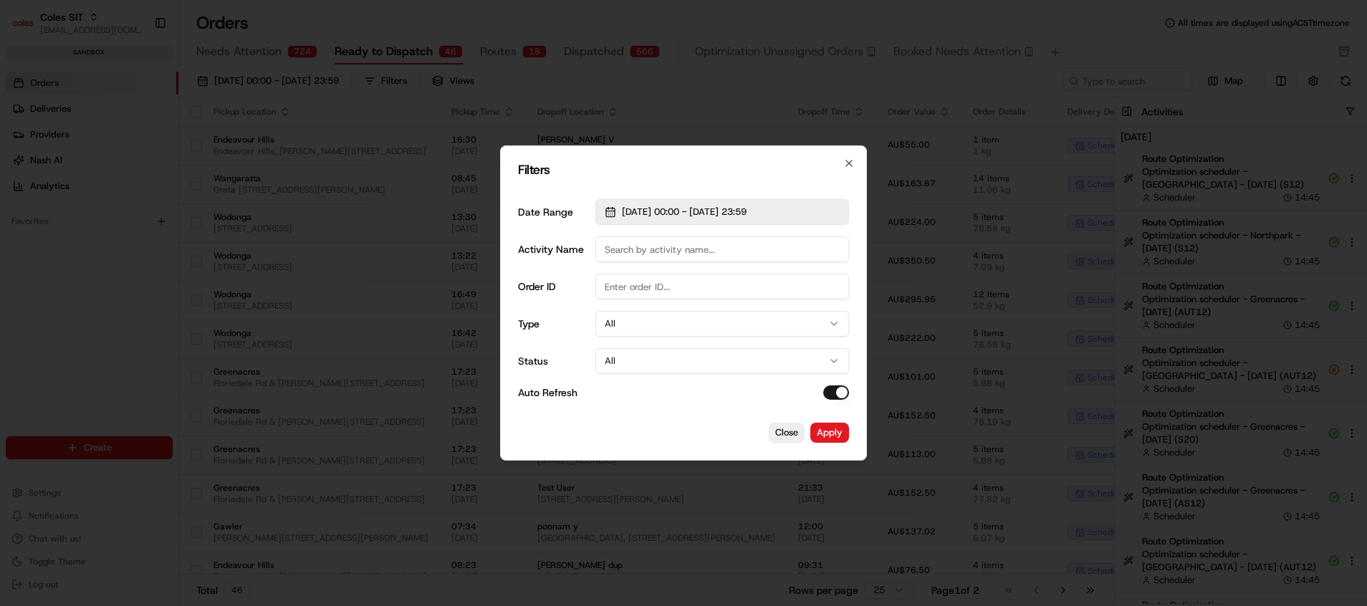
click at [779, 219] on button "[DATE] 00:00 - [DATE] 23:59" at bounding box center [722, 212] width 254 height 26
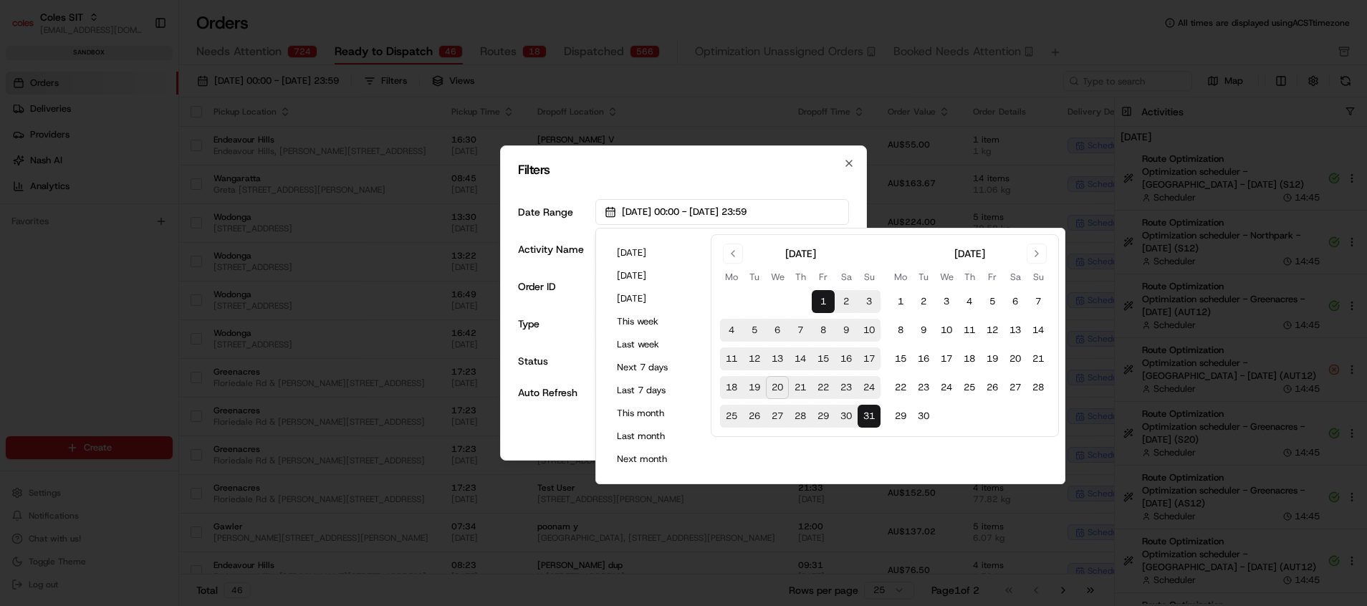
click at [776, 388] on button "20" at bounding box center [777, 387] width 23 height 23
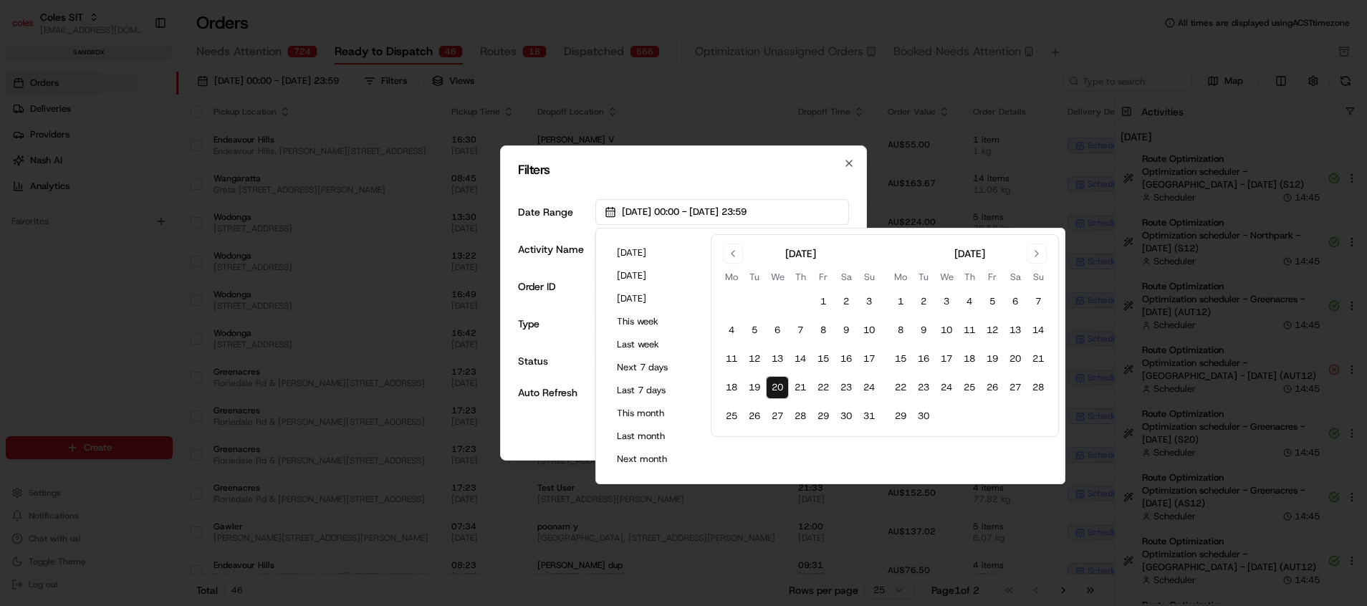
click at [688, 189] on div "Date Range [DATE] 00:00 - [DATE] 23:59 Activity Name Order ID Type All Status A…" at bounding box center [683, 300] width 331 height 224
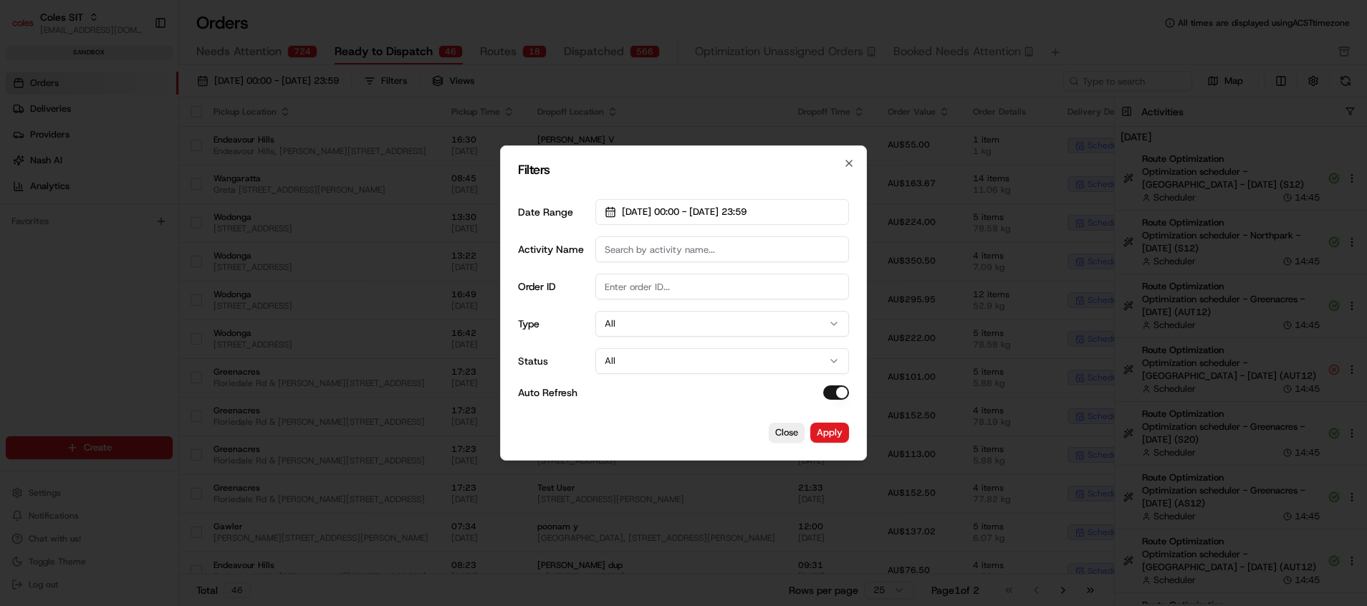
click at [682, 258] on input "Activity Name" at bounding box center [722, 249] width 254 height 26
click at [638, 250] on input "Route optimization" at bounding box center [722, 249] width 254 height 26
type input "Route Optimization"
click at [826, 434] on button "Apply" at bounding box center [829, 433] width 39 height 20
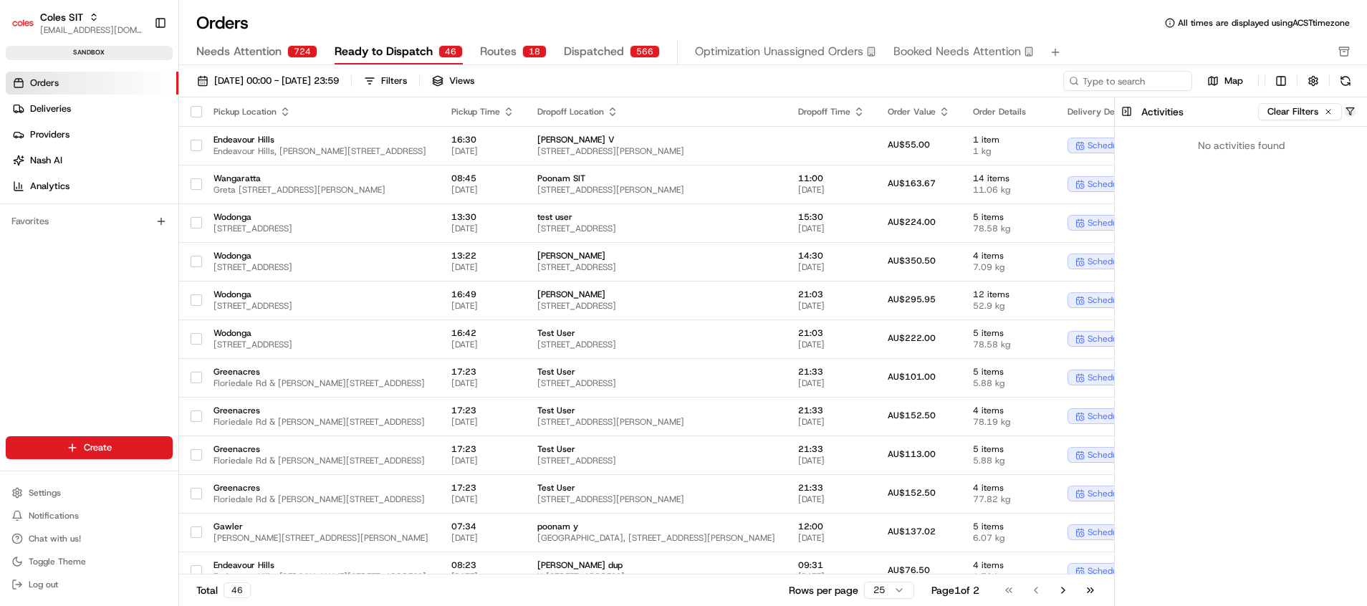
click at [1351, 110] on button "button" at bounding box center [1350, 111] width 11 height 11
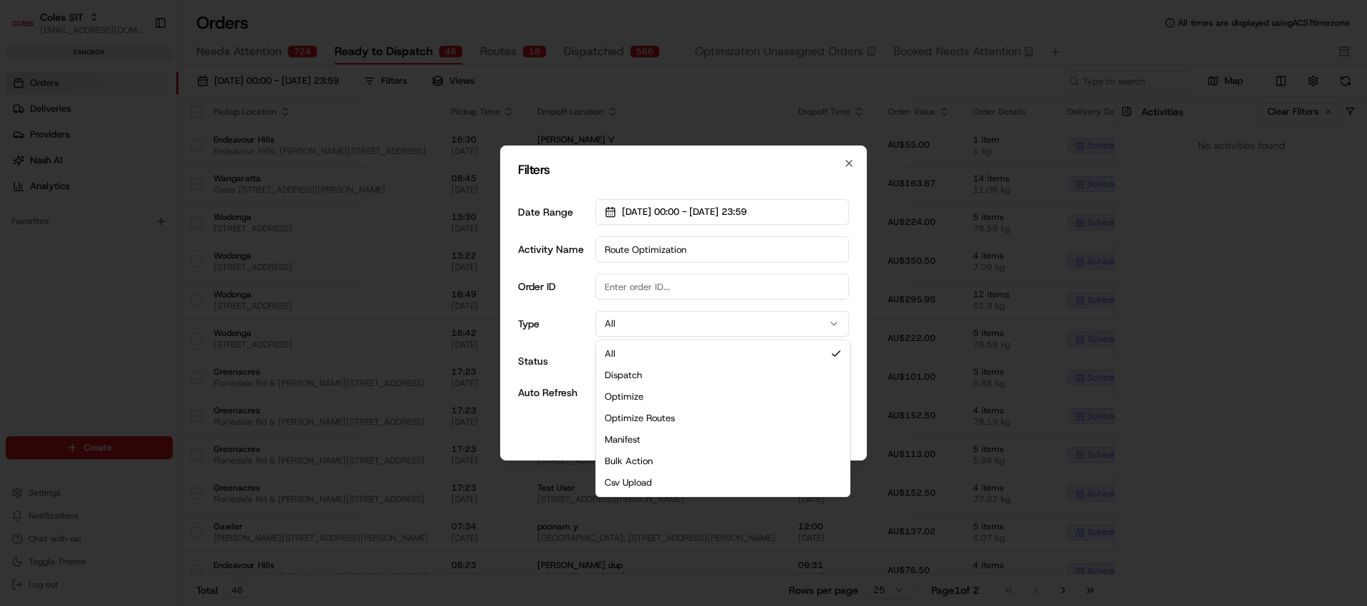
click at [628, 319] on button "All" at bounding box center [722, 324] width 254 height 26
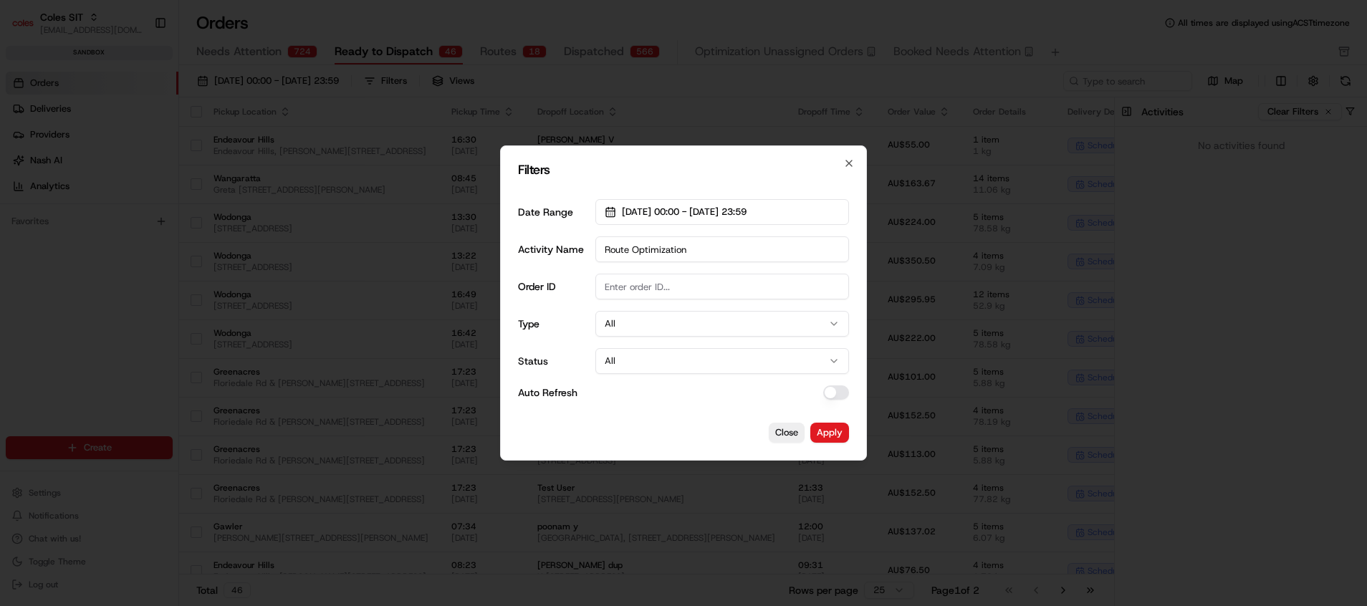
click at [638, 279] on input "Order ID" at bounding box center [722, 287] width 254 height 26
paste input "216640106"
type input "216640106"
click at [837, 432] on button "Apply" at bounding box center [829, 433] width 39 height 20
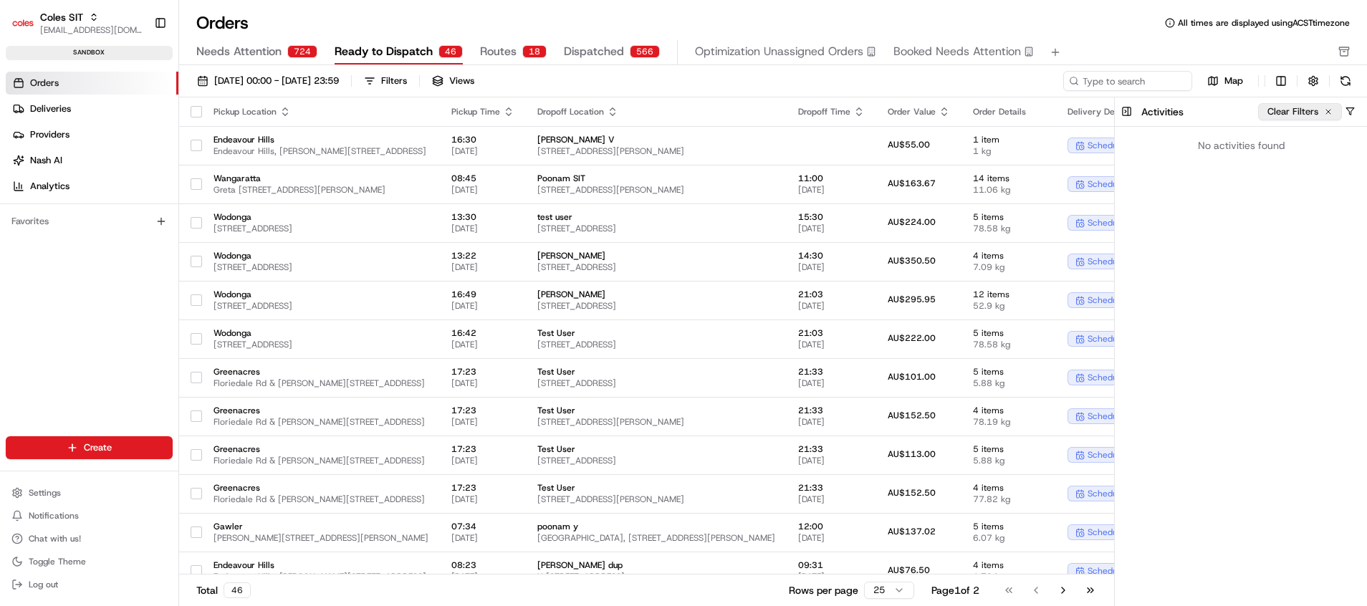
click at [1312, 114] on button "Clear Filters" at bounding box center [1300, 111] width 84 height 17
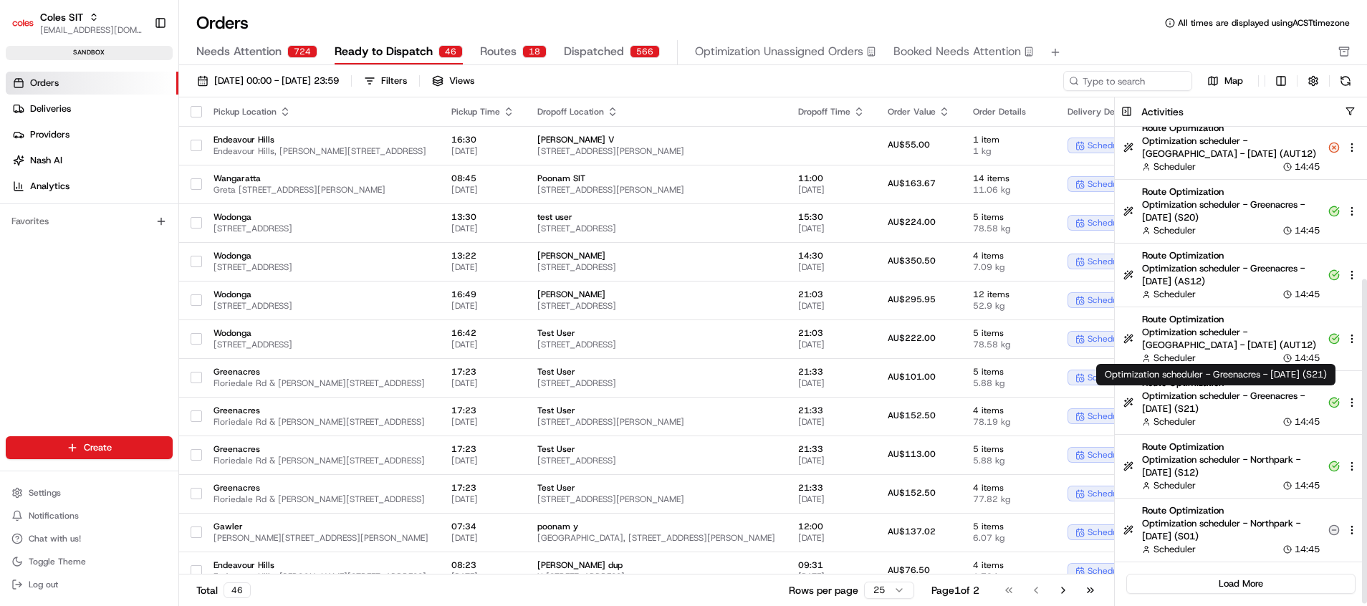
scroll to position [224, 0]
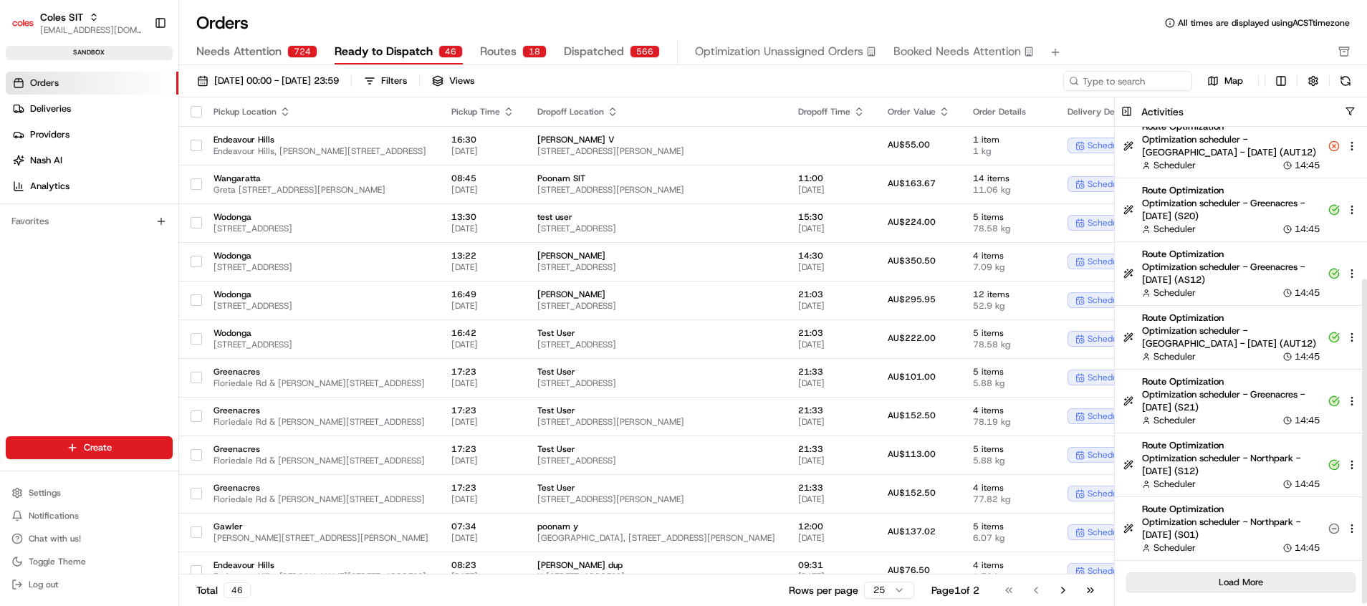
click at [1241, 577] on button "Load More" at bounding box center [1240, 582] width 229 height 20
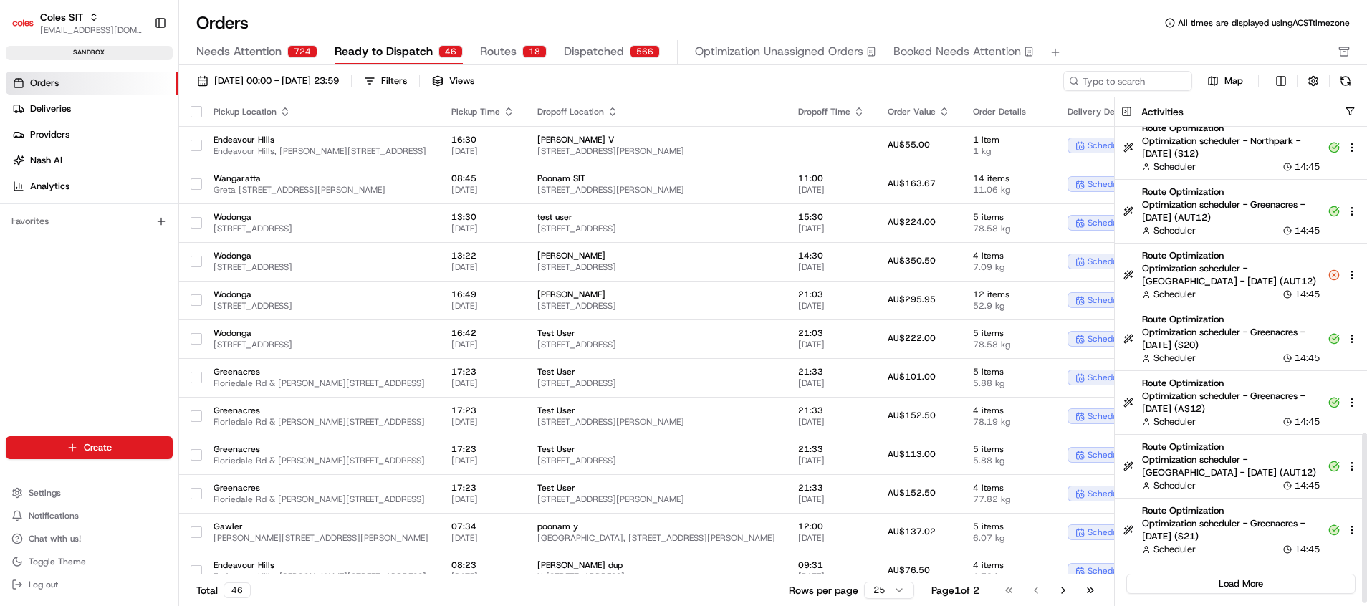
scroll to position [861, 0]
click at [1256, 582] on button "Load More" at bounding box center [1240, 582] width 229 height 20
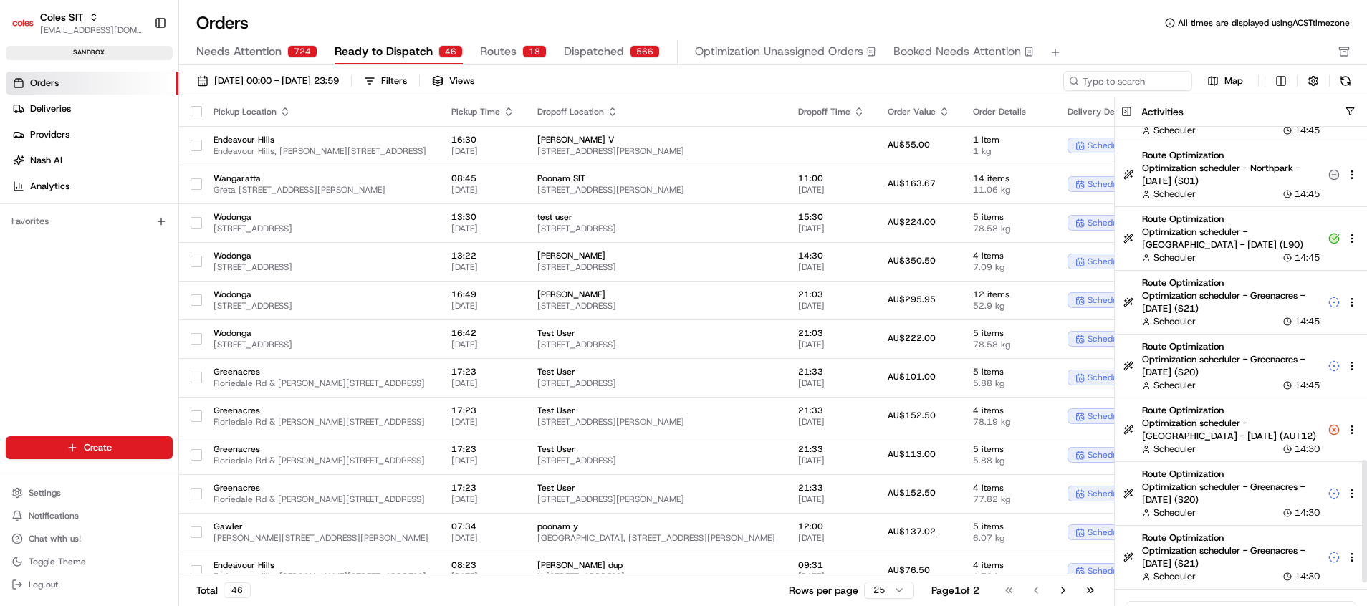
scroll to position [1371, 0]
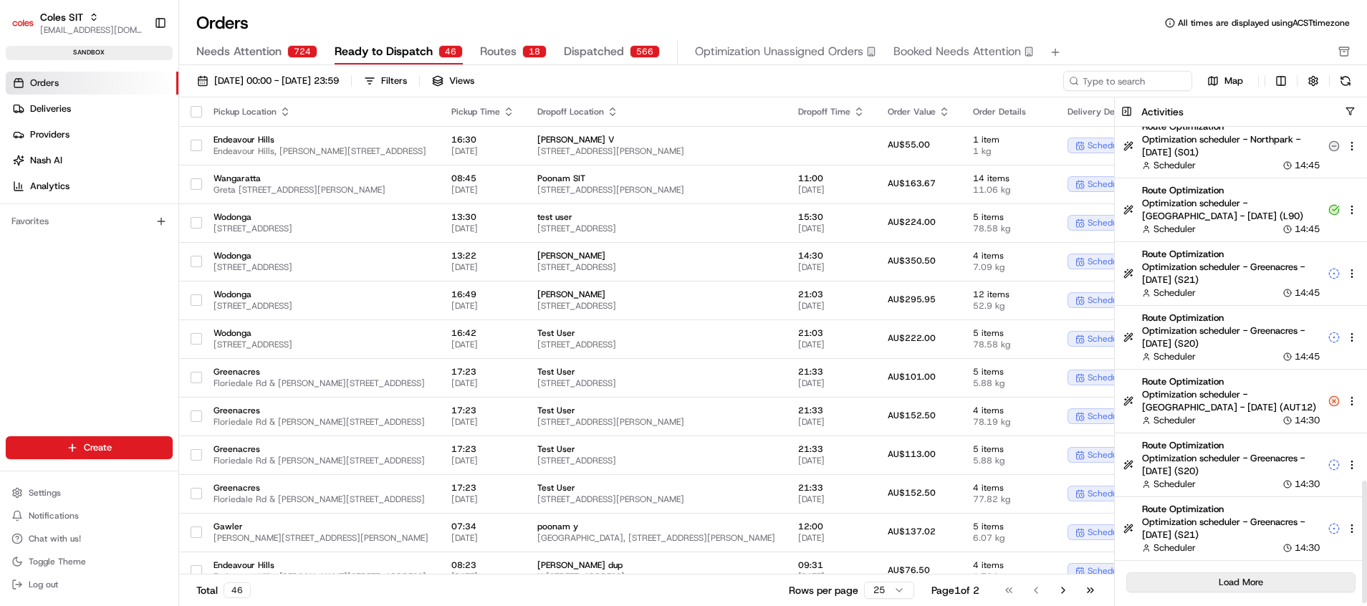
click at [1289, 575] on button "Load More" at bounding box center [1240, 582] width 229 height 20
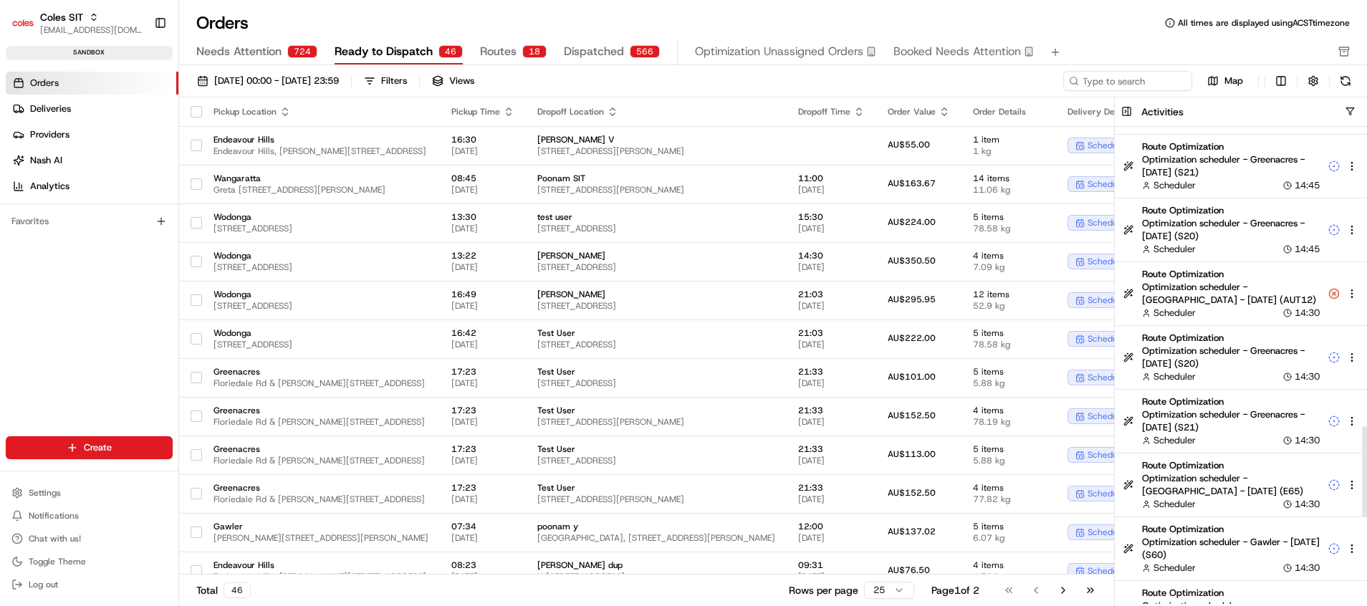
scroll to position [1586, 0]
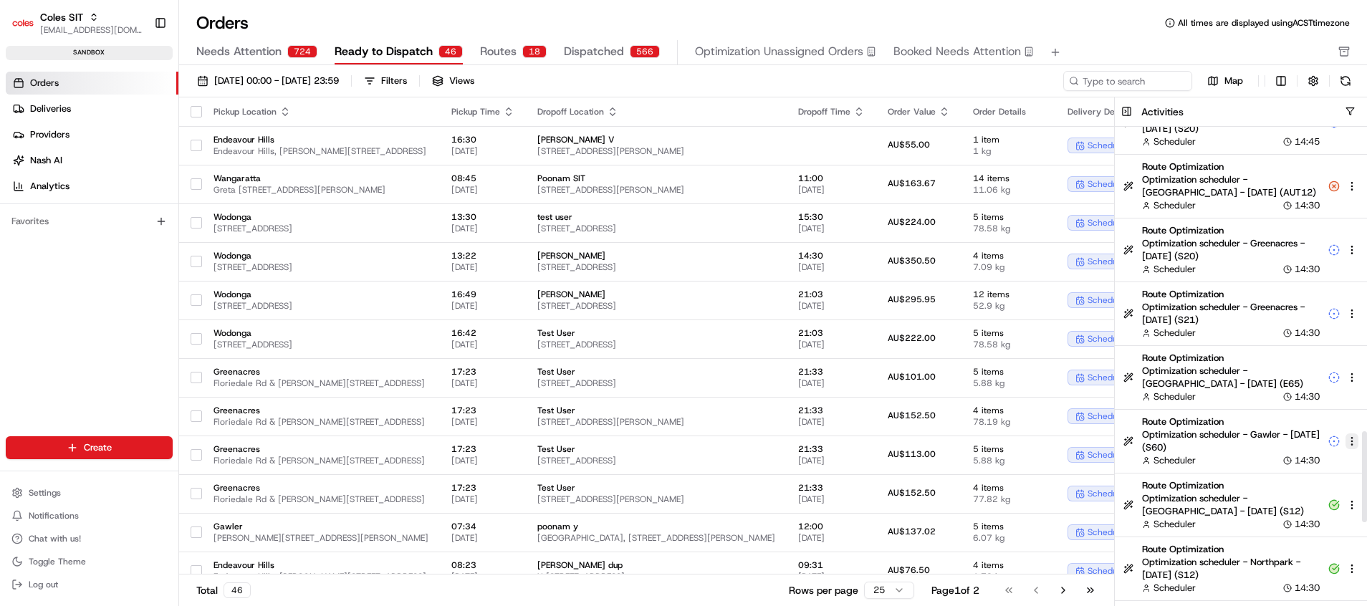
click at [1352, 440] on html "Coles SIT poonam.yadav@coles.com.au Toggle Sidebar sandbox Orders Deliveries Pr…" at bounding box center [683, 303] width 1367 height 606
click at [1117, 45] on html "Coles SIT poonam.yadav@coles.com.au Toggle Sidebar sandbox Orders Deliveries Pr…" at bounding box center [683, 303] width 1367 height 606
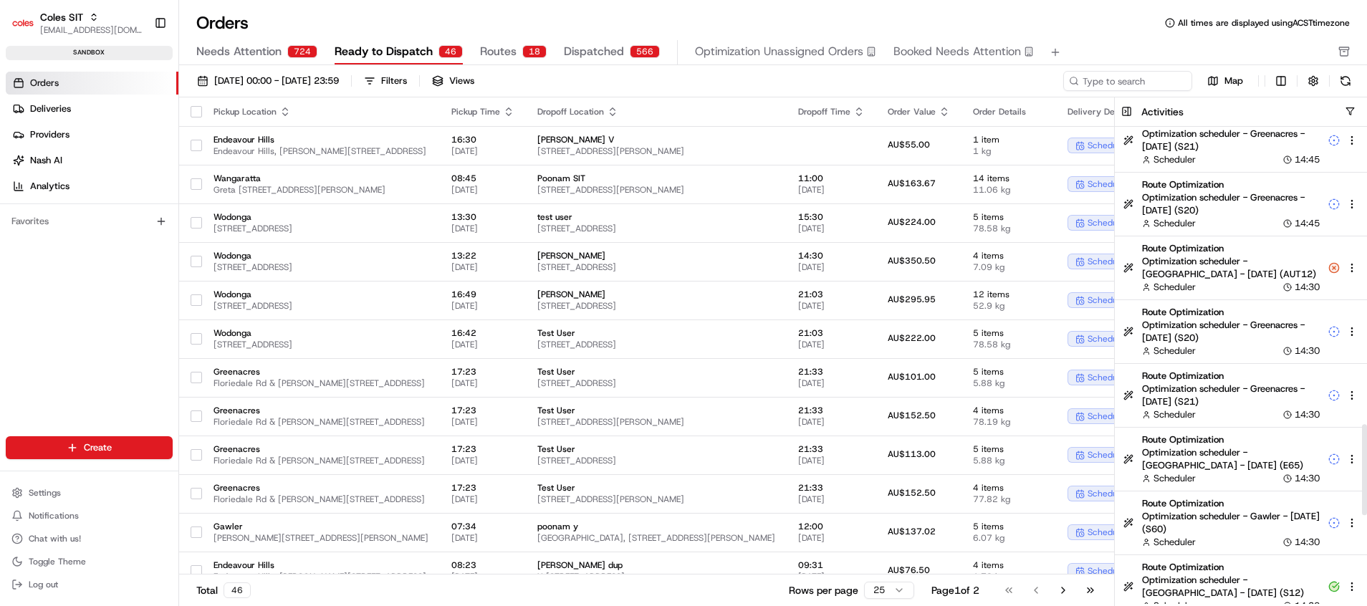
scroll to position [1612, 0]
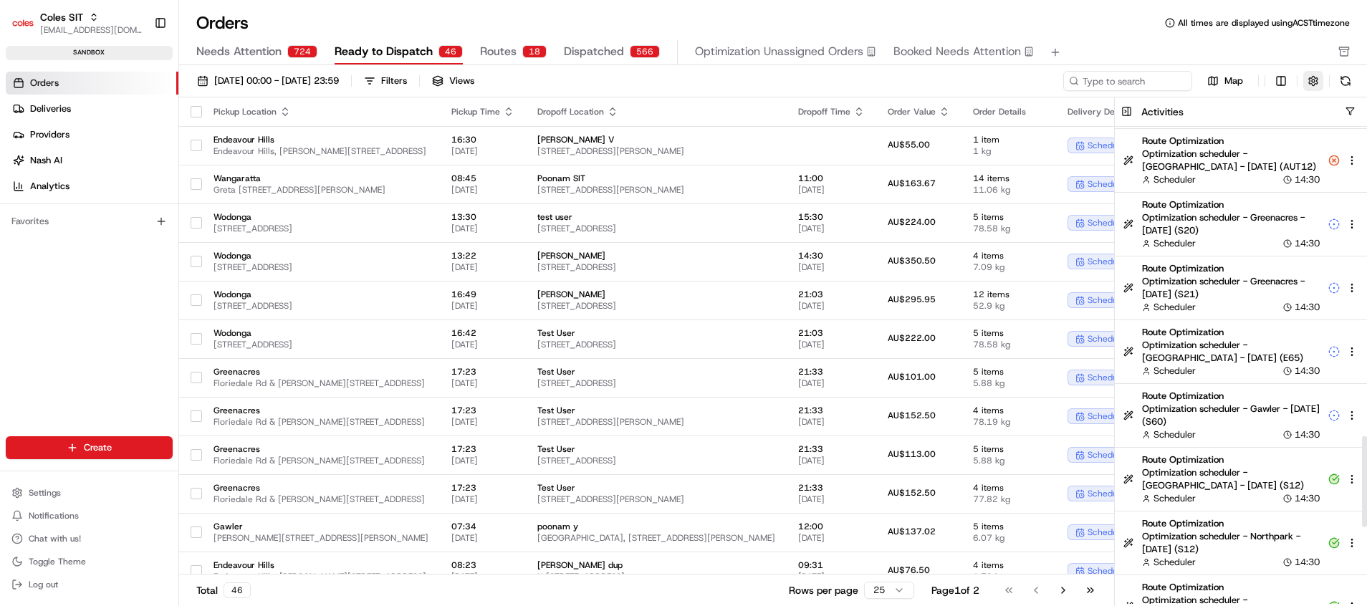
click at [1307, 76] on button "button" at bounding box center [1313, 81] width 20 height 20
click at [1311, 76] on button "button" at bounding box center [1313, 81] width 20 height 20
click at [1254, 21] on span "All times are displayed using ACST timezone" at bounding box center [1264, 22] width 172 height 11
click at [1313, 81] on button "button" at bounding box center [1313, 81] width 20 height 20
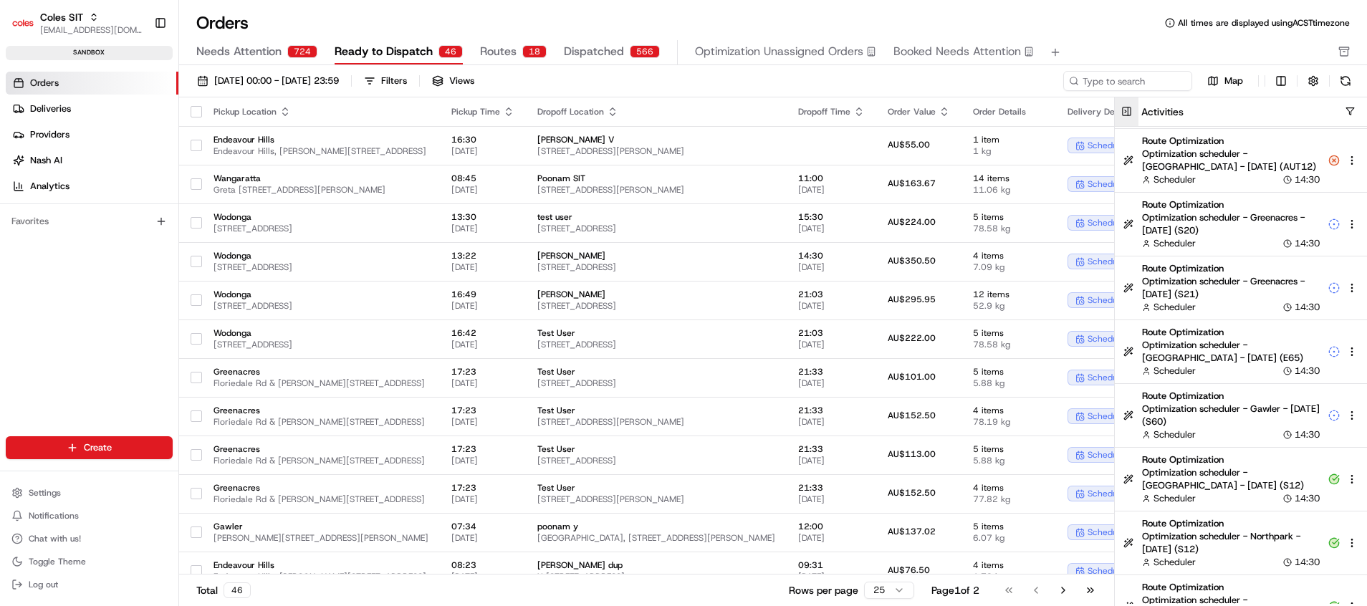
click at [1125, 115] on button at bounding box center [1127, 111] width 24 height 29
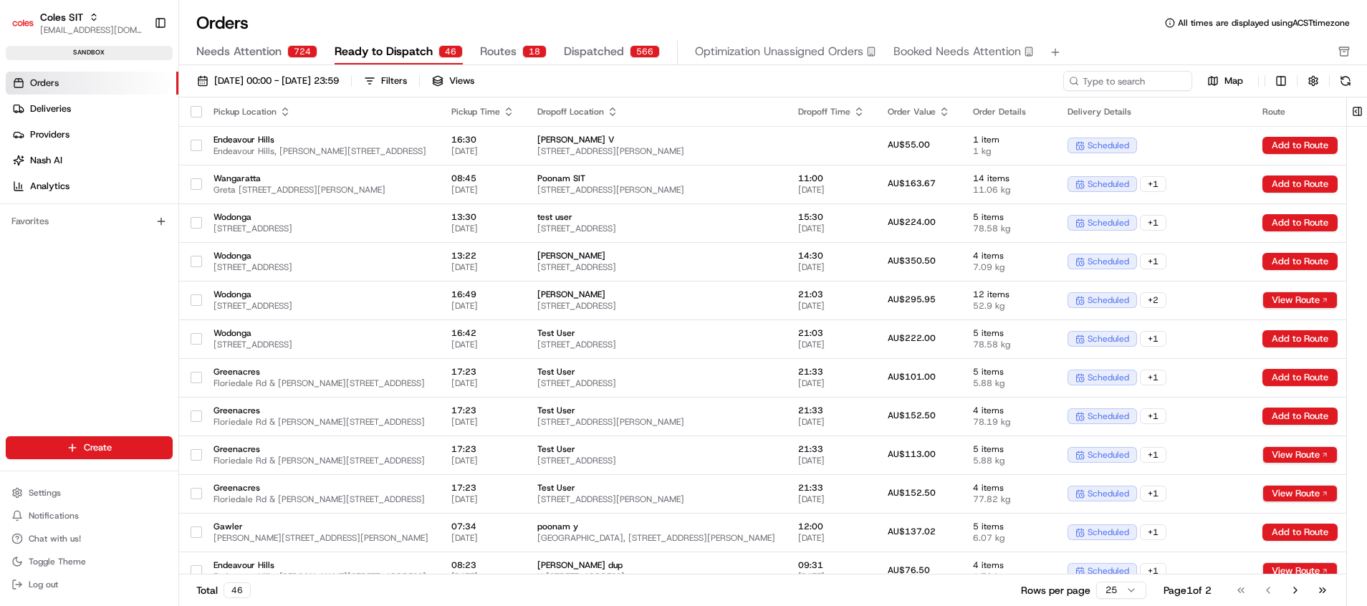
click at [1045, 107] on div "Order Details" at bounding box center [1009, 111] width 72 height 11
click at [1318, 77] on button "button" at bounding box center [1313, 81] width 20 height 20
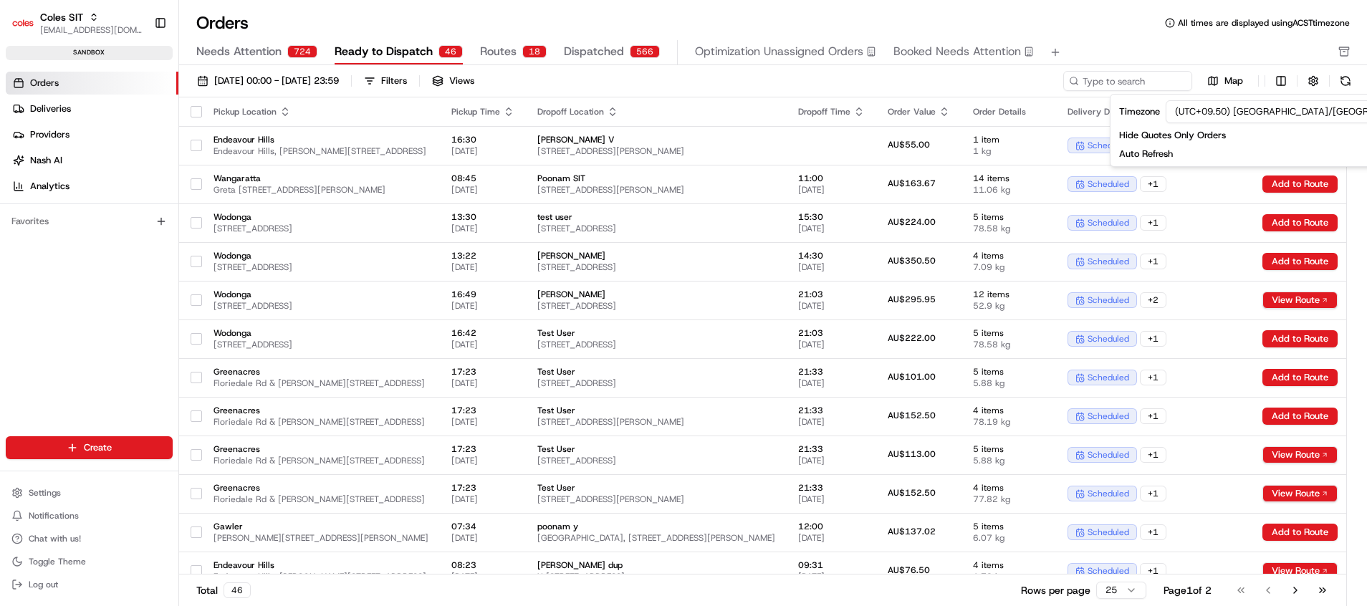
click at [1317, 102] on html "Coles SIT poonam.yadav@coles.com.au Toggle Sidebar sandbox Orders Deliveries Pr…" at bounding box center [683, 303] width 1367 height 606
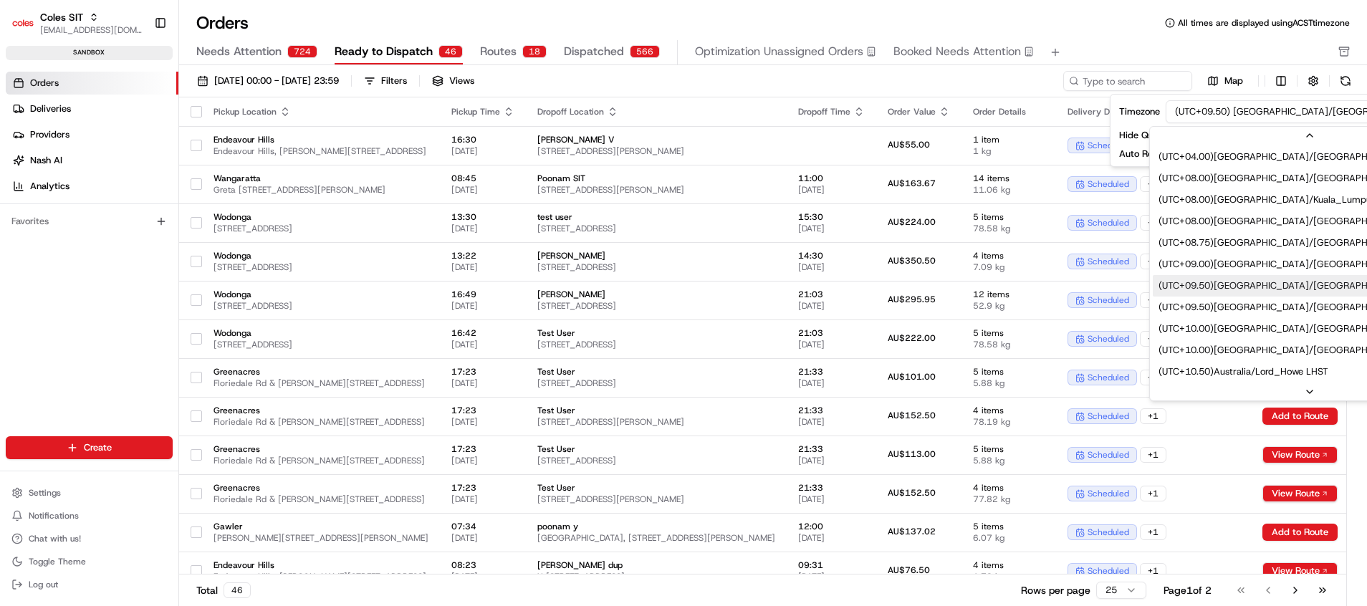
scroll to position [494, 0]
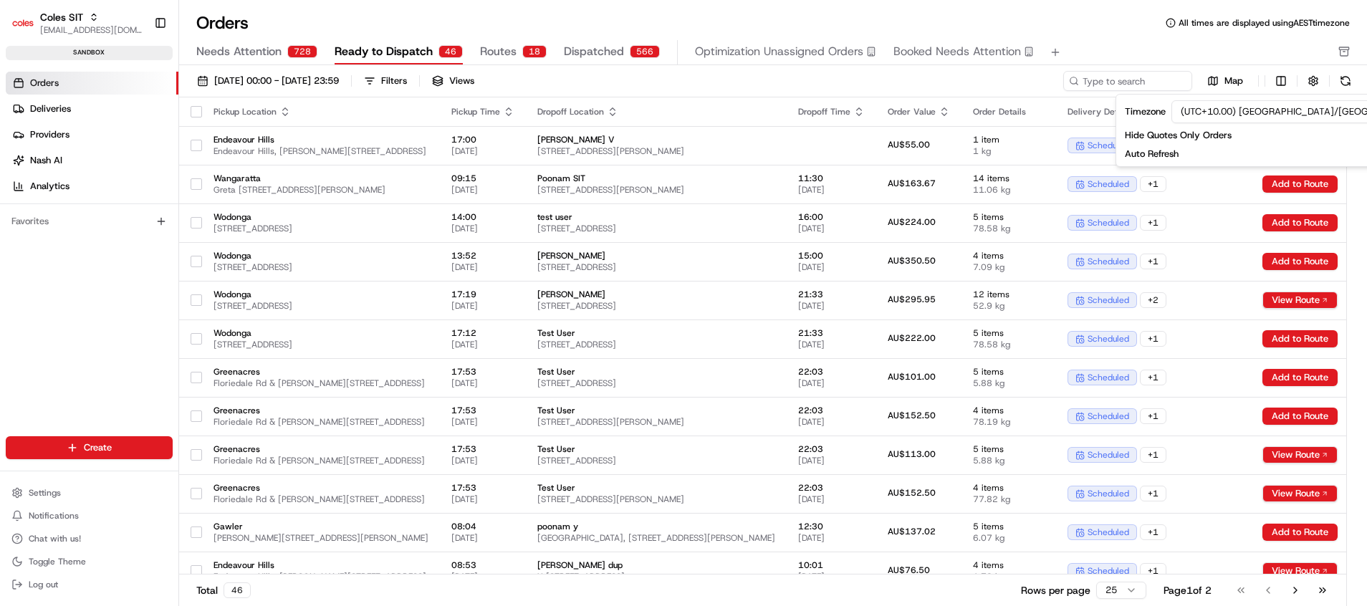
click at [1176, 39] on div "Orders All times are displayed using AEST timezone Needs Attention 728 Ready to…" at bounding box center [773, 38] width 1188 height 54
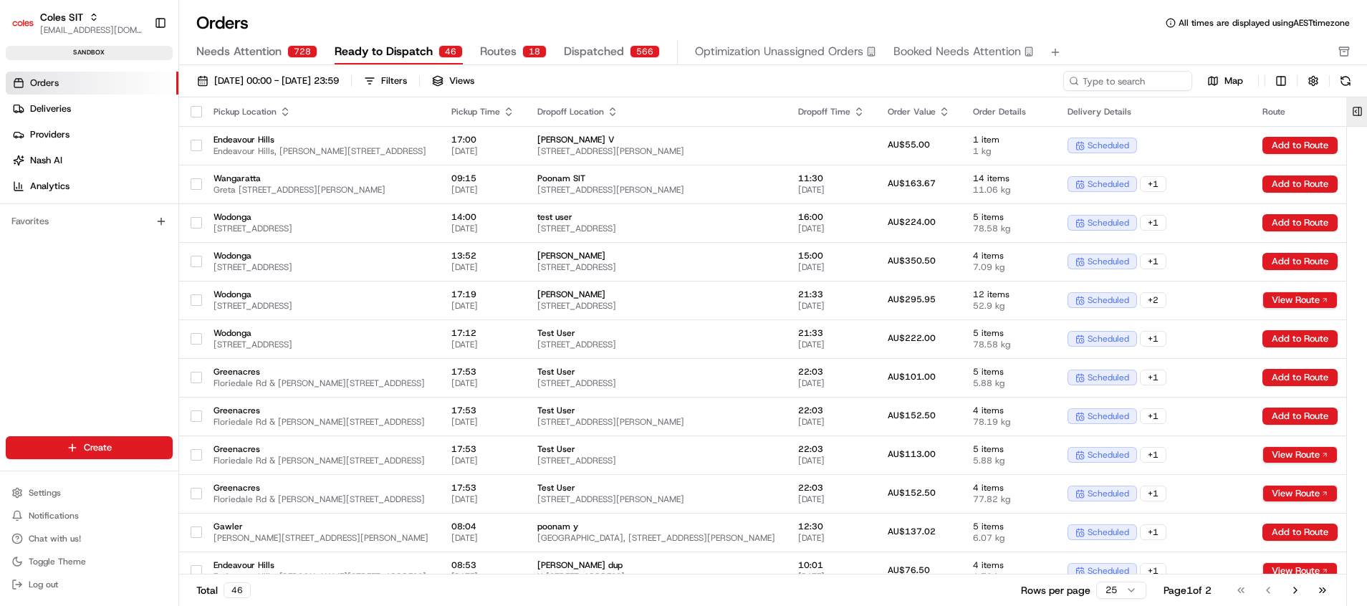
click at [1360, 110] on button at bounding box center [1357, 111] width 24 height 29
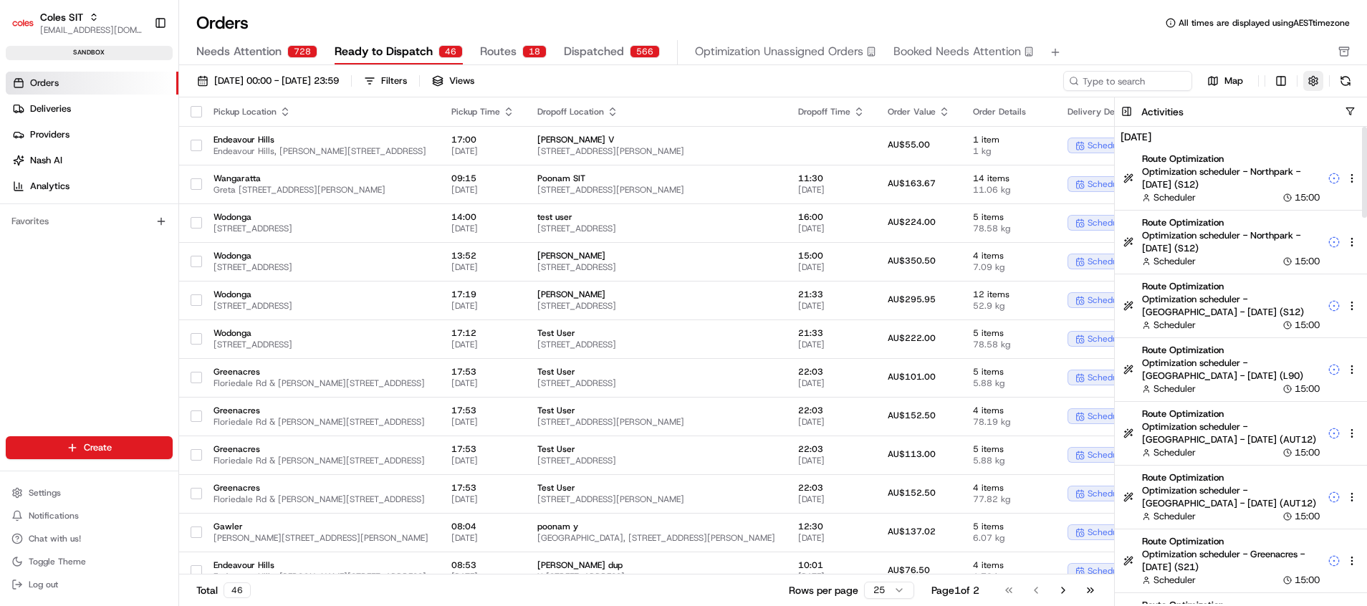
click at [1312, 76] on button "button" at bounding box center [1313, 81] width 20 height 20
click at [1272, 112] on html "Coles SIT poonam.yadav@coles.com.au Toggle Sidebar sandbox Orders Deliveries Pr…" at bounding box center [683, 303] width 1367 height 606
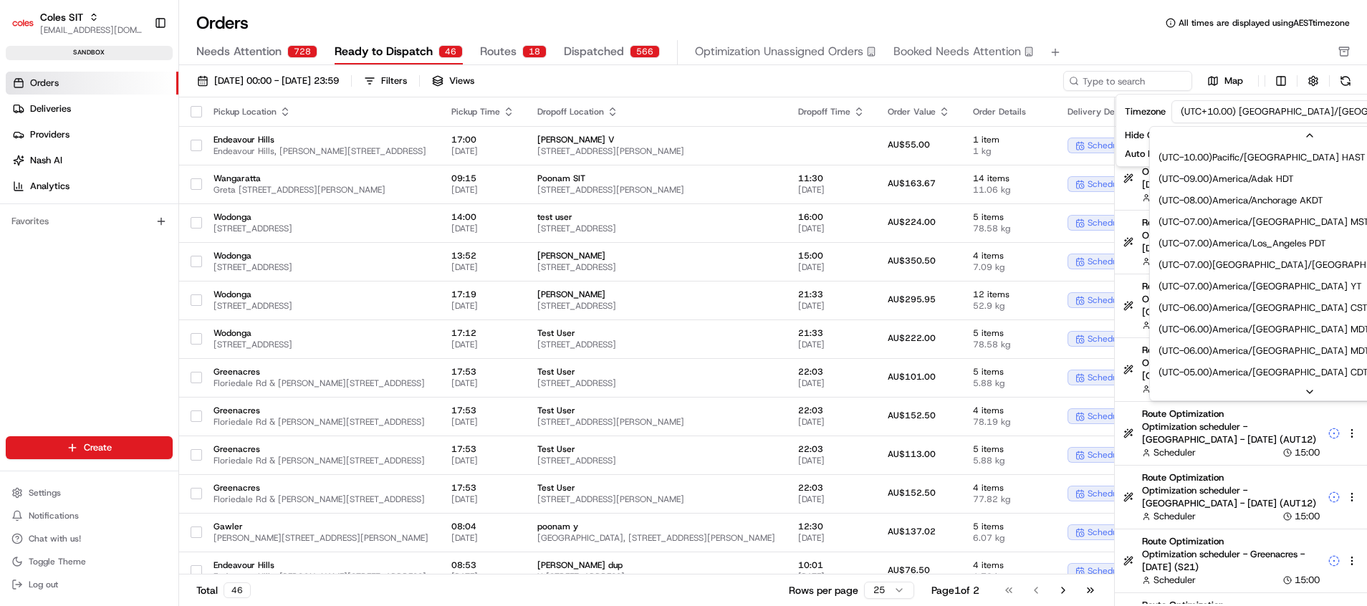
scroll to position [451, 0]
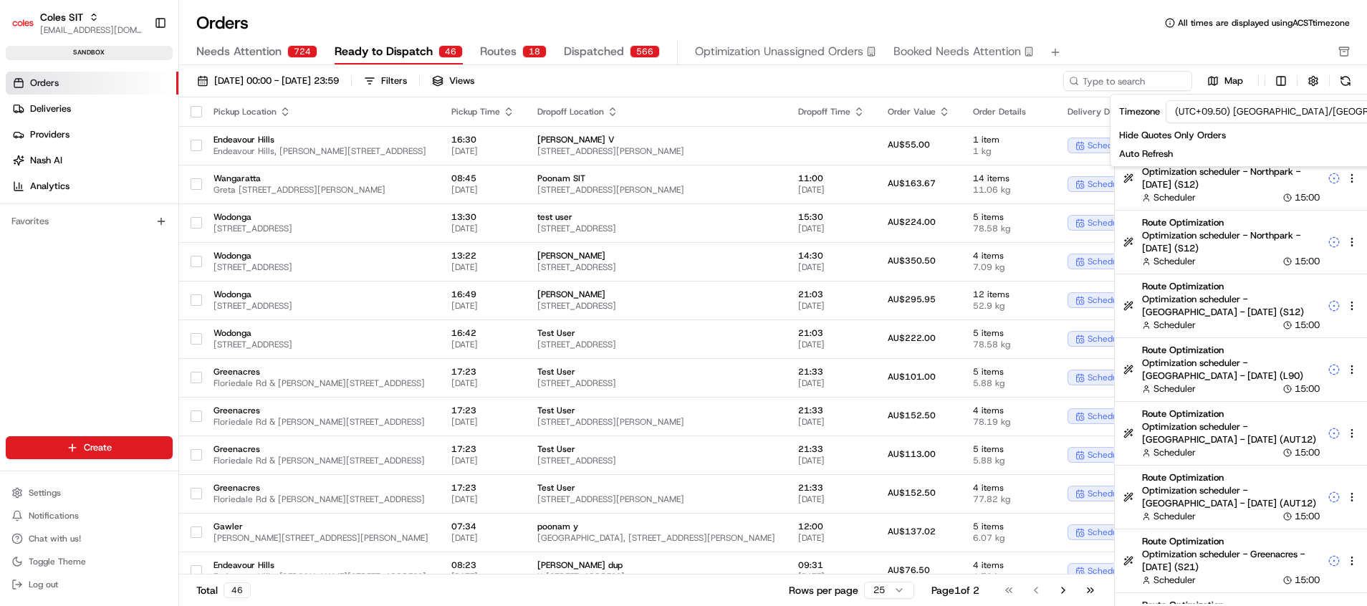
click at [1151, 52] on div "Needs Attention 724 Ready to Dispatch 46 Routes 18 Dispatched 566 Optimization …" at bounding box center [762, 52] width 1133 height 24
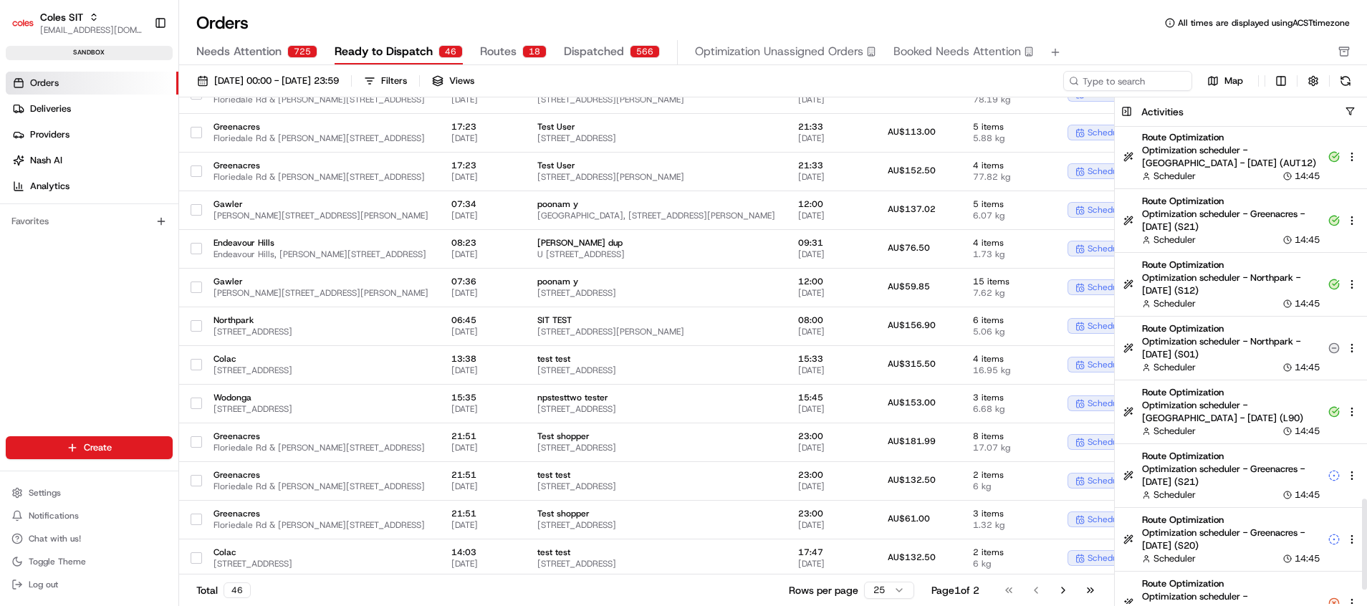
scroll to position [2009, 0]
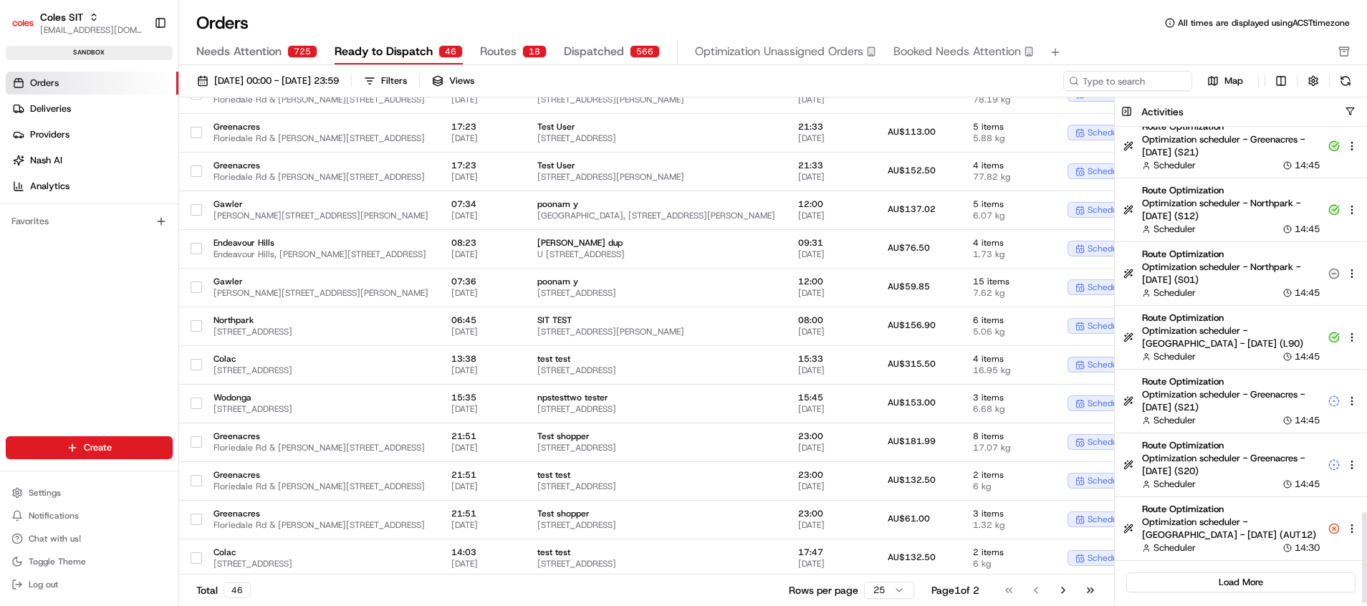
click at [1259, 577] on button "Load More" at bounding box center [1240, 582] width 229 height 20
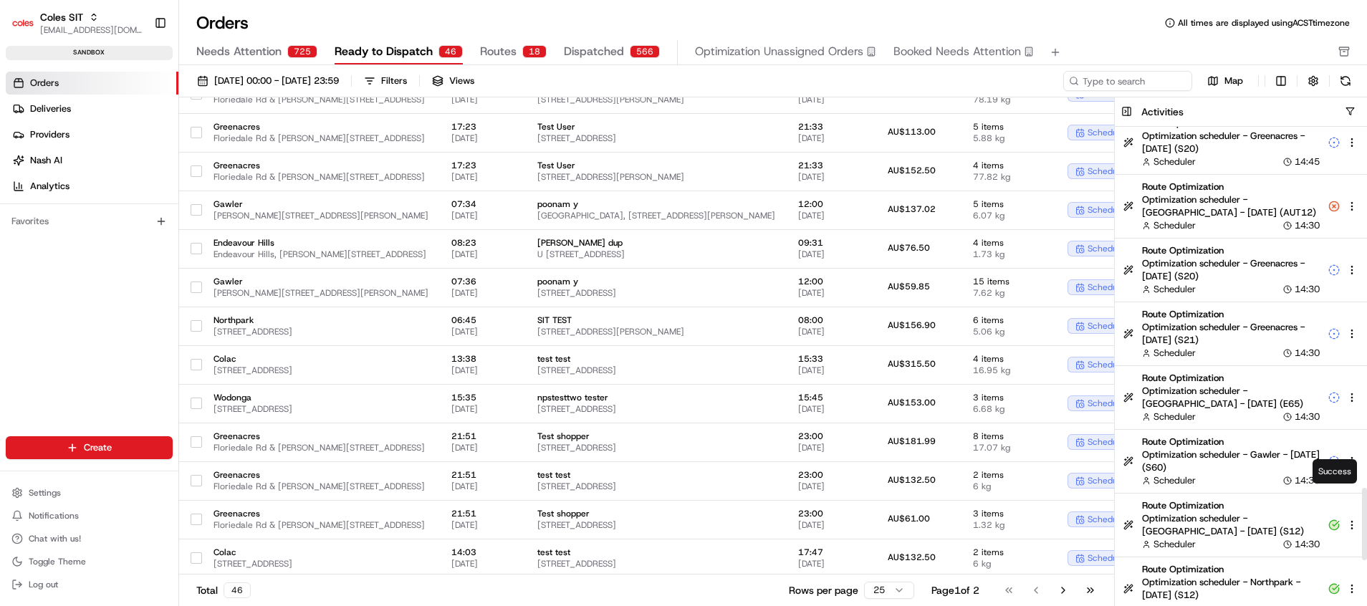
scroll to position [2439, 0]
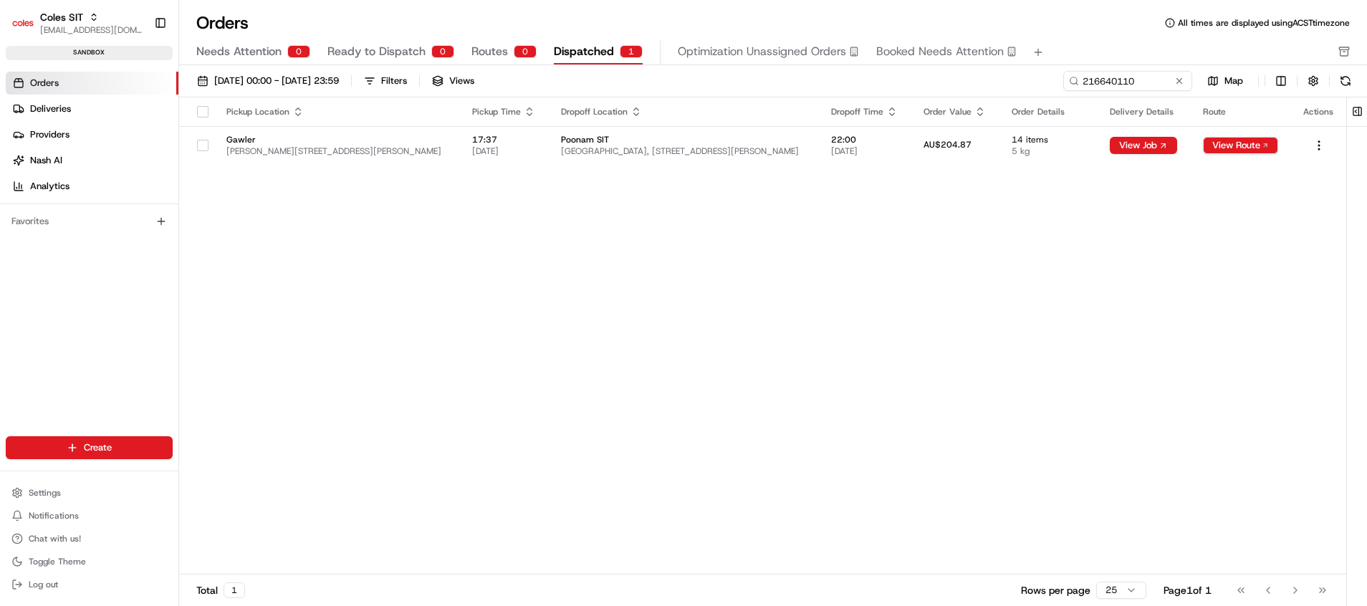
click at [792, 315] on div "Pickup Location Pickup Time Dropoff Location Dropoff Time Order Value Order Det…" at bounding box center [762, 335] width 1167 height 477
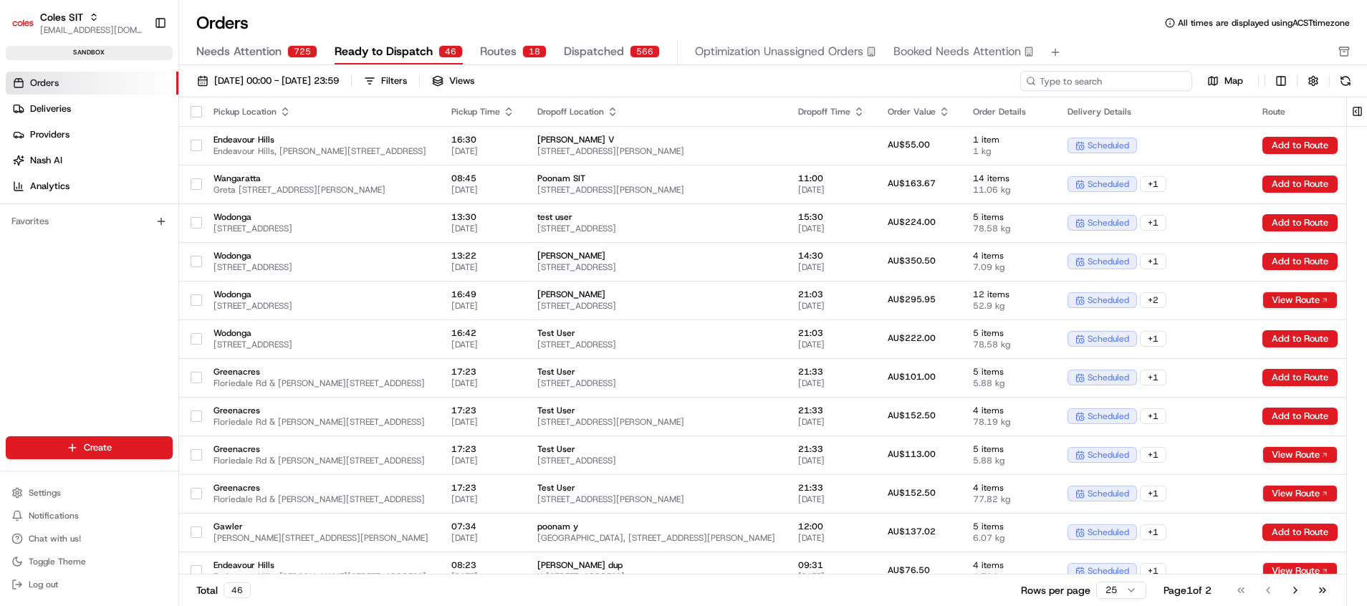
click at [1108, 76] on input at bounding box center [1106, 81] width 172 height 20
click at [587, 59] on span "Dispatched" at bounding box center [594, 51] width 60 height 17
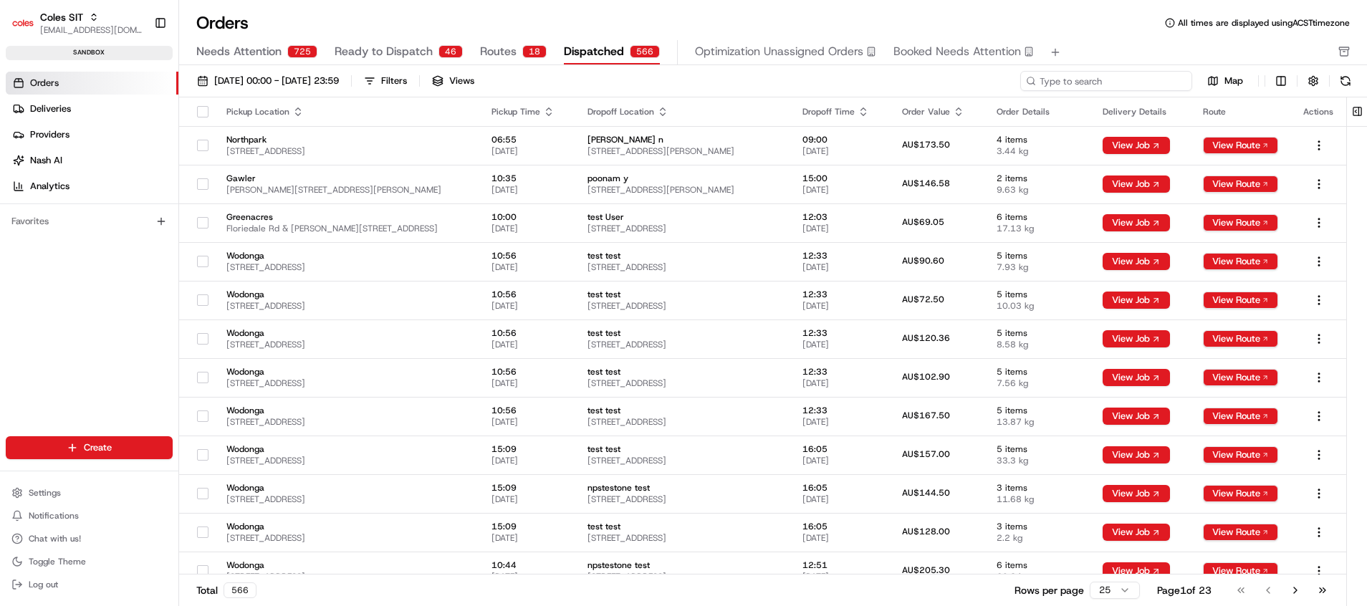
click at [1128, 88] on input at bounding box center [1106, 81] width 172 height 20
paste input "216640106"
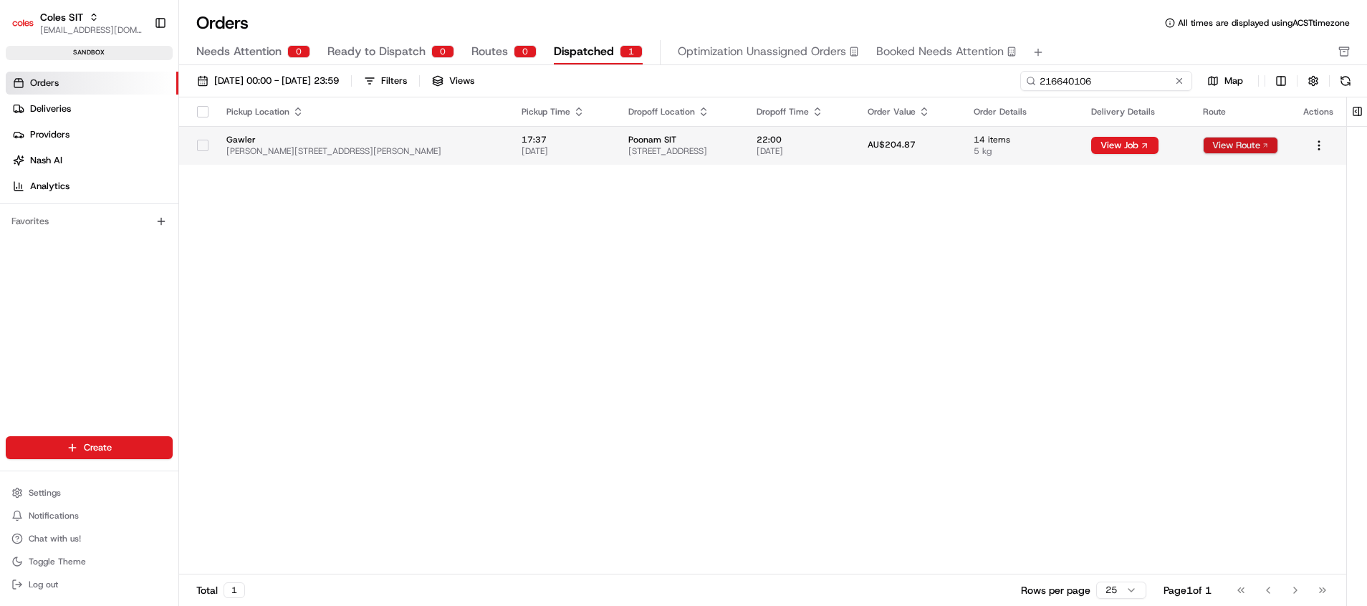
type input "216640106"
click at [1230, 143] on button "View Route" at bounding box center [1240, 145] width 75 height 17
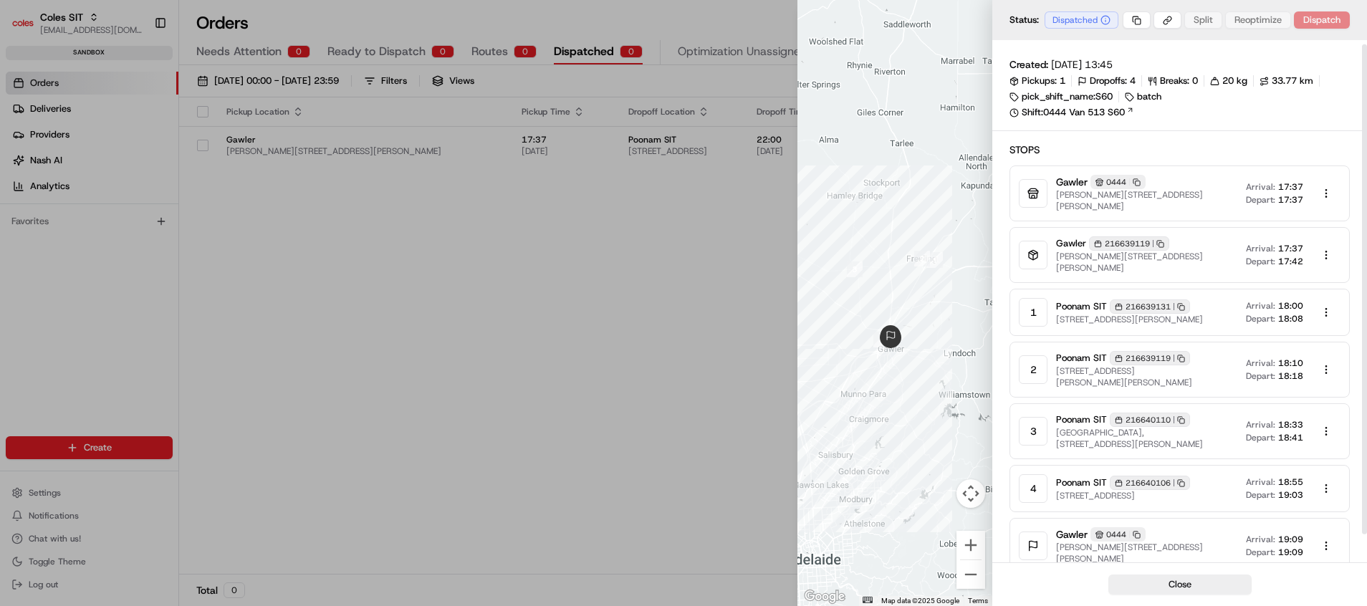
scroll to position [34, 0]
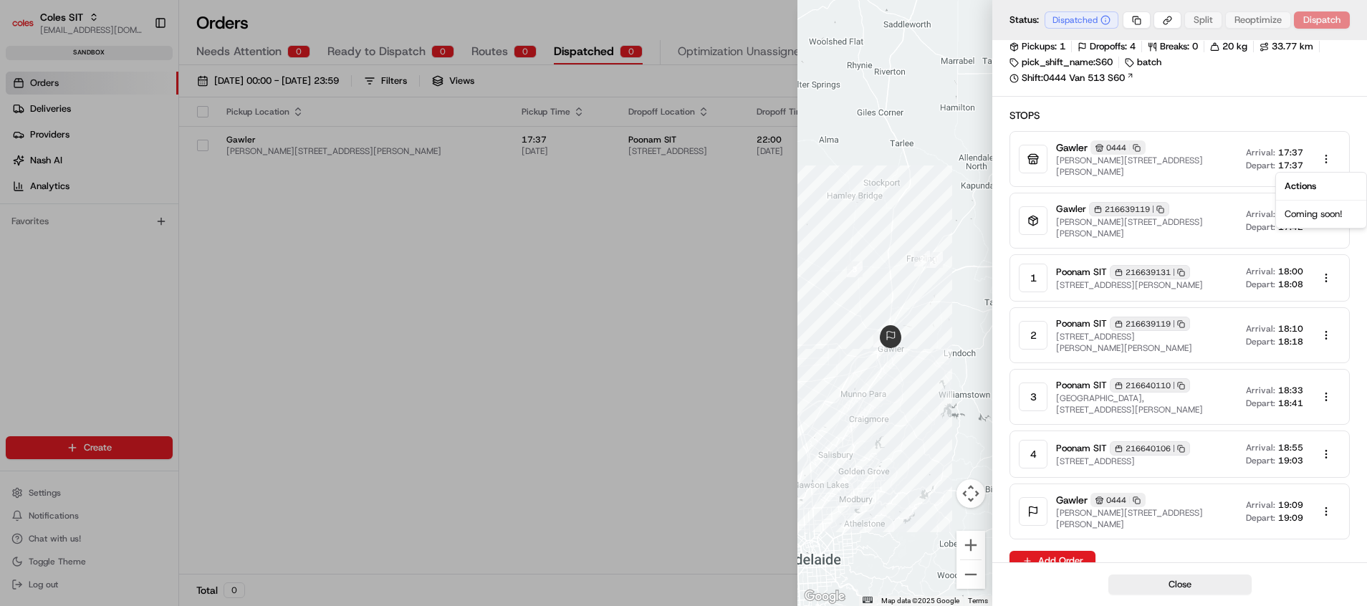
click at [1328, 162] on body "Coles SIT poonam.yadav@coles.com.au Toggle Sidebar sandbox Orders Deliveries Pr…" at bounding box center [683, 303] width 1367 height 606
click at [1300, 188] on div "Actions" at bounding box center [1321, 186] width 85 height 21
click at [744, 236] on div at bounding box center [683, 303] width 1367 height 606
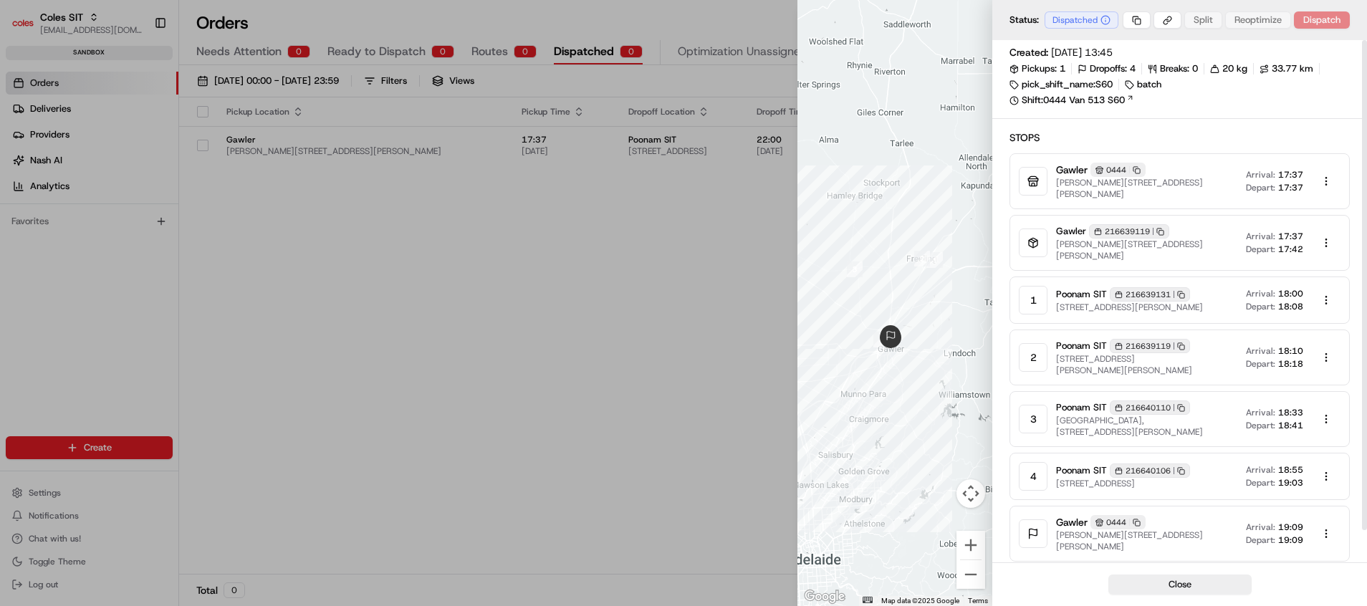
scroll to position [0, 0]
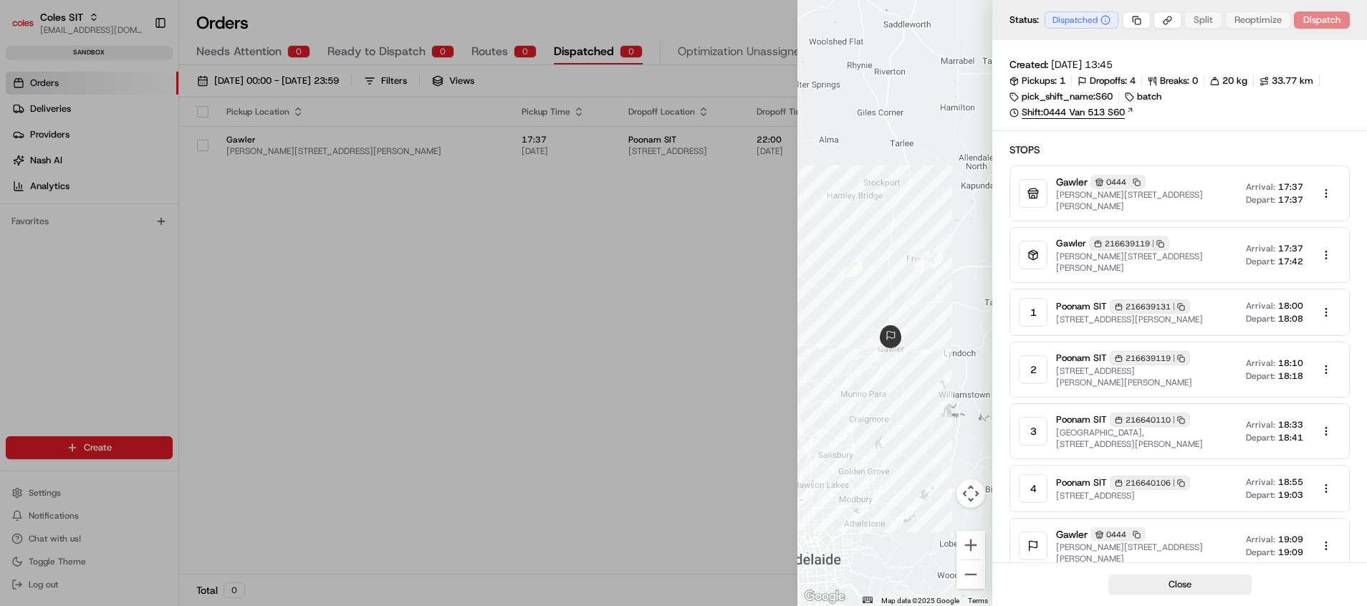
click at [1118, 113] on link "Shift: 0444 Van 513 S60" at bounding box center [1179, 112] width 340 height 13
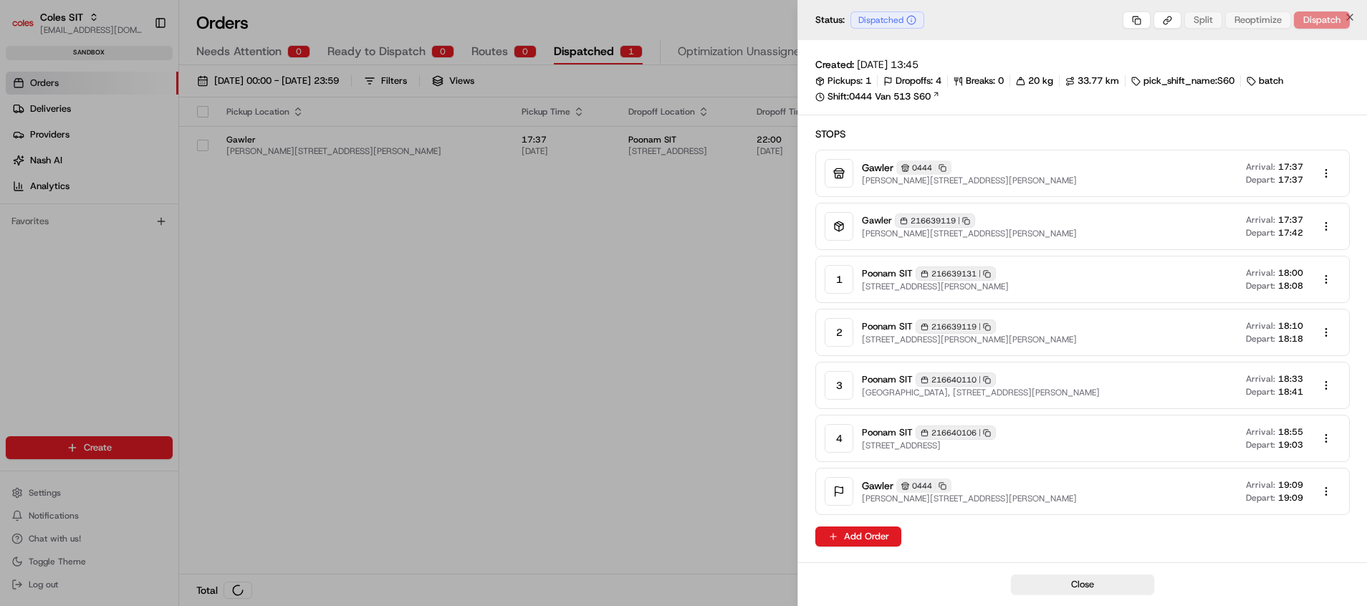
click at [597, 352] on div at bounding box center [683, 303] width 1367 height 606
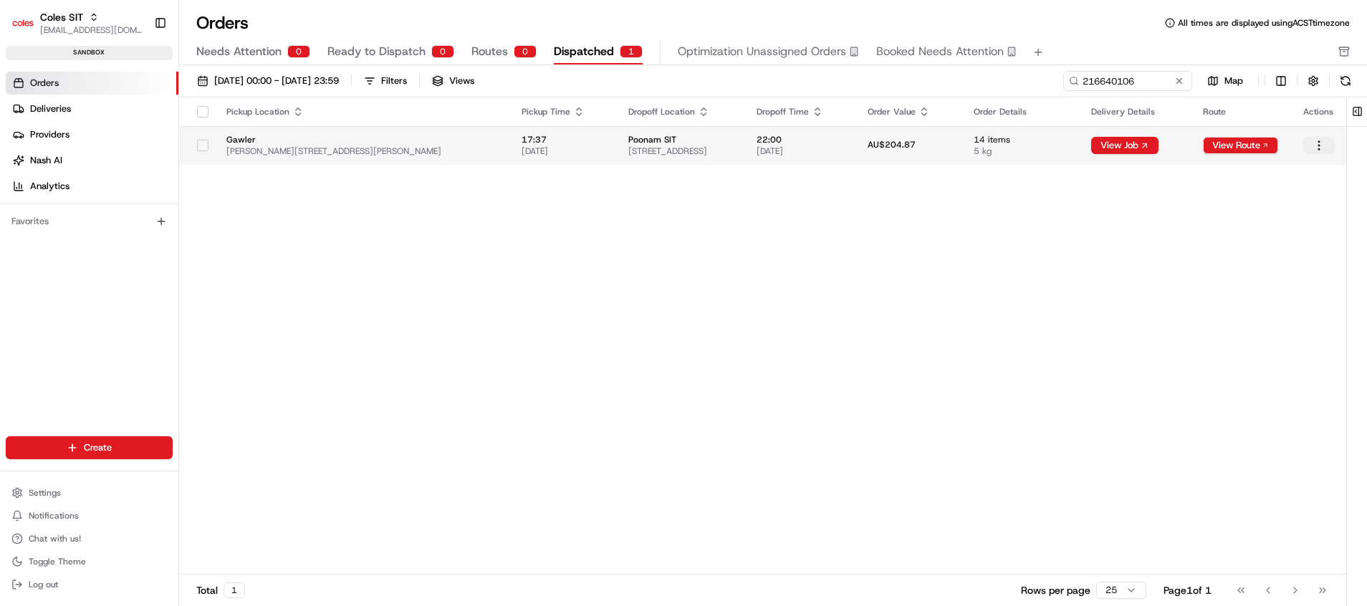
click at [1318, 149] on html "Coles SIT [EMAIL_ADDRESS][DOMAIN_NAME] Toggle Sidebar sandbox Orders Deliveries…" at bounding box center [683, 303] width 1367 height 606
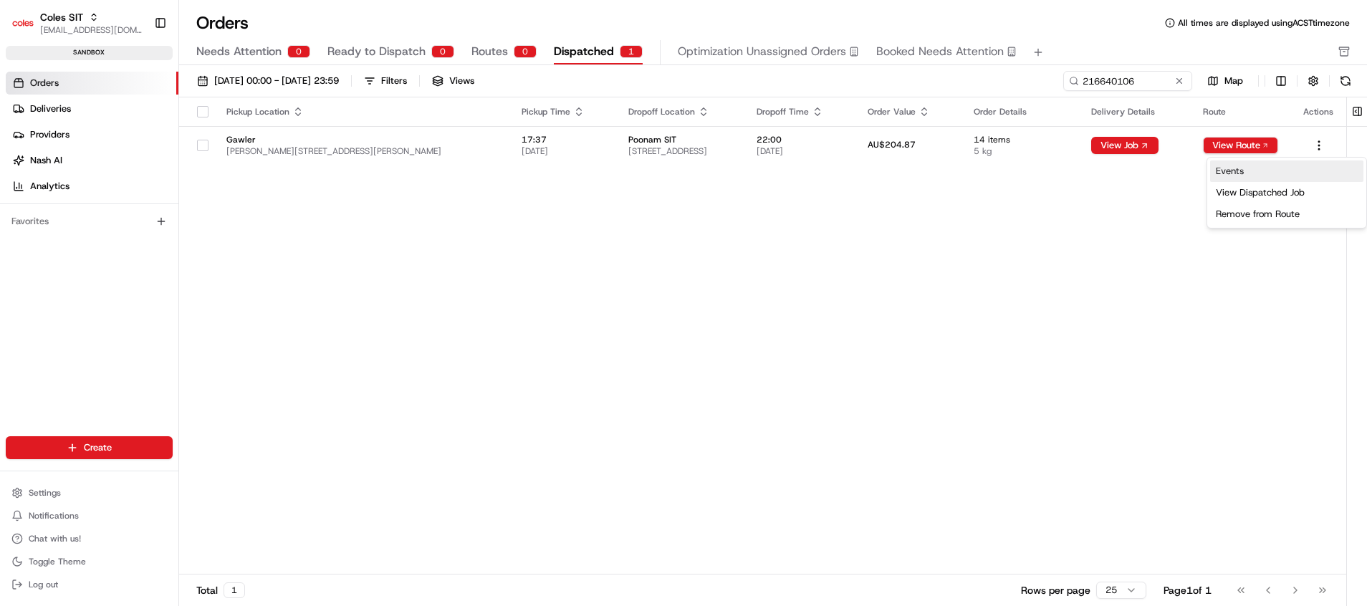
click at [1239, 176] on link "Events" at bounding box center [1286, 170] width 153 height 21
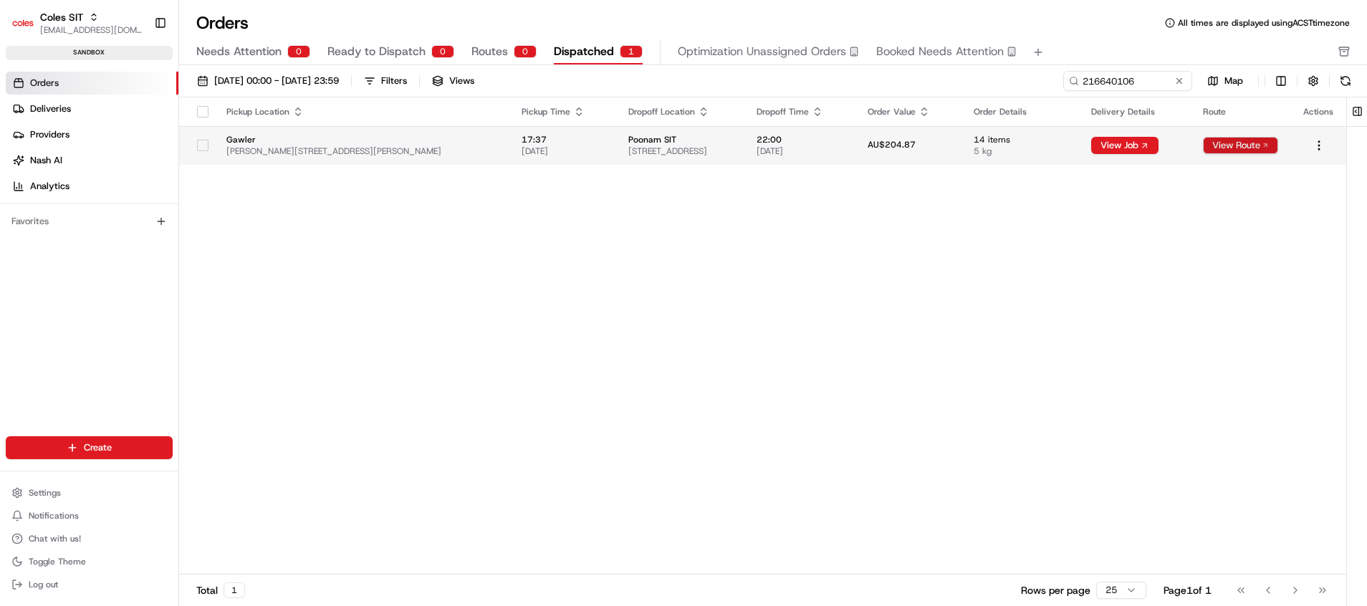
click at [1230, 141] on button "View Route" at bounding box center [1240, 145] width 75 height 17
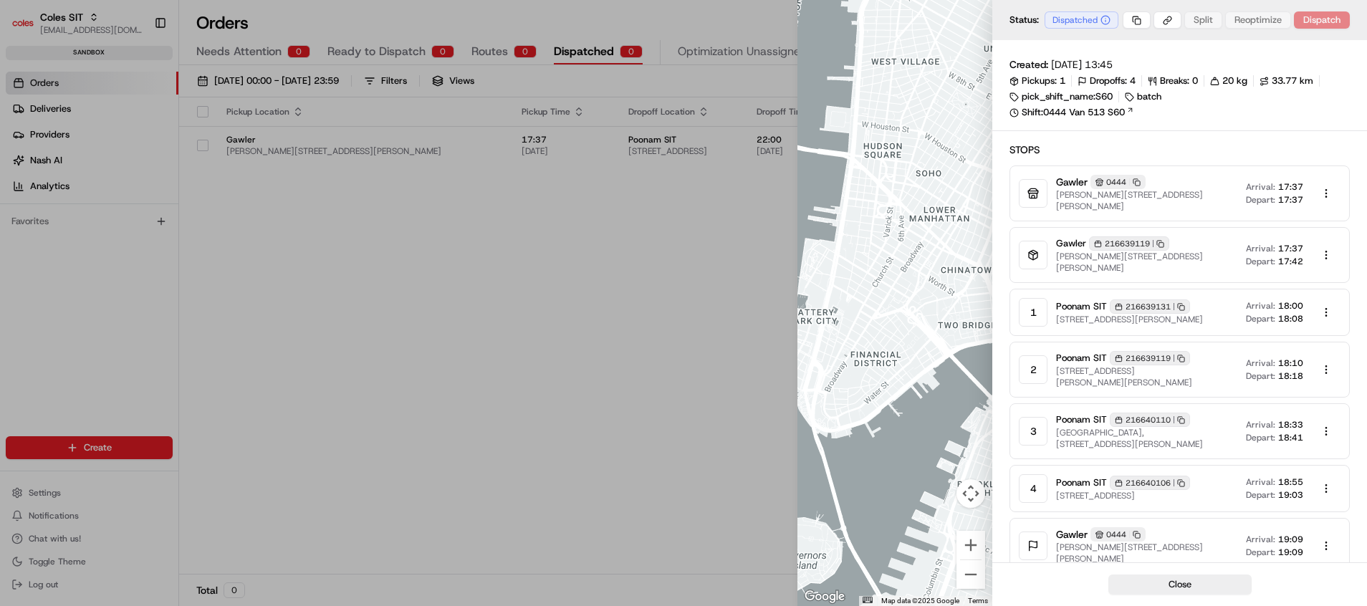
scroll to position [34, 0]
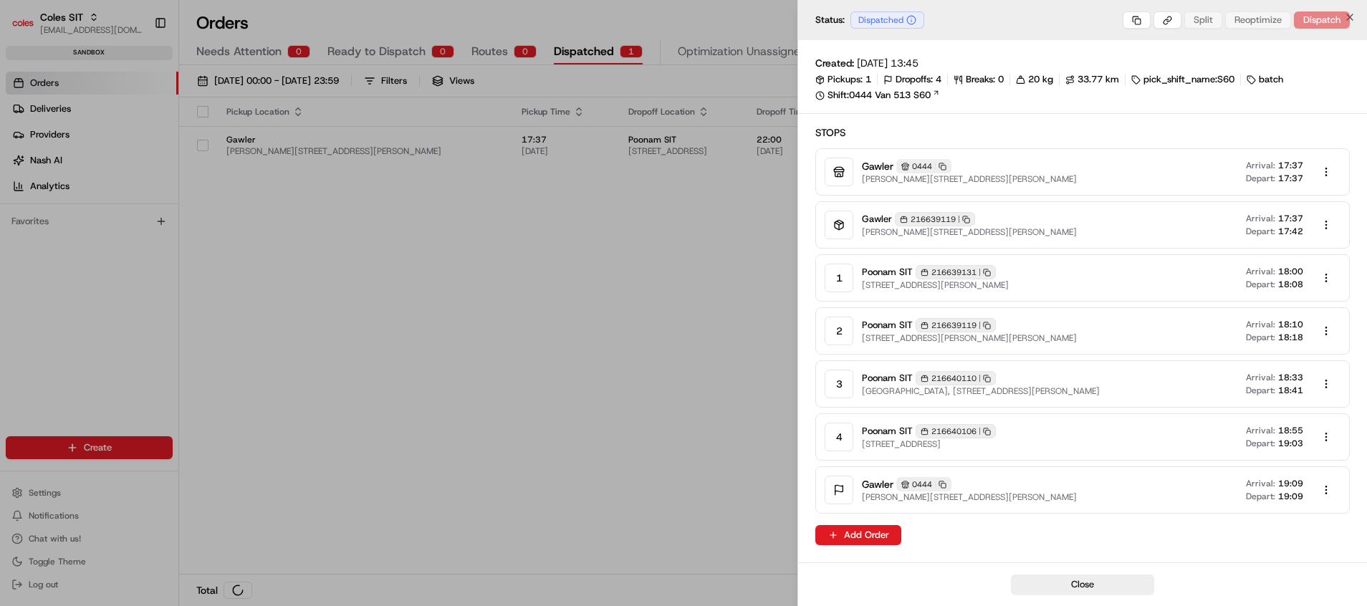
click at [738, 302] on div at bounding box center [683, 303] width 1367 height 606
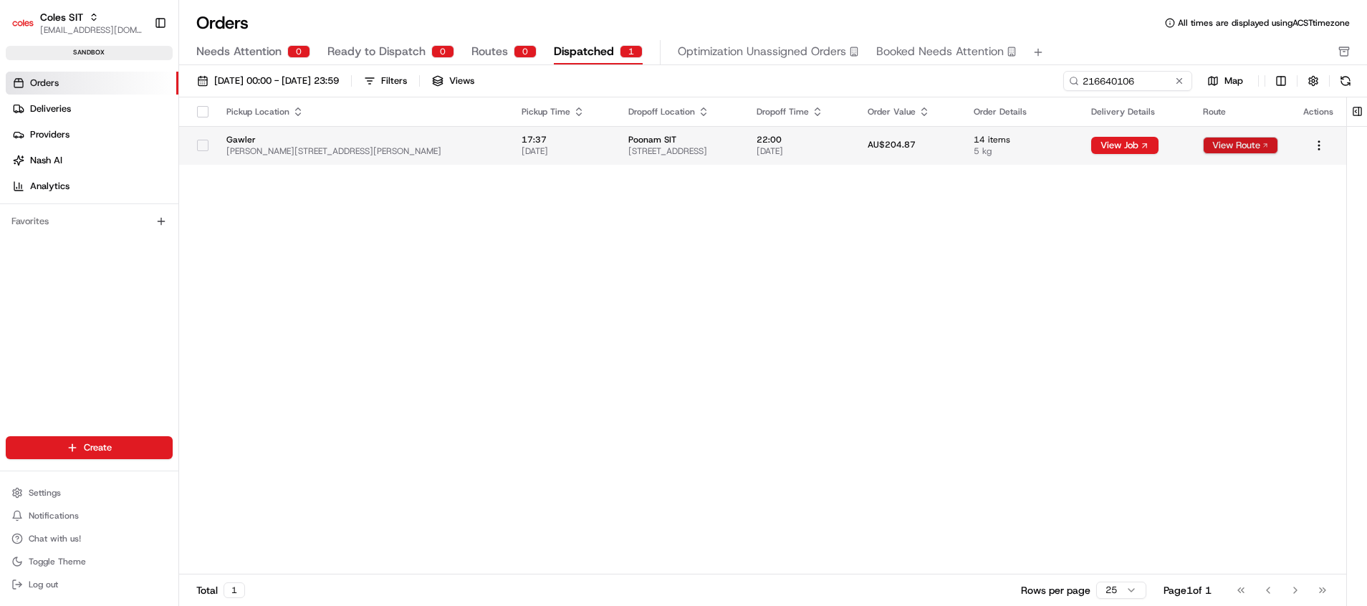
click at [1231, 149] on button "View Route" at bounding box center [1240, 145] width 75 height 17
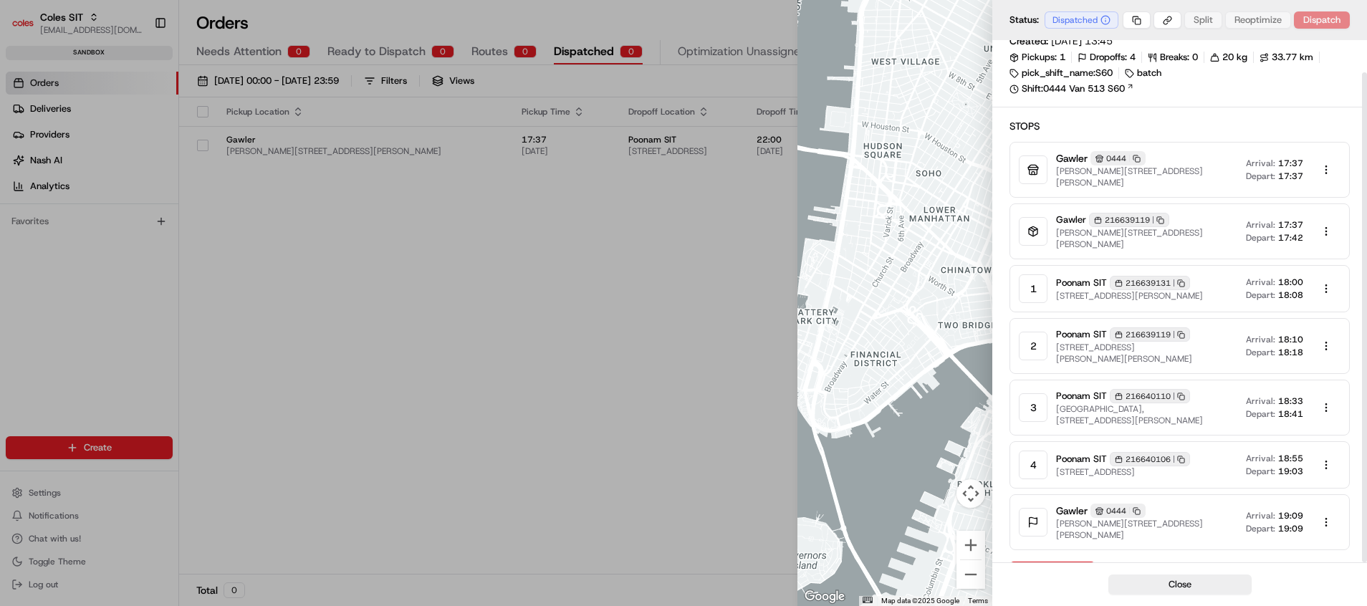
scroll to position [34, 0]
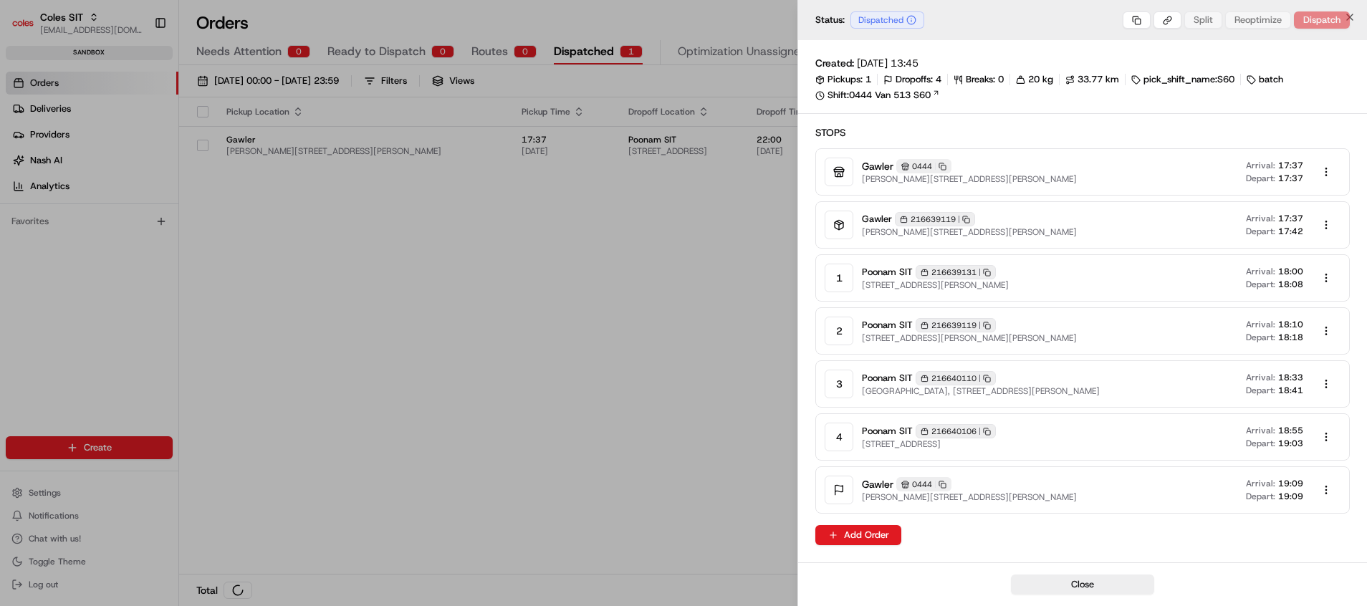
click at [596, 444] on div at bounding box center [683, 303] width 1367 height 606
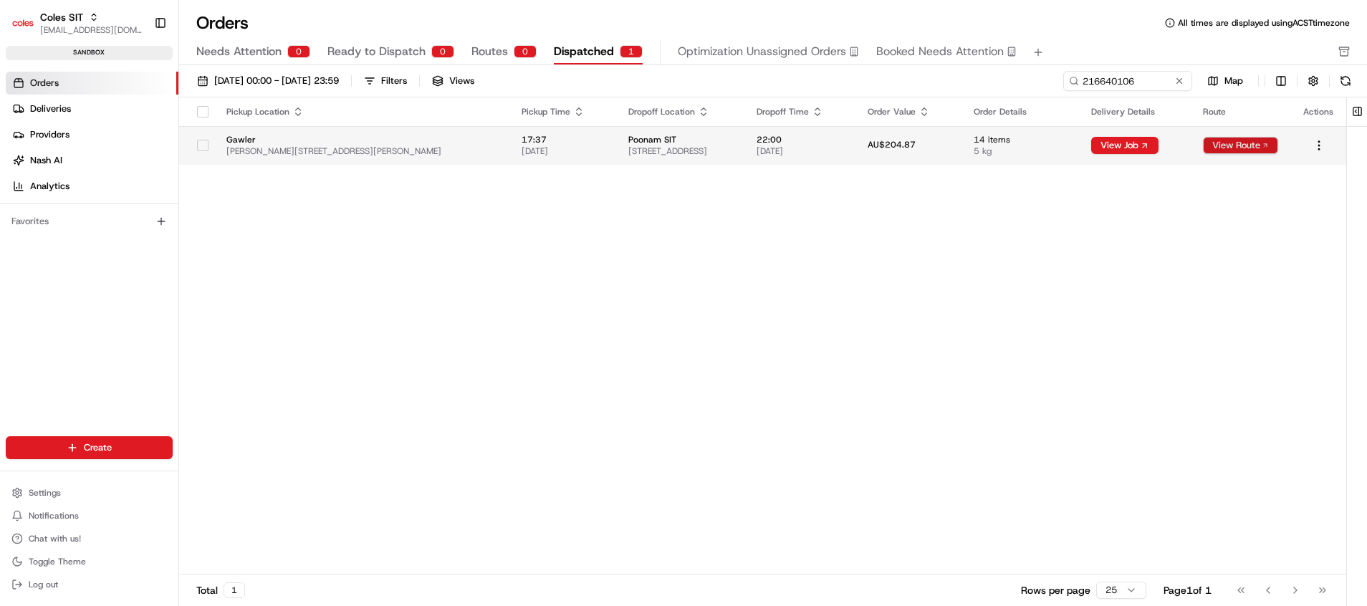
click at [1235, 138] on button "View Route" at bounding box center [1240, 145] width 75 height 17
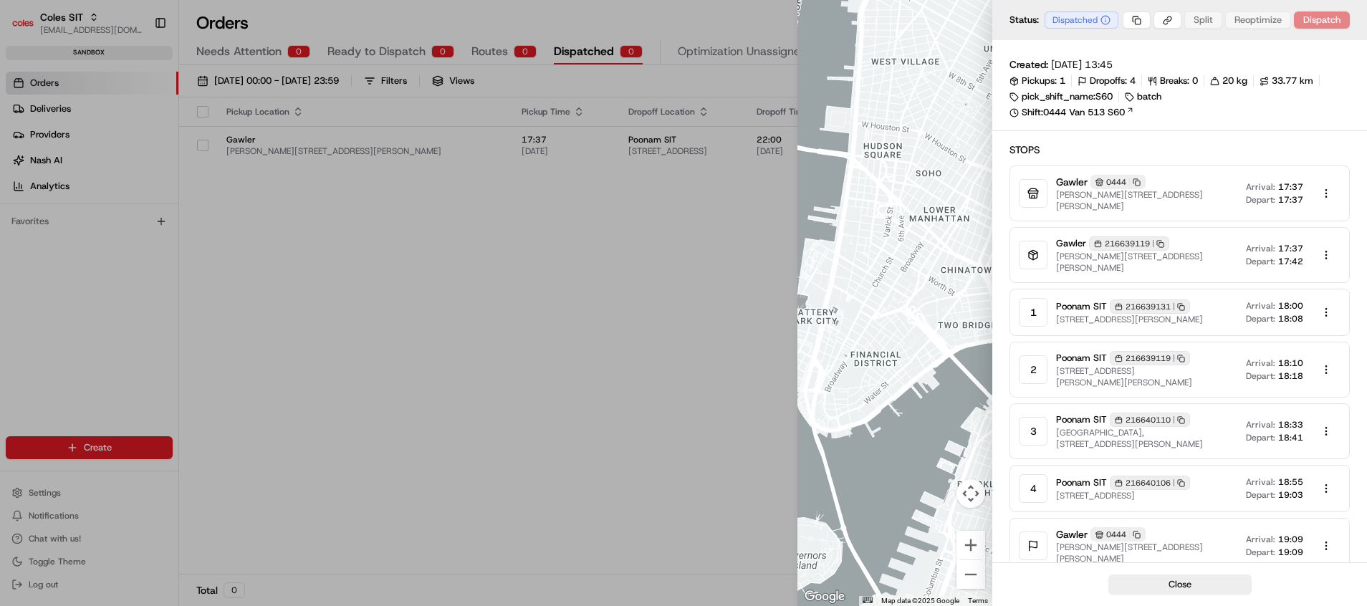
click at [702, 280] on div at bounding box center [683, 303] width 1367 height 606
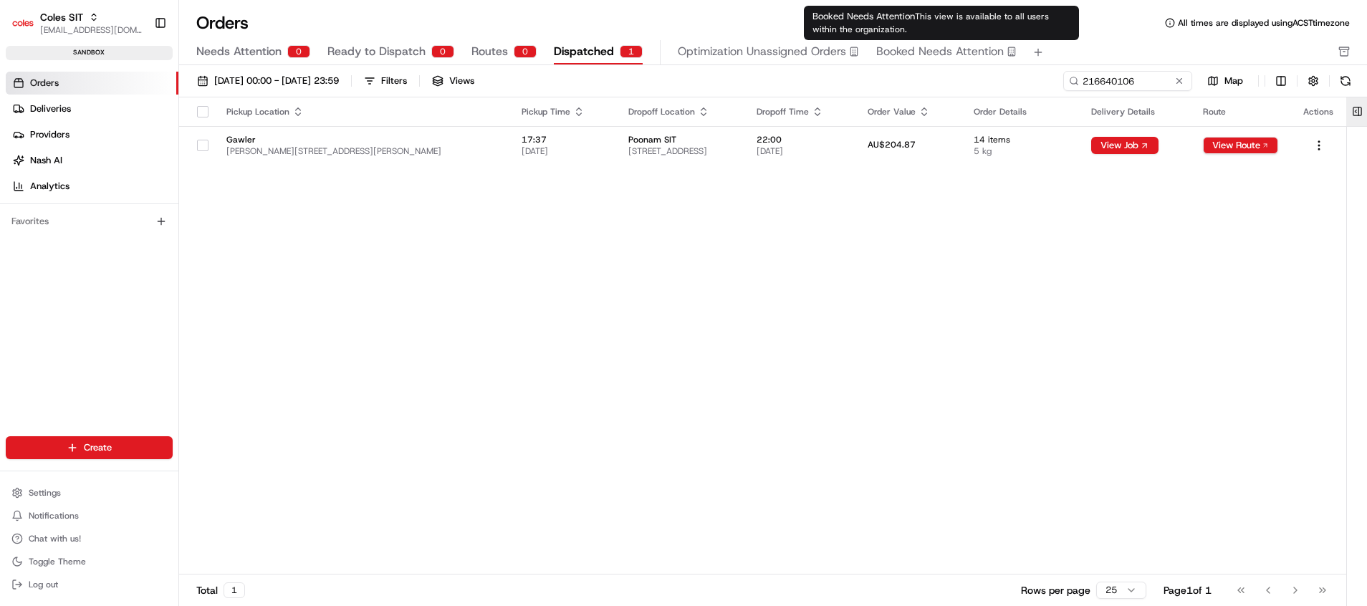
click at [1362, 113] on button at bounding box center [1357, 111] width 24 height 29
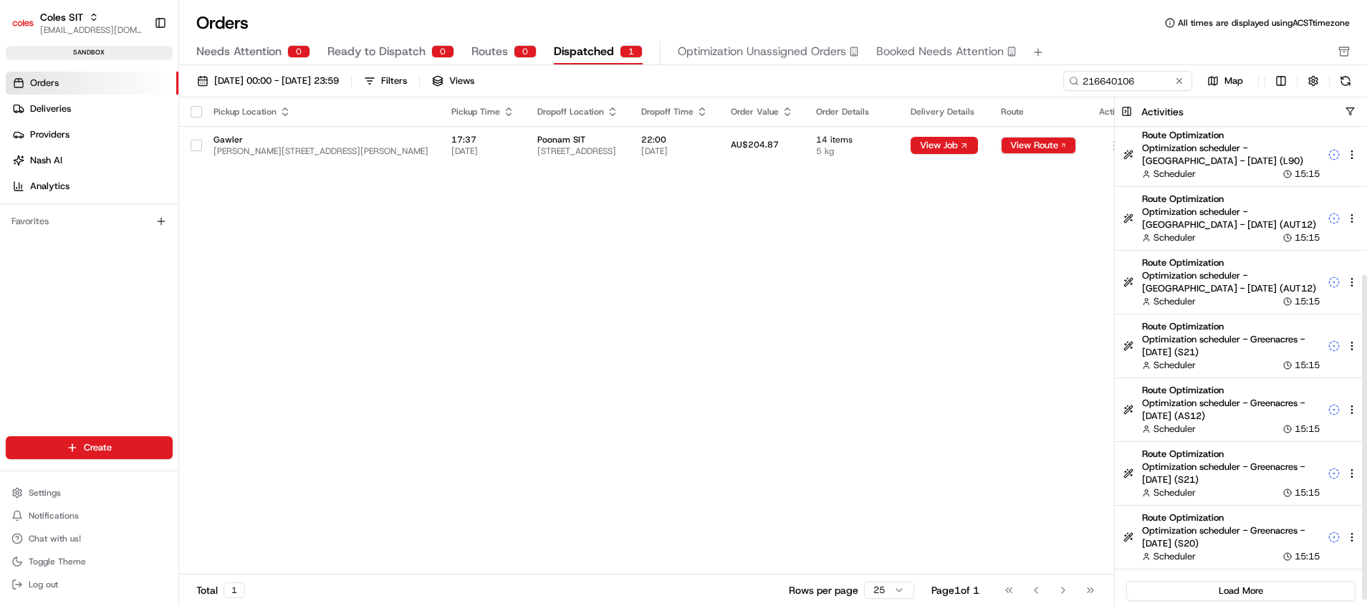
scroll to position [224, 0]
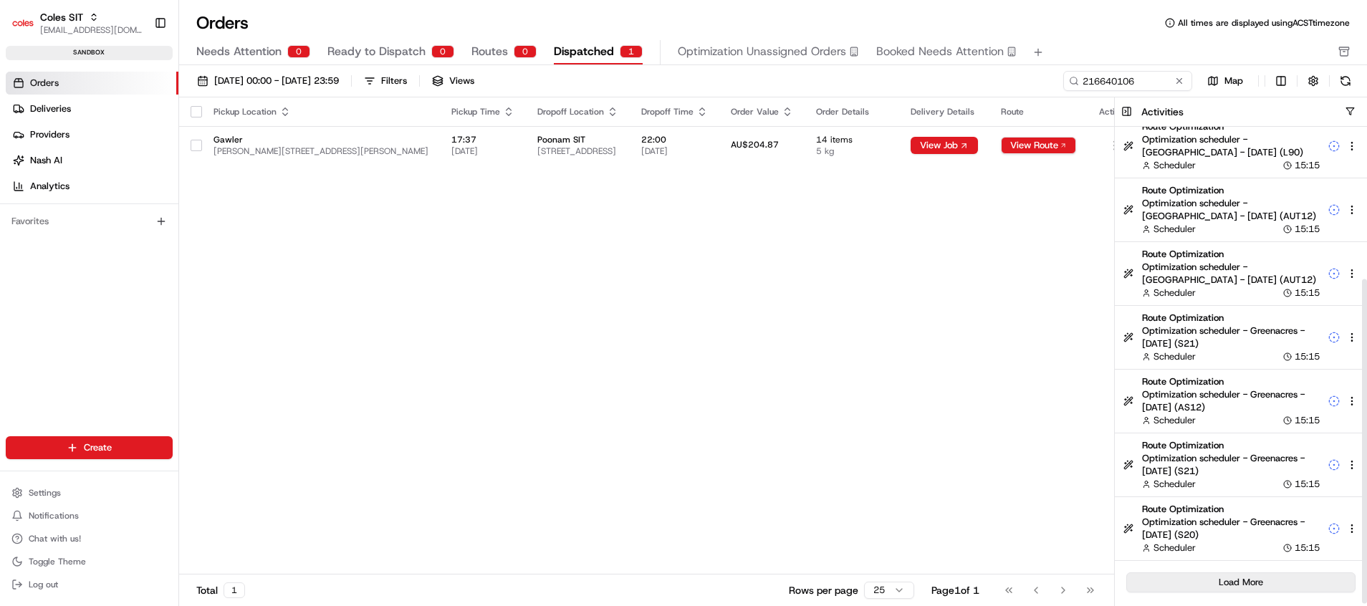
click at [1256, 575] on button "Load More" at bounding box center [1240, 582] width 229 height 20
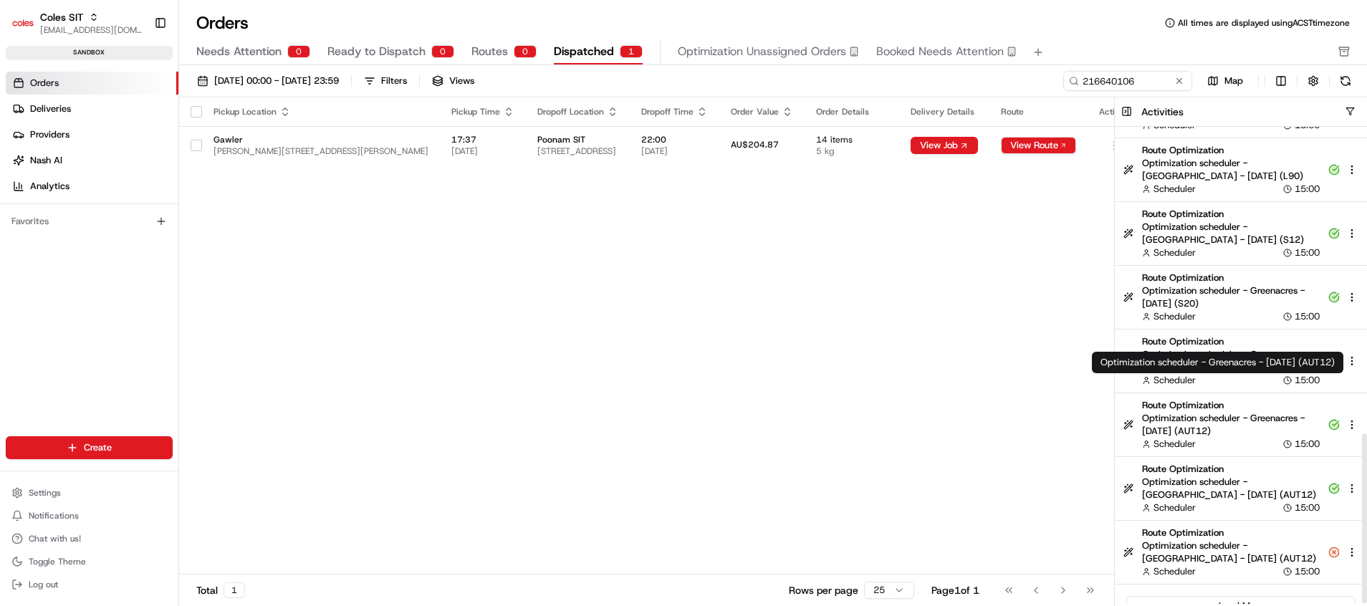
scroll to position [861, 0]
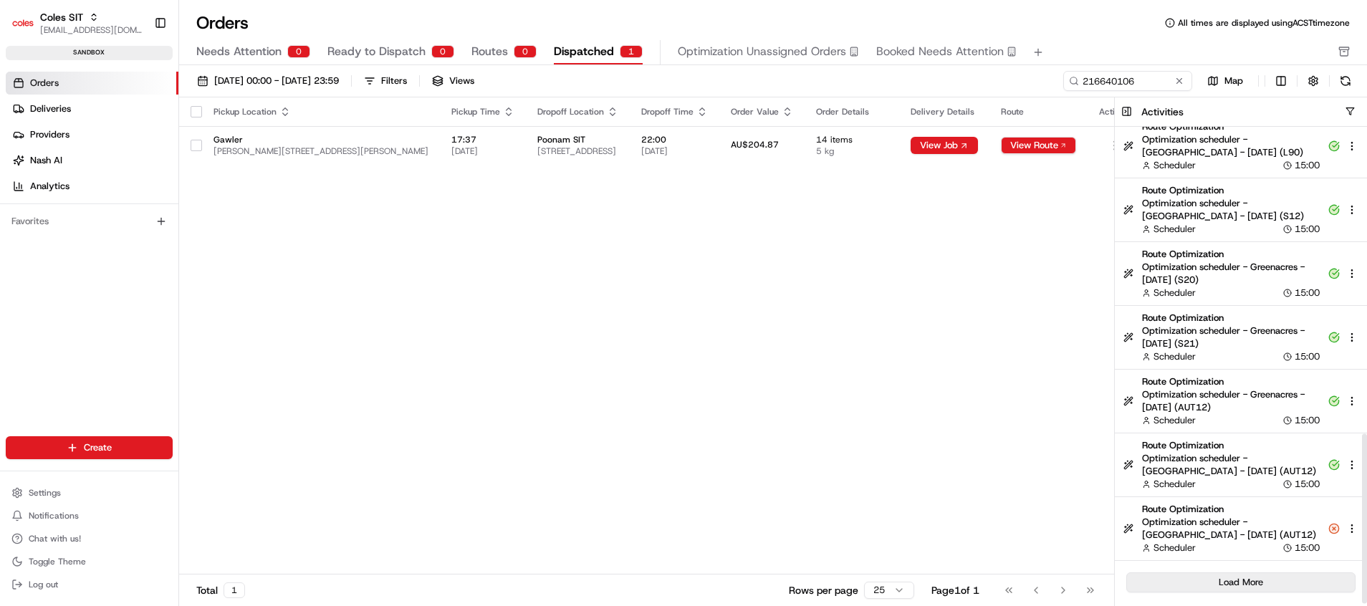
click at [1273, 581] on button "Load More" at bounding box center [1240, 582] width 229 height 20
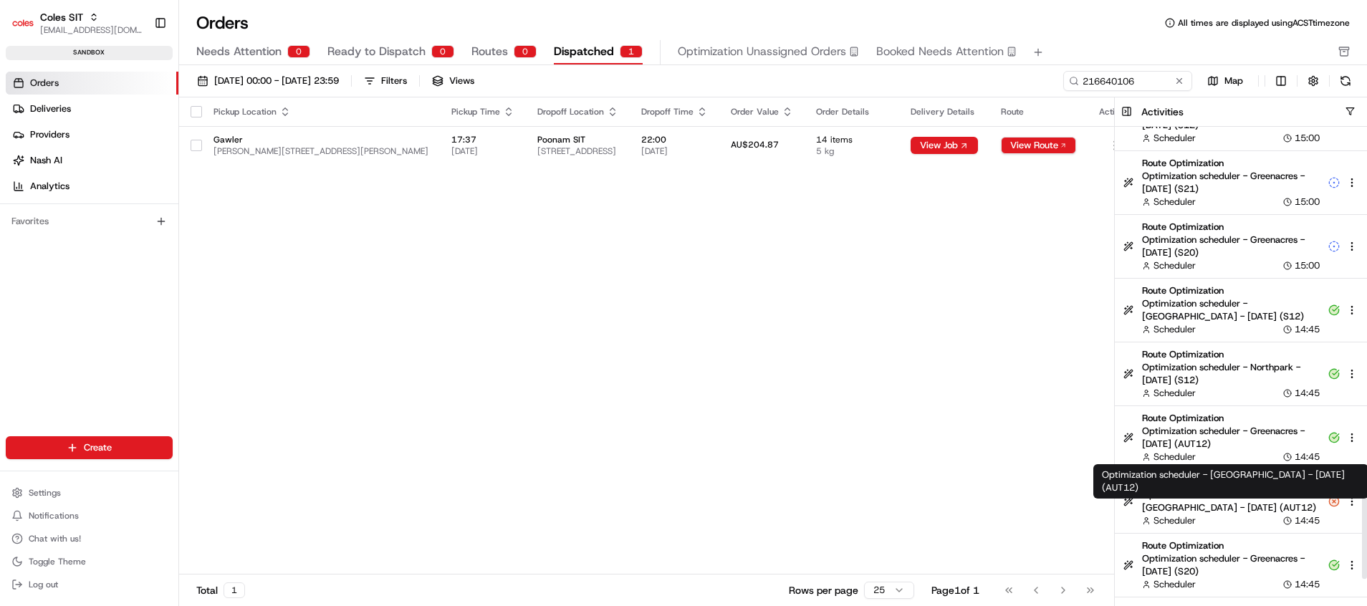
scroll to position [1499, 0]
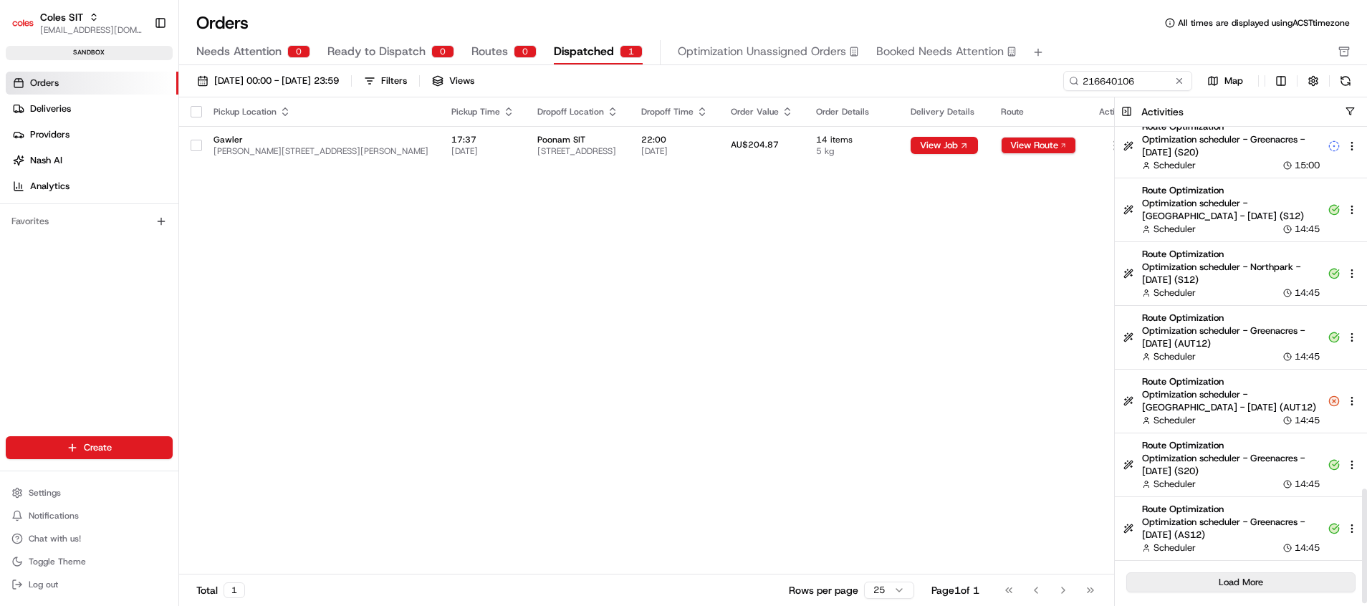
click at [1270, 581] on button "Load More" at bounding box center [1240, 582] width 229 height 20
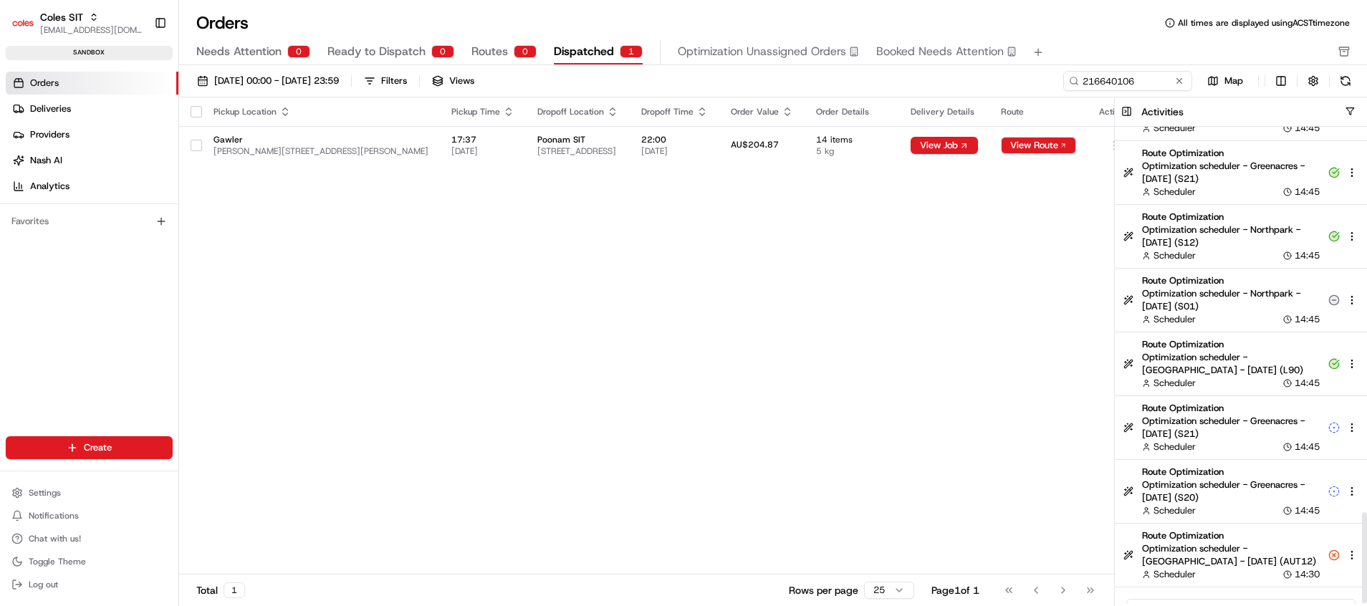
scroll to position [2009, 0]
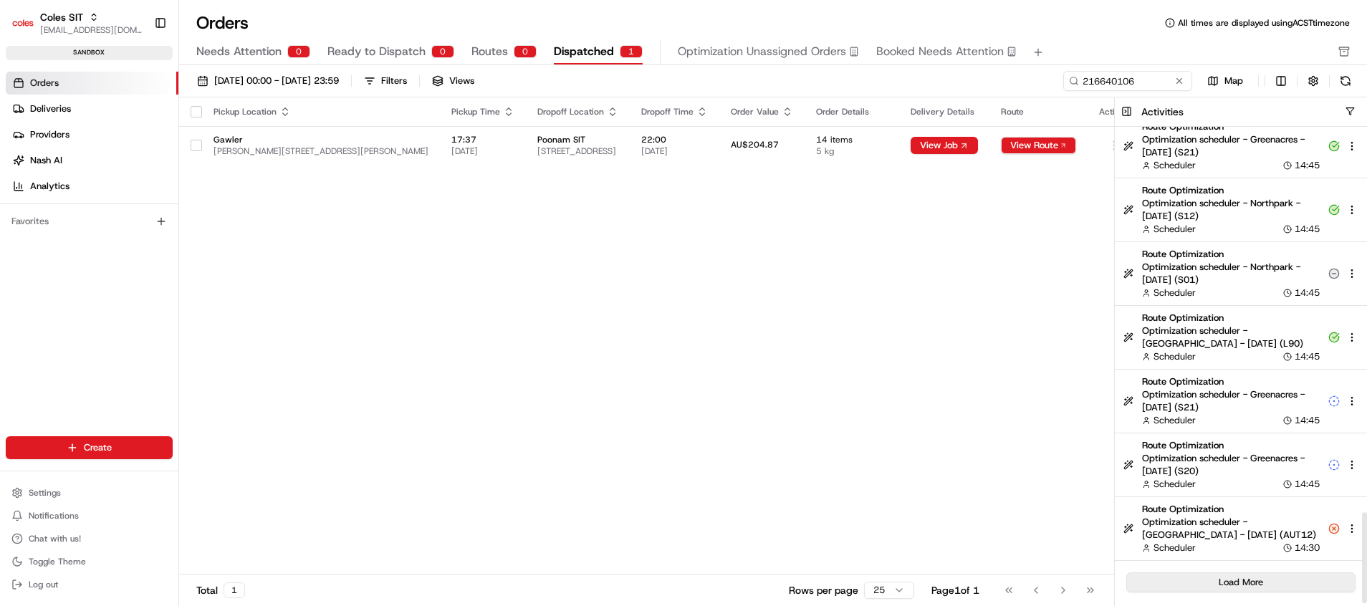
click at [1280, 577] on button "Load More" at bounding box center [1240, 582] width 229 height 20
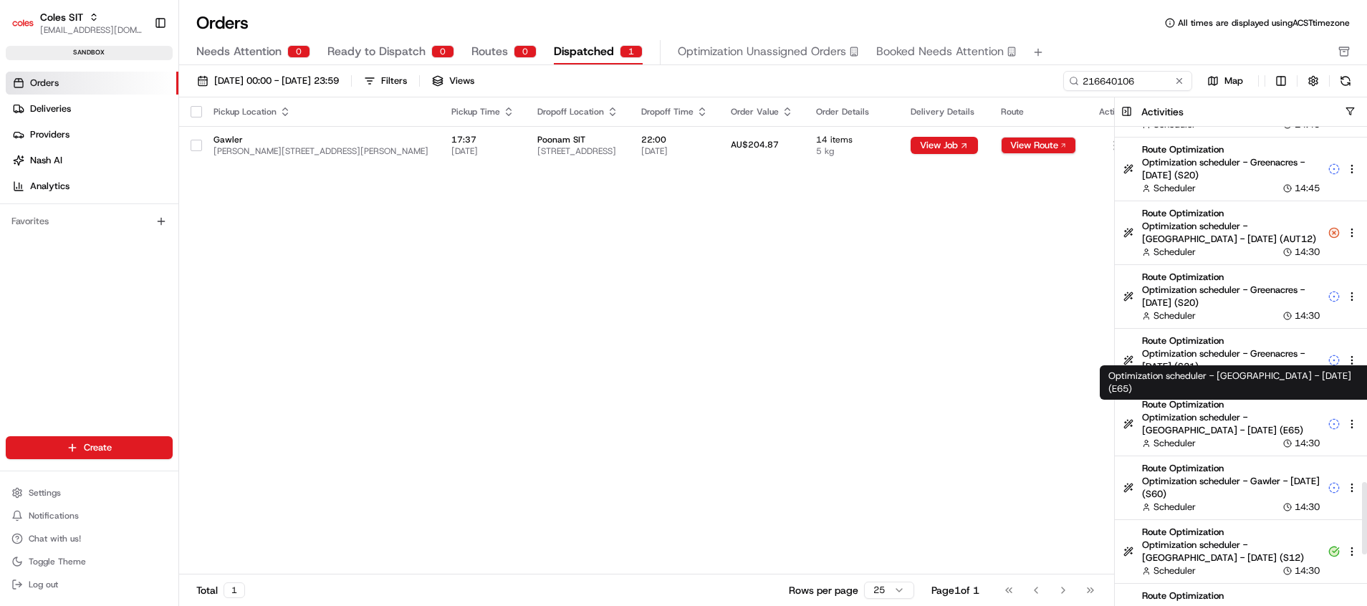
scroll to position [2331, 0]
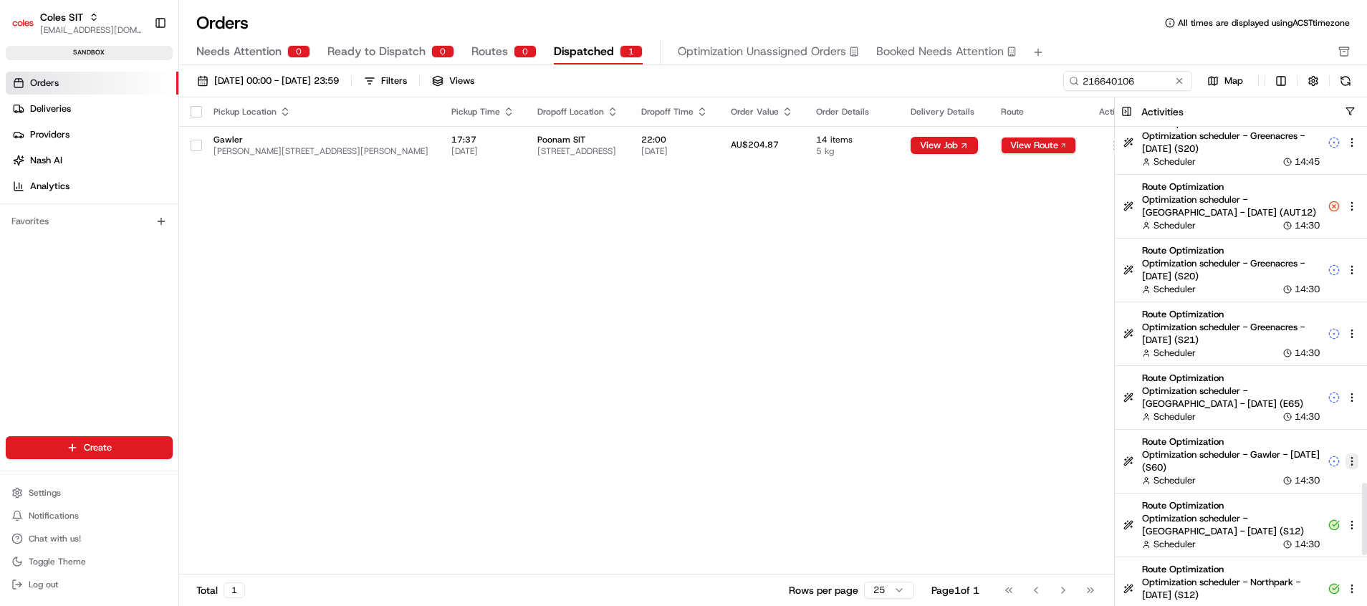
click at [1355, 464] on html "Coles SIT [EMAIL_ADDRESS][DOMAIN_NAME] Toggle Sidebar sandbox Orders Deliveries…" at bounding box center [683, 303] width 1367 height 606
click at [1328, 500] on div "Share Activity" at bounding box center [1309, 507] width 113 height 23
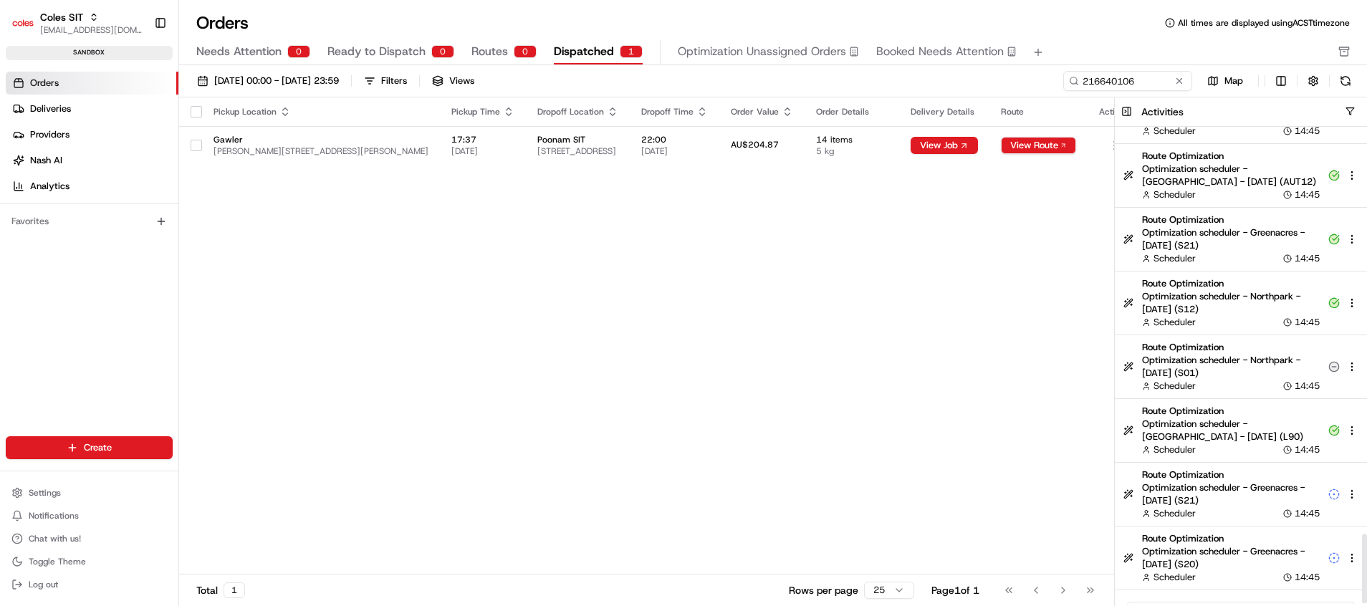
scroll to position [2774, 0]
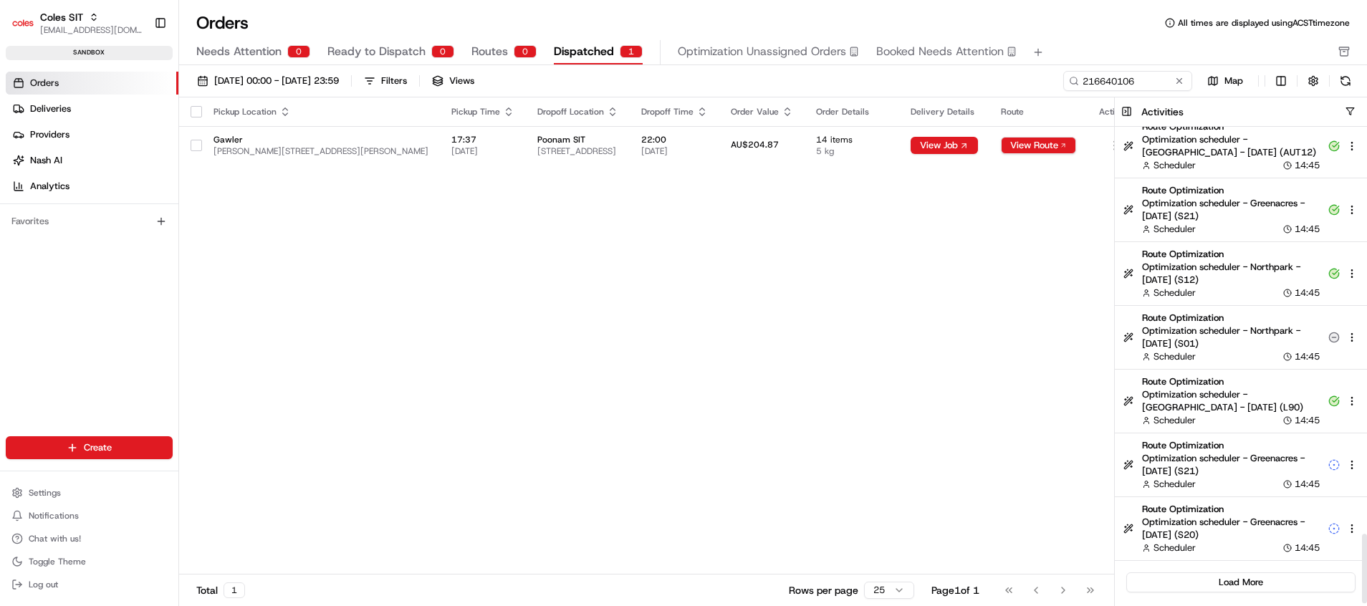
click at [1290, 571] on div "Load More" at bounding box center [1241, 582] width 252 height 43
click at [1289, 580] on button "Load More" at bounding box center [1240, 582] width 229 height 20
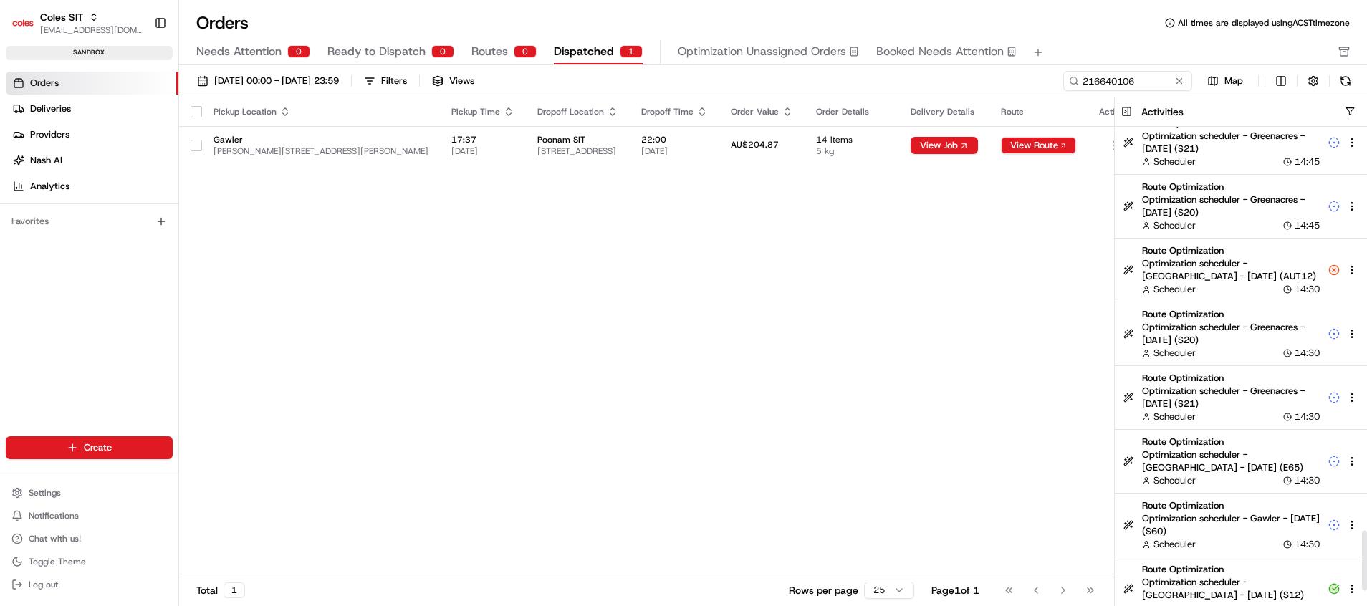
scroll to position [3204, 0]
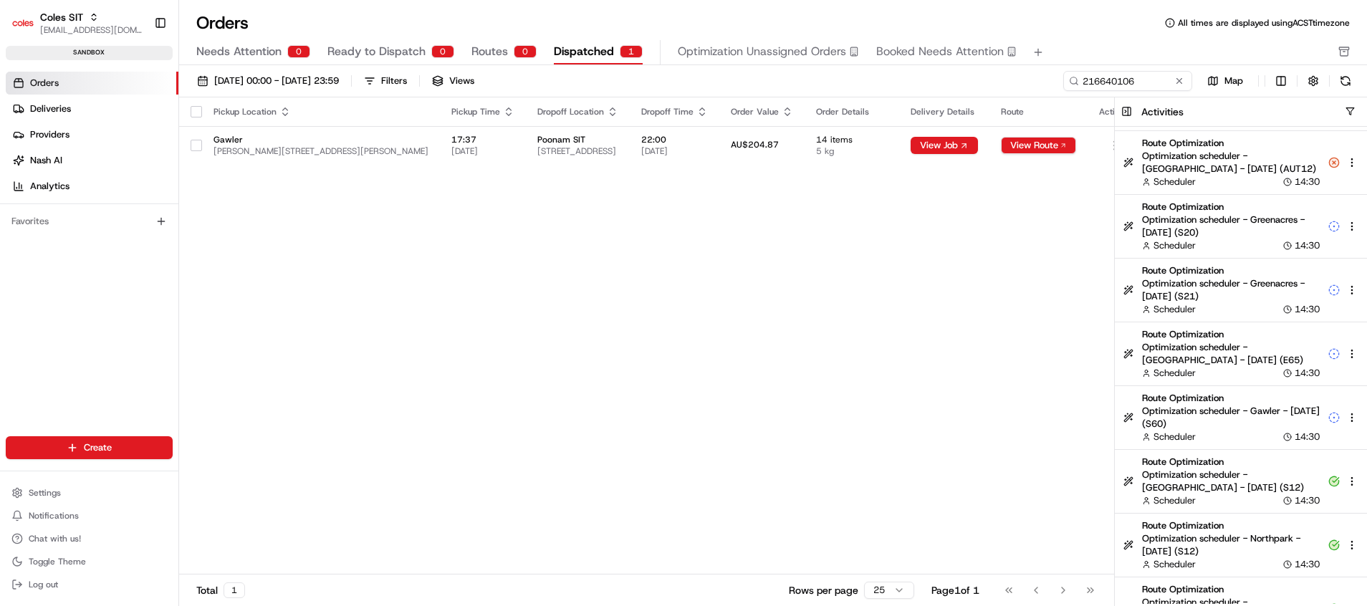
click at [946, 188] on div "Pickup Location Pickup Time Dropoff Location Dropoff Time Order Value Order Det…" at bounding box center [660, 335] width 963 height 477
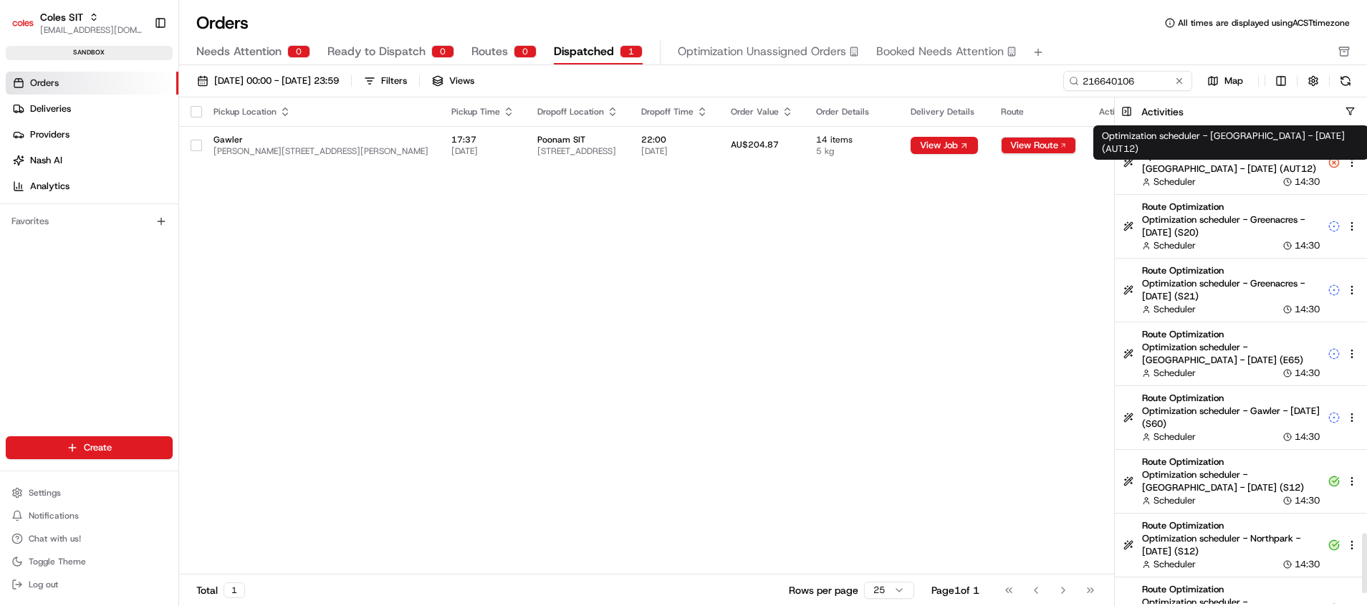
drag, startPoint x: 1014, startPoint y: 219, endPoint x: 1024, endPoint y: 214, distance: 10.9
click at [1014, 219] on div "Pickup Location Pickup Time Dropoff Location Dropoff Time Order Value Order Det…" at bounding box center [660, 335] width 963 height 477
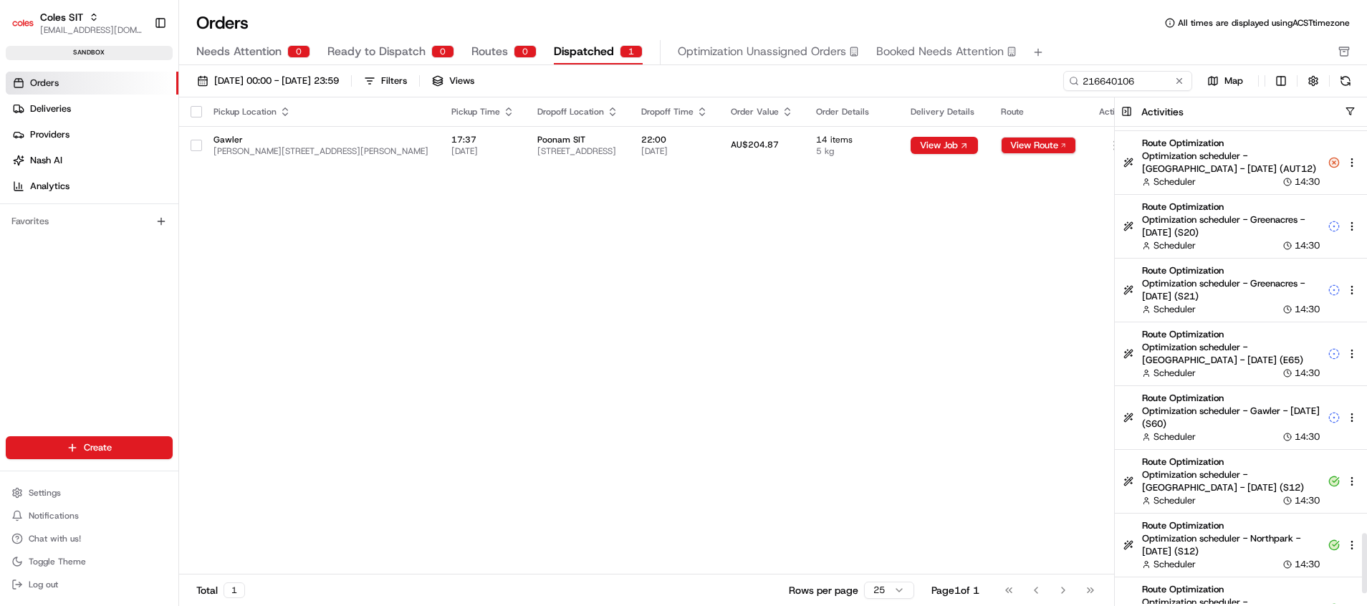
click at [1055, 237] on div "Pickup Location Pickup Time Dropoff Location Dropoff Time Order Value Order Det…" at bounding box center [660, 335] width 963 height 477
click at [1129, 107] on button at bounding box center [1127, 111] width 24 height 29
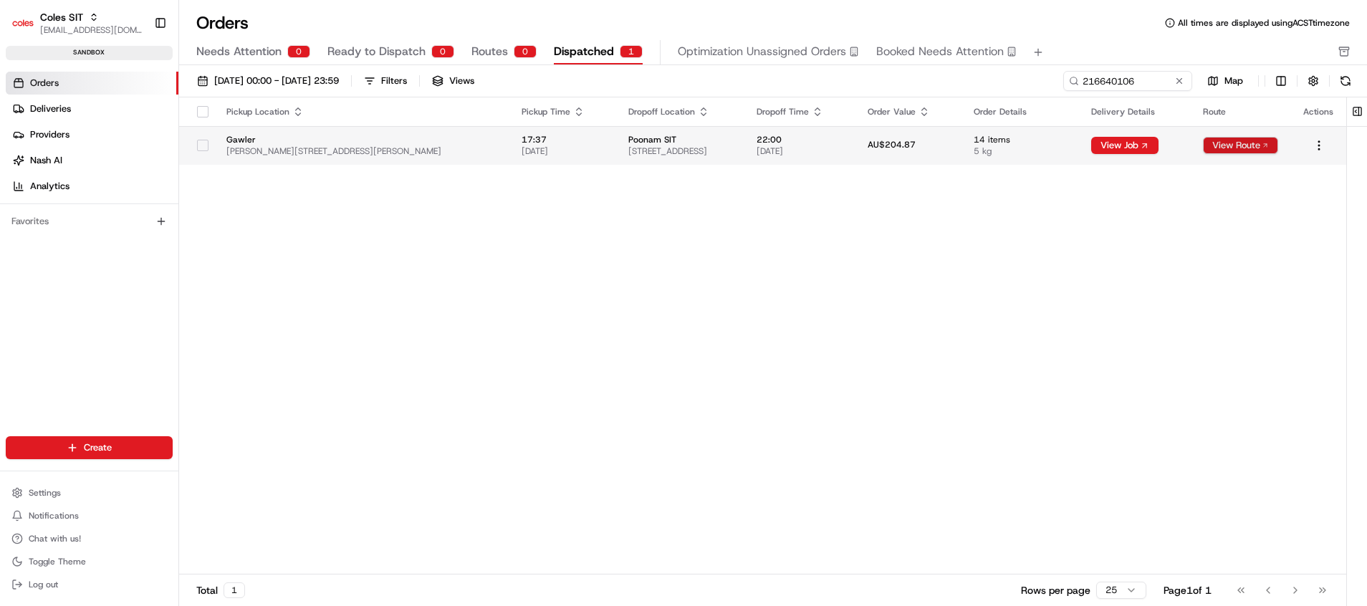
click at [1238, 145] on button "View Route" at bounding box center [1240, 145] width 75 height 17
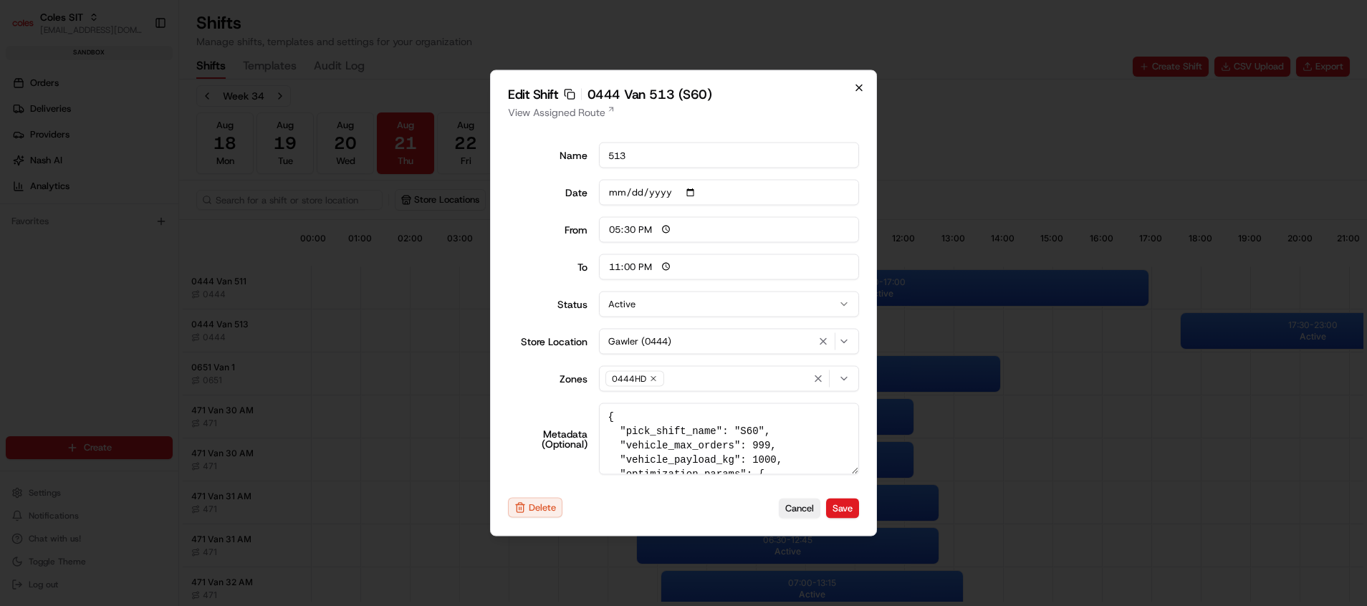
click at [861, 88] on icon "button" at bounding box center [858, 87] width 11 height 11
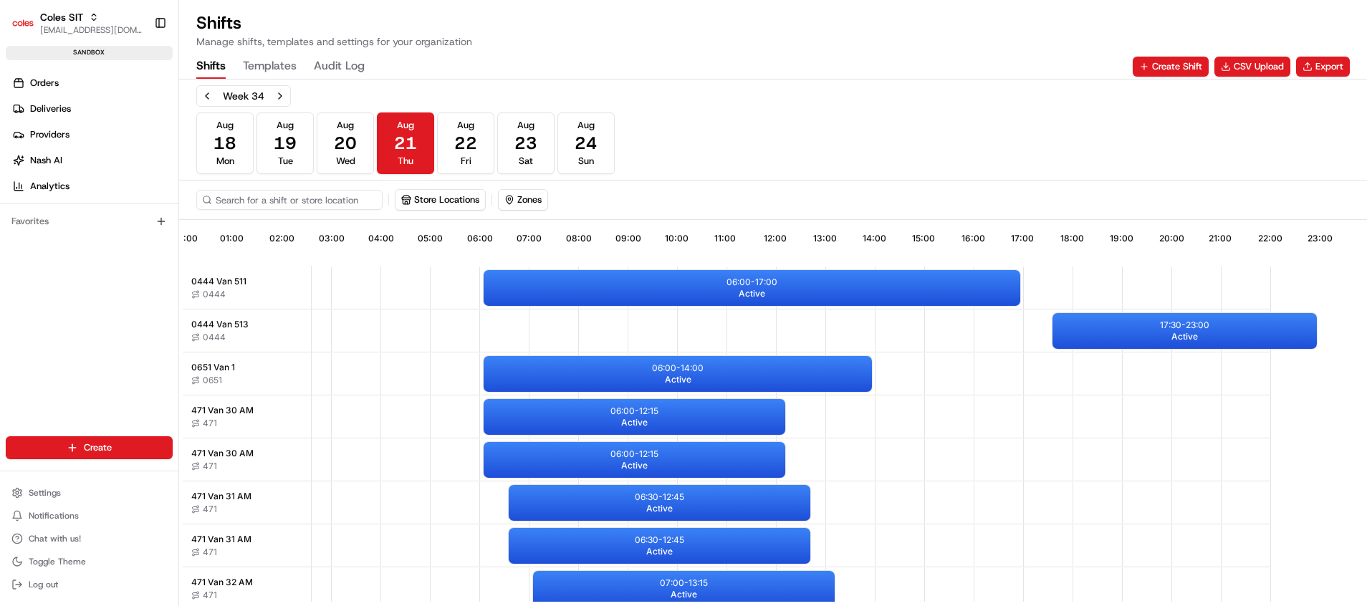
scroll to position [0, 142]
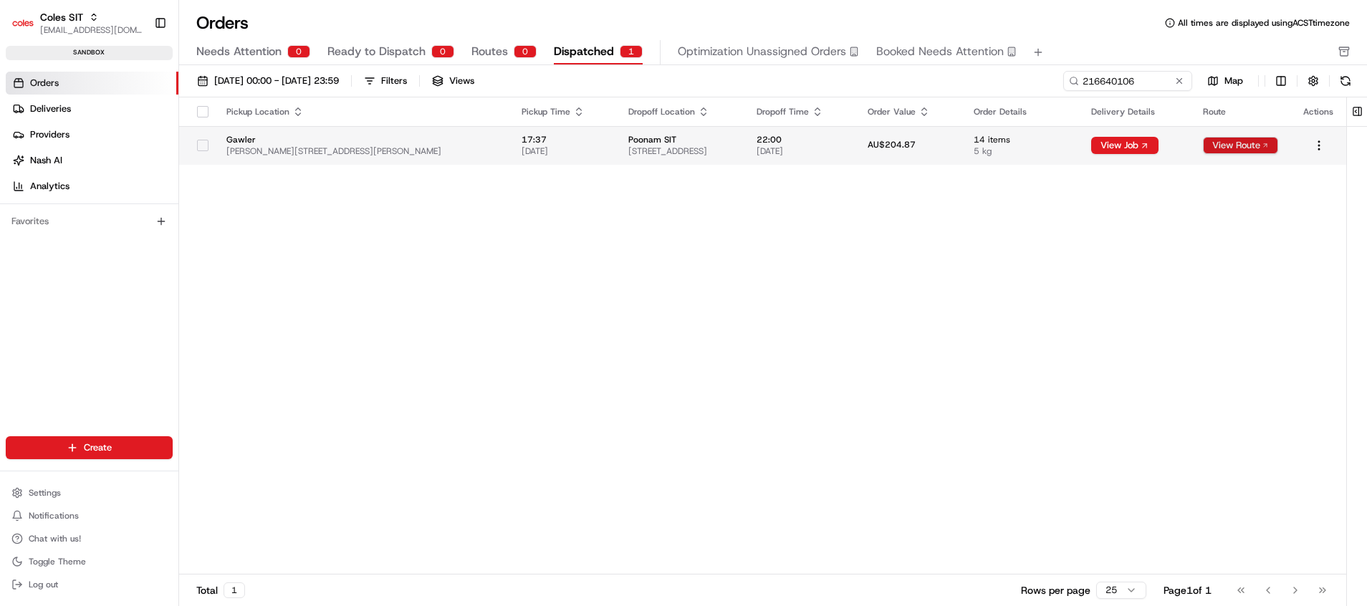
click at [1242, 152] on button "View Route" at bounding box center [1240, 145] width 75 height 17
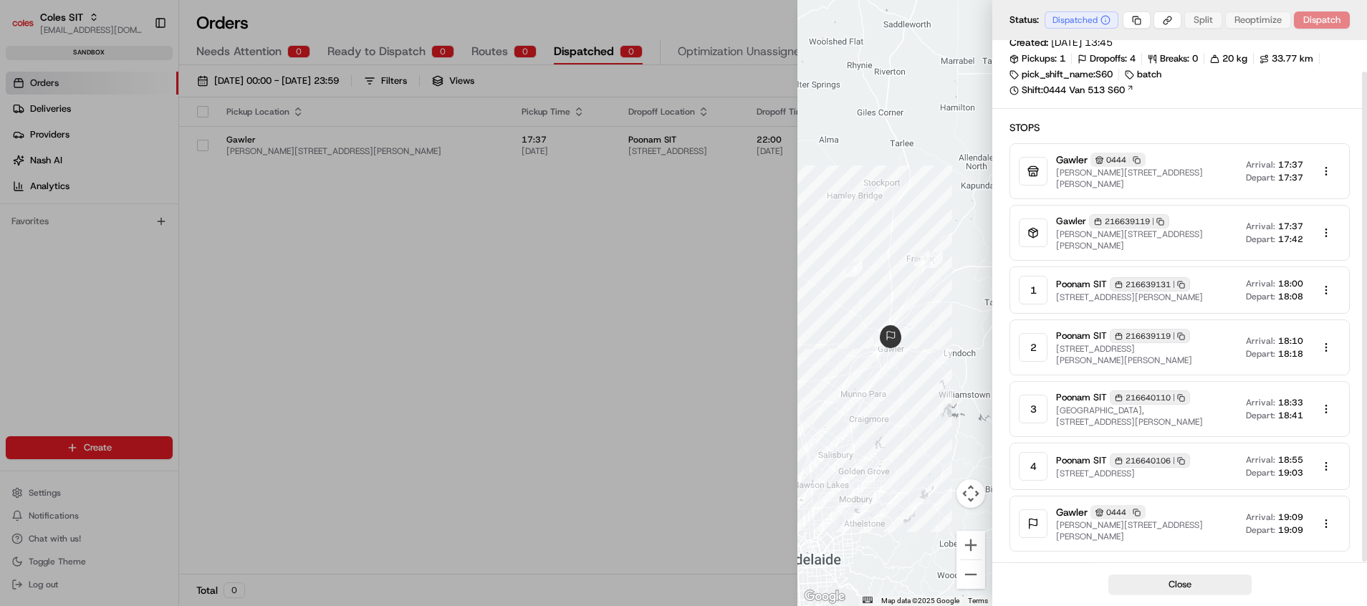
scroll to position [34, 0]
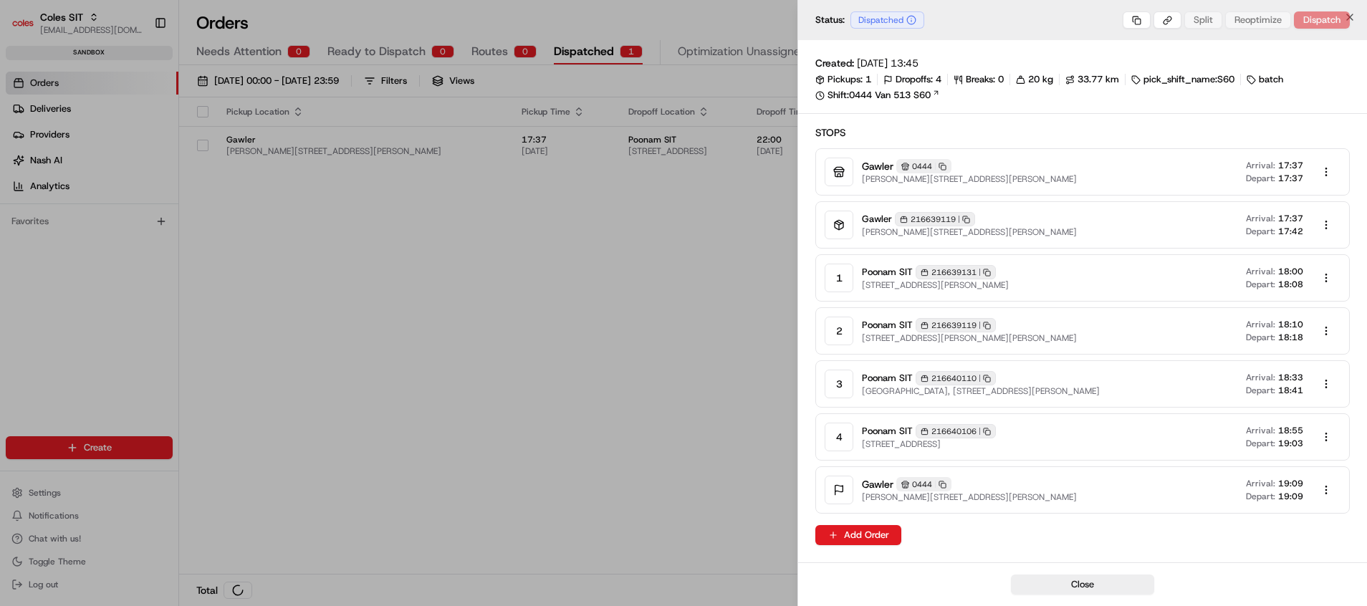
click at [730, 340] on div at bounding box center [683, 303] width 1367 height 606
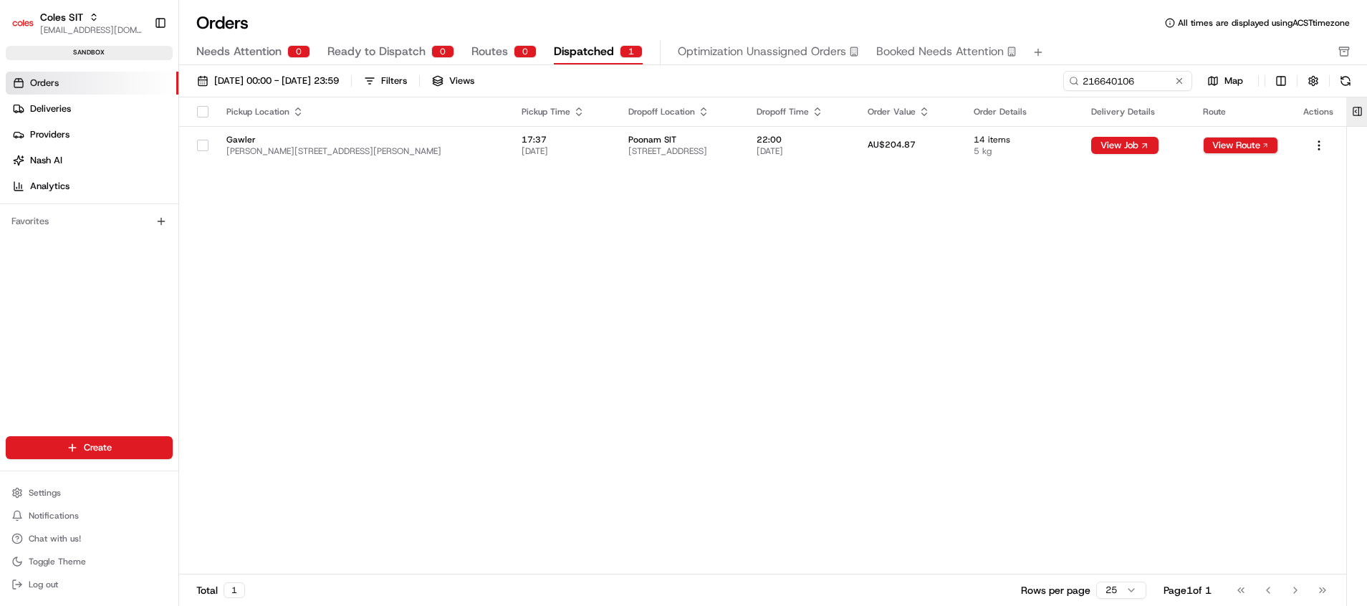
click at [1358, 110] on button at bounding box center [1357, 111] width 24 height 29
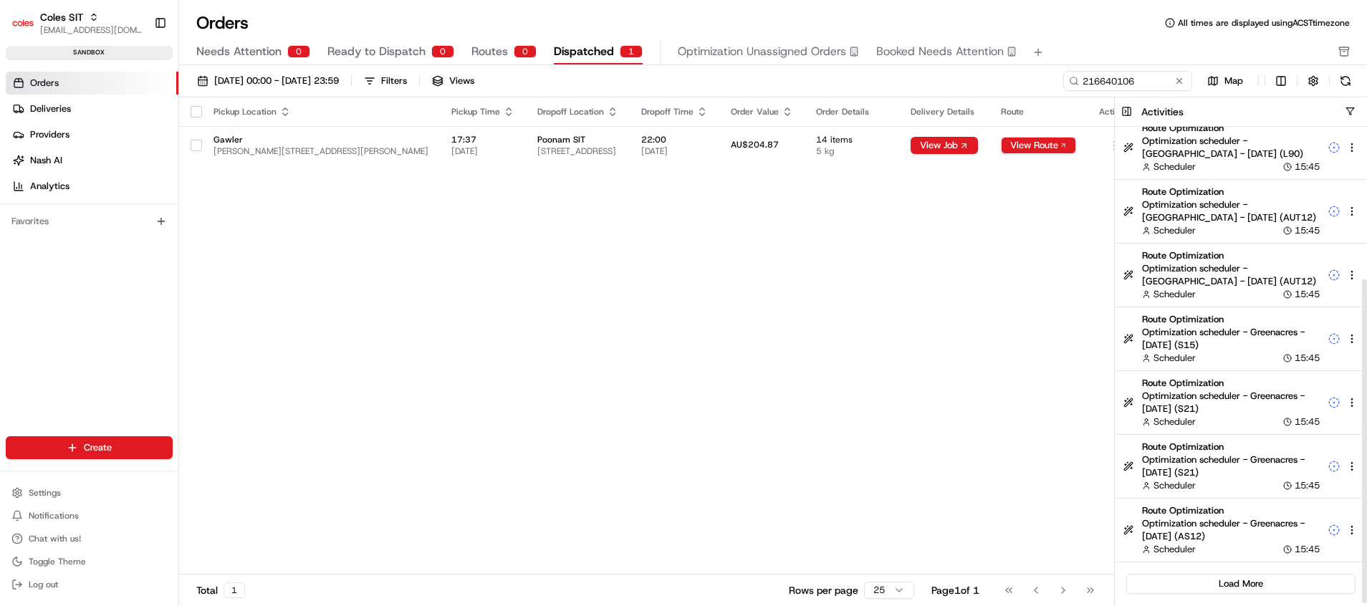
scroll to position [224, 0]
click at [1259, 582] on button "Load More" at bounding box center [1240, 582] width 229 height 20
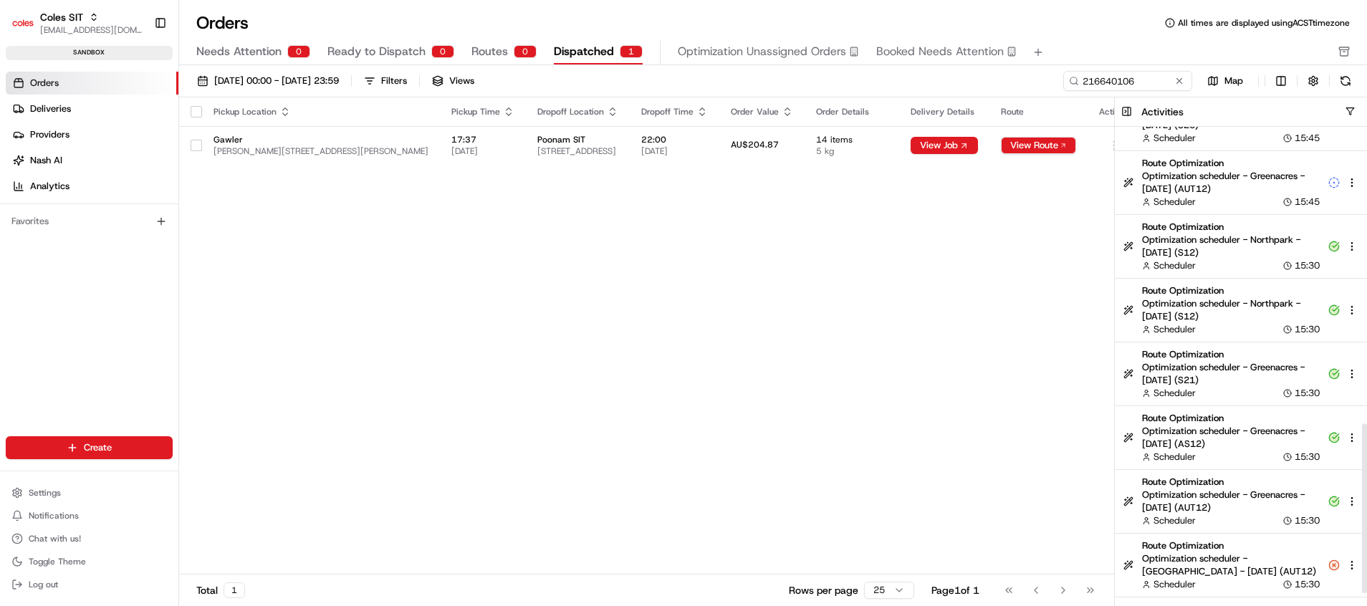
scroll to position [861, 0]
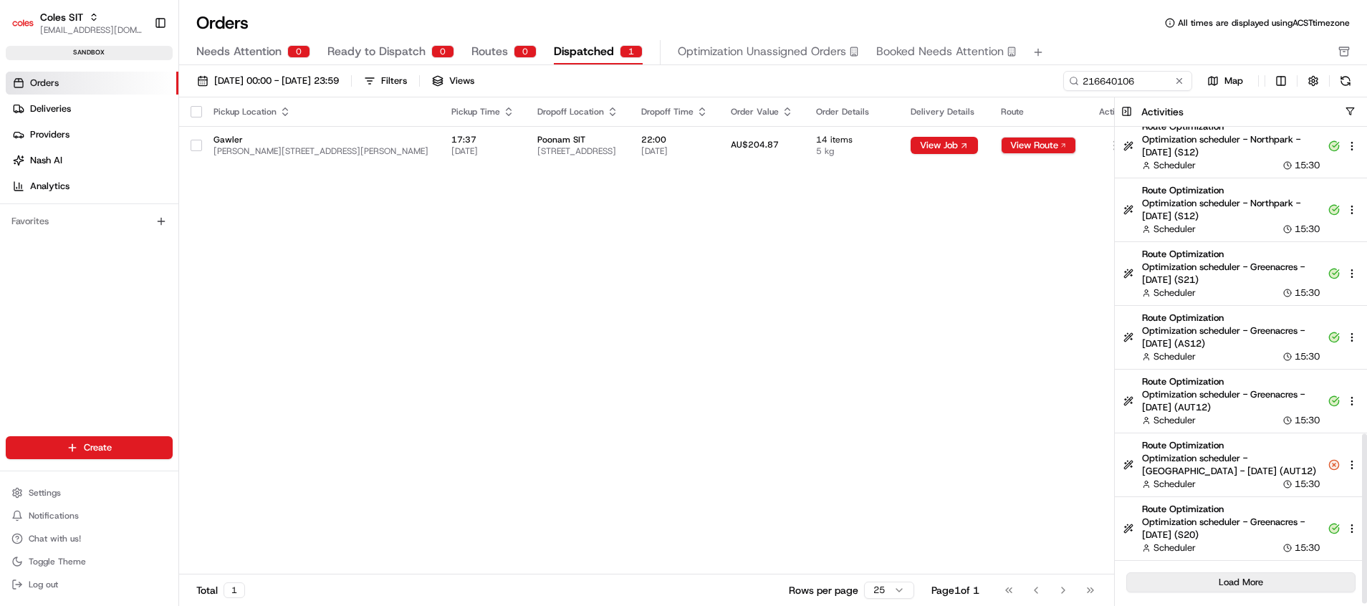
click at [1283, 577] on button "Load More" at bounding box center [1240, 582] width 229 height 20
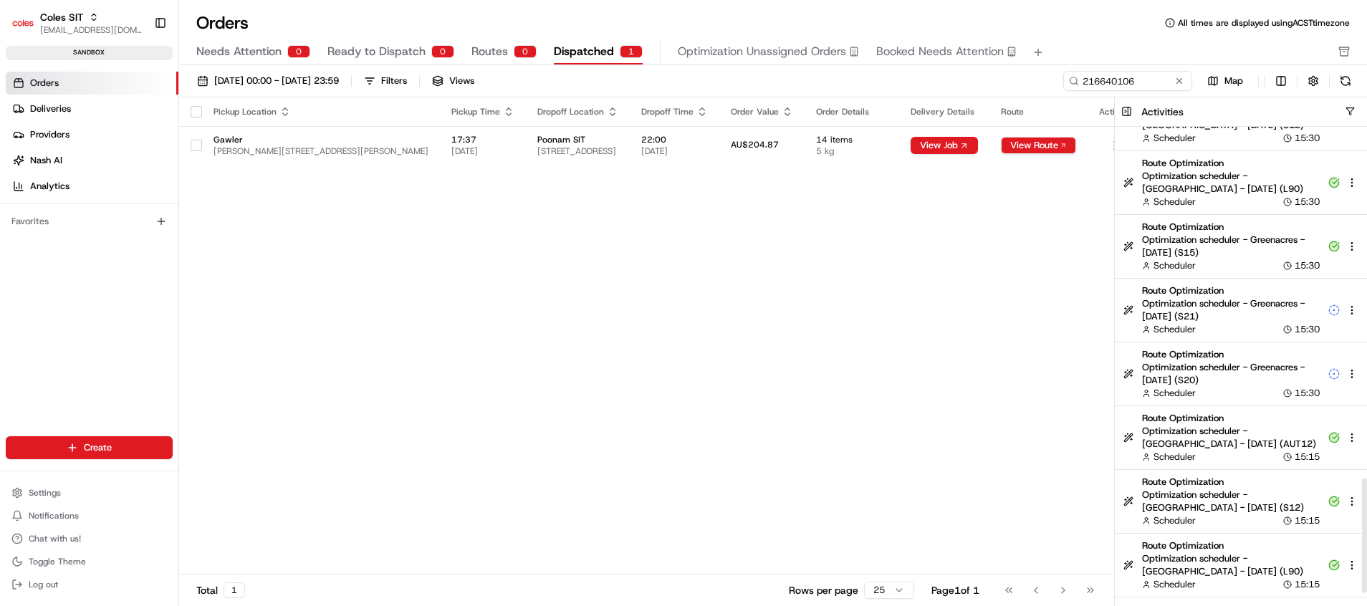
scroll to position [1499, 0]
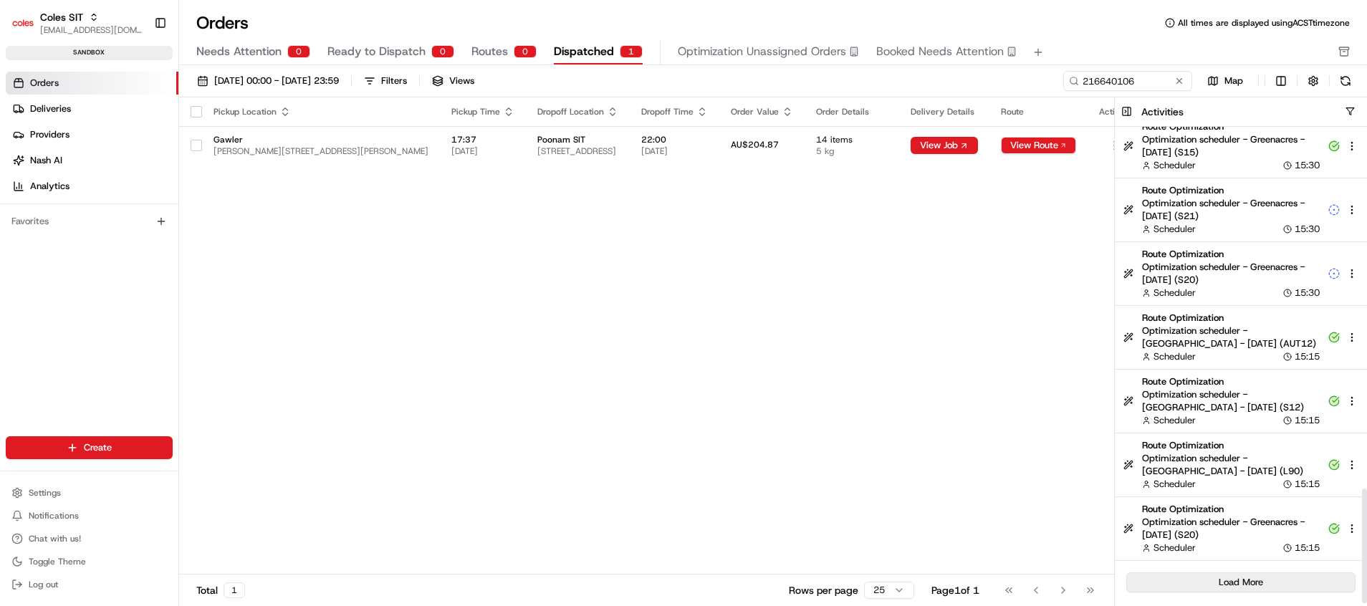
click at [1283, 573] on button "Load More" at bounding box center [1240, 582] width 229 height 20
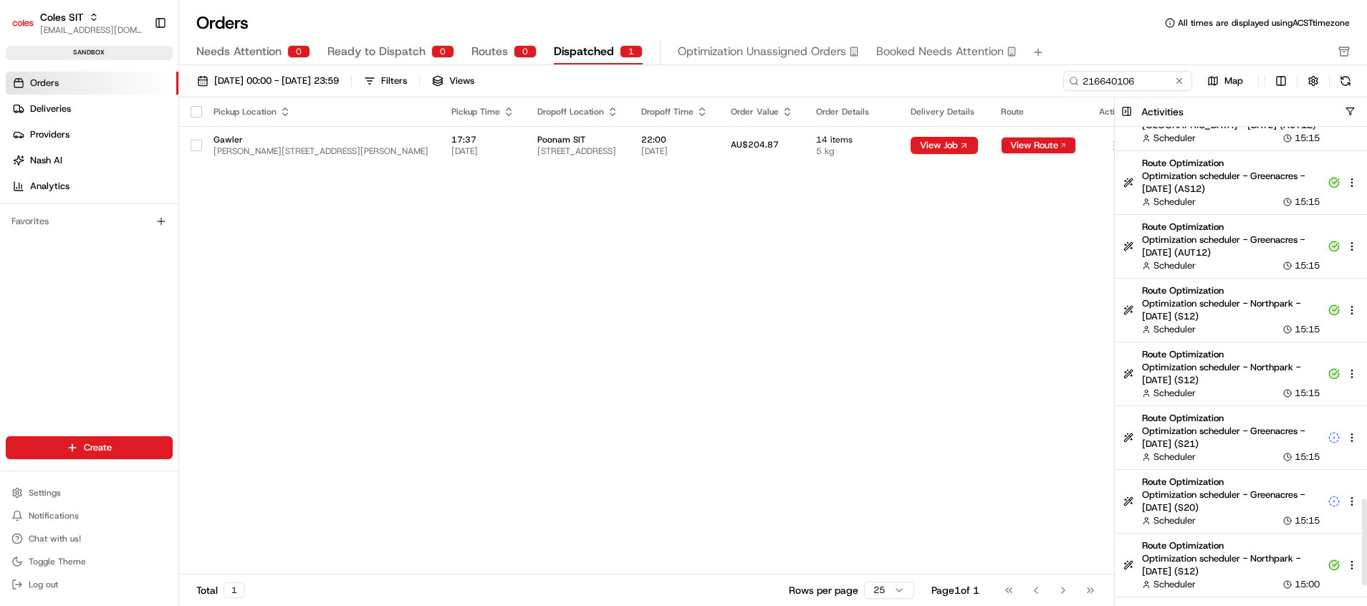
scroll to position [2136, 0]
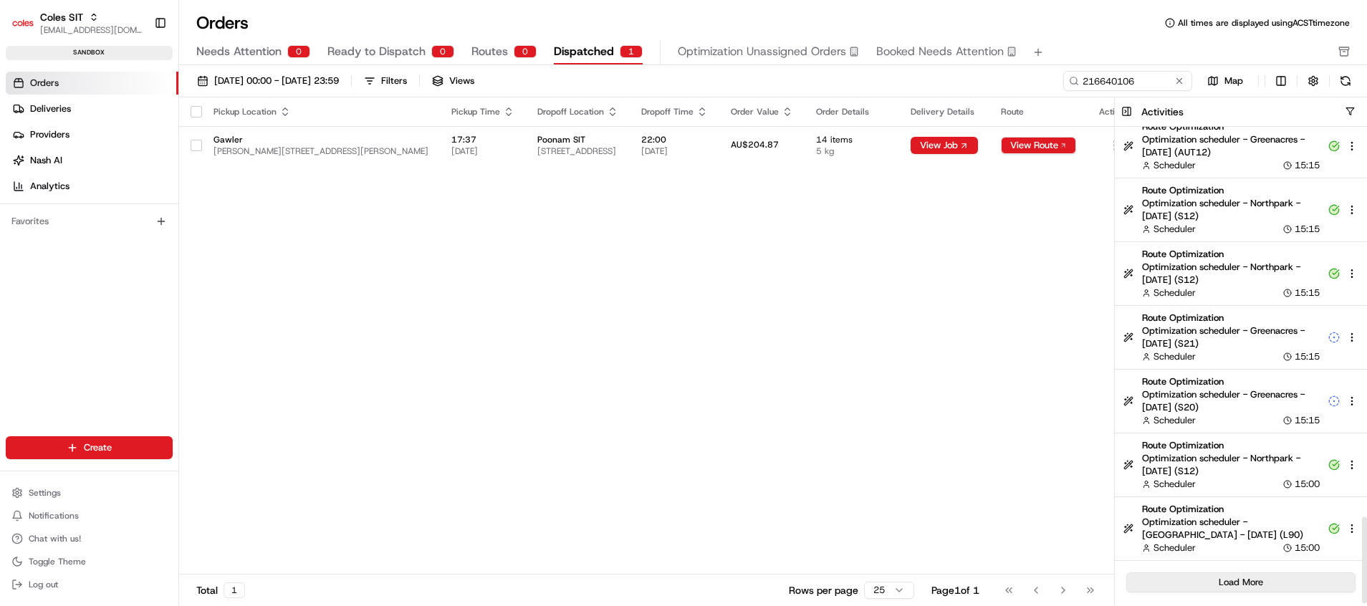
click at [1297, 582] on button "Load More" at bounding box center [1240, 582] width 229 height 20
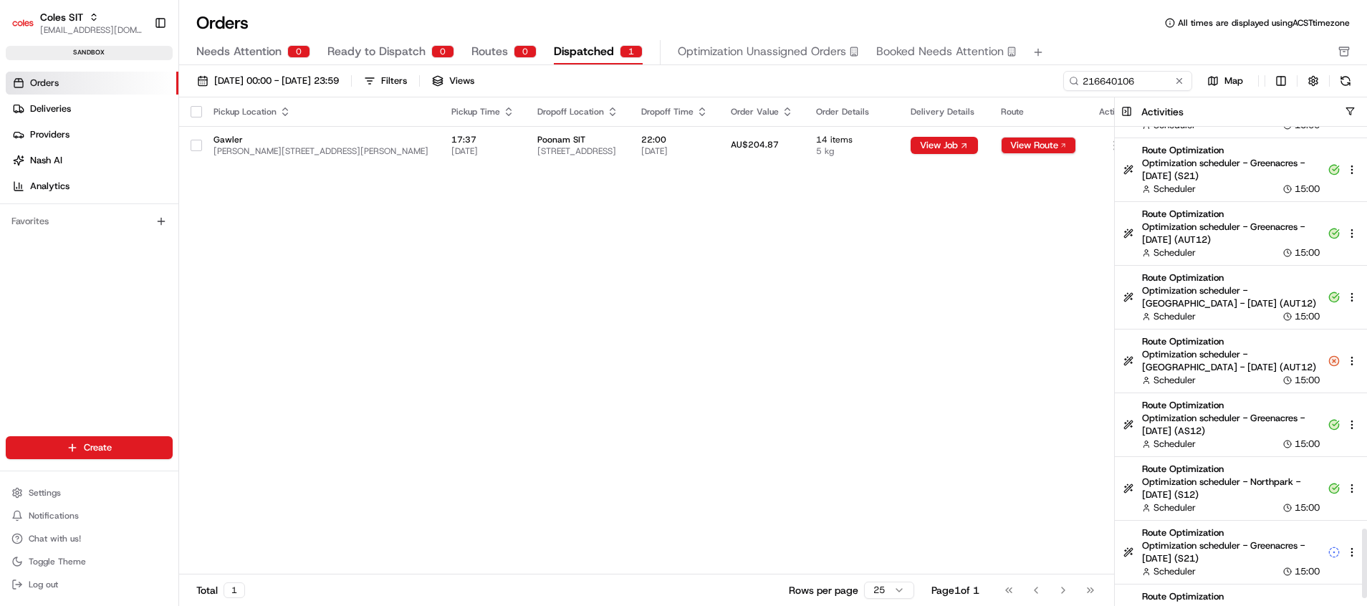
scroll to position [2774, 0]
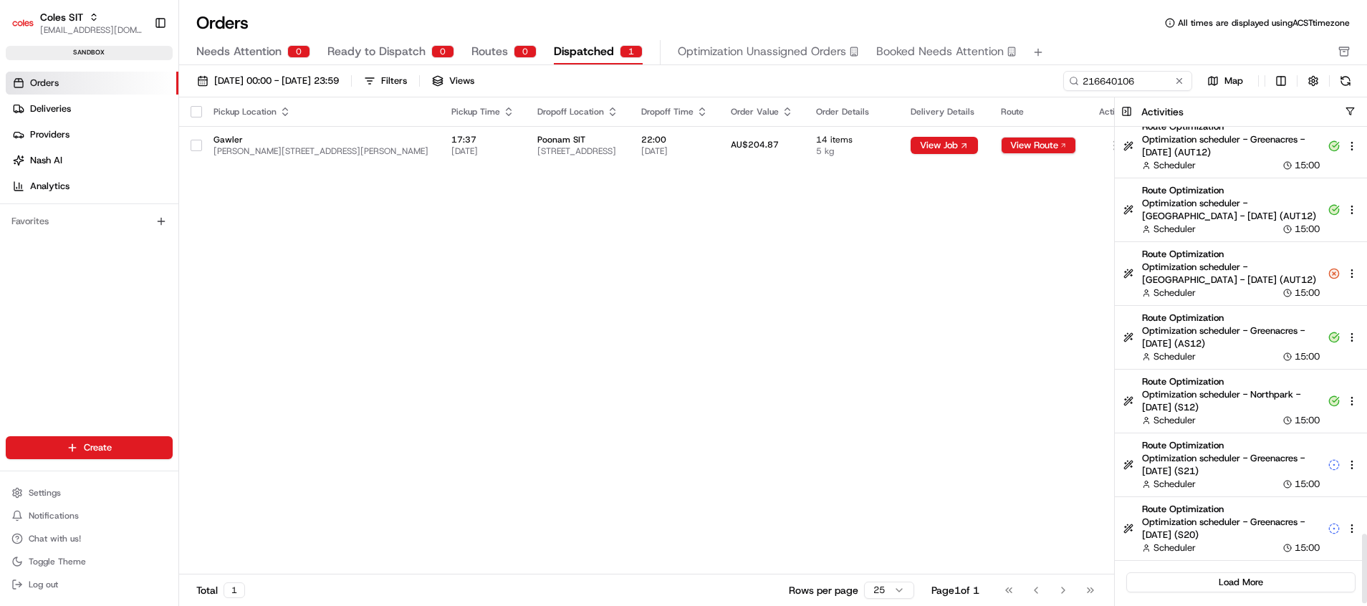
click at [1265, 580] on button "Load More" at bounding box center [1240, 582] width 229 height 20
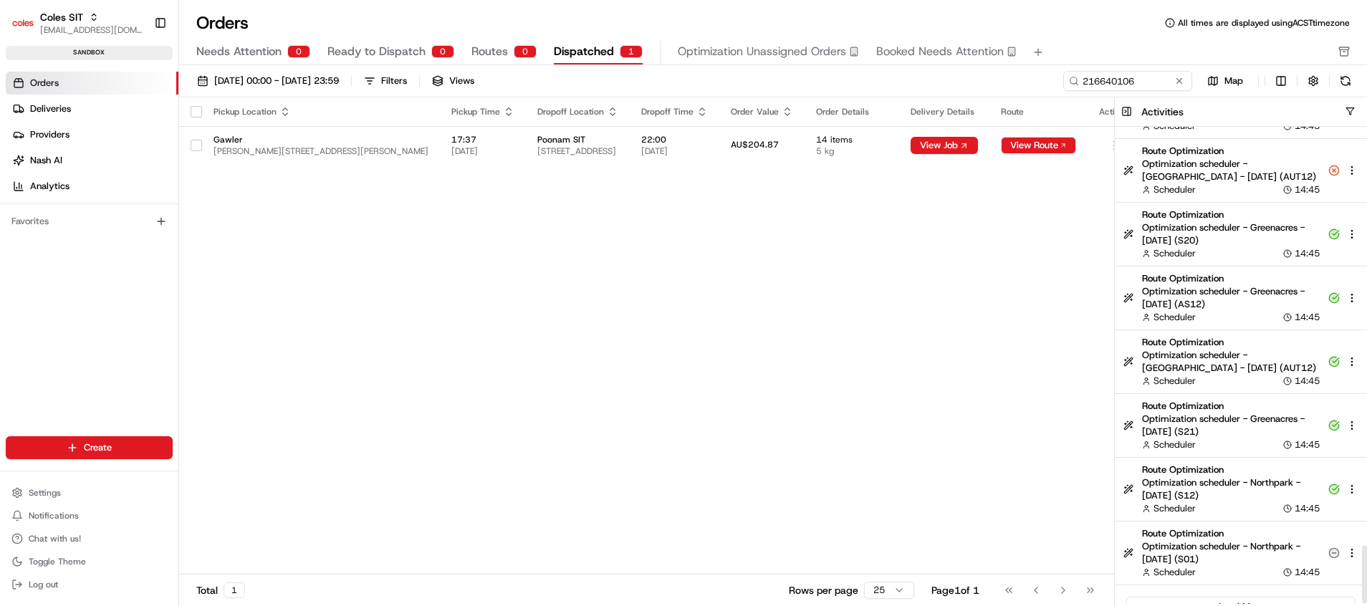
scroll to position [3412, 0]
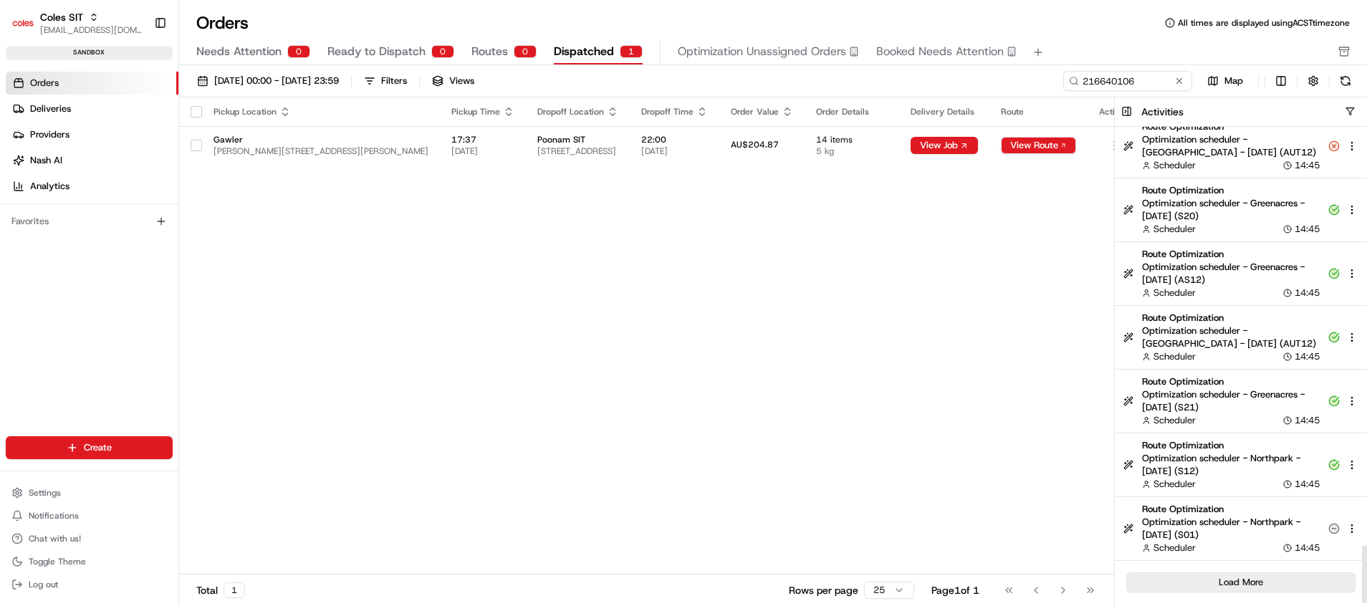
click at [1269, 580] on button "Load More" at bounding box center [1240, 582] width 229 height 20
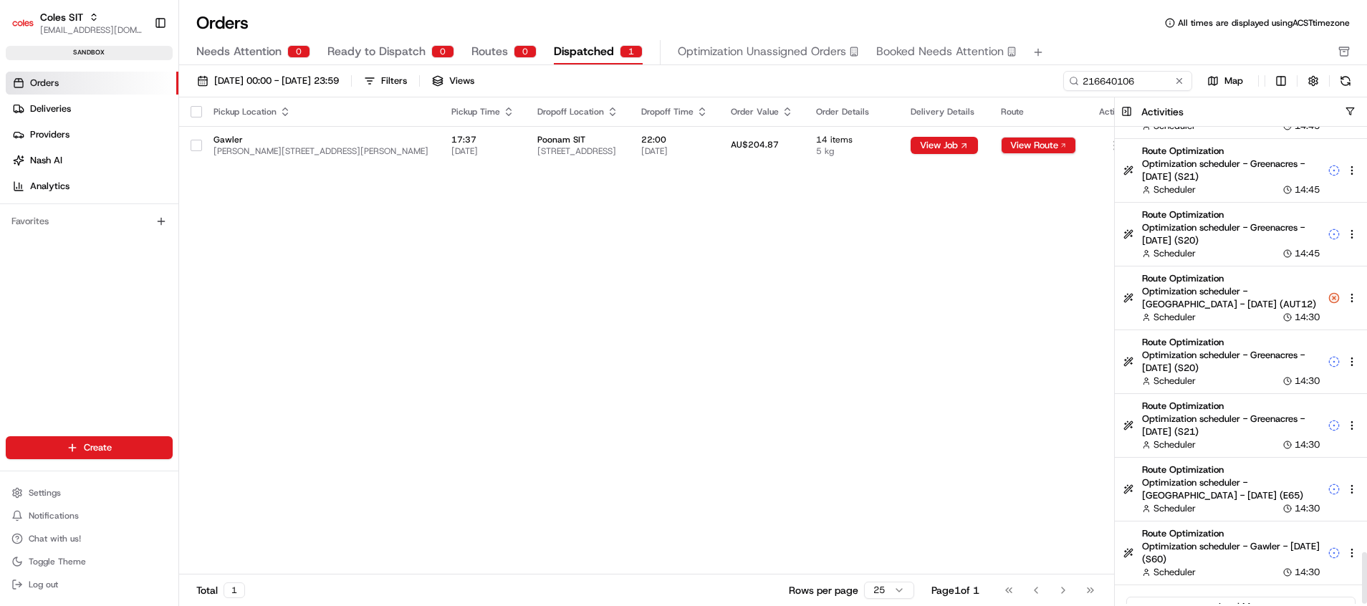
scroll to position [3922, 0]
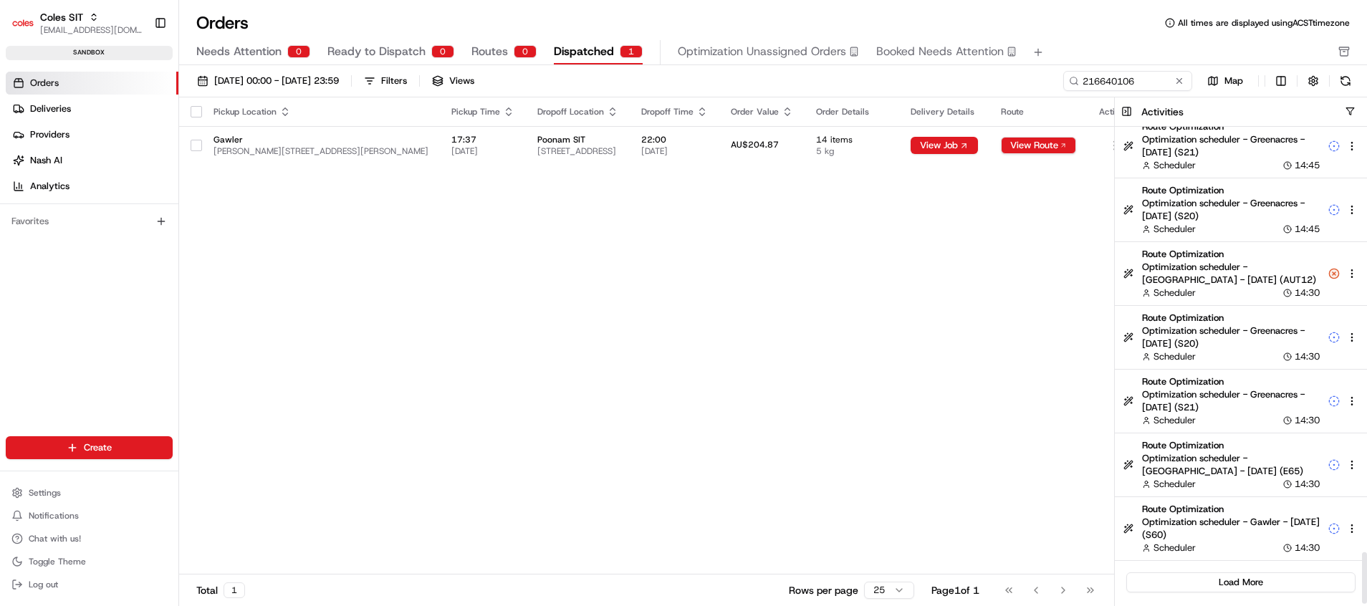
click at [1271, 582] on button "Load More" at bounding box center [1240, 582] width 229 height 20
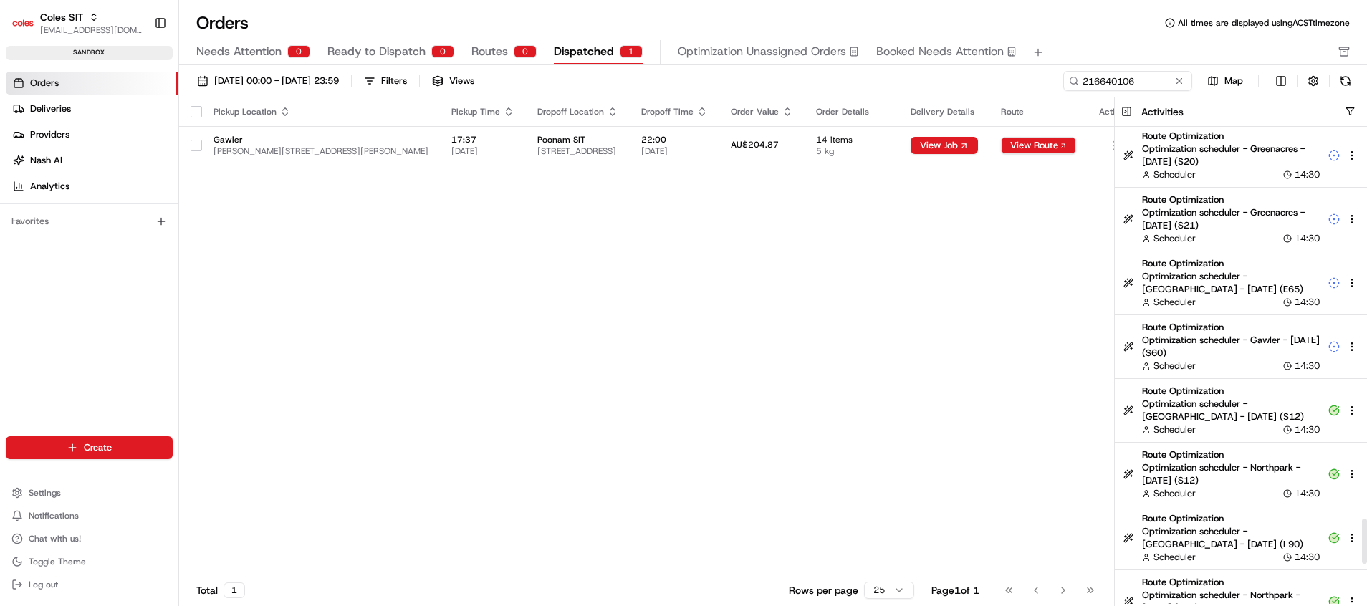
scroll to position [4137, 0]
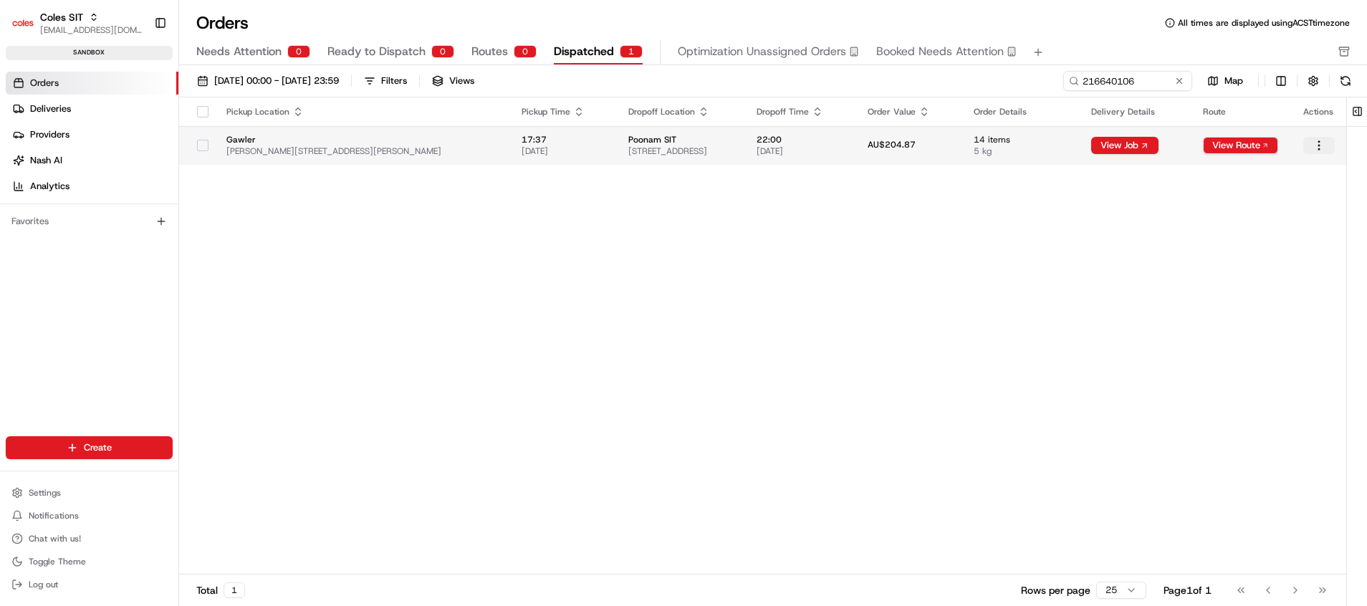
click at [1321, 147] on html "Coles SIT [EMAIL_ADDRESS][DOMAIN_NAME] Toggle Sidebar sandbox Orders Deliveries…" at bounding box center [683, 303] width 1367 height 606
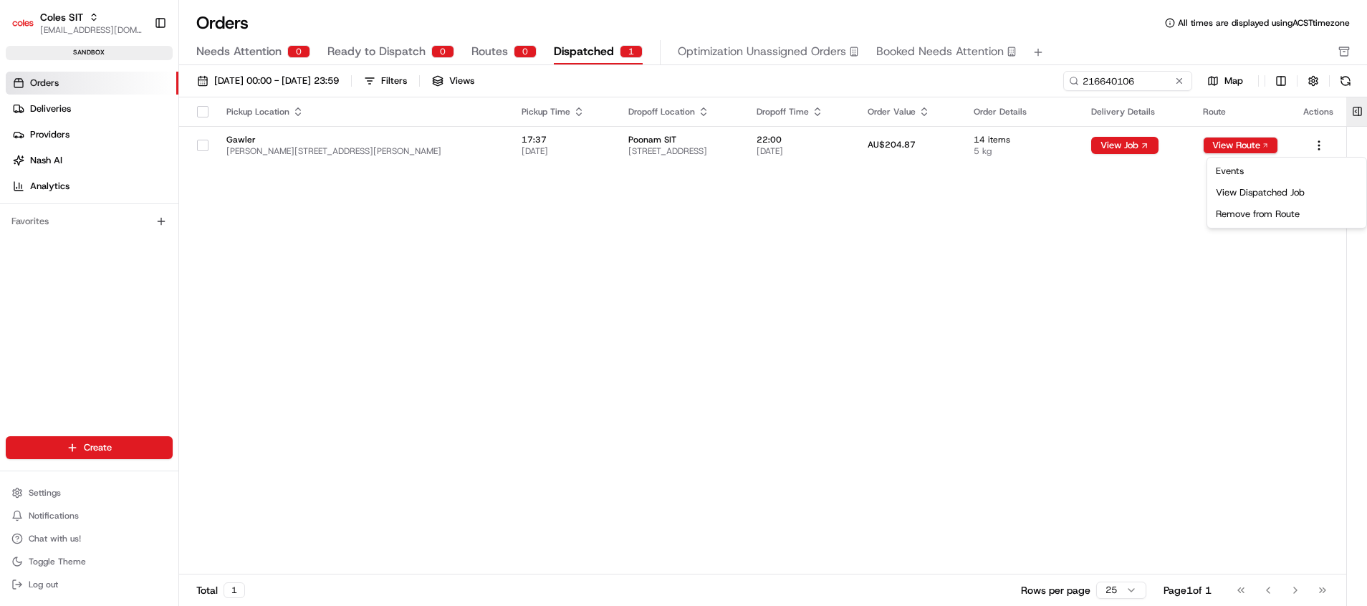
click at [1355, 108] on html "Coles SIT [EMAIL_ADDRESS][DOMAIN_NAME] Toggle Sidebar sandbox Orders Deliveries…" at bounding box center [683, 303] width 1367 height 606
click at [1356, 120] on button at bounding box center [1357, 111] width 24 height 29
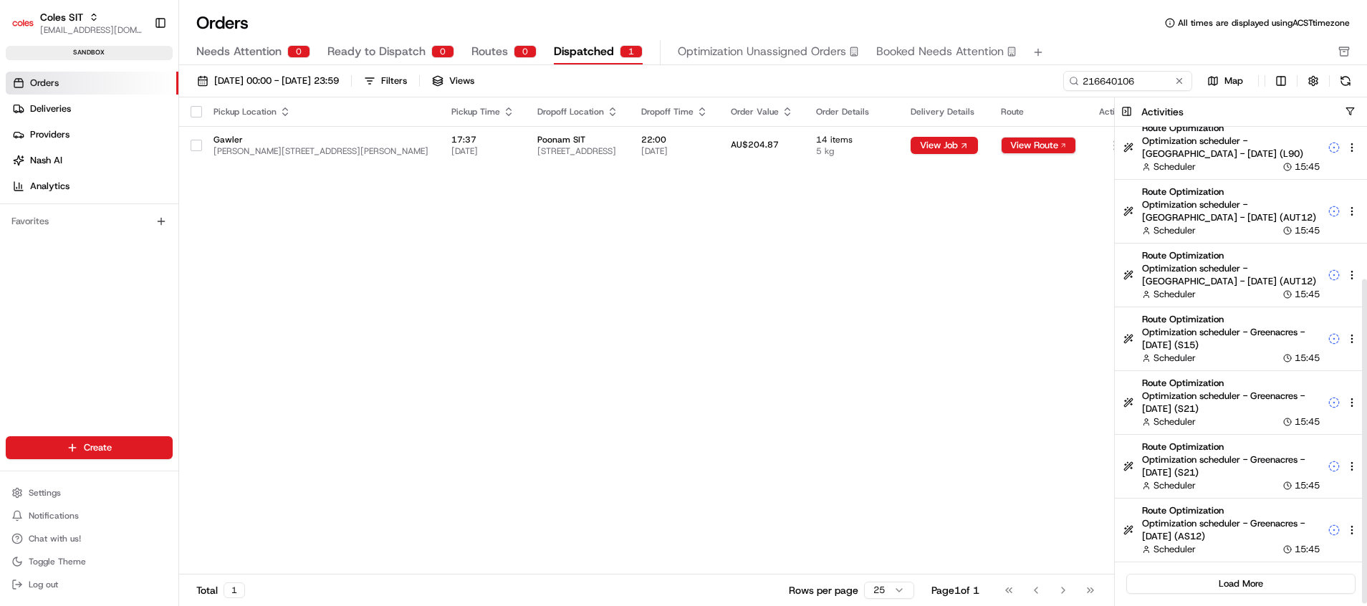
scroll to position [224, 0]
click at [1298, 575] on button "Load More" at bounding box center [1240, 582] width 229 height 20
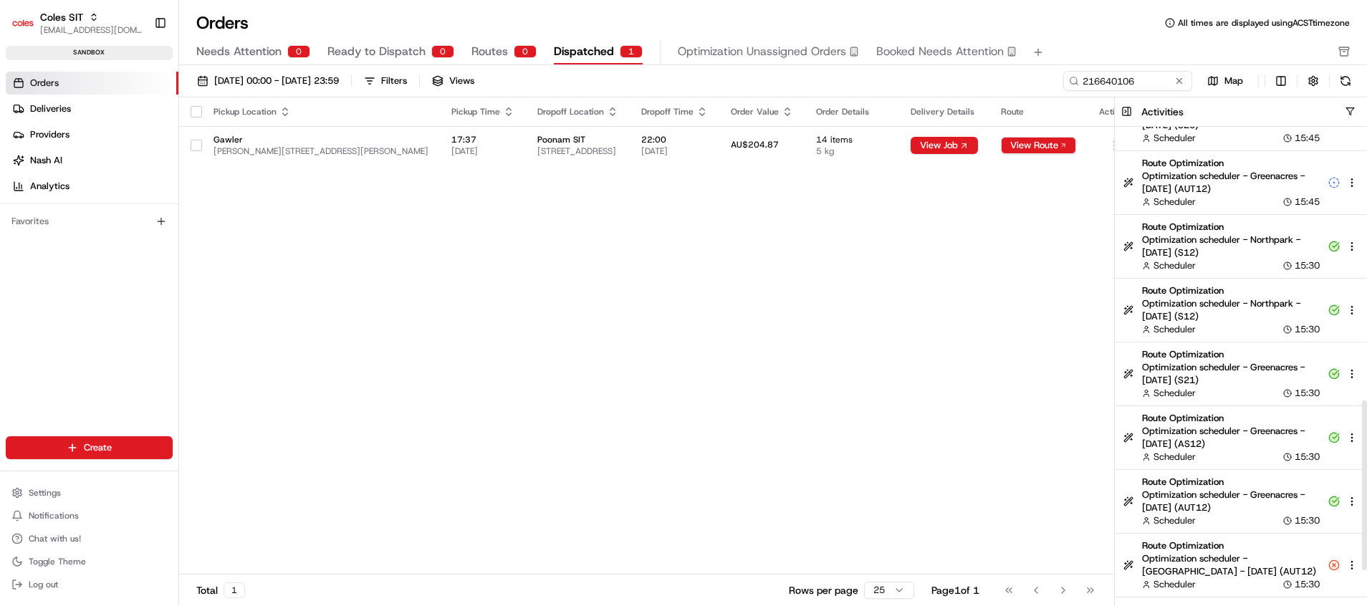
scroll to position [861, 0]
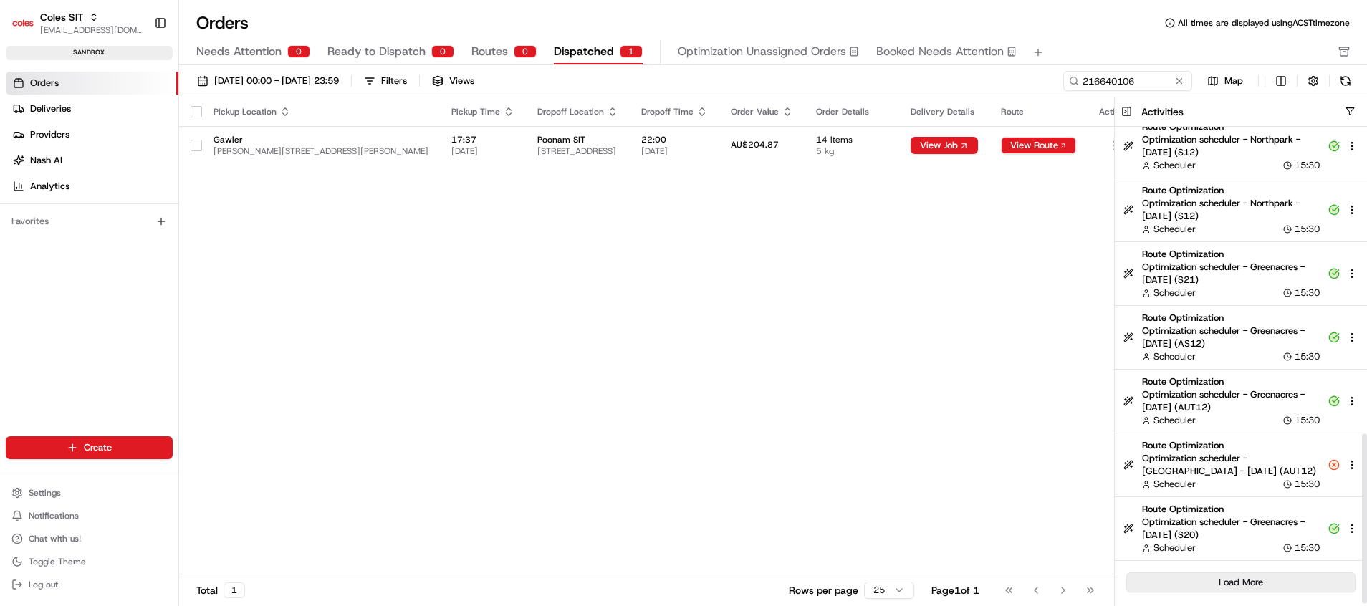
click at [1260, 584] on button "Load More" at bounding box center [1240, 582] width 229 height 20
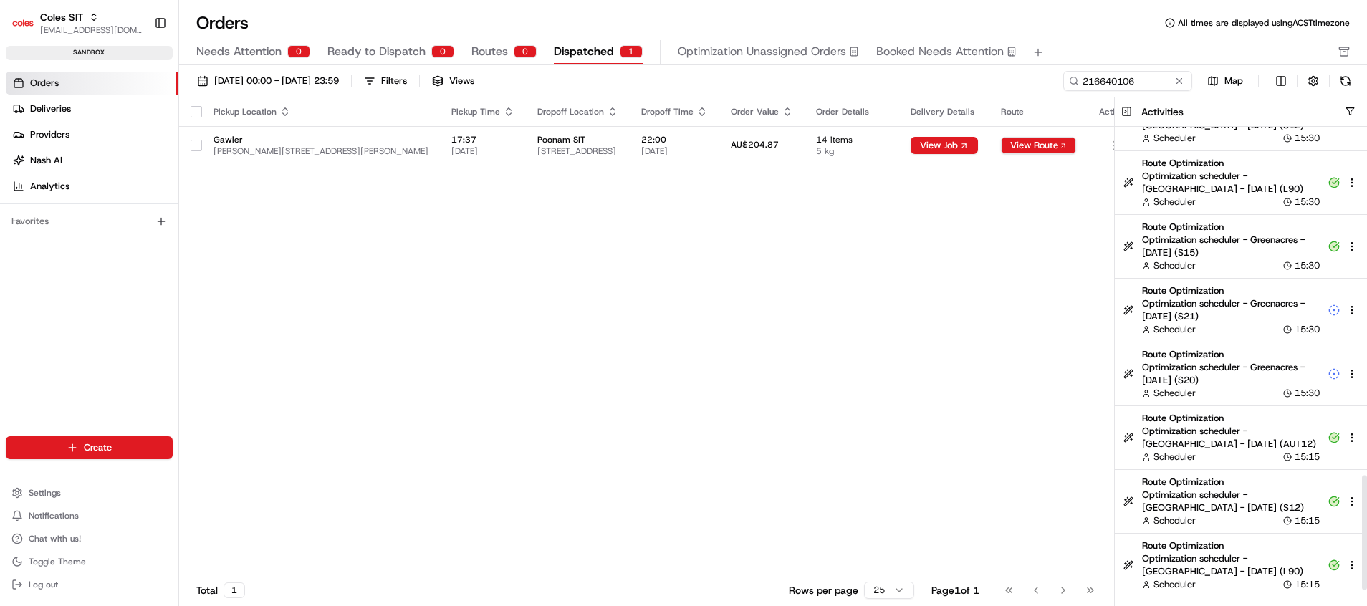
scroll to position [1499, 0]
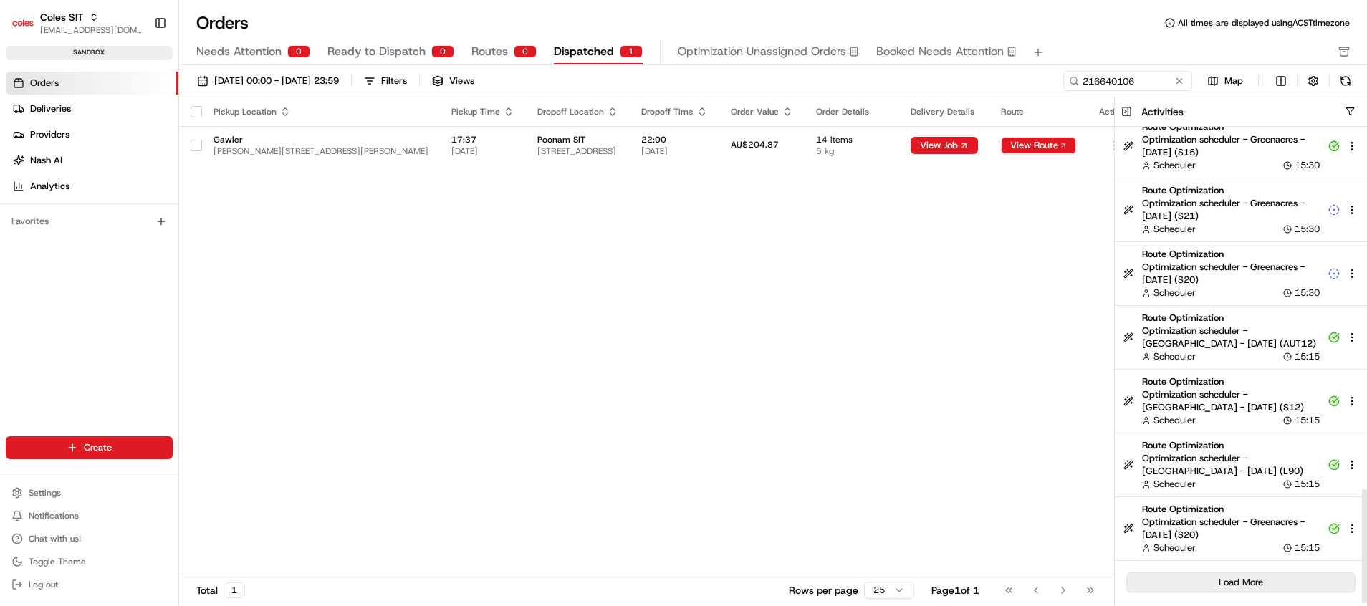
click at [1290, 579] on button "Load More" at bounding box center [1240, 582] width 229 height 20
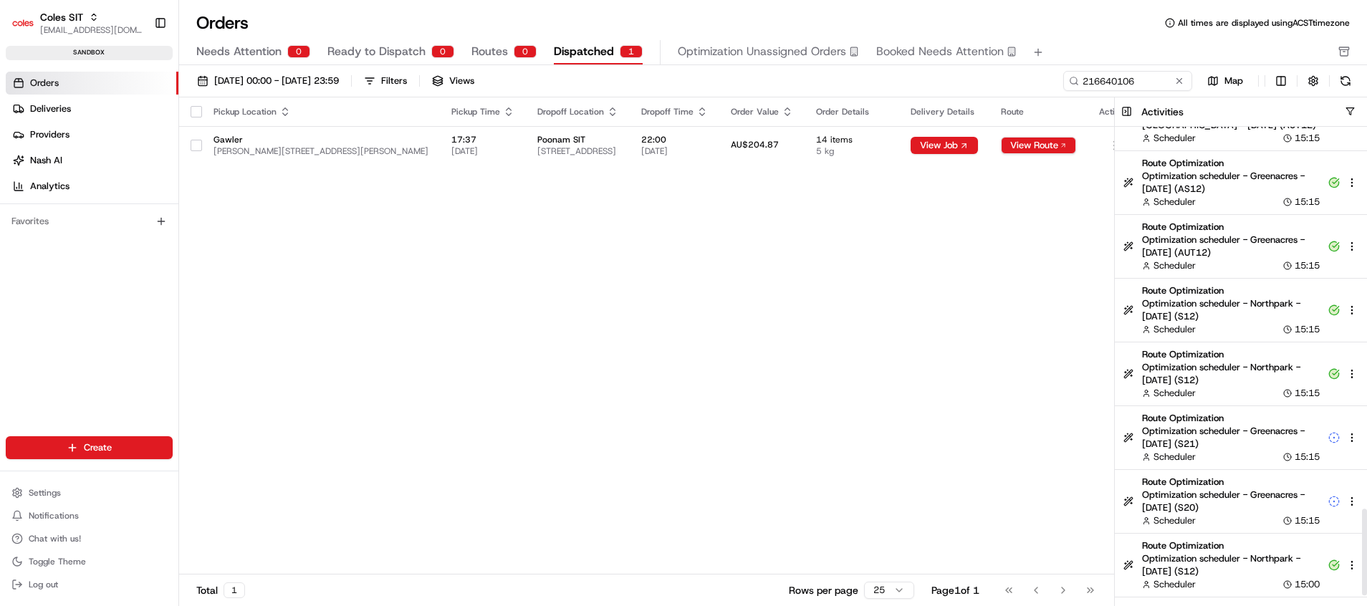
scroll to position [2136, 0]
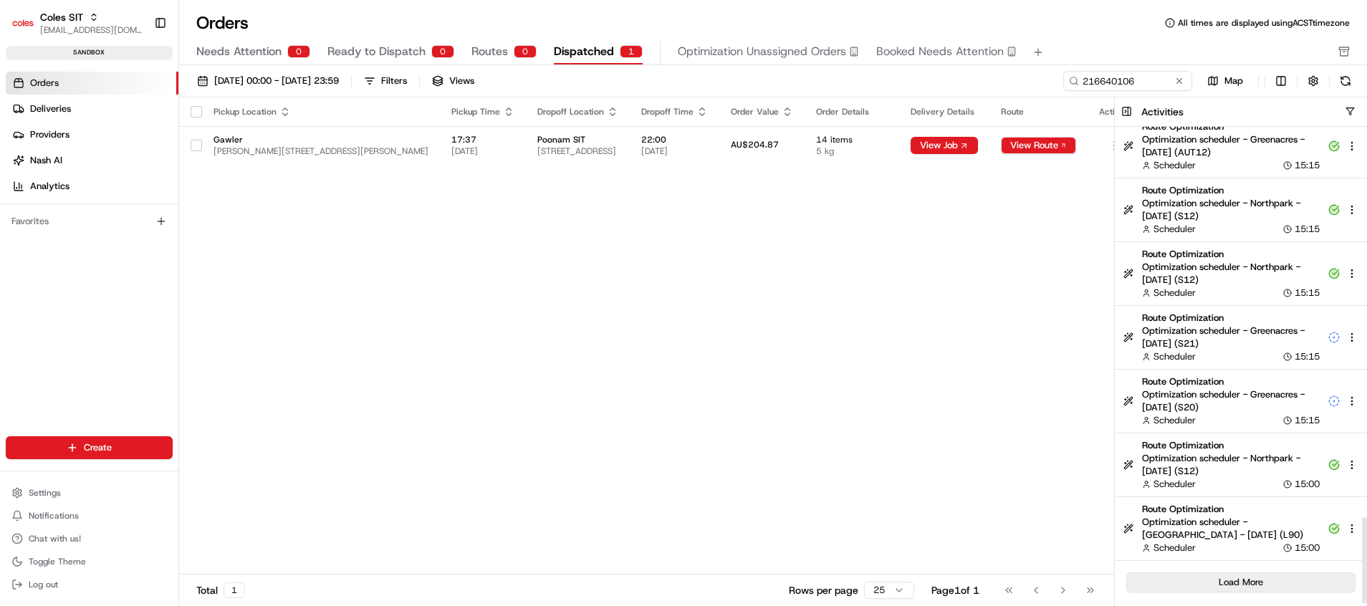
click at [1267, 582] on button "Load More" at bounding box center [1240, 582] width 229 height 20
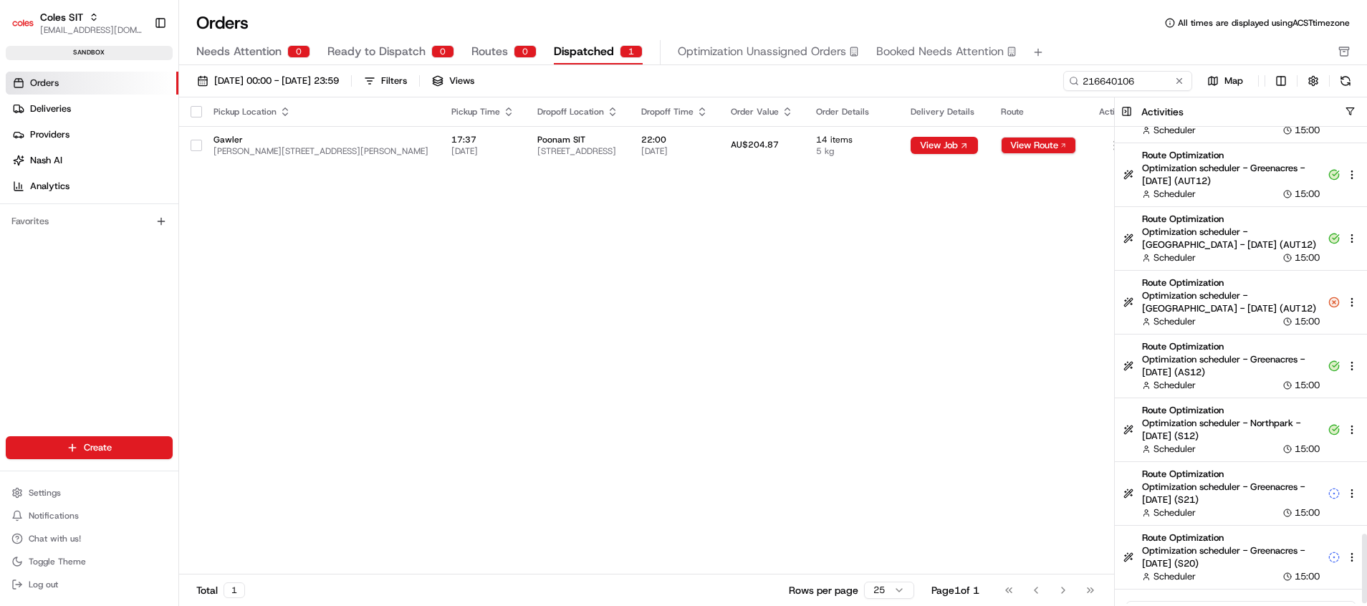
scroll to position [2774, 0]
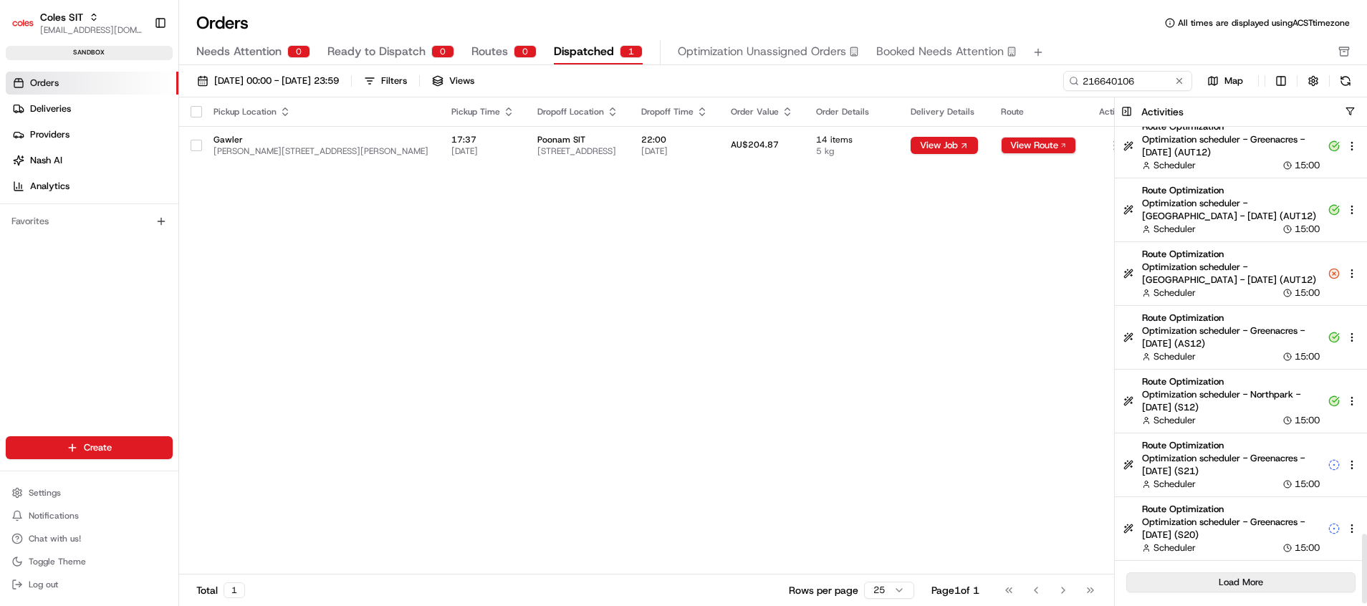
click at [1278, 581] on button "Load More" at bounding box center [1240, 582] width 229 height 20
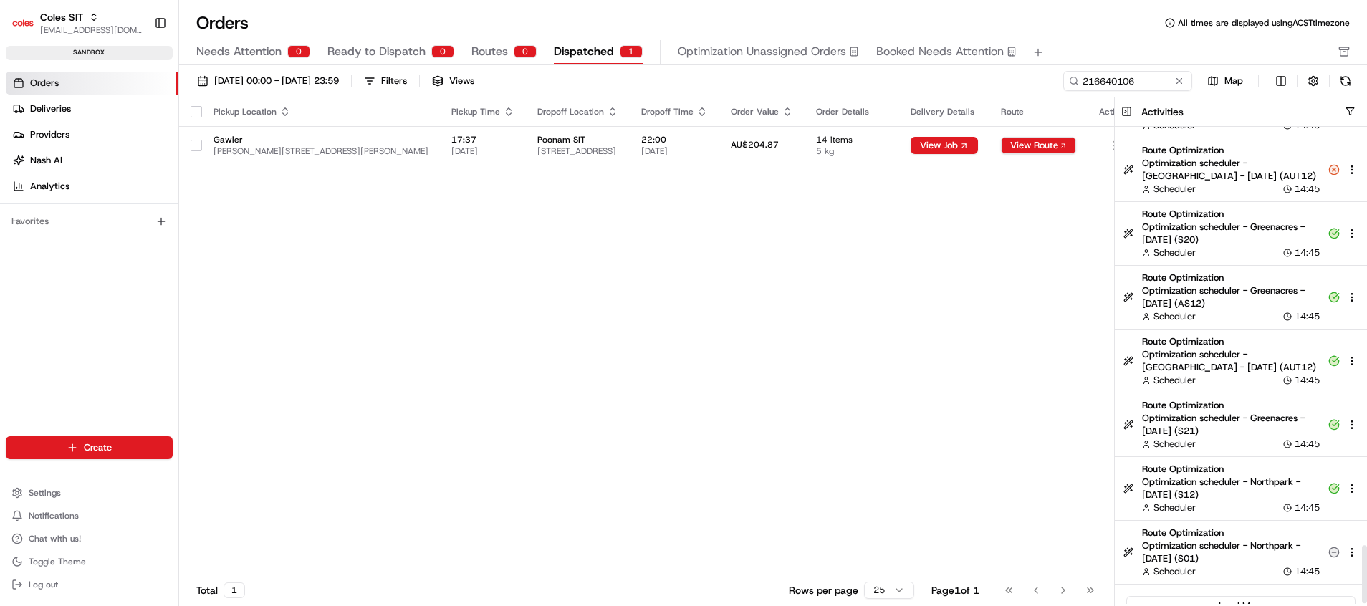
scroll to position [3412, 0]
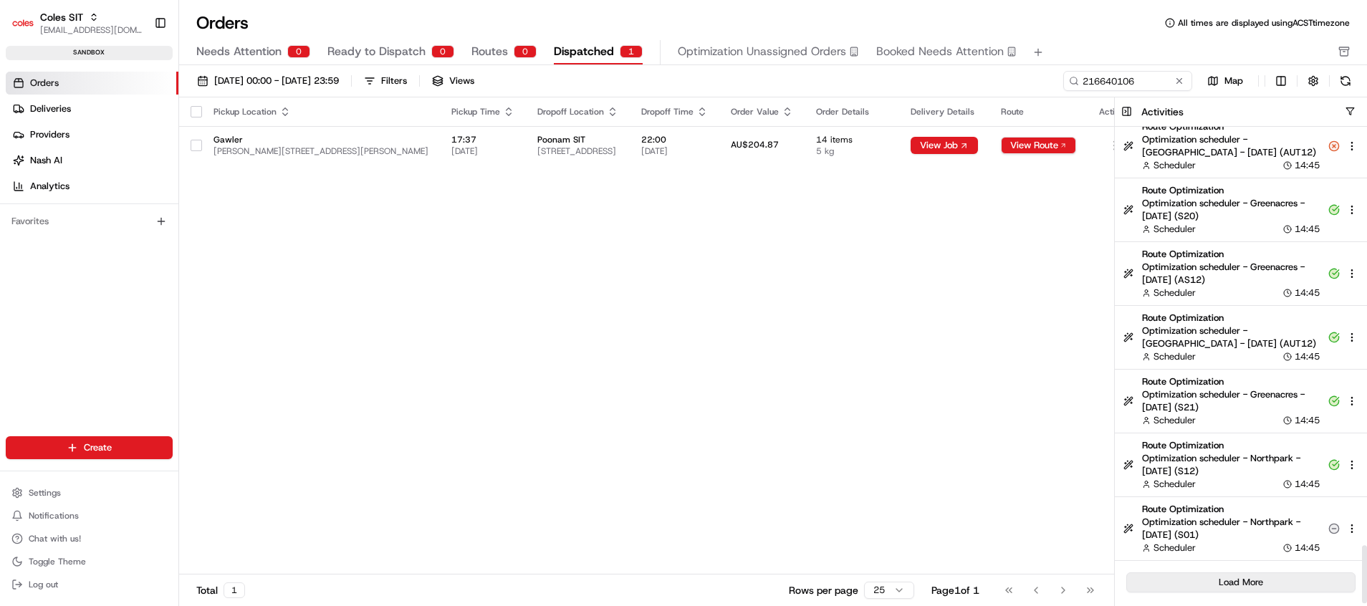
click at [1277, 575] on button "Load More" at bounding box center [1240, 582] width 229 height 20
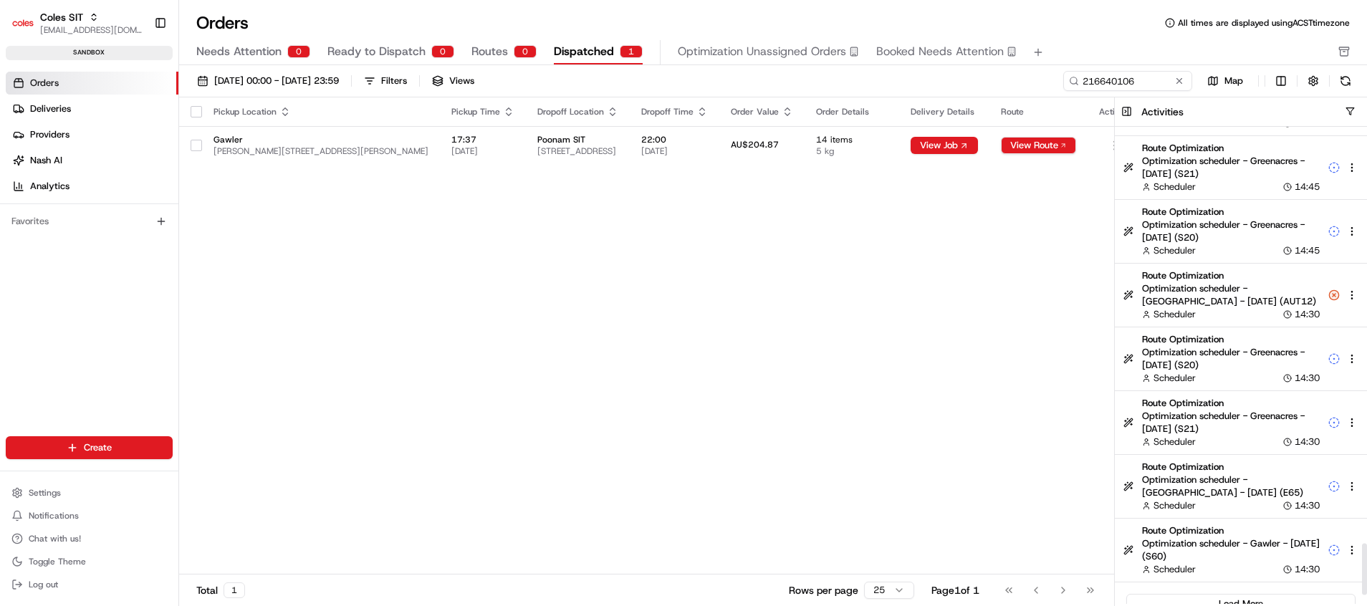
scroll to position [3922, 0]
